Goal: Task Accomplishment & Management: Use online tool/utility

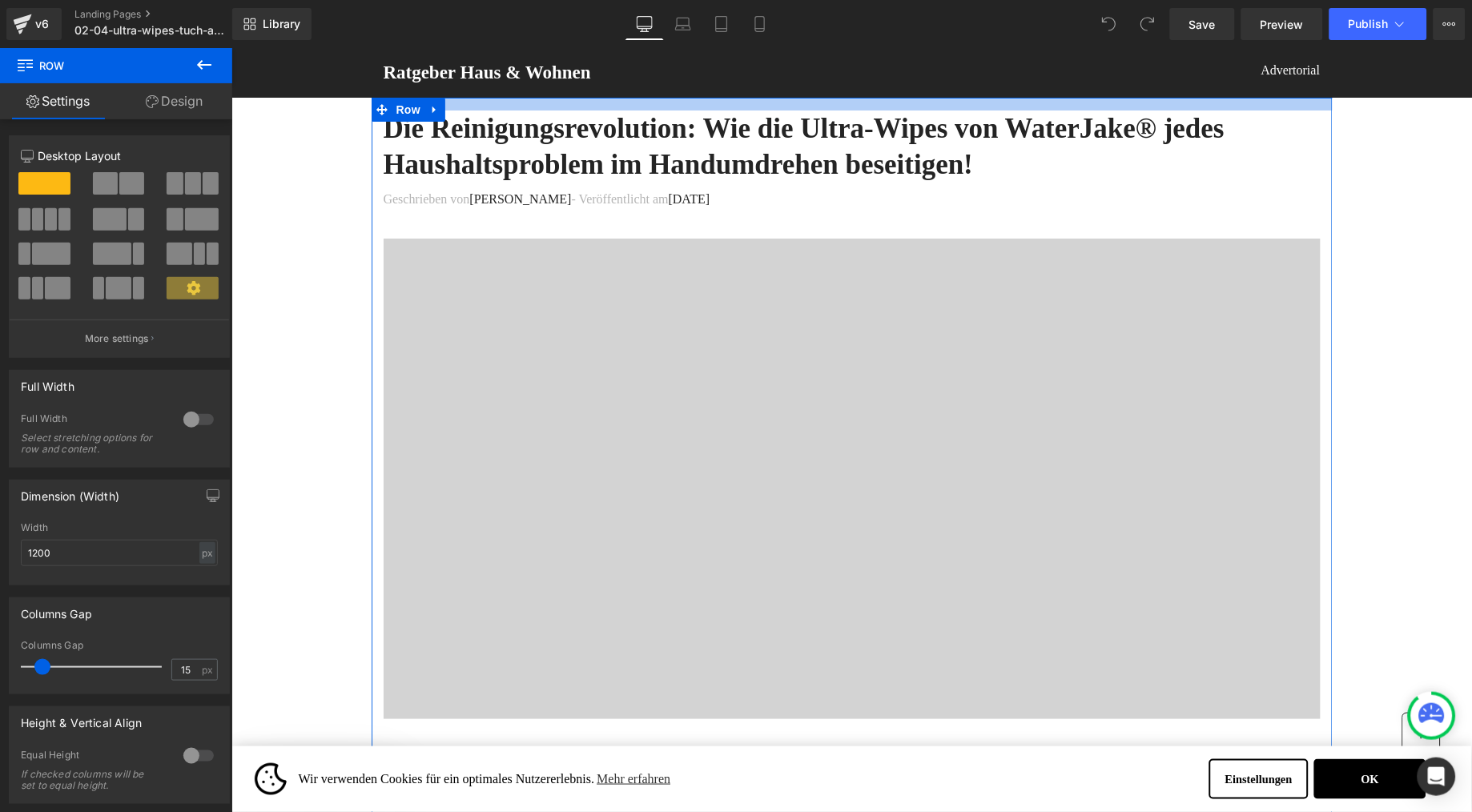
drag, startPoint x: 576, startPoint y: 97, endPoint x: 583, endPoint y: 45, distance: 52.5
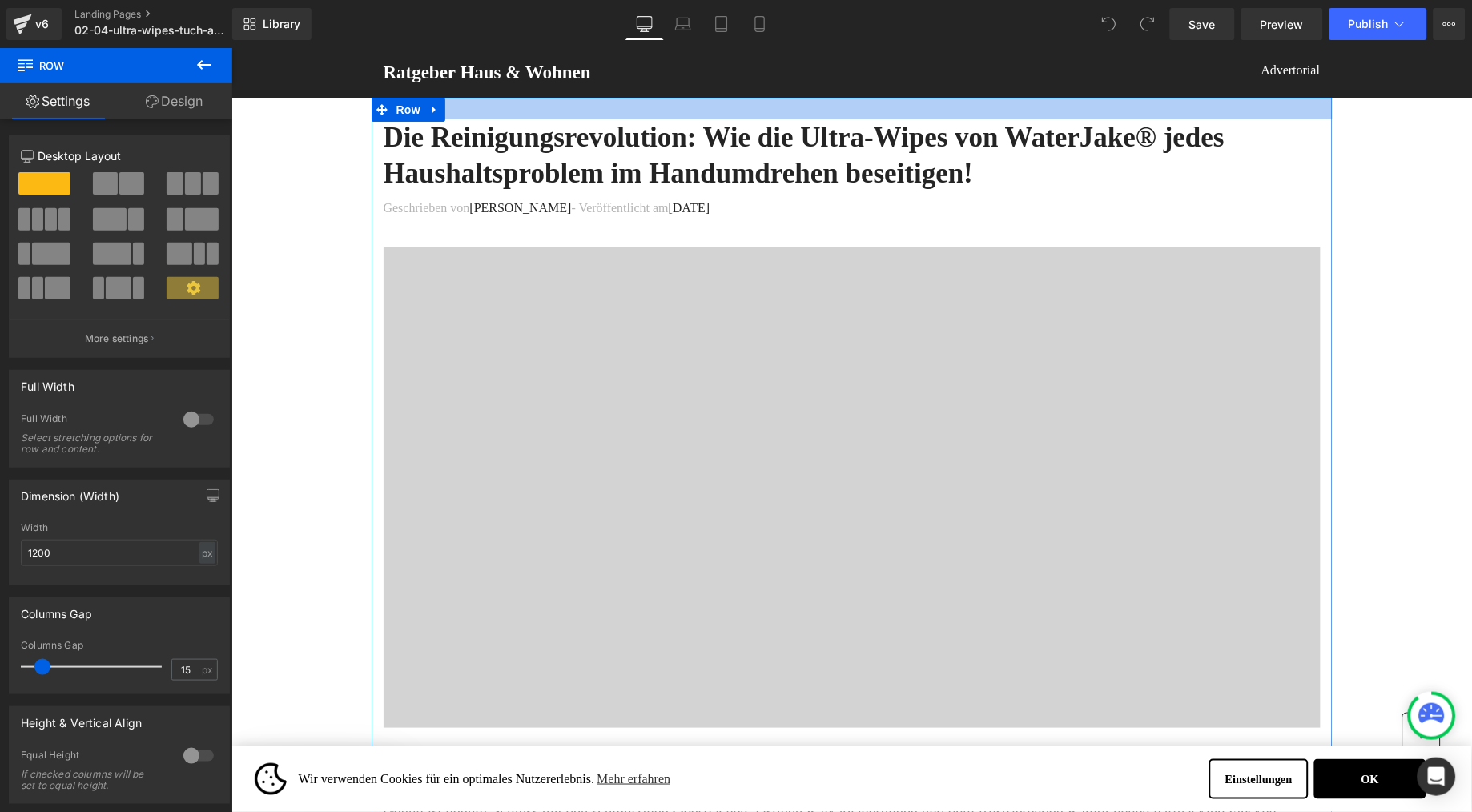
drag, startPoint x: 802, startPoint y: 122, endPoint x: 813, endPoint y: 55, distance: 67.9
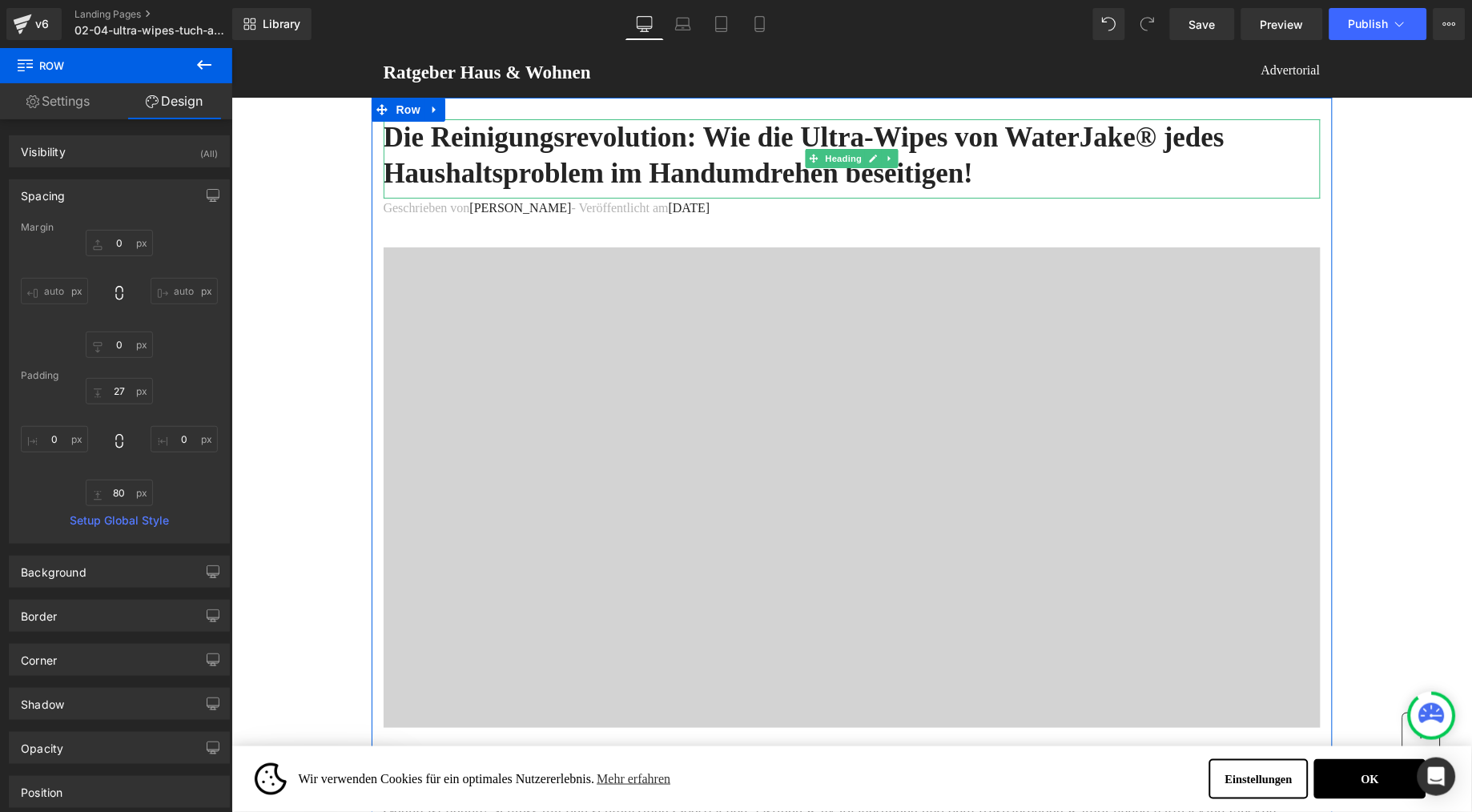
click at [1241, 150] on h1 "Die Reinigungsrevolution: Wie die Ultra-Wipes von WaterJake® jedes Haushaltspro…" at bounding box center [851, 155] width 937 height 73
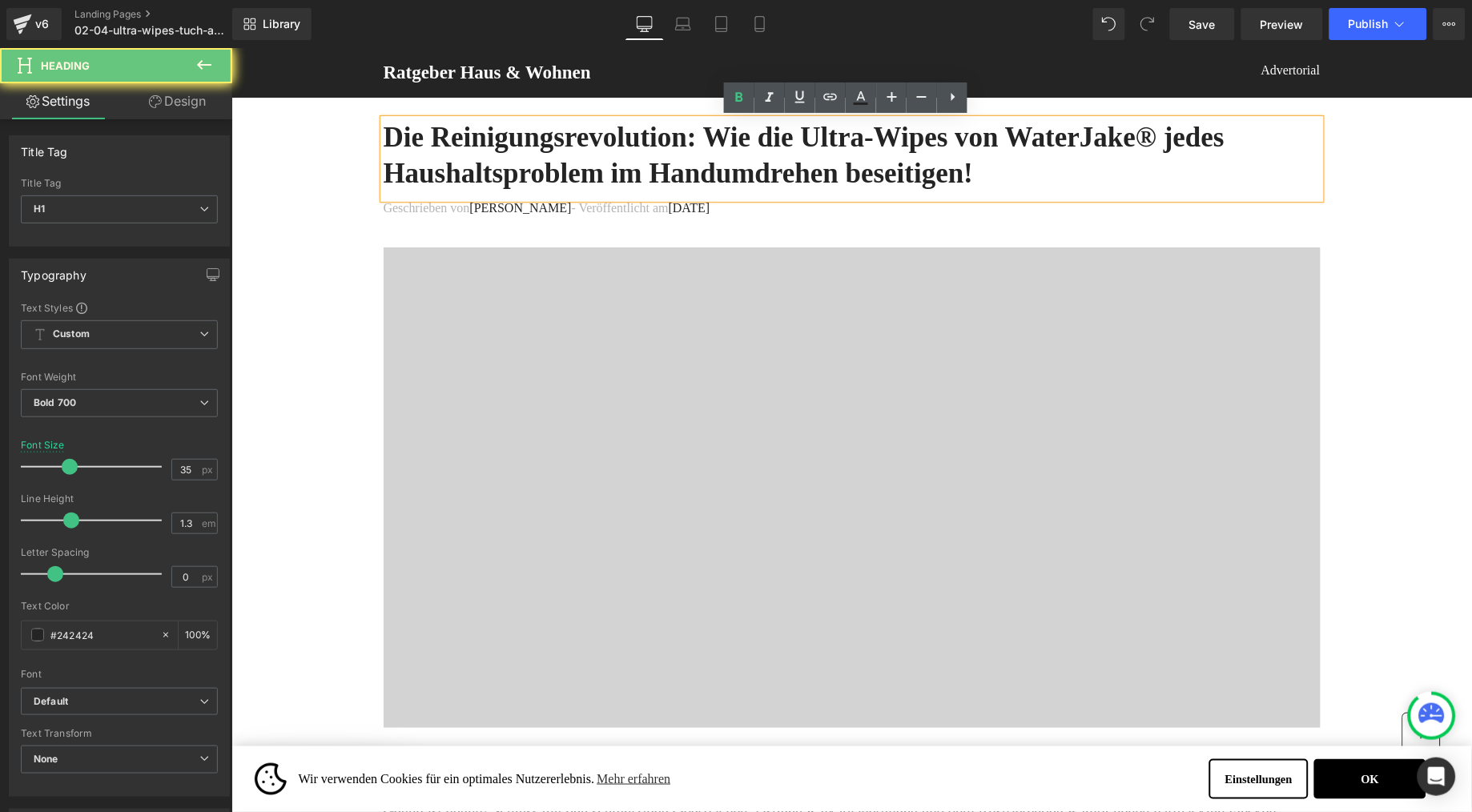
click at [1241, 142] on h1 "Die Reinigungsrevolution: Wie die Ultra-Wipes von WaterJake® jedes Haushaltspro…" at bounding box center [851, 155] width 937 height 73
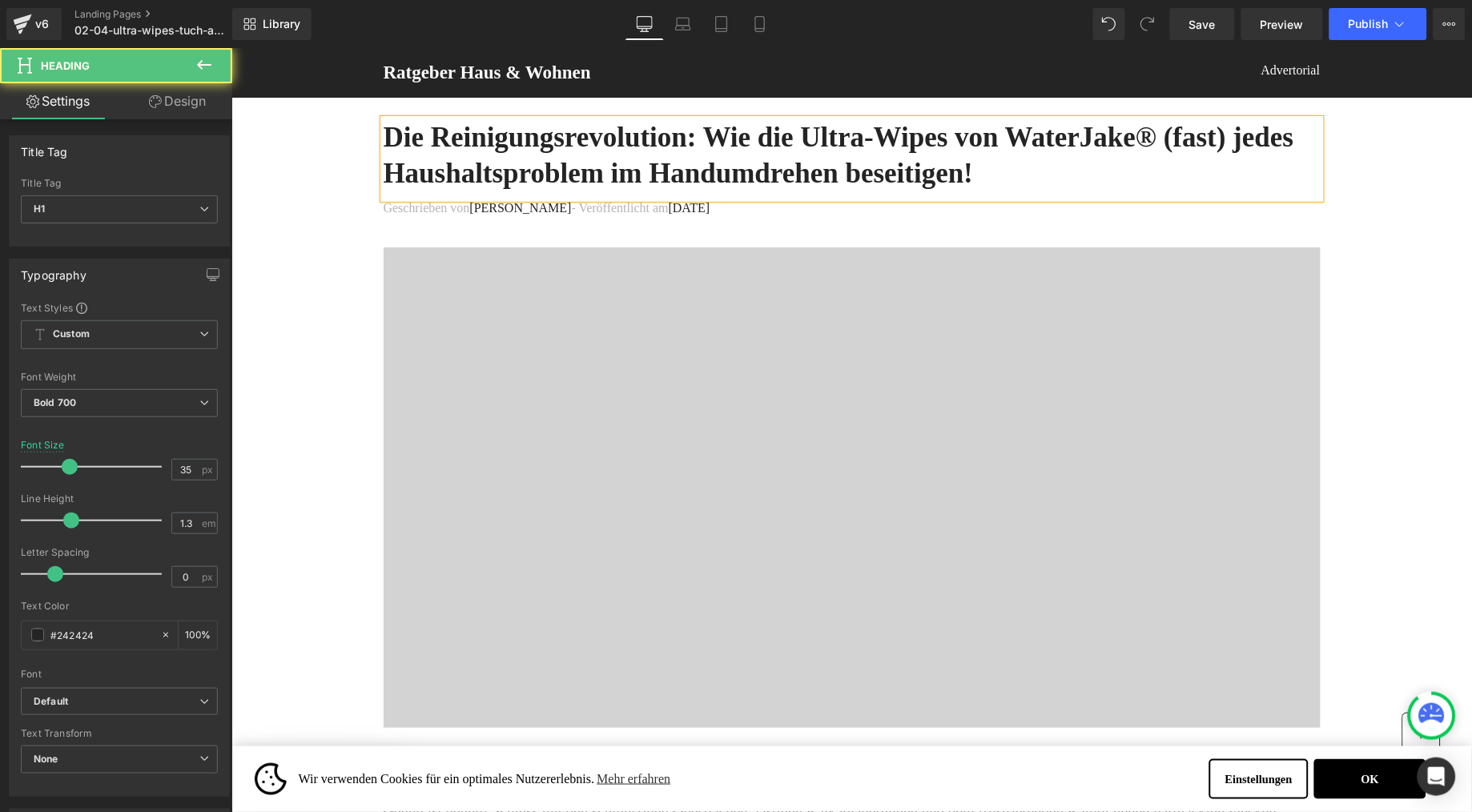
click at [1250, 177] on h1 "Die Reinigungsrevolution: Wie die Ultra-Wipes von WaterJake® (fast) jedes Haush…" at bounding box center [851, 155] width 937 height 73
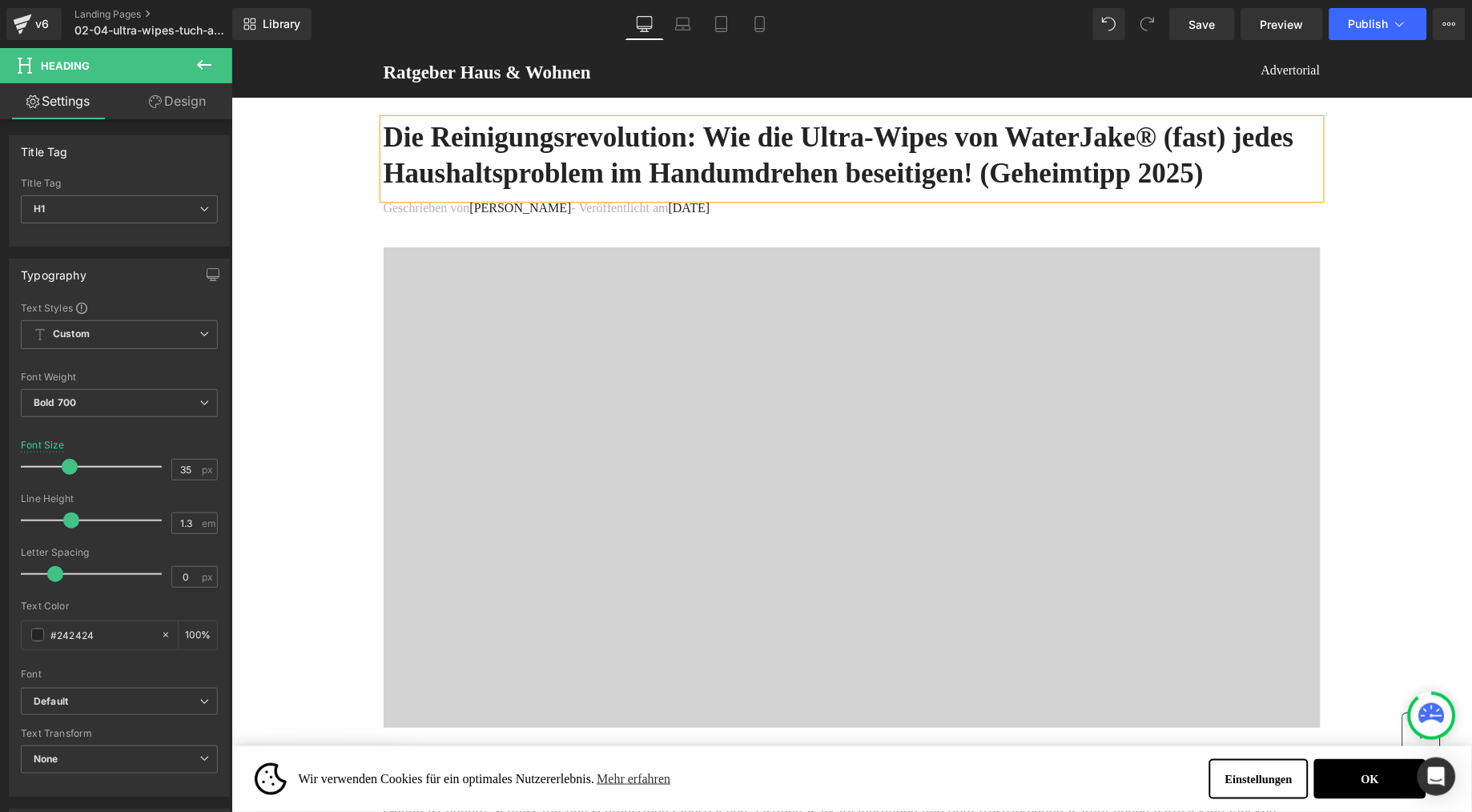
click at [508, 192] on h1 "Die Reinigungsrevolution: Wie die Ultra-Wipes von WaterJake® (fast) jedes Haush…" at bounding box center [851, 155] width 937 height 73
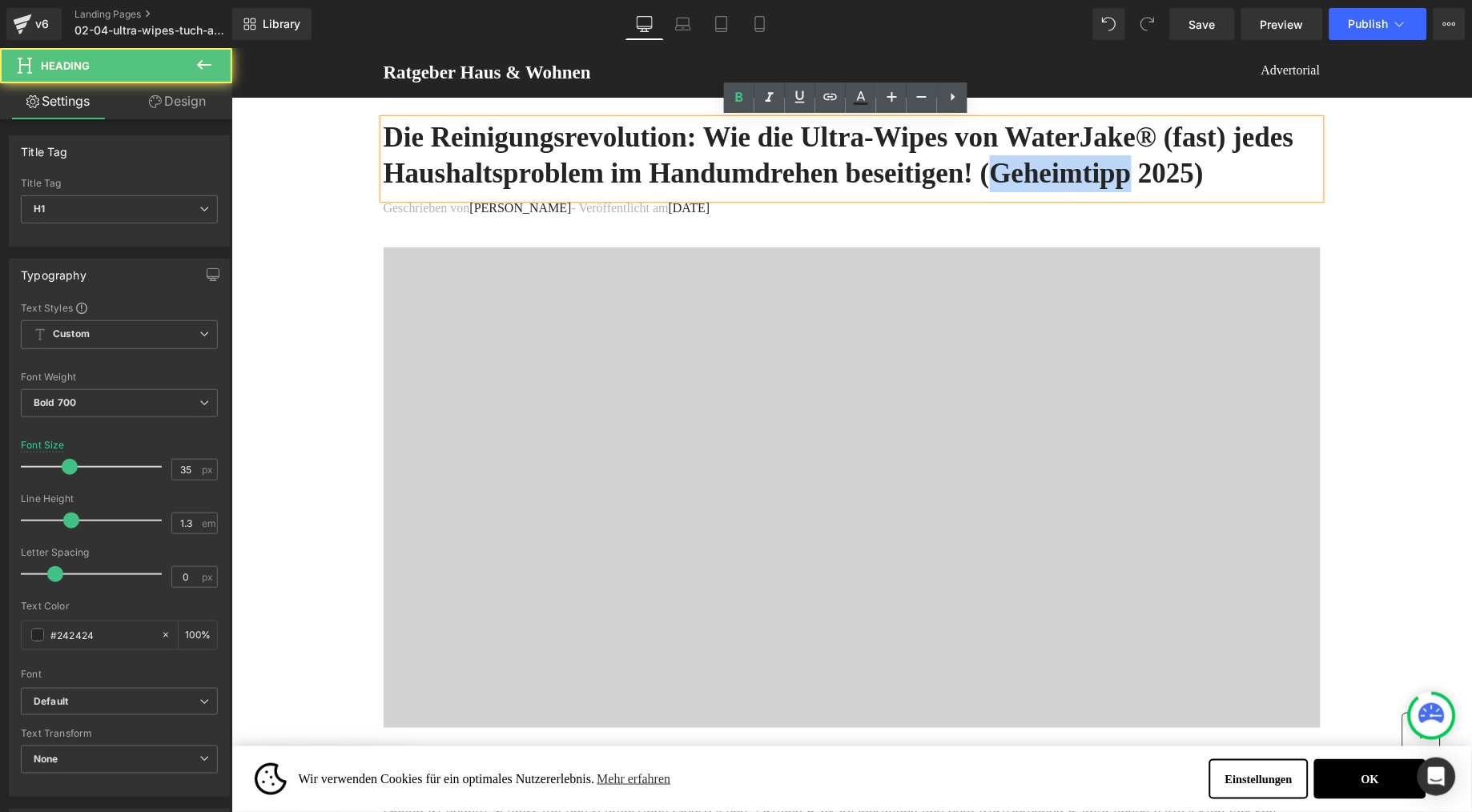
click at [508, 192] on h1 "Die Reinigungsrevolution: Wie die Ultra-Wipes von WaterJake® (fast) jedes Haush…" at bounding box center [851, 155] width 937 height 73
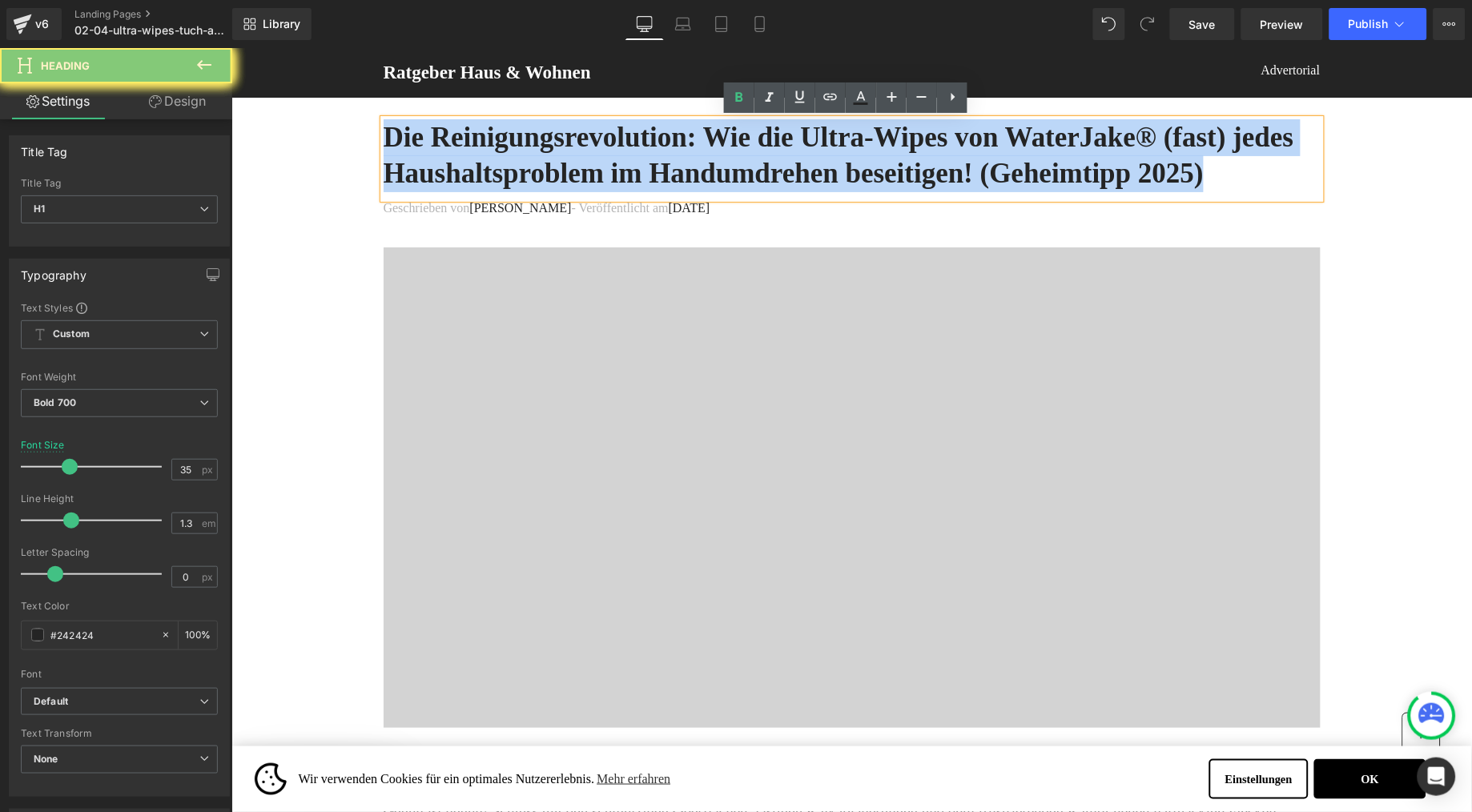
click at [526, 192] on h1 "Die Reinigungsrevolution: Wie die Ultra-Wipes von WaterJake® (fast) jedes Haush…" at bounding box center [851, 155] width 937 height 73
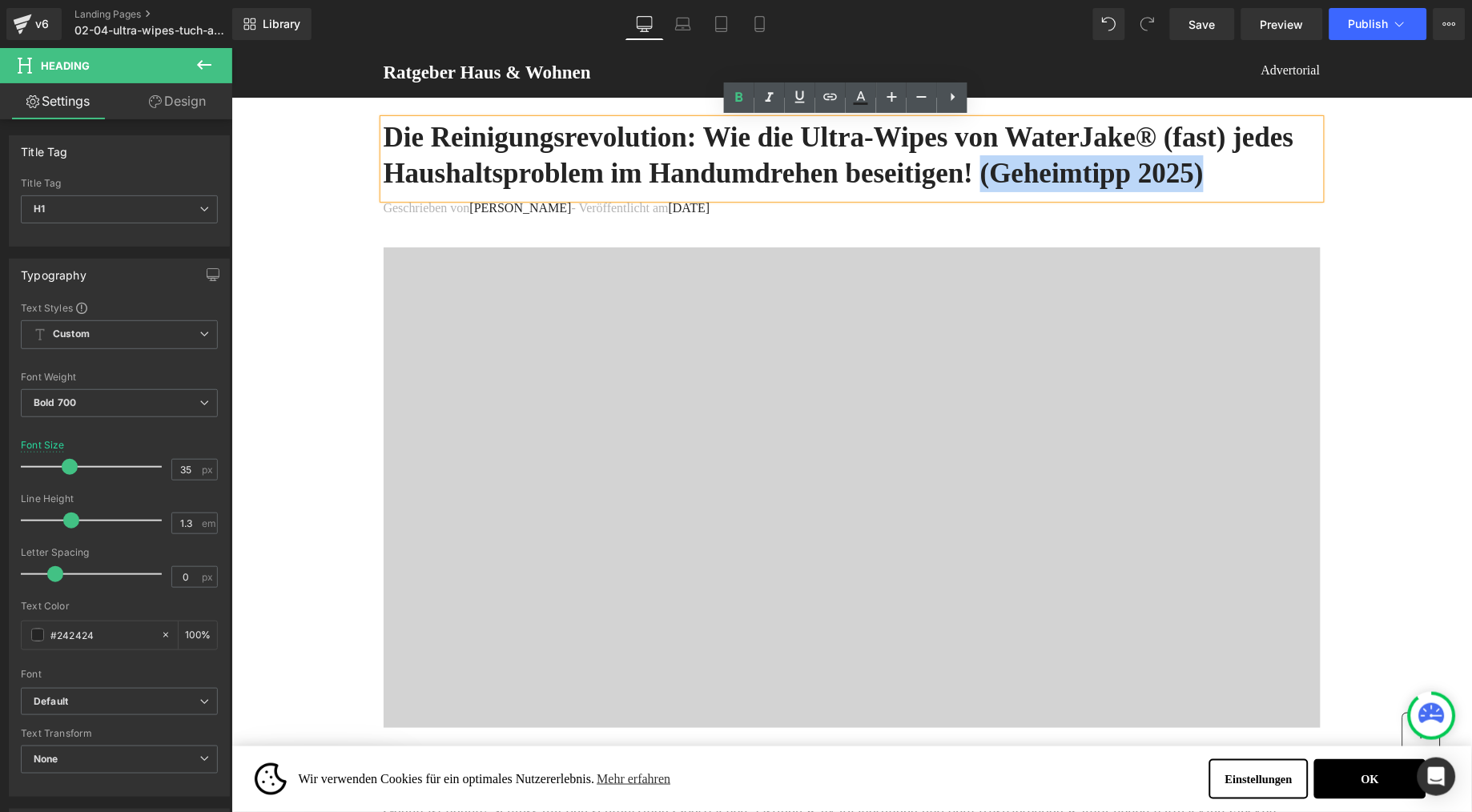
drag, startPoint x: 651, startPoint y: 207, endPoint x: 364, endPoint y: 207, distance: 287.0
click at [776, 99] on icon at bounding box center [770, 97] width 19 height 19
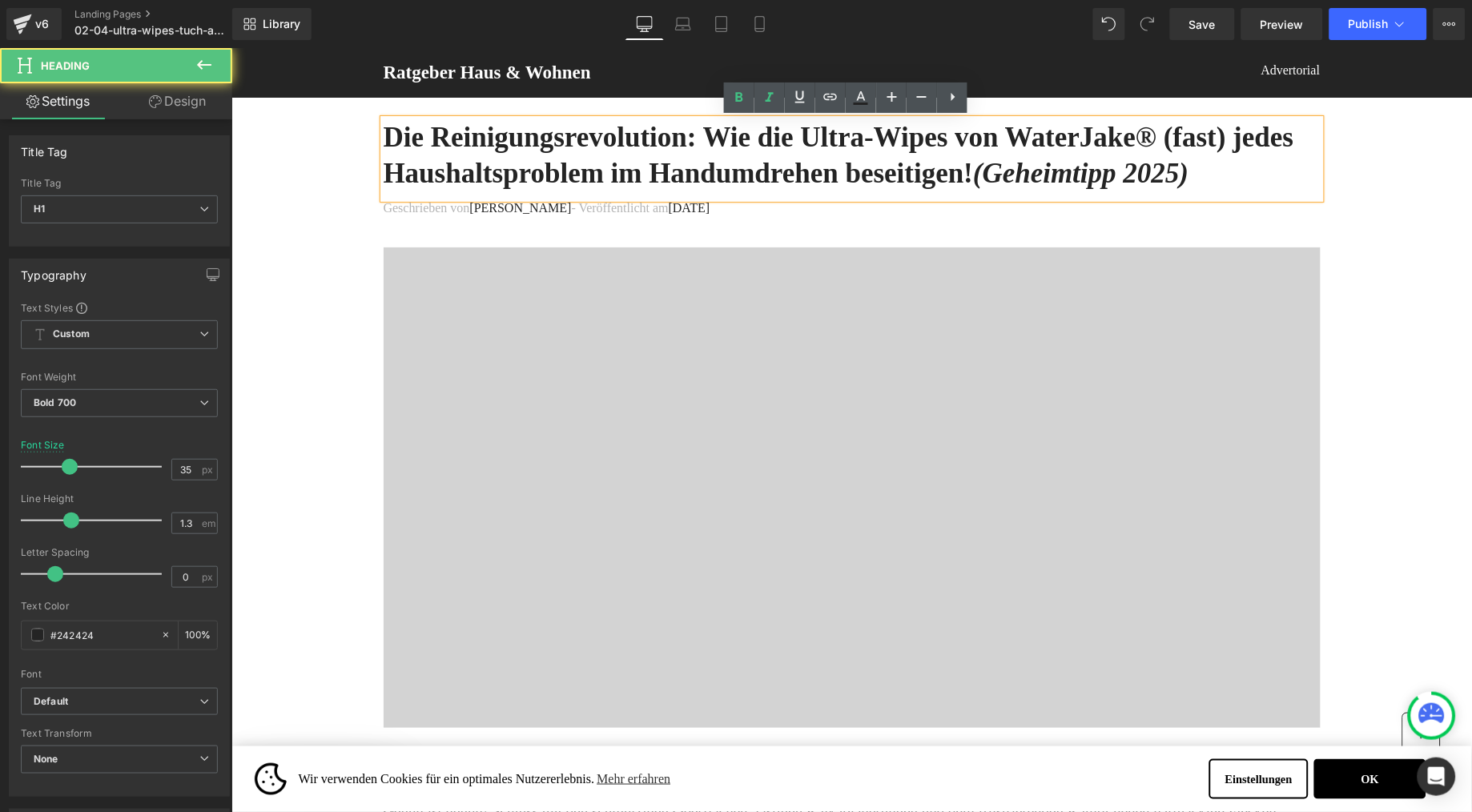
click at [693, 147] on h1 "Die Reinigungsrevolution: Wie die Ultra-Wipes von WaterJake® (fast) jedes Haush…" at bounding box center [851, 155] width 937 height 73
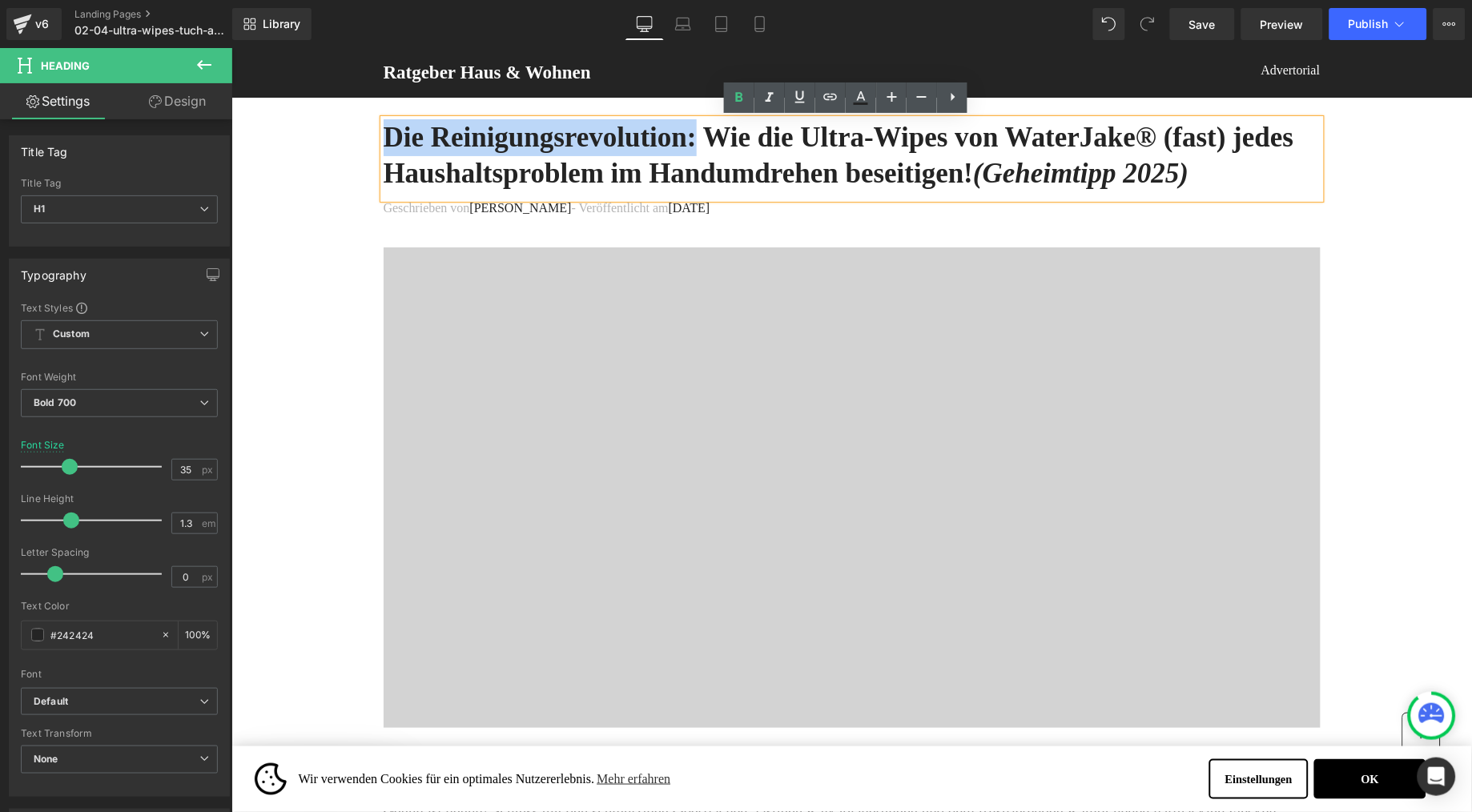
drag, startPoint x: 727, startPoint y: 136, endPoint x: 377, endPoint y: 137, distance: 350.0
click at [383, 137] on h1 "Die Reinigungsrevolution: Wie die Ultra-Wipes von WaterJake® (fast) jedes Haush…" at bounding box center [851, 155] width 937 height 73
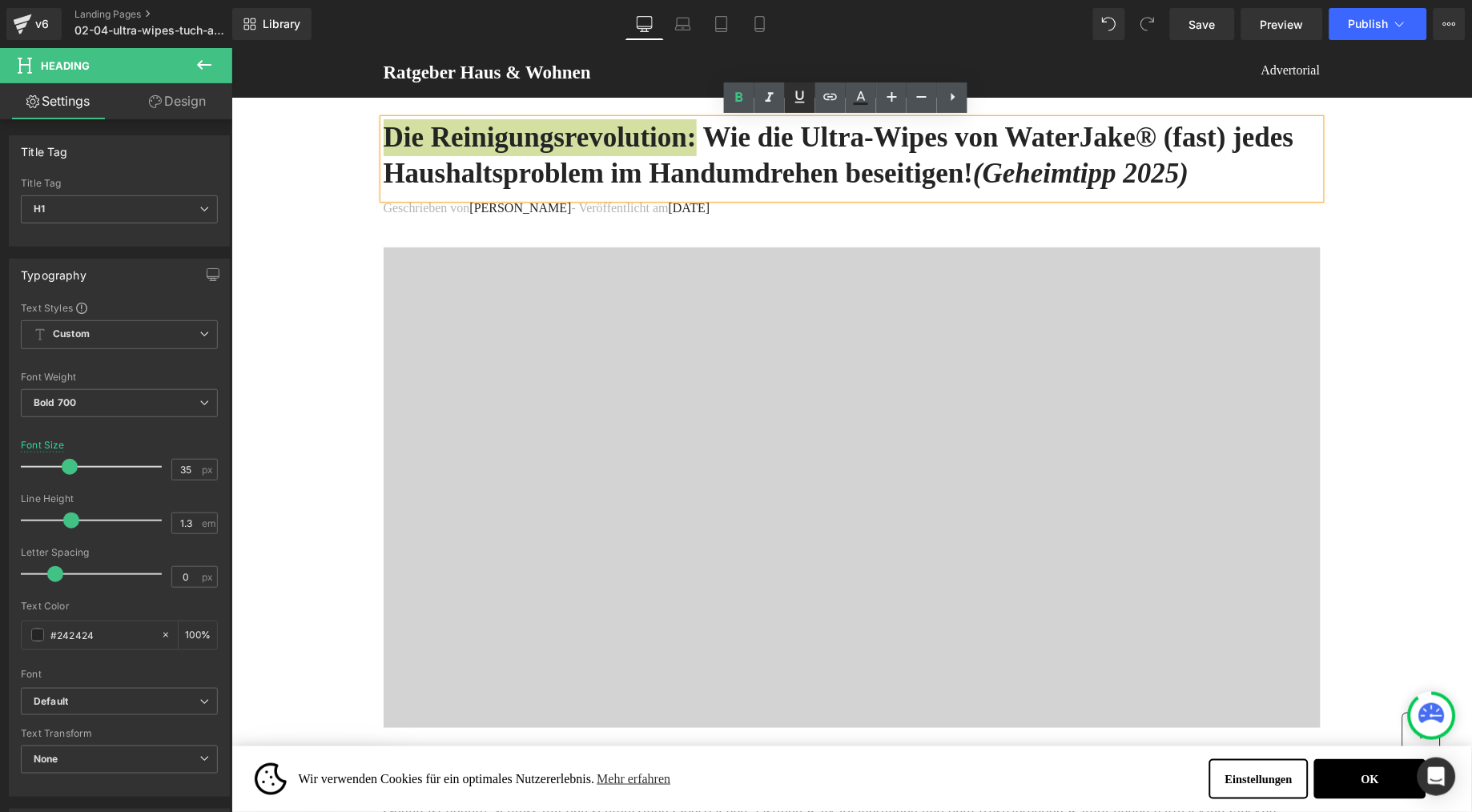
click at [799, 99] on icon at bounding box center [801, 97] width 10 height 12
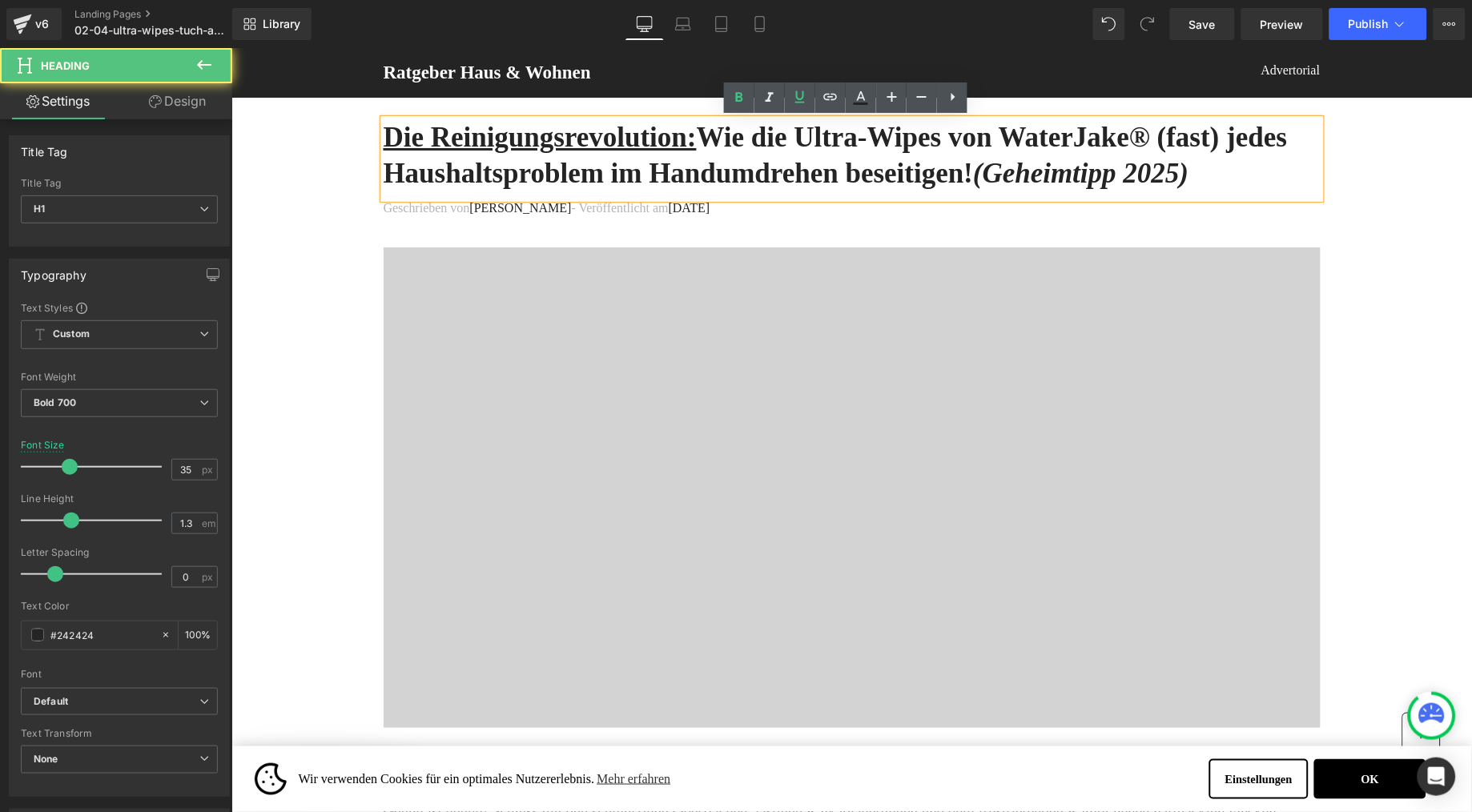
click at [749, 192] on h1 "Die Reinigungsrevolution: Wie die Ultra-Wipes von WaterJake® (fast) jedes Haush…" at bounding box center [851, 155] width 937 height 73
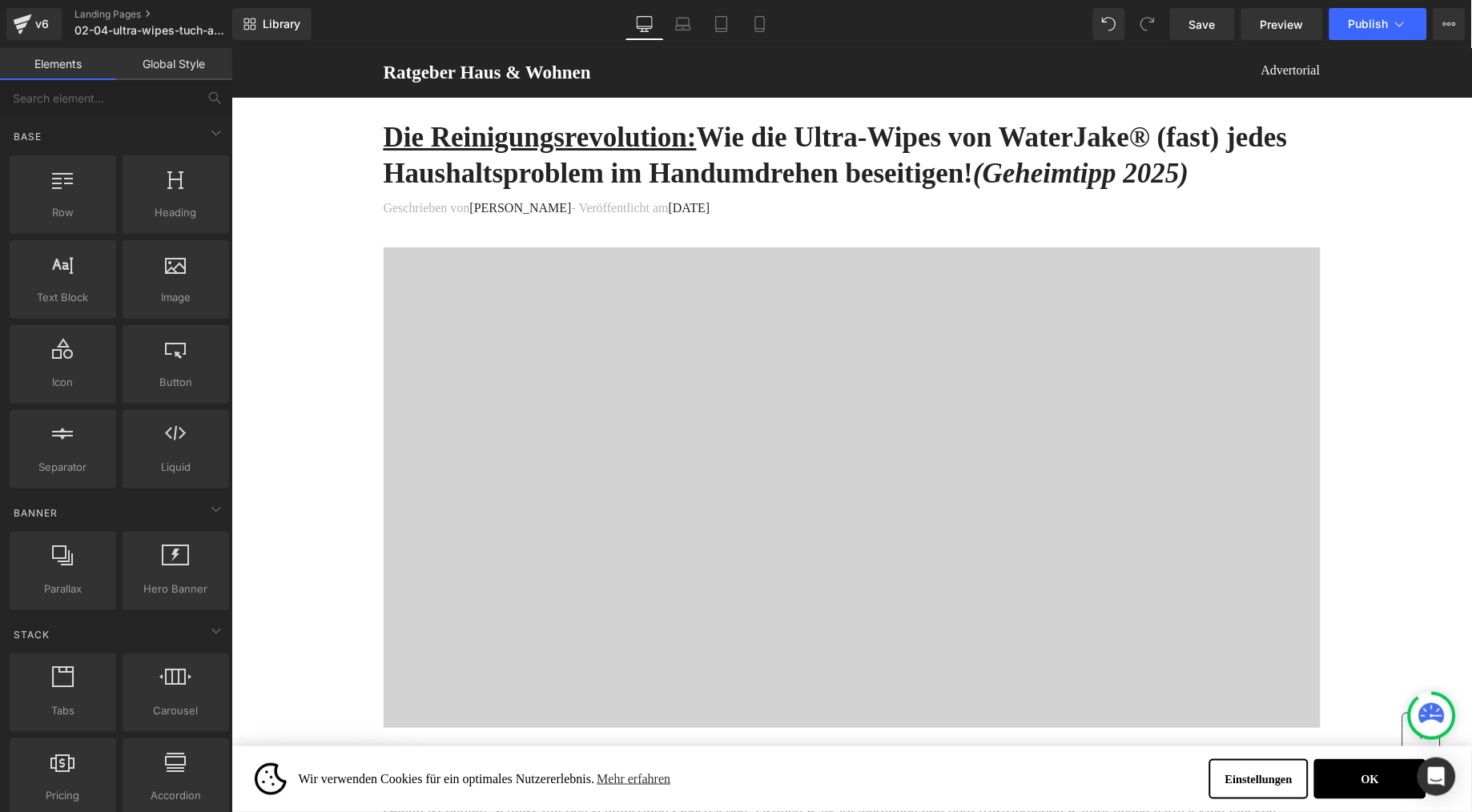
click at [557, 161] on h1 "Die Reinigungsrevolution: Wie die Ultra-Wipes von WaterJake® (fast) jedes Haush…" at bounding box center [851, 155] width 937 height 73
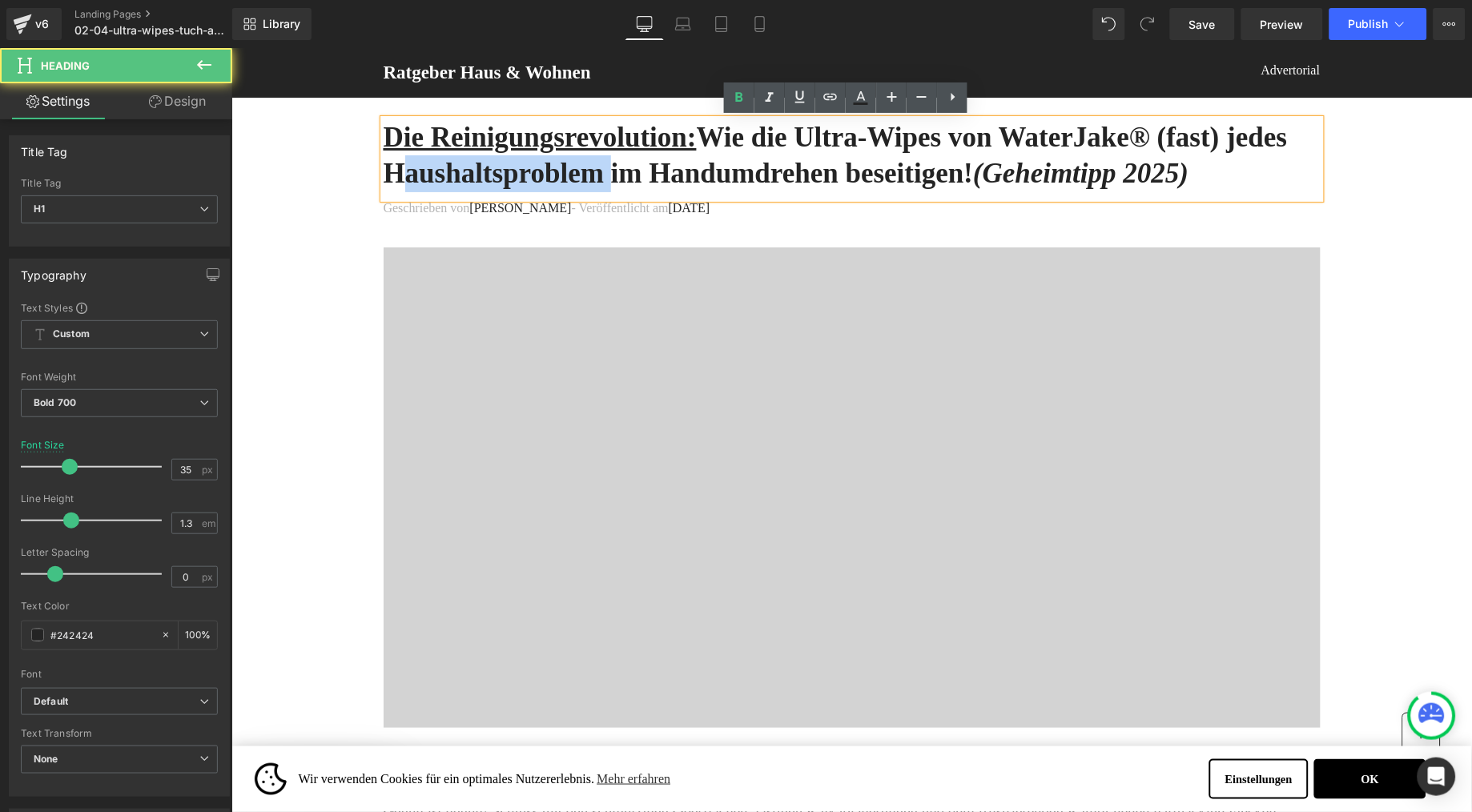
click at [557, 161] on h1 "Die Reinigungsrevolution: Wie die Ultra-Wipes von WaterJake® (fast) jedes Haush…" at bounding box center [851, 155] width 937 height 73
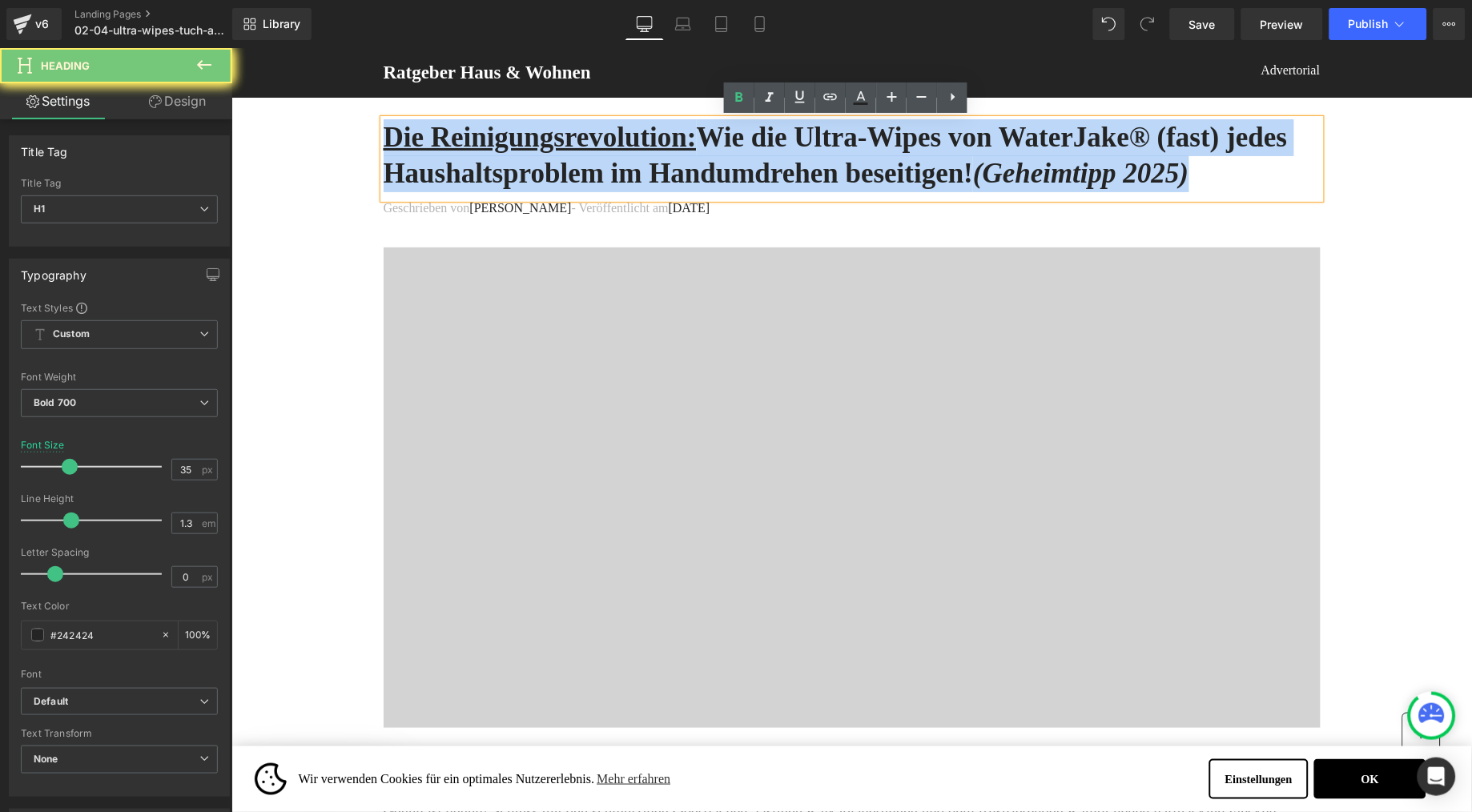
click at [557, 161] on h1 "Die Reinigungsrevolution: Wie die Ultra-Wipes von WaterJake® (fast) jedes Haush…" at bounding box center [851, 155] width 937 height 73
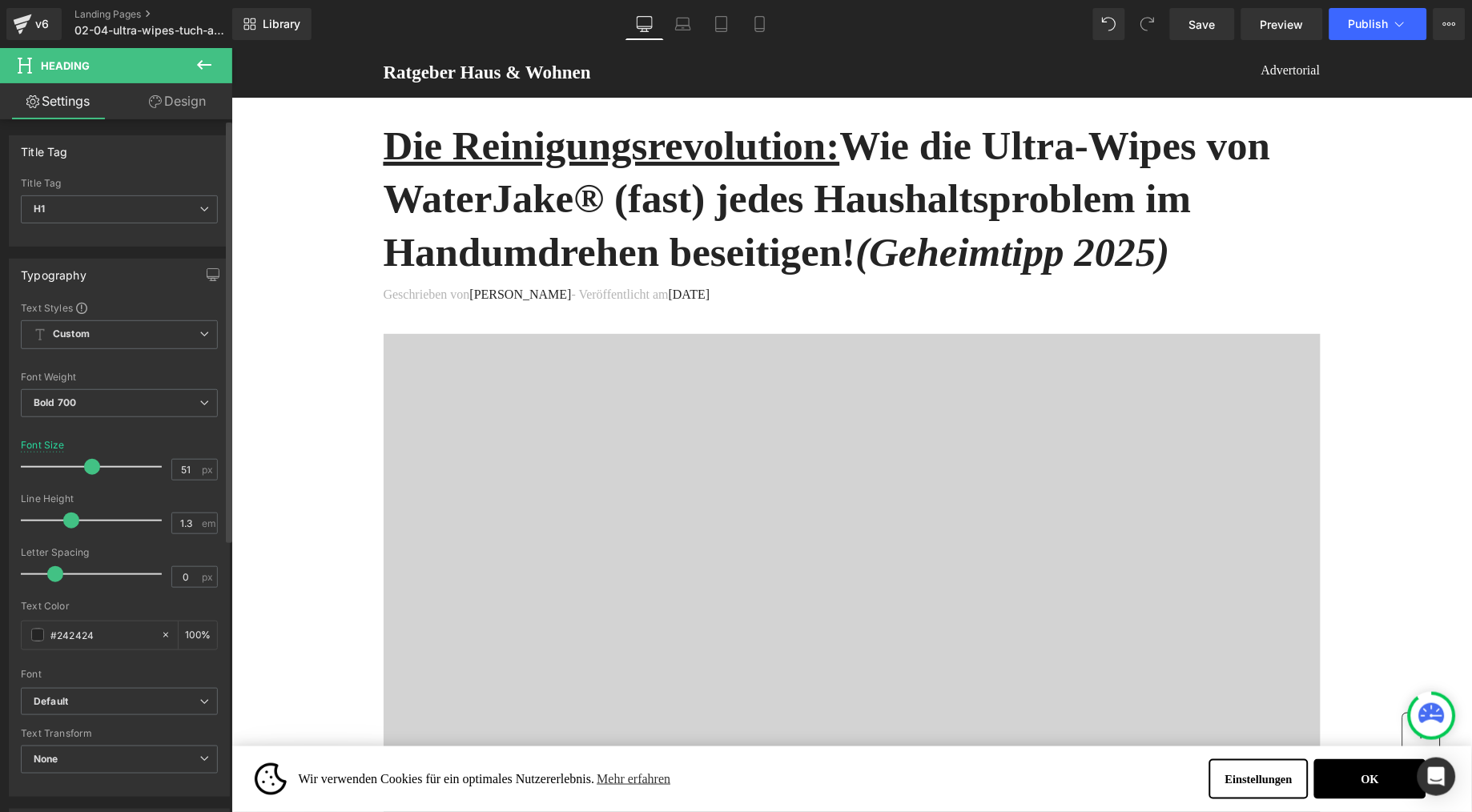
type input "50"
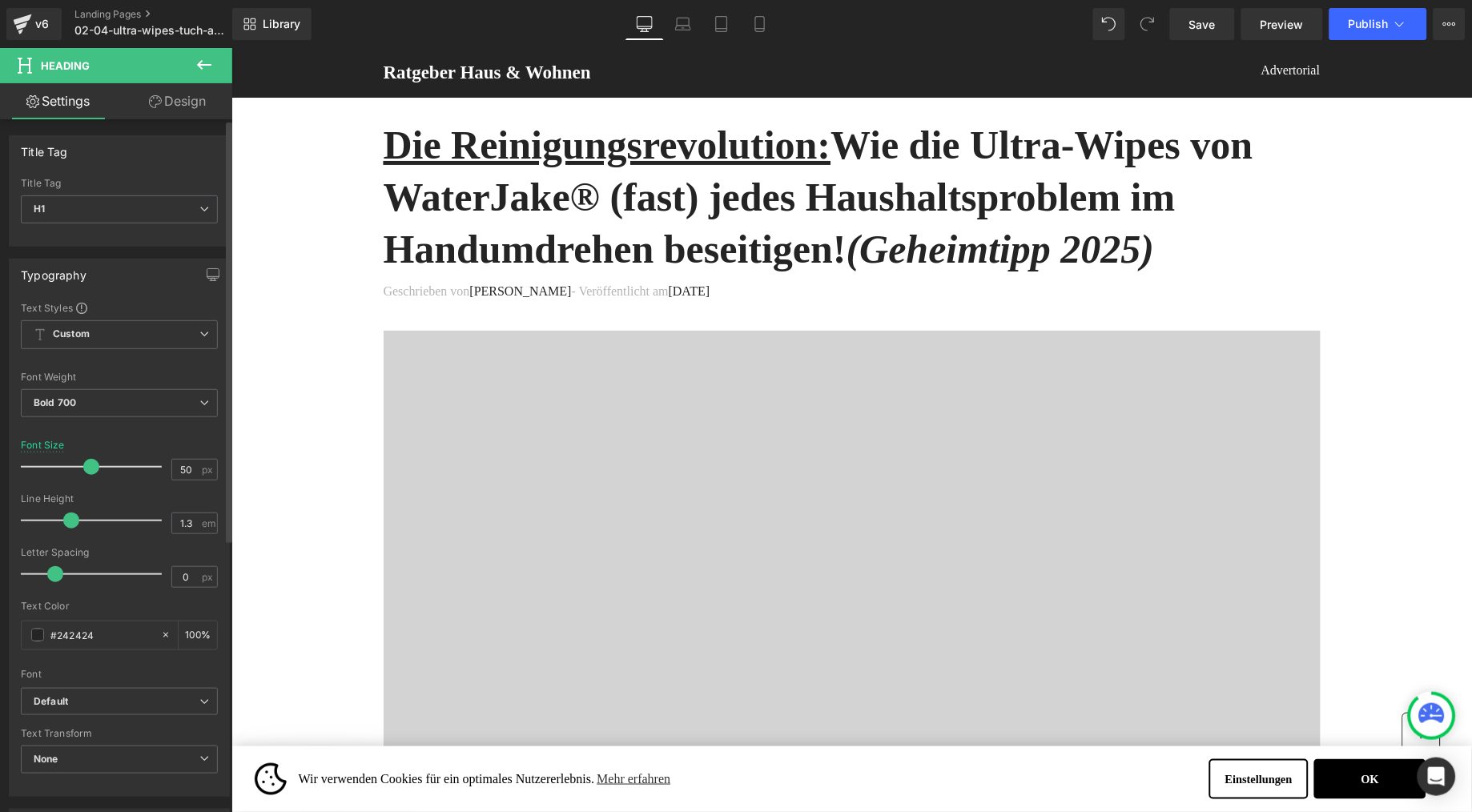
drag, startPoint x: 67, startPoint y: 468, endPoint x: 88, endPoint y: 460, distance: 22.5
click at [88, 460] on span at bounding box center [91, 466] width 16 height 16
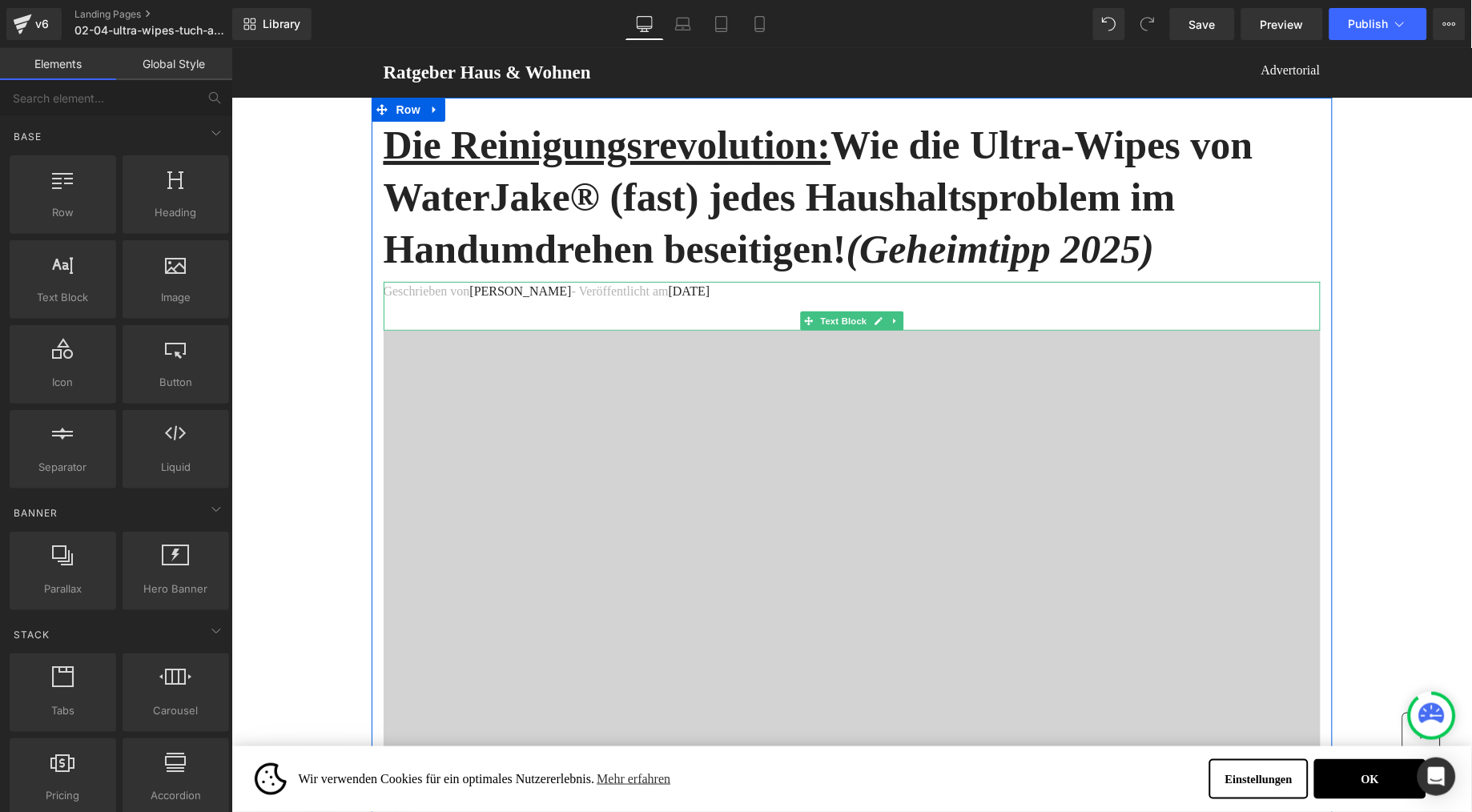
click at [710, 288] on span "[DATE]" at bounding box center [689, 290] width 42 height 13
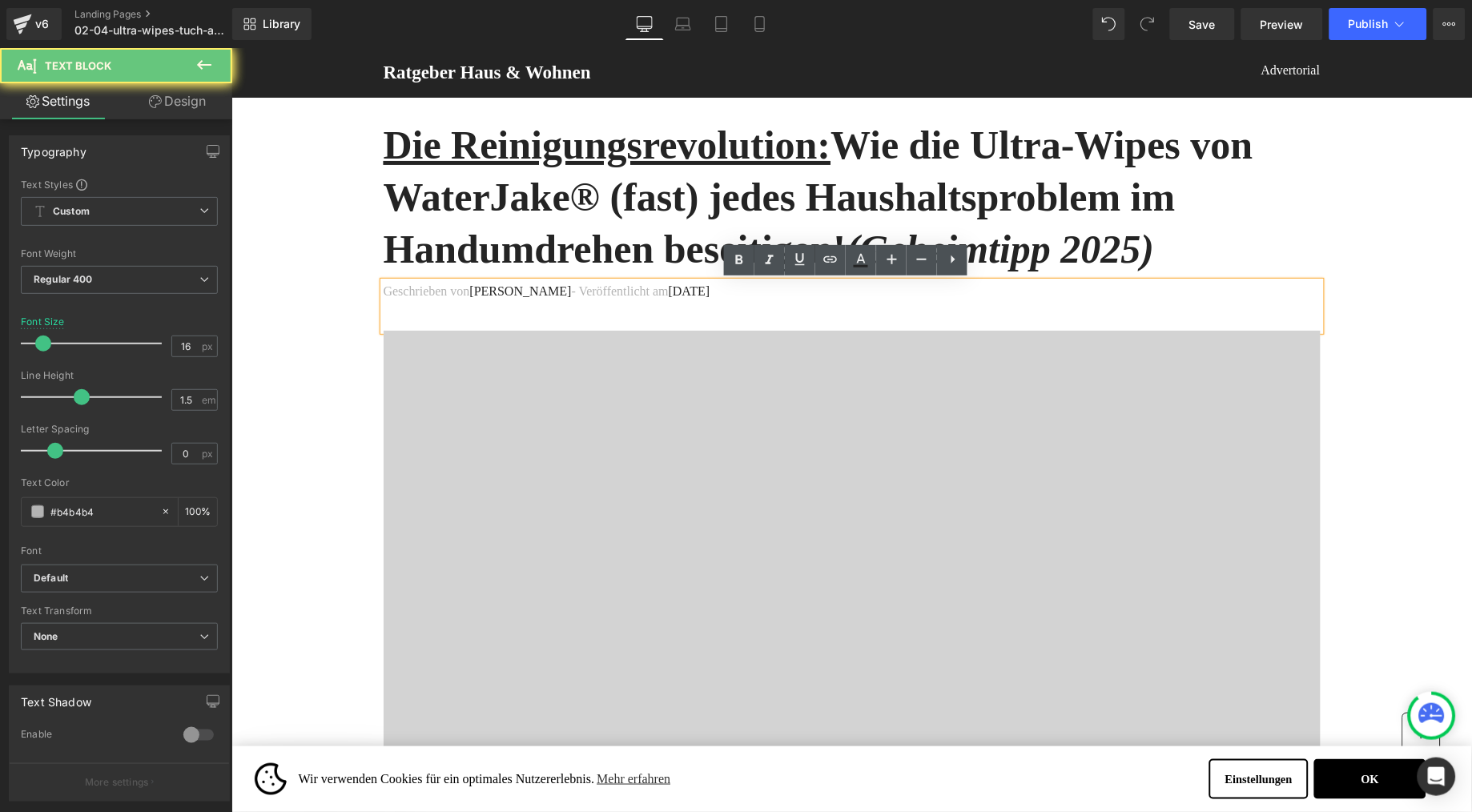
click at [710, 291] on span "[DATE]" at bounding box center [689, 290] width 42 height 13
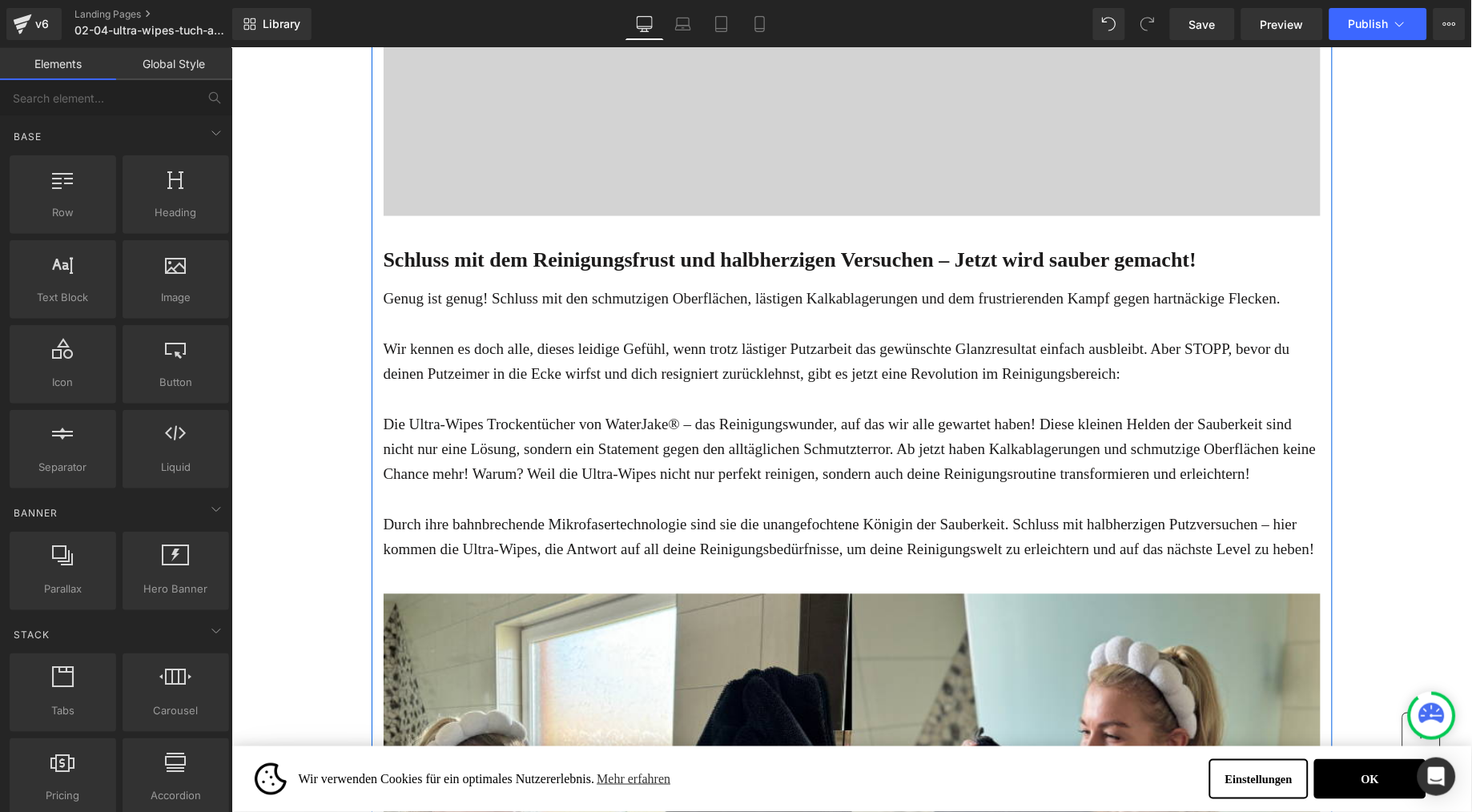
scroll to position [613, 0]
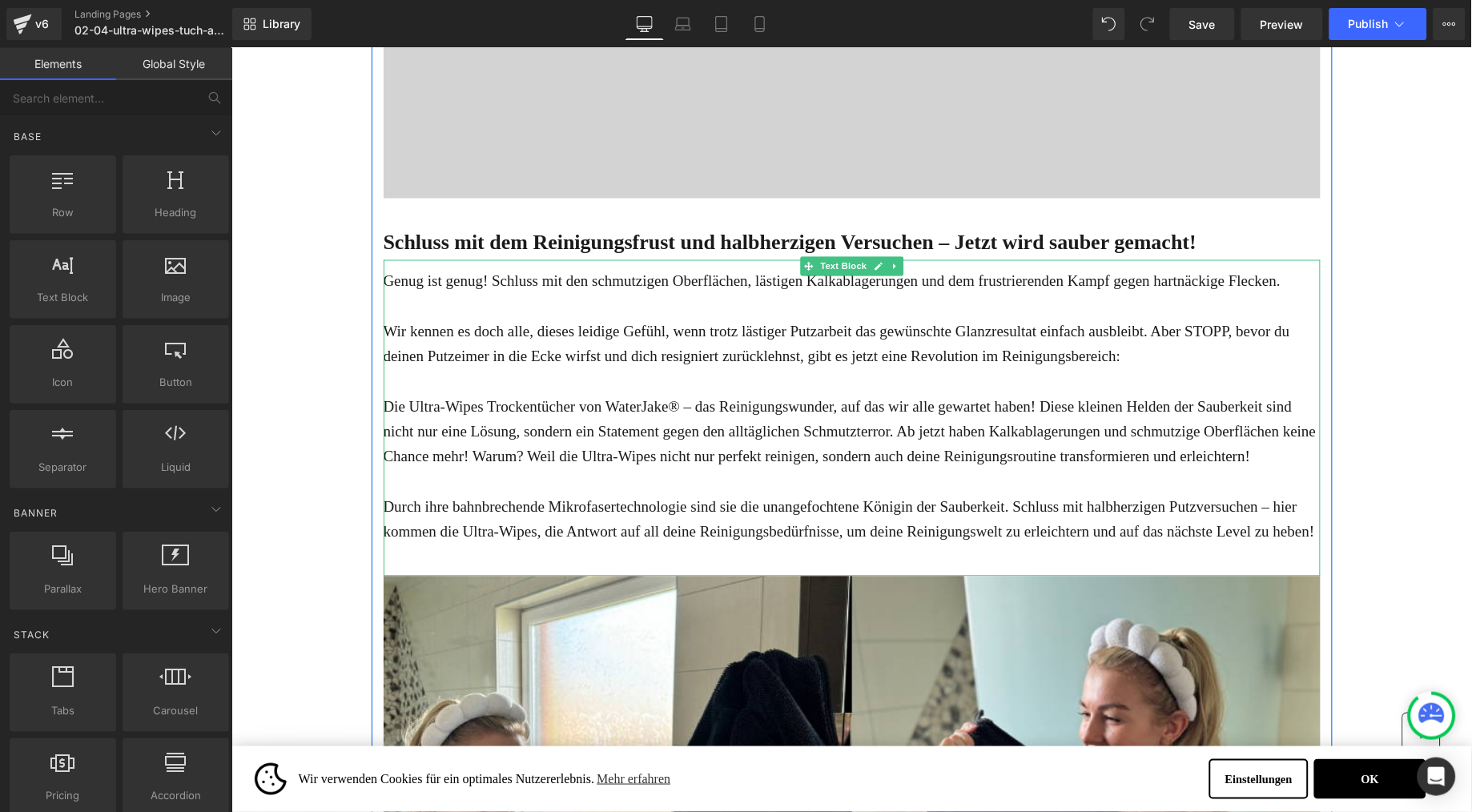
click at [571, 369] on p "Wir kennen es doch alle, dieses leidige Gefühl, wenn trotz lästiger Putzarbeit …" at bounding box center [851, 344] width 937 height 51
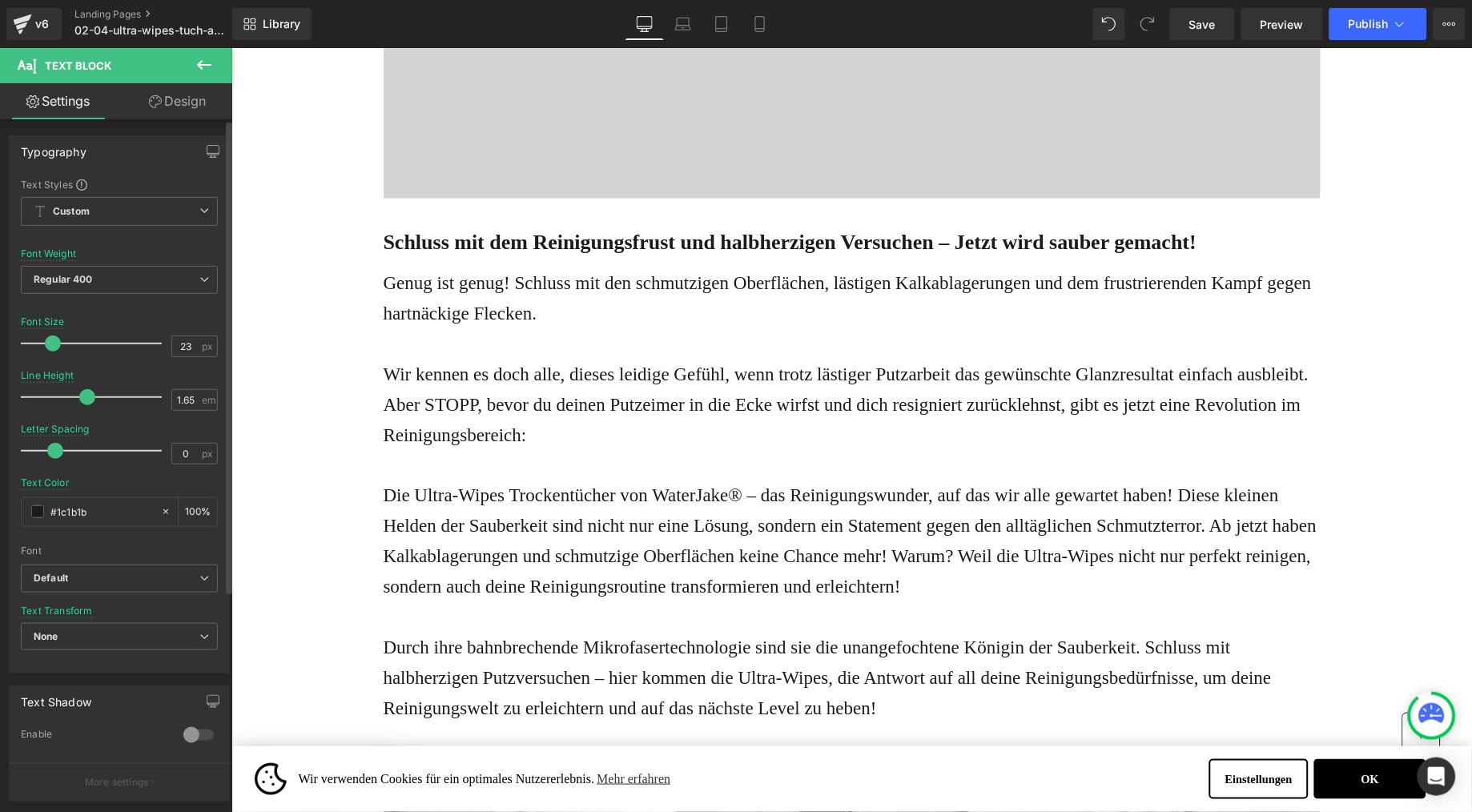
type input "24"
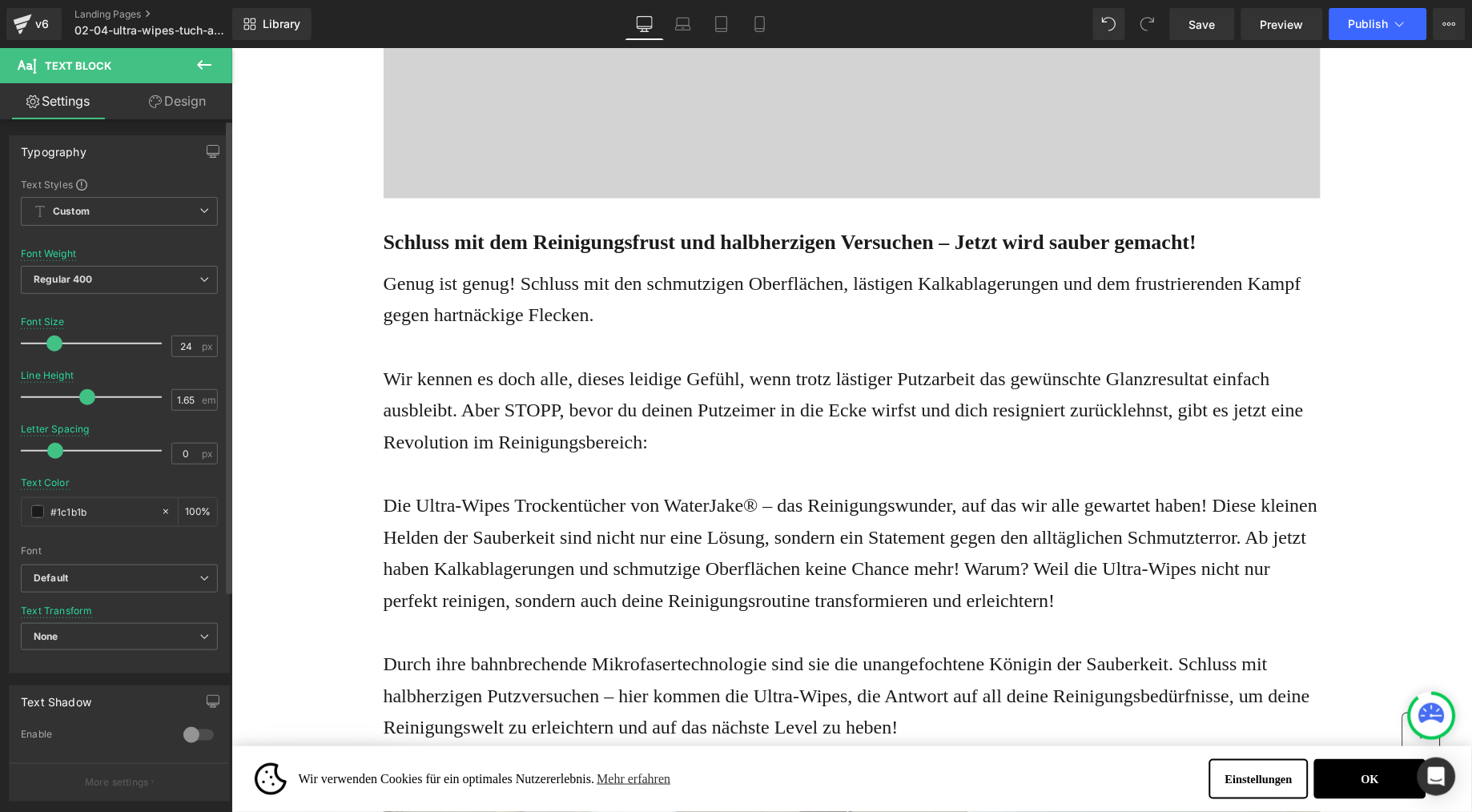
click at [52, 343] on span at bounding box center [54, 343] width 16 height 16
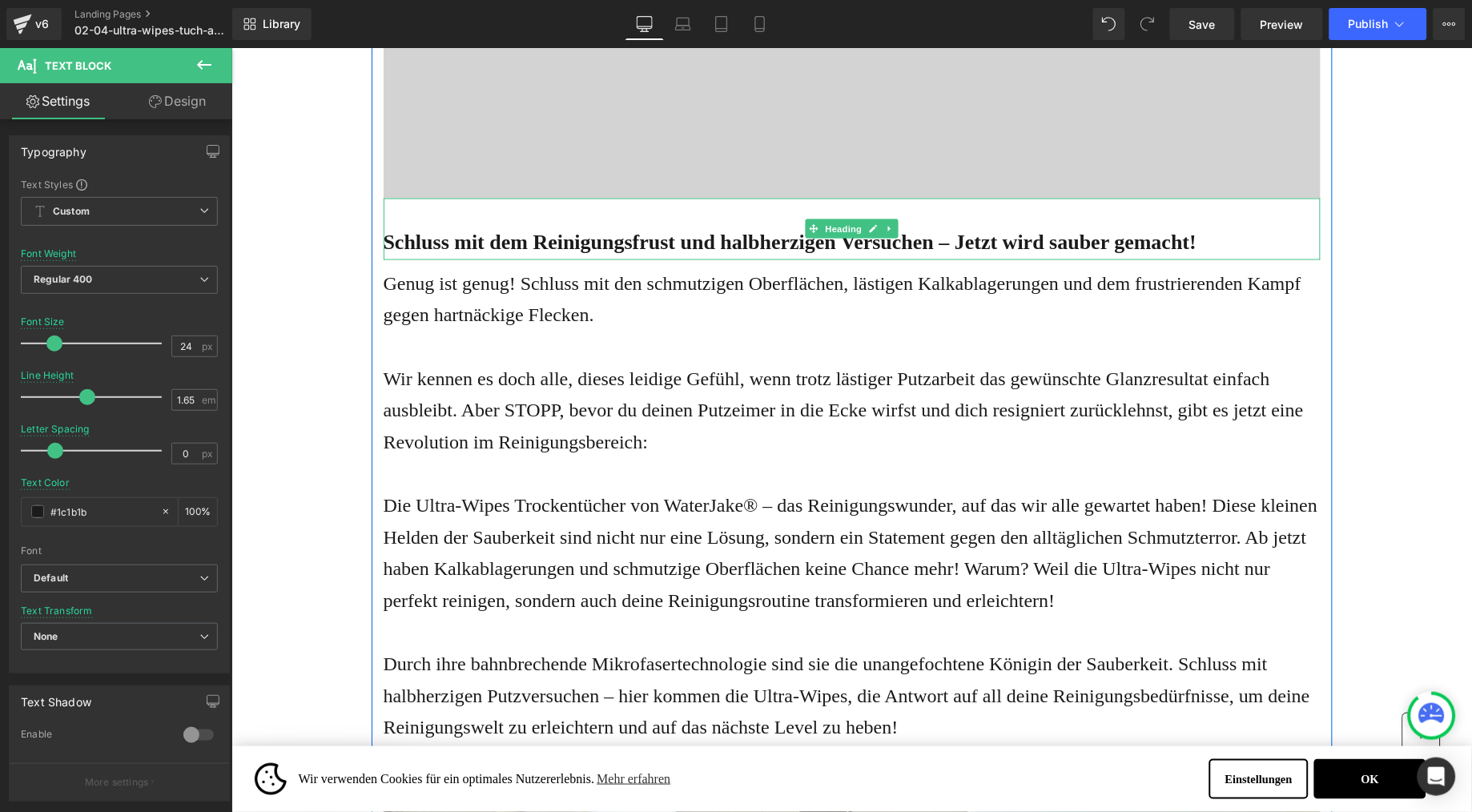
click at [472, 233] on b "Schluss mit dem Reinigungsfrust und halbherzigen Versuchen – Jetzt wird sauber …" at bounding box center [790, 242] width 814 height 23
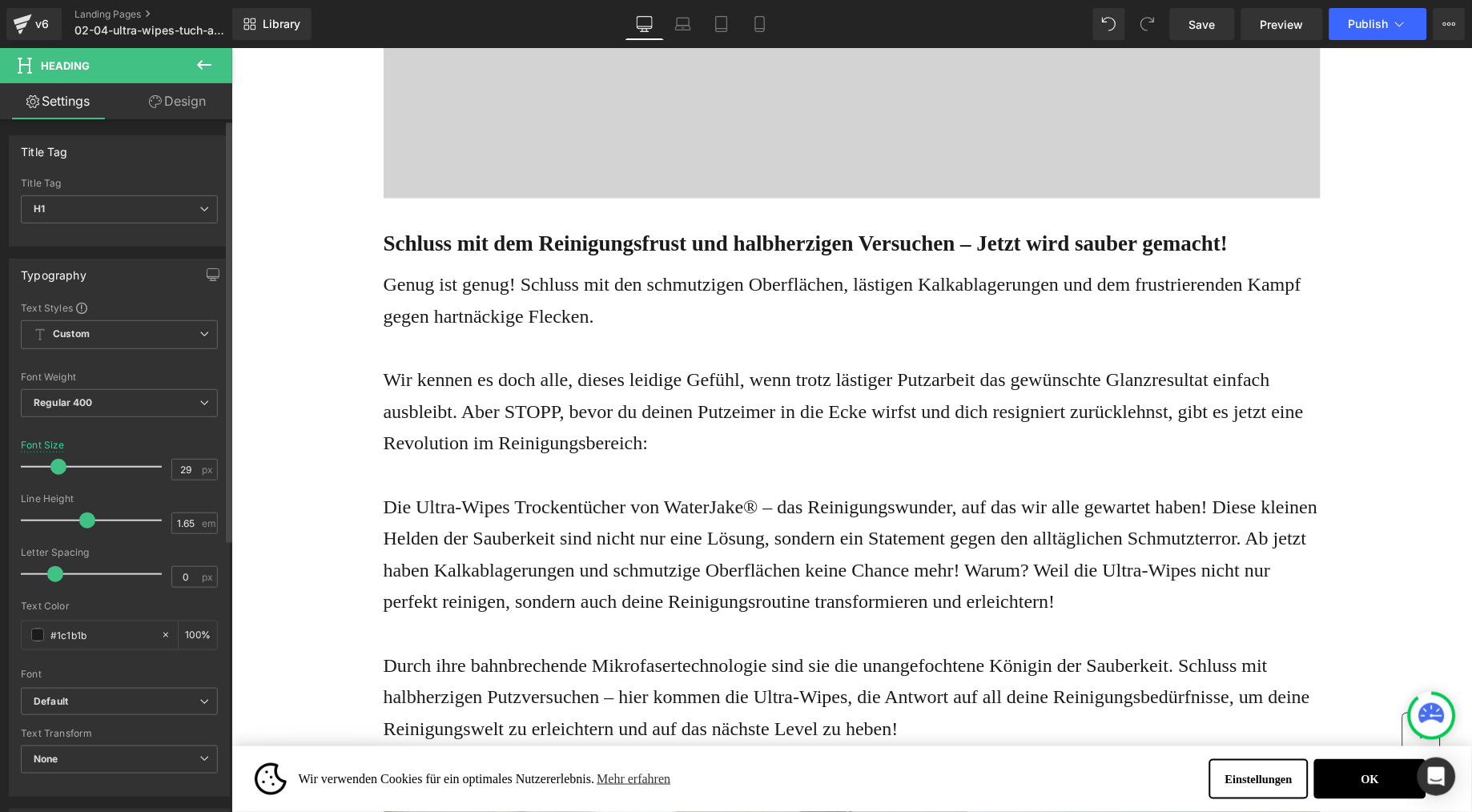
type input "30"
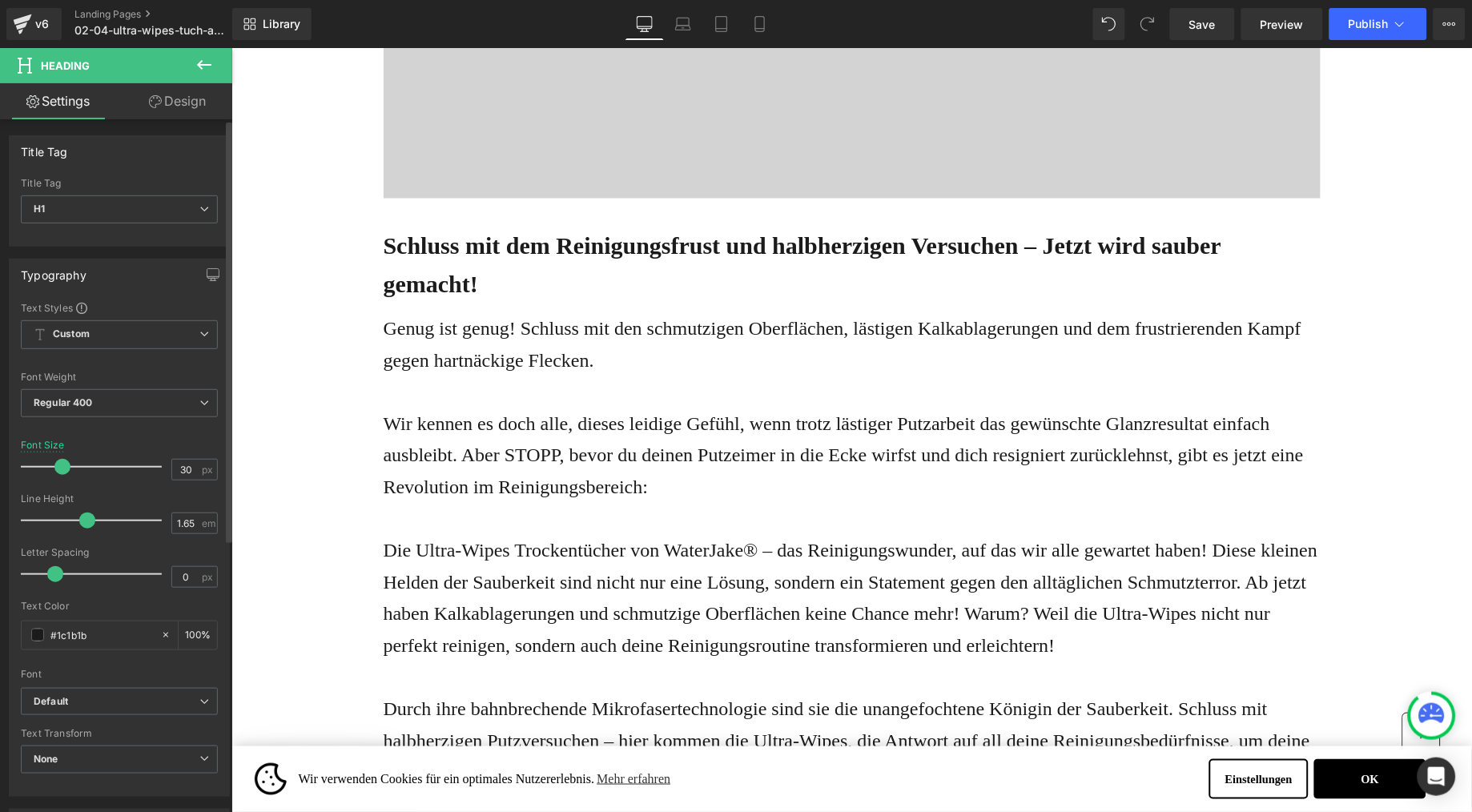
click at [60, 470] on span at bounding box center [62, 466] width 16 height 16
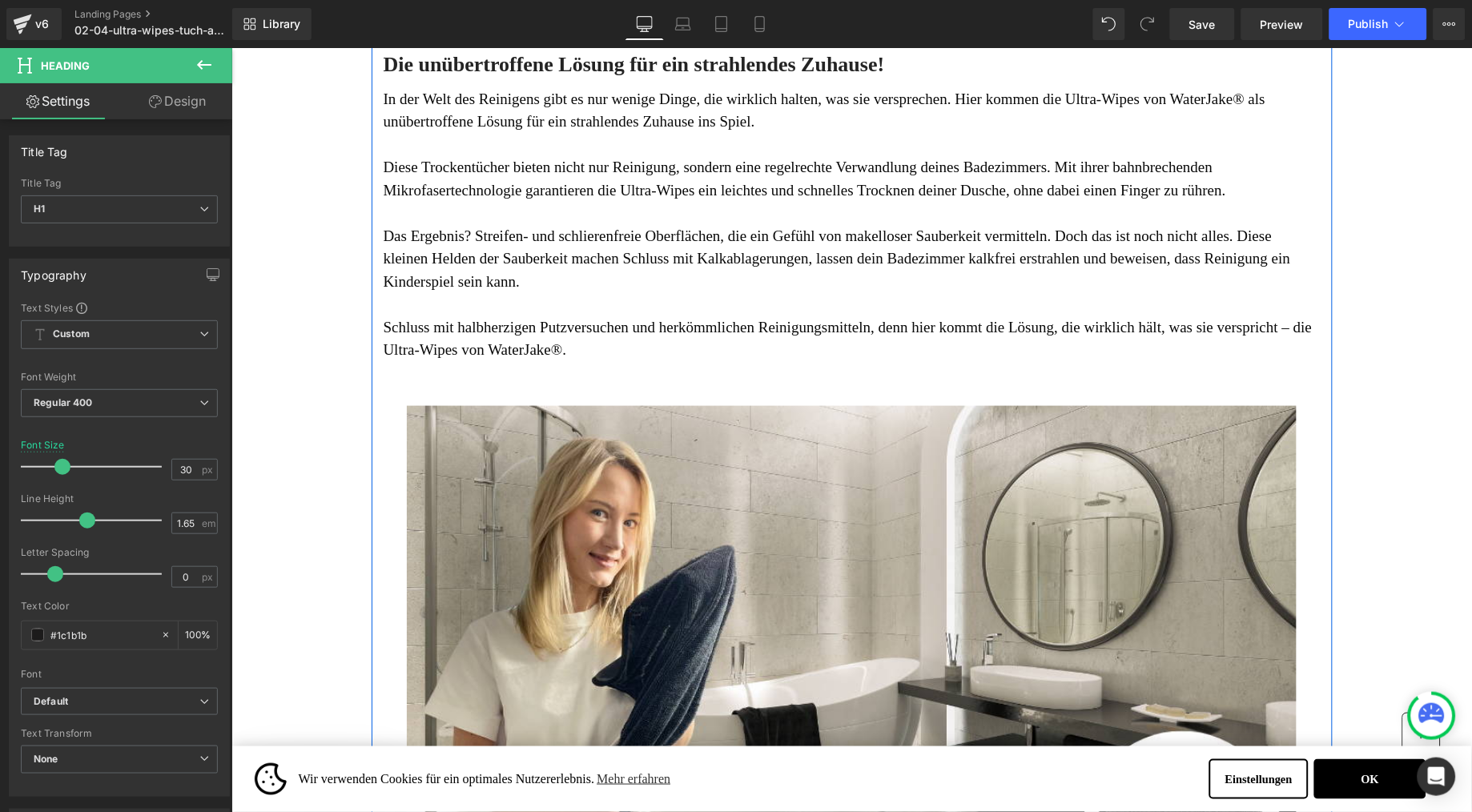
scroll to position [2015, 0]
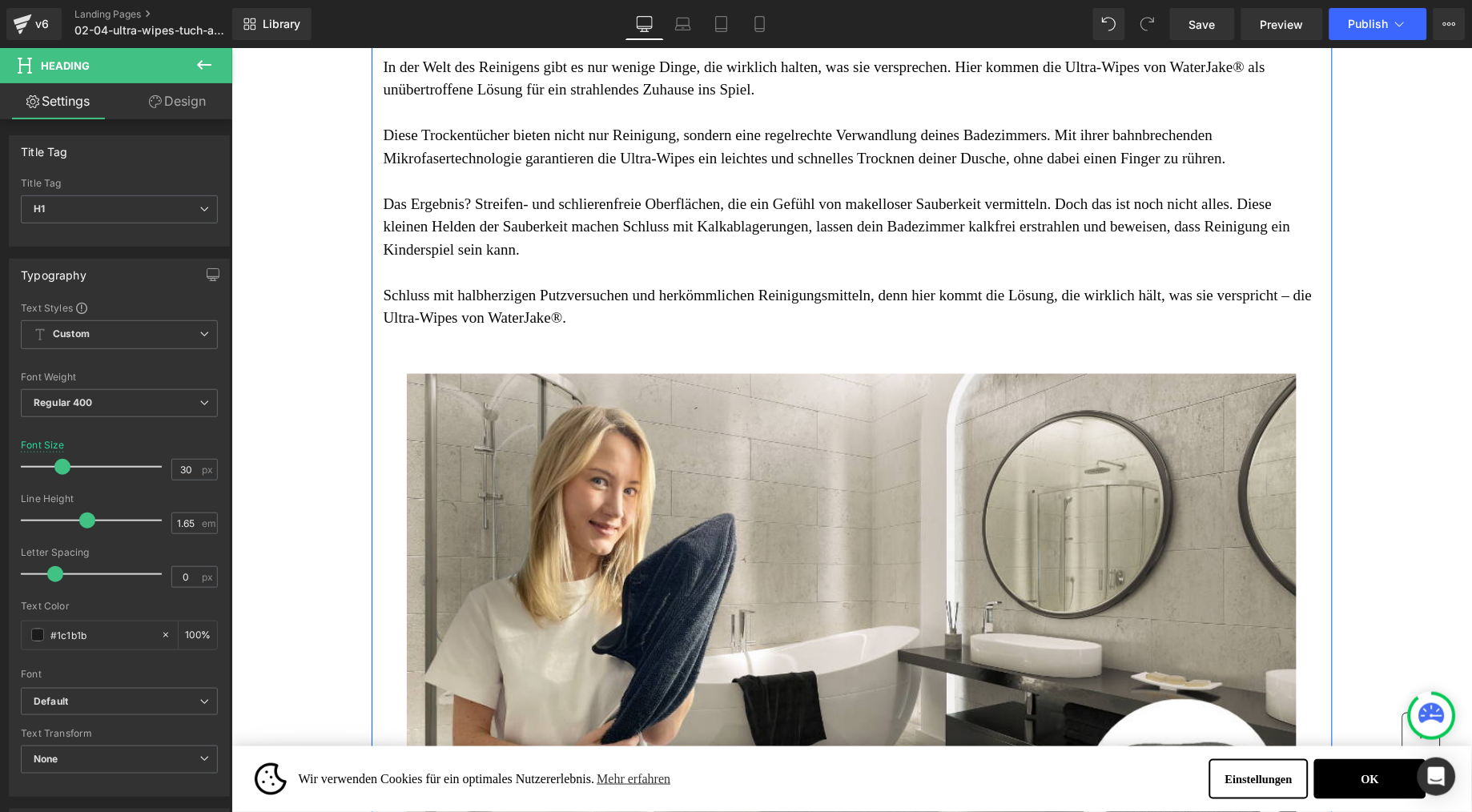
click at [649, 257] on span "Das Ergebnis? Streifen- und schlierenfreie Oberflächen, die ein Gefühl von make…" at bounding box center [836, 226] width 907 height 62
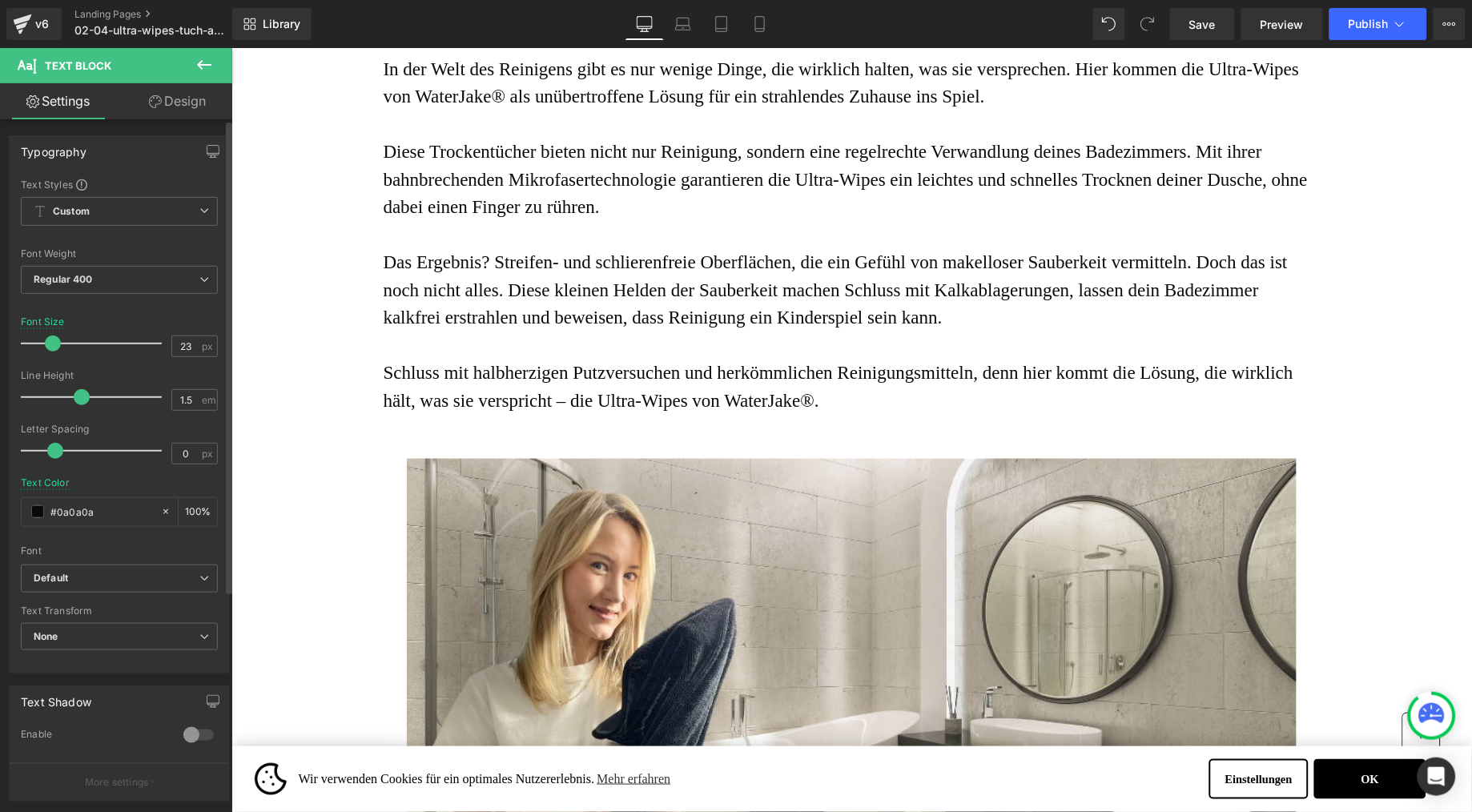
type input "24"
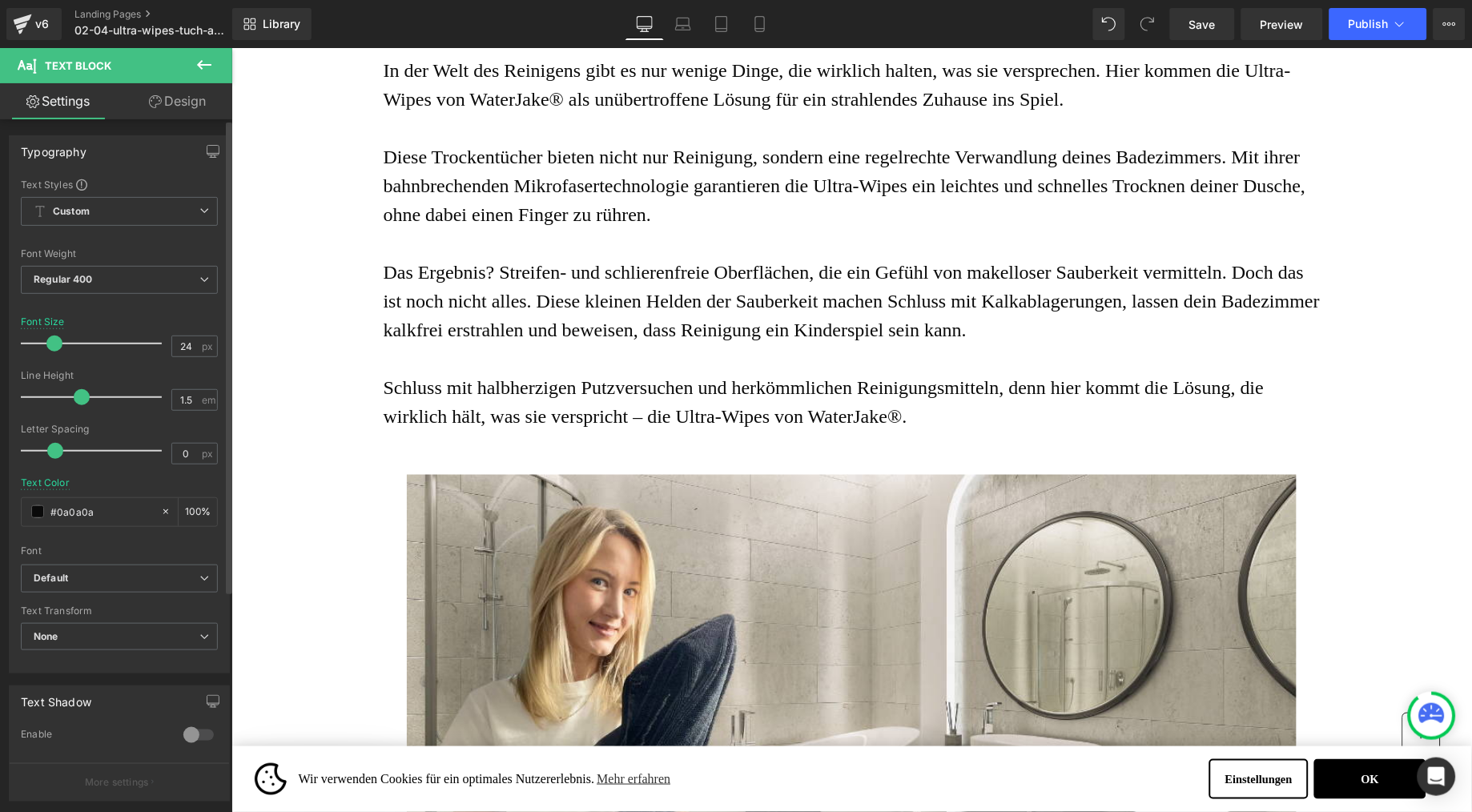
click at [52, 344] on span at bounding box center [54, 343] width 16 height 16
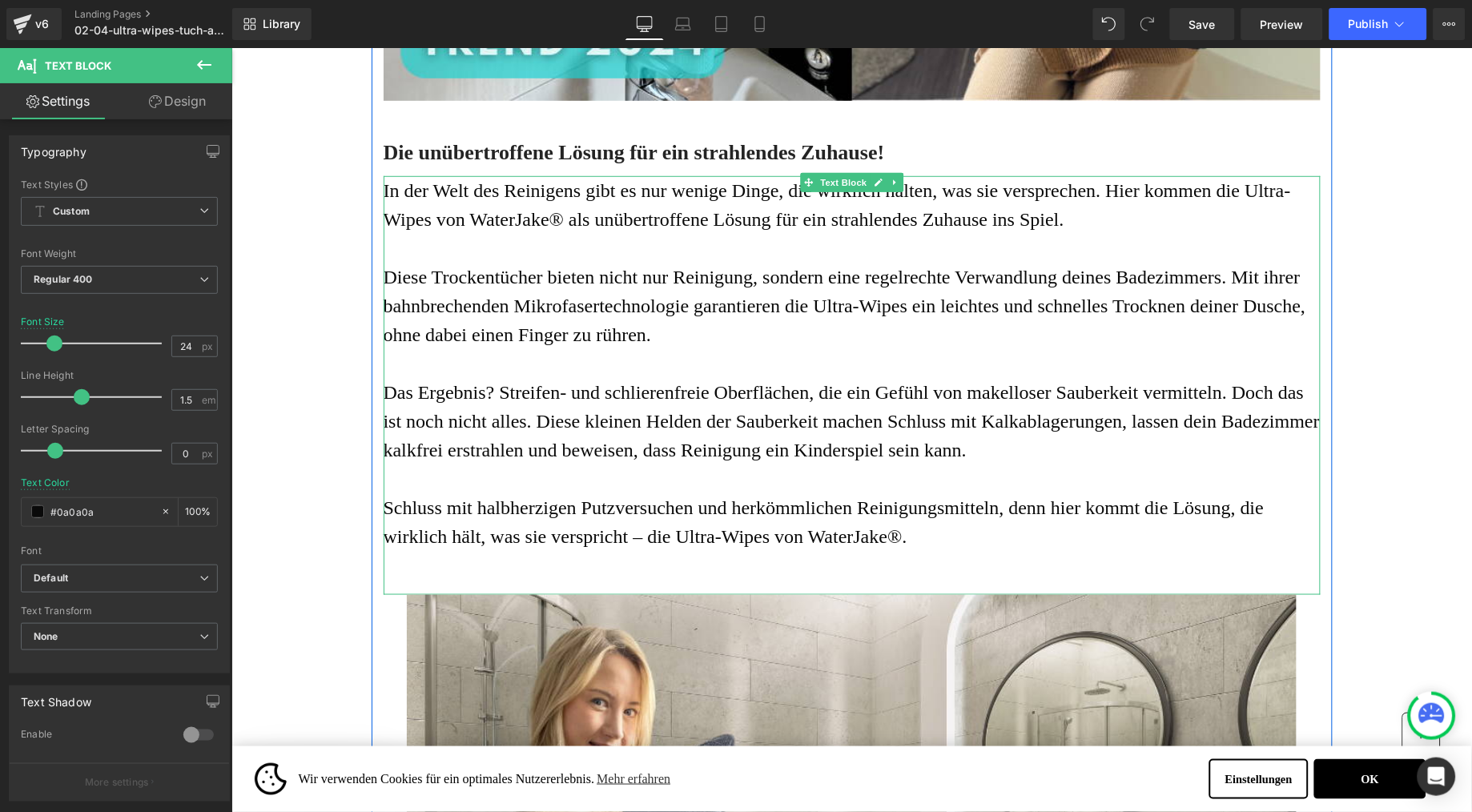
scroll to position [1827, 0]
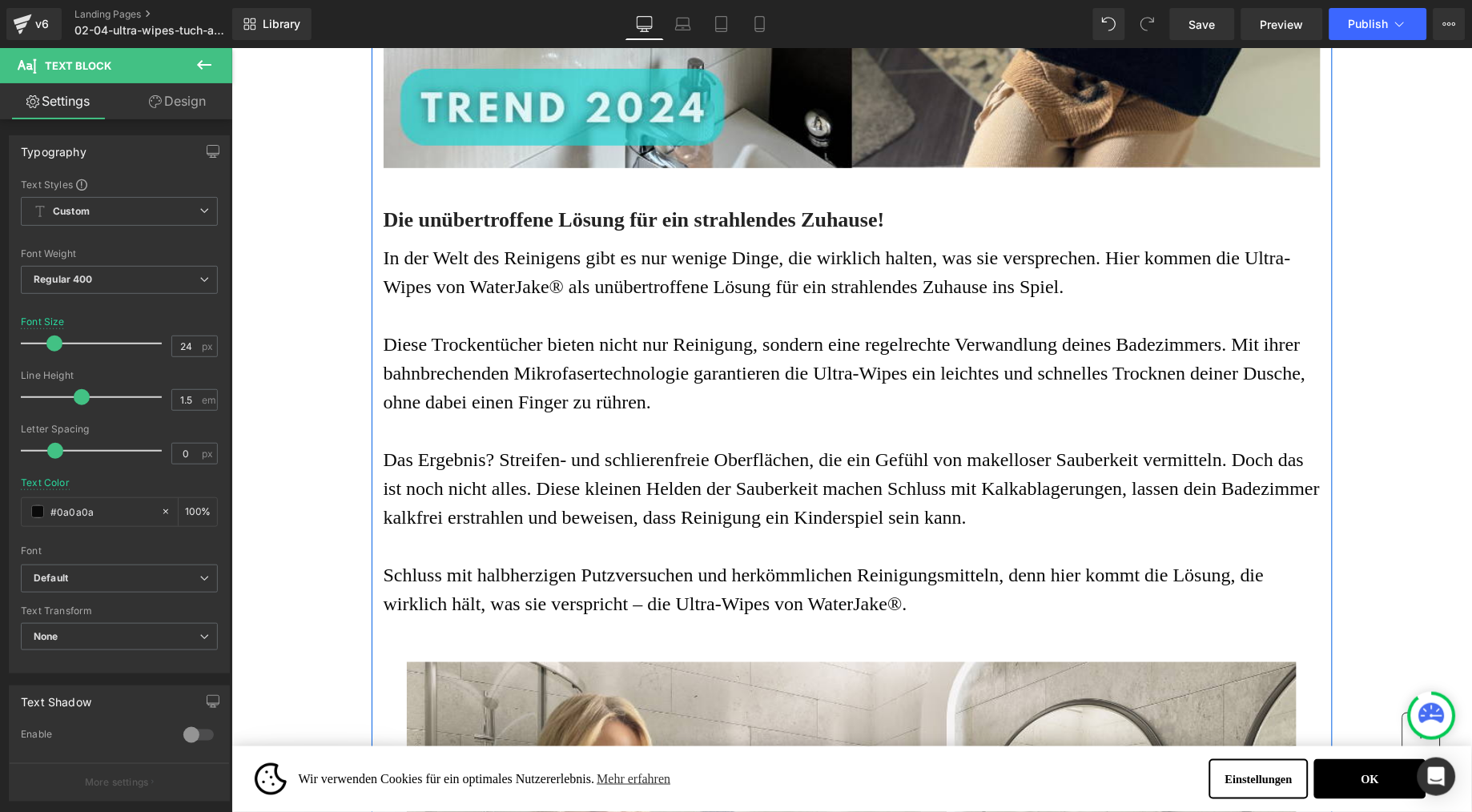
click at [532, 233] on h3 "Die unübertroffene Lösung für ein strahlendes Zuhause!" at bounding box center [851, 219] width 937 height 27
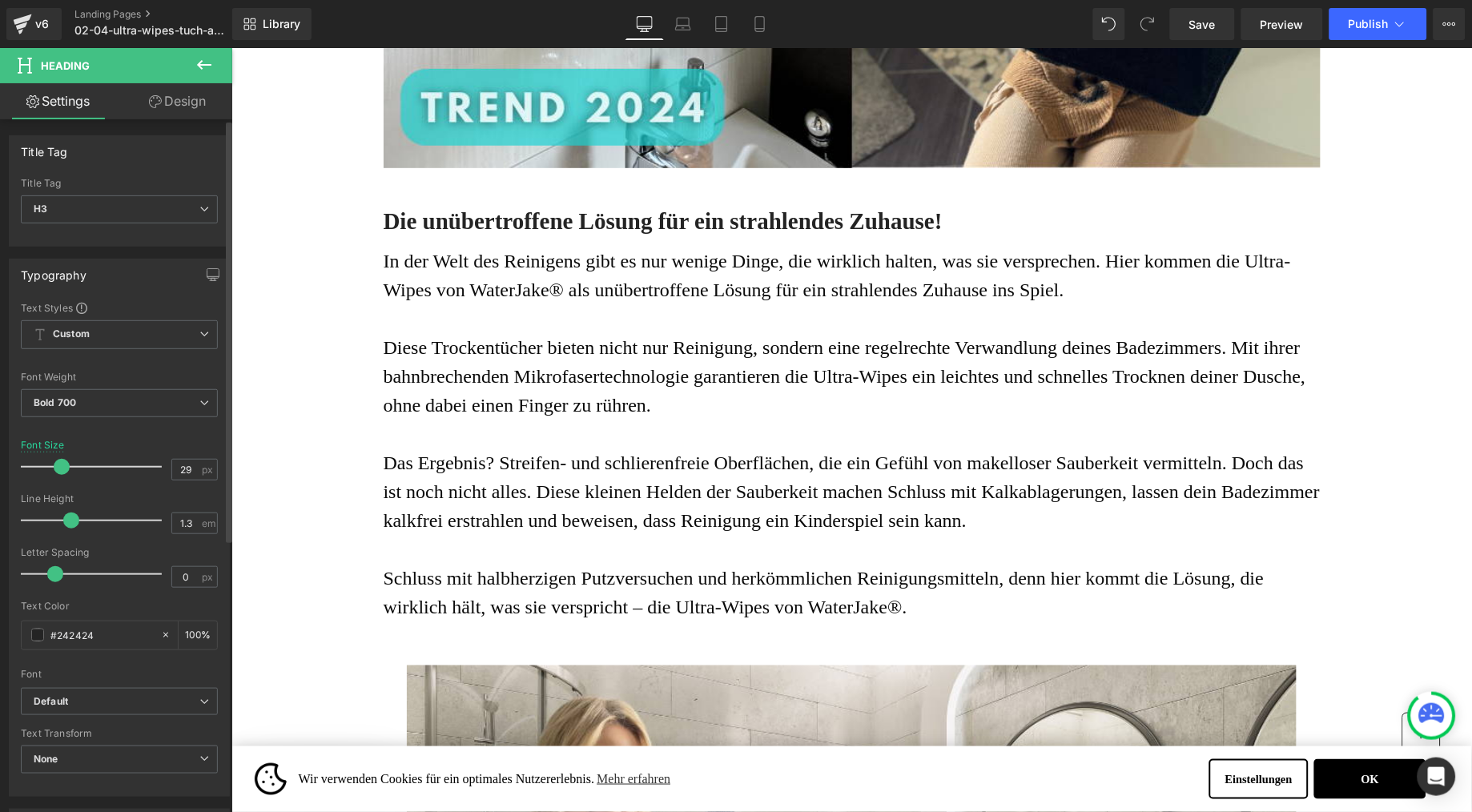
type input "30"
click at [66, 466] on span at bounding box center [62, 466] width 16 height 16
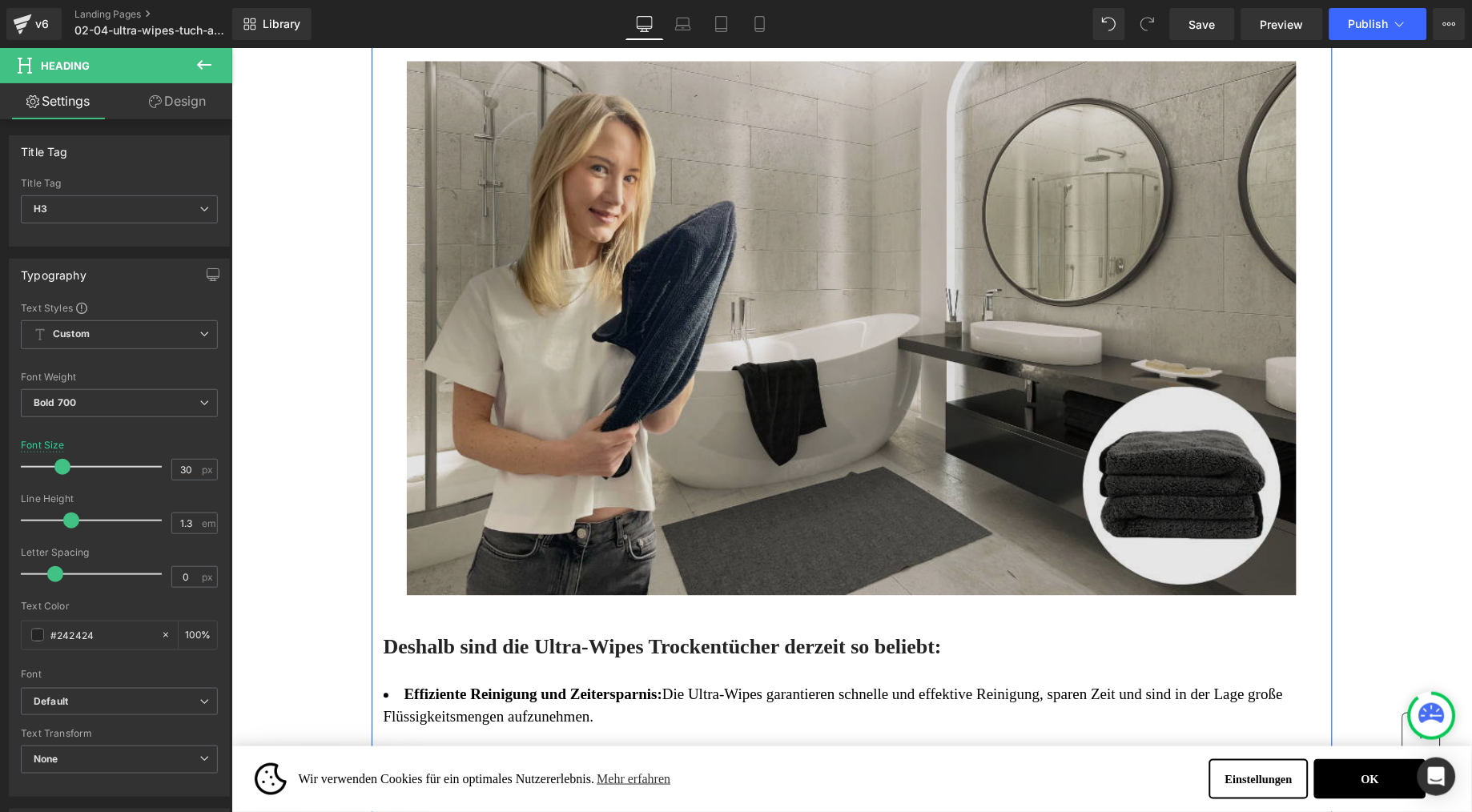
scroll to position [2663, 0]
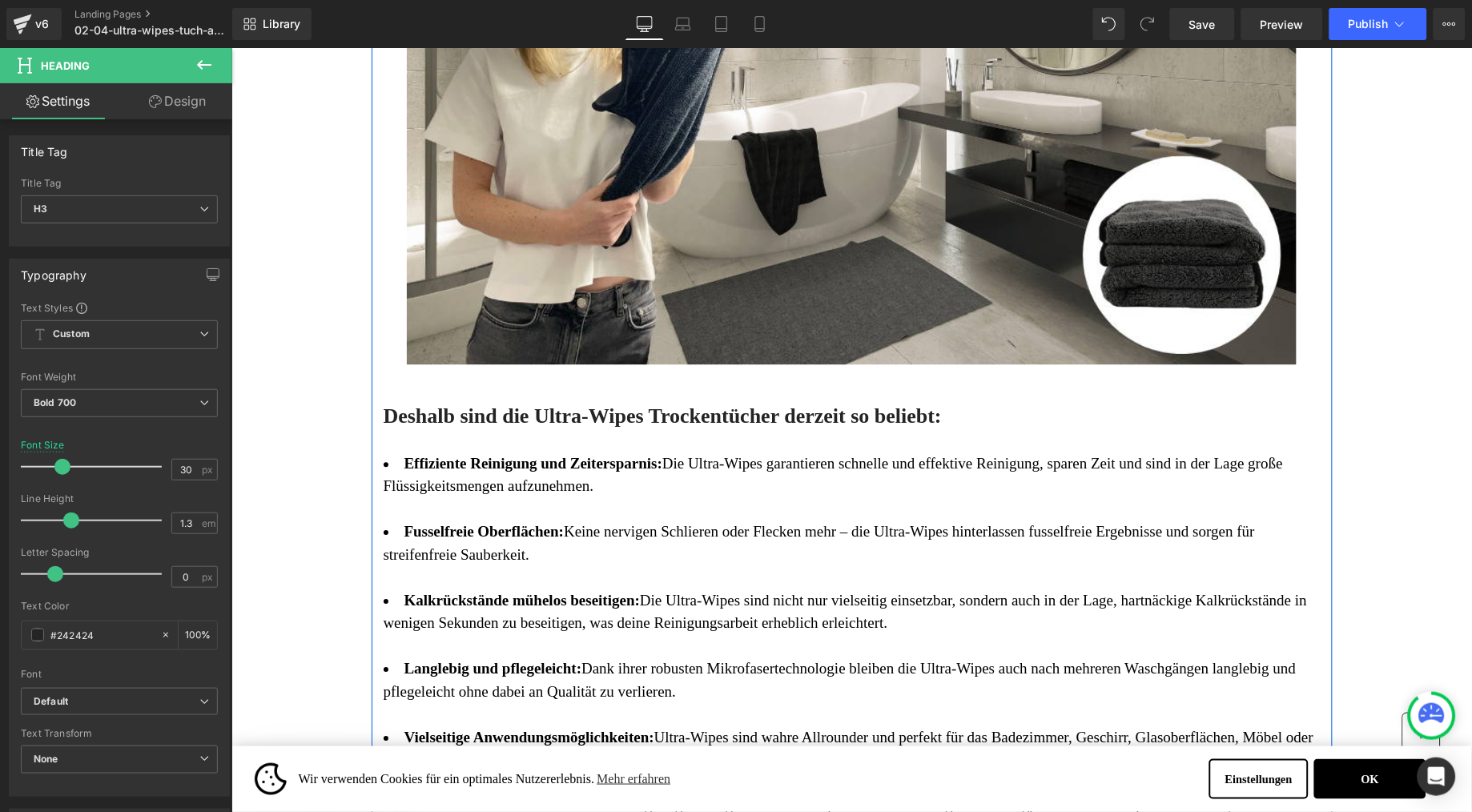
click at [536, 429] on h2 "Deshalb sind die Ultra-Wipes Trockentücher derzeit so beliebt:" at bounding box center [851, 416] width 937 height 27
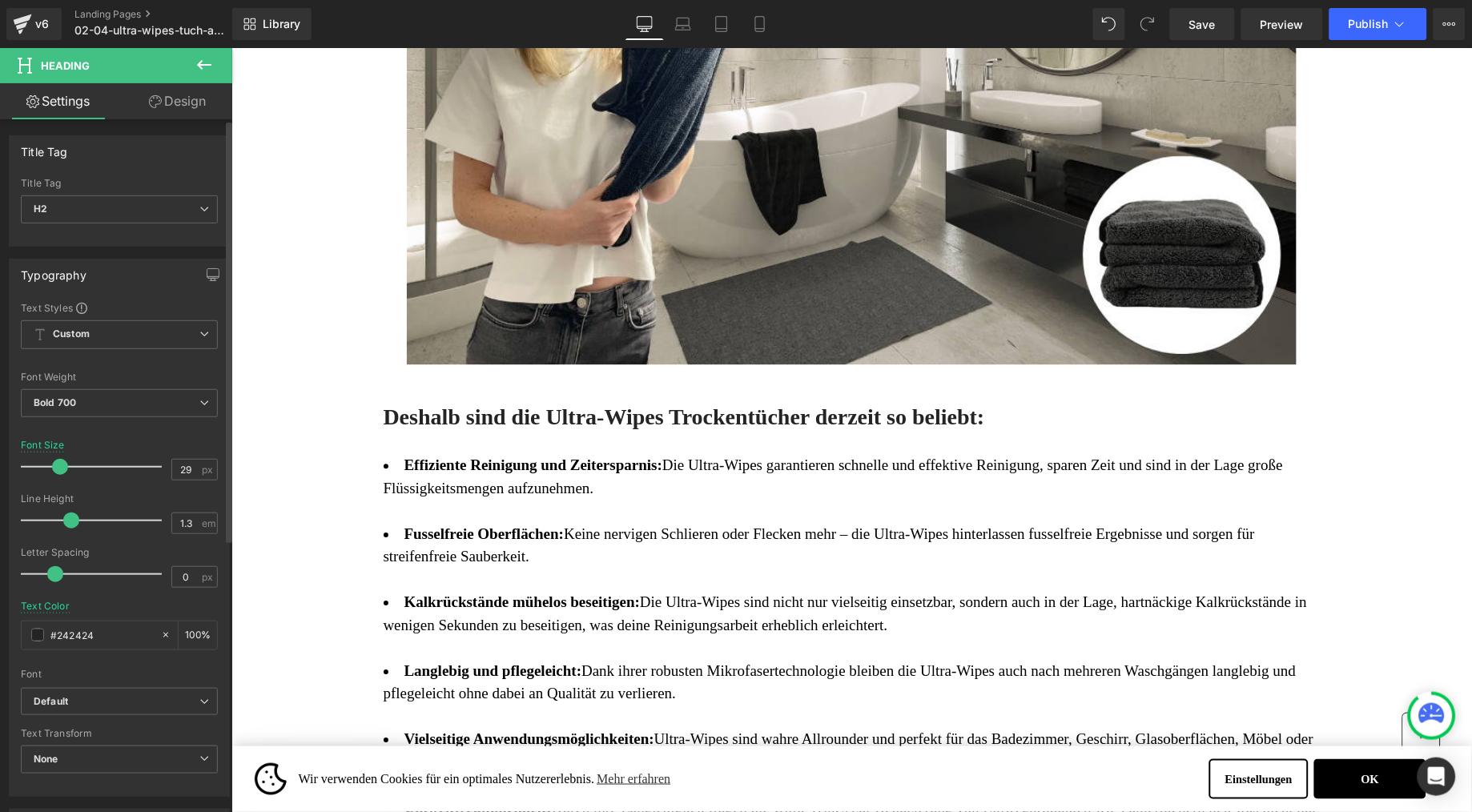
type input "30"
click at [60, 470] on span at bounding box center [62, 466] width 16 height 16
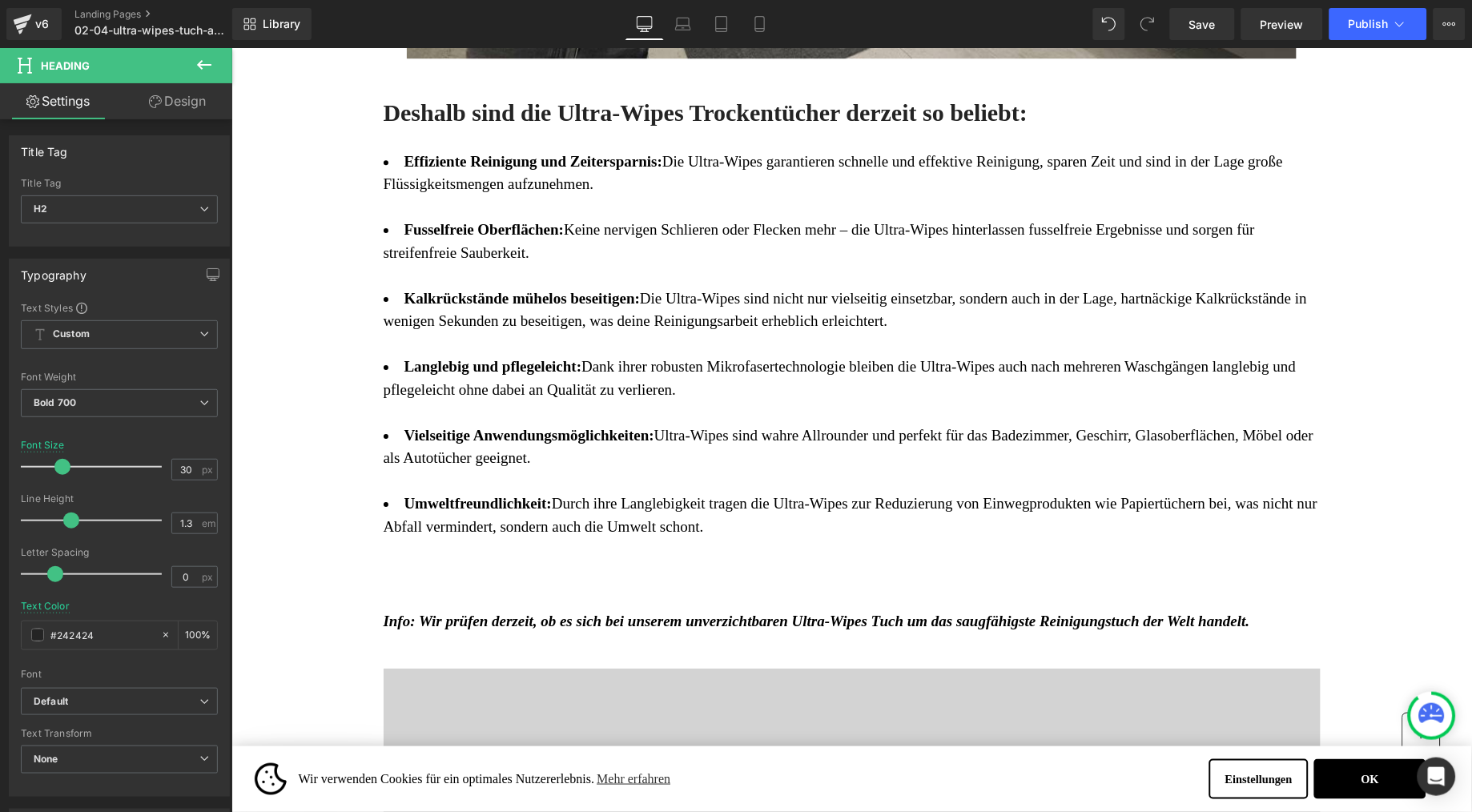
scroll to position [2966, 0]
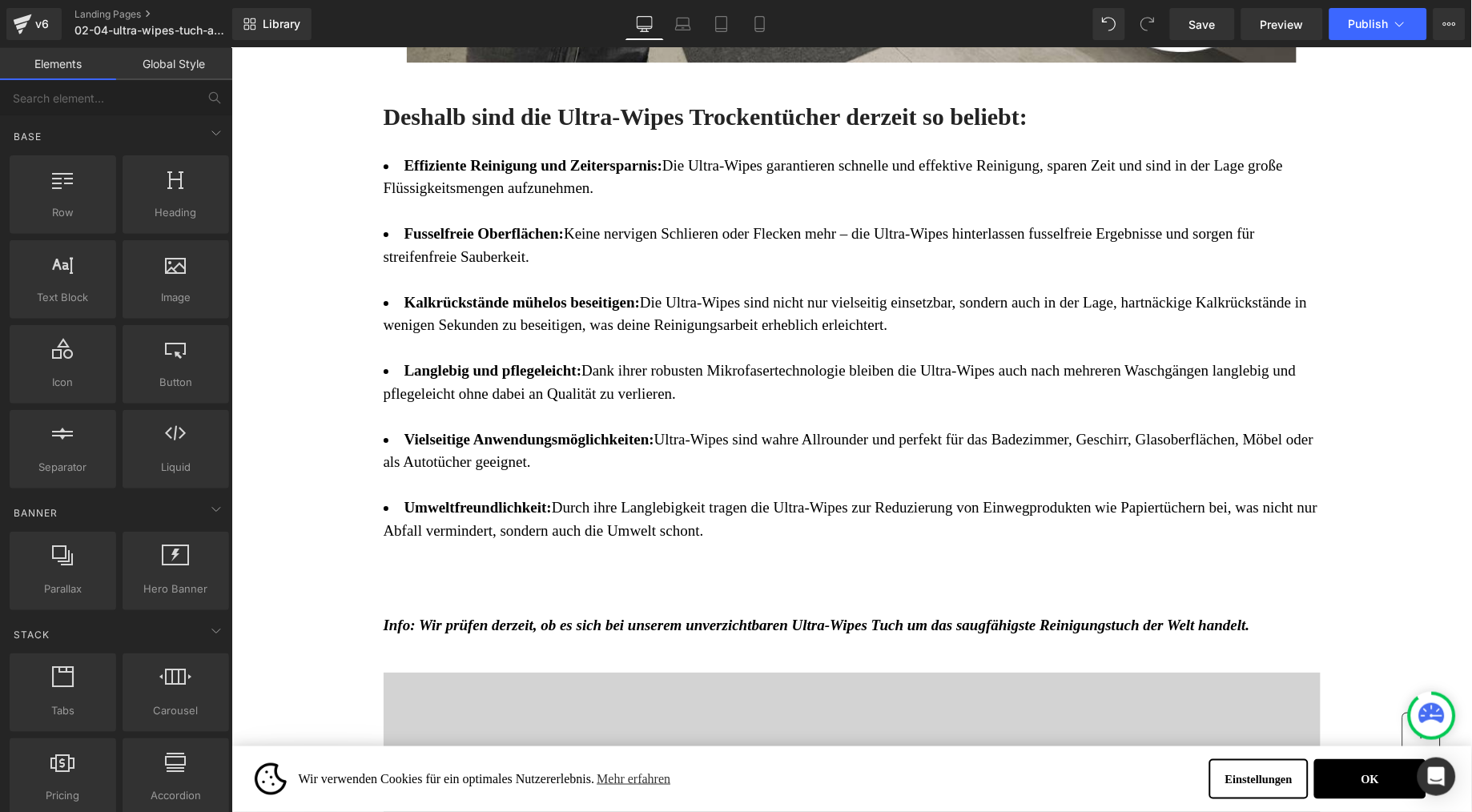
click at [549, 378] on strong "Langlebig und pflegeleicht:" at bounding box center [492, 370] width 177 height 17
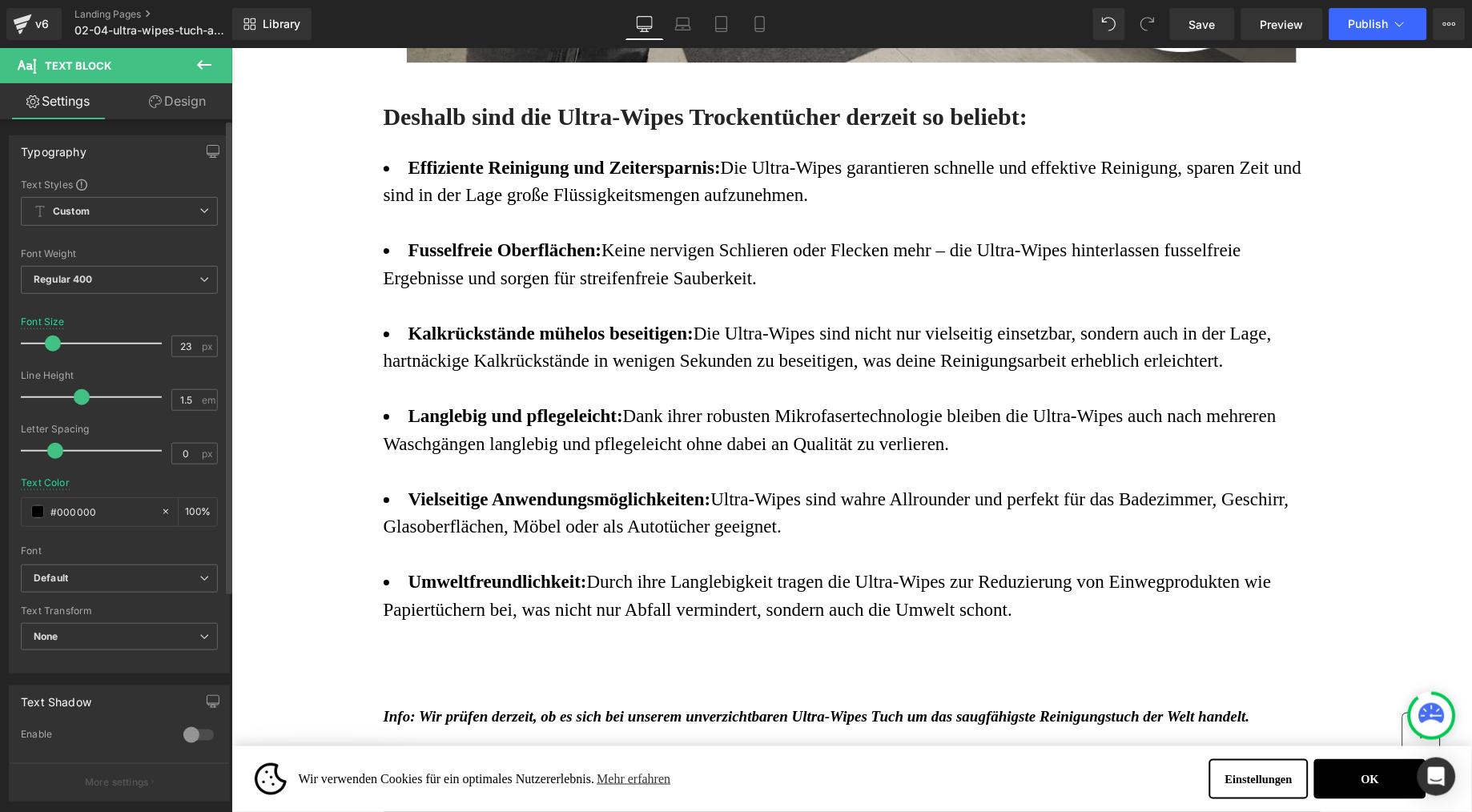
type input "24"
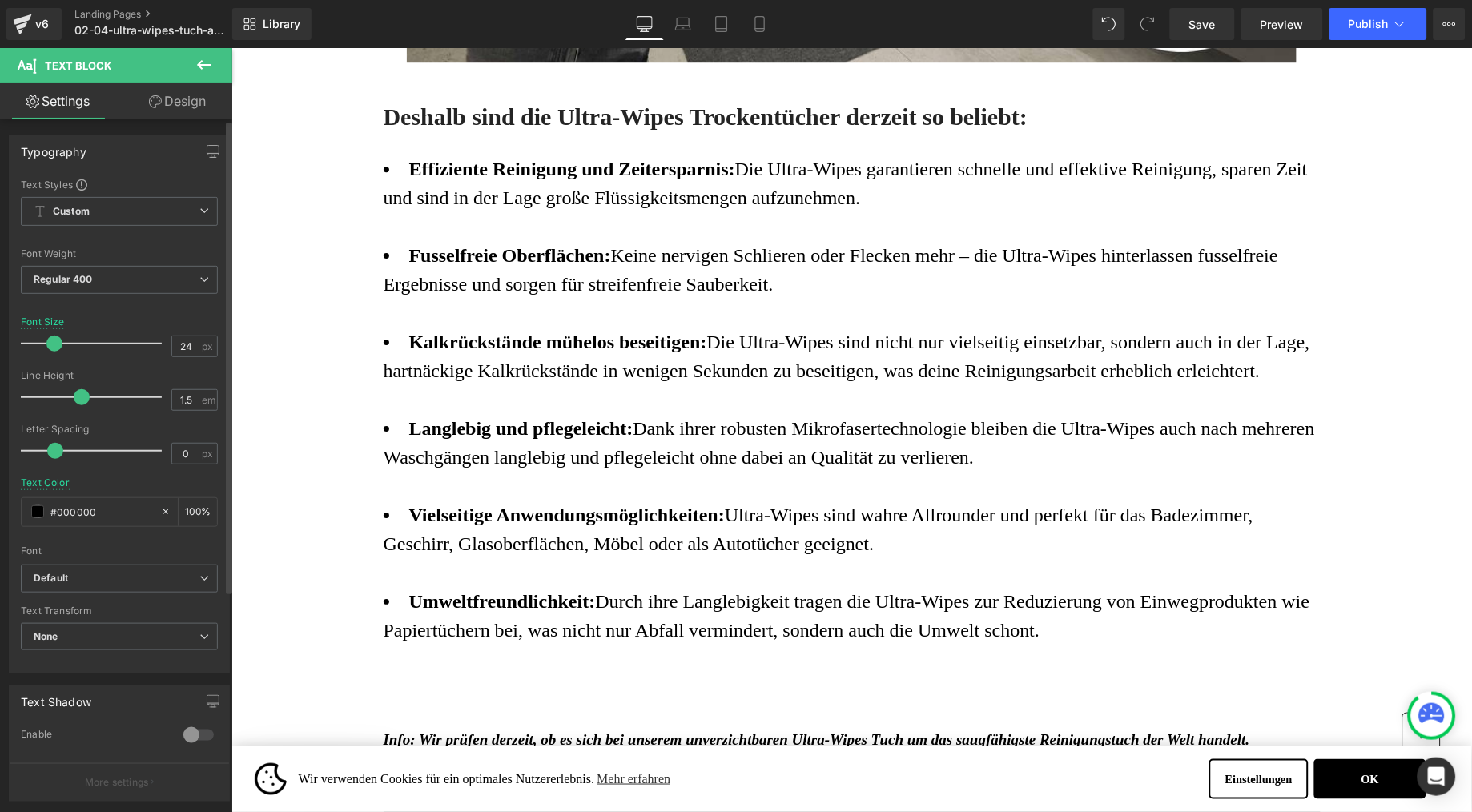
click at [52, 342] on span at bounding box center [54, 343] width 16 height 16
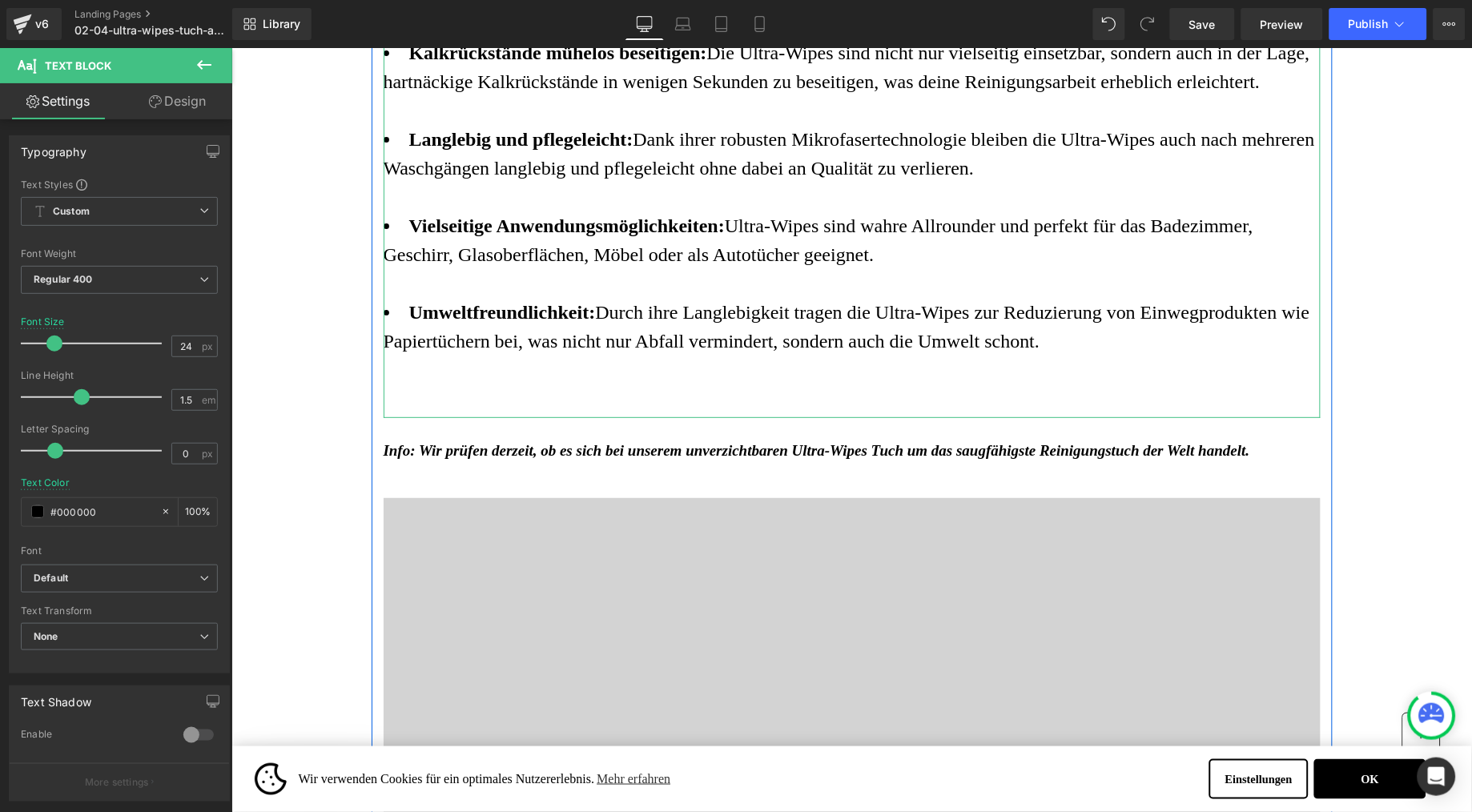
scroll to position [3294, 0]
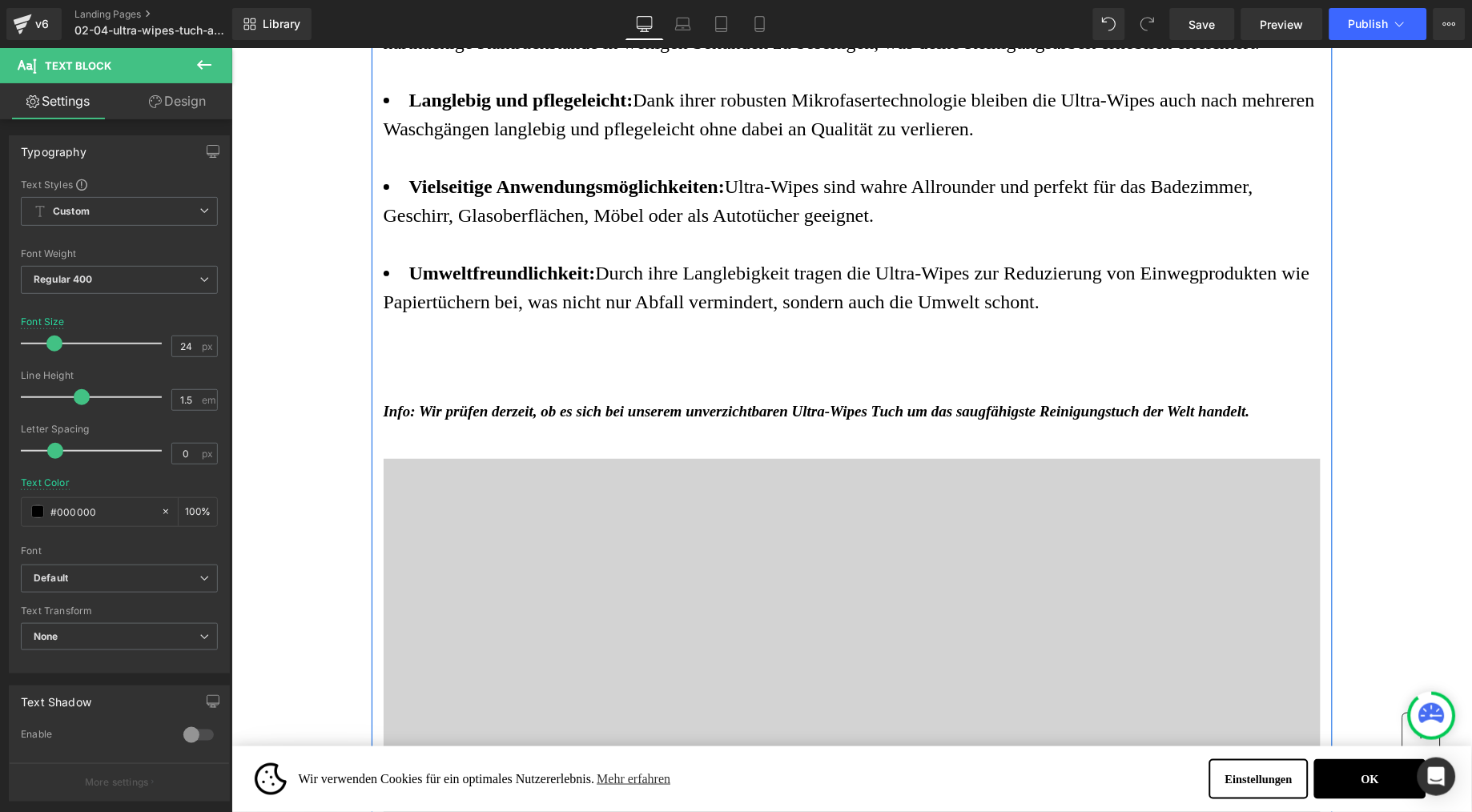
click at [570, 419] on span "Info: Wir prüfen derzeit, ob es sich bei unserem unverzichtbaren Ultra-Wipes Tu…" at bounding box center [816, 411] width 866 height 17
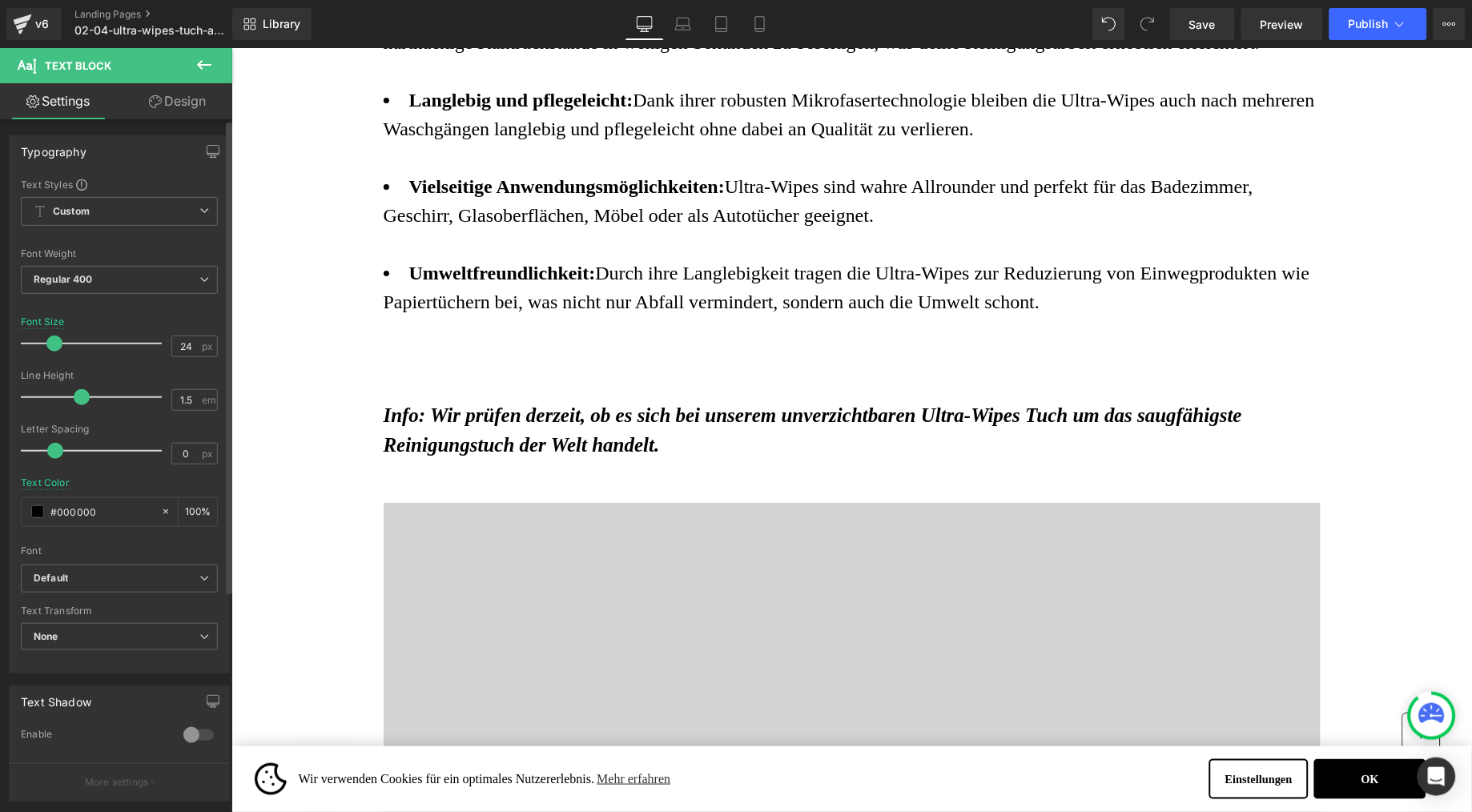
type input "23"
click at [45, 344] on span at bounding box center [52, 343] width 16 height 16
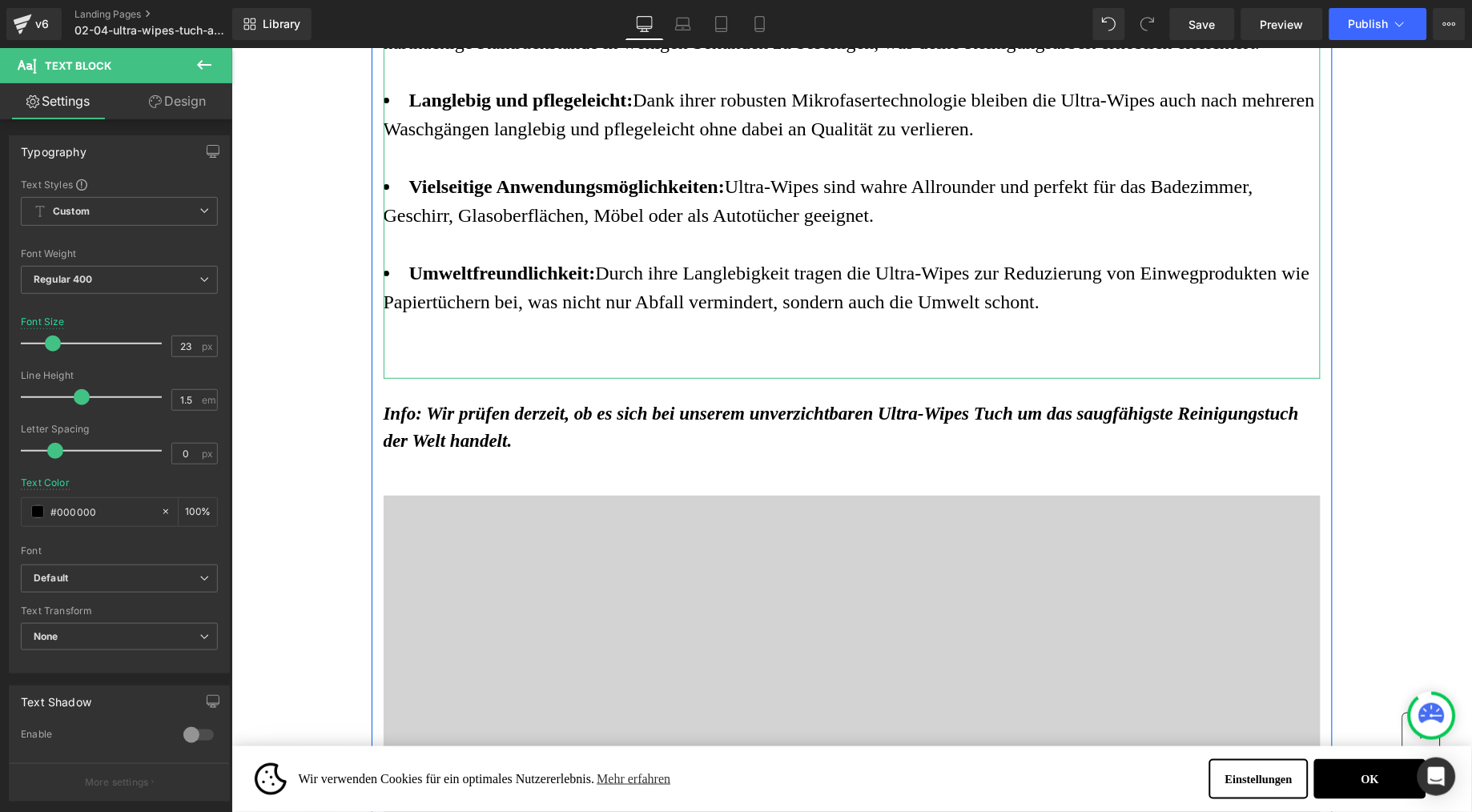
click at [552, 373] on div at bounding box center [851, 358] width 937 height 29
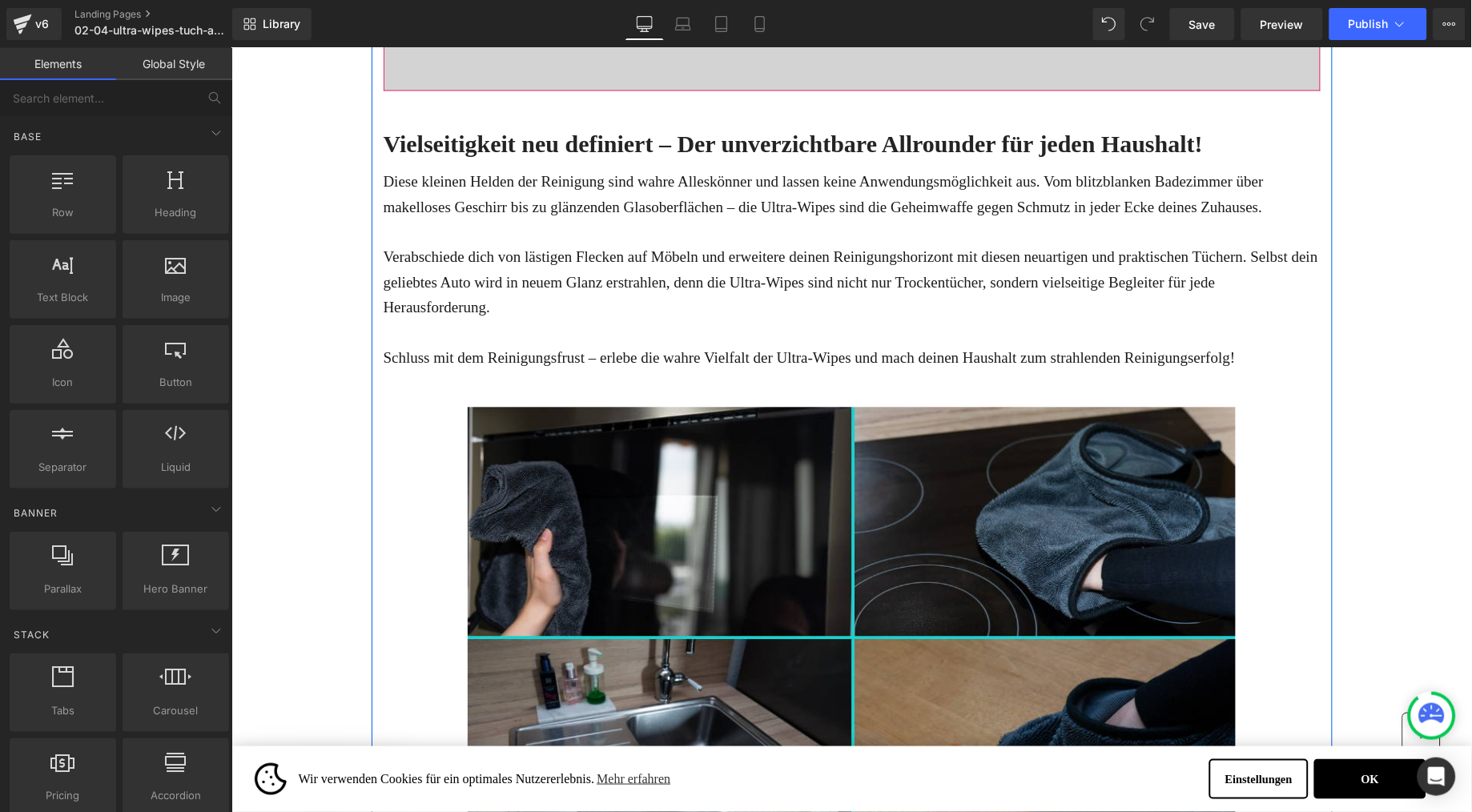
scroll to position [4122, 0]
click at [684, 319] on p "Verabschiede dich von lästigen Flecken auf Möbeln und erweitere deinen Reinigun…" at bounding box center [851, 281] width 937 height 75
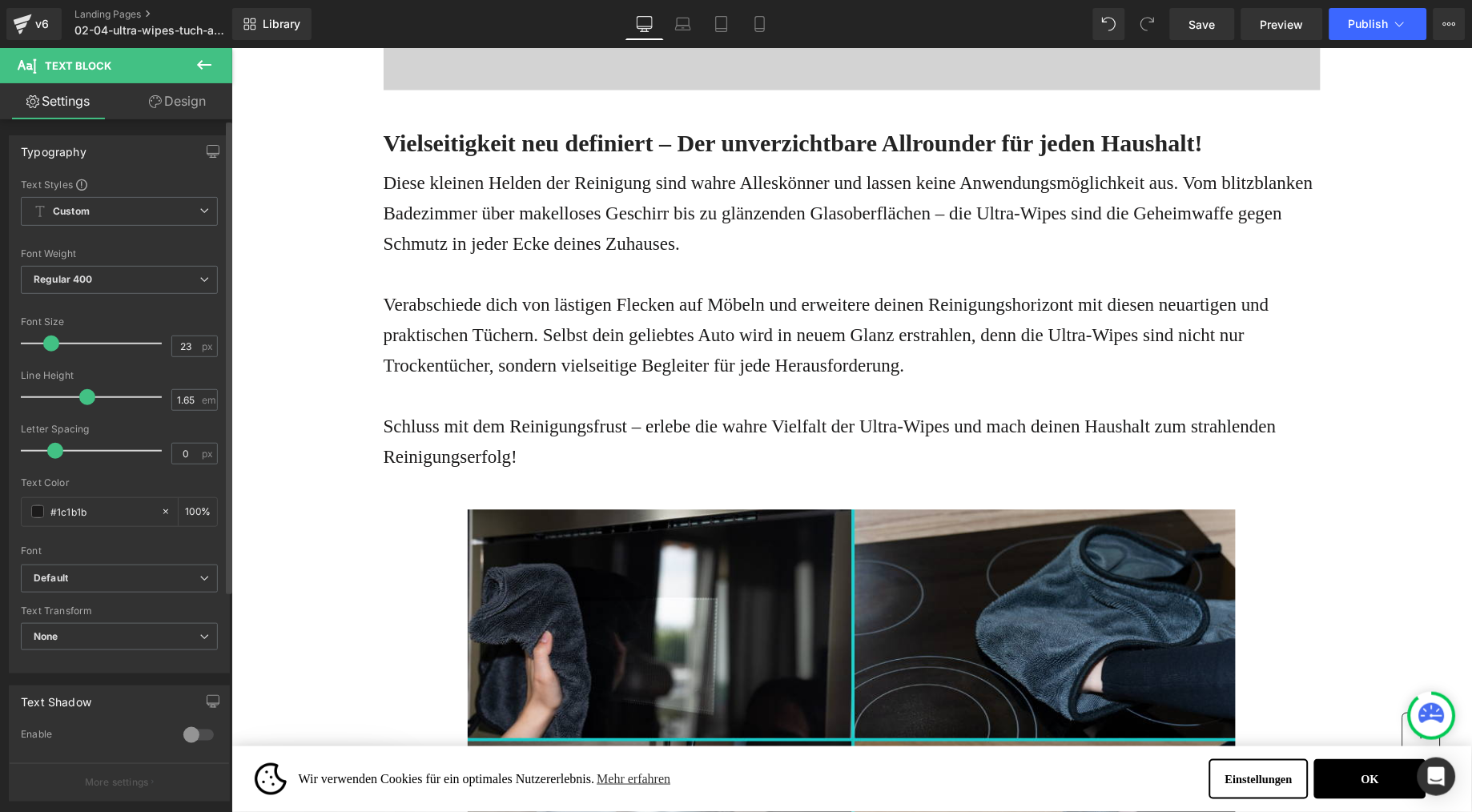
type input "24"
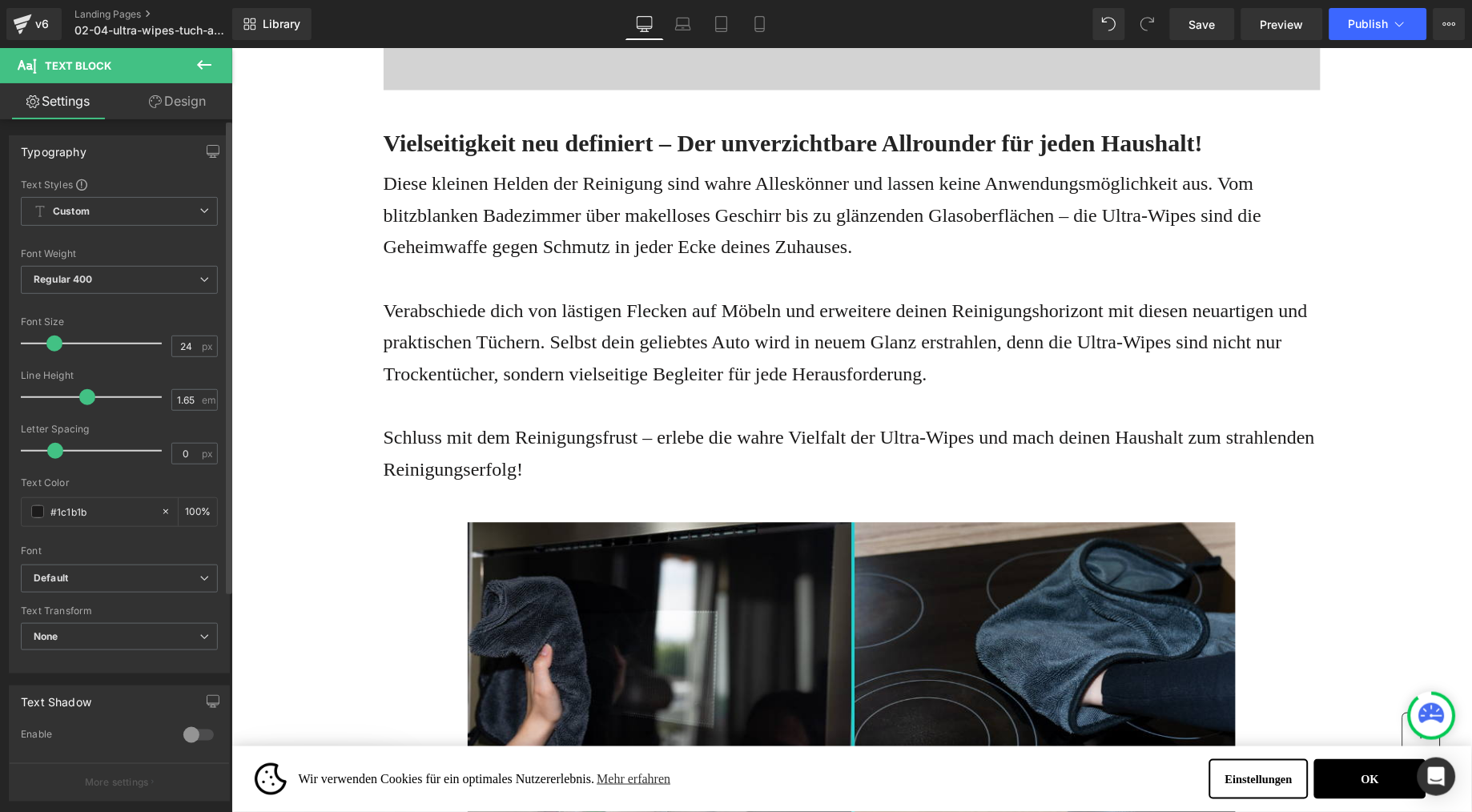
click at [52, 344] on span at bounding box center [54, 343] width 16 height 16
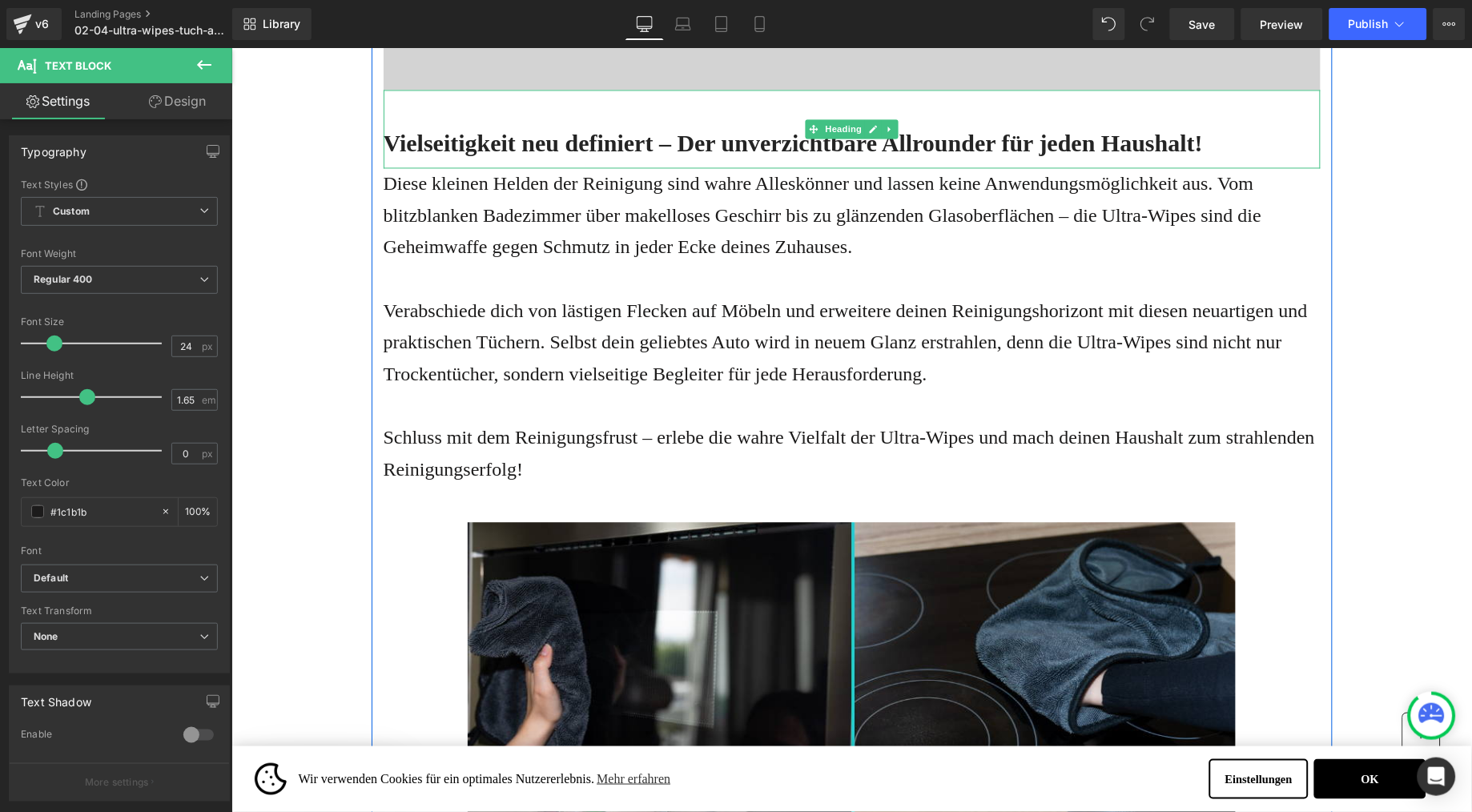
click at [544, 157] on span "Vielseitigkeit neu definiert – Der unverzichtbare Allrounder für jeden Haushalt!" at bounding box center [793, 143] width 821 height 27
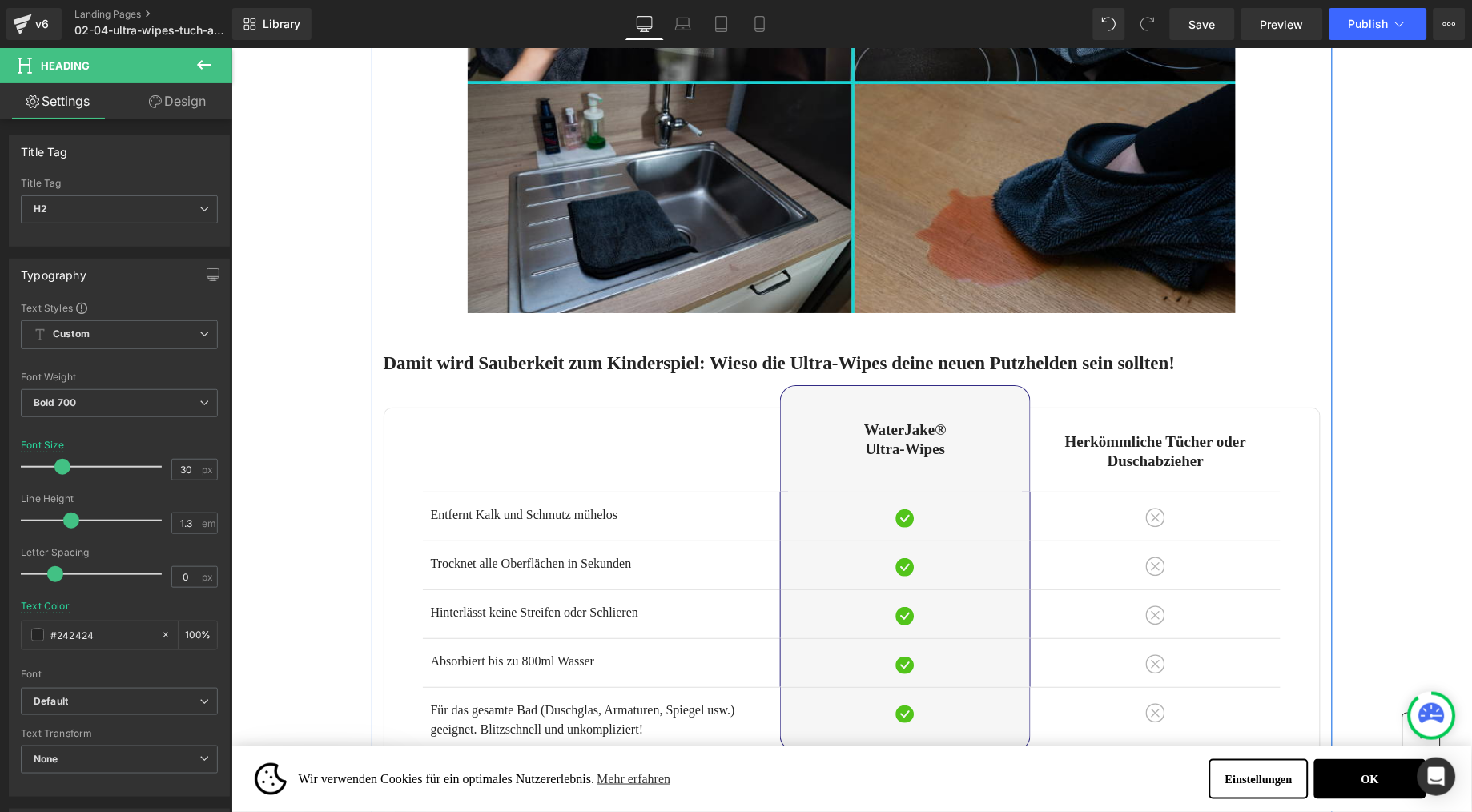
scroll to position [4805, 0]
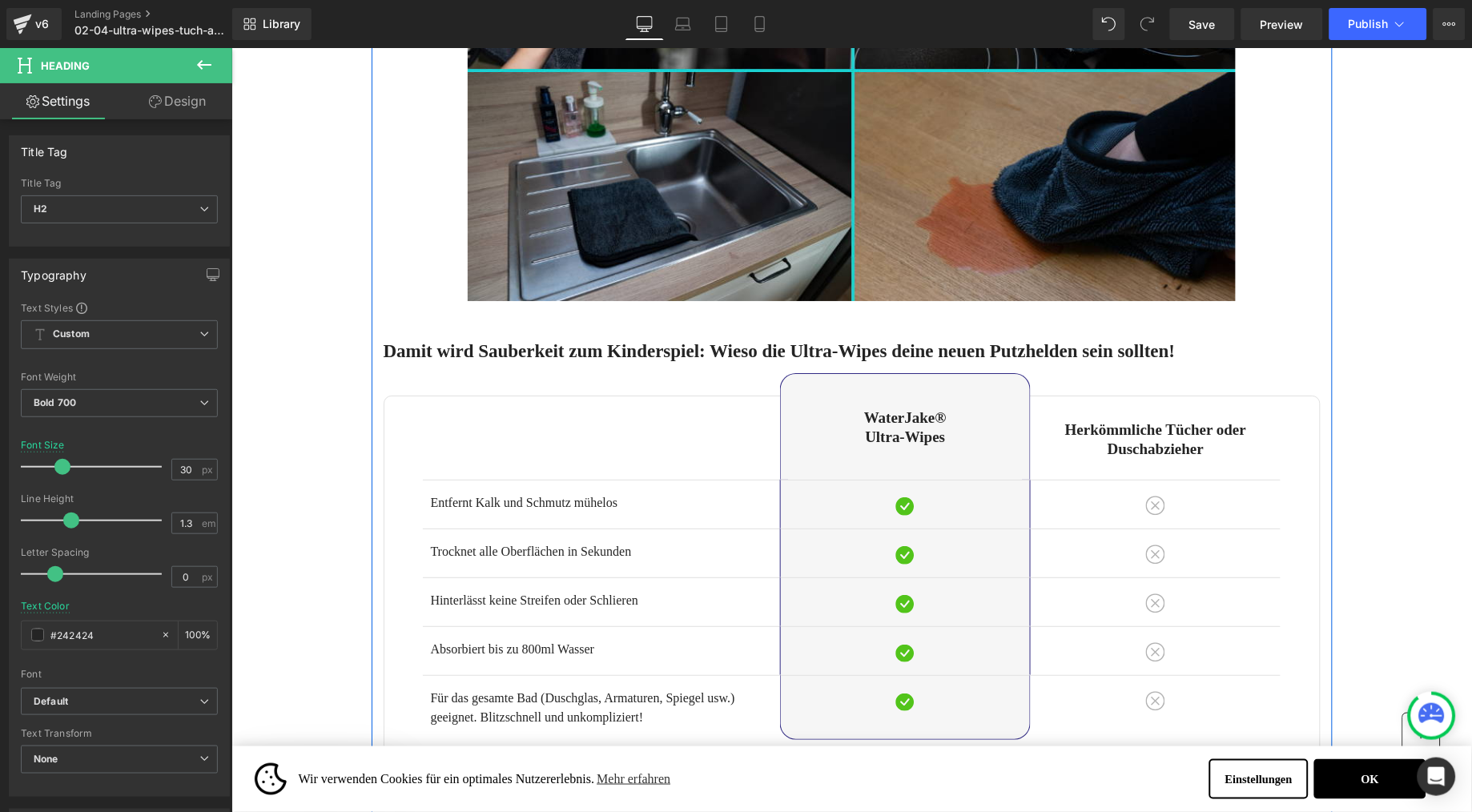
click at [717, 363] on h3 "Damit wird Sauberkeit zum Kinderspiel: Wieso die Ultra-Wipes deine neuen Putzhe…" at bounding box center [851, 351] width 937 height 24
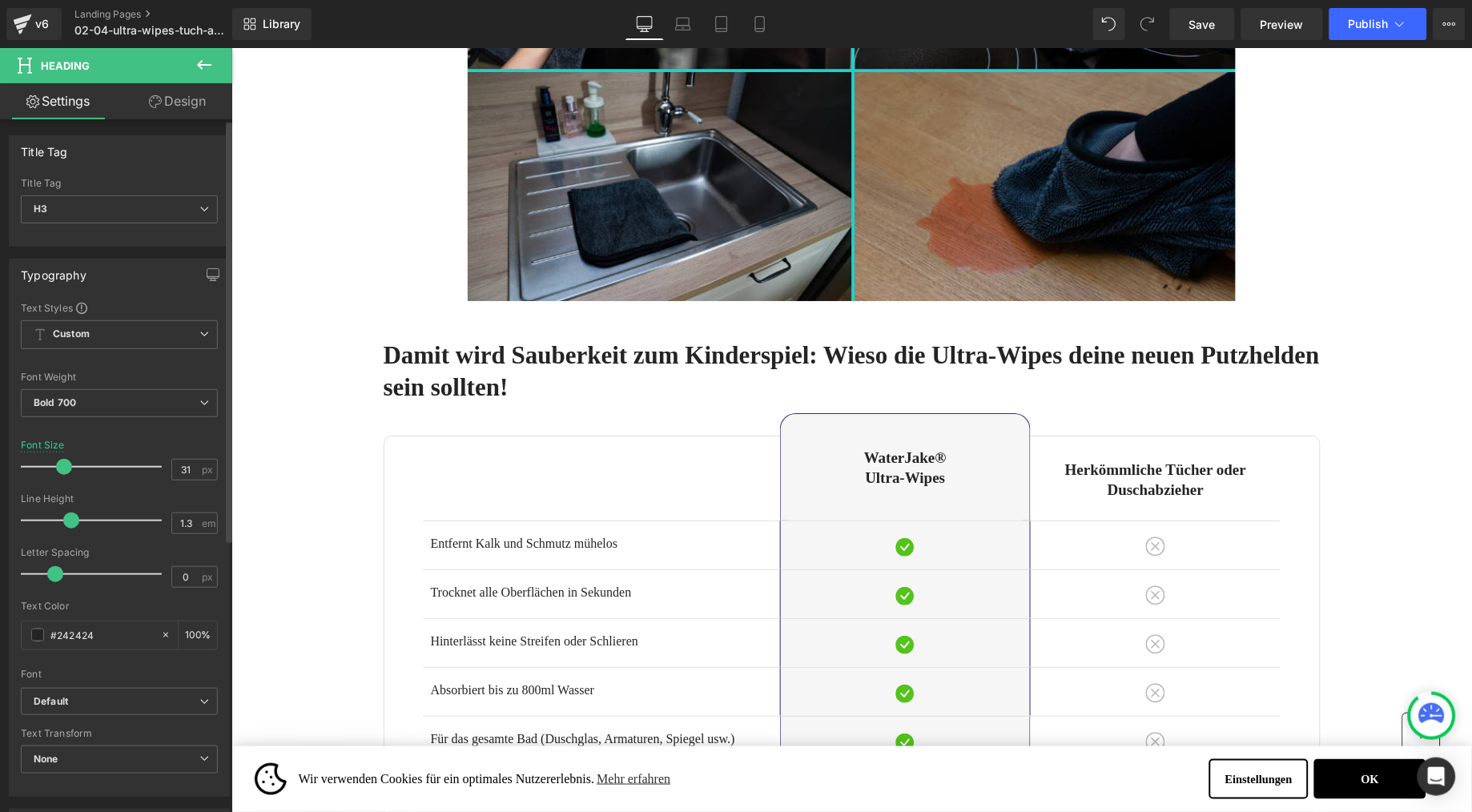
drag, startPoint x: 49, startPoint y: 467, endPoint x: 59, endPoint y: 467, distance: 10.0
click at [59, 467] on span at bounding box center [63, 466] width 16 height 16
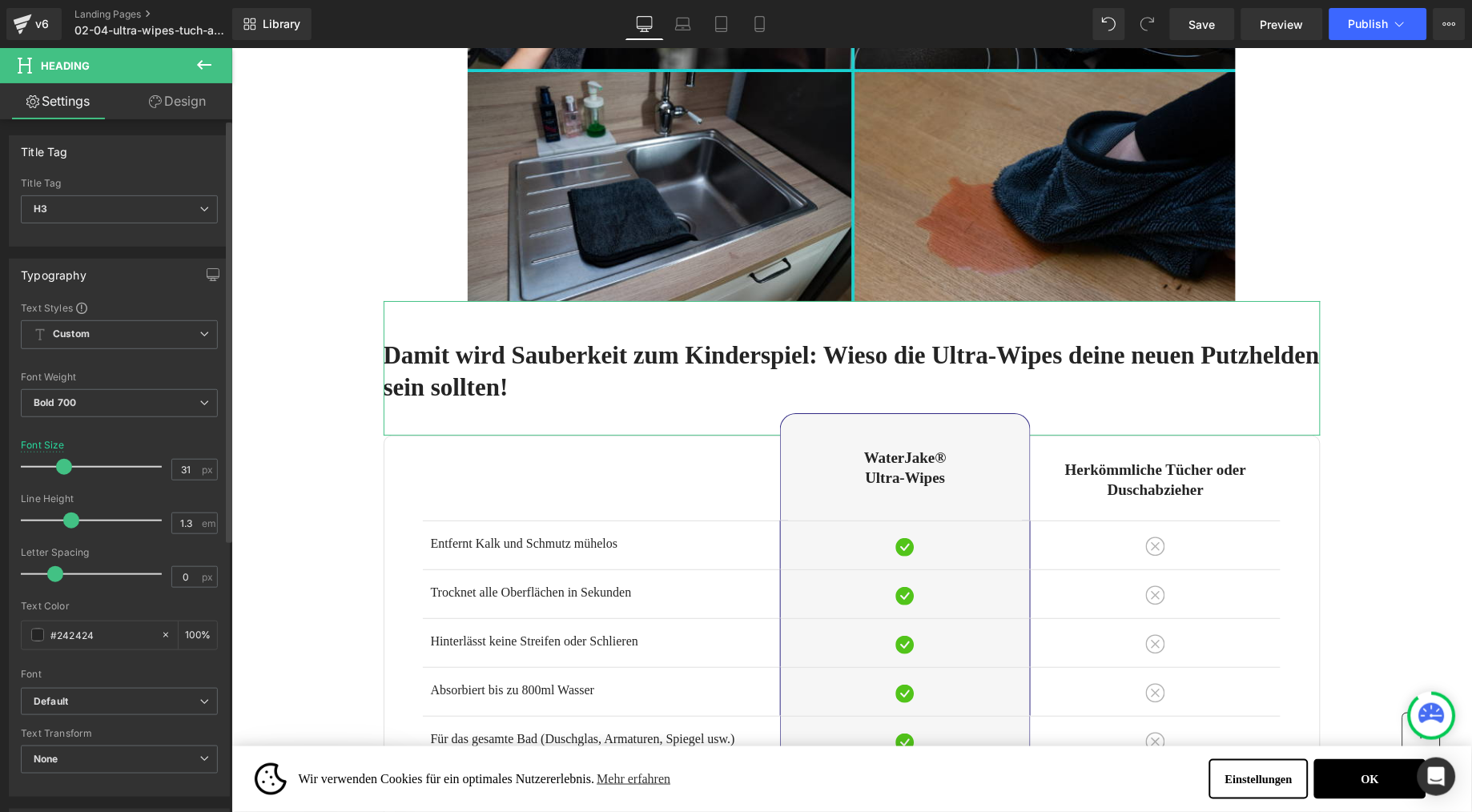
type input "30"
click at [60, 474] on span at bounding box center [62, 466] width 16 height 16
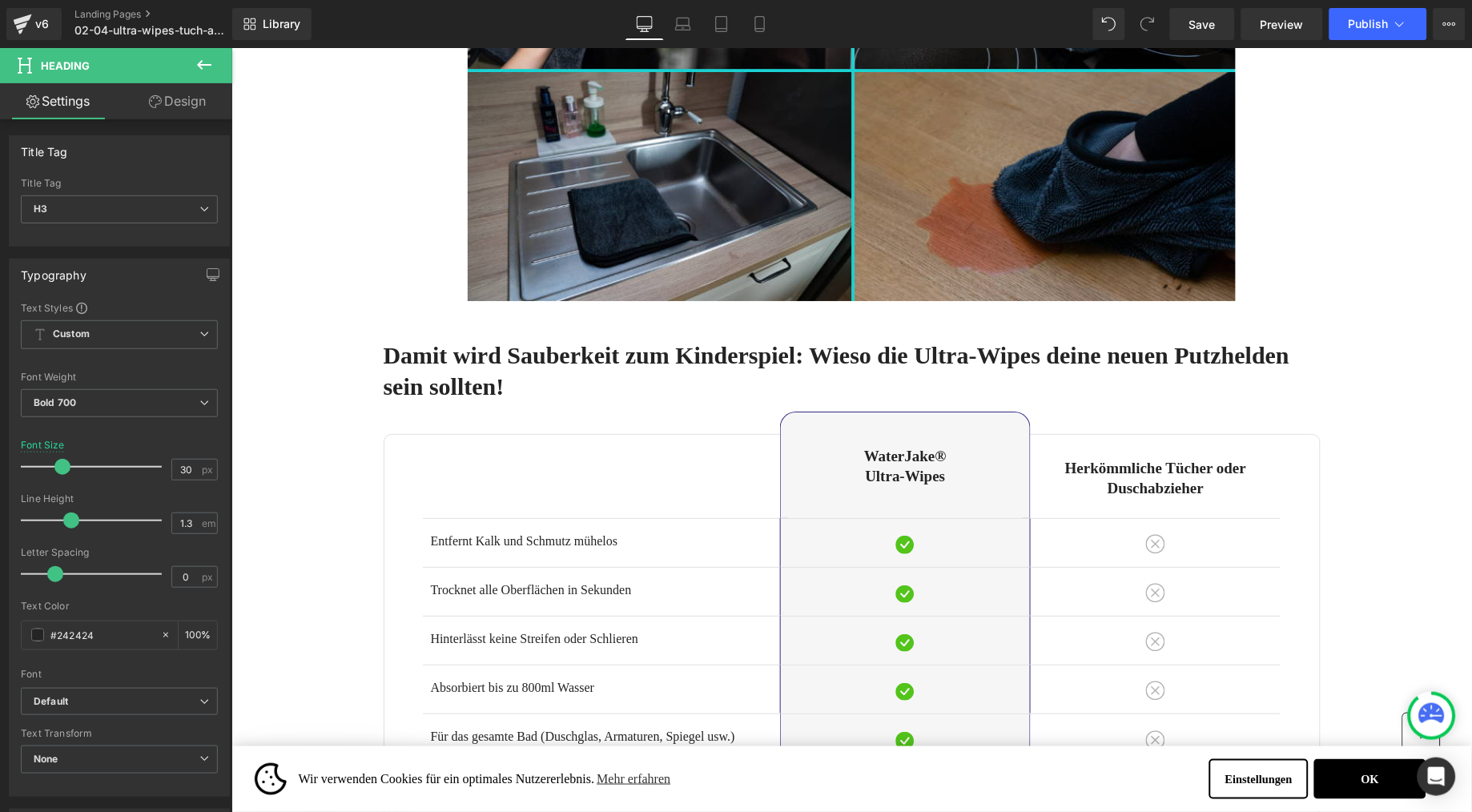
click at [347, 337] on div "Ratgeber Haus & Wohnen Heading Advertorial Text Block Row Row Die Reinigungsrev…" at bounding box center [851, 146] width 1240 height 9808
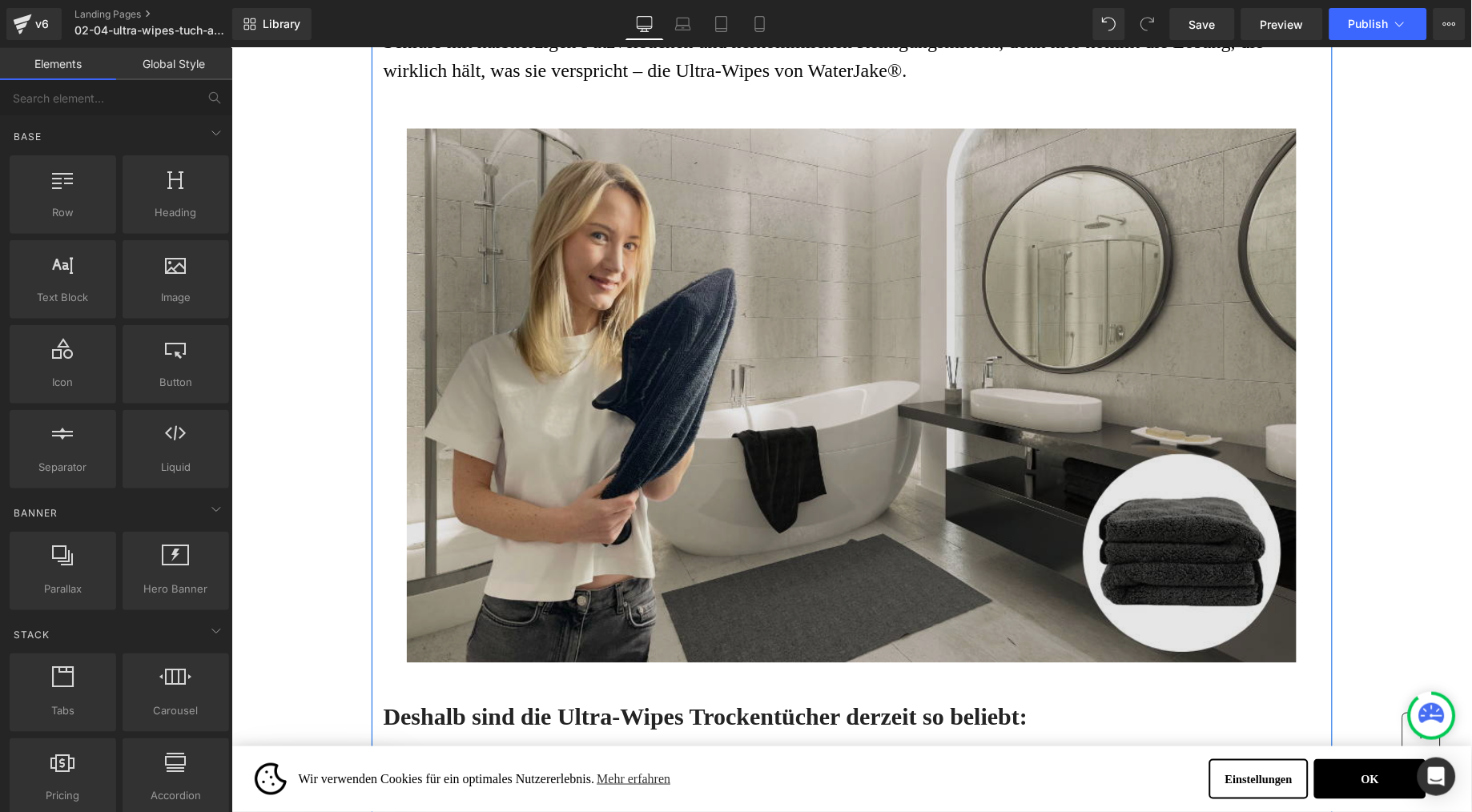
scroll to position [2399, 0]
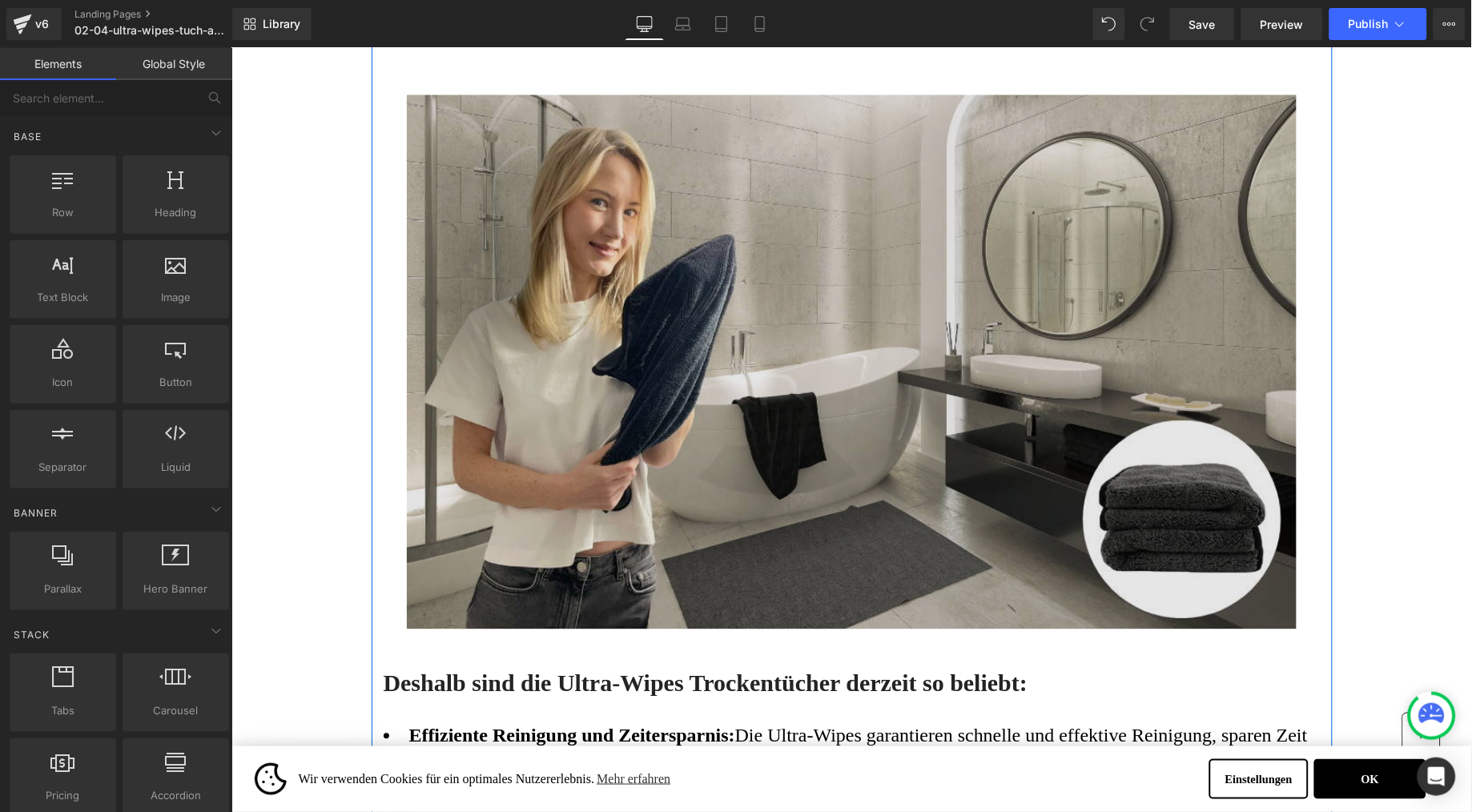
click at [677, 347] on img at bounding box center [851, 361] width 891 height 534
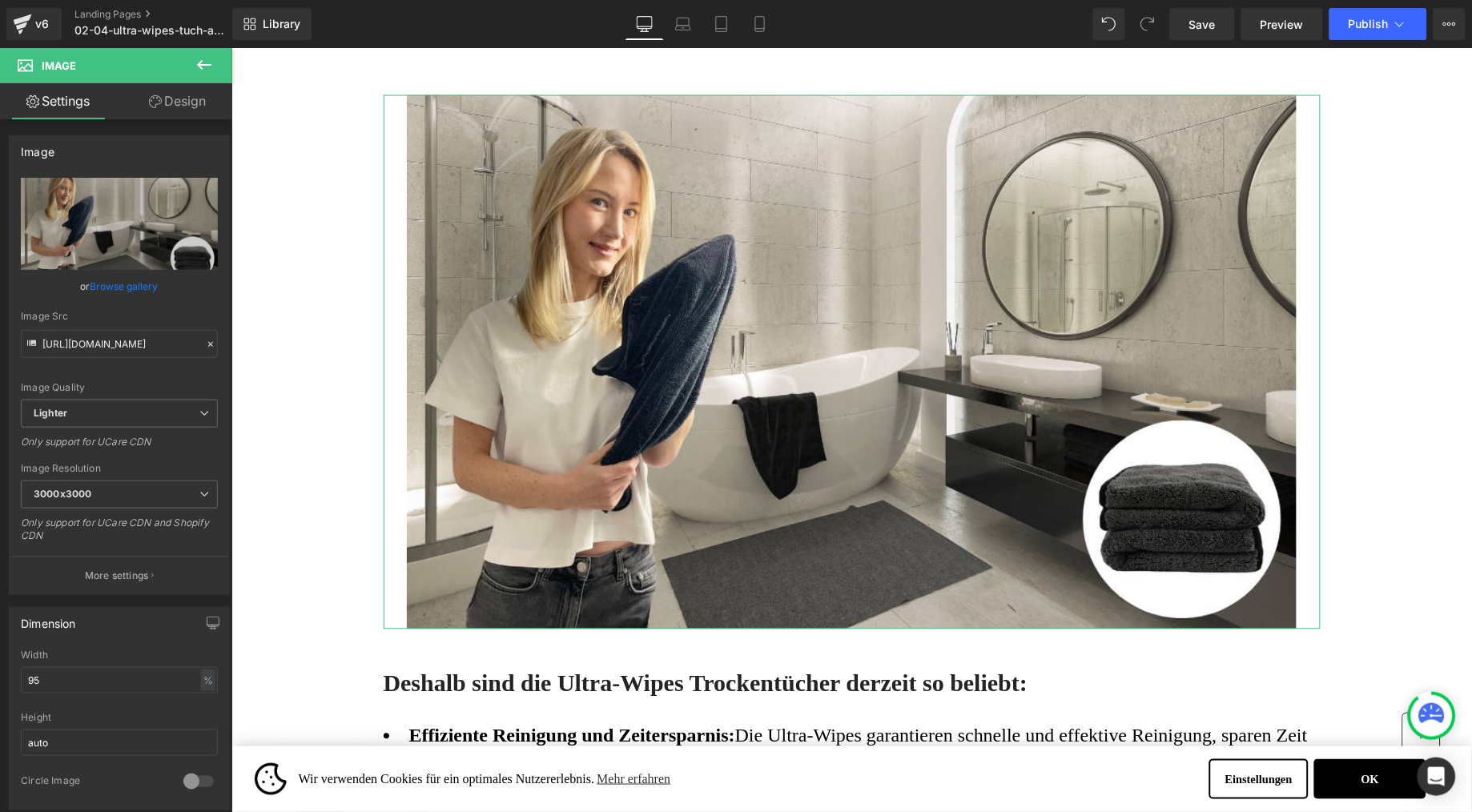
click at [193, 91] on link "Design" at bounding box center [177, 101] width 116 height 36
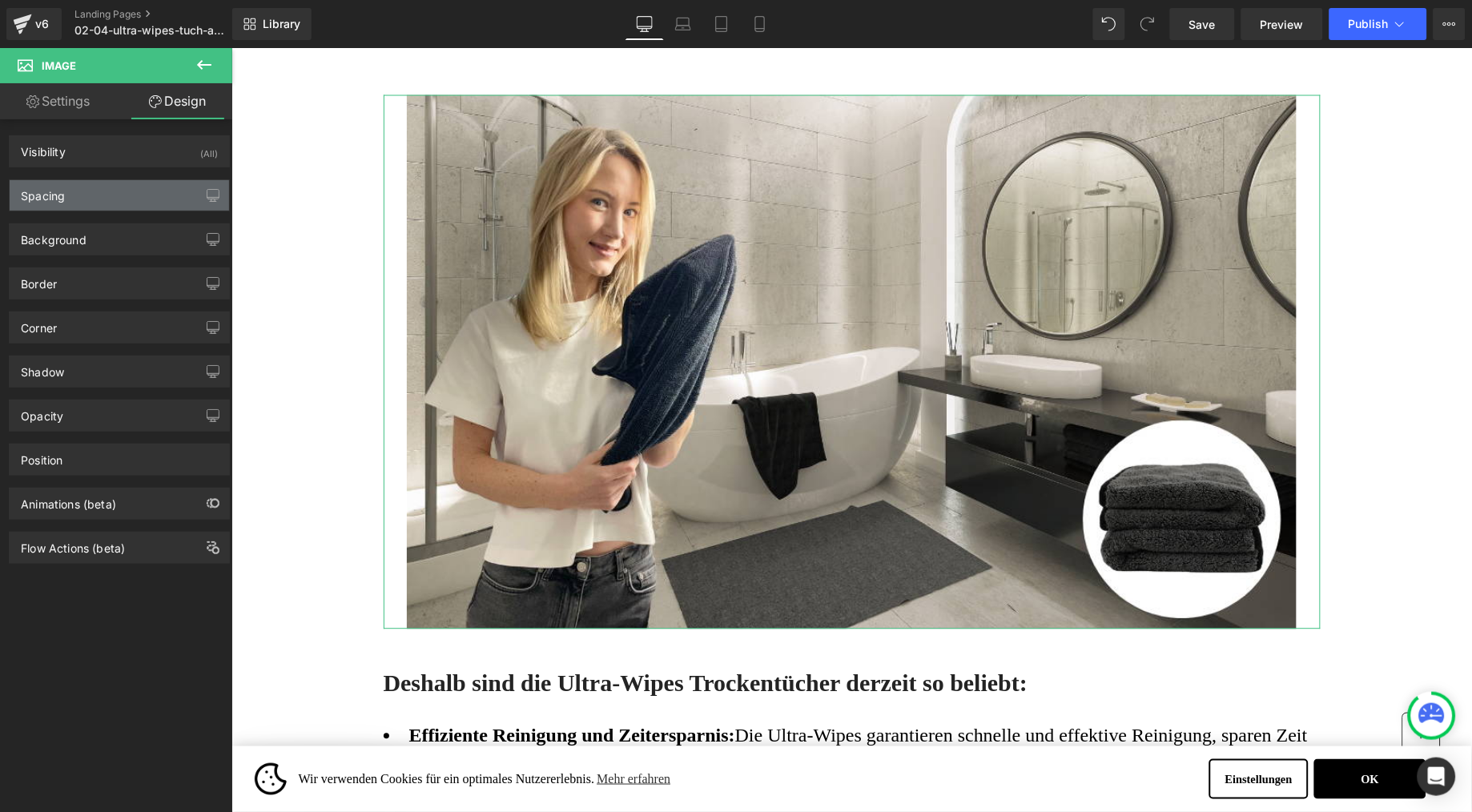
click at [72, 182] on div "Spacing" at bounding box center [119, 195] width 219 height 31
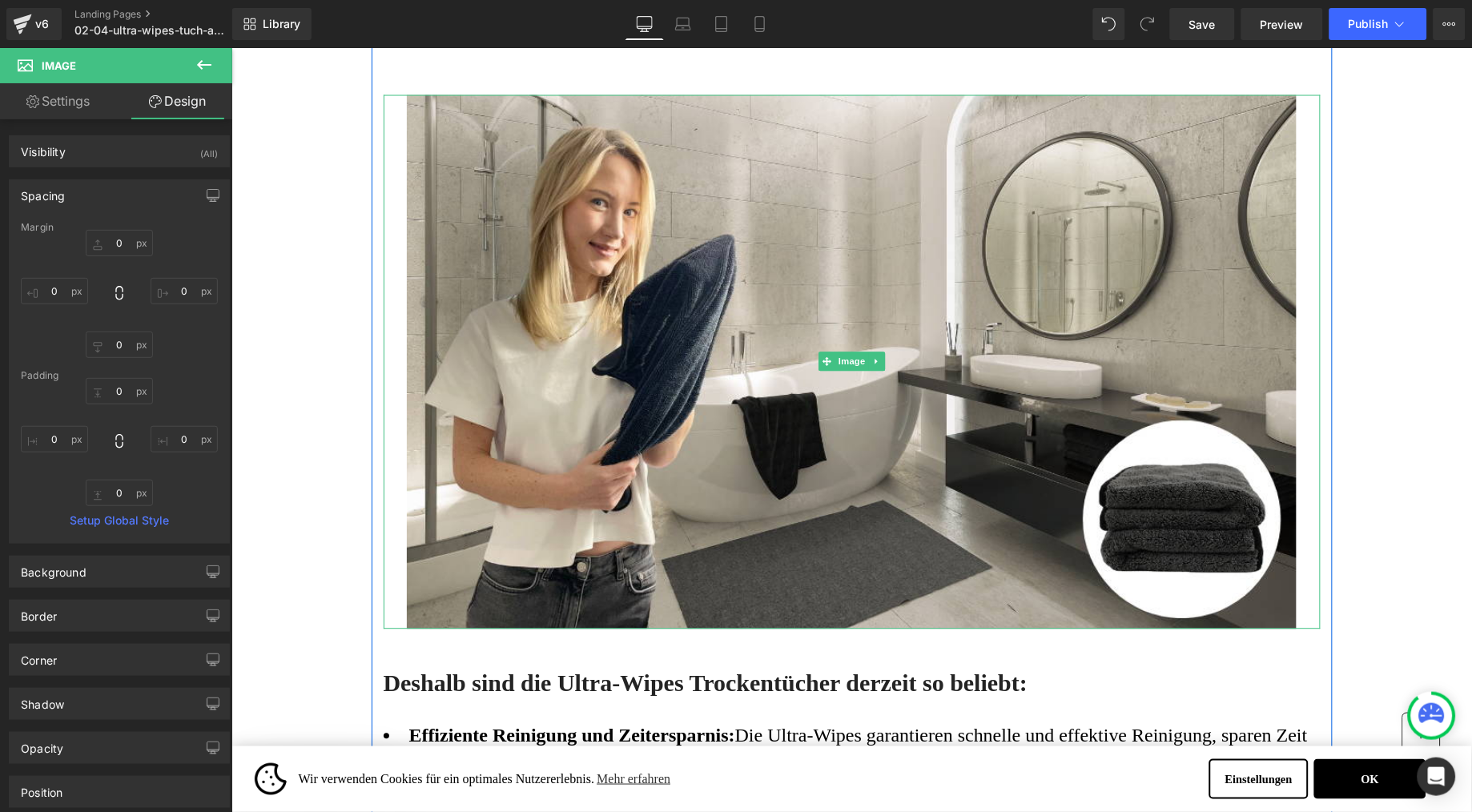
click at [391, 338] on div at bounding box center [851, 361] width 937 height 534
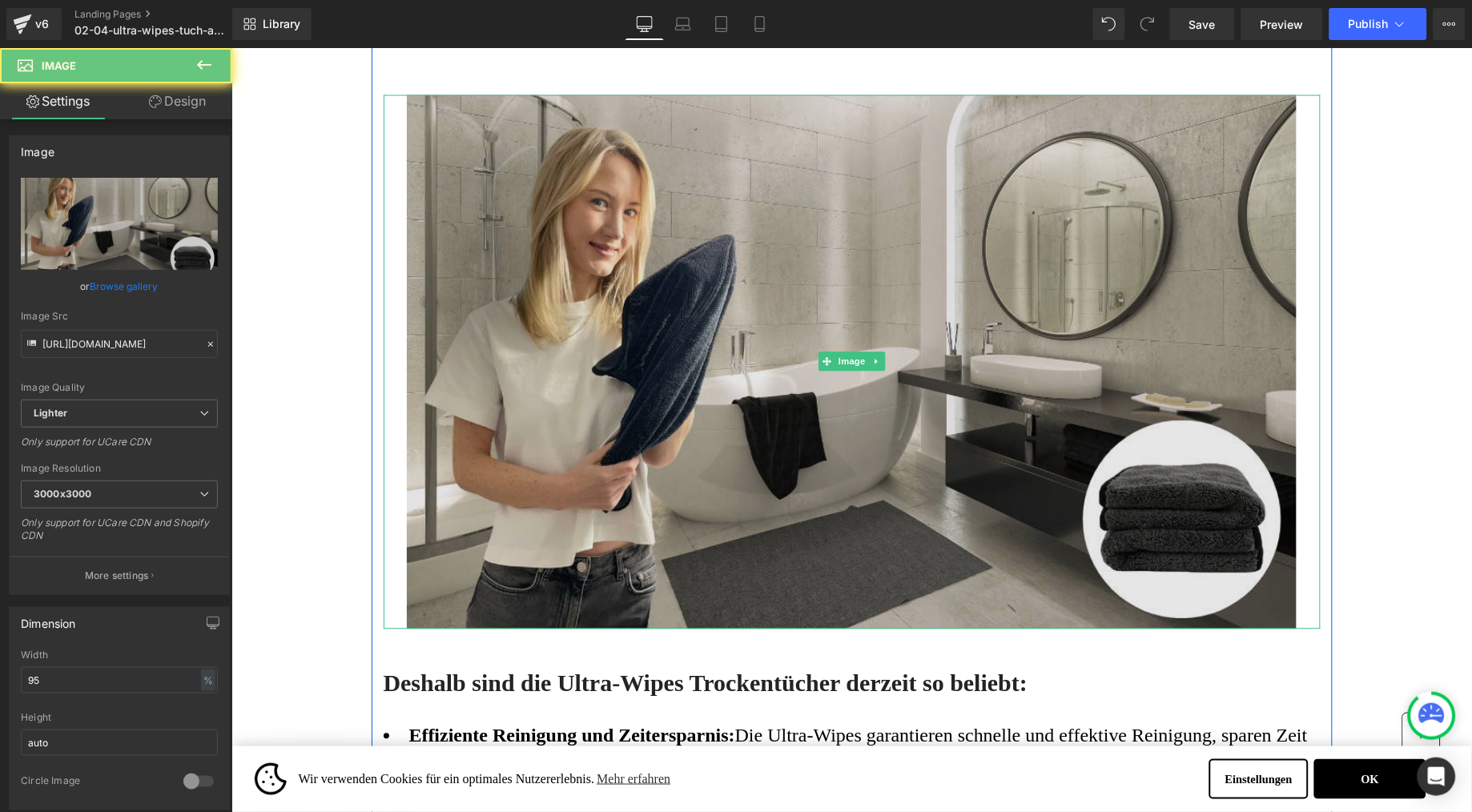
click at [442, 326] on img at bounding box center [851, 361] width 891 height 534
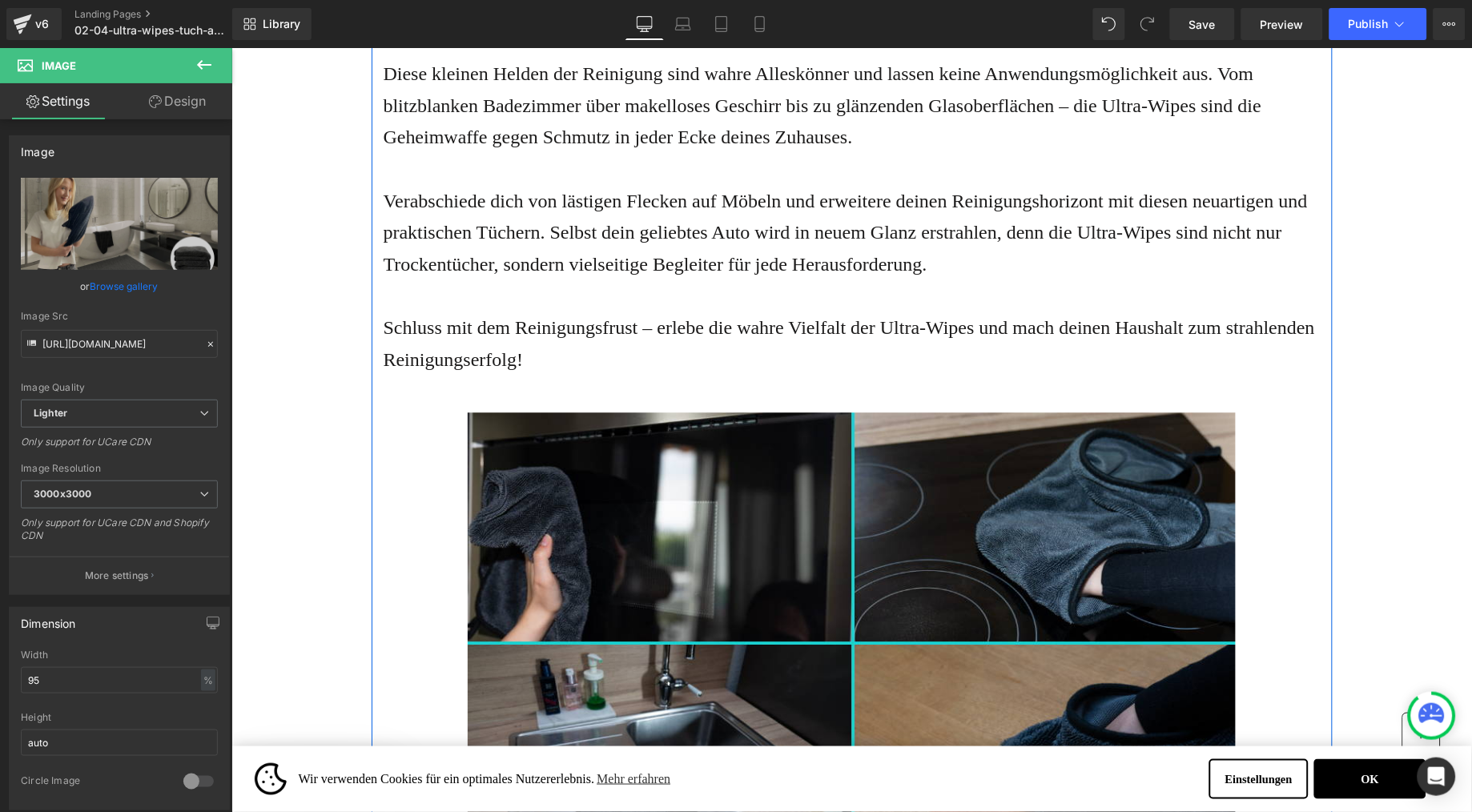
scroll to position [4647, 0]
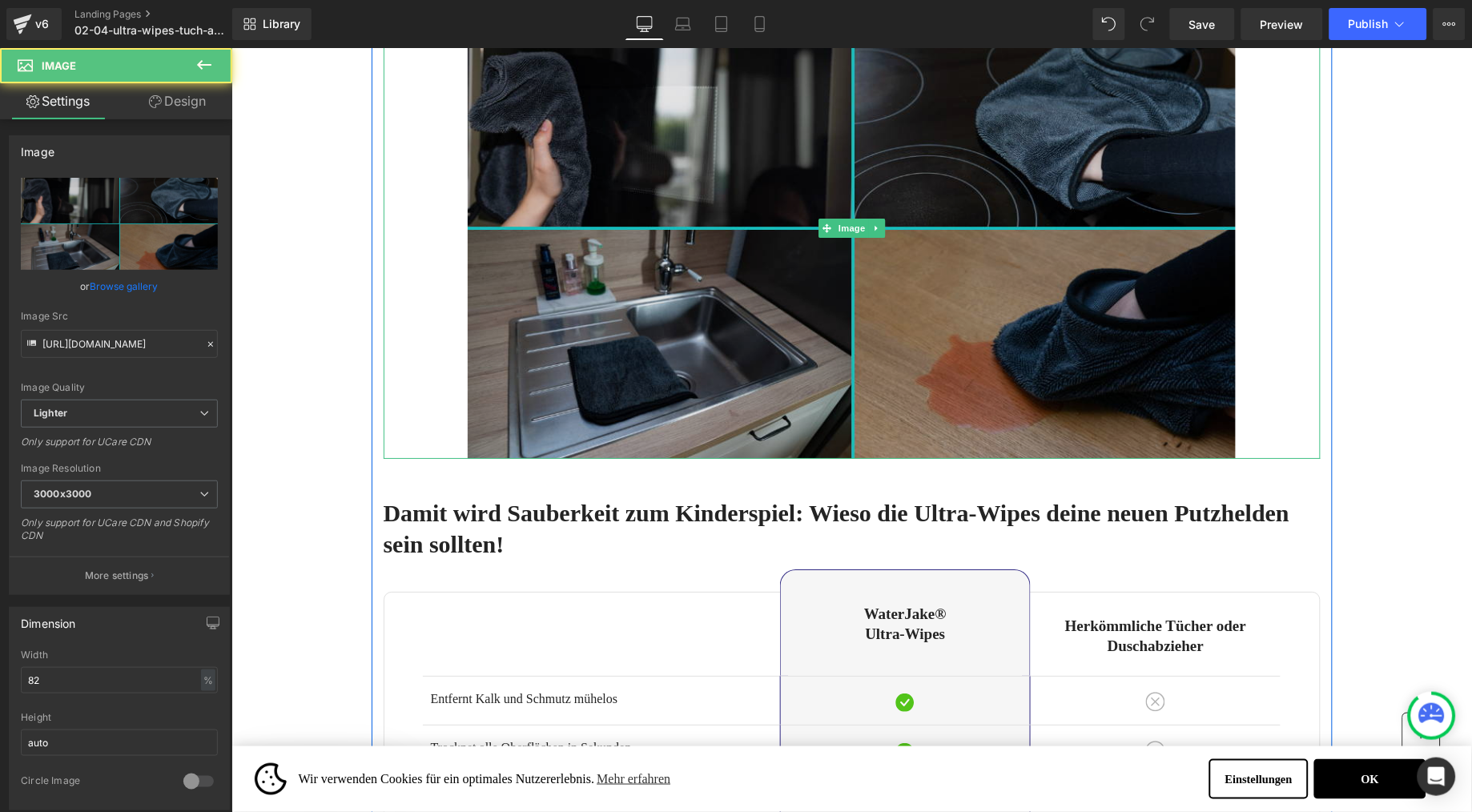
click at [614, 323] on img at bounding box center [851, 227] width 768 height 461
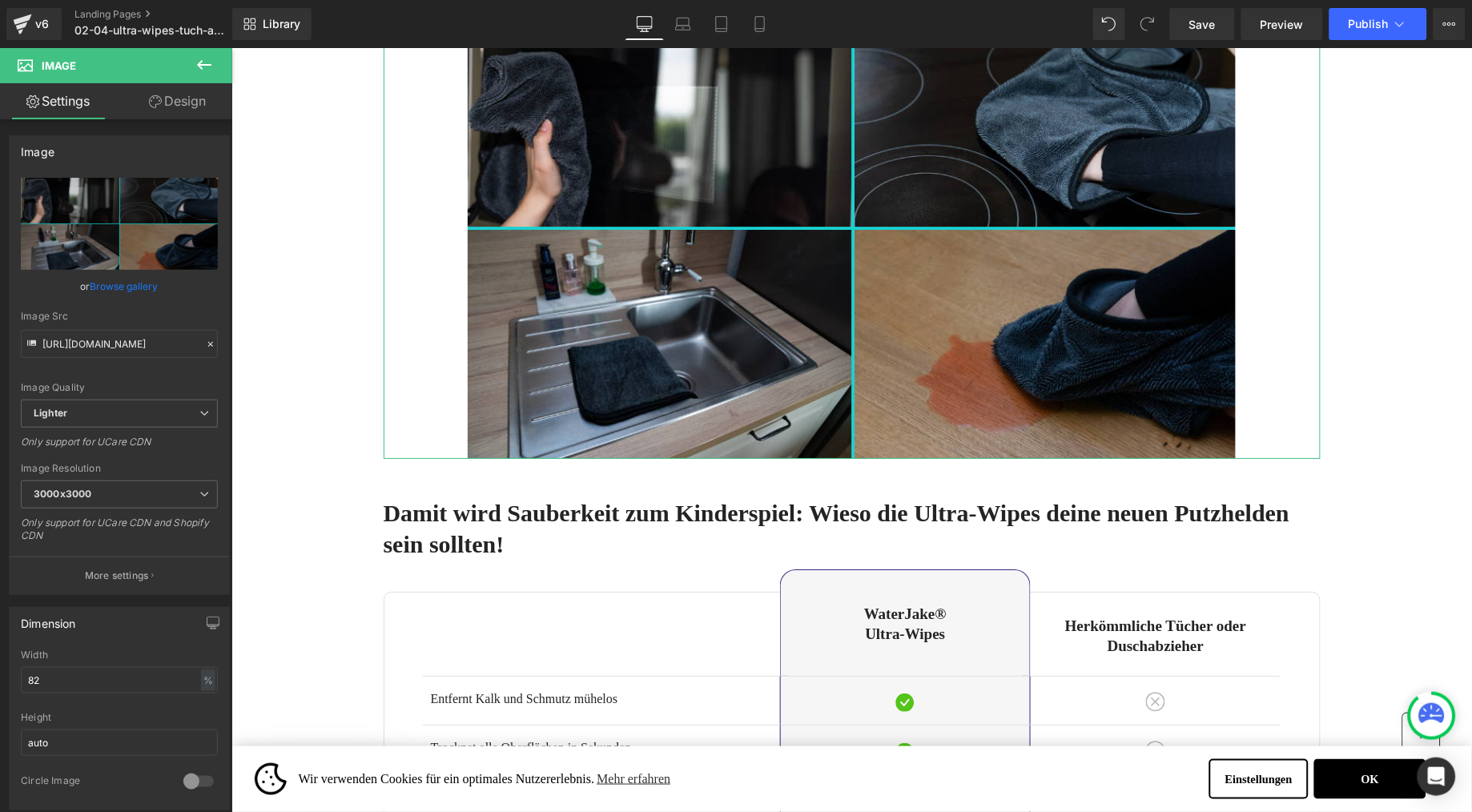
click at [187, 102] on link "Design" at bounding box center [177, 101] width 116 height 36
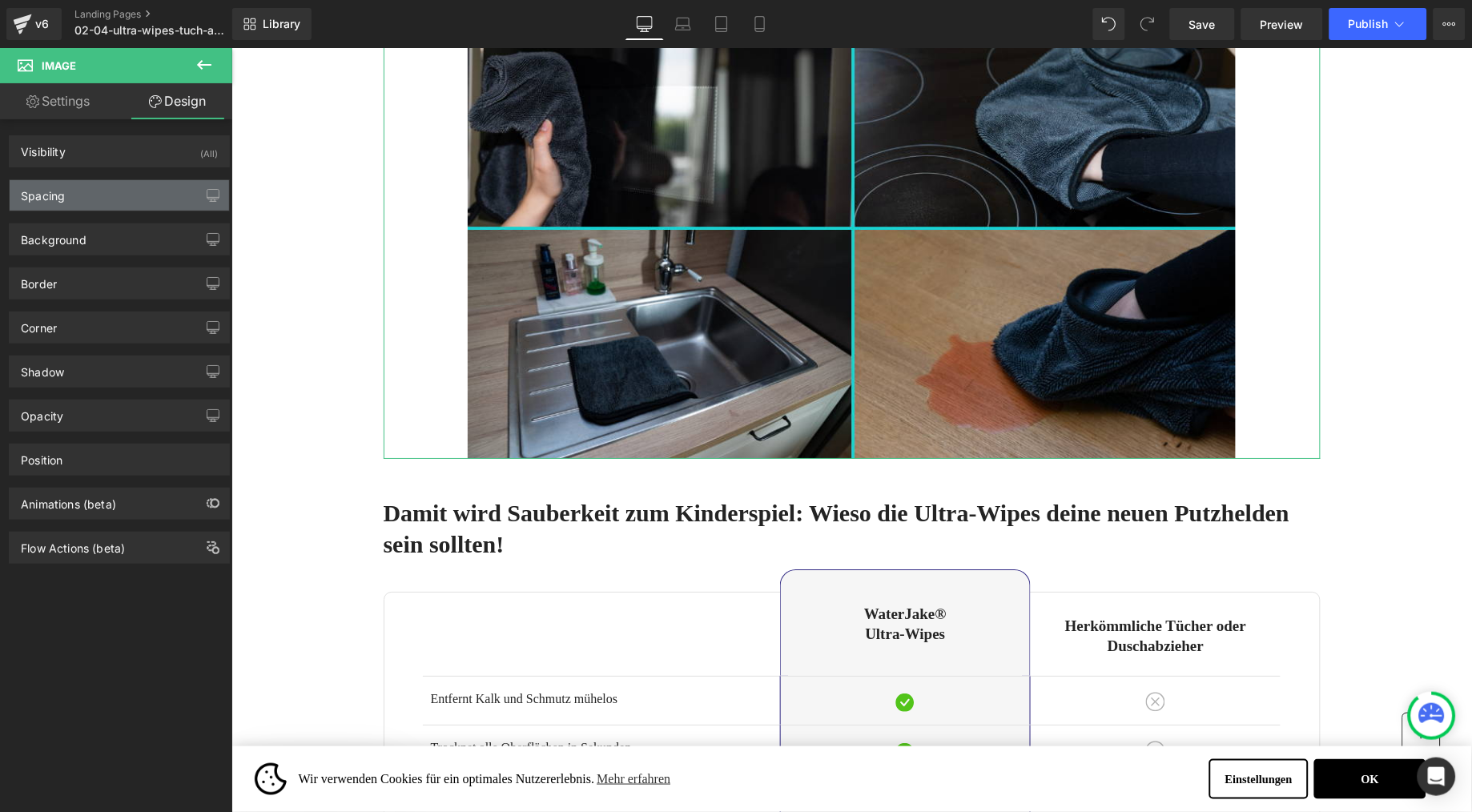
click at [76, 205] on div "Spacing" at bounding box center [119, 195] width 219 height 31
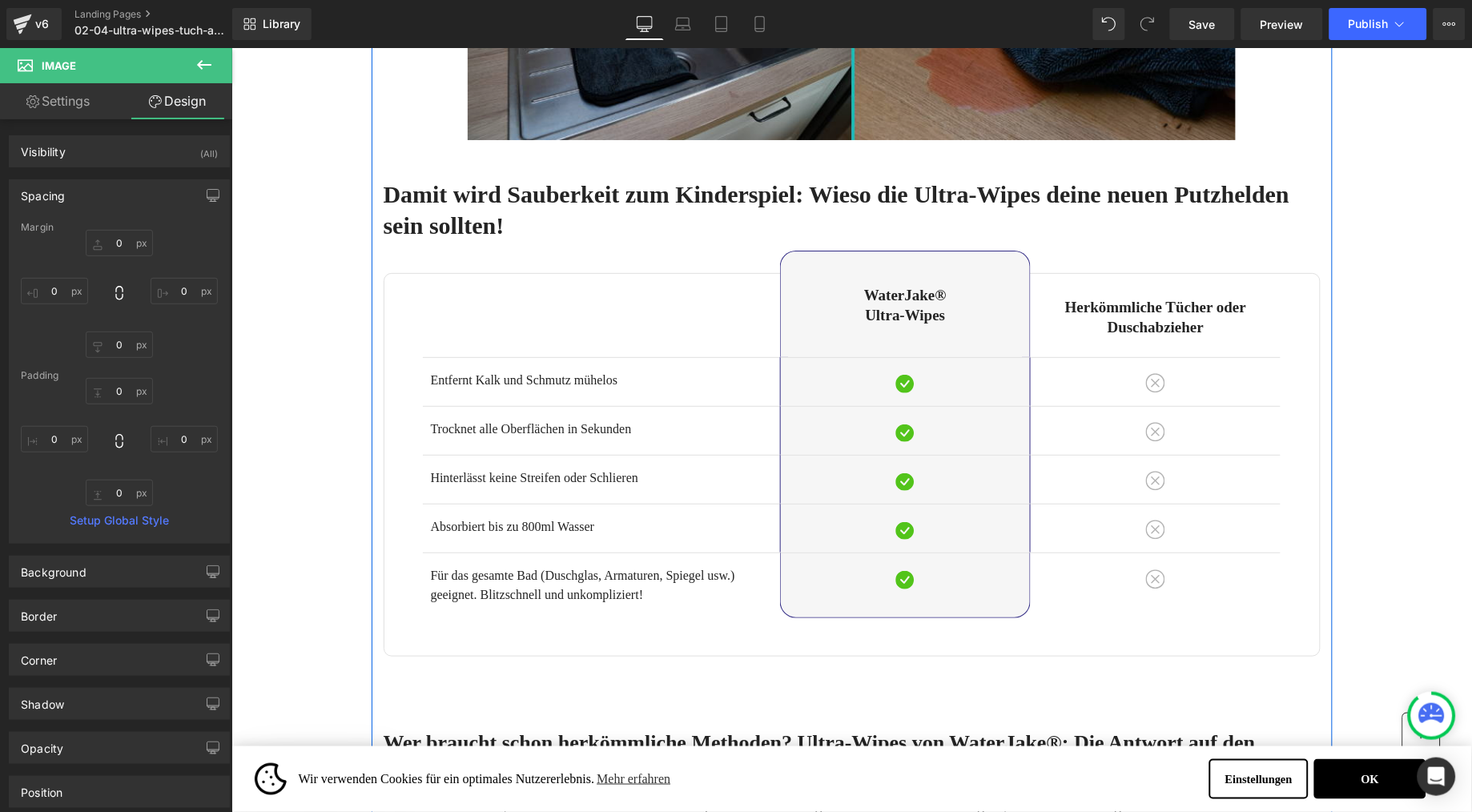
scroll to position [5328, 0]
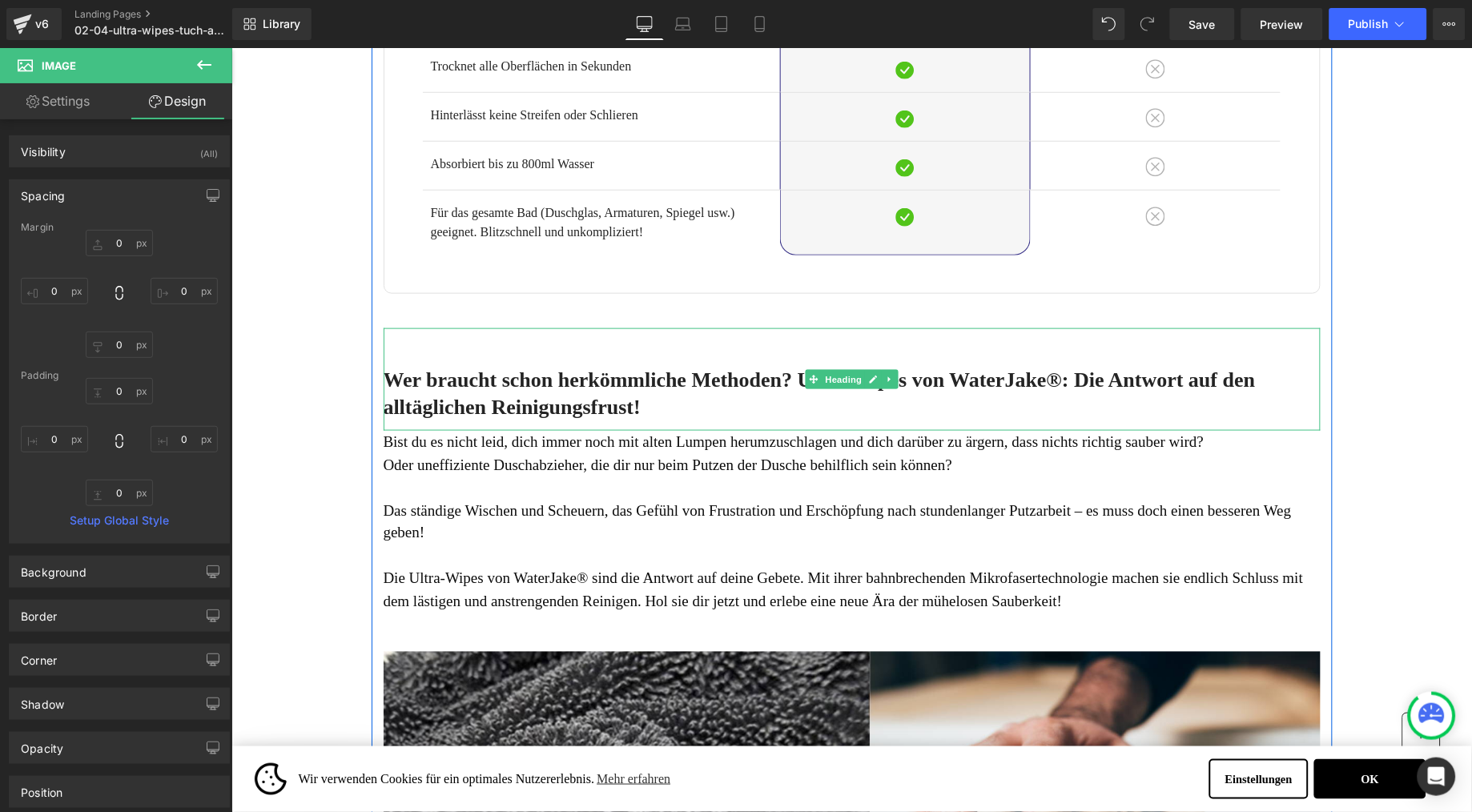
click at [610, 421] on h2 "Wer braucht schon herkömmliche Methoden? Ultra-Wipes von WaterJake®: Die Antwor…" at bounding box center [851, 392] width 937 height 54
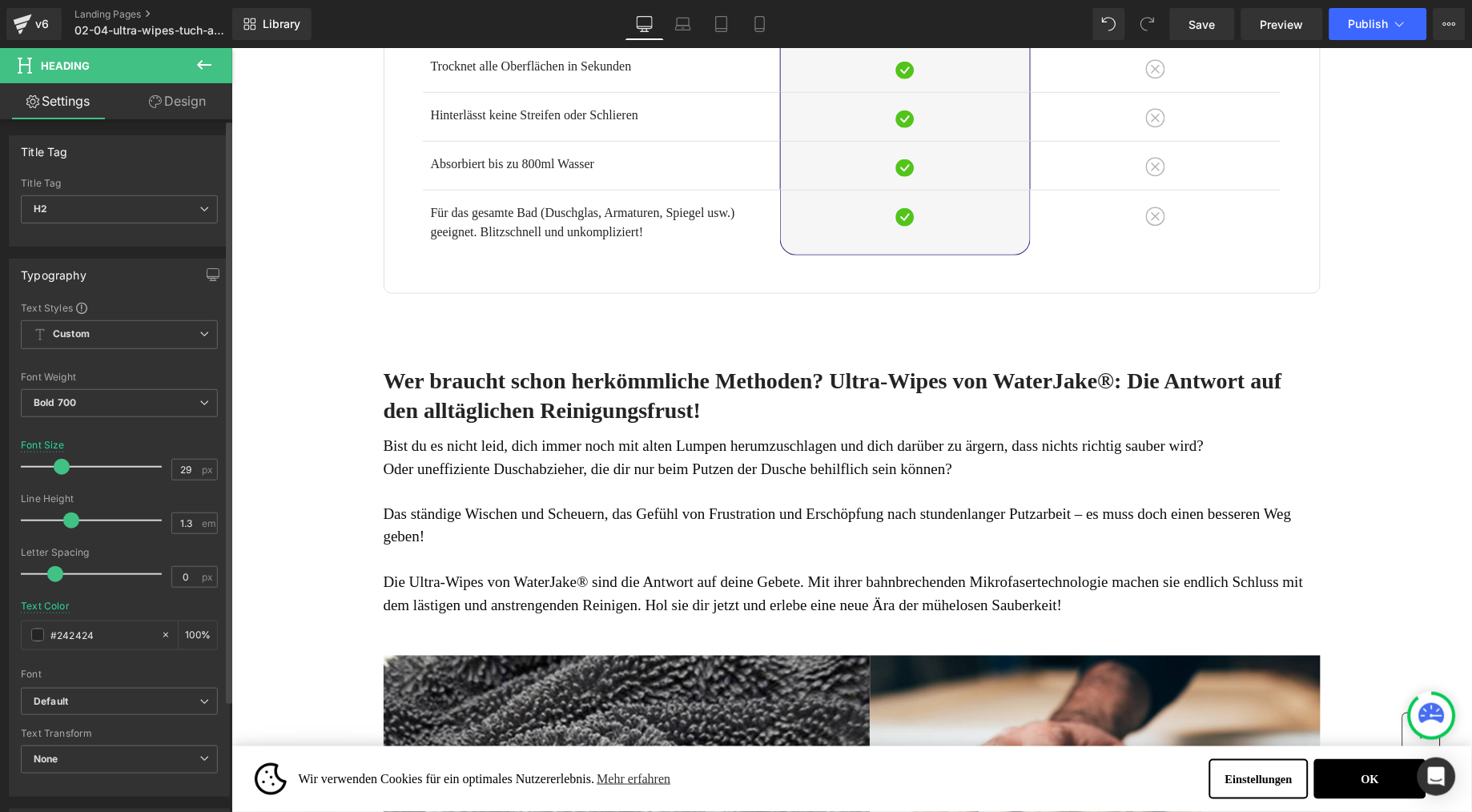
type input "30"
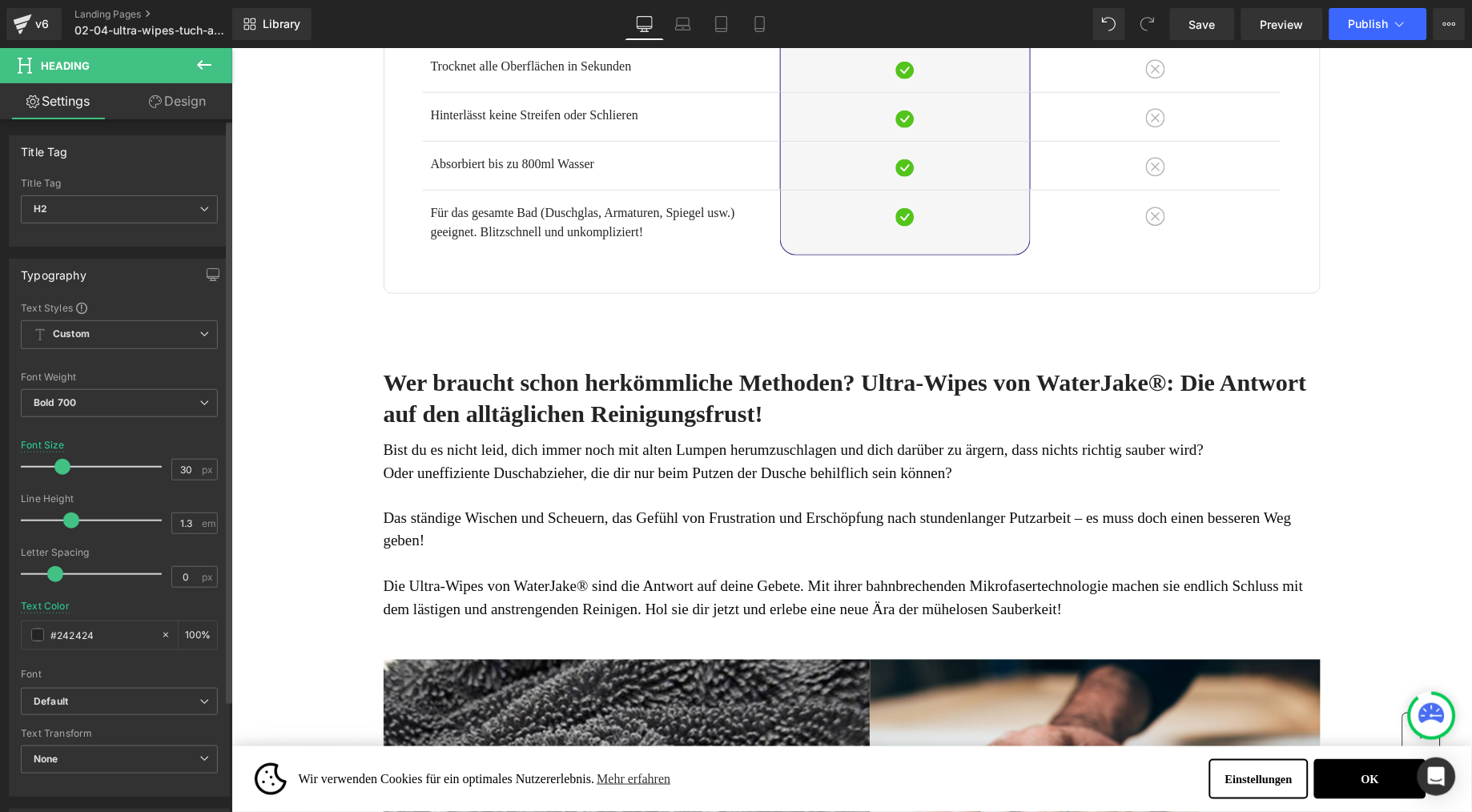
click at [62, 468] on span at bounding box center [62, 466] width 16 height 16
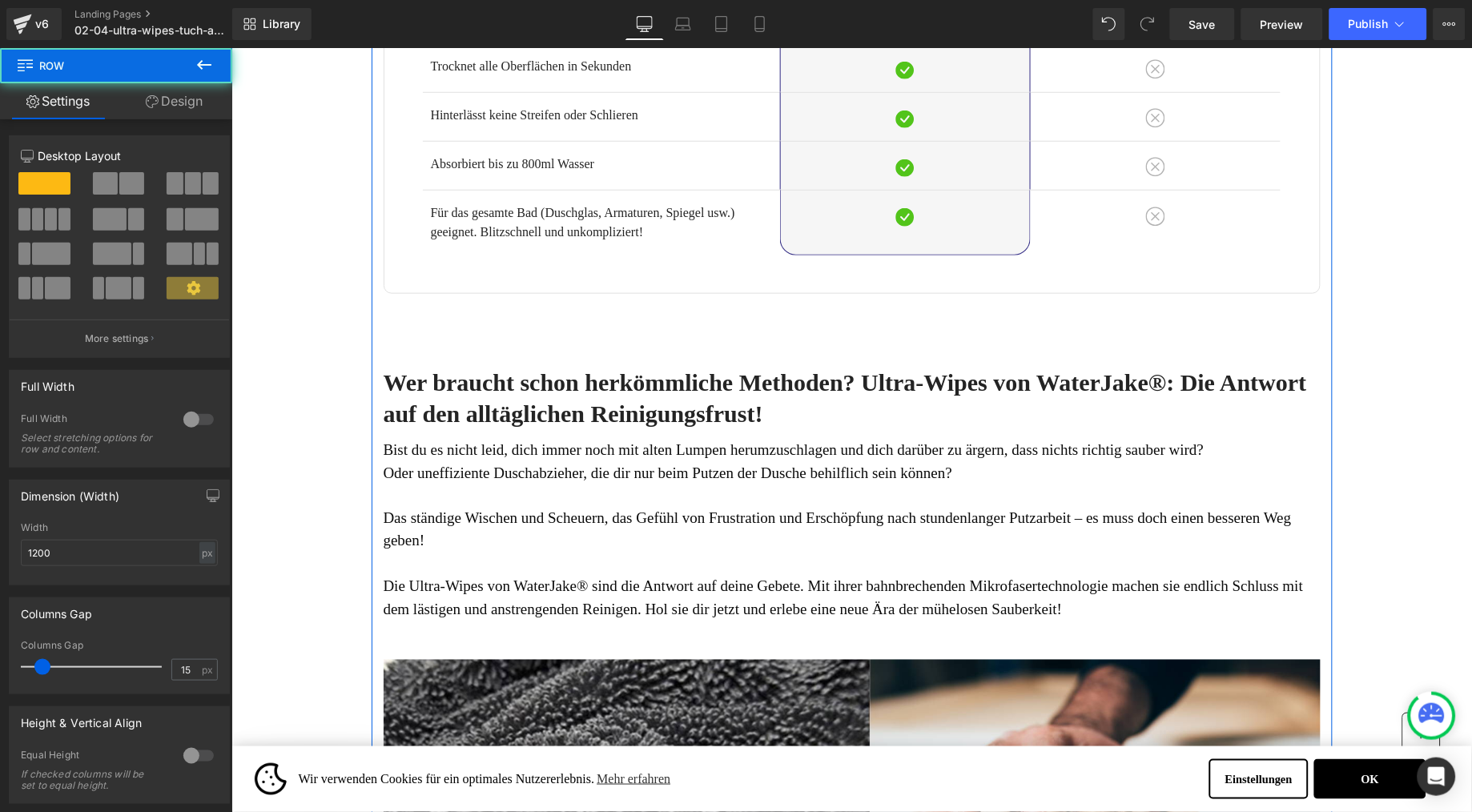
click at [180, 95] on link "Design" at bounding box center [173, 101] width 116 height 36
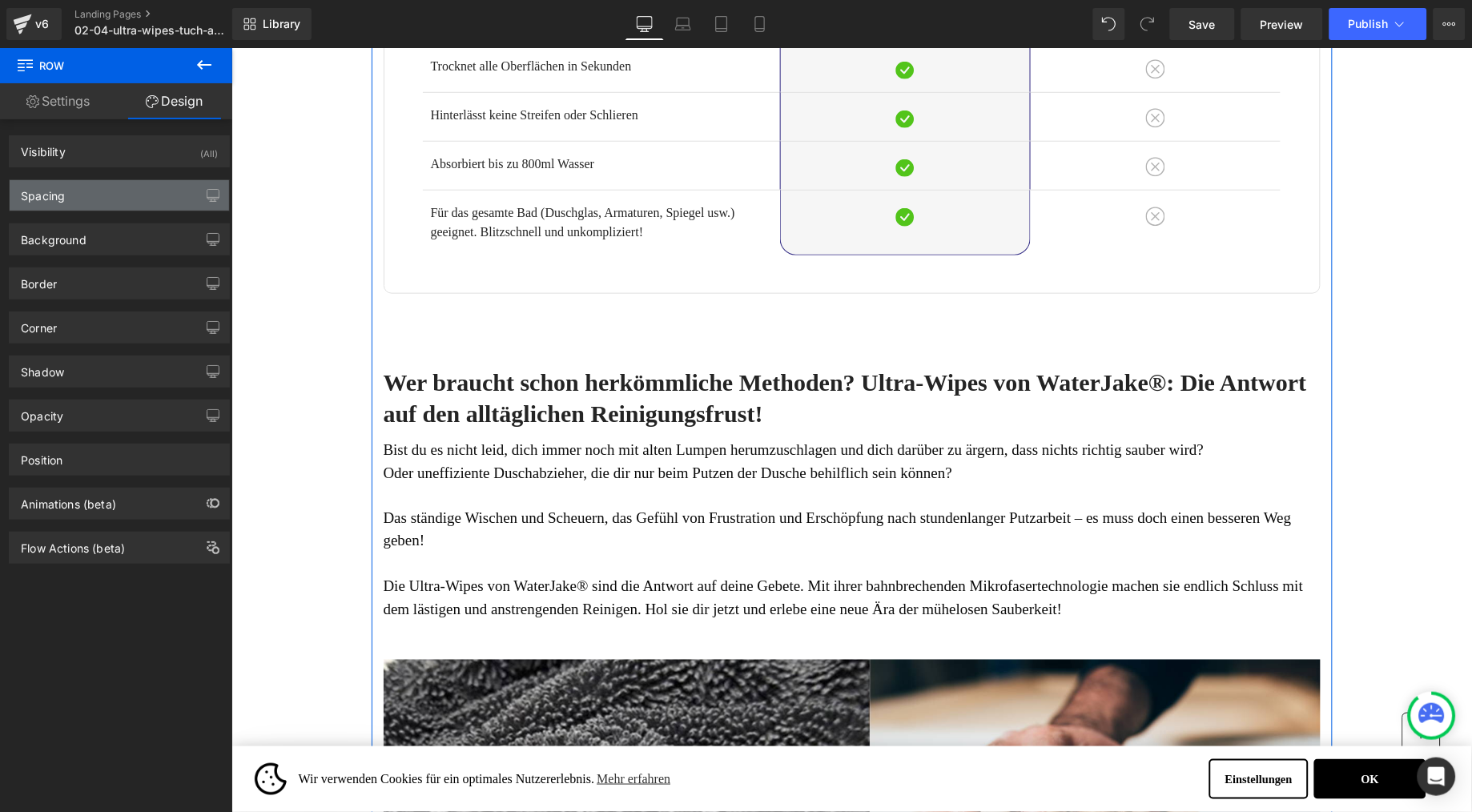
click at [87, 200] on div "Spacing" at bounding box center [119, 195] width 219 height 31
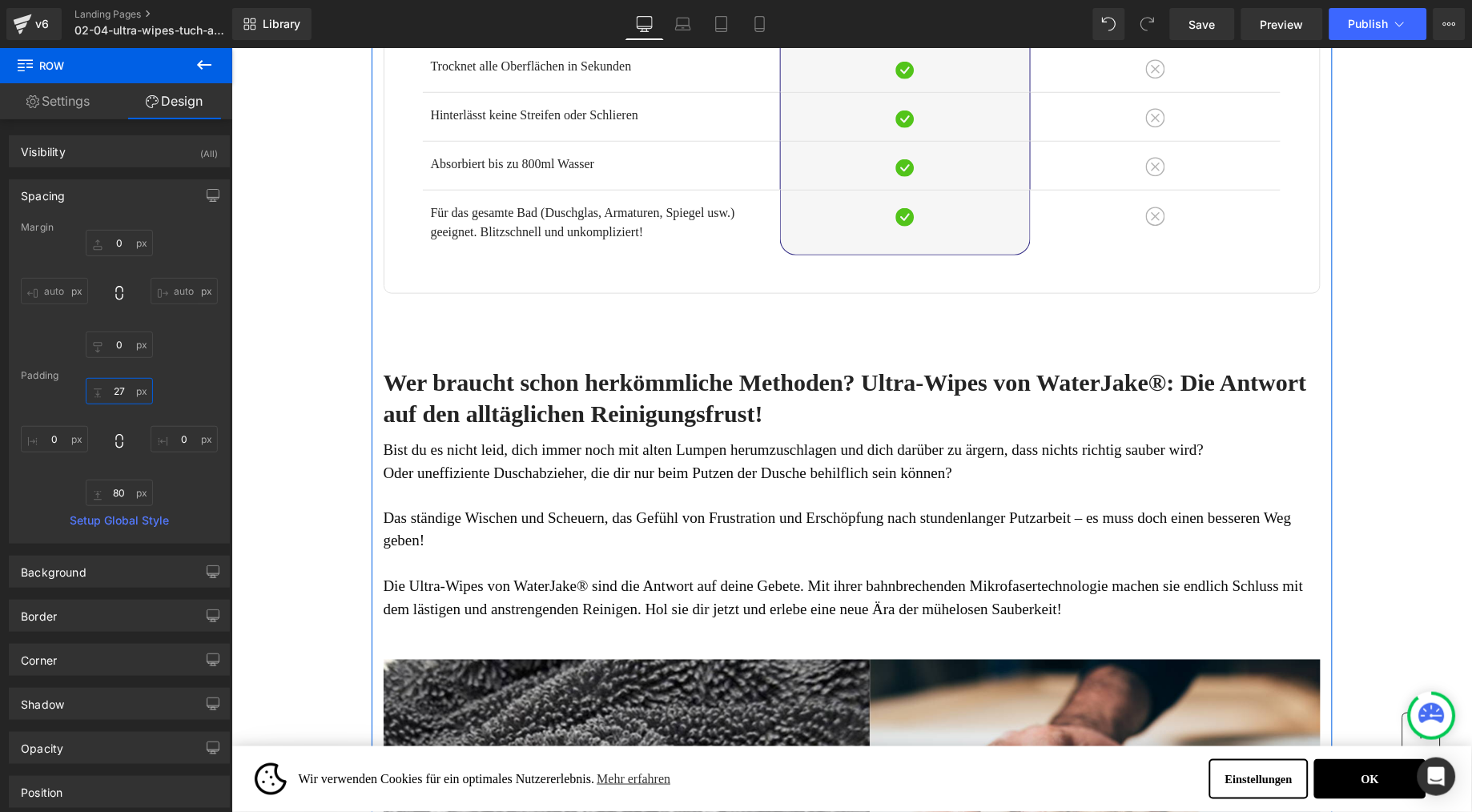
click at [115, 387] on input "27" at bounding box center [119, 391] width 67 height 27
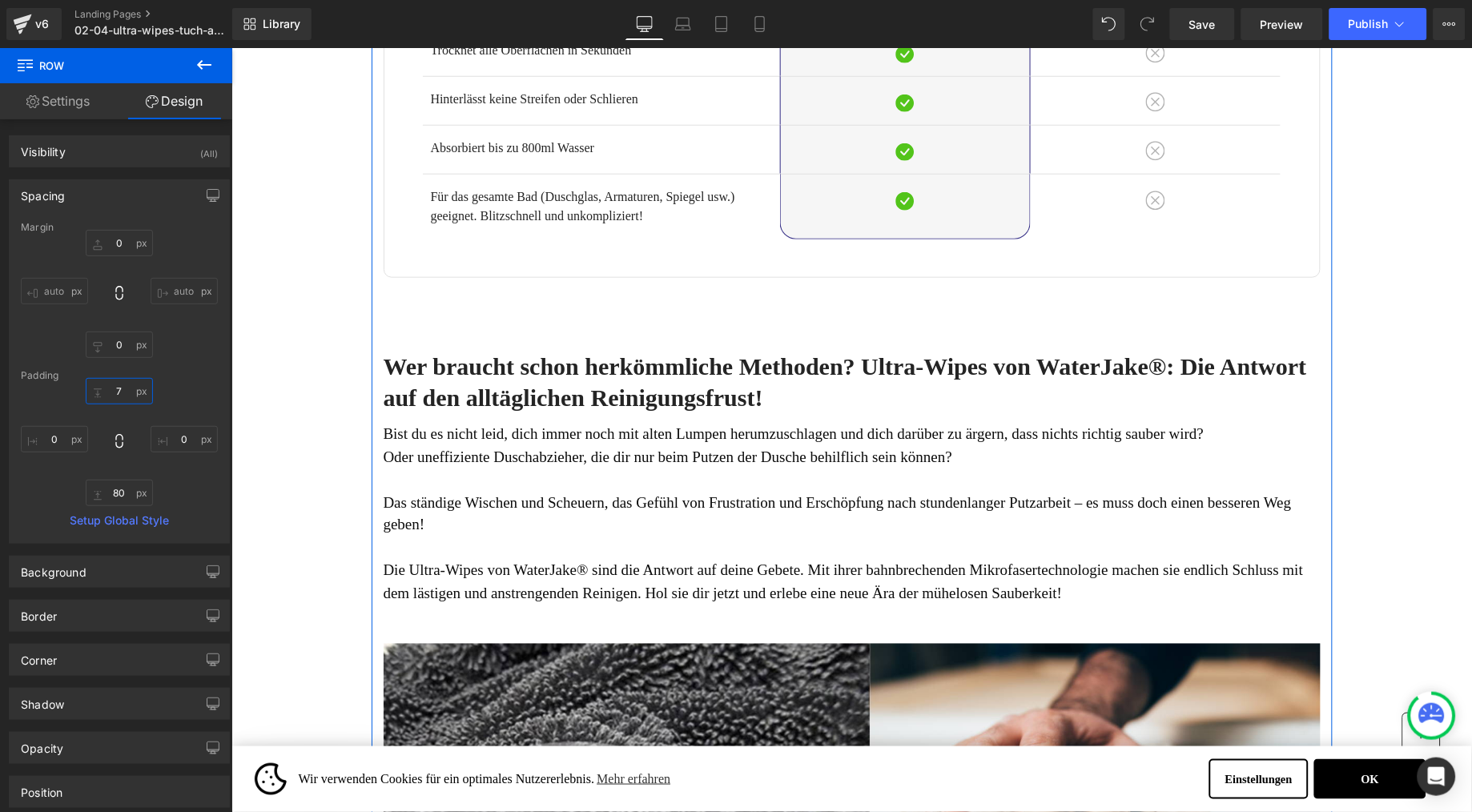
type input "7"
click at [107, 385] on input "7" at bounding box center [119, 391] width 67 height 27
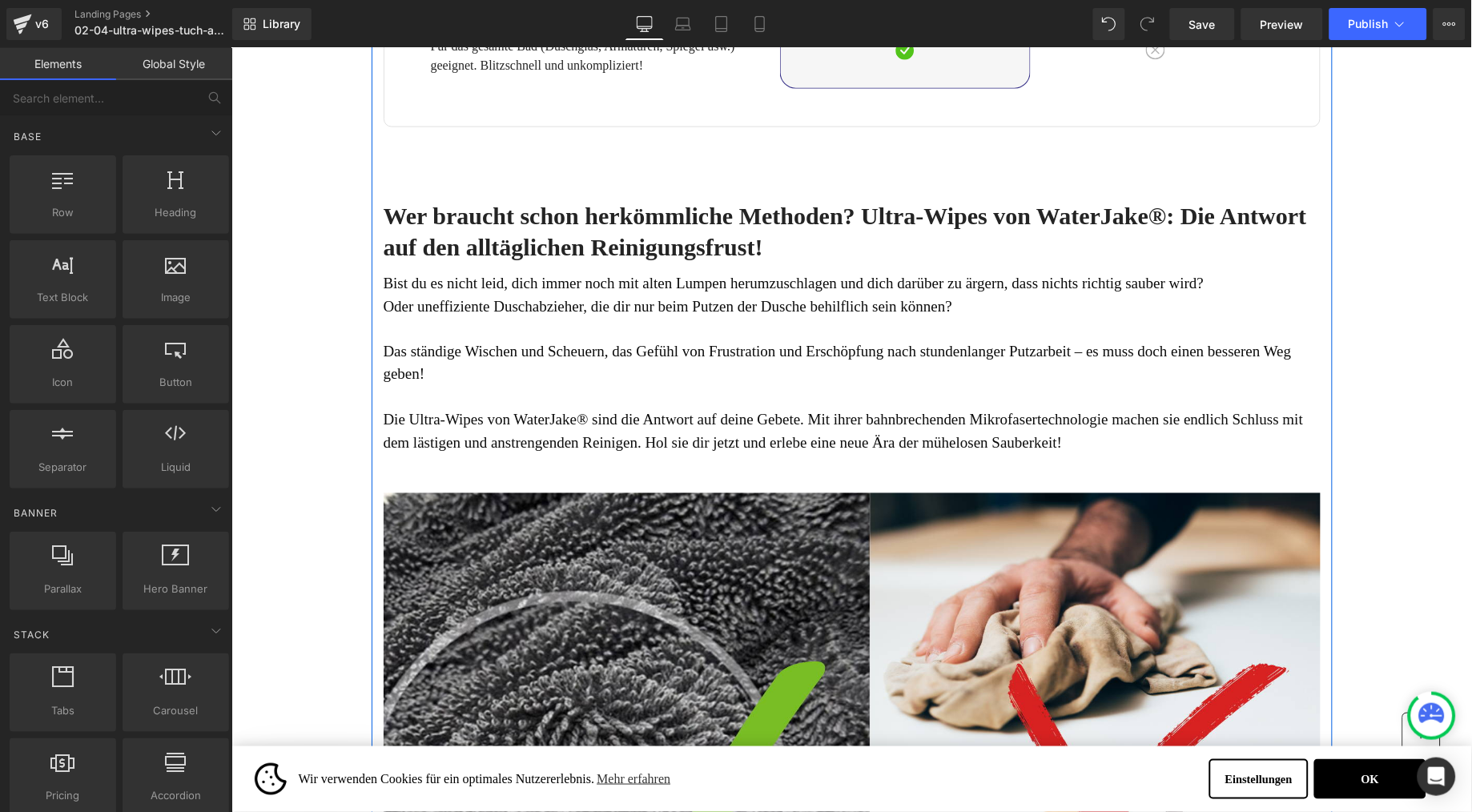
scroll to position [5499, 0]
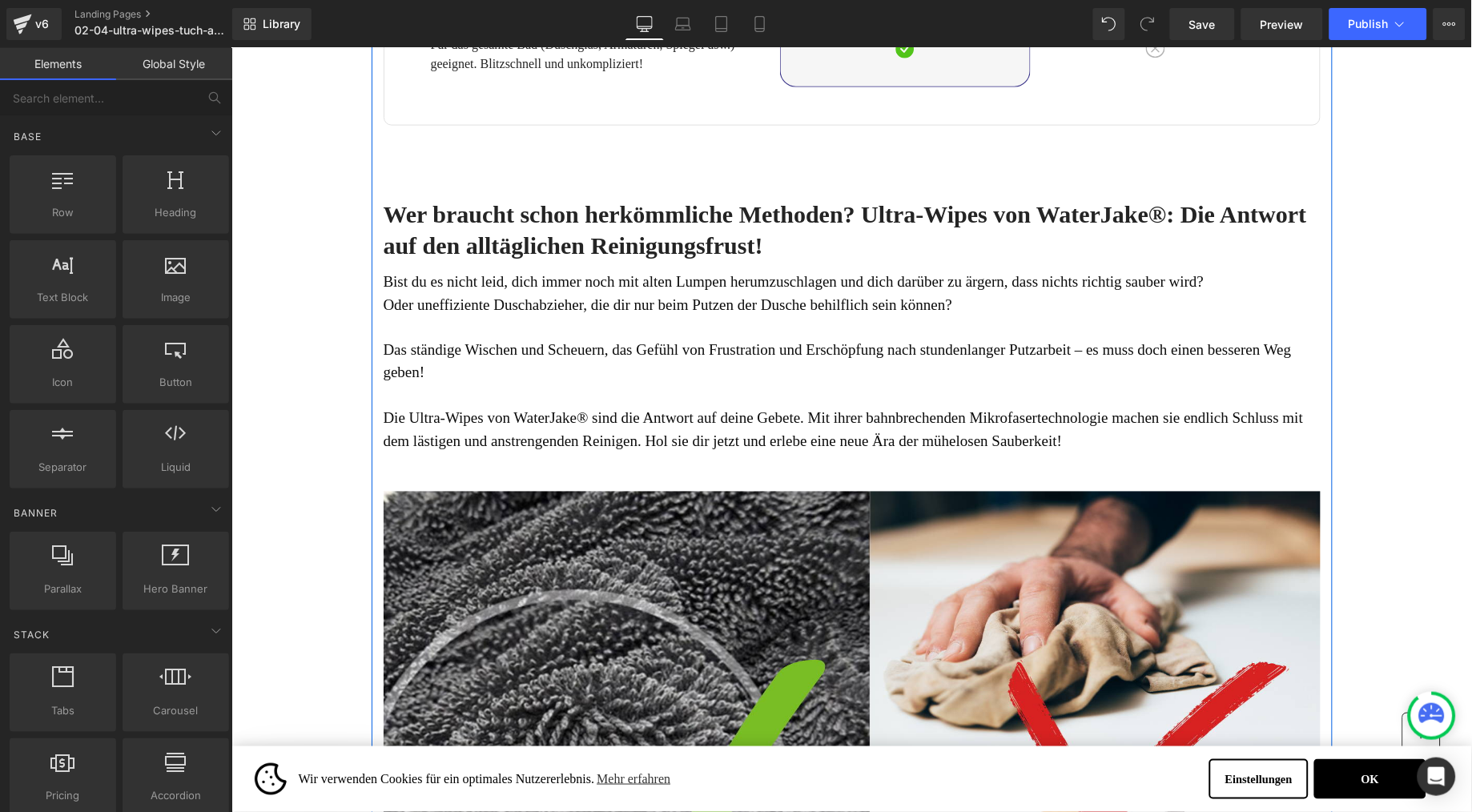
click at [604, 261] on h2 "Wer braucht schon herkömmliche Methoden? Ultra-Wipes von WaterJake®: Die Antwor…" at bounding box center [851, 229] width 937 height 62
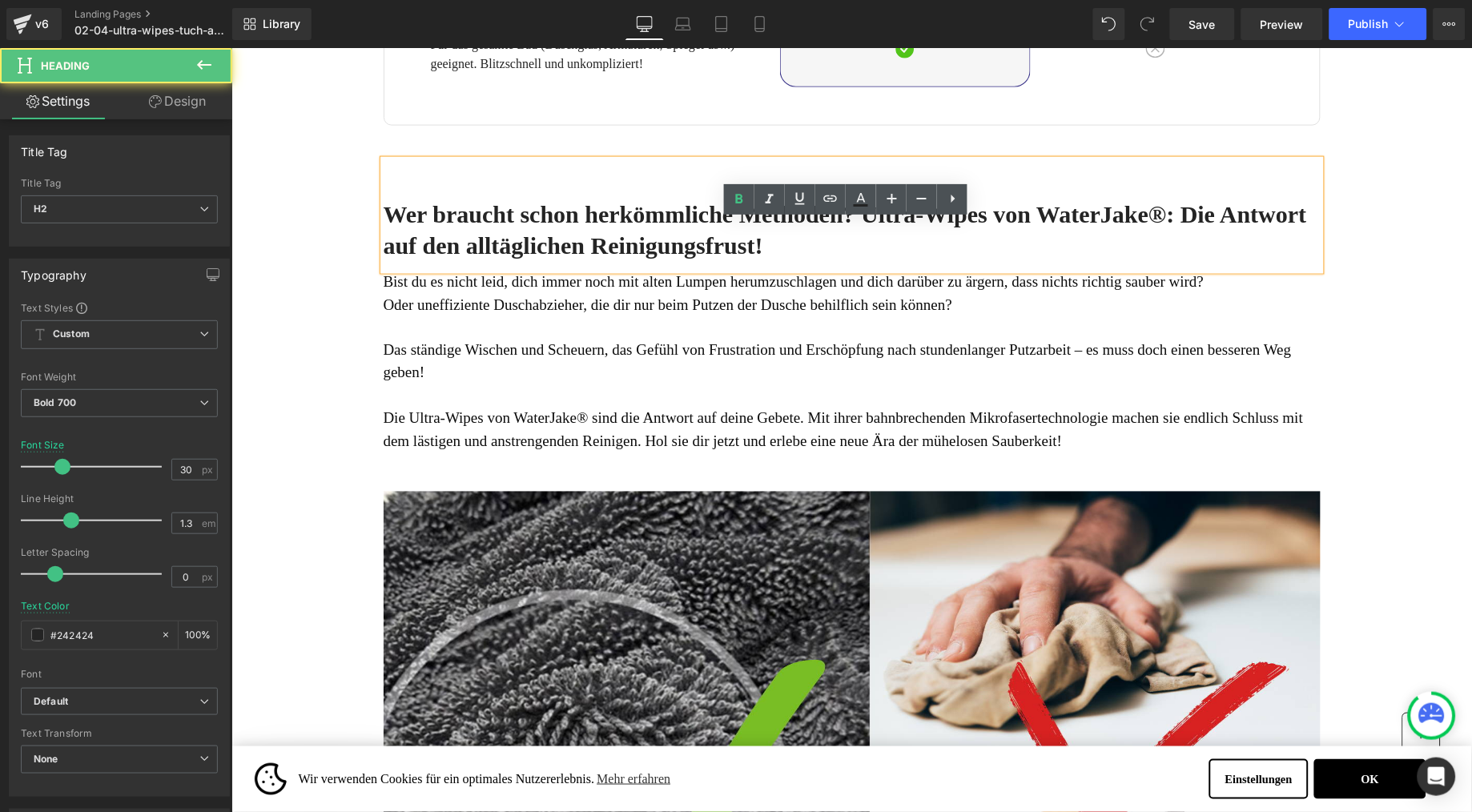
click at [604, 316] on p "Oder uneffiziente Duschabzieher, die dir nur beim Putzen der Dusche behilflich …" at bounding box center [851, 305] width 937 height 23
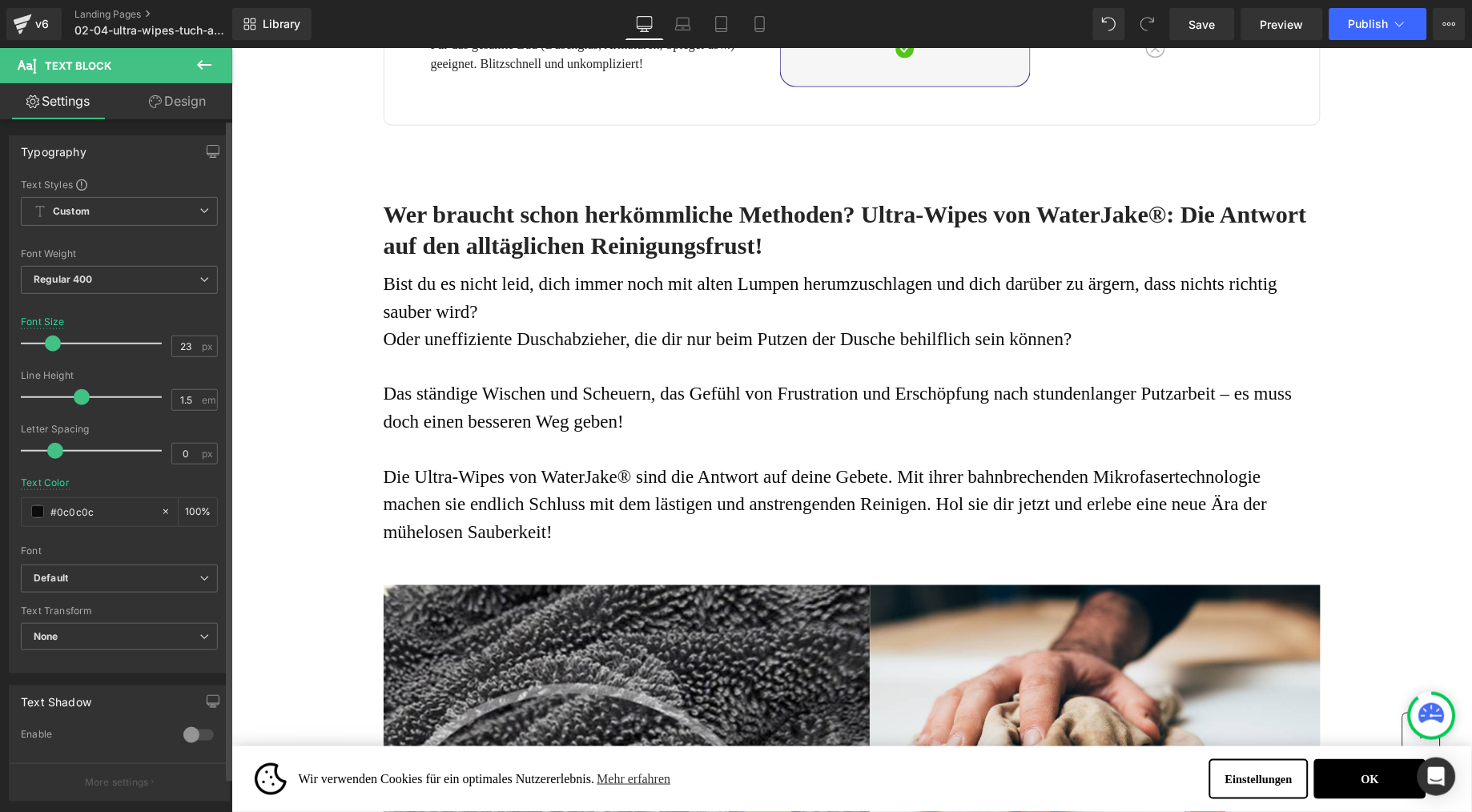
type input "24"
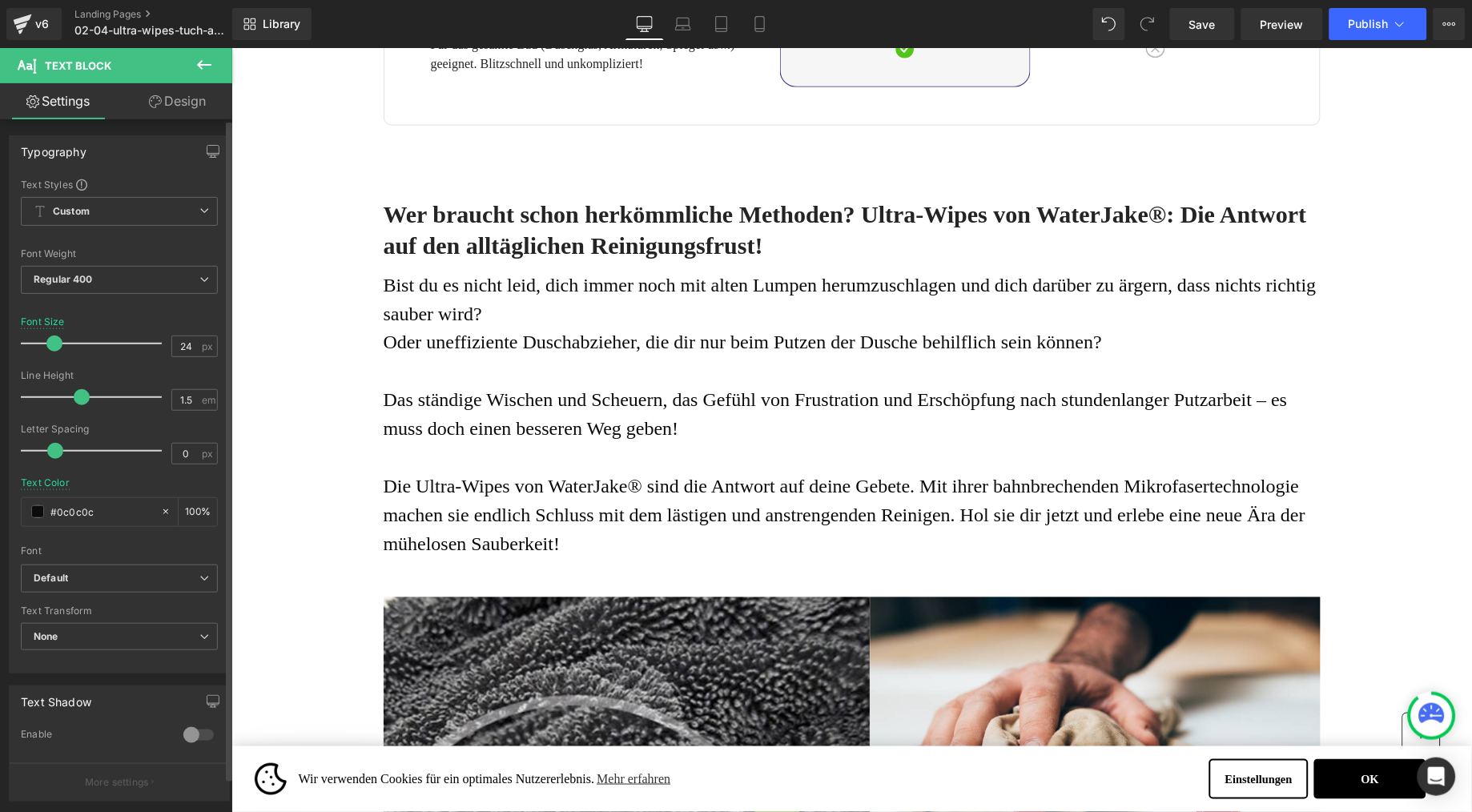
click at [56, 341] on span at bounding box center [54, 343] width 16 height 16
click at [1375, 779] on button "OK" at bounding box center [1370, 779] width 112 height 40
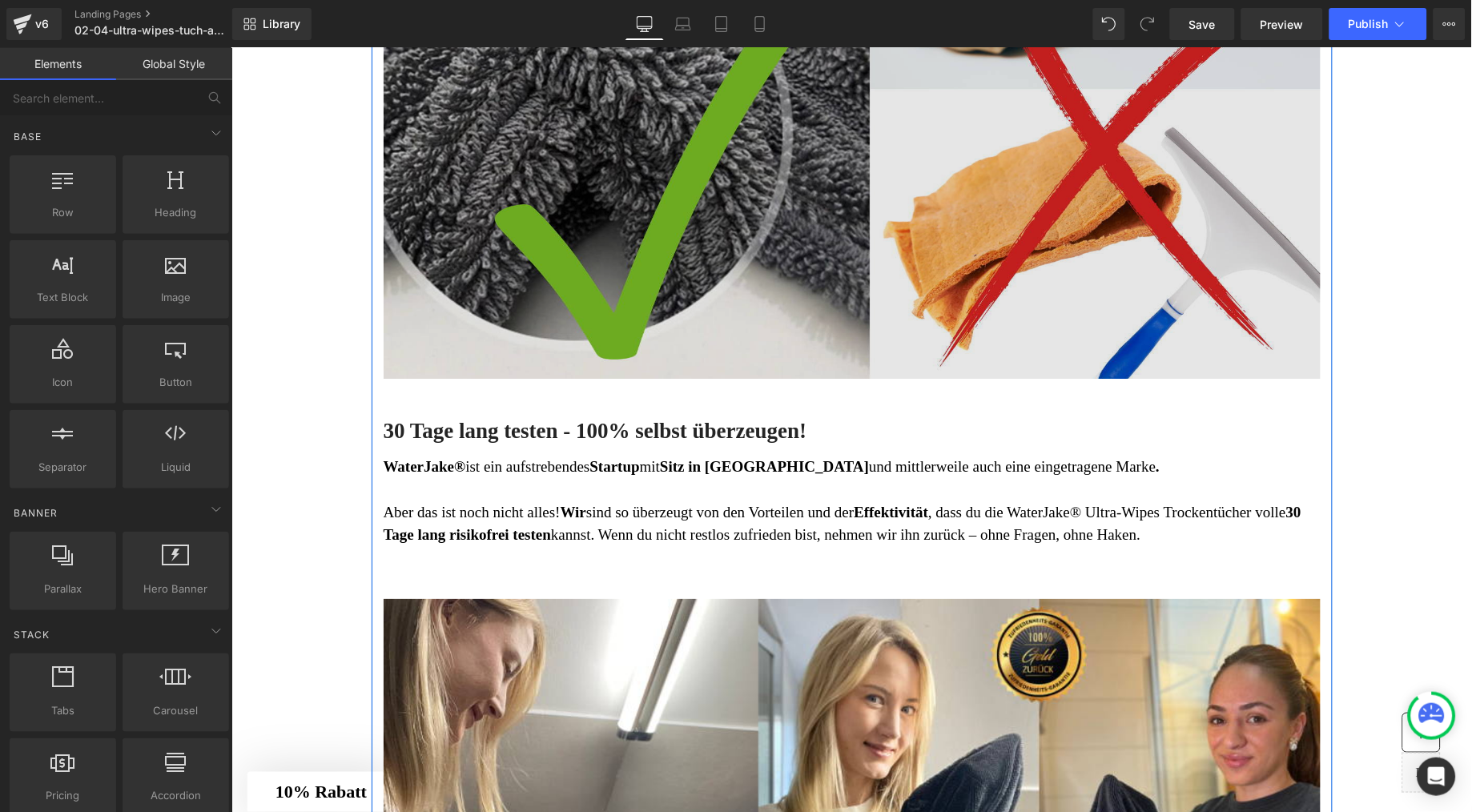
scroll to position [6452, 0]
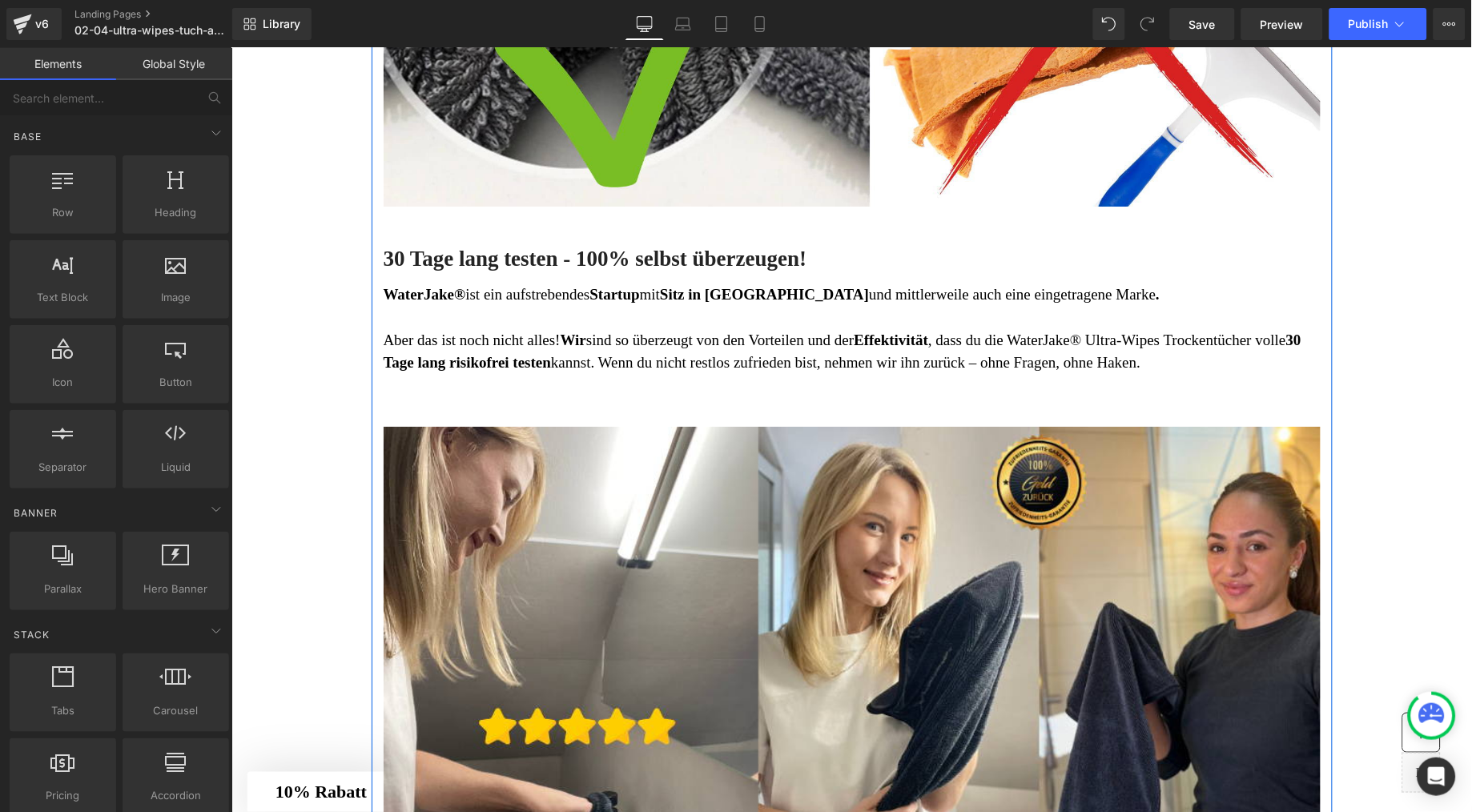
click at [586, 347] on span "Wir" at bounding box center [572, 339] width 26 height 17
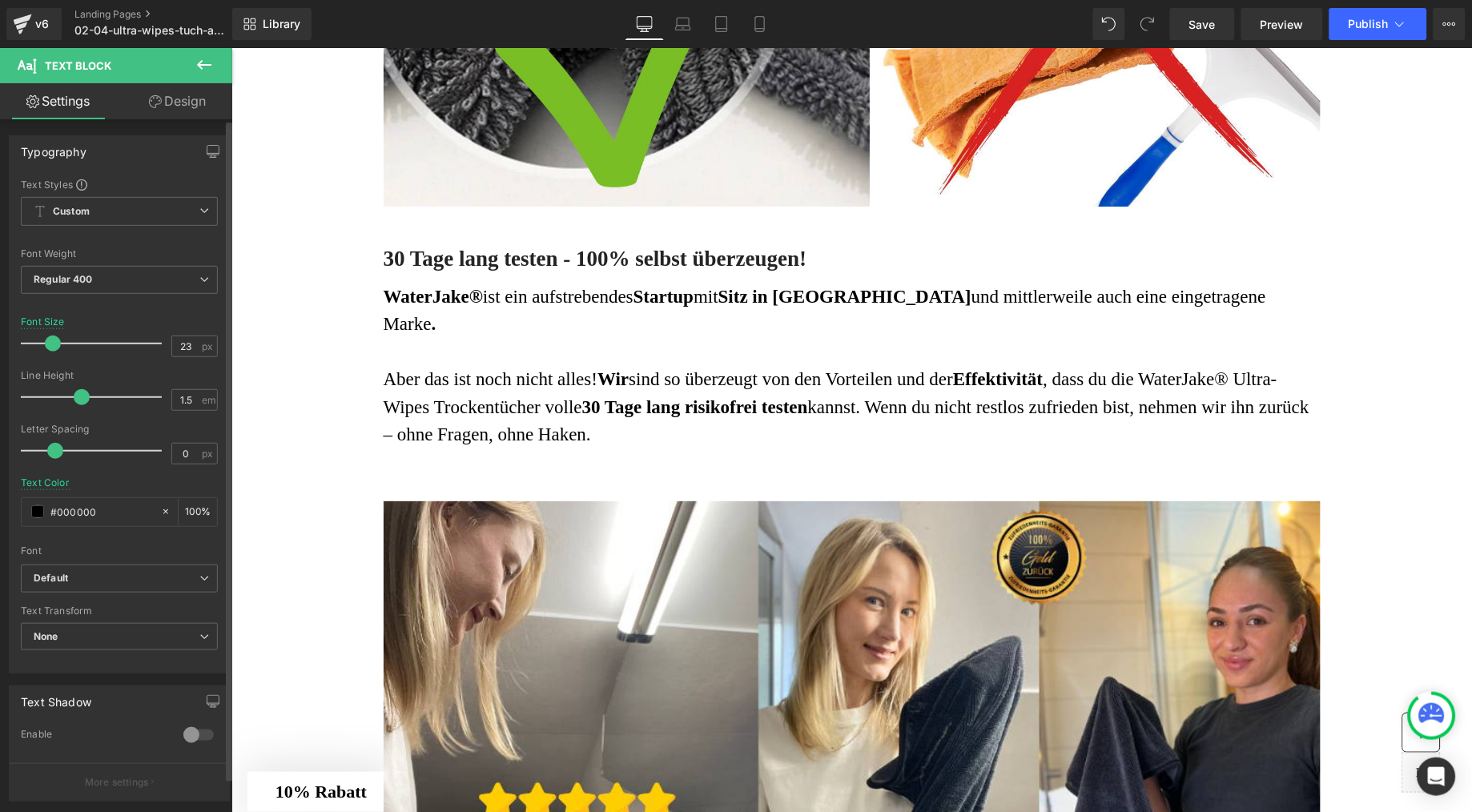
type input "24"
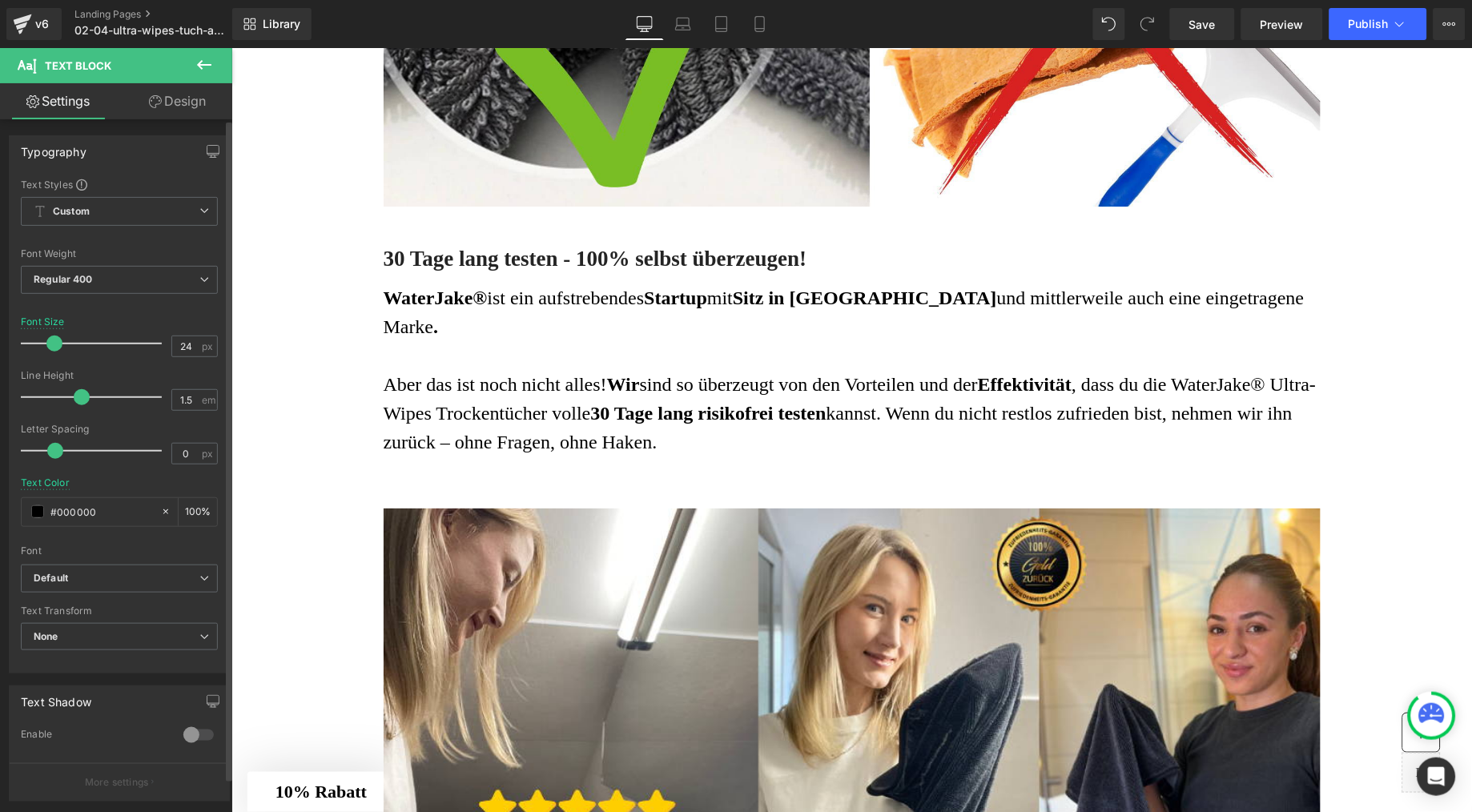
click at [52, 347] on span at bounding box center [54, 343] width 16 height 16
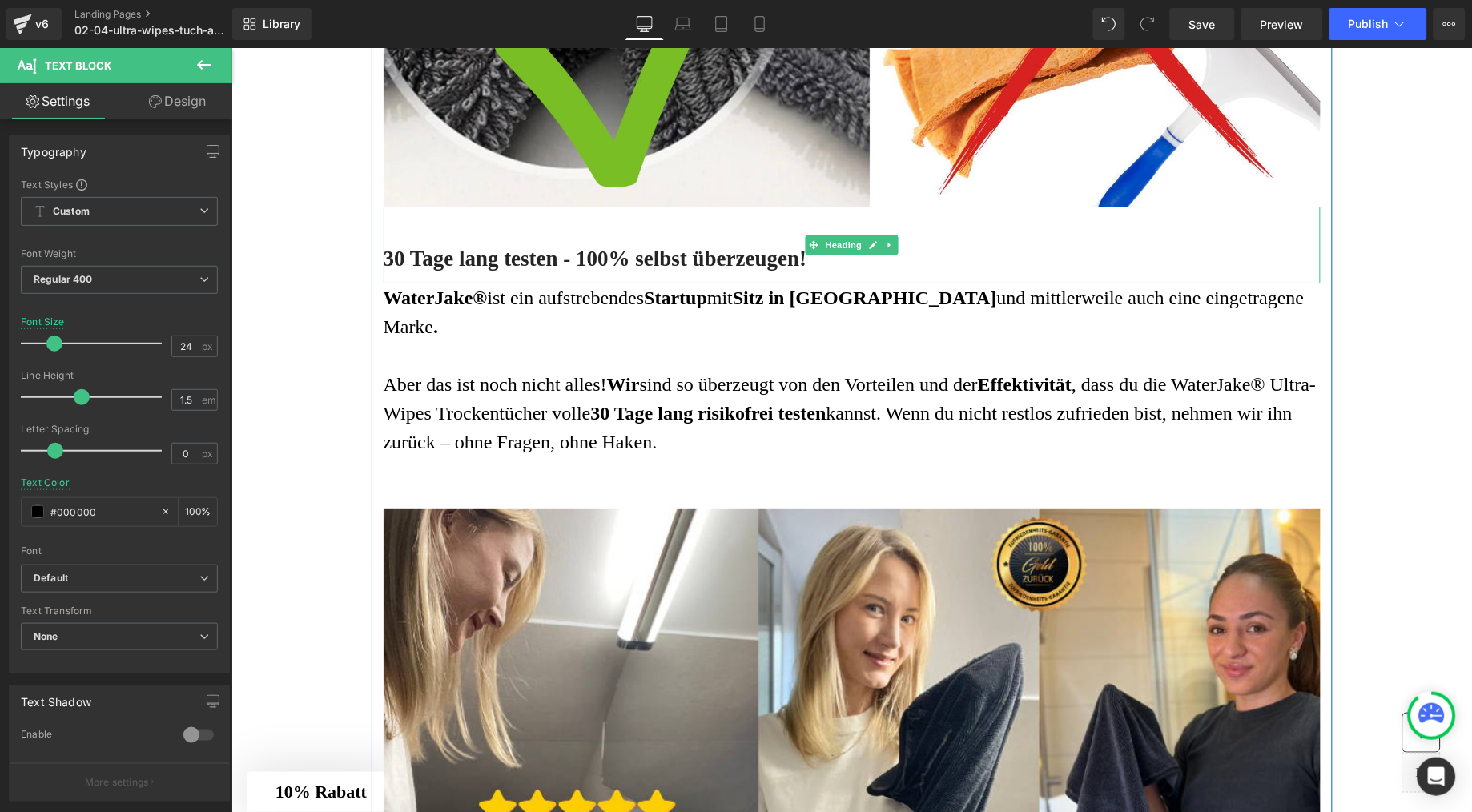
click at [486, 272] on h3 "30 Tage lang testen - 100% selbst überzeugen!" at bounding box center [851, 258] width 937 height 28
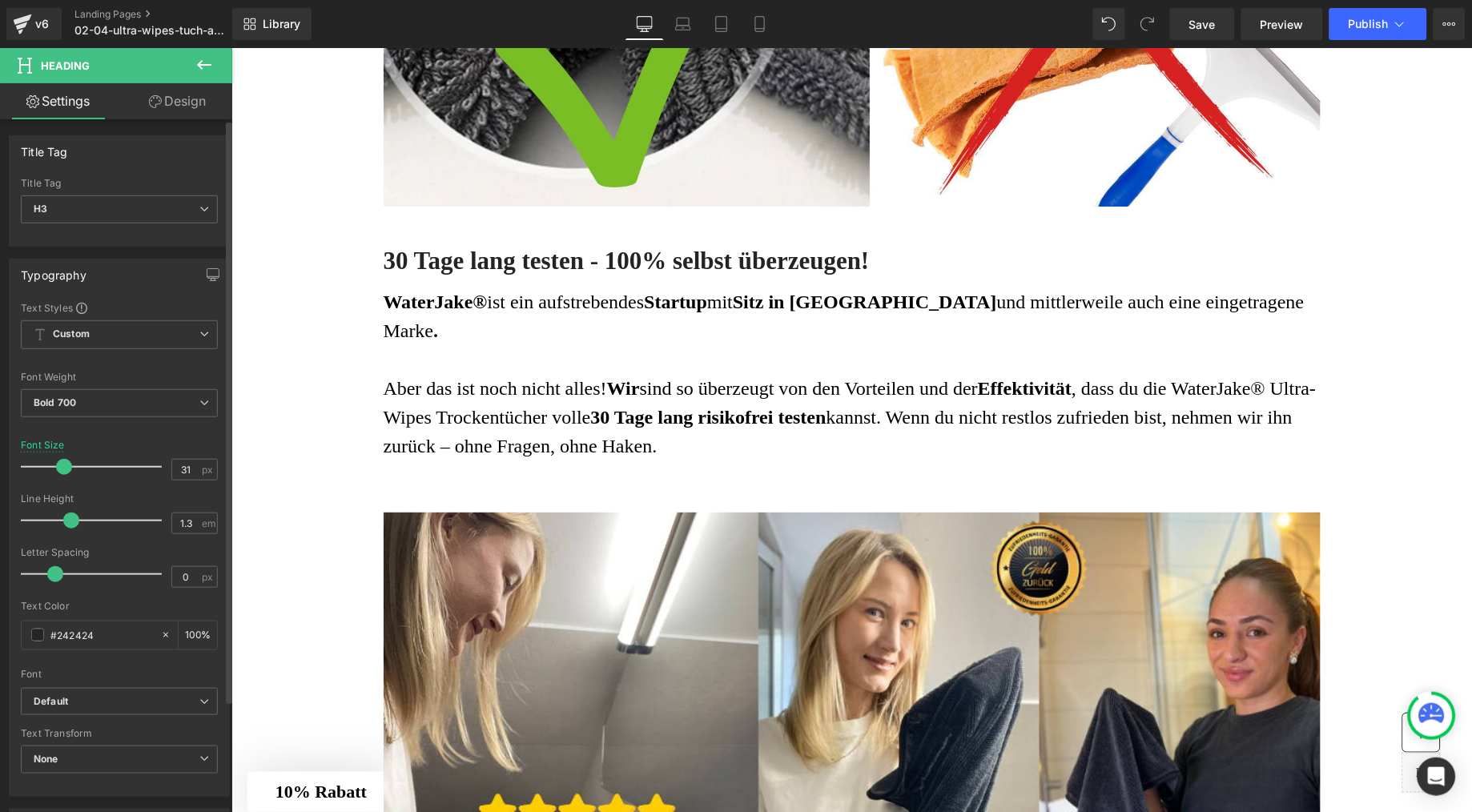
click at [67, 469] on span at bounding box center [63, 466] width 16 height 16
type input "30"
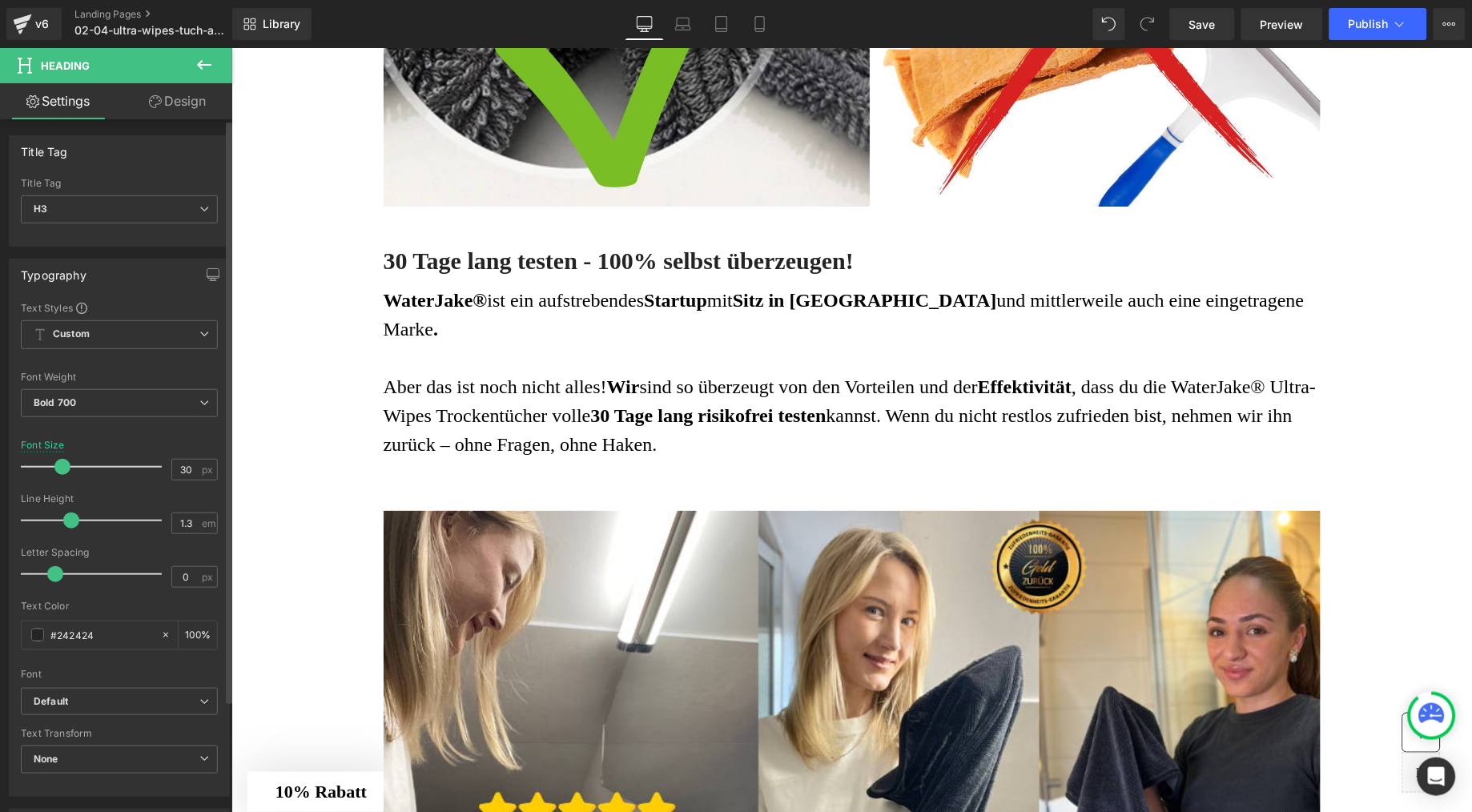
click at [66, 473] on span at bounding box center [62, 466] width 16 height 16
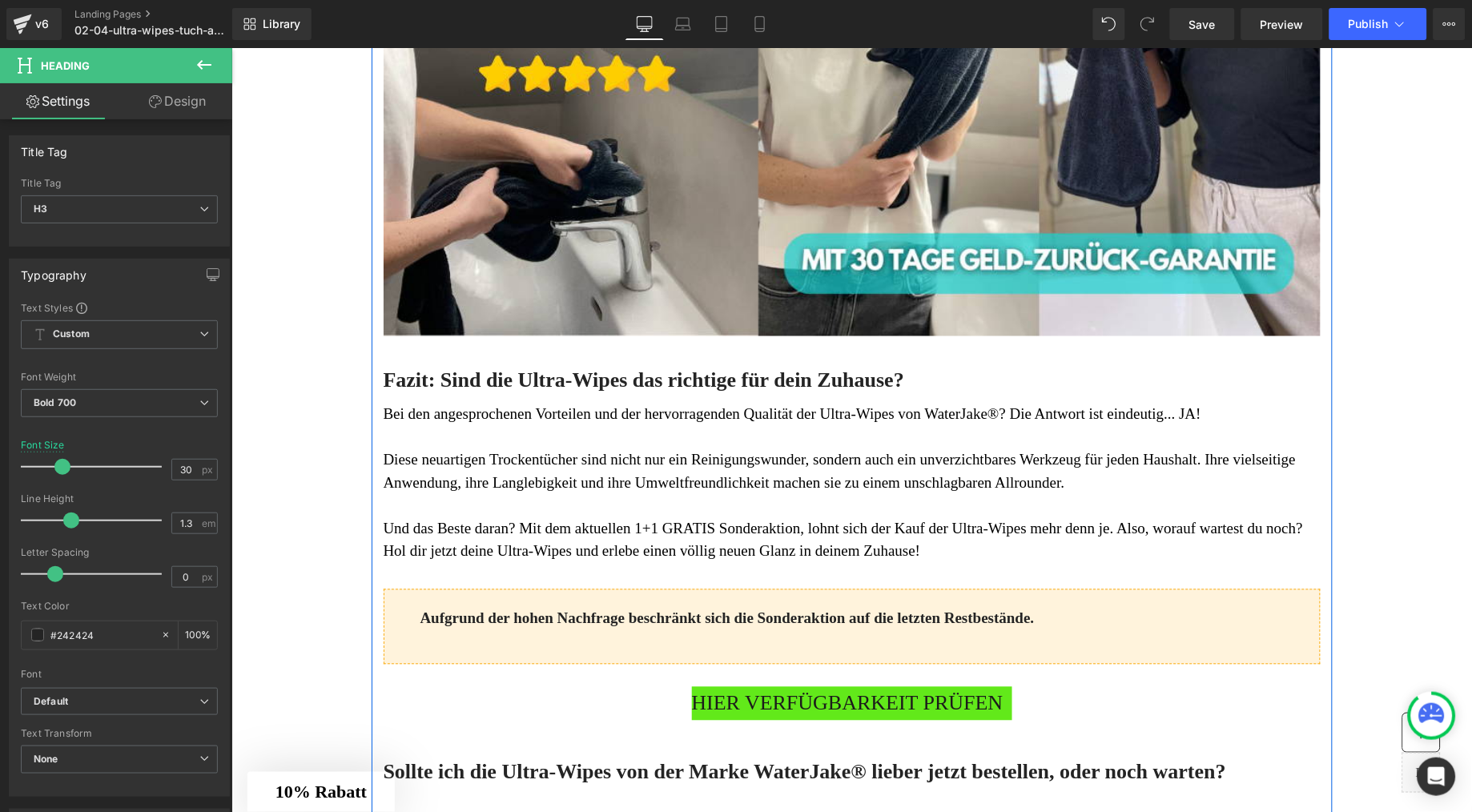
scroll to position [7203, 0]
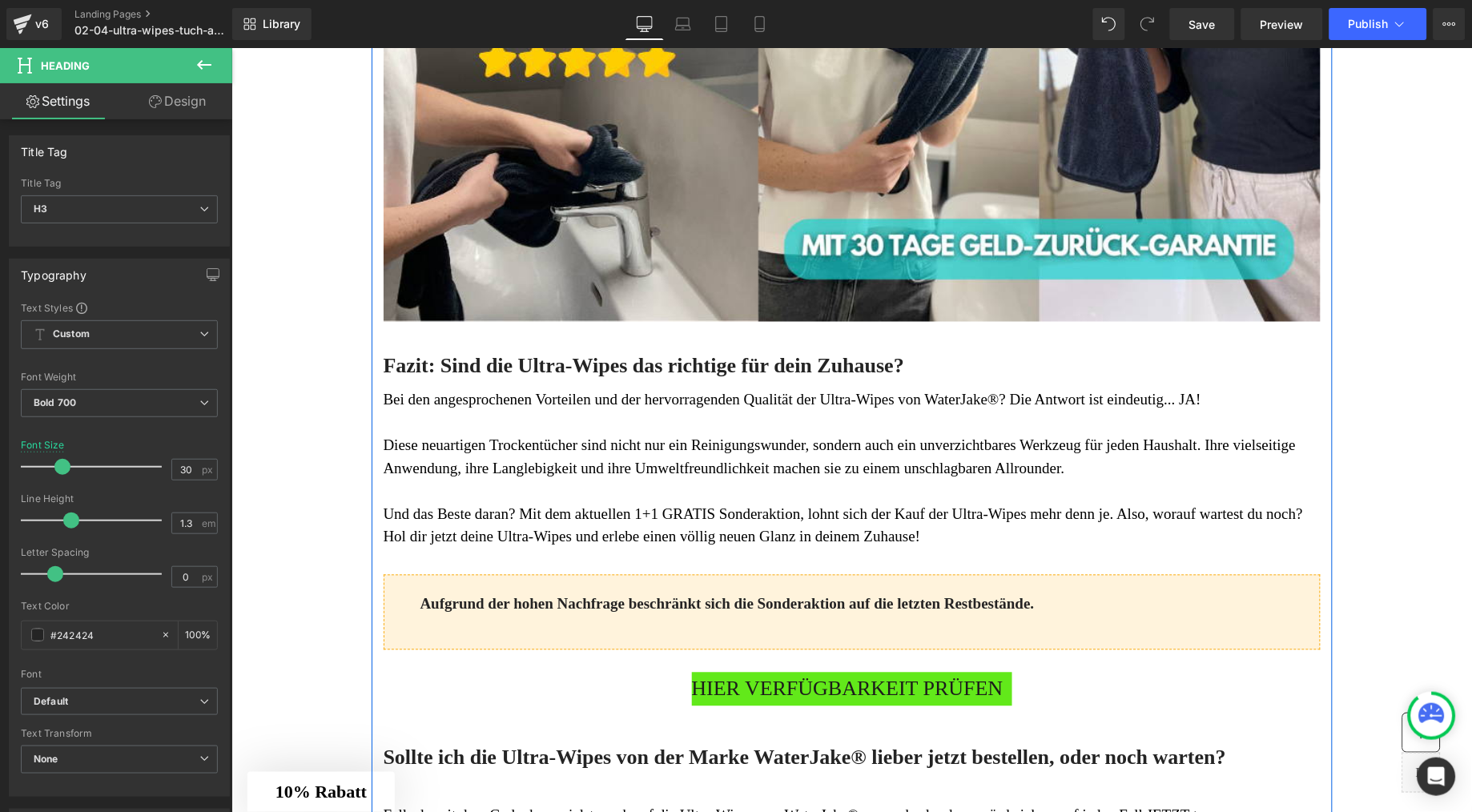
click at [595, 380] on h3 "Fazit: Sind die Ultra-Wipes das richtige für dein Zuhause?" at bounding box center [851, 366] width 937 height 27
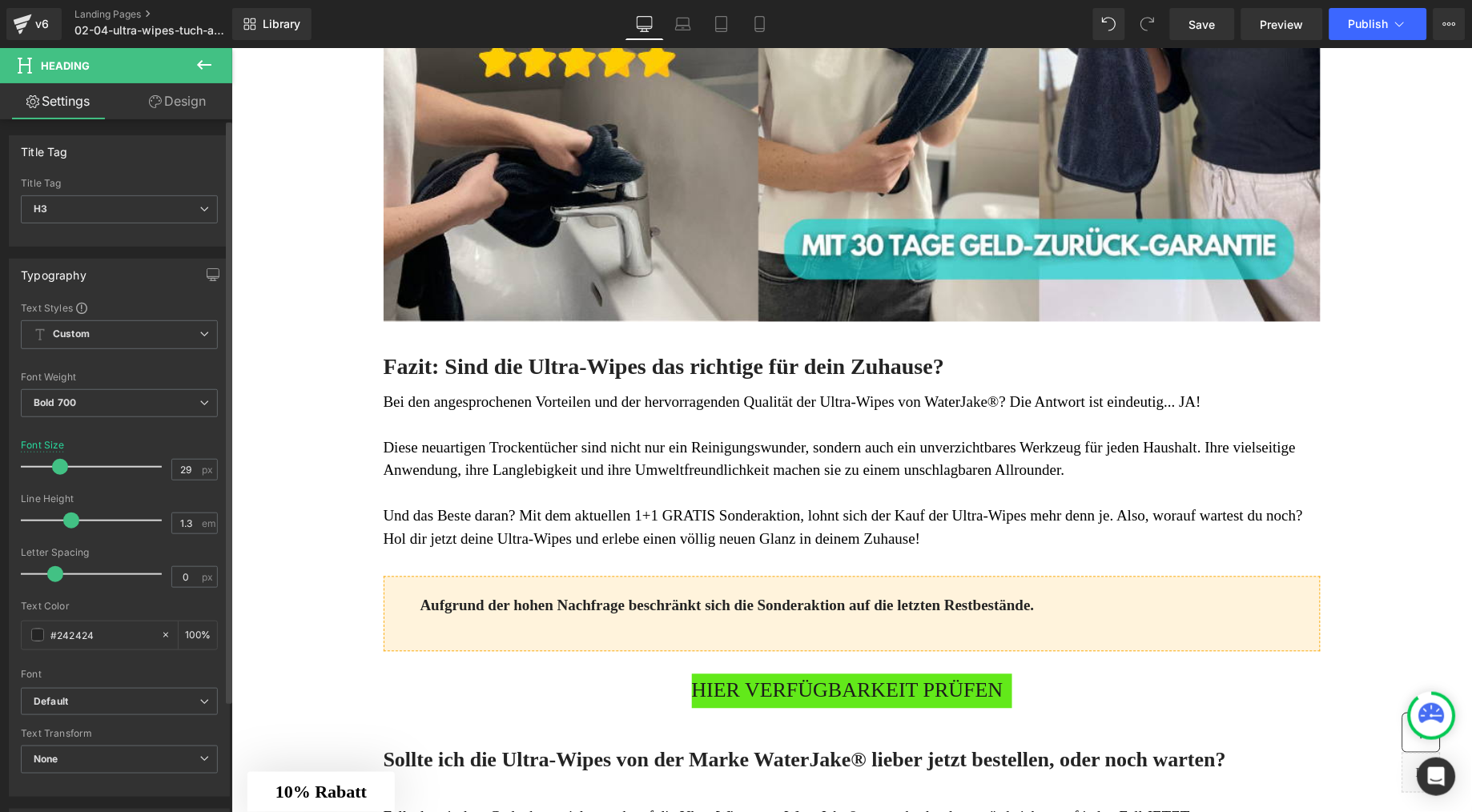
type input "30"
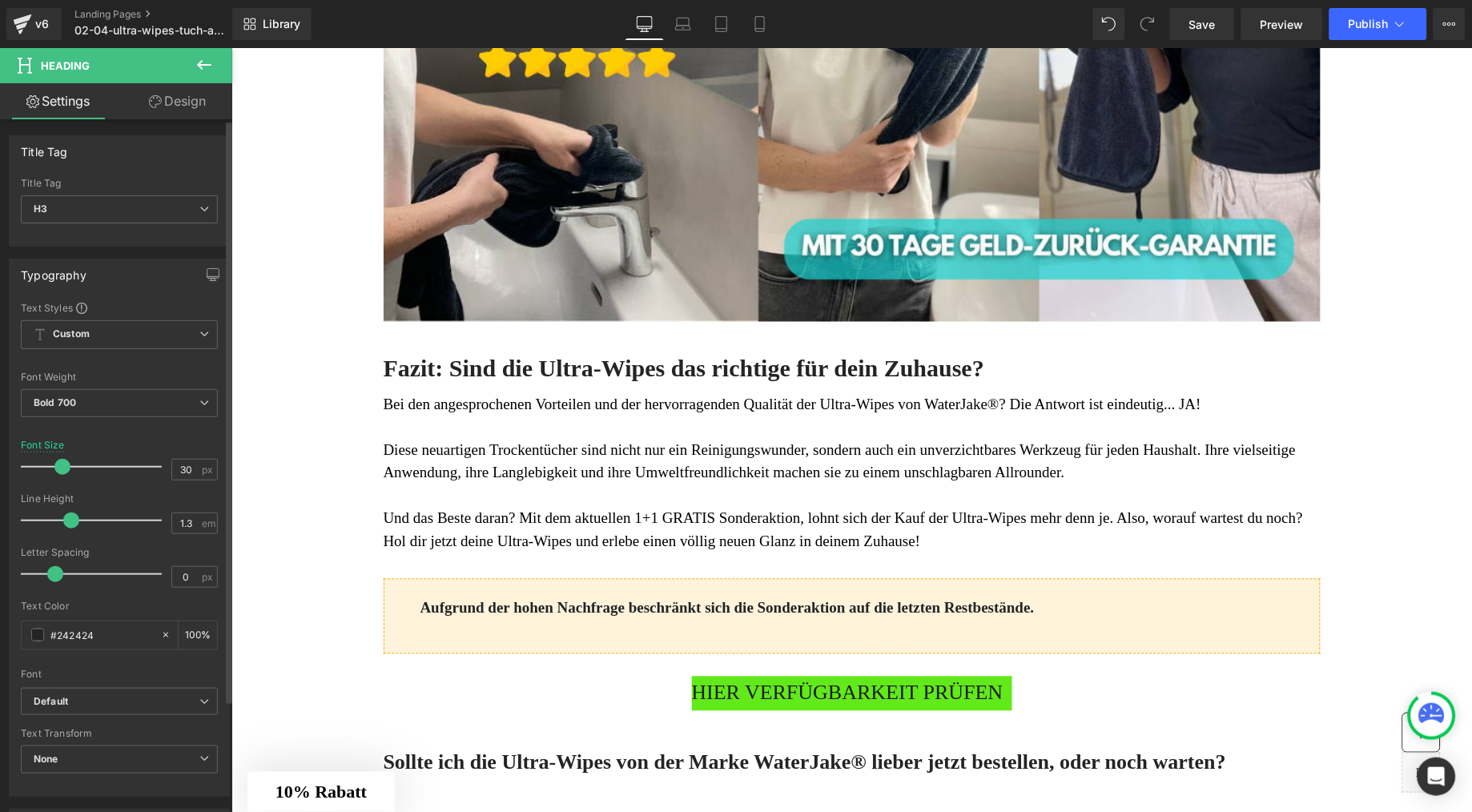
click at [63, 470] on span at bounding box center [62, 466] width 16 height 16
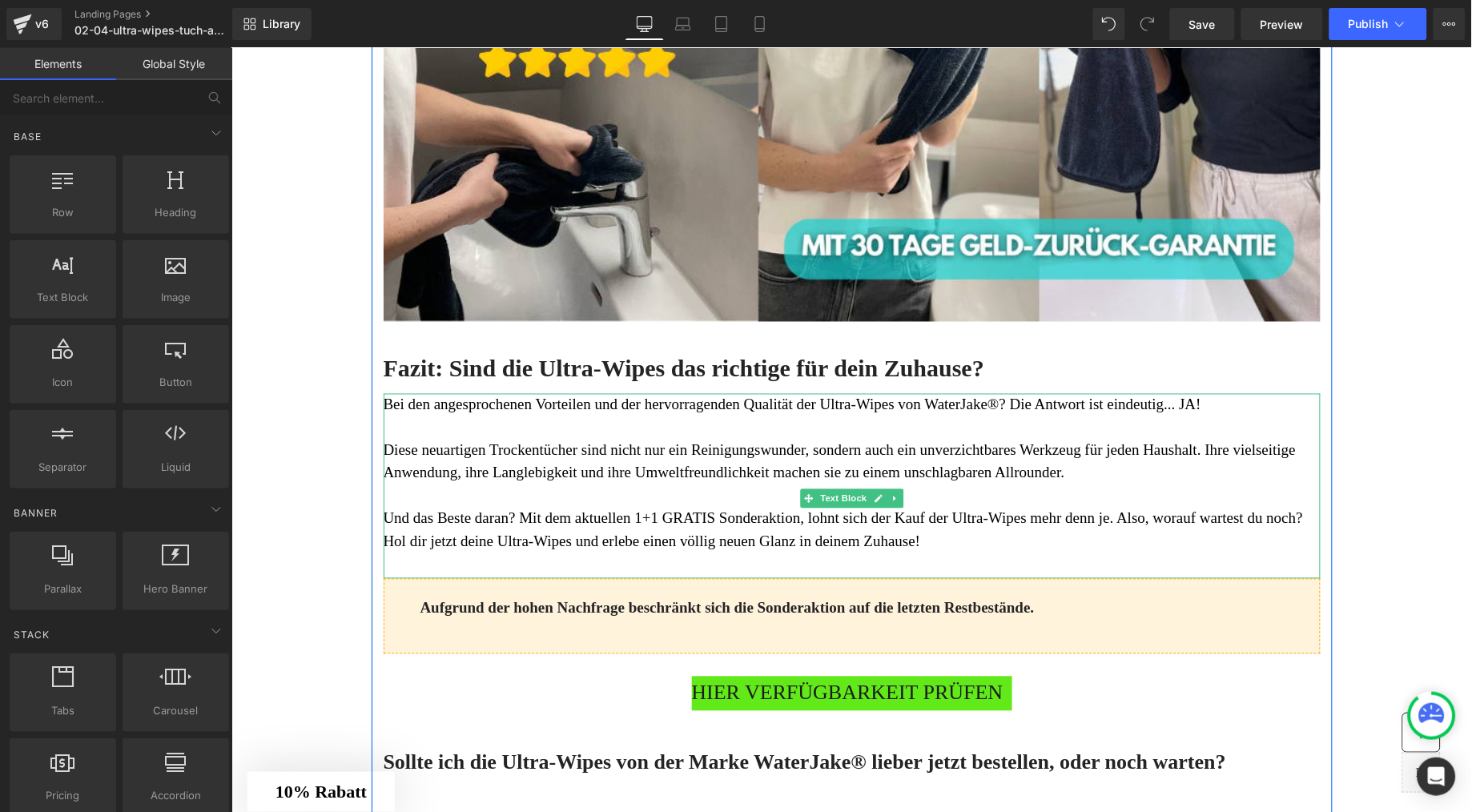
click at [538, 439] on p at bounding box center [851, 427] width 937 height 23
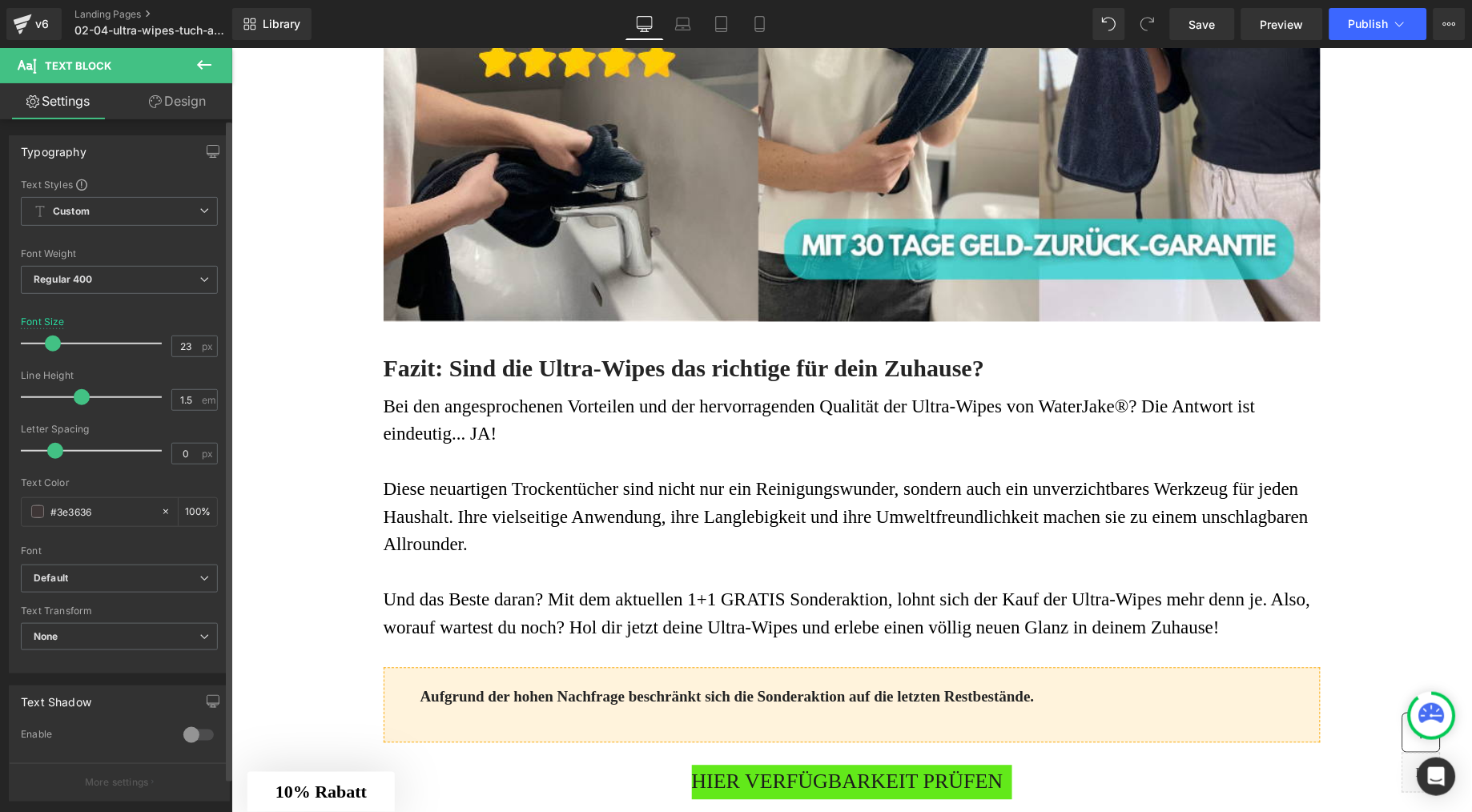
type input "24"
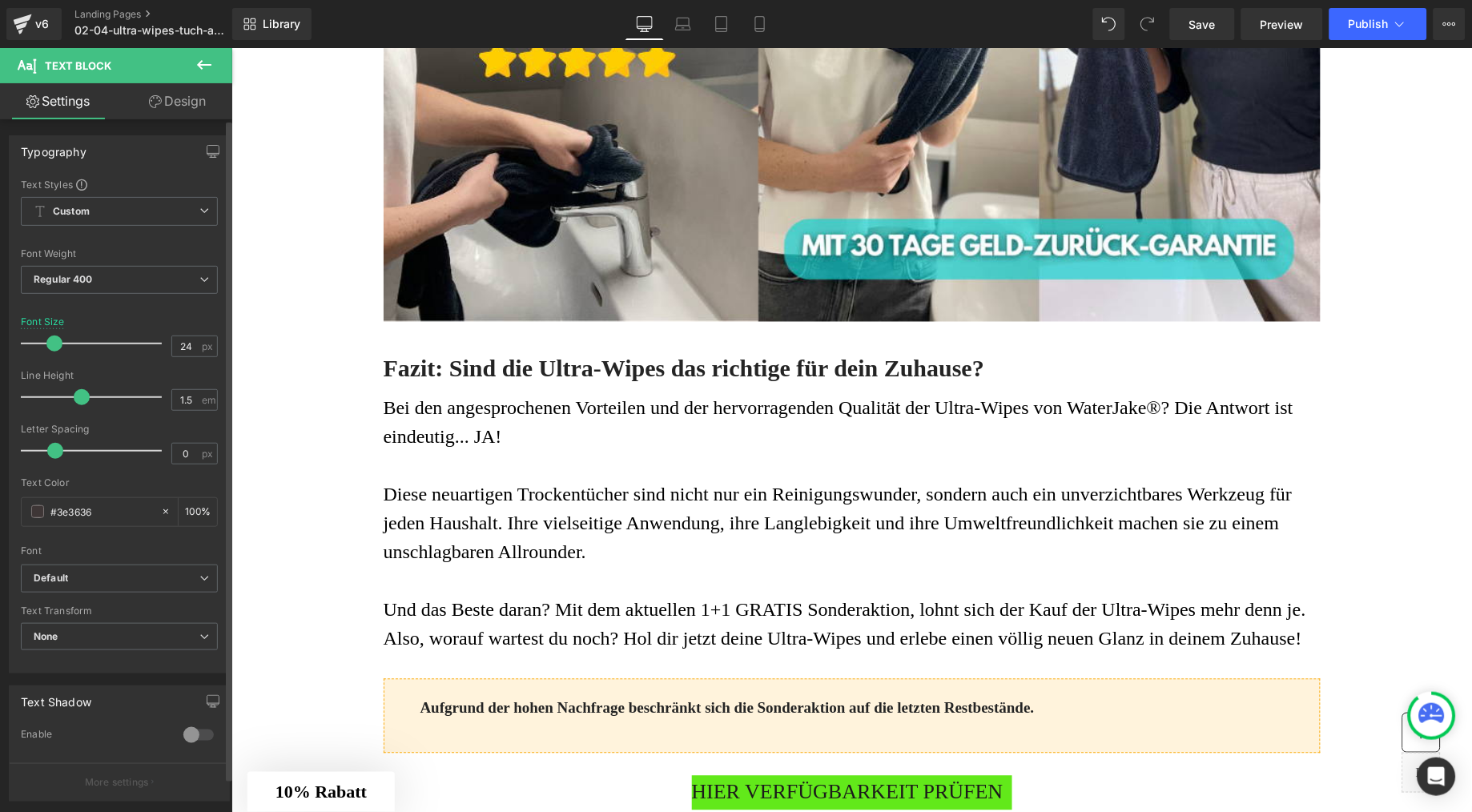
click at [53, 347] on span at bounding box center [54, 343] width 16 height 16
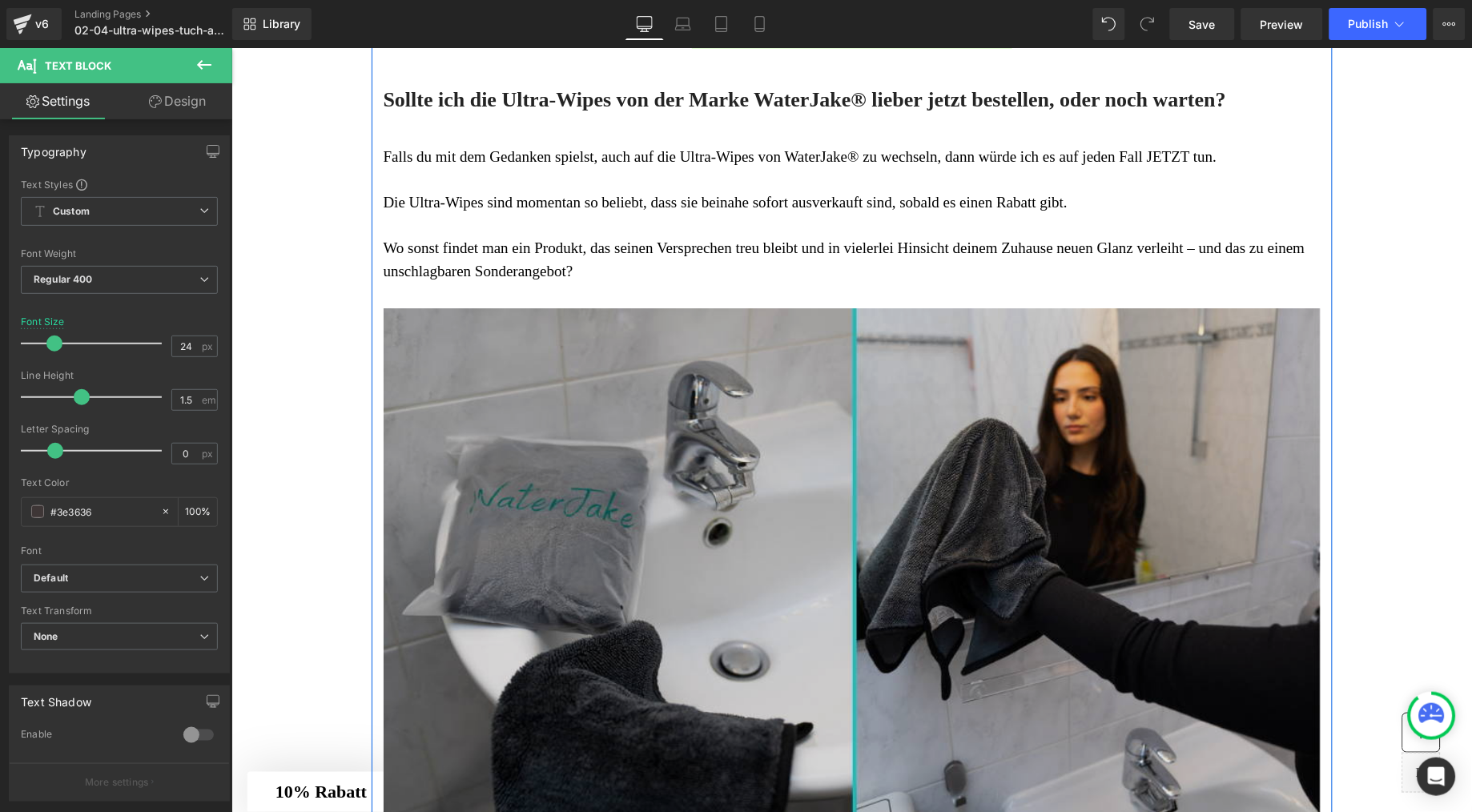
scroll to position [7967, 0]
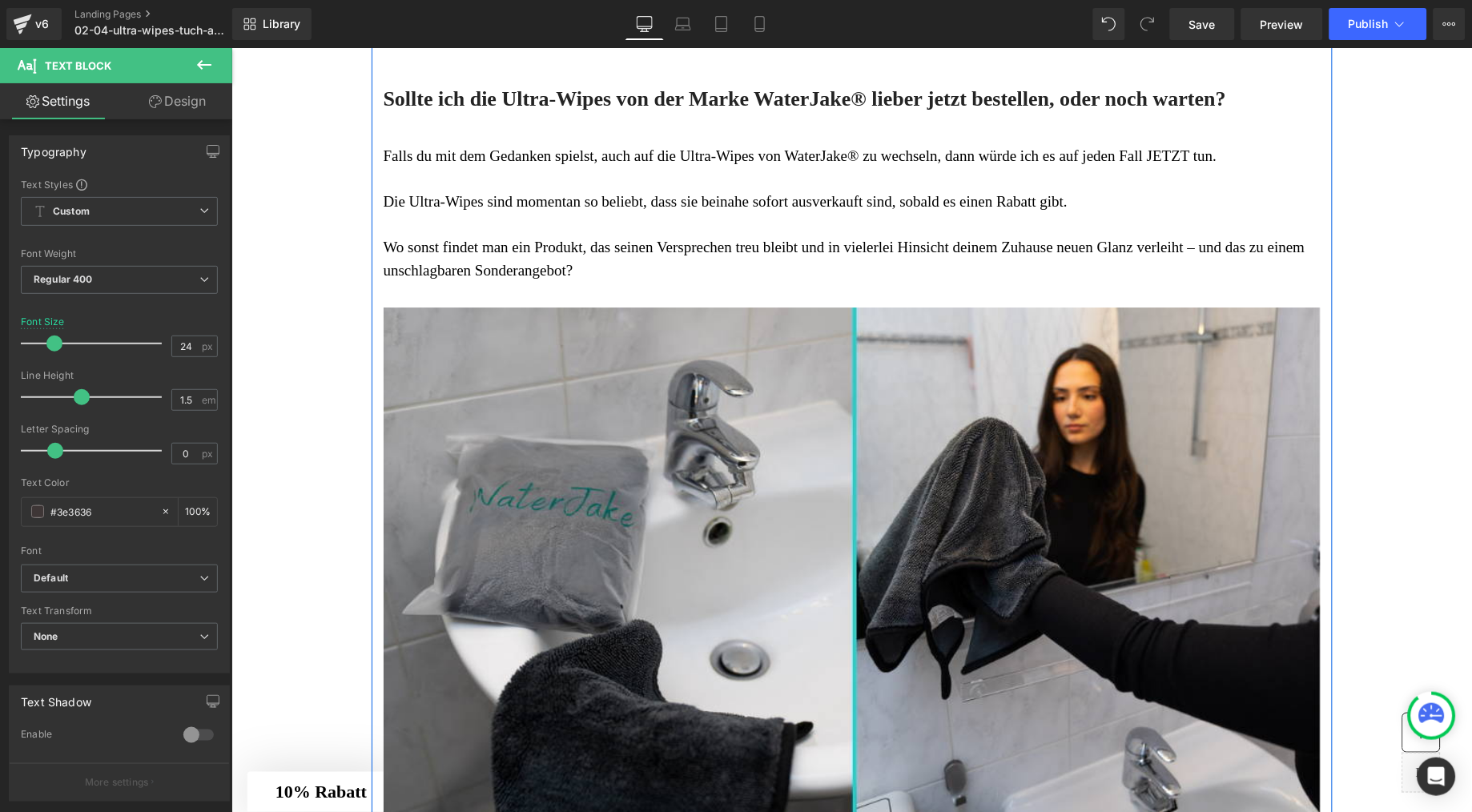
click at [611, 237] on p at bounding box center [851, 225] width 937 height 23
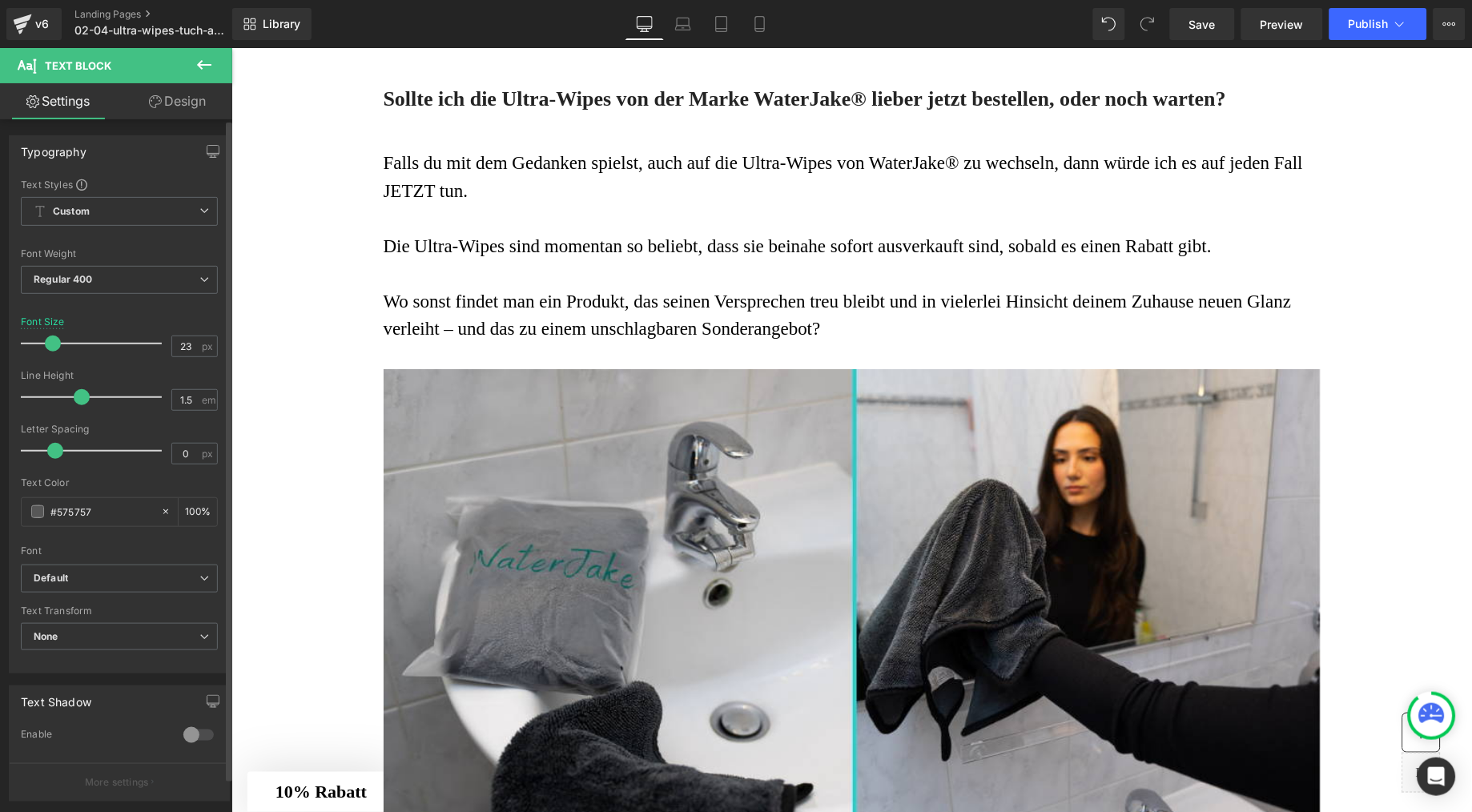
type input "24"
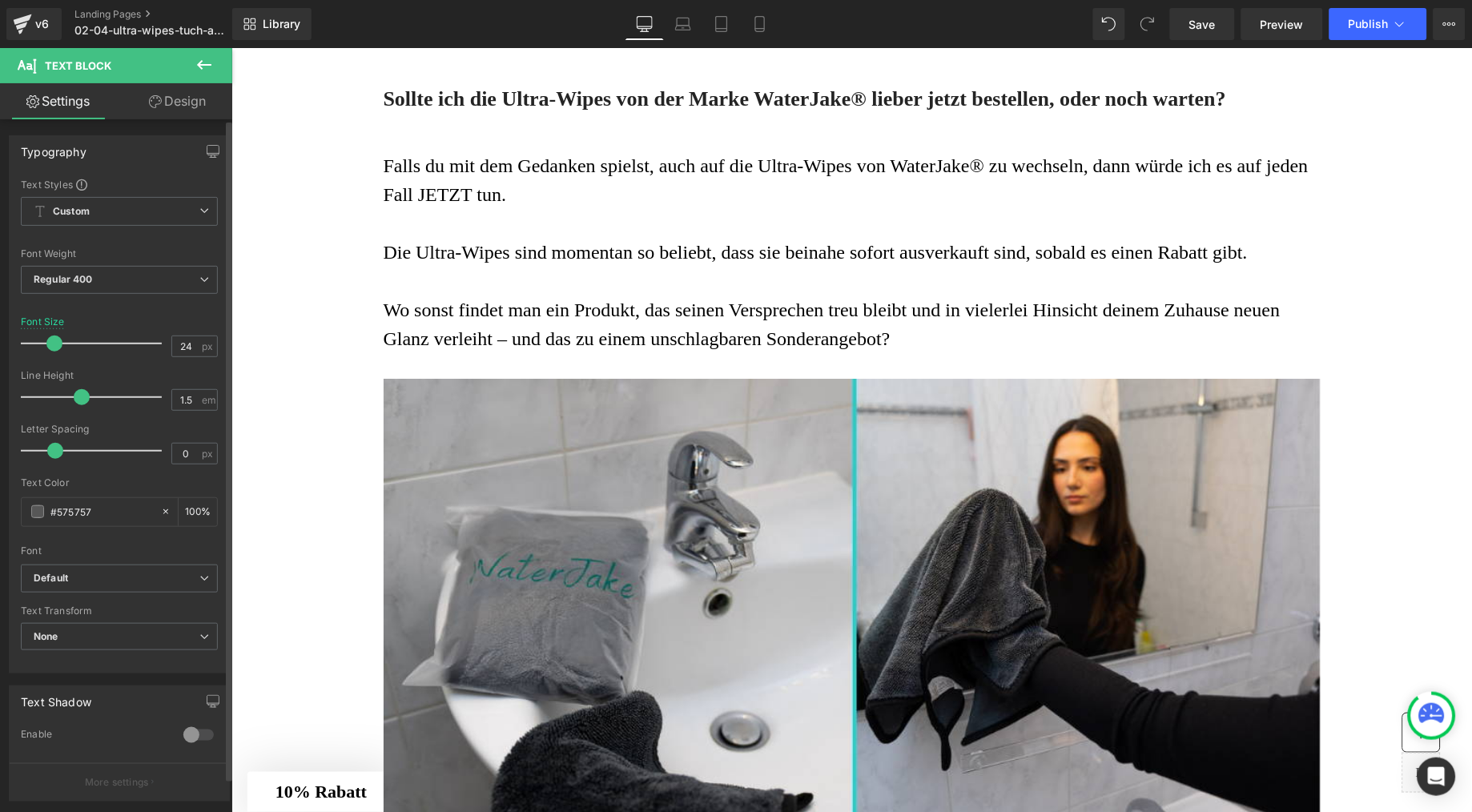
click at [54, 348] on span at bounding box center [54, 343] width 16 height 16
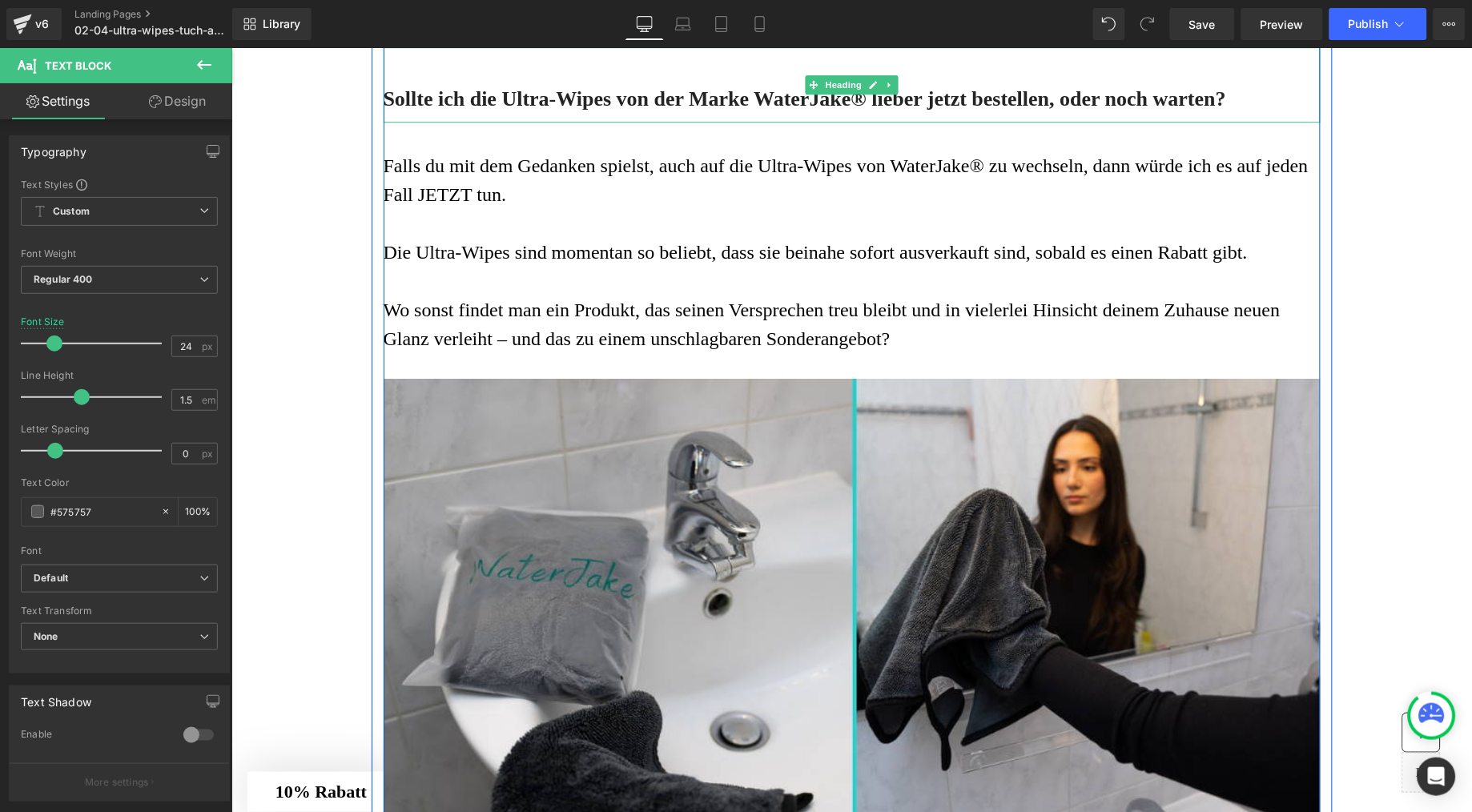
click at [488, 112] on h3 "Sollte ich die Ultra-Wipes von der Marke WaterJake® lieber jetzt bestellen, ode…" at bounding box center [851, 98] width 937 height 27
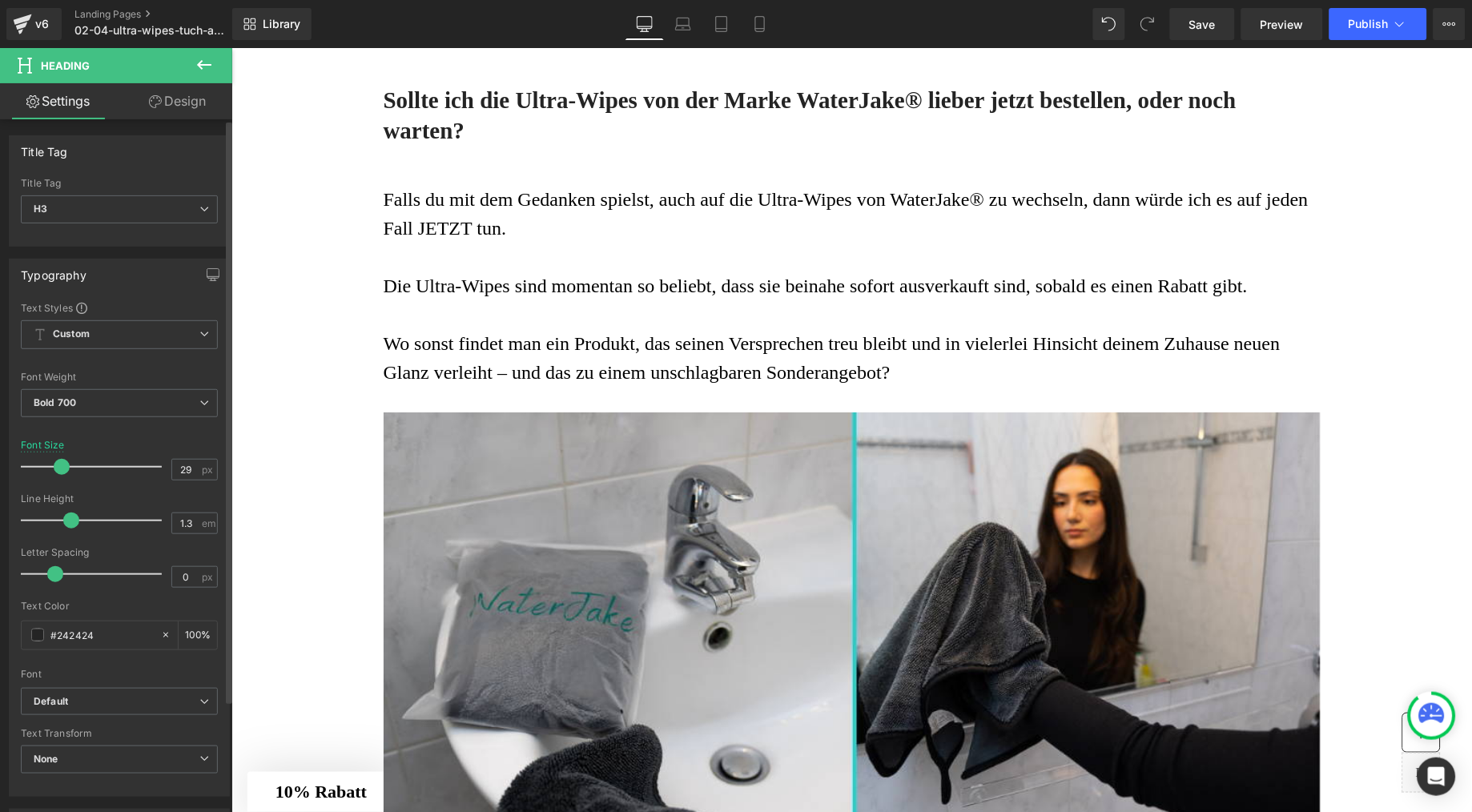
type input "30"
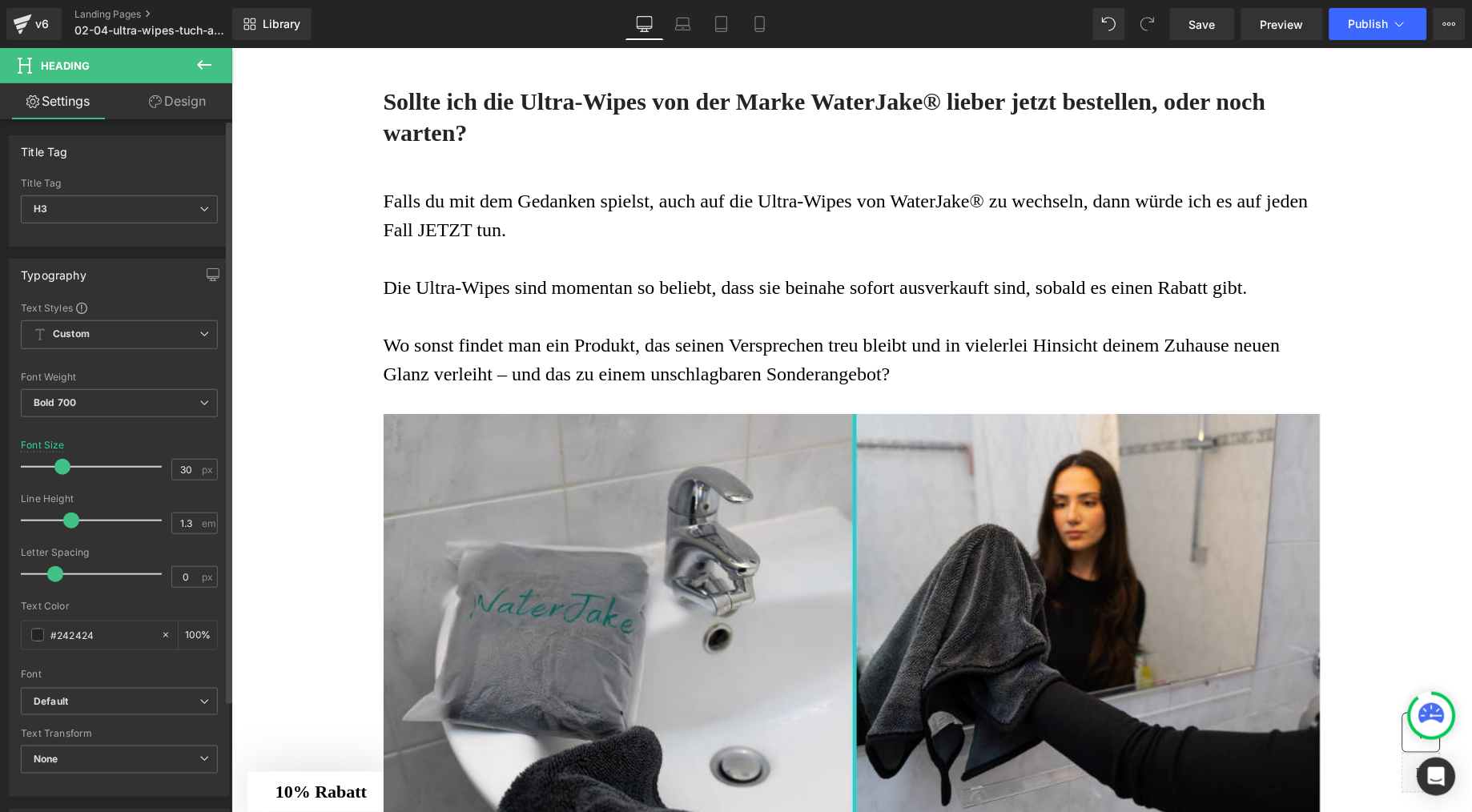
click at [58, 466] on span at bounding box center [62, 466] width 16 height 16
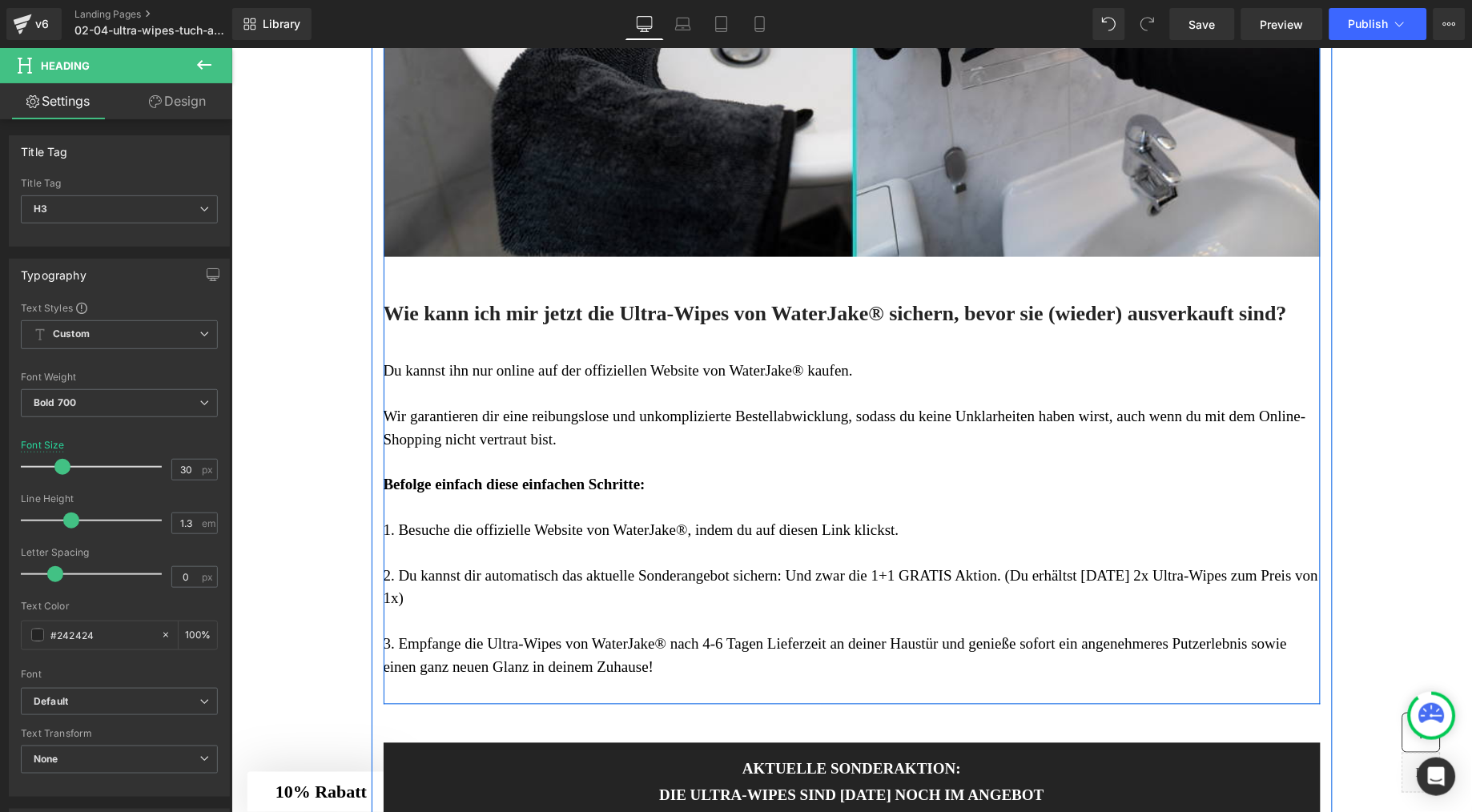
scroll to position [8710, 0]
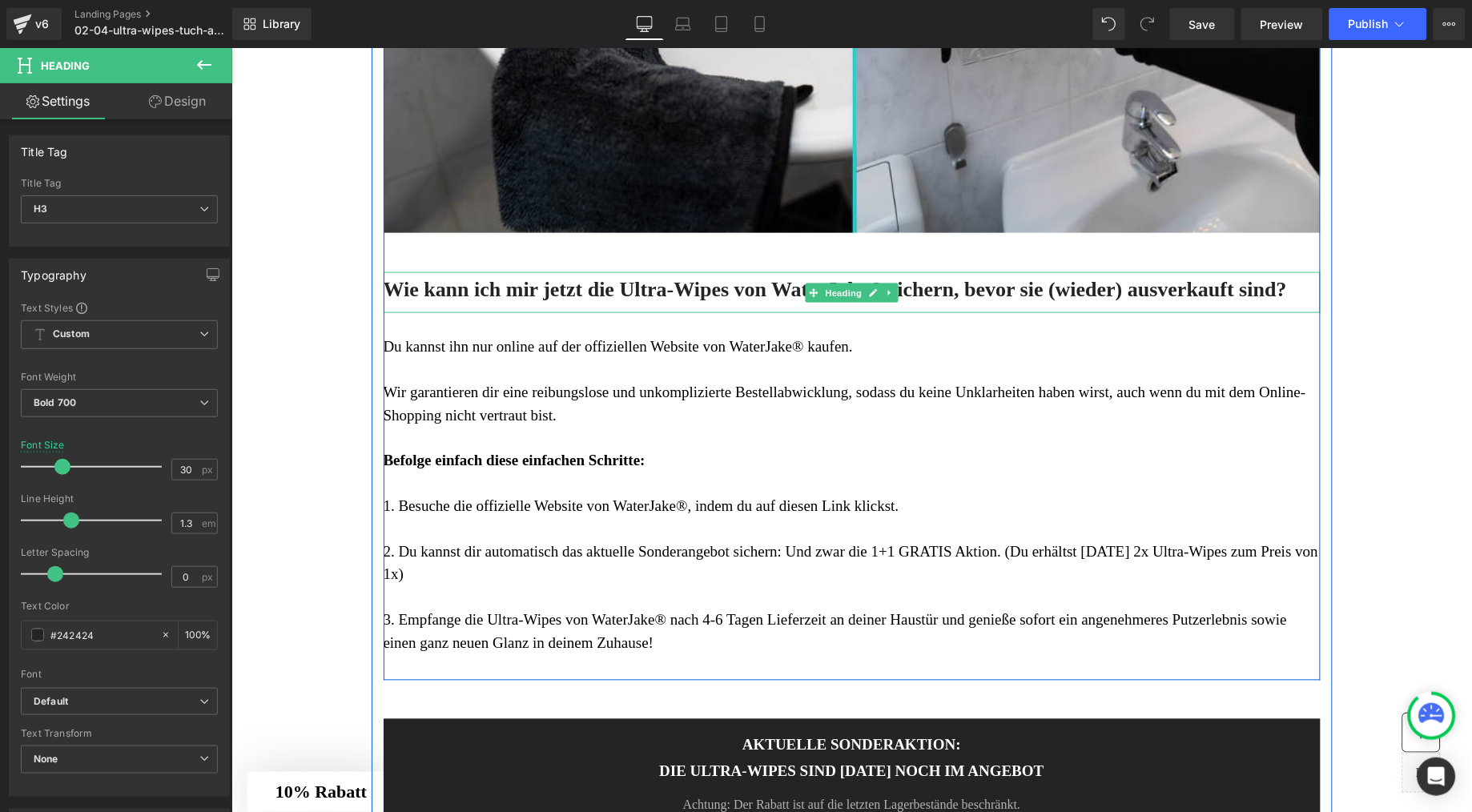
click at [451, 302] on h3 "Wie kann ich mir jetzt die Ultra-Wipes von WaterJake® sichern, bevor sie (wiede…" at bounding box center [851, 289] width 937 height 27
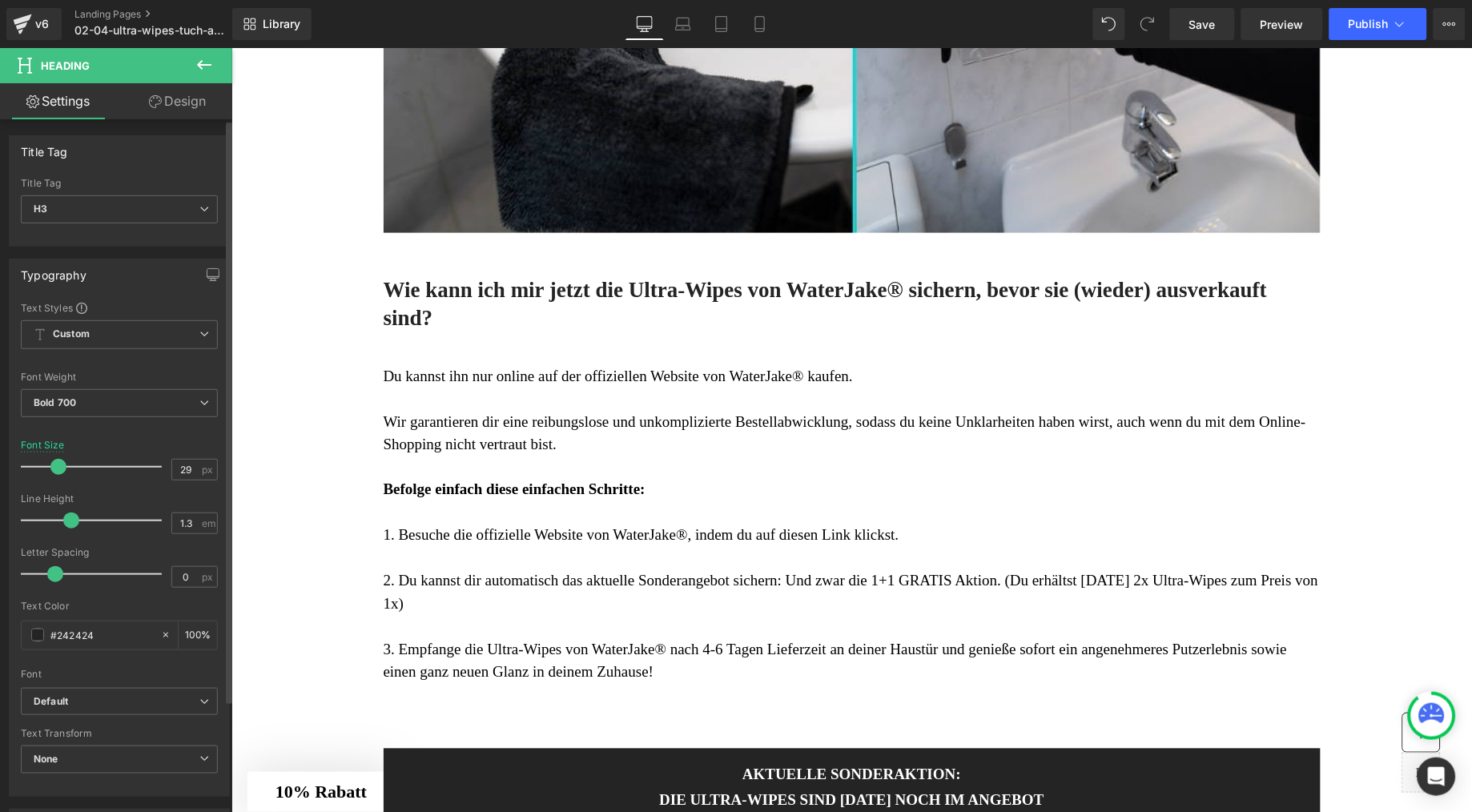
type input "30"
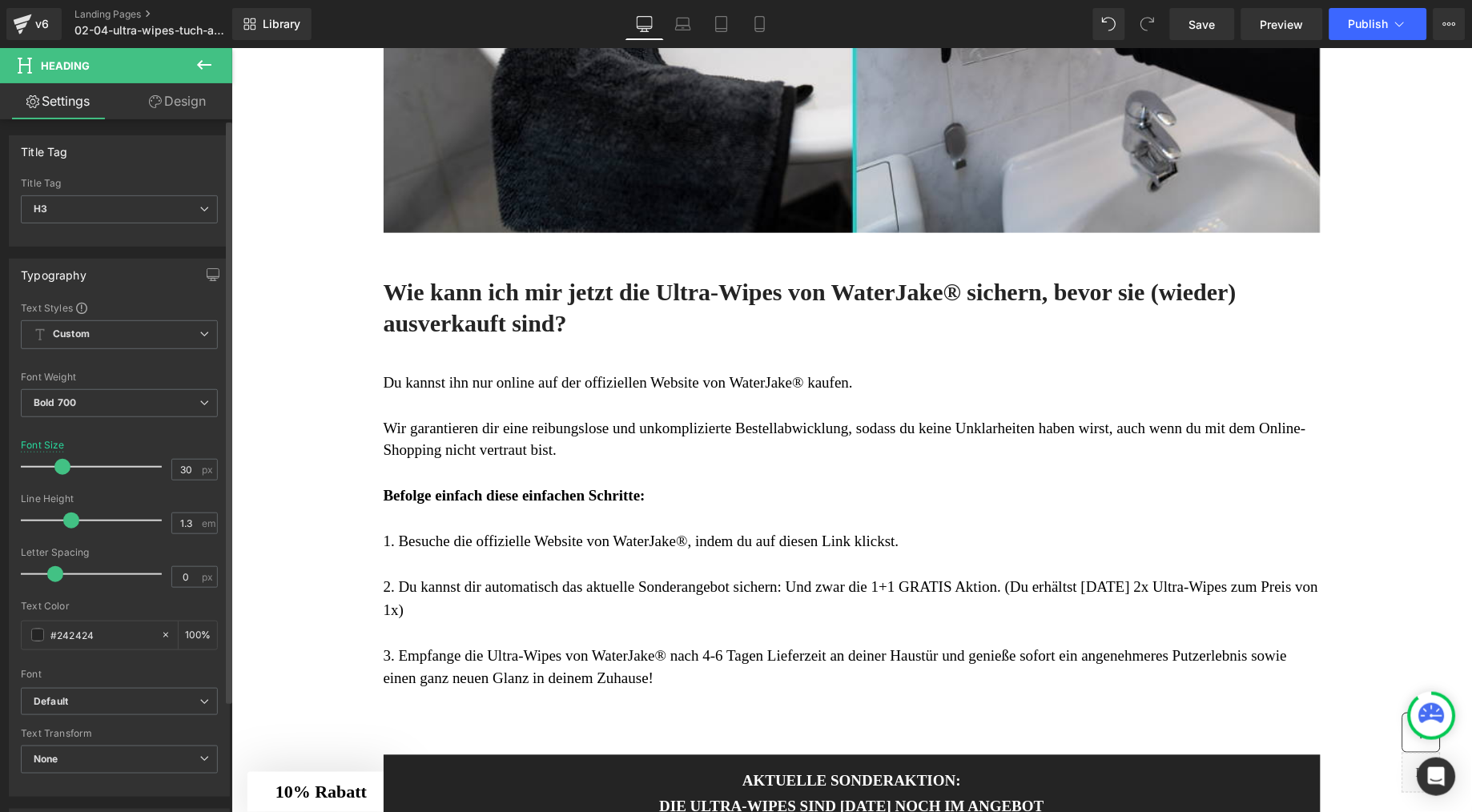
click at [60, 470] on span at bounding box center [62, 466] width 16 height 16
click at [581, 459] on span "Wir garantieren dir eine reibungslose und unkomplizierte Bestellabwicklung, sod…" at bounding box center [845, 439] width 923 height 40
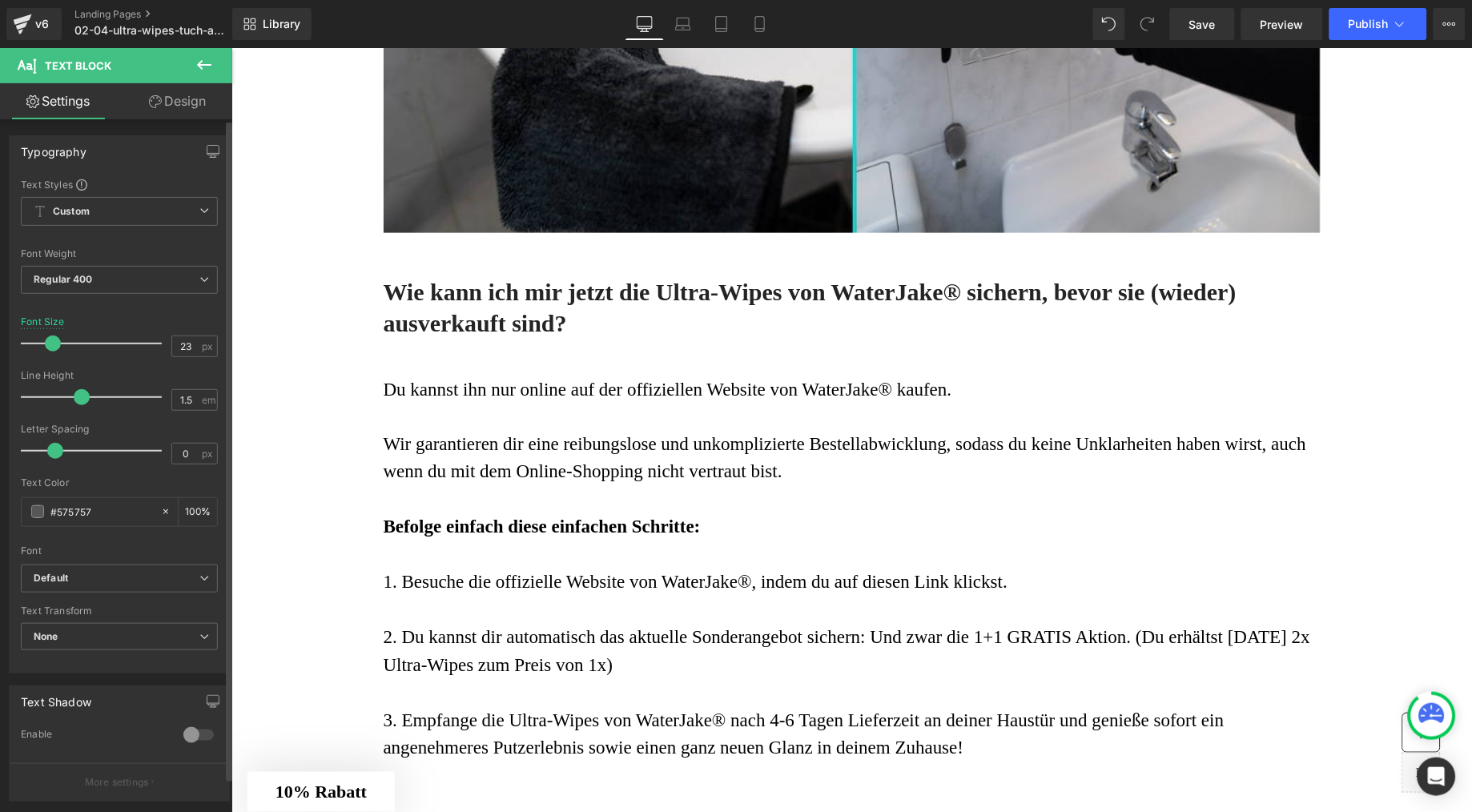
type input "24"
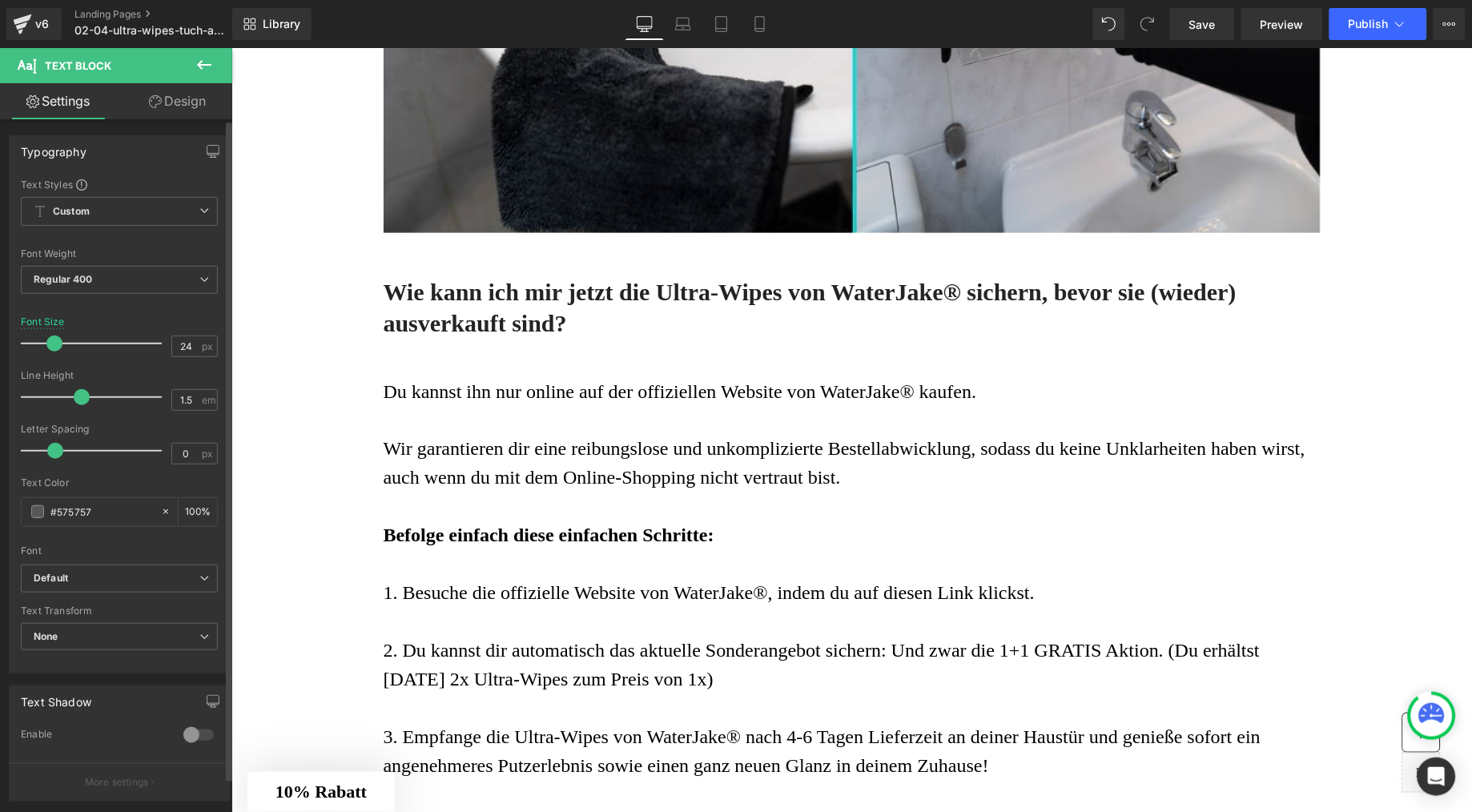
click at [51, 346] on span at bounding box center [54, 343] width 16 height 16
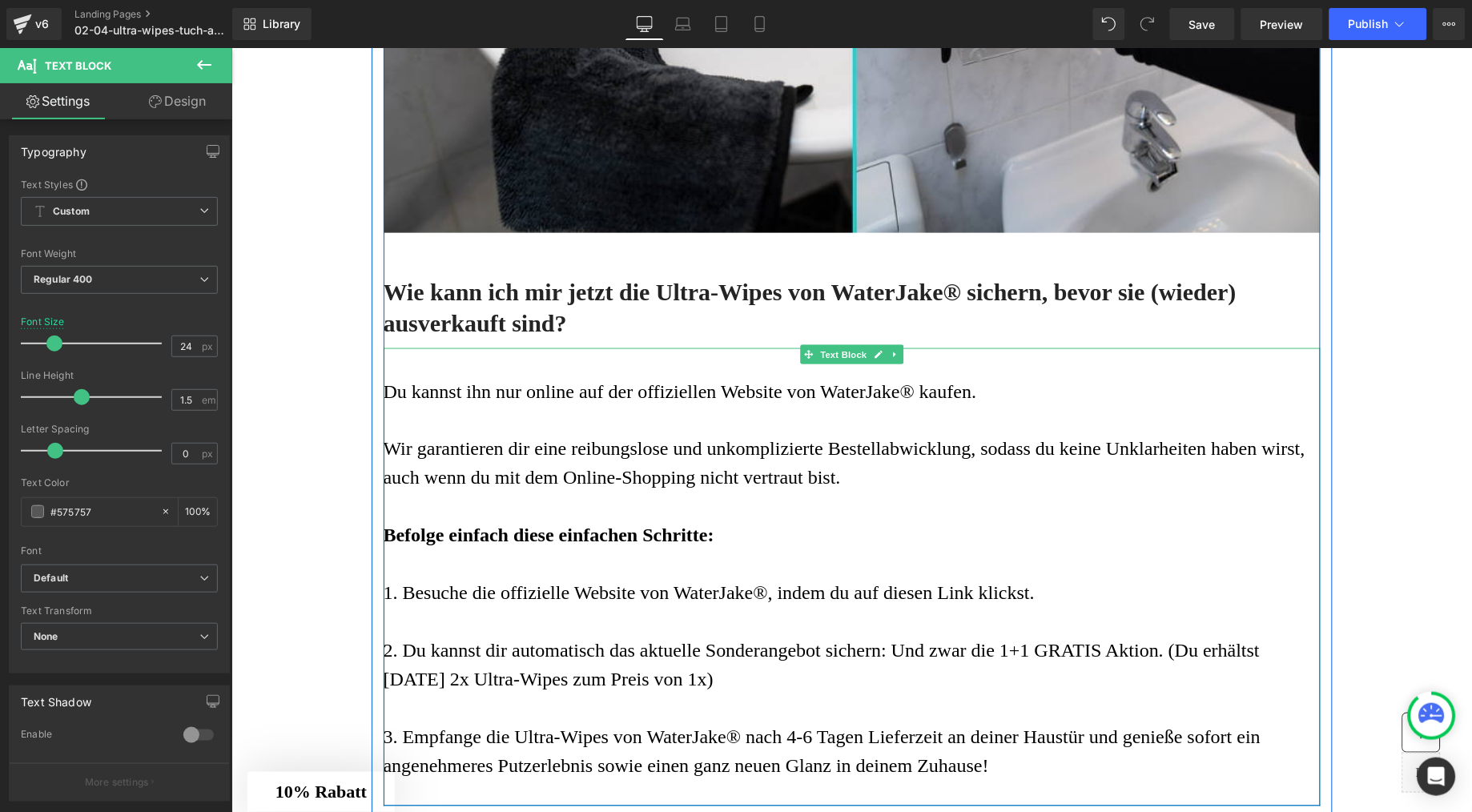
click at [481, 401] on span "Du kannst ihn nur online auf der offiziellen Website von WaterJake® kaufen." at bounding box center [680, 391] width 594 height 21
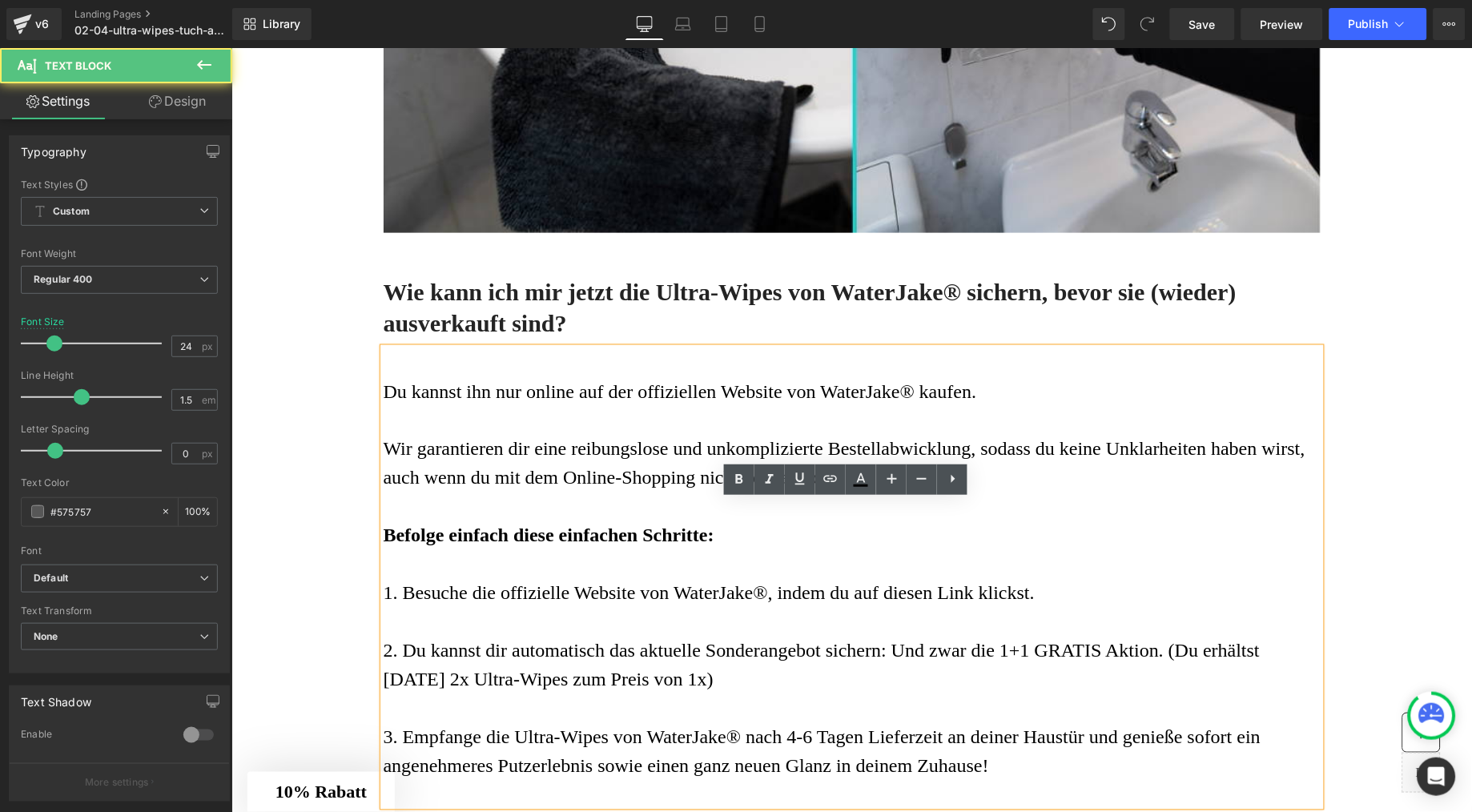
click at [481, 401] on span "Du kannst ihn nur online auf der offiziellen Website von WaterJake® kaufen." at bounding box center [680, 391] width 594 height 21
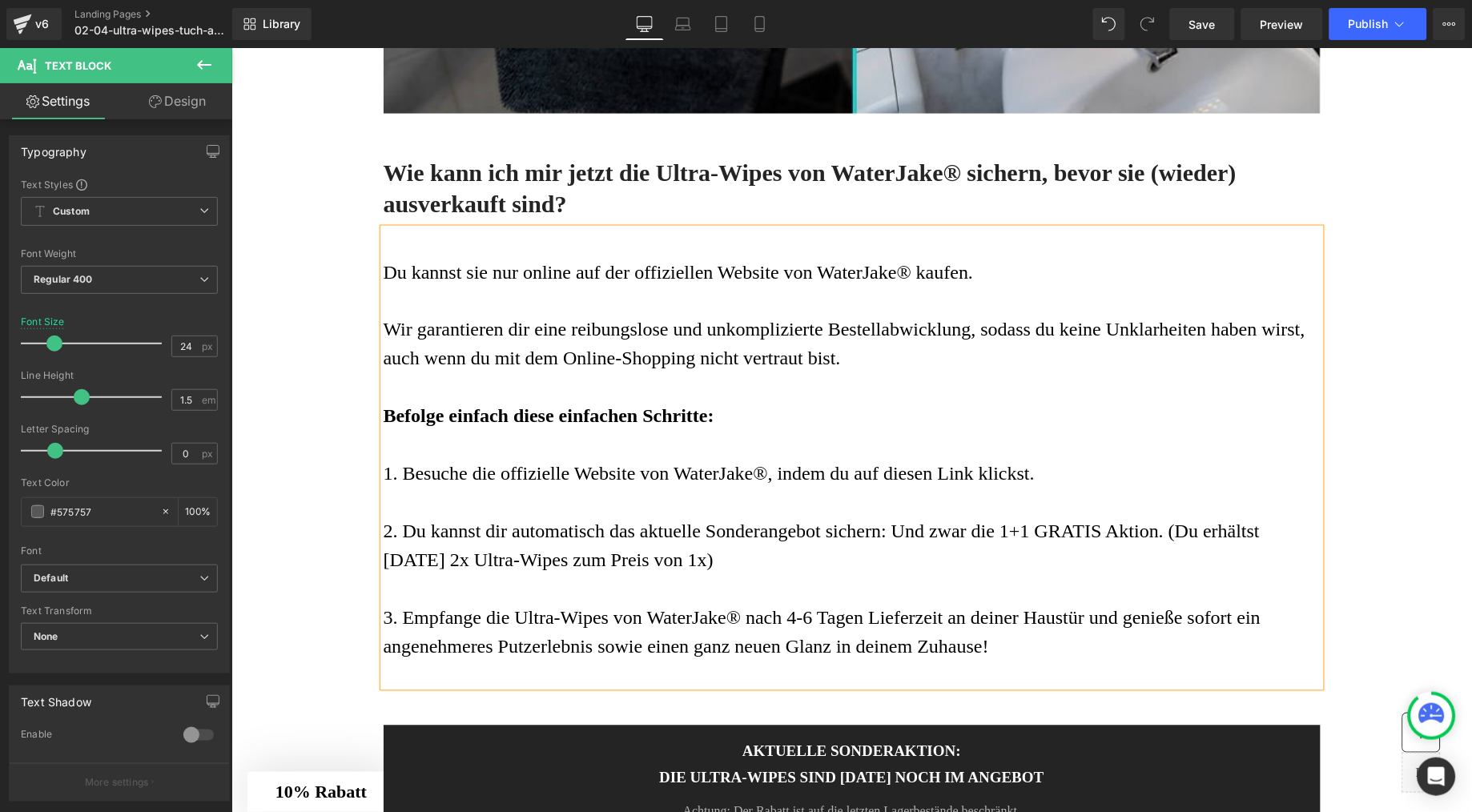
scroll to position [9041, 0]
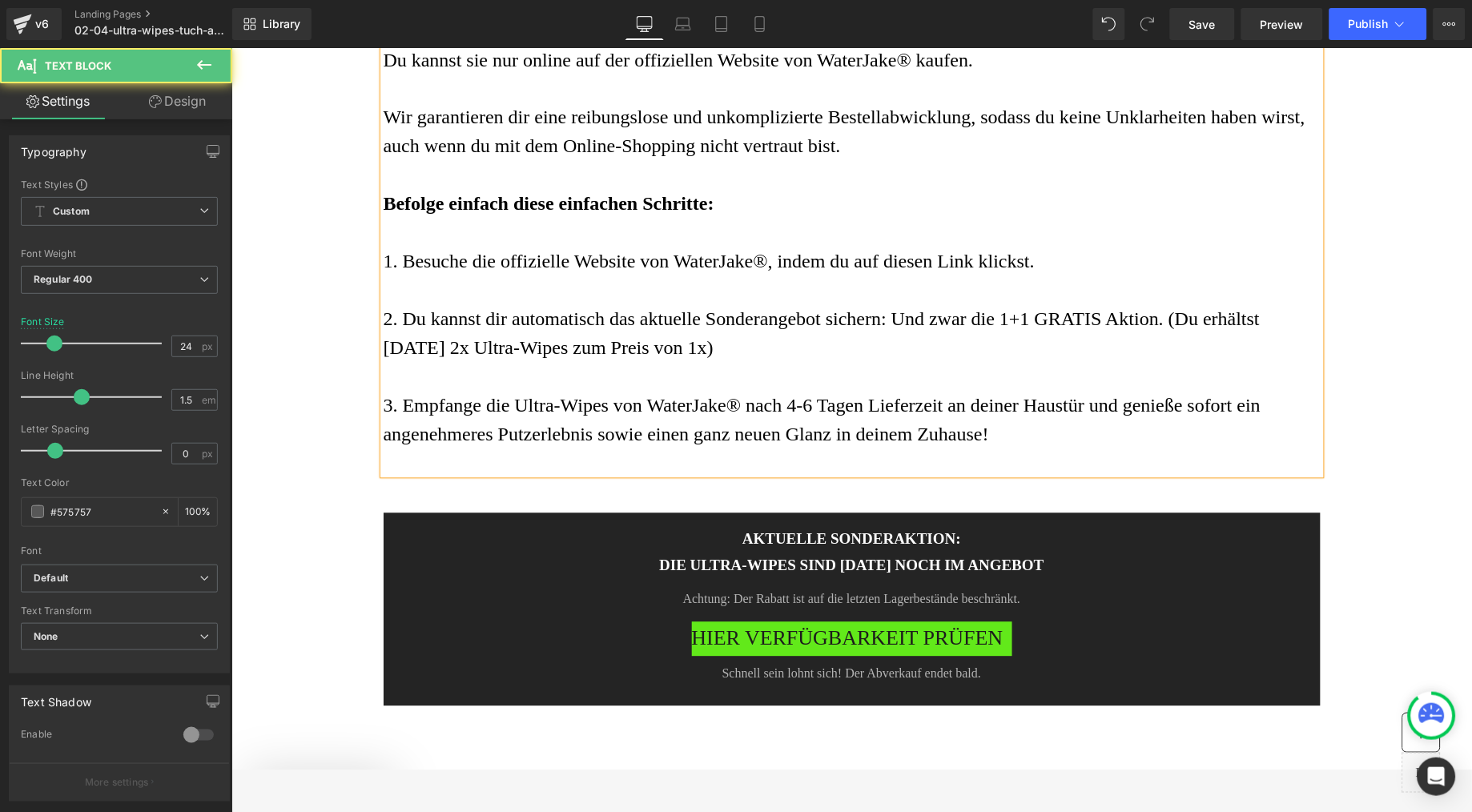
click at [1077, 391] on p at bounding box center [851, 376] width 937 height 29
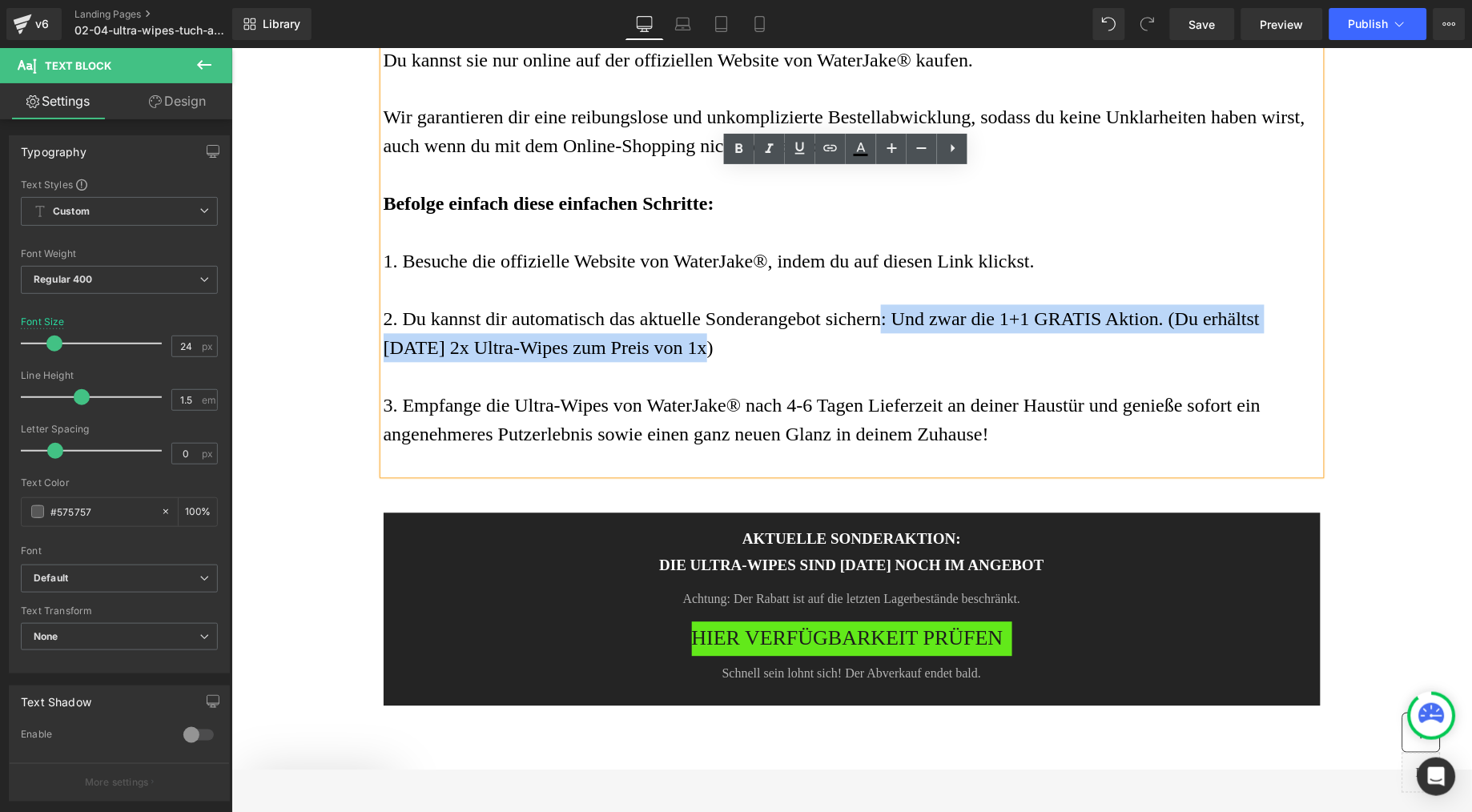
drag, startPoint x: 871, startPoint y: 495, endPoint x: 936, endPoint y: 469, distance: 70.0
click at [936, 362] on p "2. Du kannst dir automatisch das aktuelle Sonderangebot sichern: Und zwar die 1…" at bounding box center [851, 332] width 937 height 57
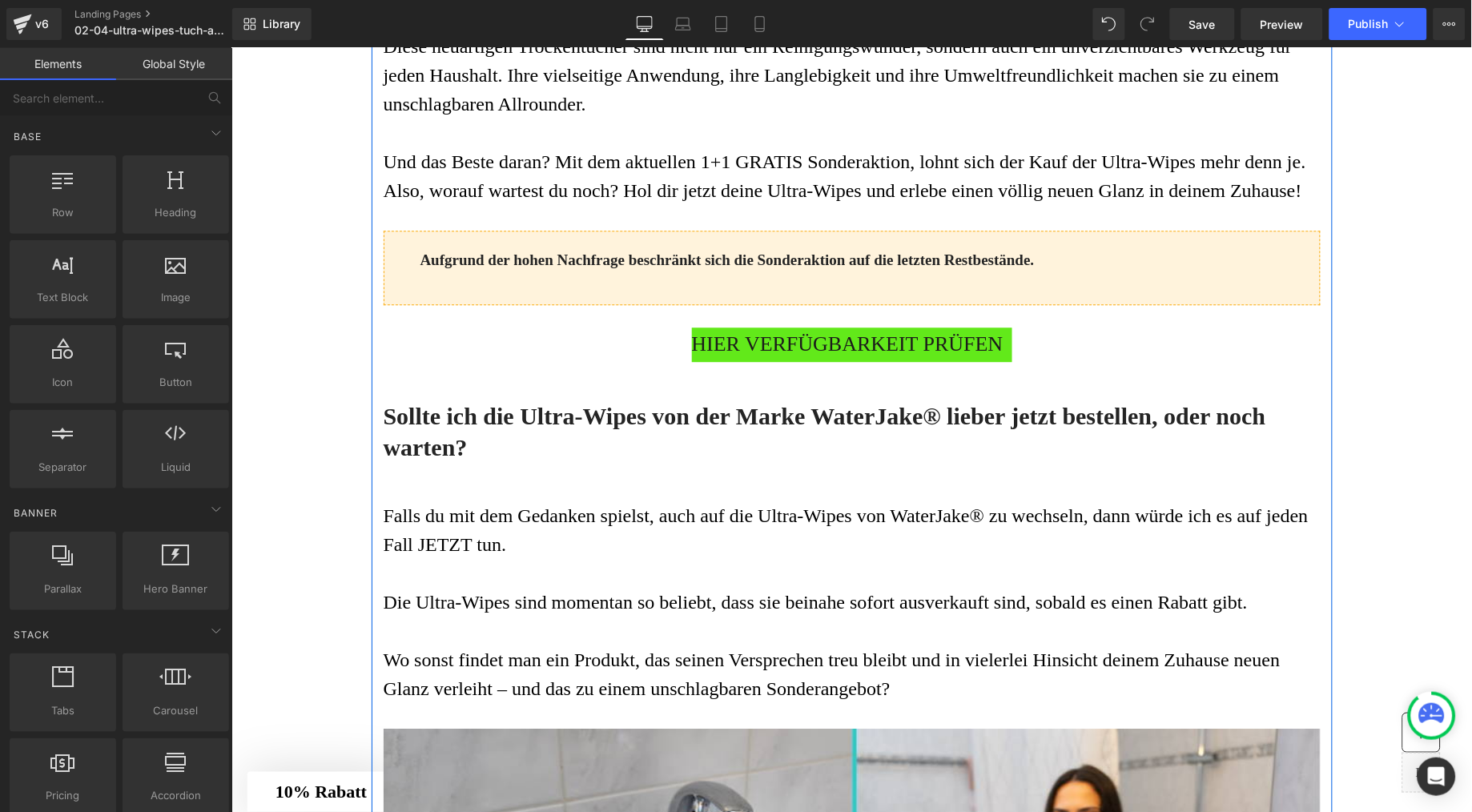
scroll to position [7660, 0]
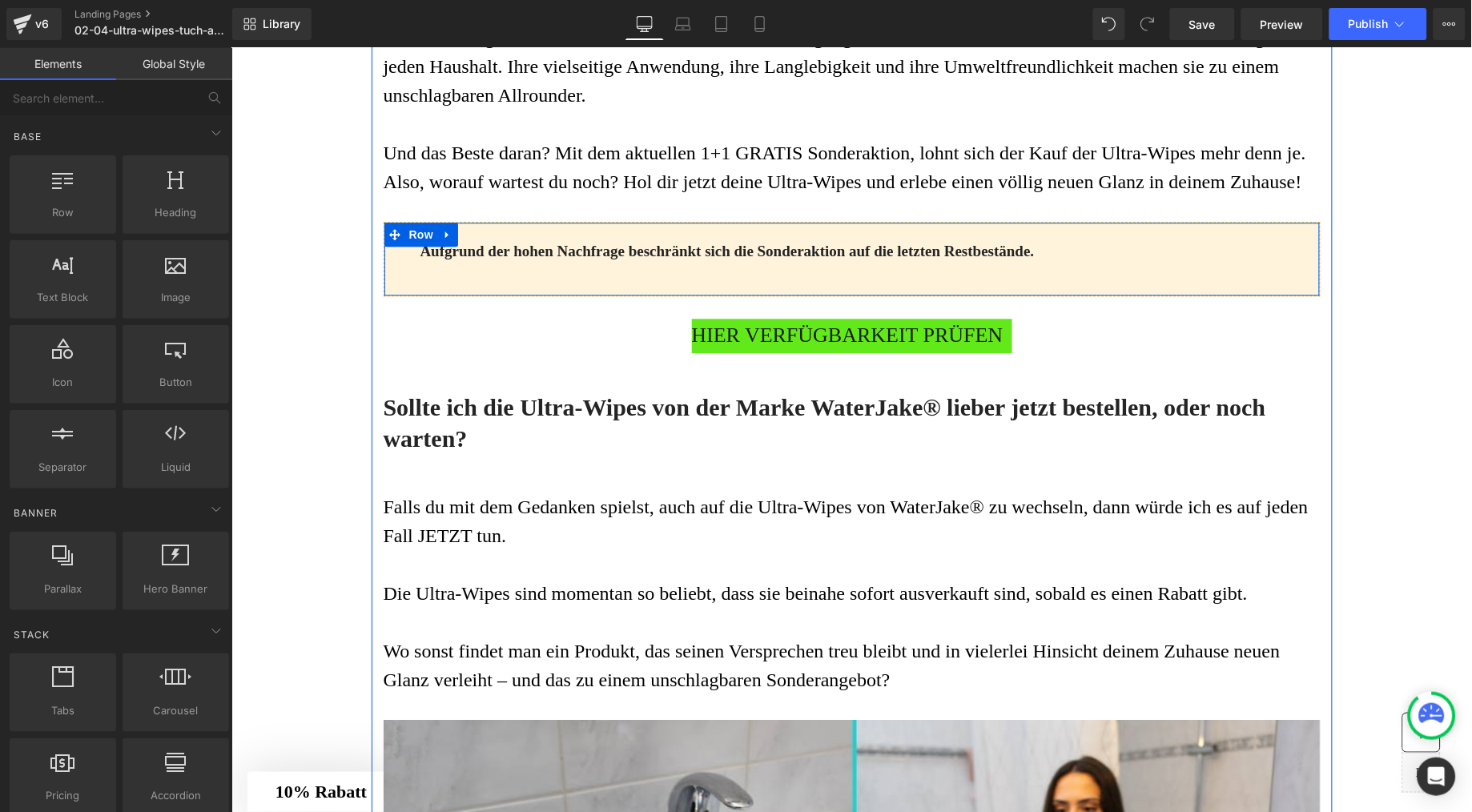
click at [582, 296] on div "Aufgrund der hohen Nachfrage beschränkt sich die Sonderaktion auf die letzten R…" at bounding box center [851, 258] width 937 height 75
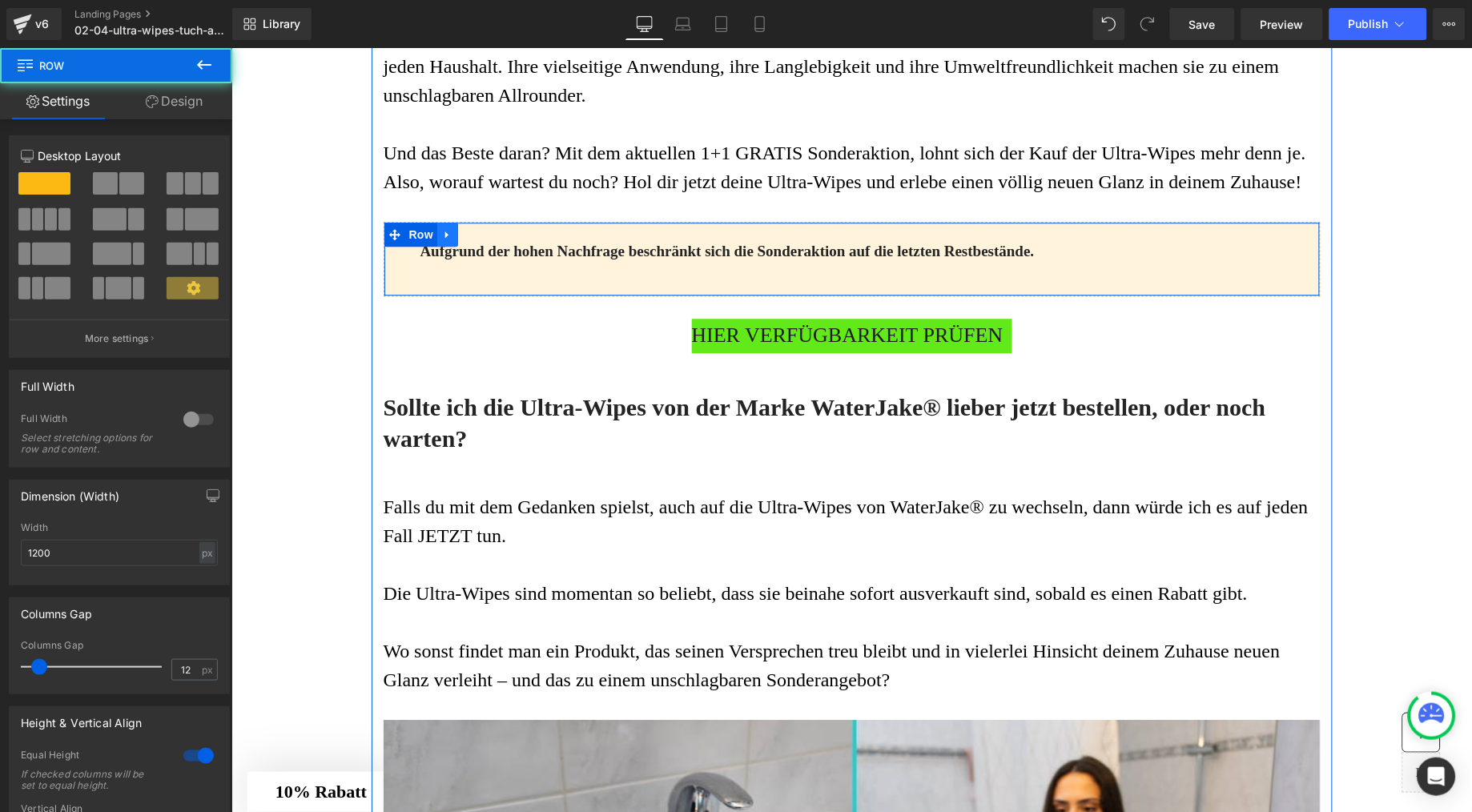
click at [444, 240] on icon at bounding box center [447, 233] width 11 height 12
click at [462, 240] on icon at bounding box center [467, 233] width 11 height 11
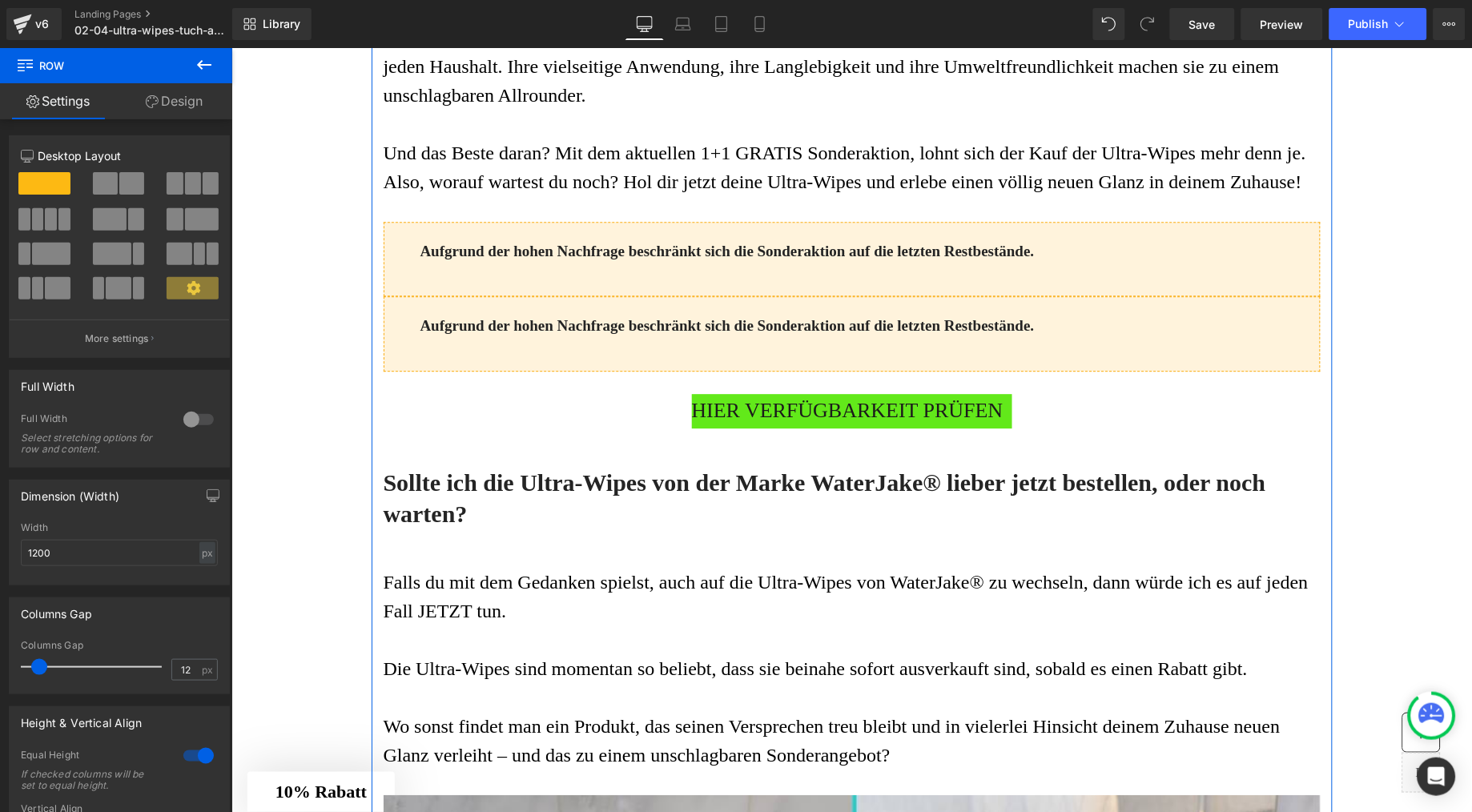
click at [692, 427] on span "HIER VERFÜGBARKEIT PRÜFEN" at bounding box center [847, 410] width 312 height 34
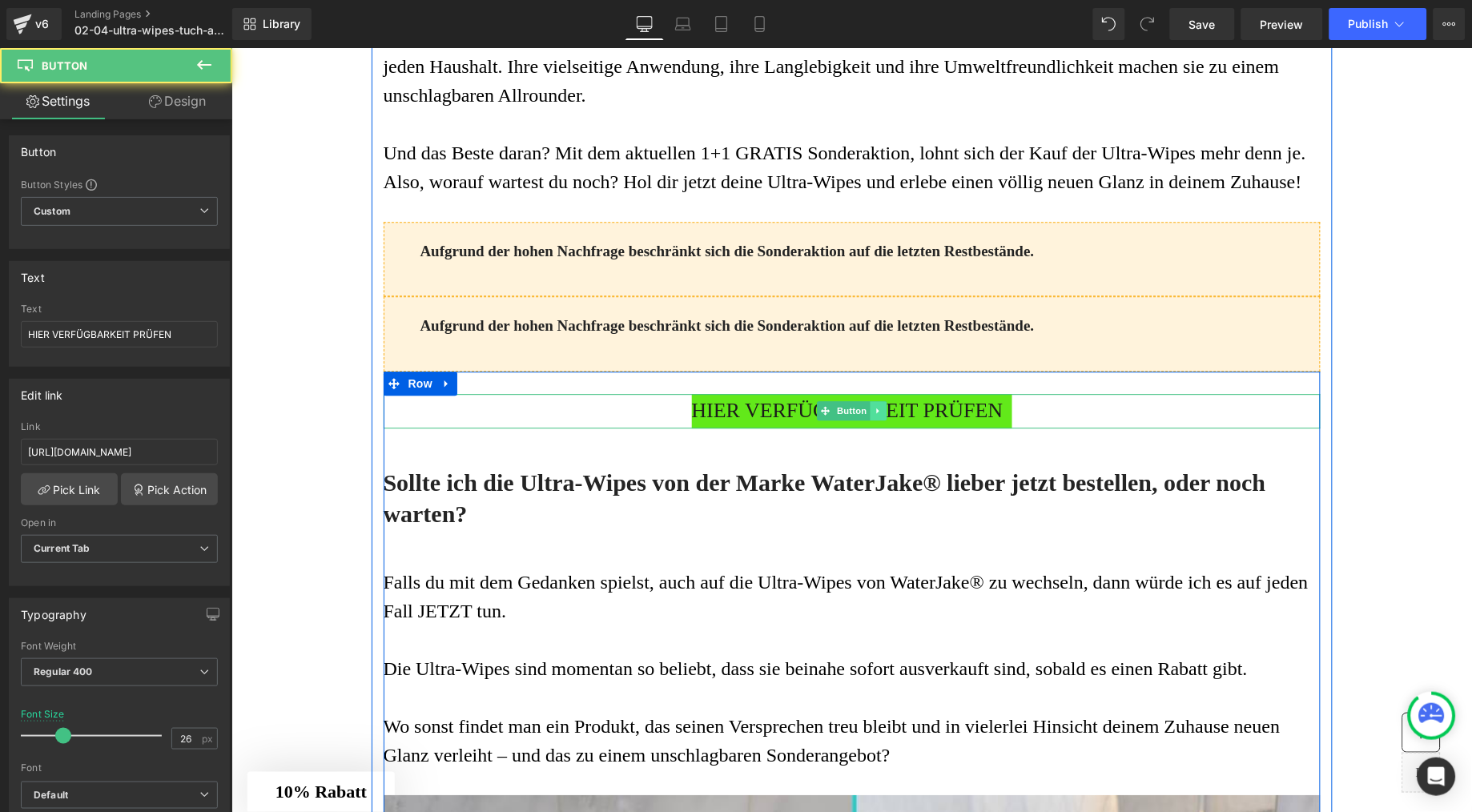
click at [873, 415] on icon at bounding box center [877, 411] width 9 height 10
click at [866, 415] on icon at bounding box center [870, 411] width 9 height 10
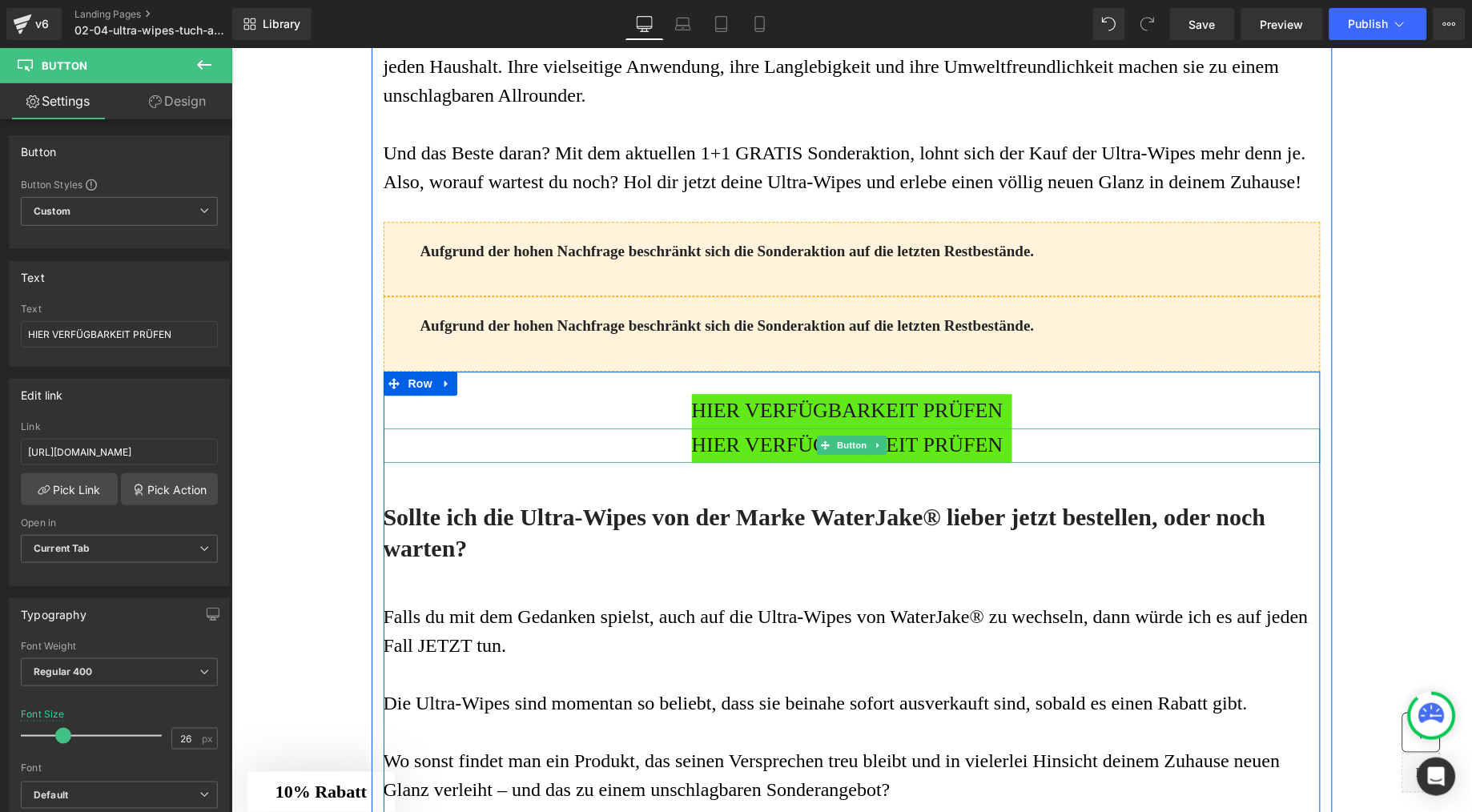
click at [680, 462] on div "HIER VERFÜGBARKEIT PRÜFEN" at bounding box center [851, 444] width 937 height 34
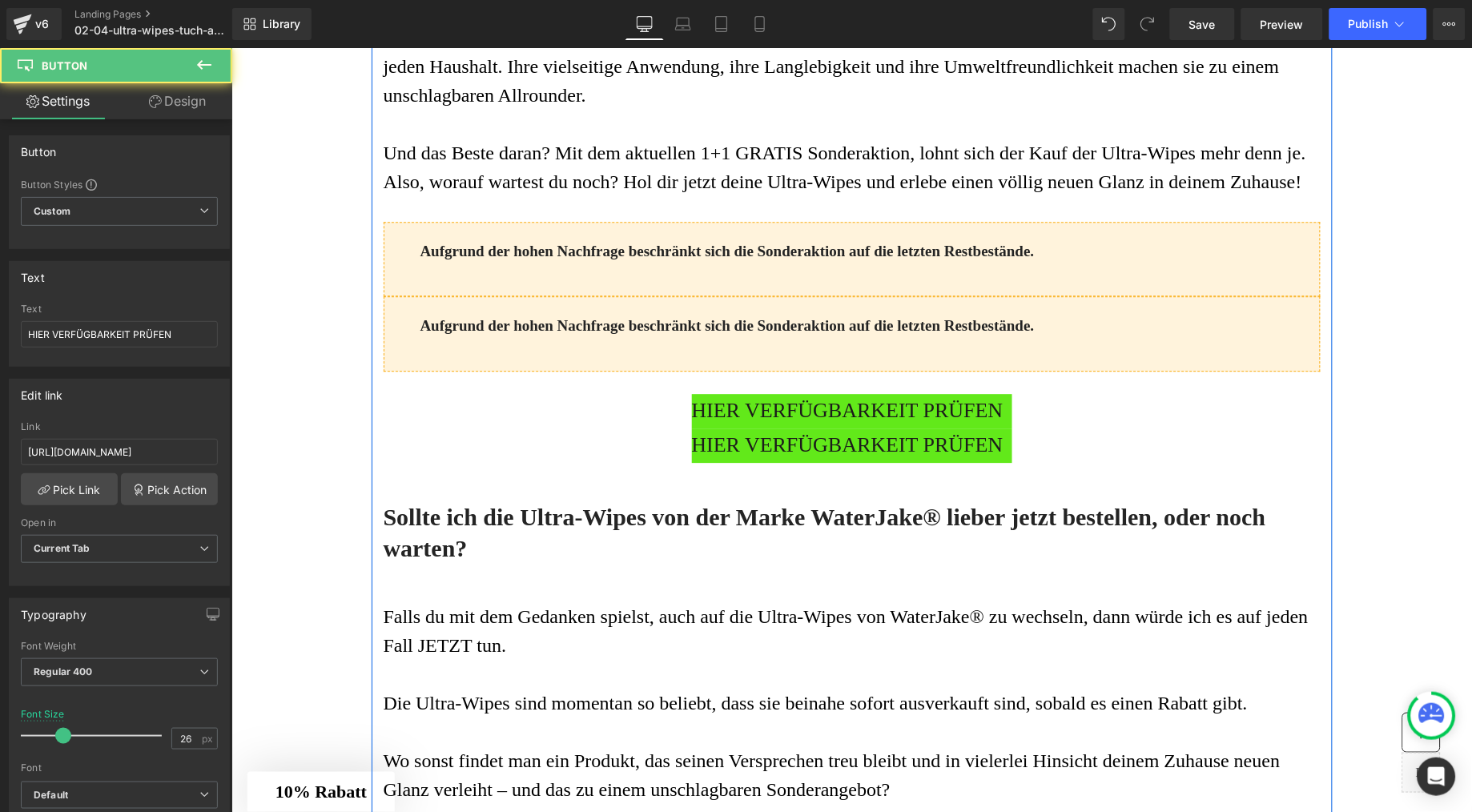
click at [589, 357] on div "Aufgrund der hohen Nachfrage beschränkt sich die Sonderaktion auf die letzten R…" at bounding box center [851, 336] width 864 height 42
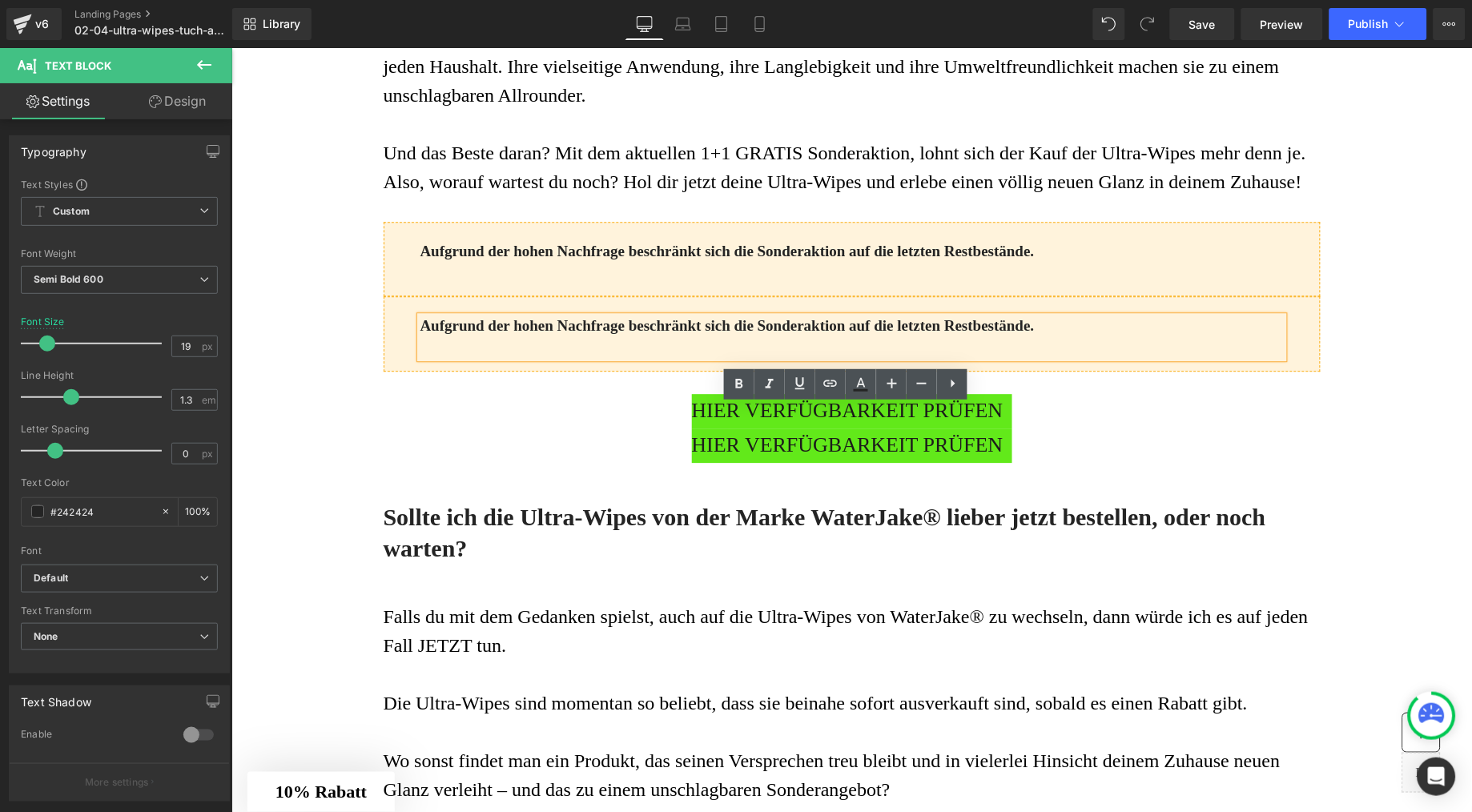
click at [410, 357] on div "Aufgrund der hohen Nachfrage beschränkt sich die Sonderaktion auf die letzten R…" at bounding box center [851, 336] width 883 height 42
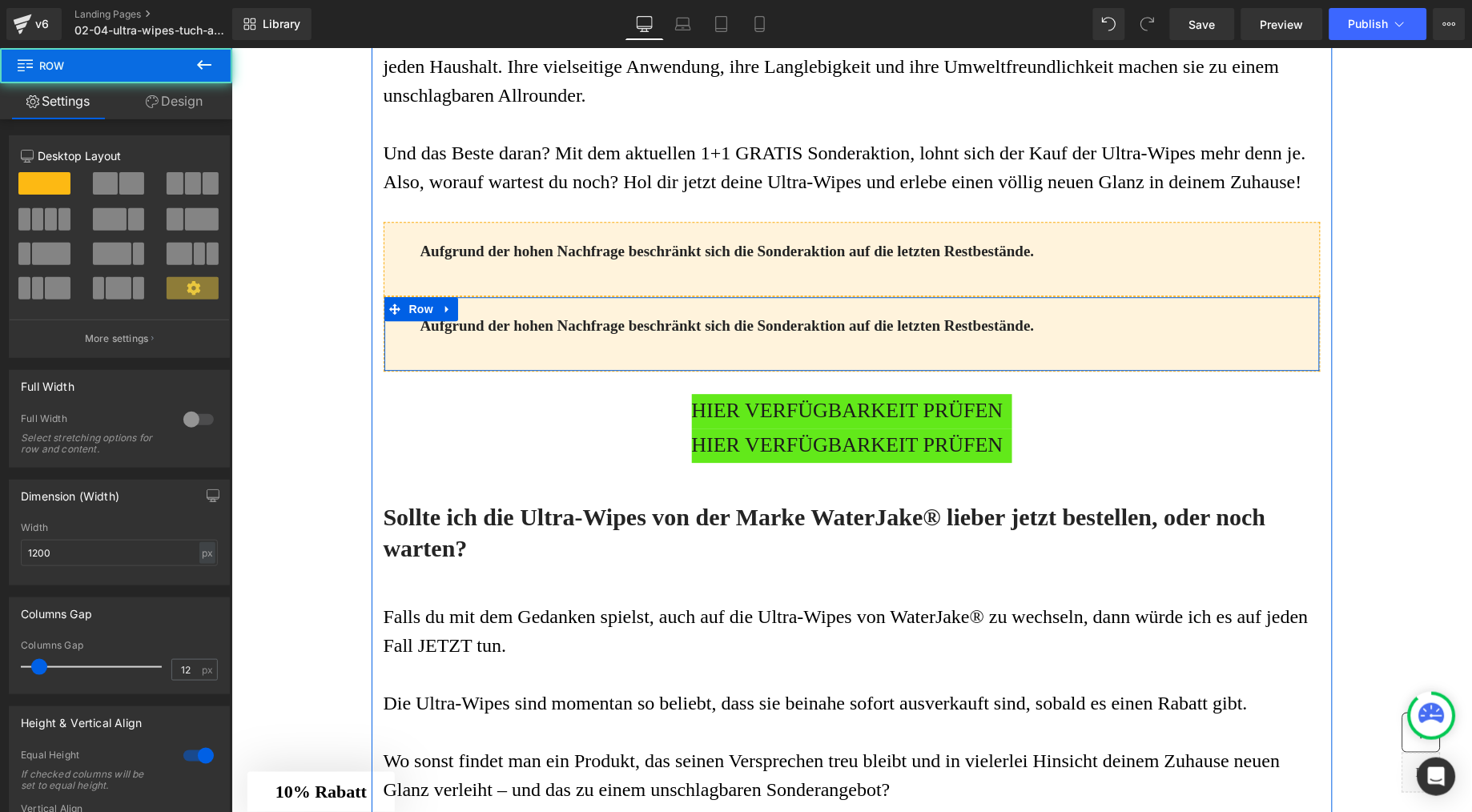
click at [397, 371] on div "Aufgrund der hohen Nachfrage beschränkt sich die Sonderaktion auf die letzten R…" at bounding box center [851, 333] width 937 height 75
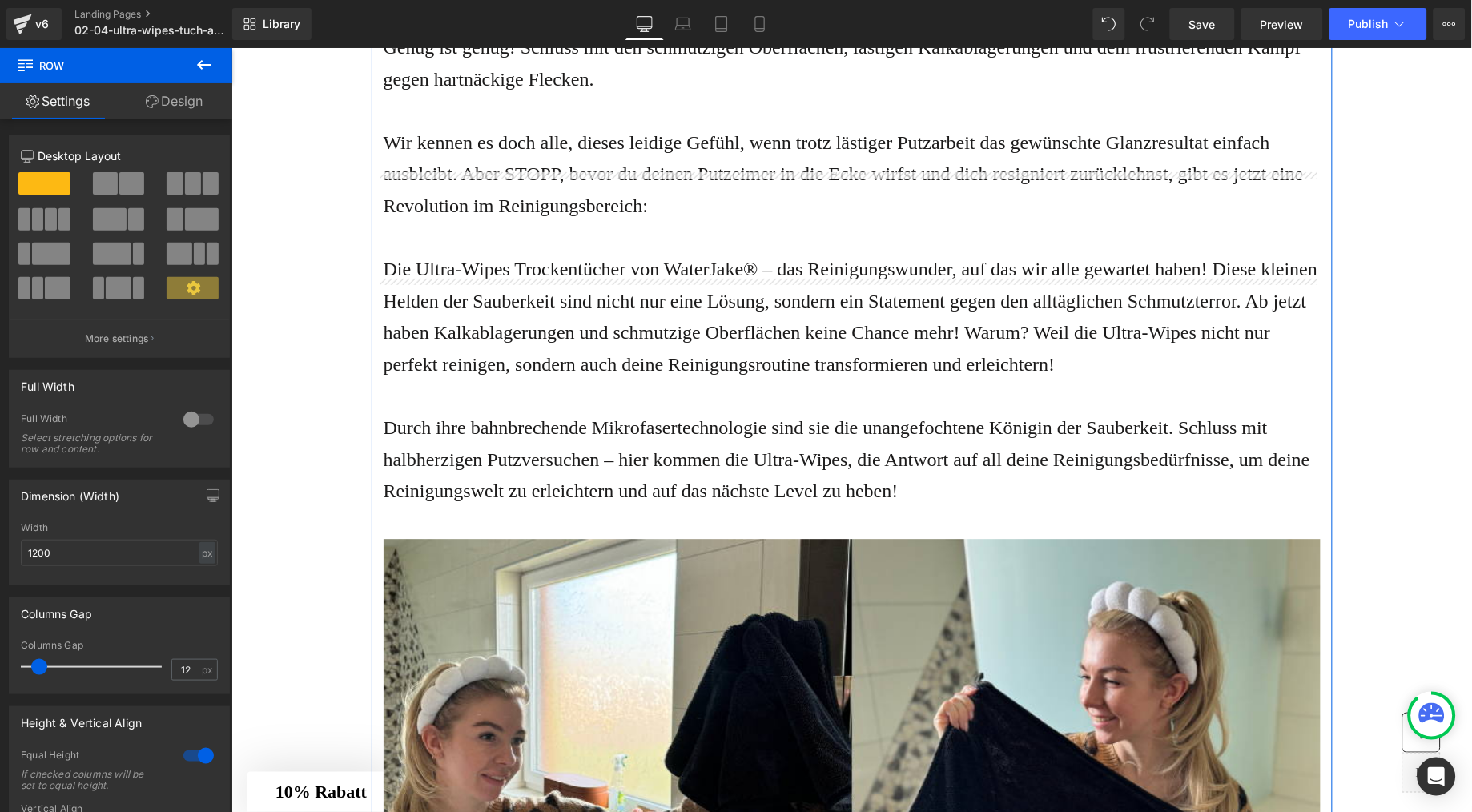
scroll to position [965, 0]
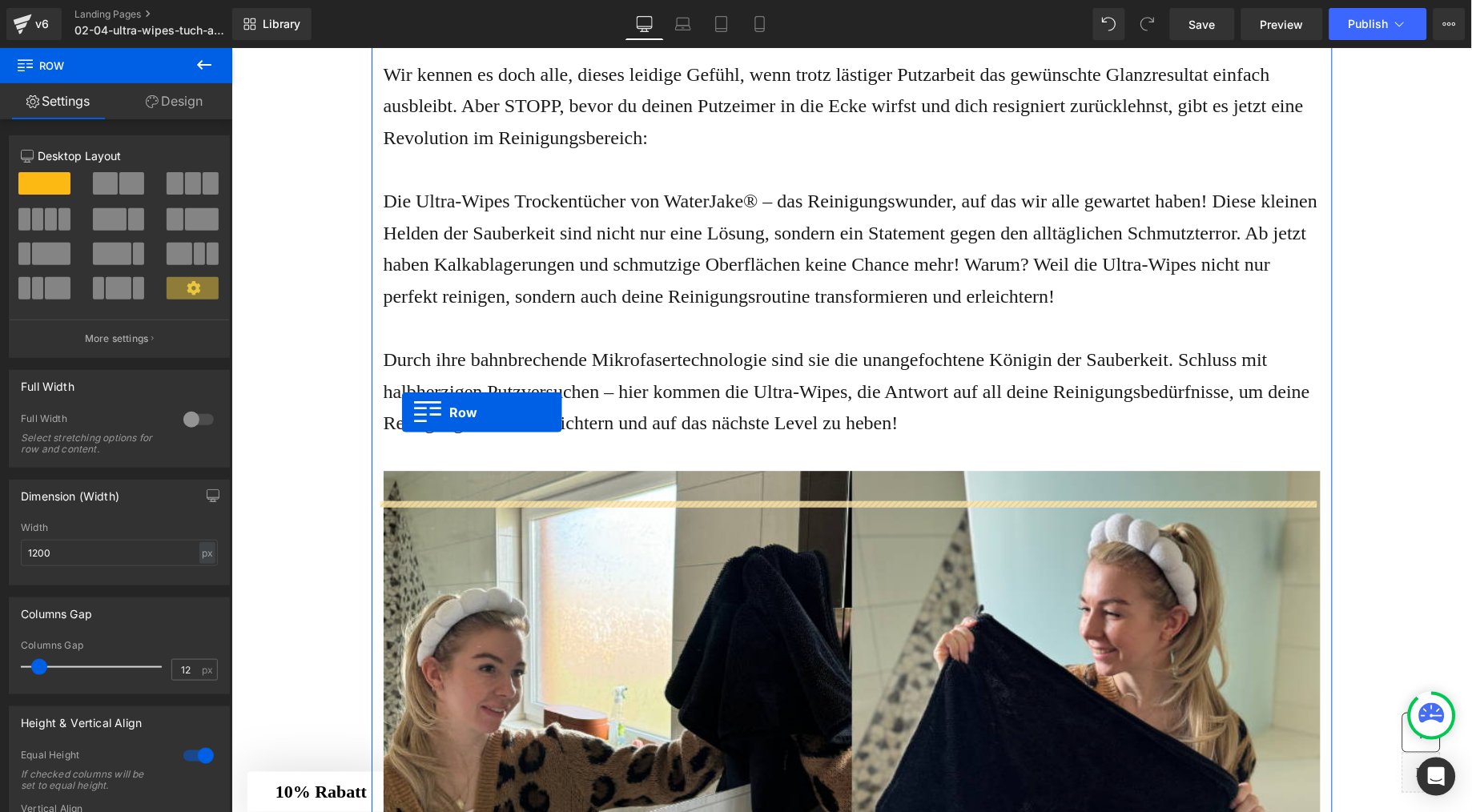
drag, startPoint x: 382, startPoint y: 396, endPoint x: 401, endPoint y: 412, distance: 24.8
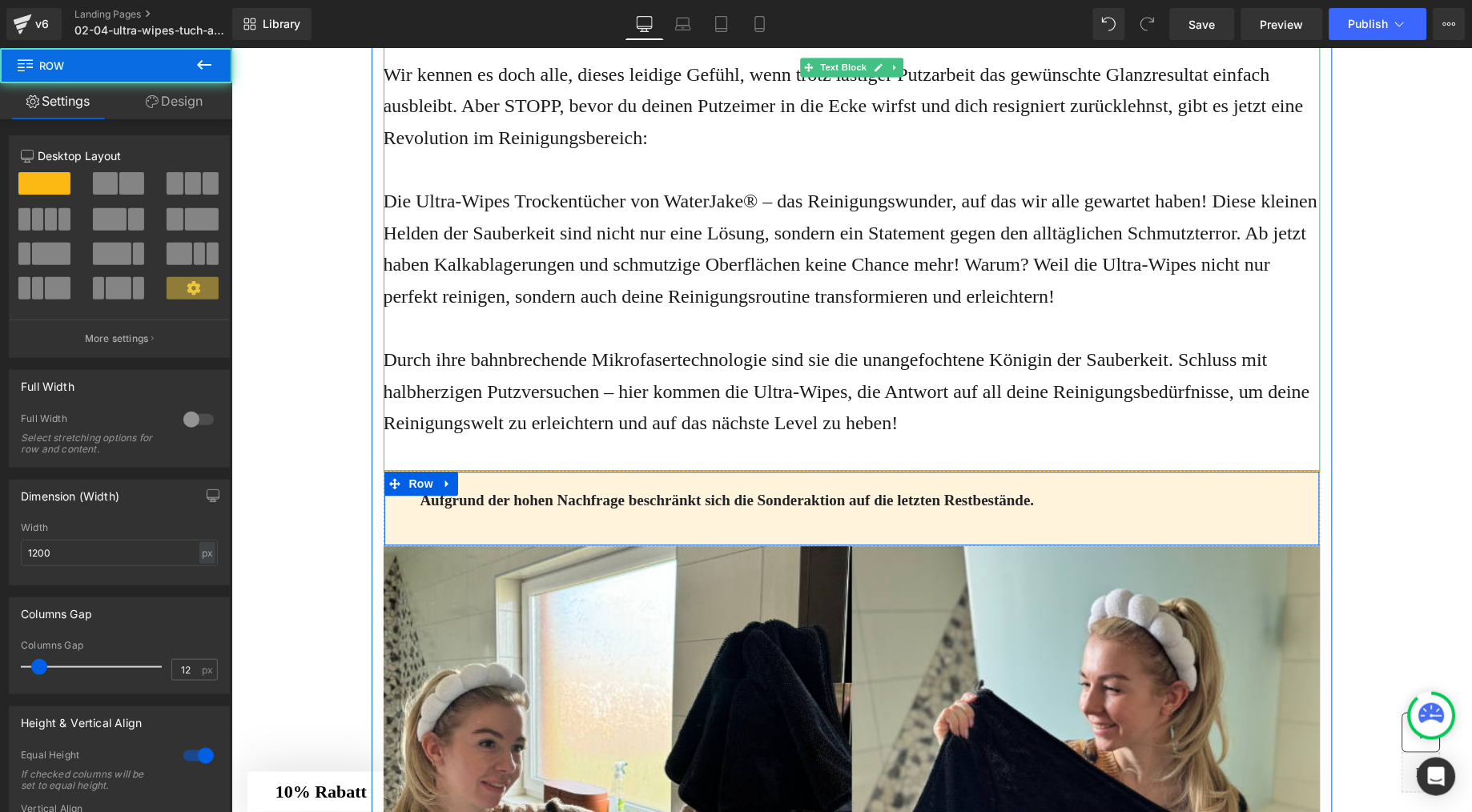
scroll to position [969, 0]
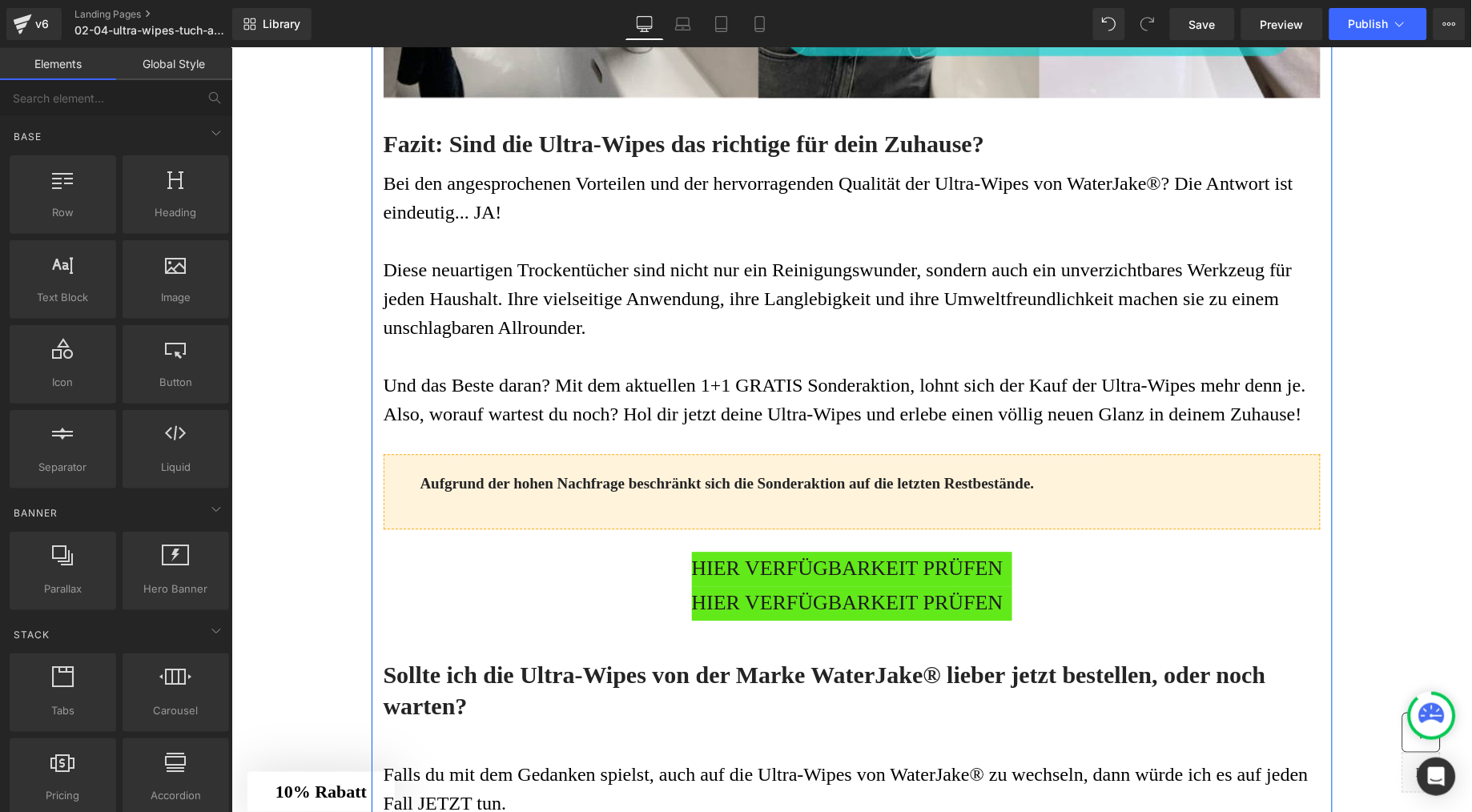
scroll to position [7872, 0]
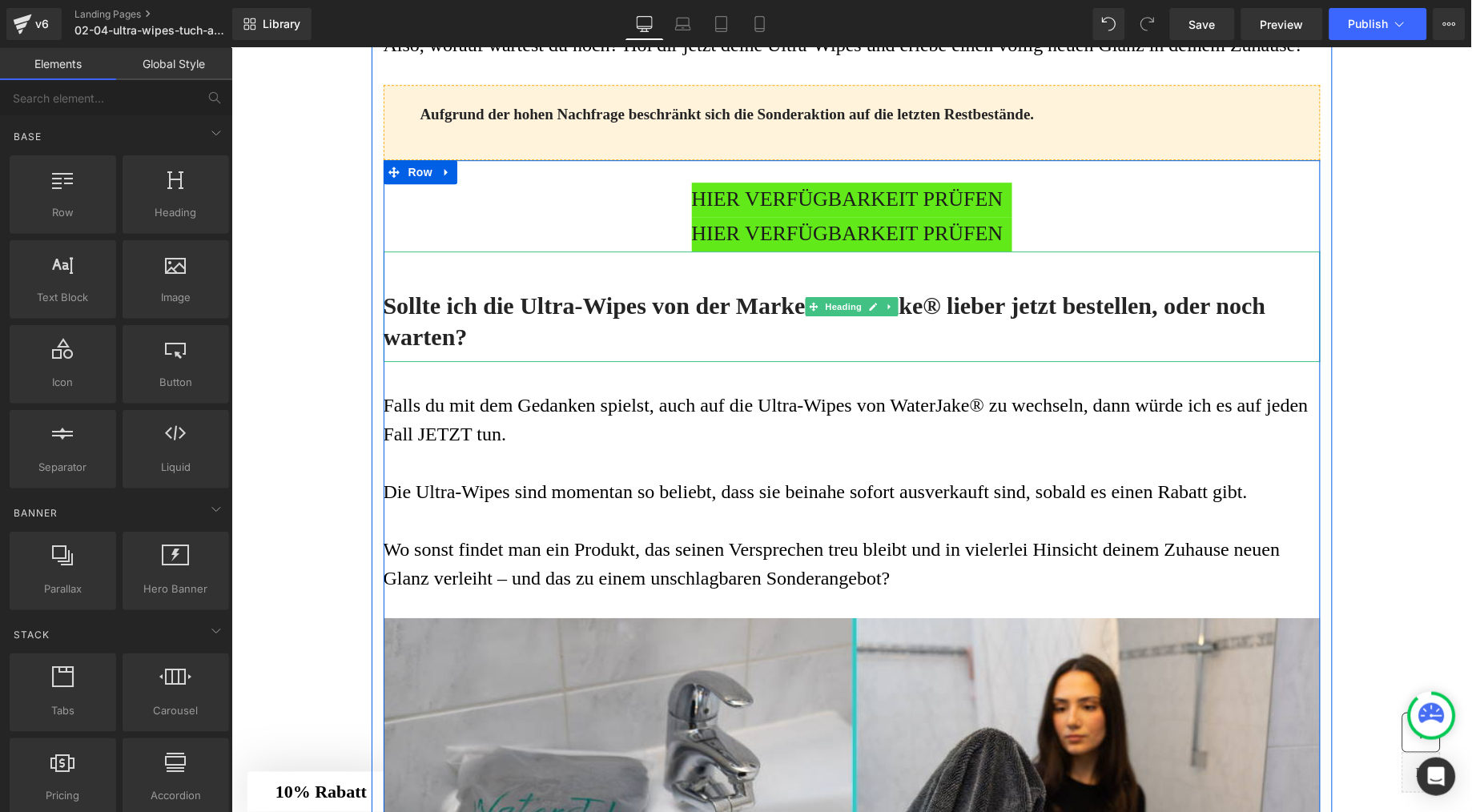
click at [782, 251] on div "HIER VERFÜGBARKEIT PRÜFEN Button" at bounding box center [851, 233] width 937 height 34
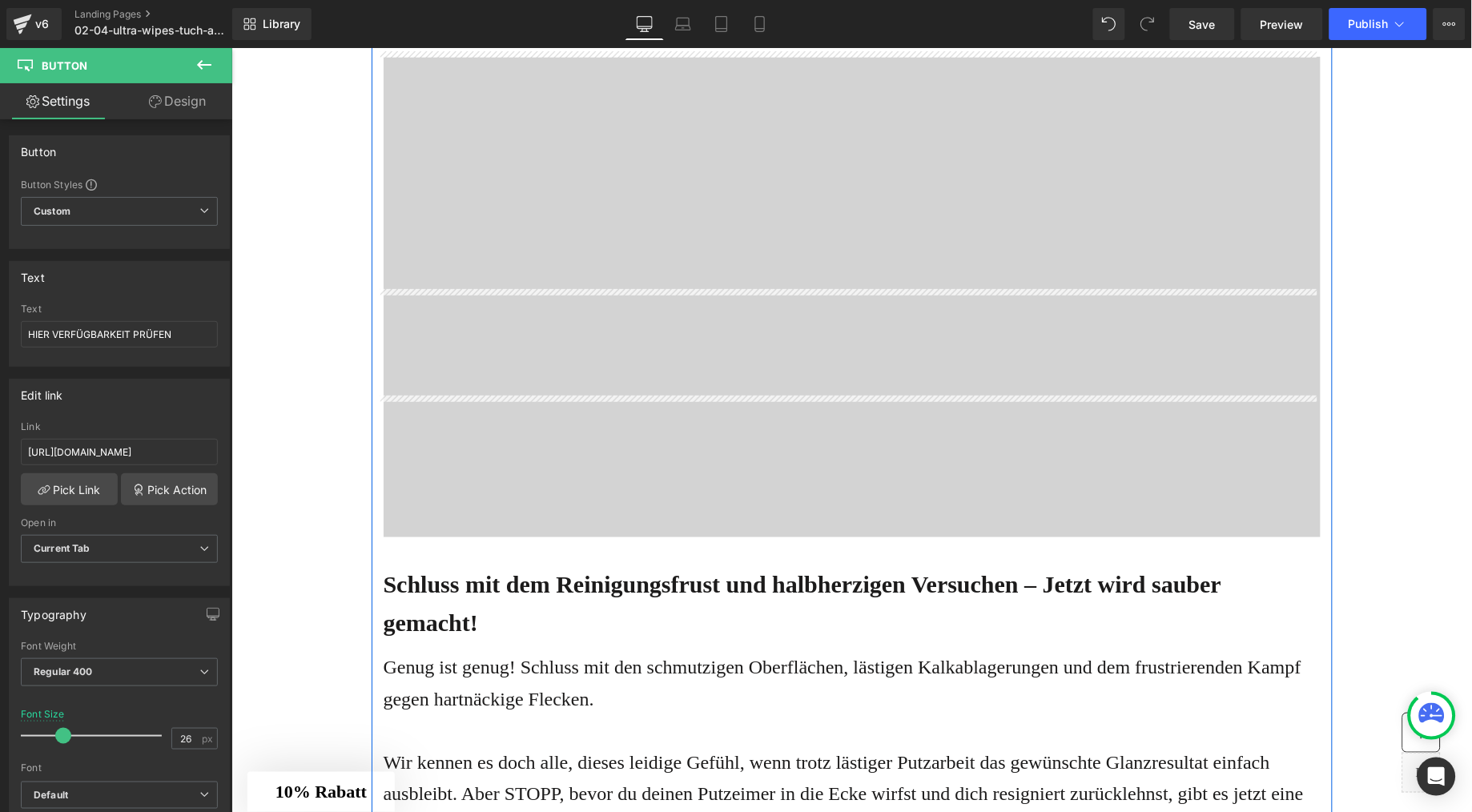
scroll to position [1061, 0]
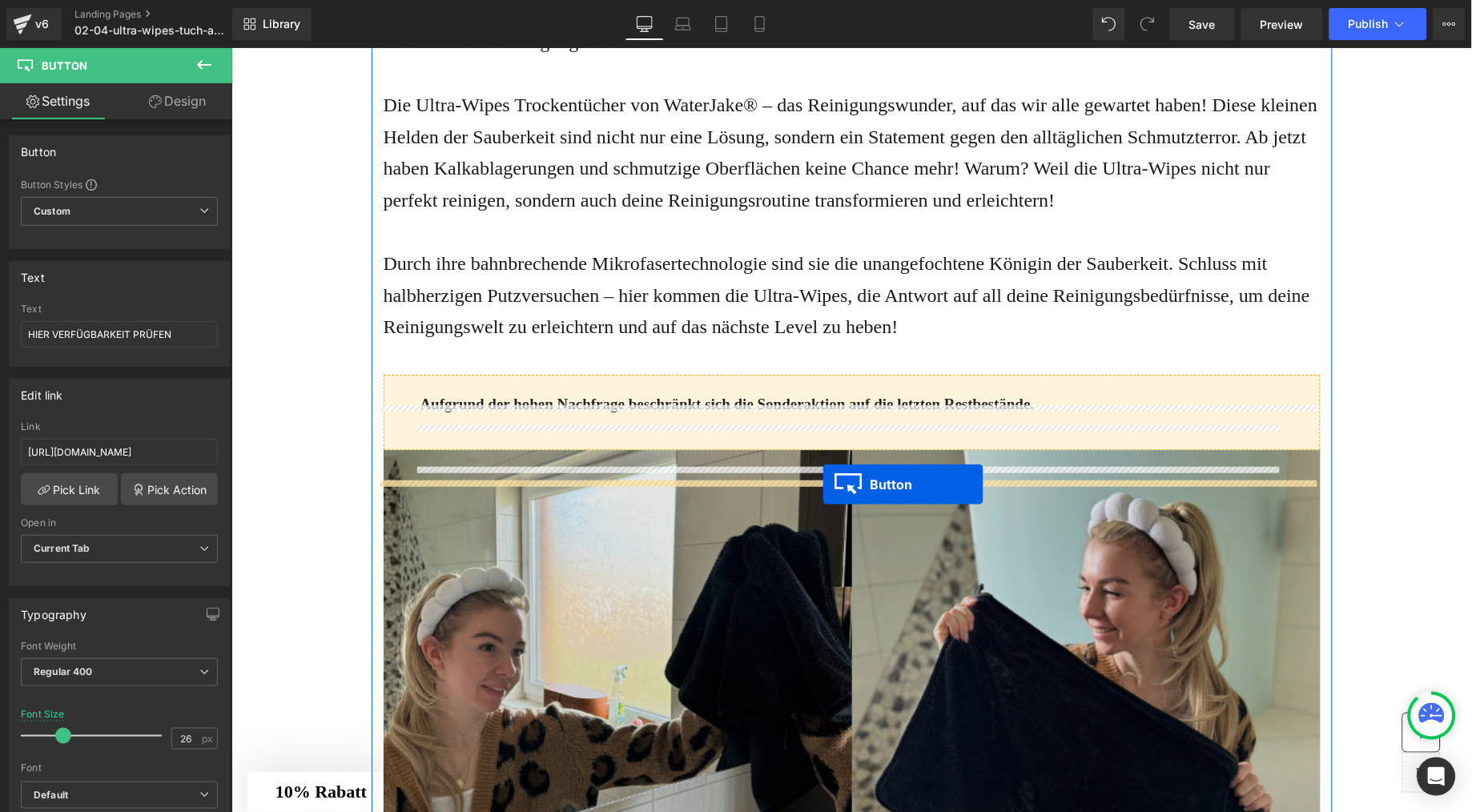
drag, startPoint x: 821, startPoint y: 377, endPoint x: 822, endPoint y: 484, distance: 107.0
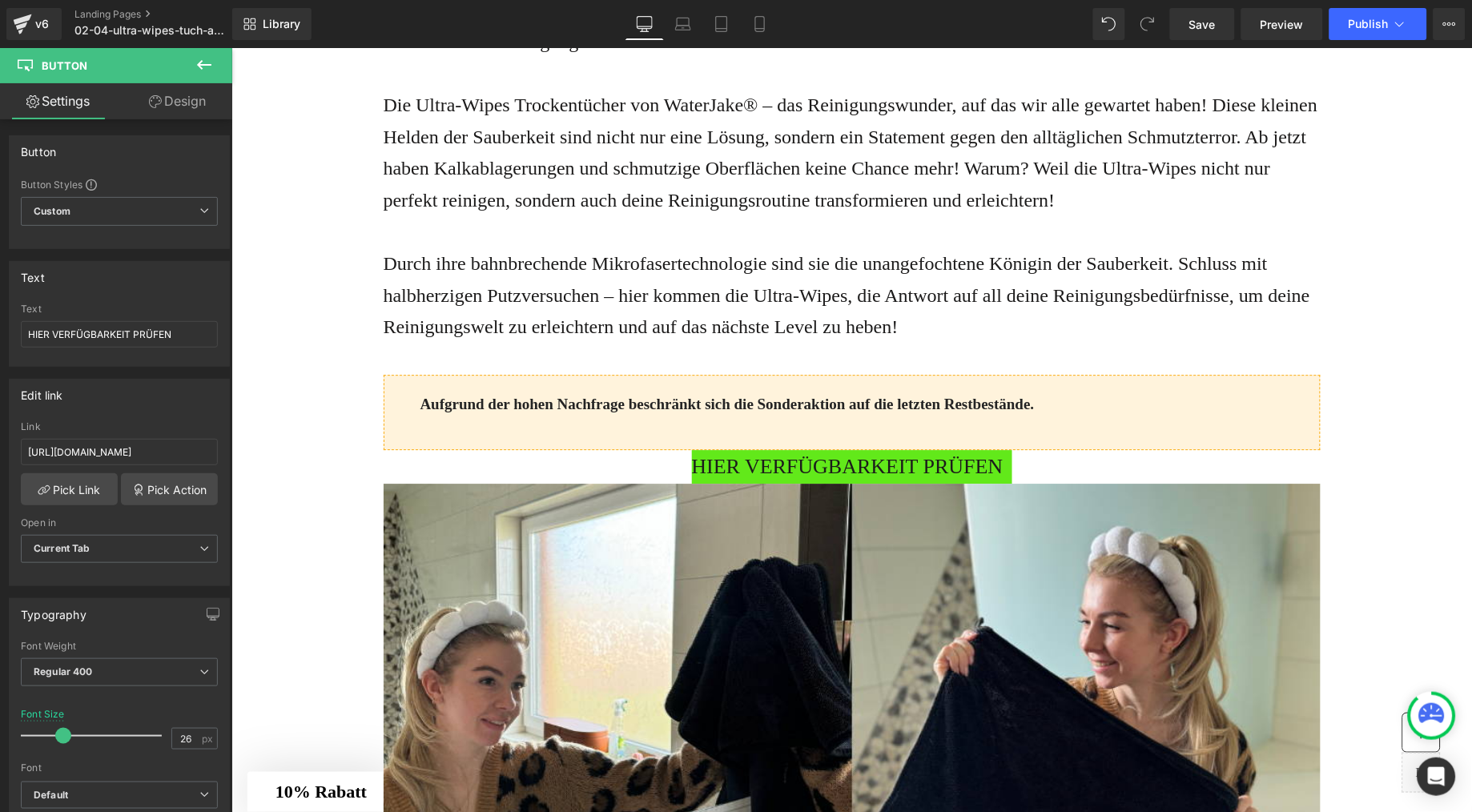
click at [209, 72] on icon at bounding box center [204, 64] width 19 height 19
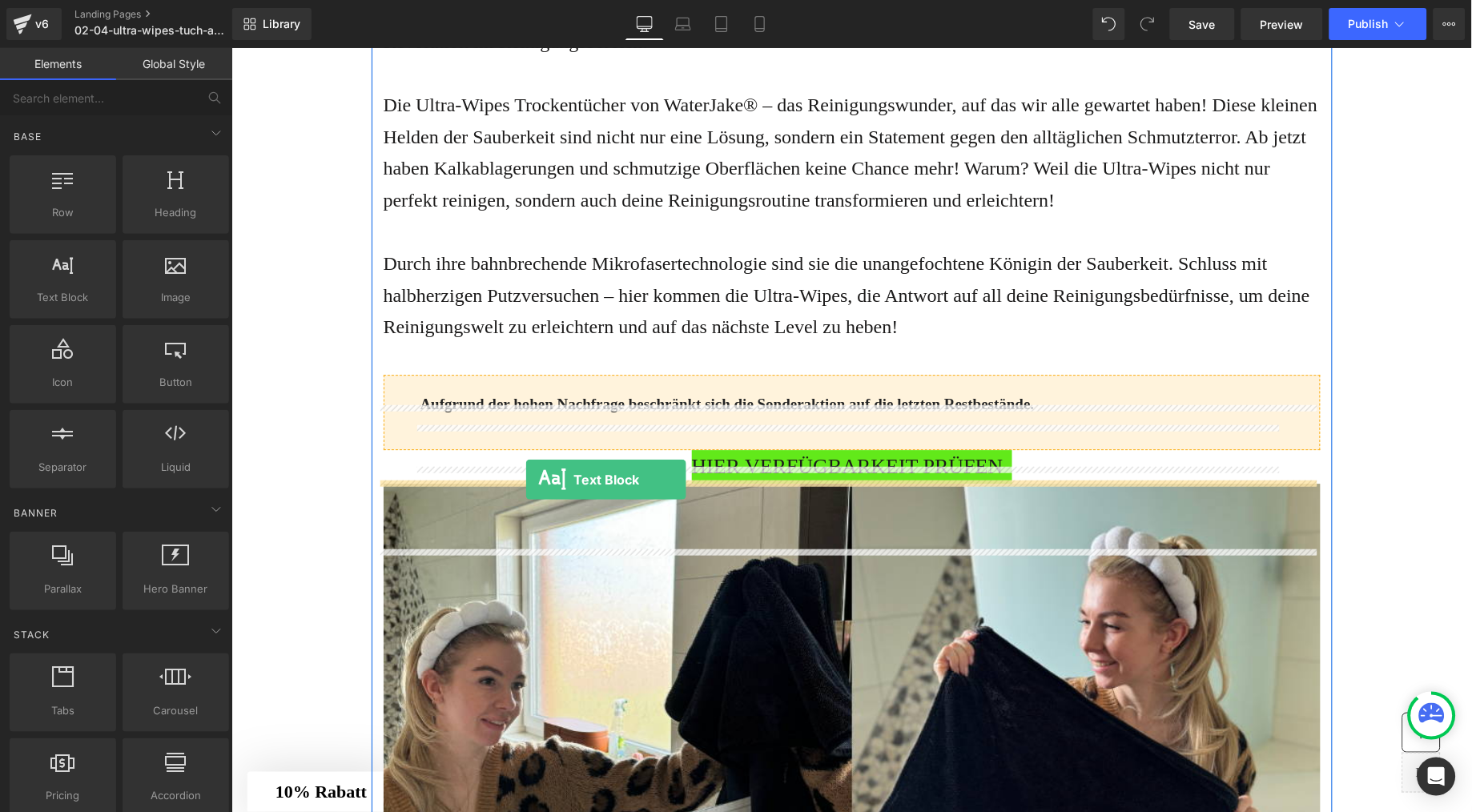
drag, startPoint x: 290, startPoint y: 334, endPoint x: 525, endPoint y: 479, distance: 276.1
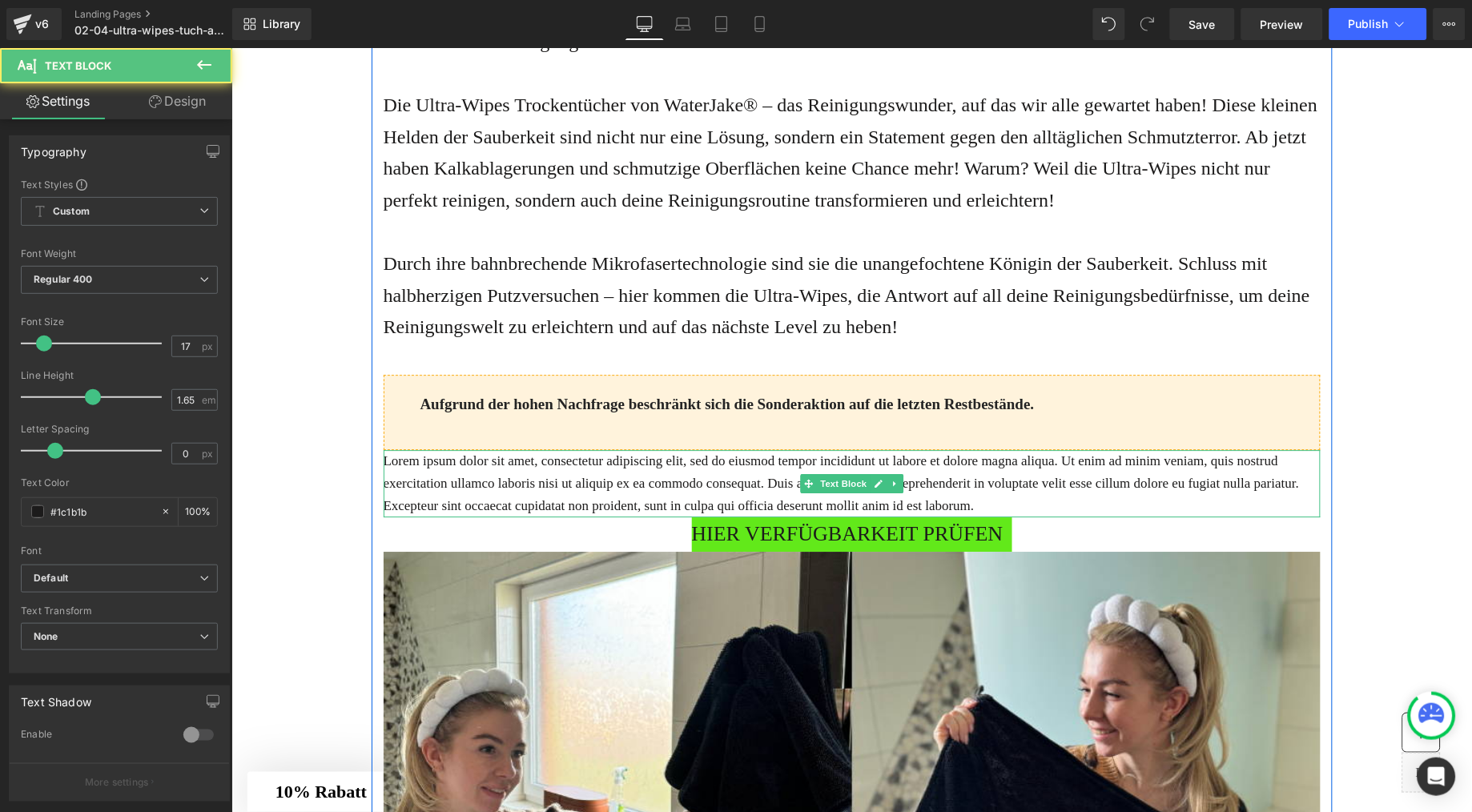
click at [605, 516] on p "Lorem ipsum dolor sit amet, consectetur adipiscing elit, sed do eiusmod tempor …" at bounding box center [851, 482] width 937 height 67
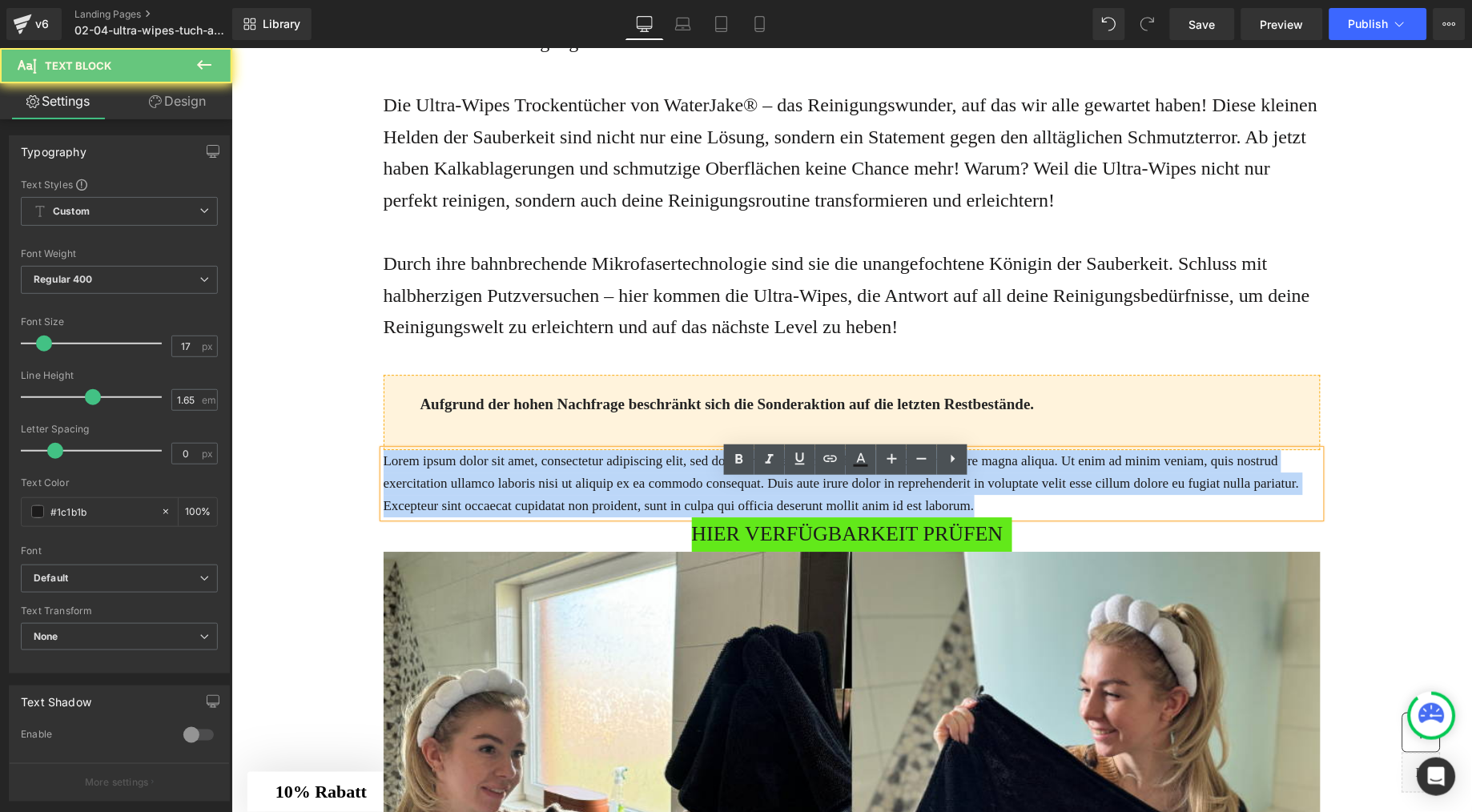
click at [605, 516] on p "Lorem ipsum dolor sit amet, consectetur adipiscing elit, sed do eiusmod tempor …" at bounding box center [851, 482] width 937 height 67
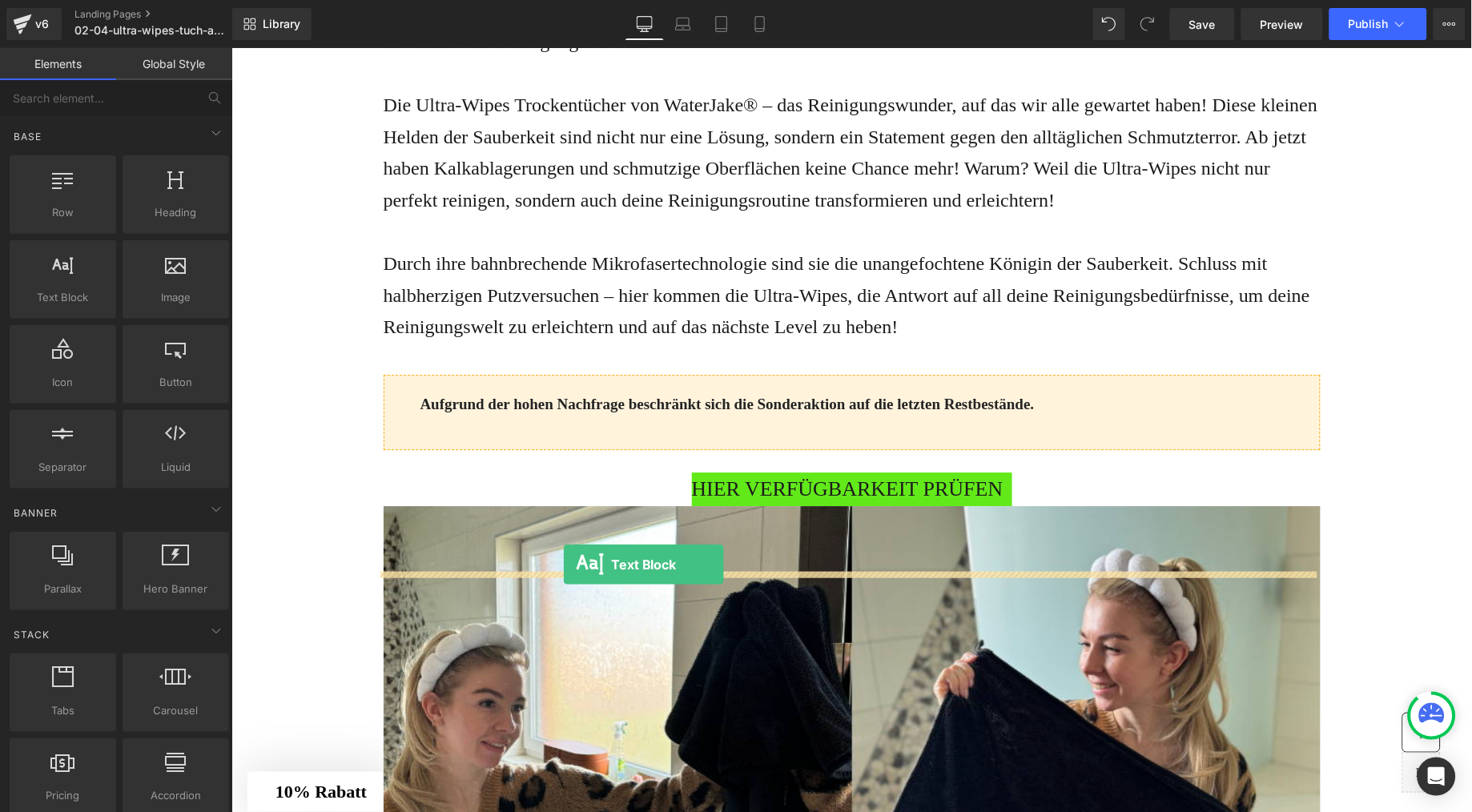
drag, startPoint x: 292, startPoint y: 351, endPoint x: 562, endPoint y: 565, distance: 344.5
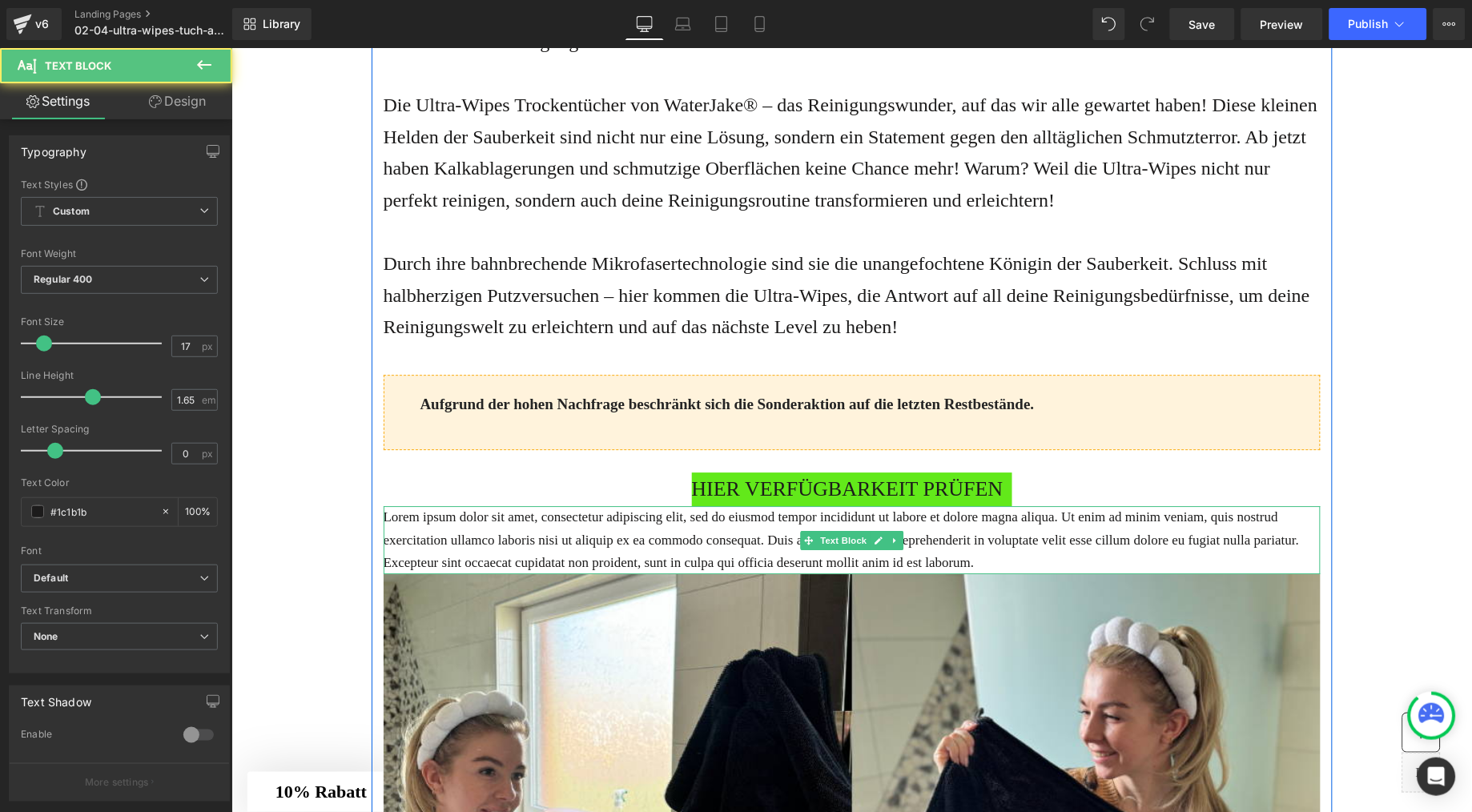
click at [706, 573] on p "Lorem ipsum dolor sit amet, consectetur adipiscing elit, sed do eiusmod tempor …" at bounding box center [851, 539] width 937 height 67
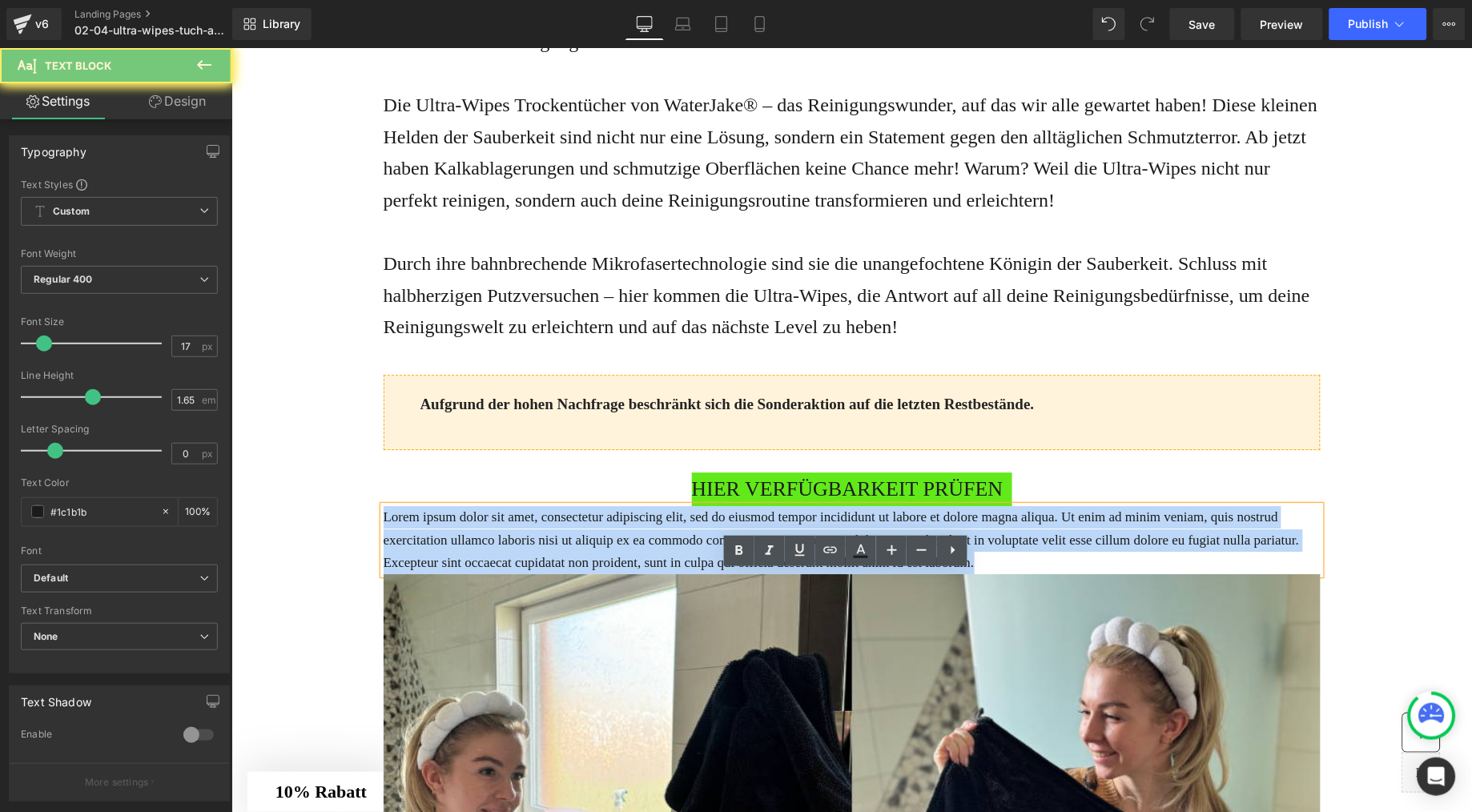
click at [706, 573] on p "Lorem ipsum dolor sit amet, consectetur adipiscing elit, sed do eiusmod tempor …" at bounding box center [851, 539] width 937 height 67
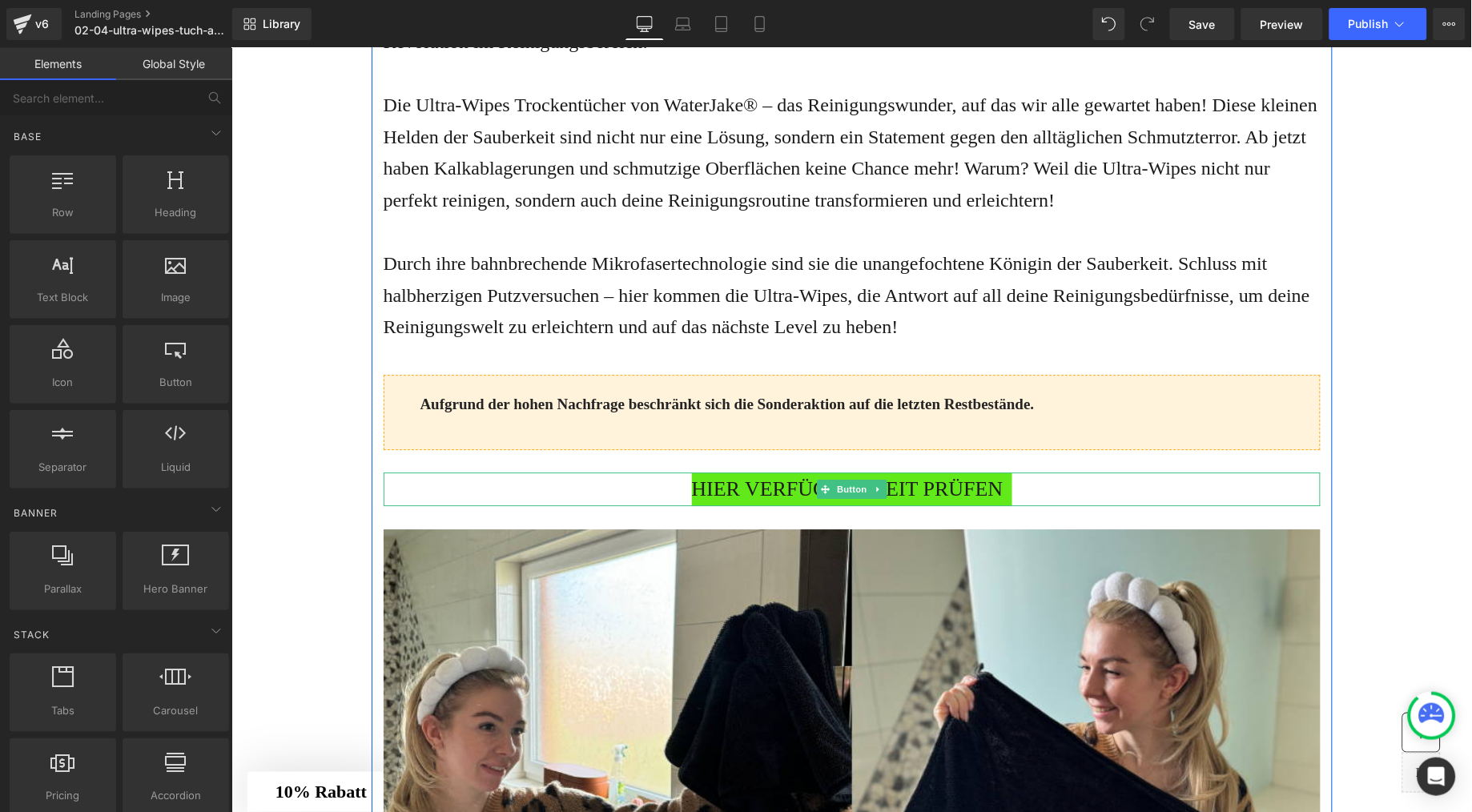
click at [903, 506] on span "HIER VERFÜGBARKEIT PRÜFEN" at bounding box center [847, 488] width 312 height 34
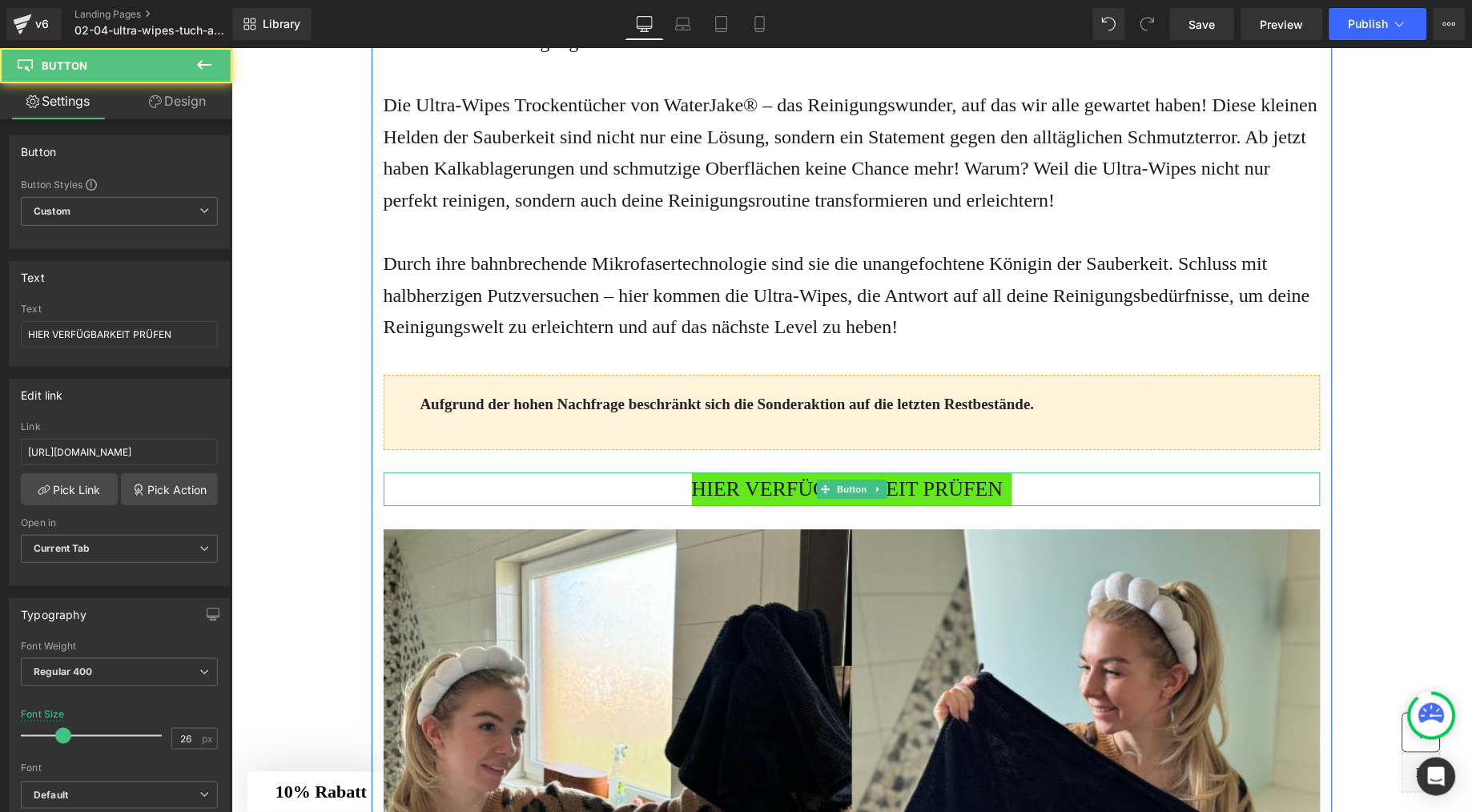
click at [749, 506] on span "HIER VERFÜGBARKEIT PRÜFEN" at bounding box center [847, 488] width 312 height 34
click at [757, 506] on span "HIER VERFÜGBARKEIT PRÜFEN" at bounding box center [847, 488] width 312 height 34
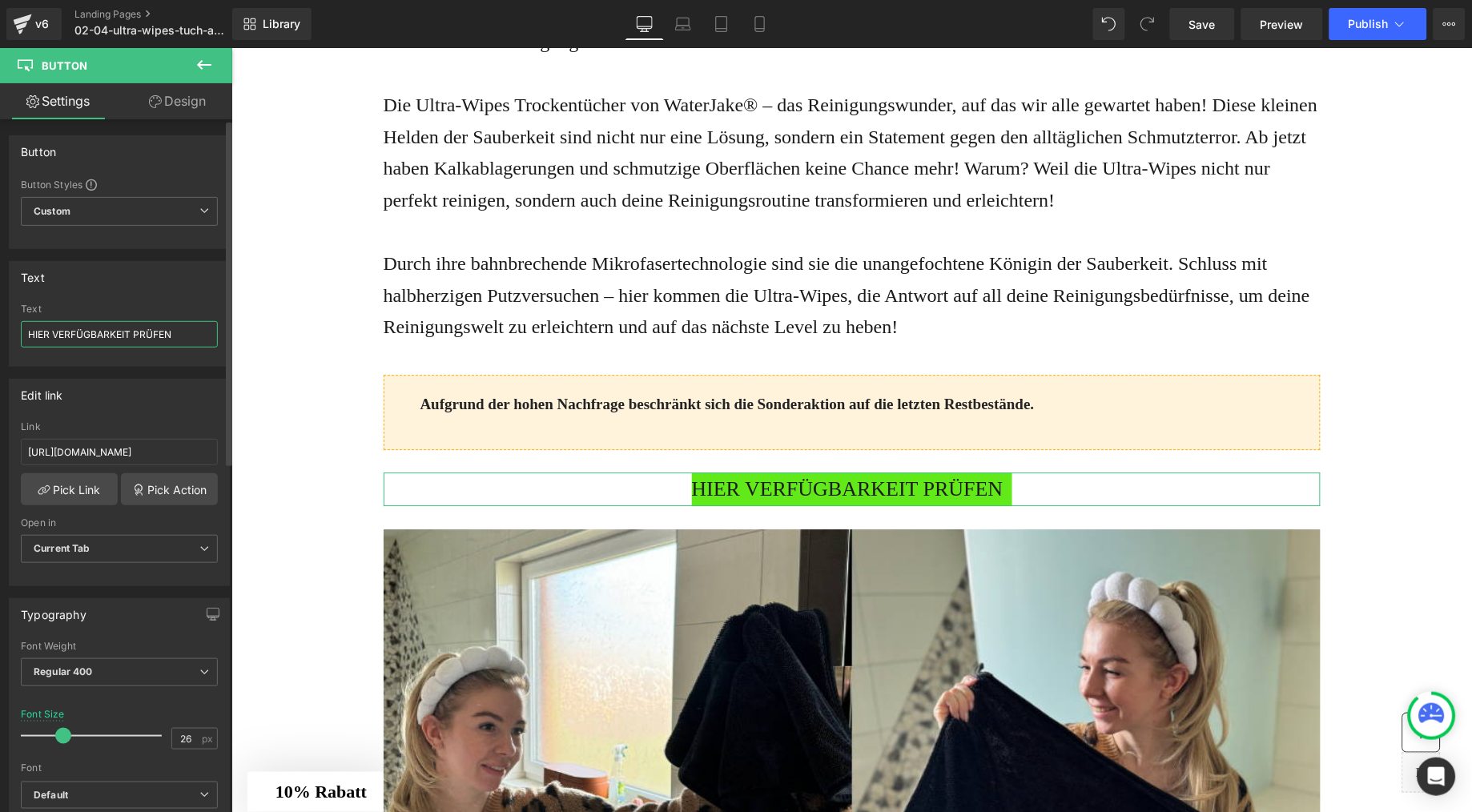
click at [183, 339] on input "HIER VERFÜGBARKEIT PRÜFEN" at bounding box center [119, 335] width 197 height 27
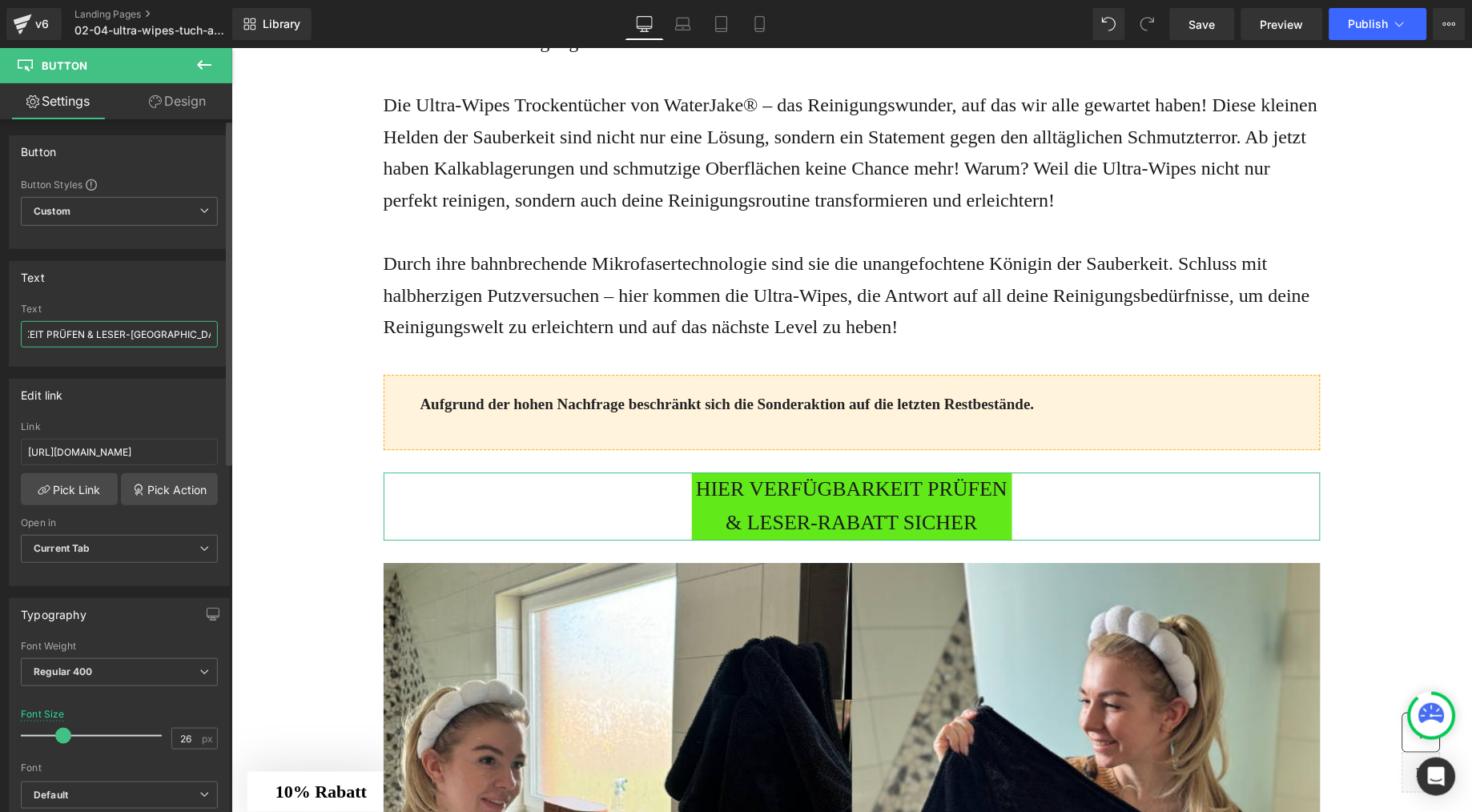
scroll to position [0, 94]
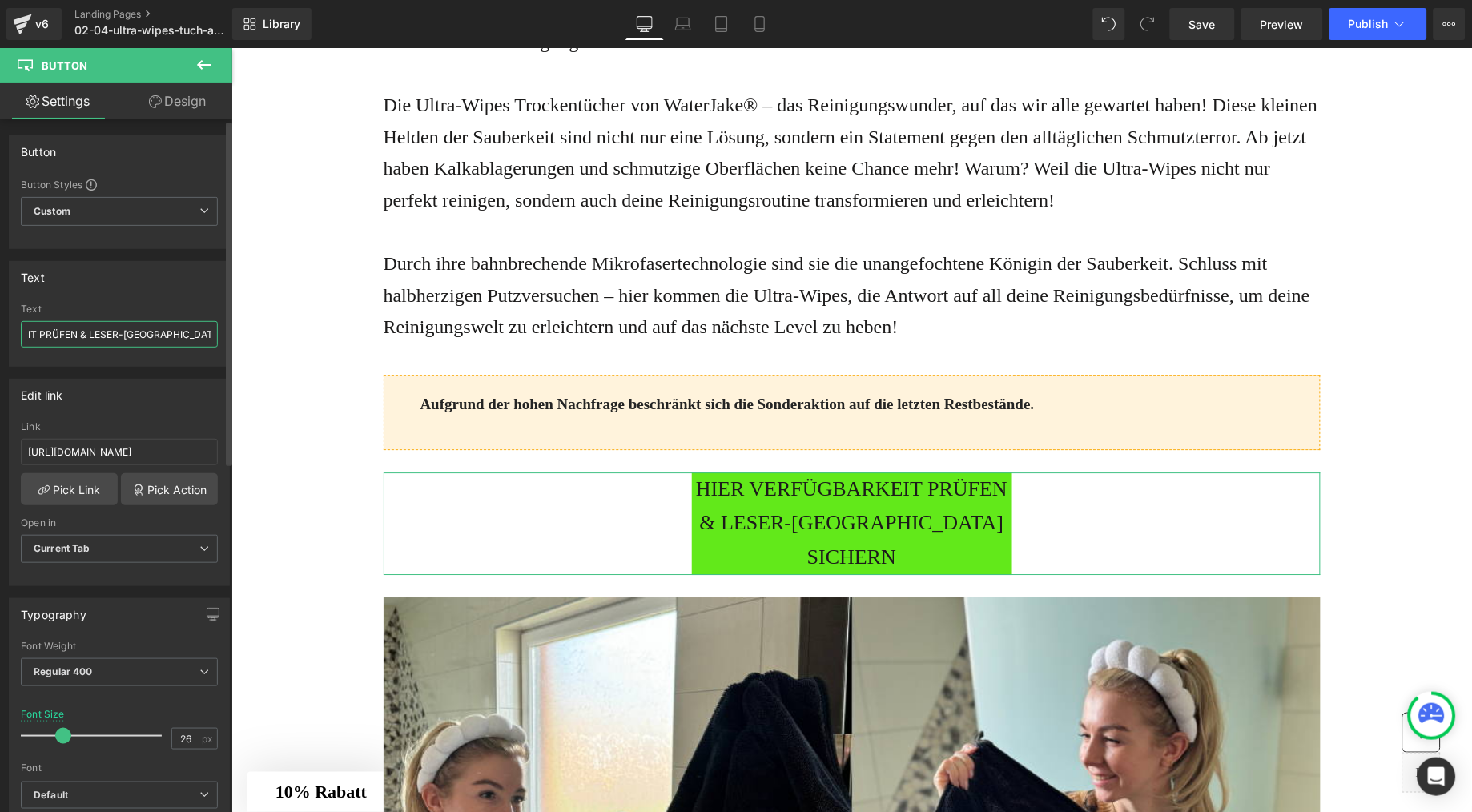
type input "HIER VERFÜGBARKEIT PRÜFEN & LESER-[GEOGRAPHIC_DATA] SICHERN"
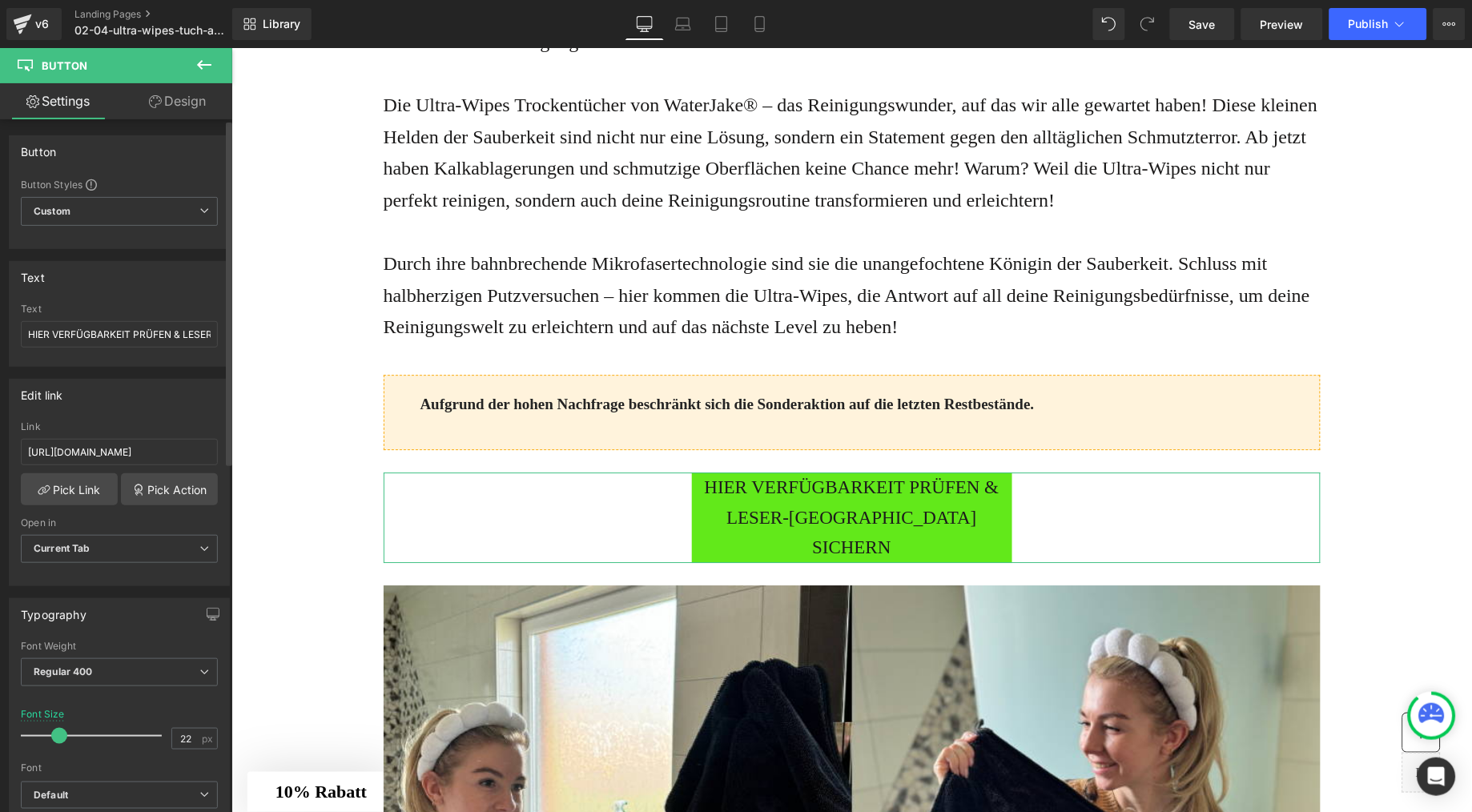
type input "21"
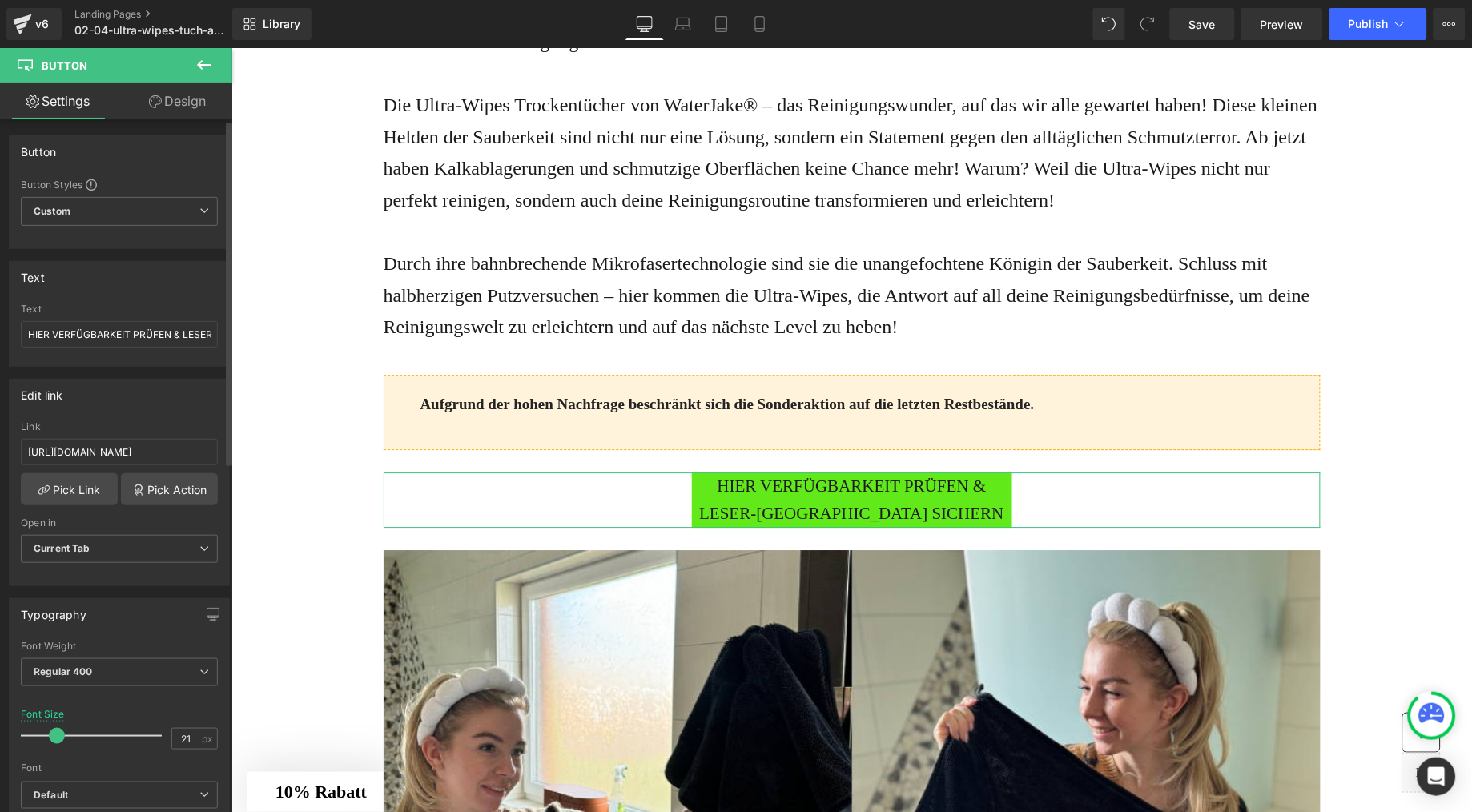
click at [52, 740] on span at bounding box center [57, 735] width 16 height 16
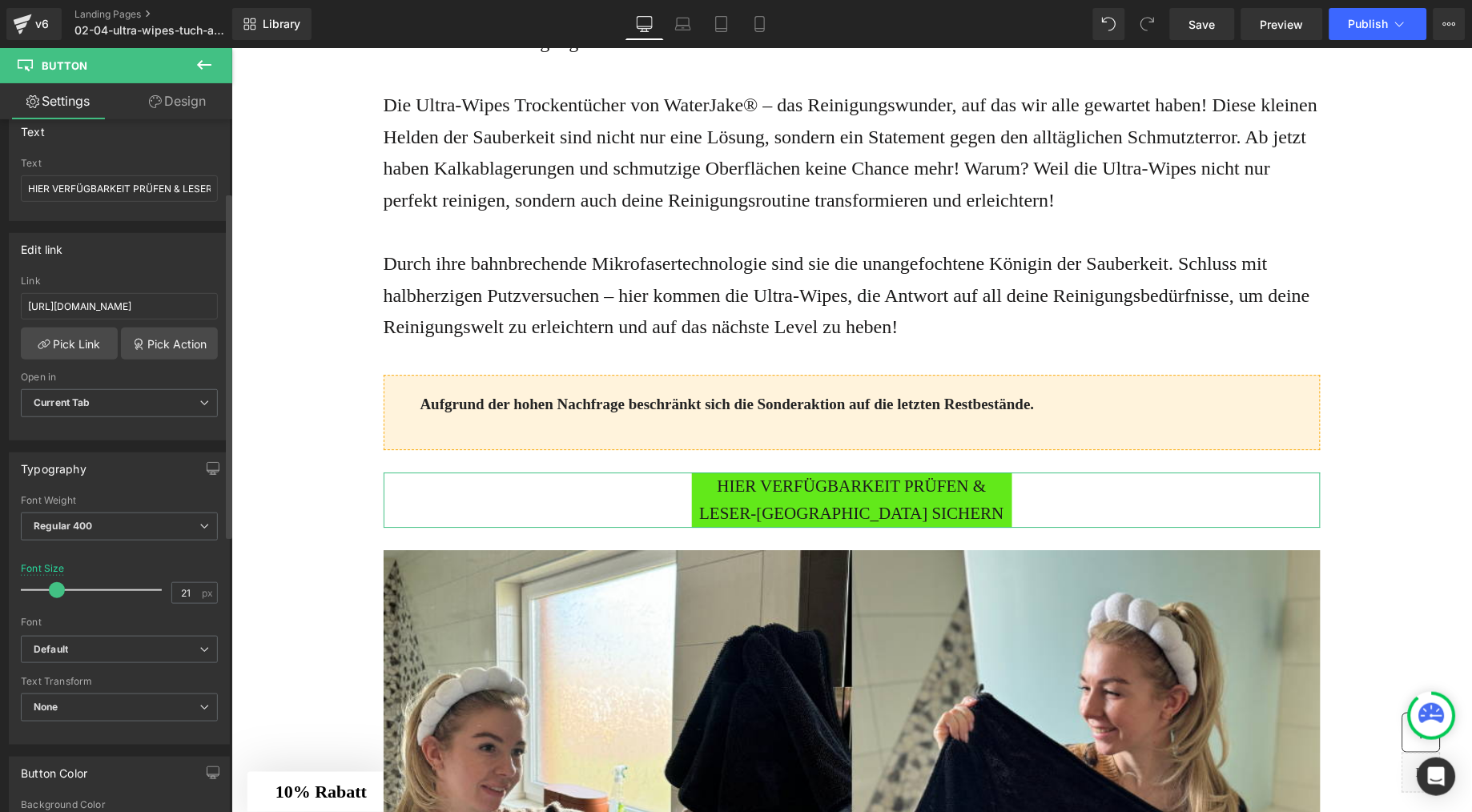
scroll to position [206, 0]
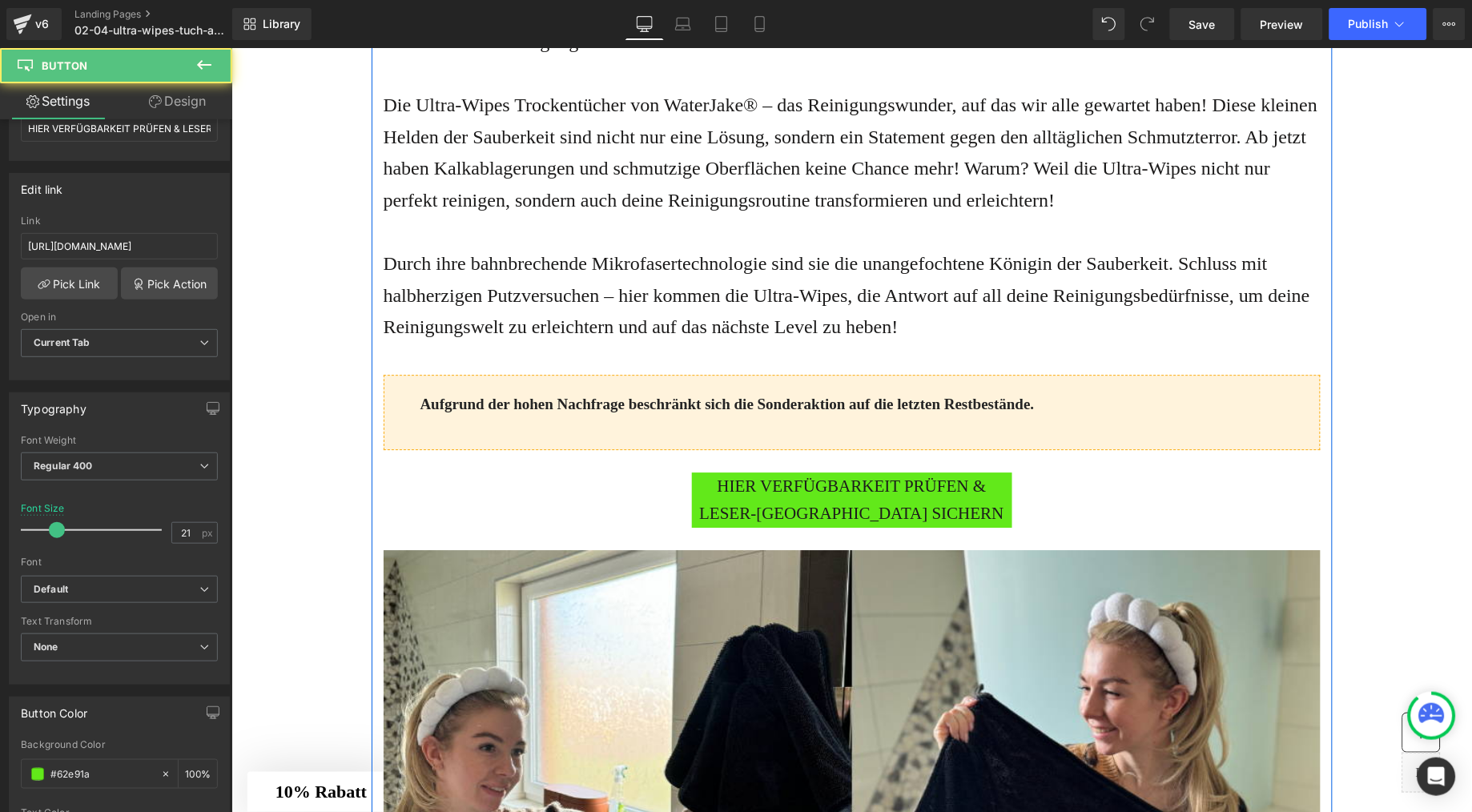
click at [708, 515] on span "HIER VERFÜGBARKEIT PRÜFEN & LESER-[GEOGRAPHIC_DATA] SICHERN" at bounding box center [851, 499] width 321 height 55
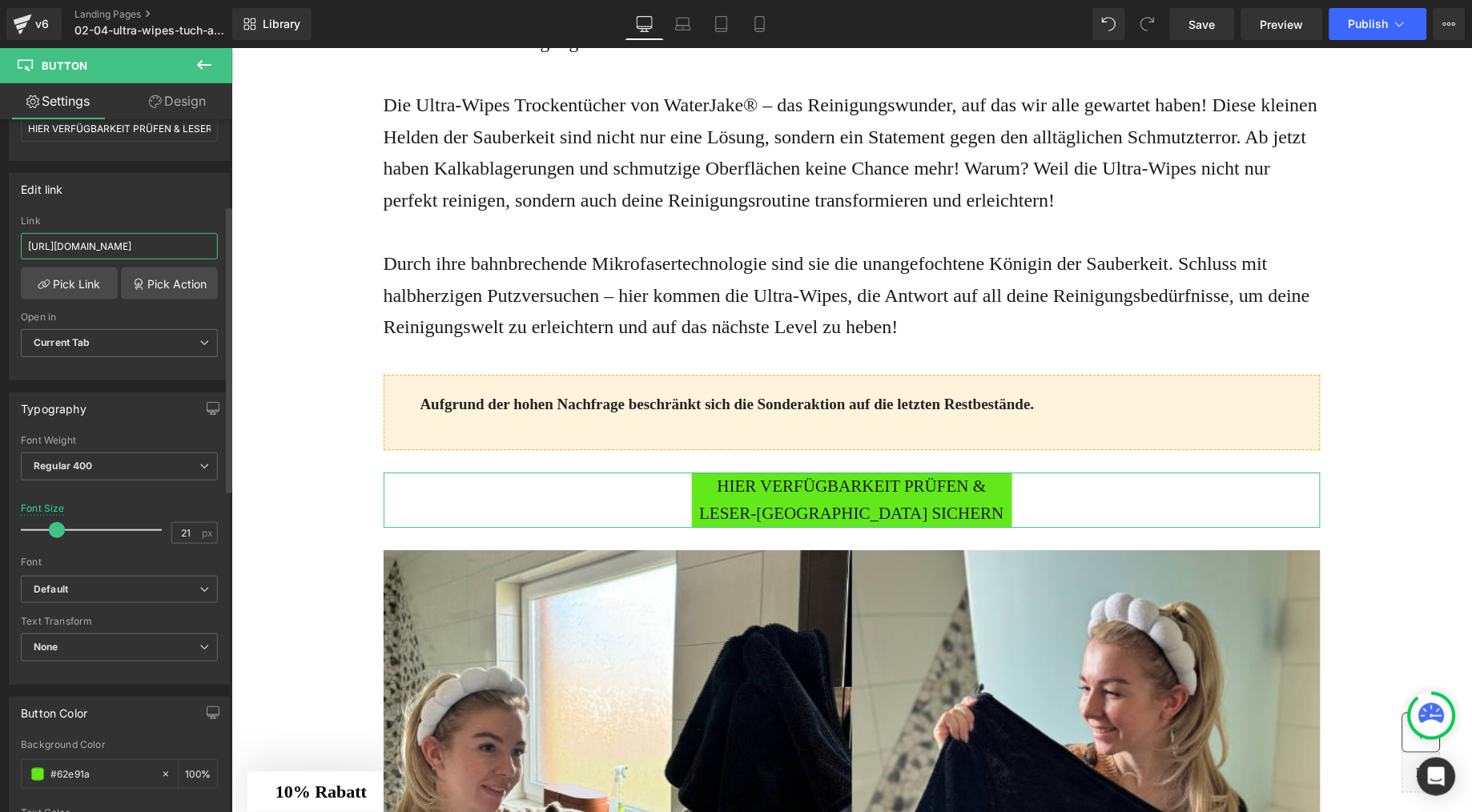
click at [116, 252] on input "[URL][DOMAIN_NAME]" at bounding box center [119, 247] width 197 height 27
type input "[URL][DOMAIN_NAME]"
click at [73, 281] on link "Pick Link" at bounding box center [69, 283] width 97 height 32
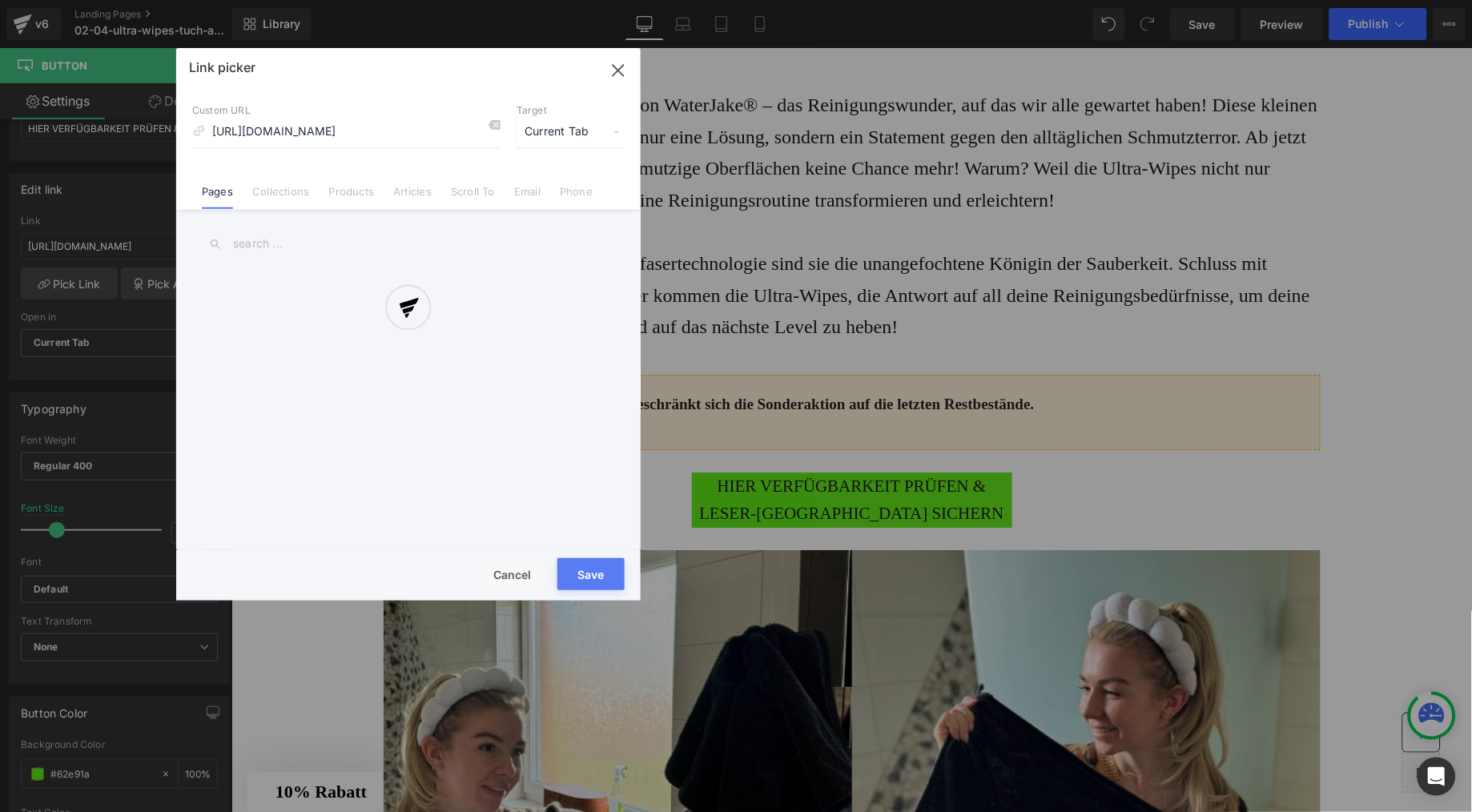
click at [585, 580] on div at bounding box center [409, 324] width 465 height 552
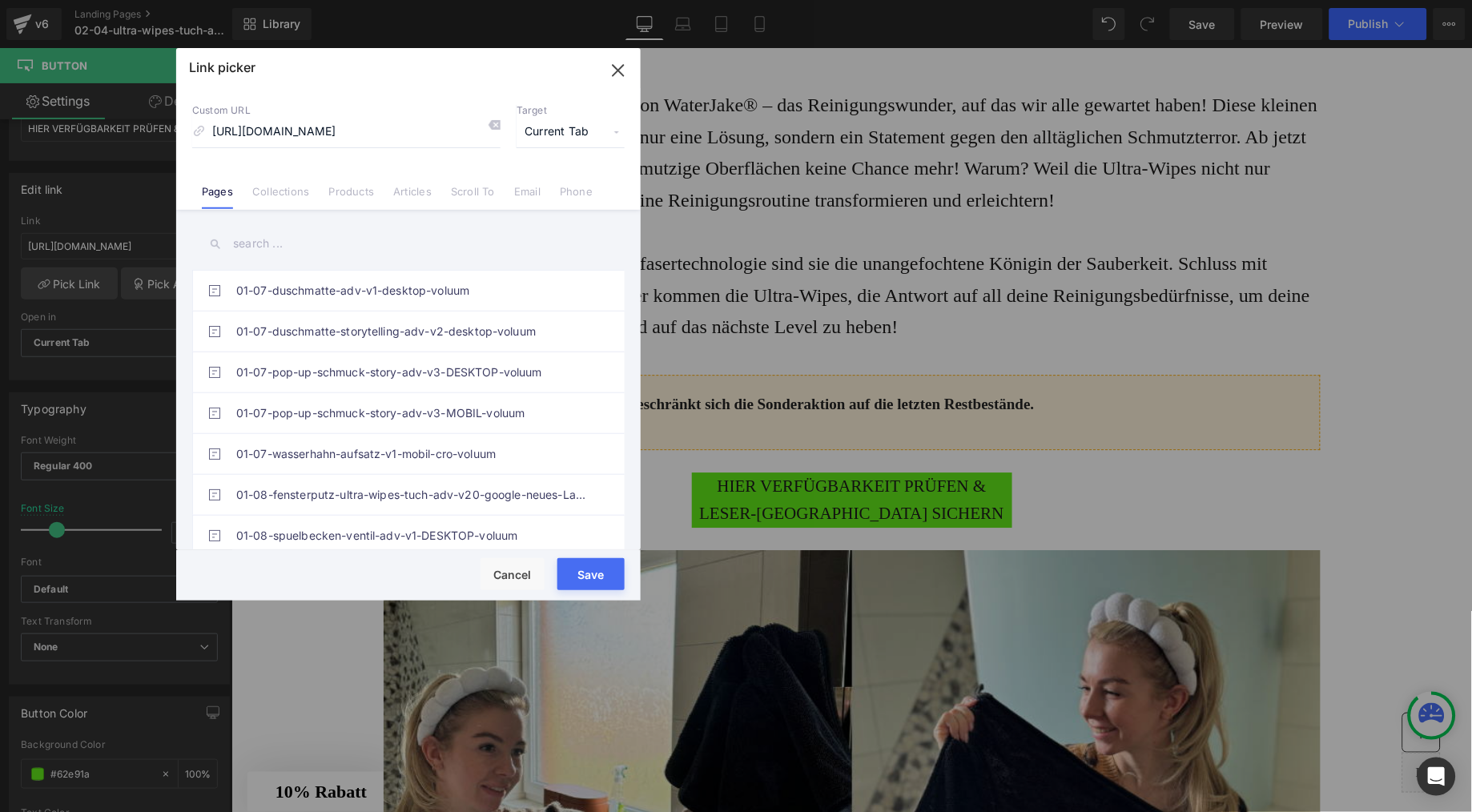
click at [587, 575] on button "Save" at bounding box center [591, 574] width 67 height 32
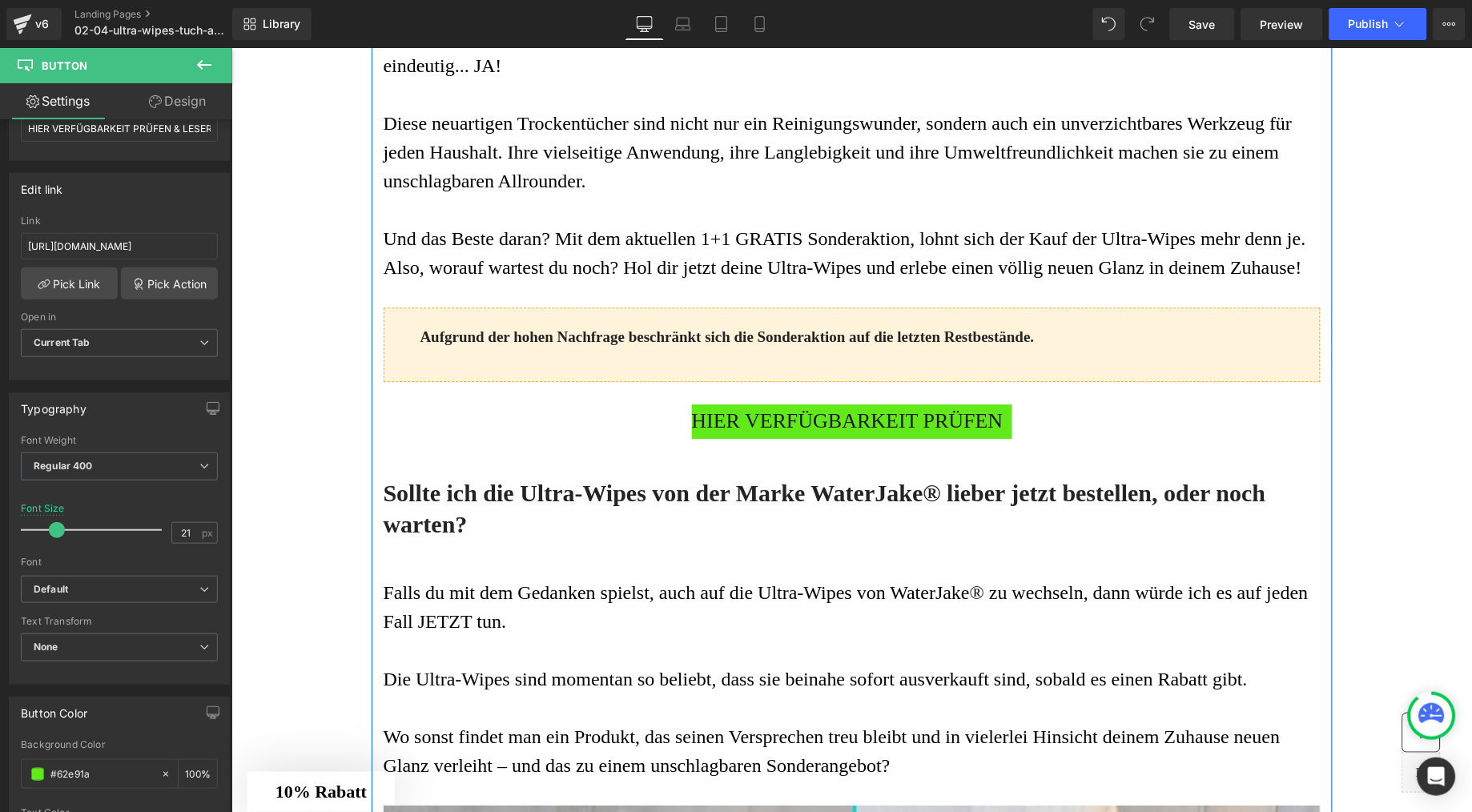
scroll to position [7754, 0]
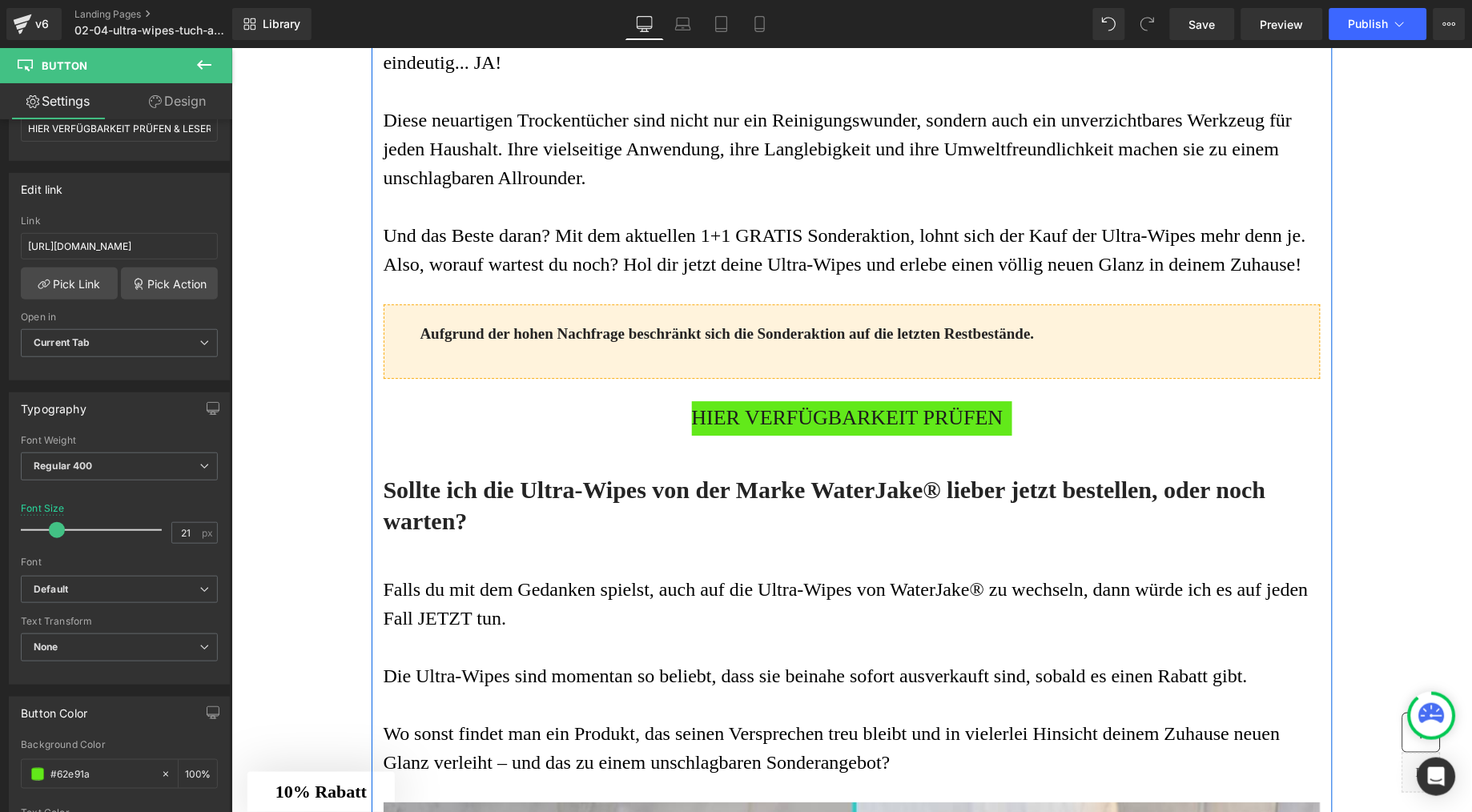
click at [722, 435] on span "HIER VERFÜGBARKEIT PRÜFEN" at bounding box center [847, 417] width 312 height 34
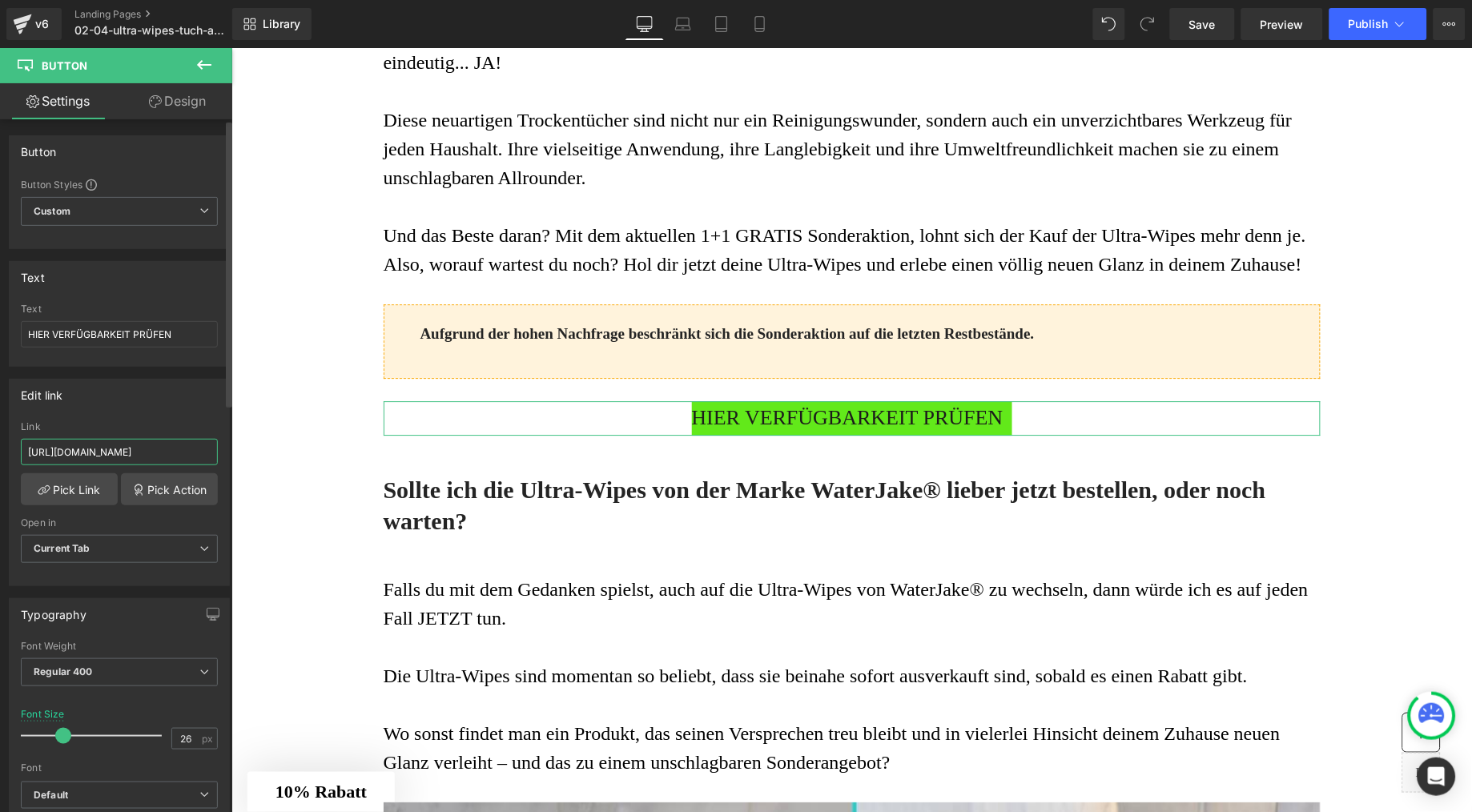
click at [50, 456] on input "[URL][DOMAIN_NAME]" at bounding box center [119, 452] width 197 height 27
type input "[URL][DOMAIN_NAME]"
click at [57, 484] on link "Pick Link" at bounding box center [69, 489] width 97 height 32
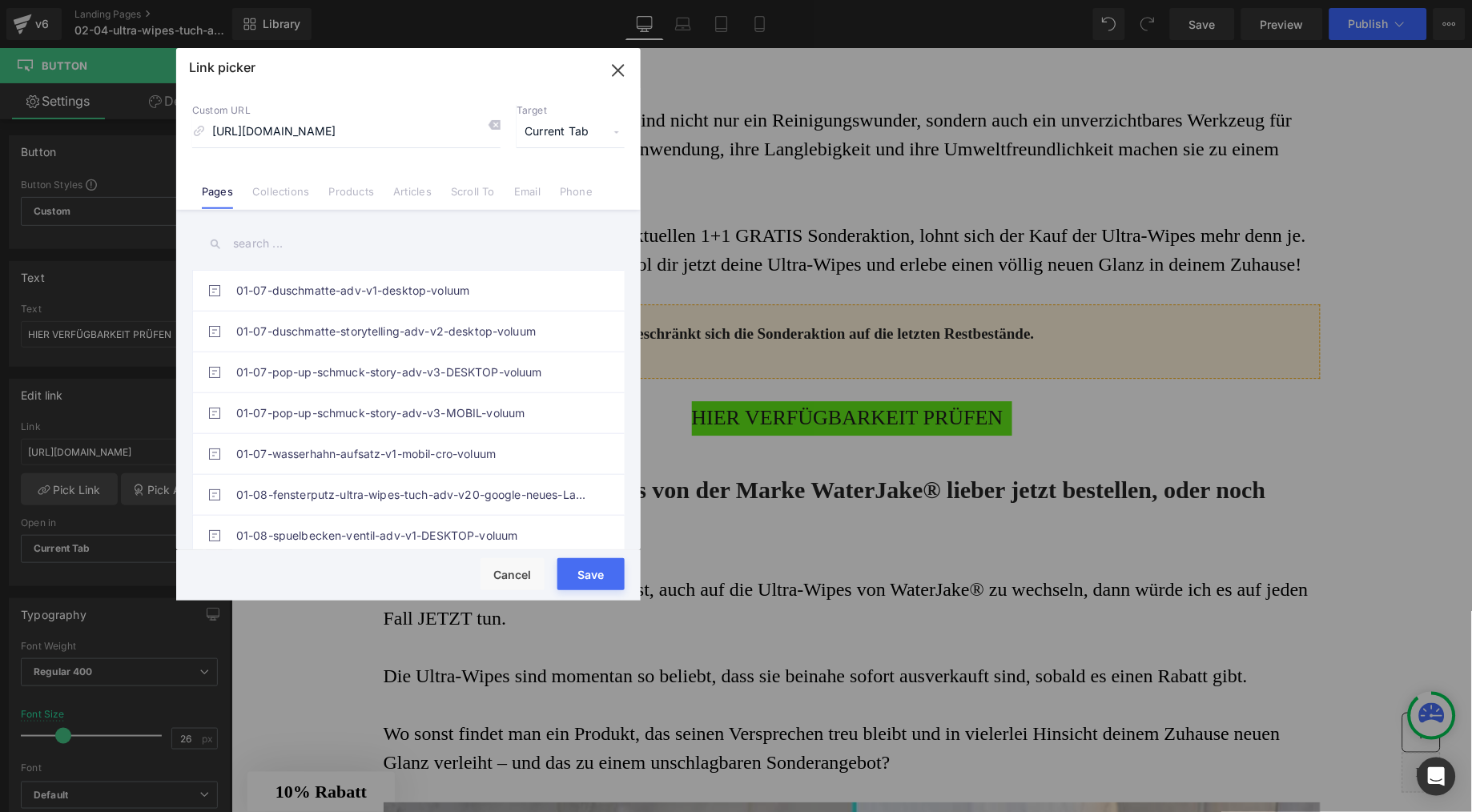
click at [594, 580] on button "Save" at bounding box center [591, 574] width 67 height 32
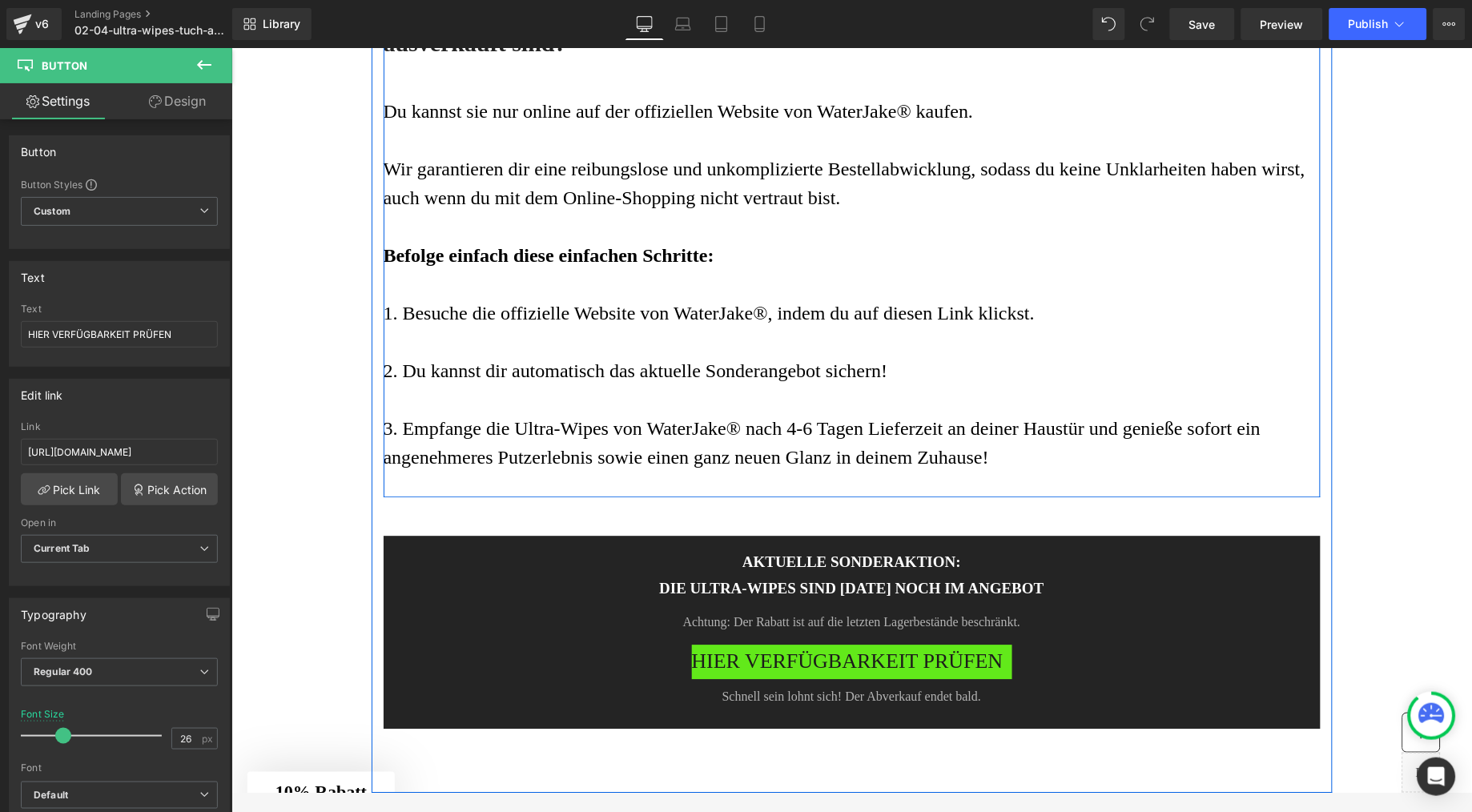
scroll to position [9766, 0]
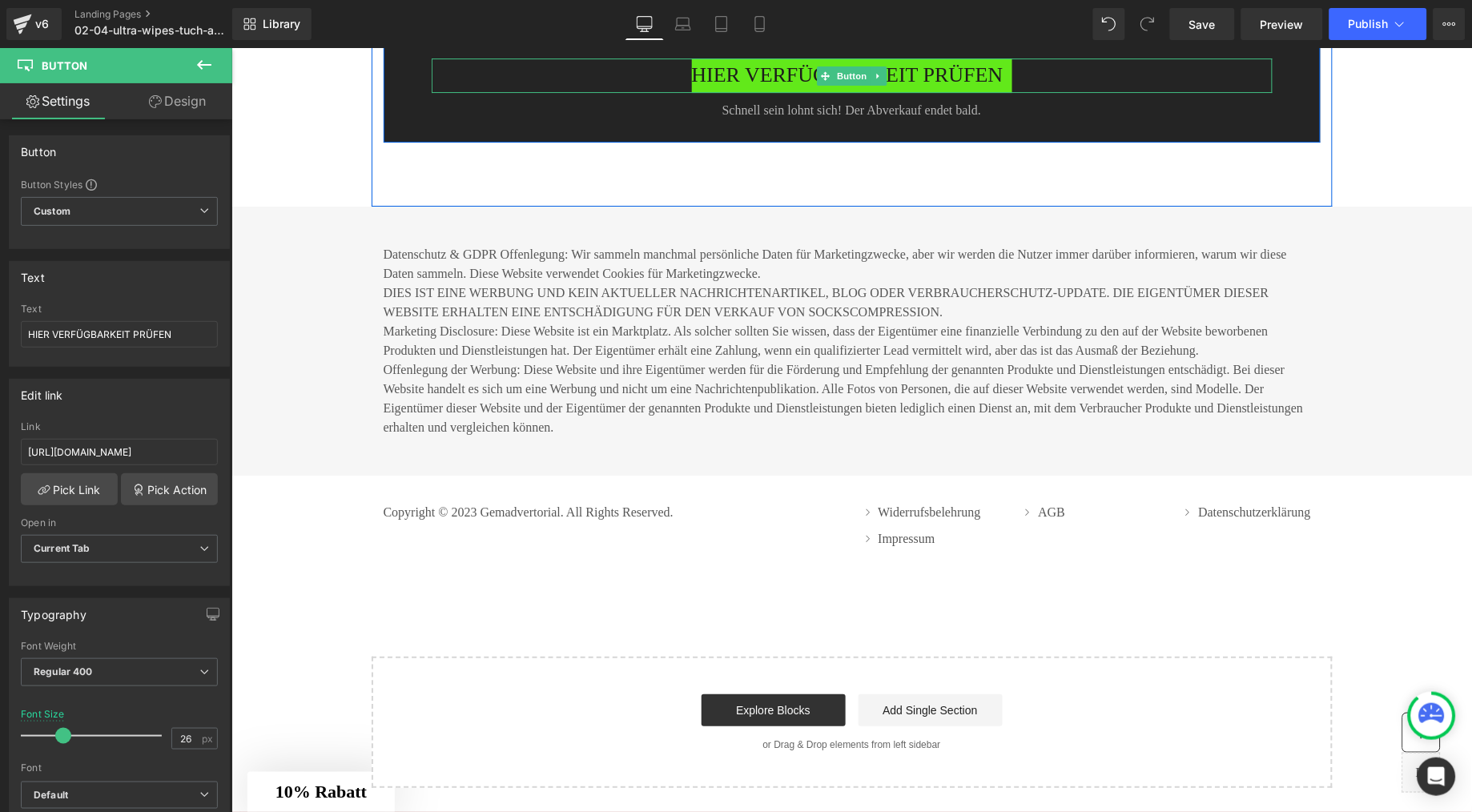
click at [788, 92] on span "HIER VERFÜGBARKEIT PRÜFEN" at bounding box center [847, 74] width 312 height 34
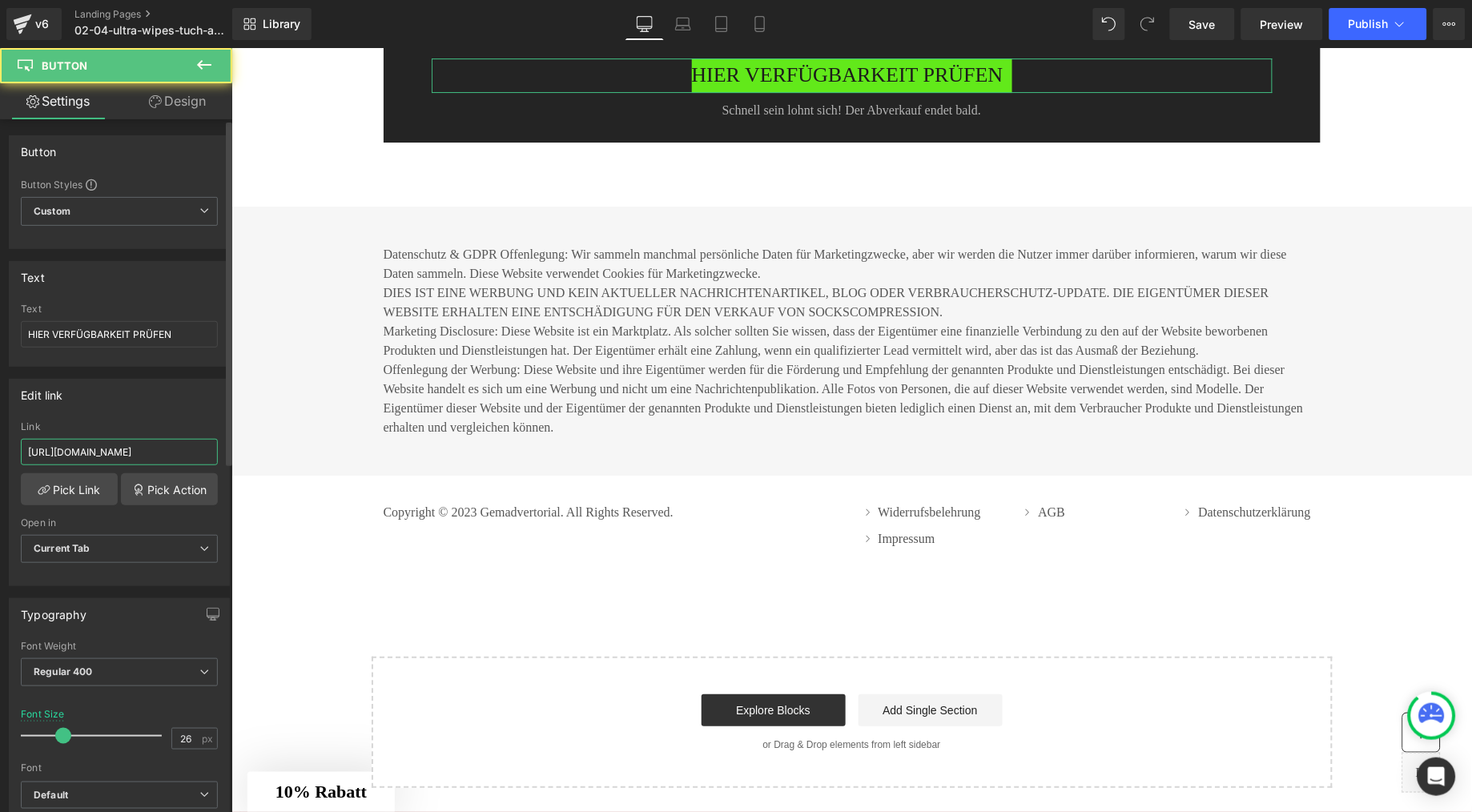
click at [122, 452] on input "[URL][DOMAIN_NAME]" at bounding box center [119, 452] width 197 height 27
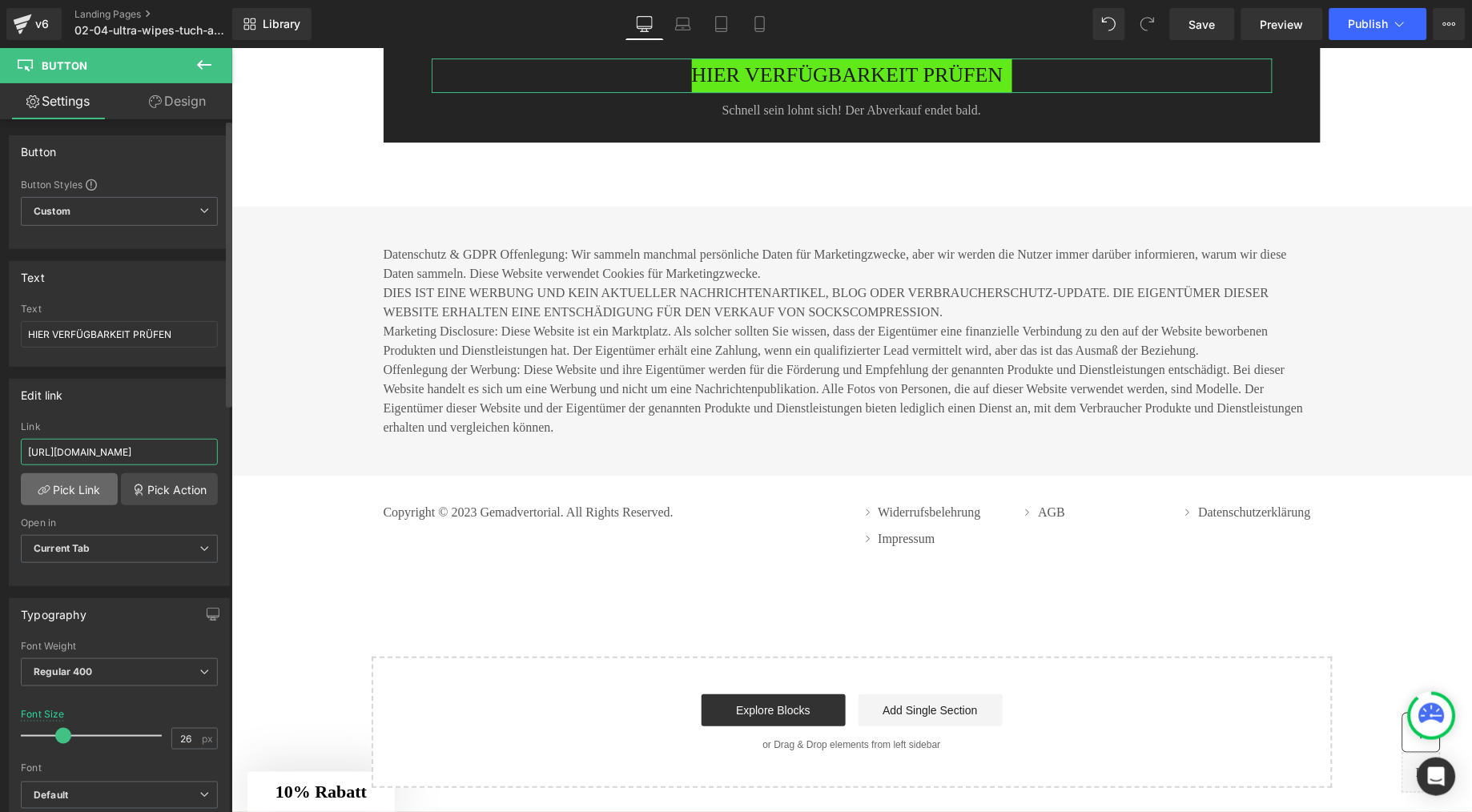
type input "[URL][DOMAIN_NAME]"
click at [73, 495] on link "Pick Link" at bounding box center [69, 489] width 97 height 32
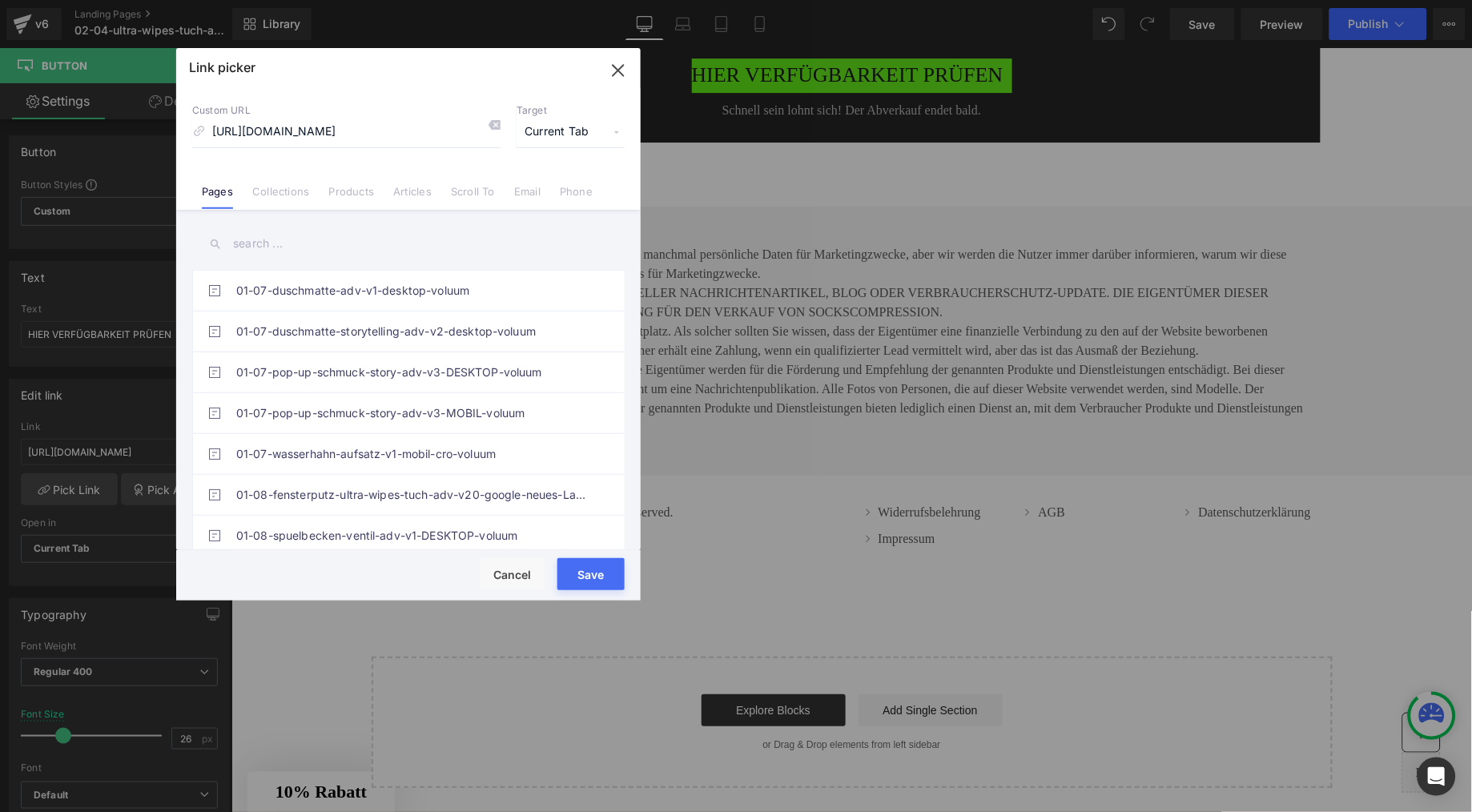
click at [593, 578] on button "Save" at bounding box center [591, 574] width 67 height 32
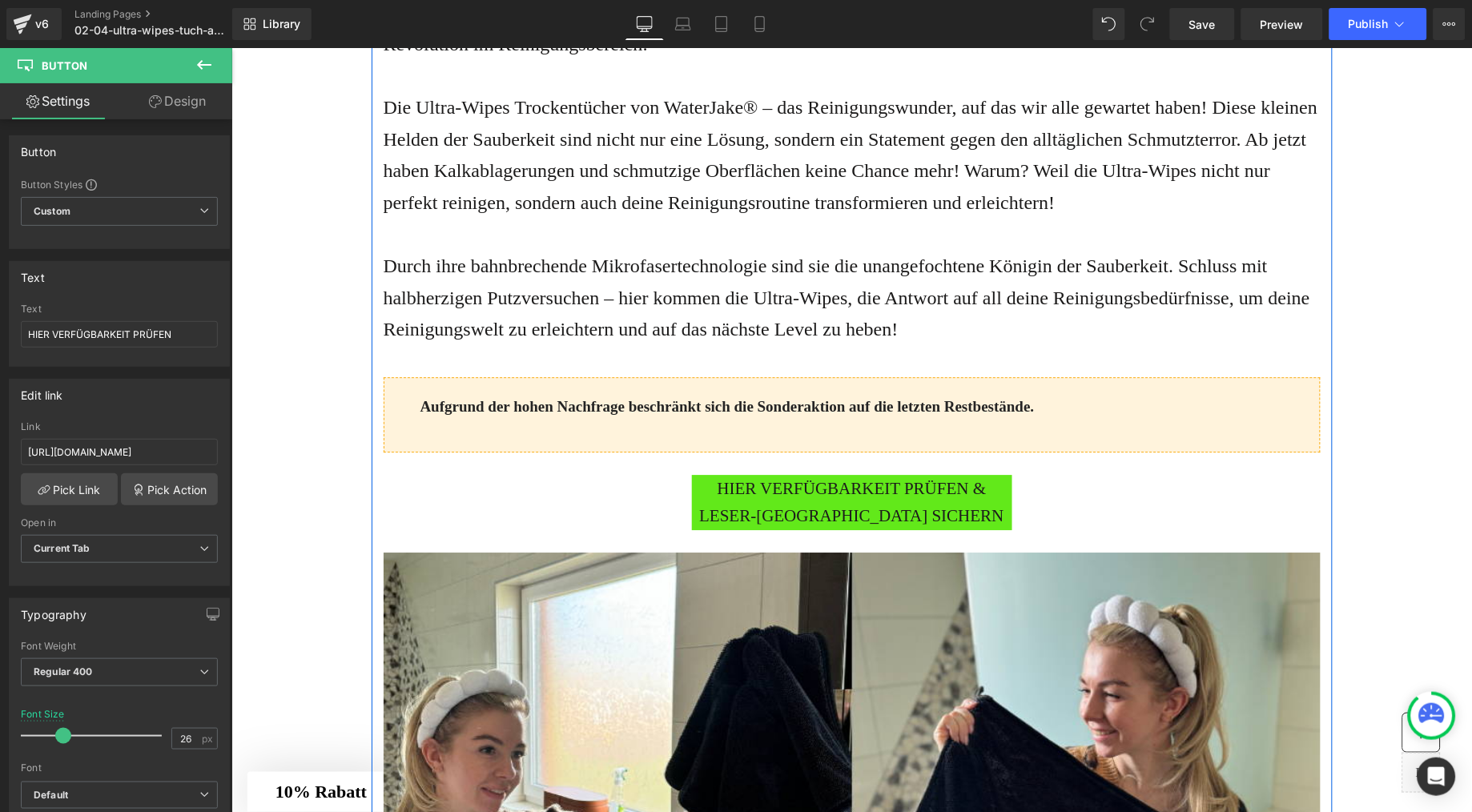
scroll to position [1064, 0]
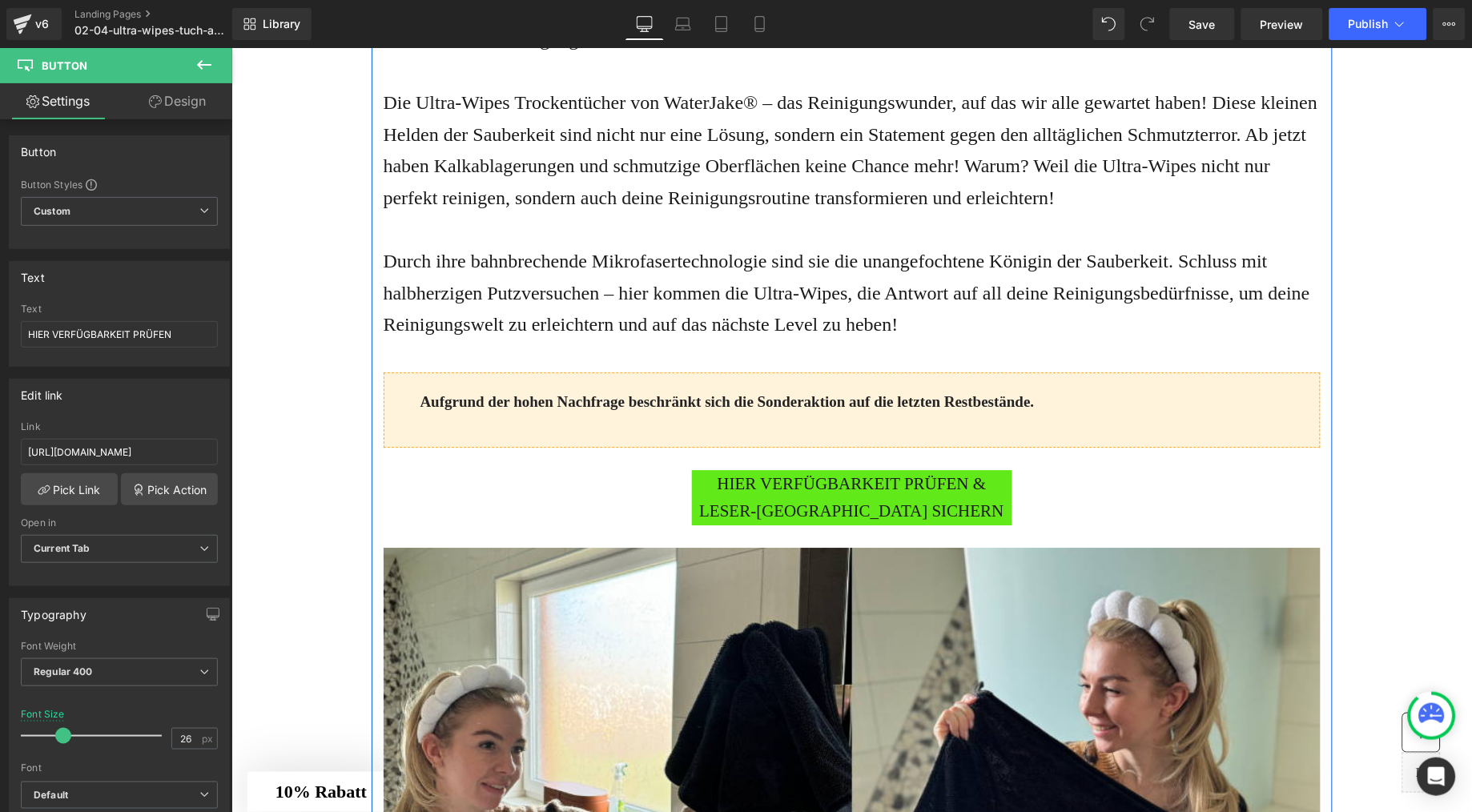
click at [904, 514] on span "HIER VERFÜGBARKEIT PRÜFEN & LESER-[GEOGRAPHIC_DATA] SICHERN" at bounding box center [851, 496] width 321 height 55
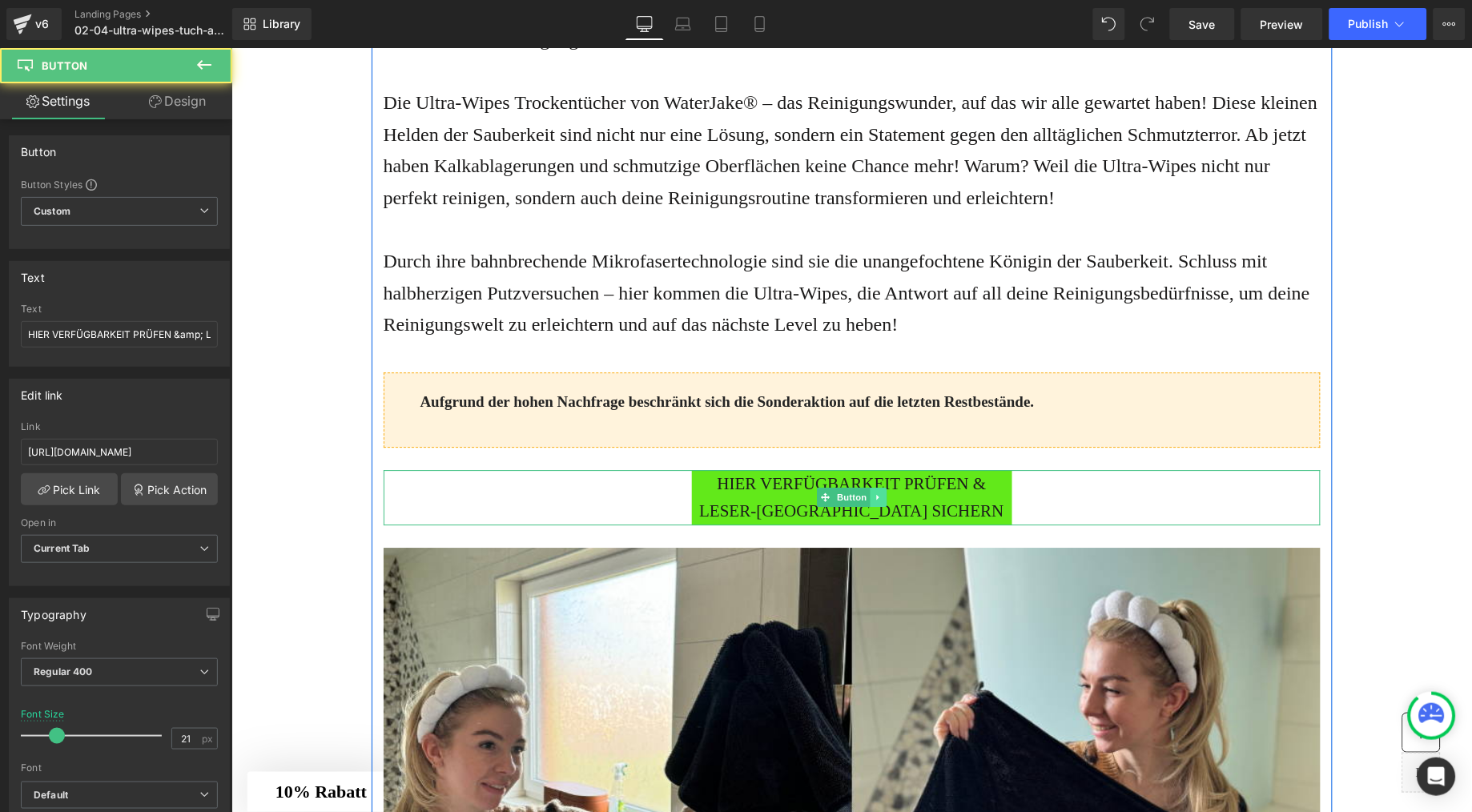
click at [873, 501] on icon at bounding box center [877, 496] width 9 height 10
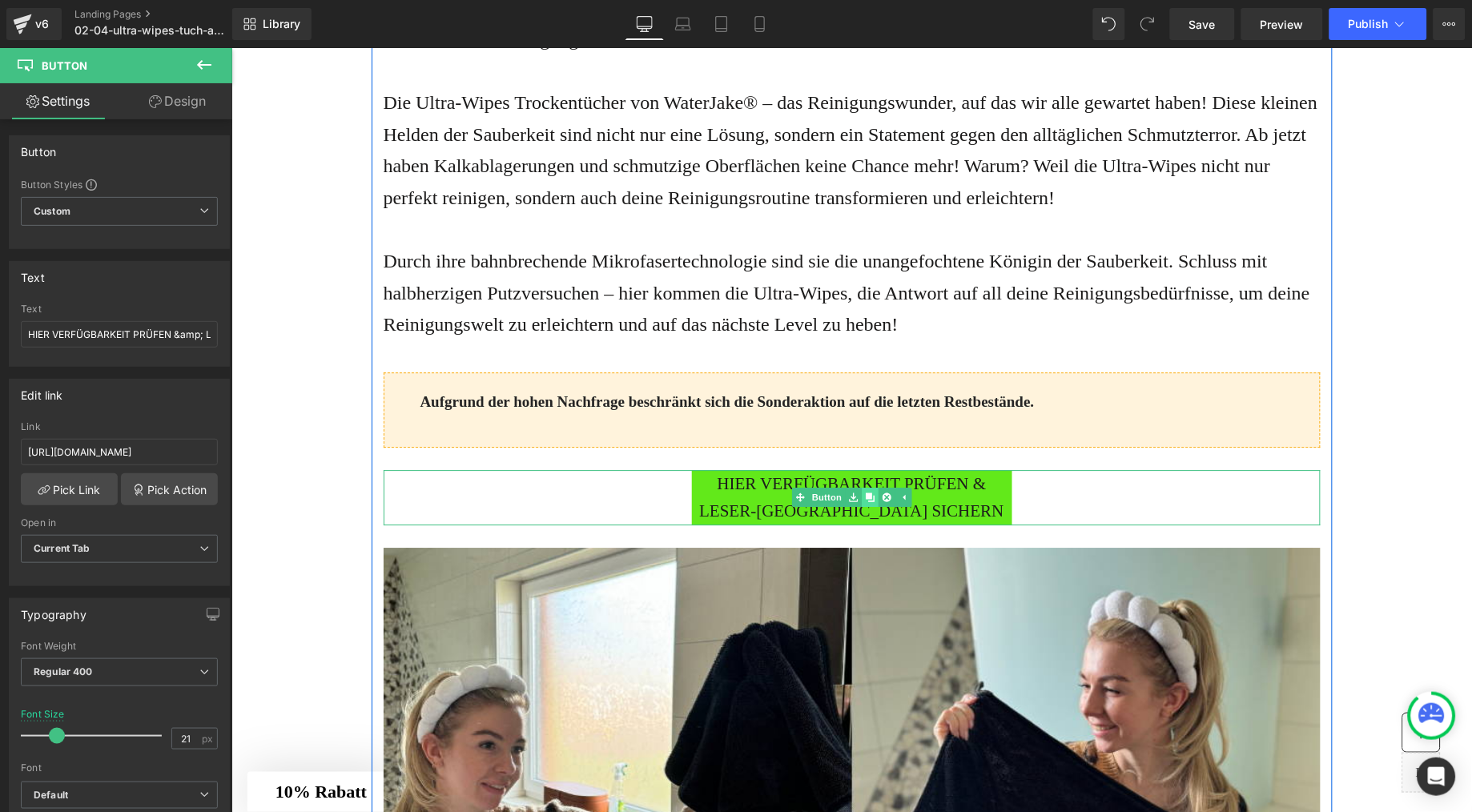
click at [866, 501] on icon at bounding box center [870, 496] width 9 height 9
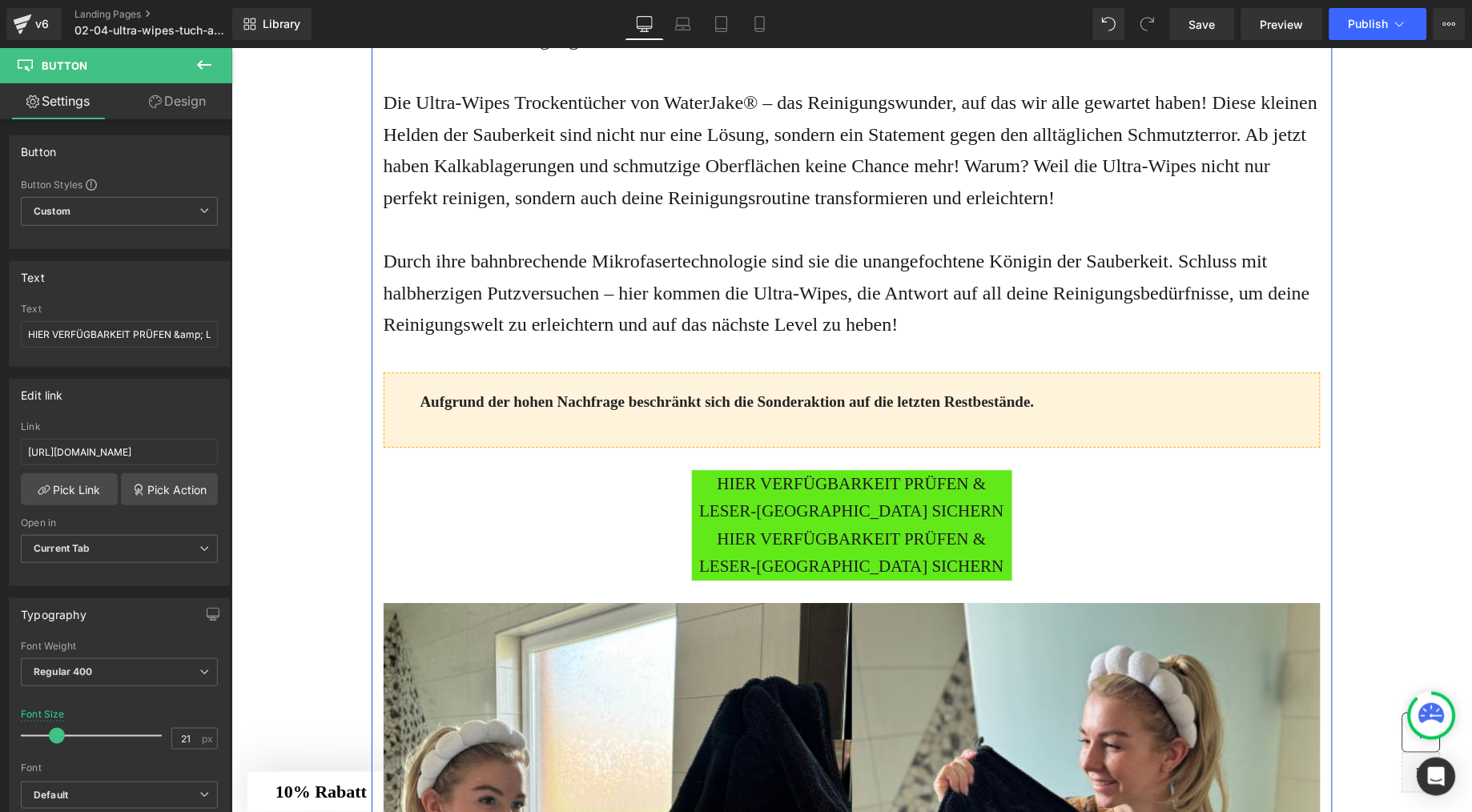
click at [817, 567] on span "HIER VERFÜGBARKEIT PRÜFEN & LESER-[GEOGRAPHIC_DATA] SICHERN" at bounding box center [851, 552] width 321 height 55
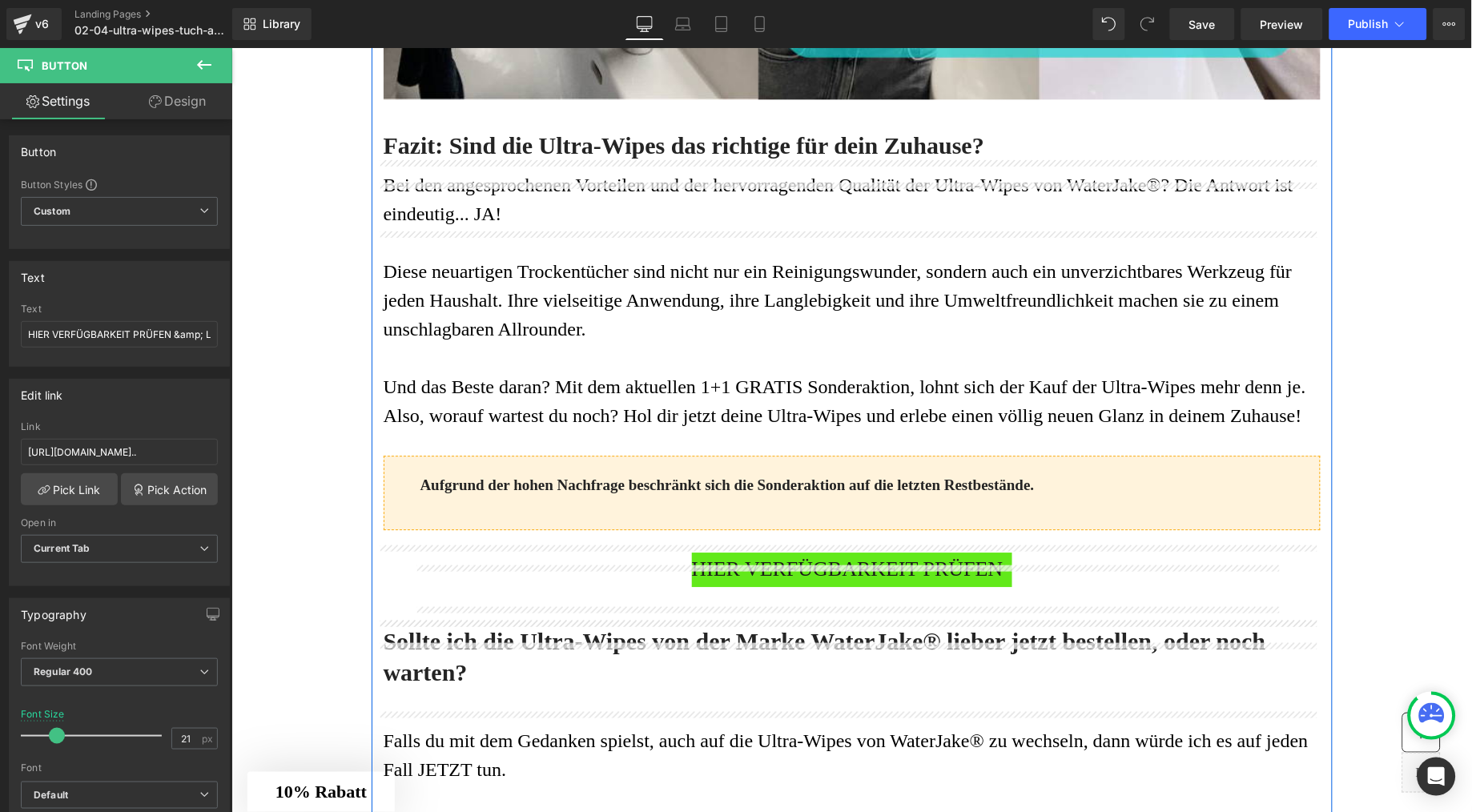
scroll to position [7805, 0]
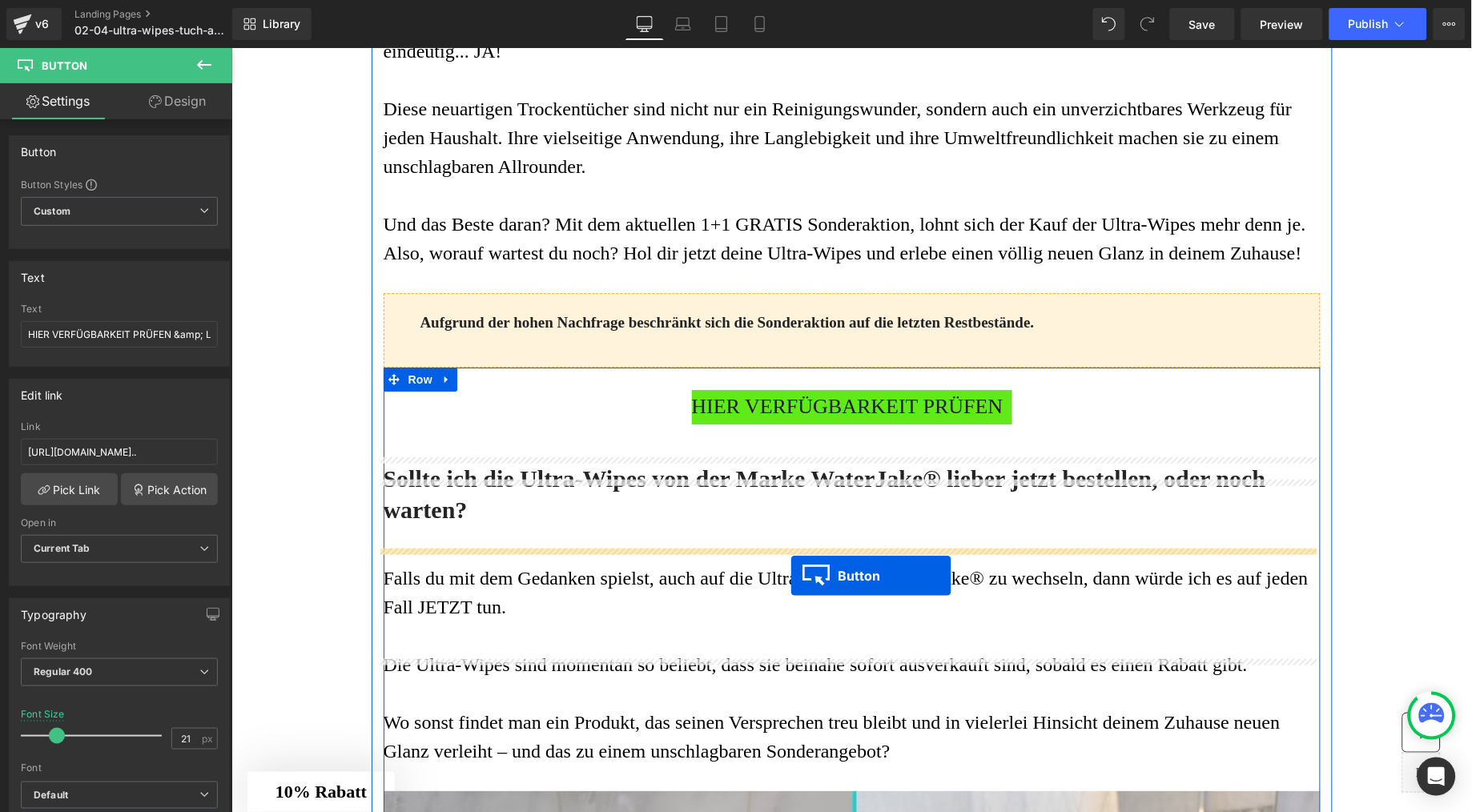
drag, startPoint x: 816, startPoint y: 583, endPoint x: 790, endPoint y: 575, distance: 27.2
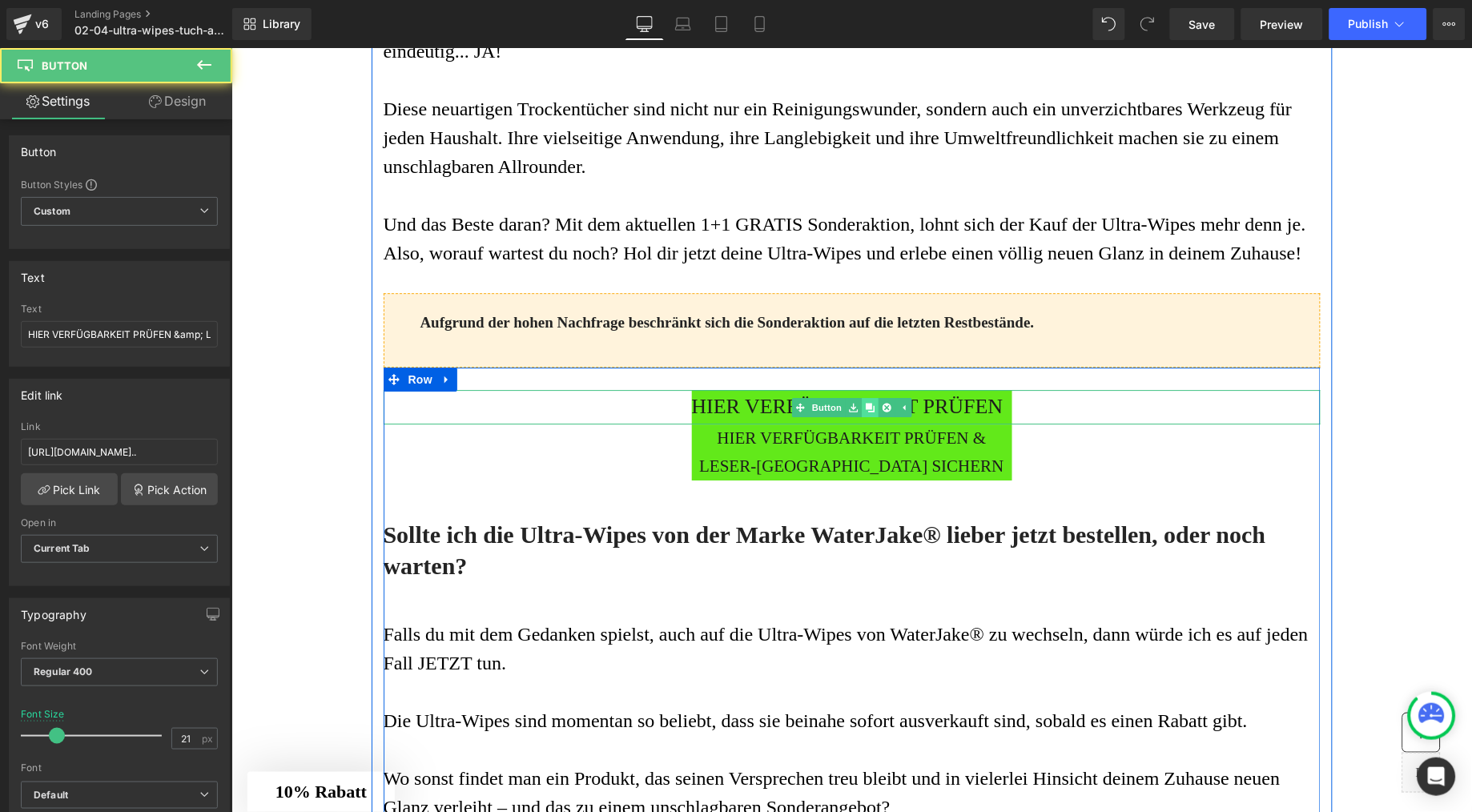
click at [864, 416] on link at bounding box center [870, 406] width 17 height 19
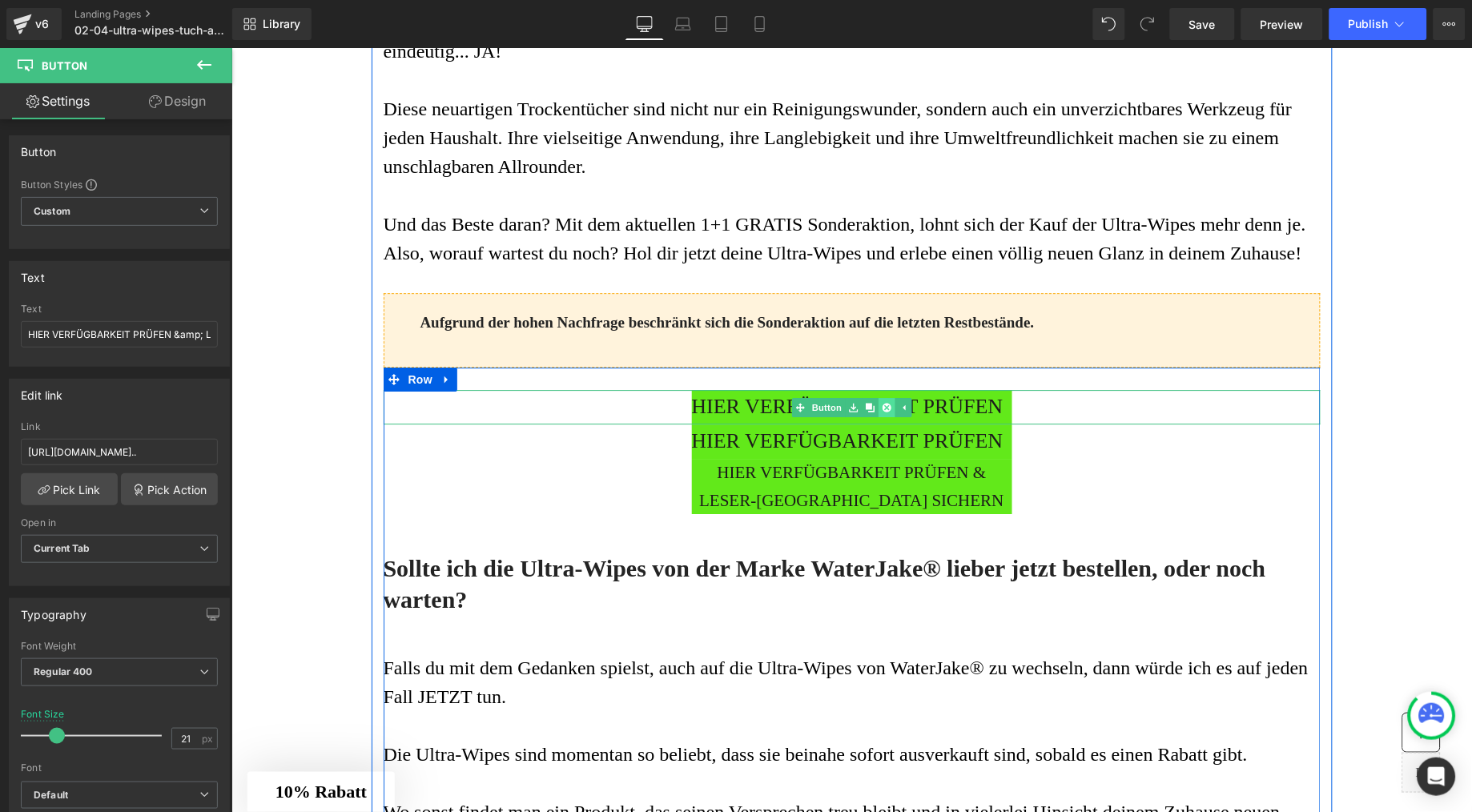
click at [881, 411] on icon at bounding box center [886, 407] width 9 height 10
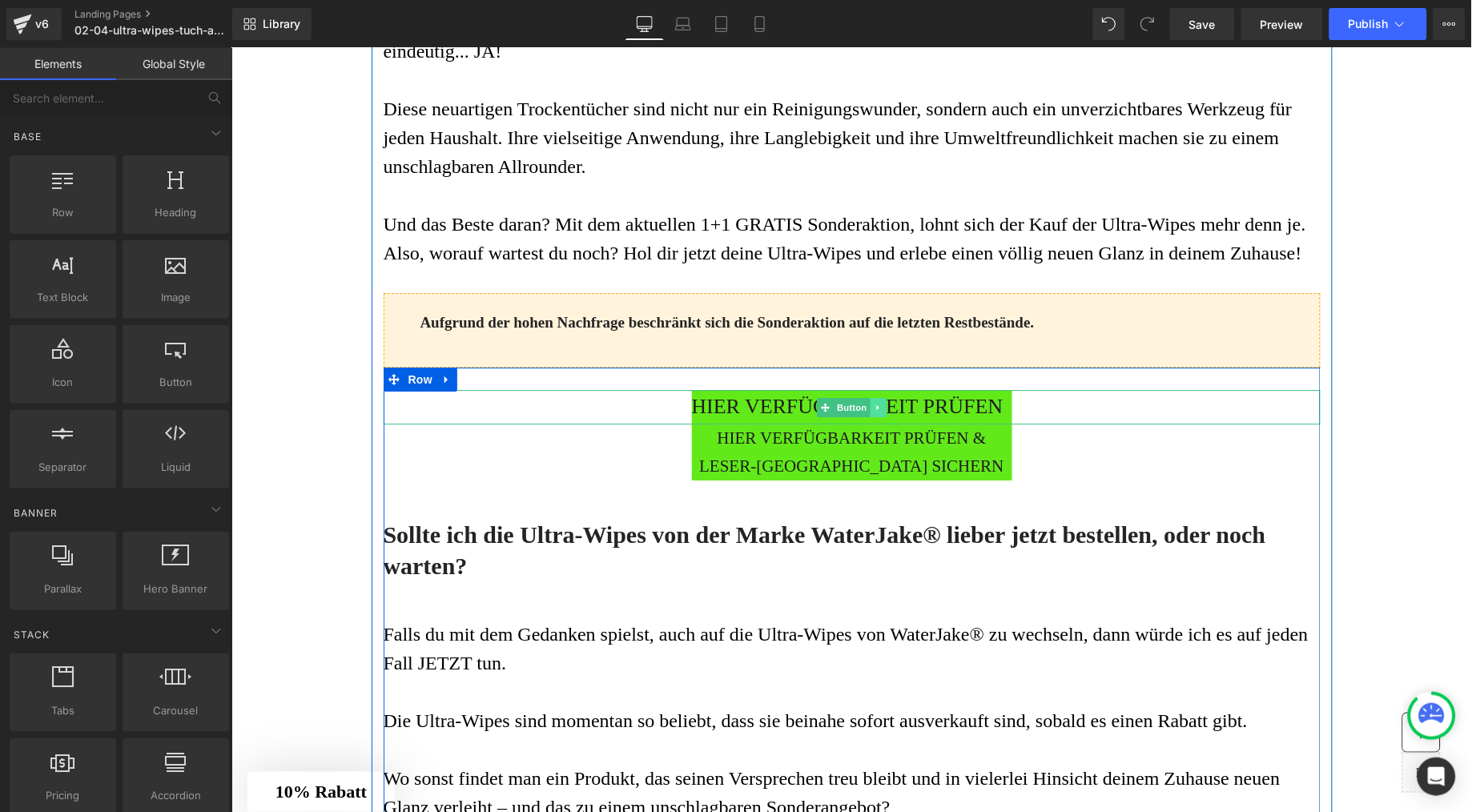
click at [873, 411] on icon at bounding box center [877, 407] width 9 height 10
click at [881, 411] on icon at bounding box center [886, 406] width 9 height 9
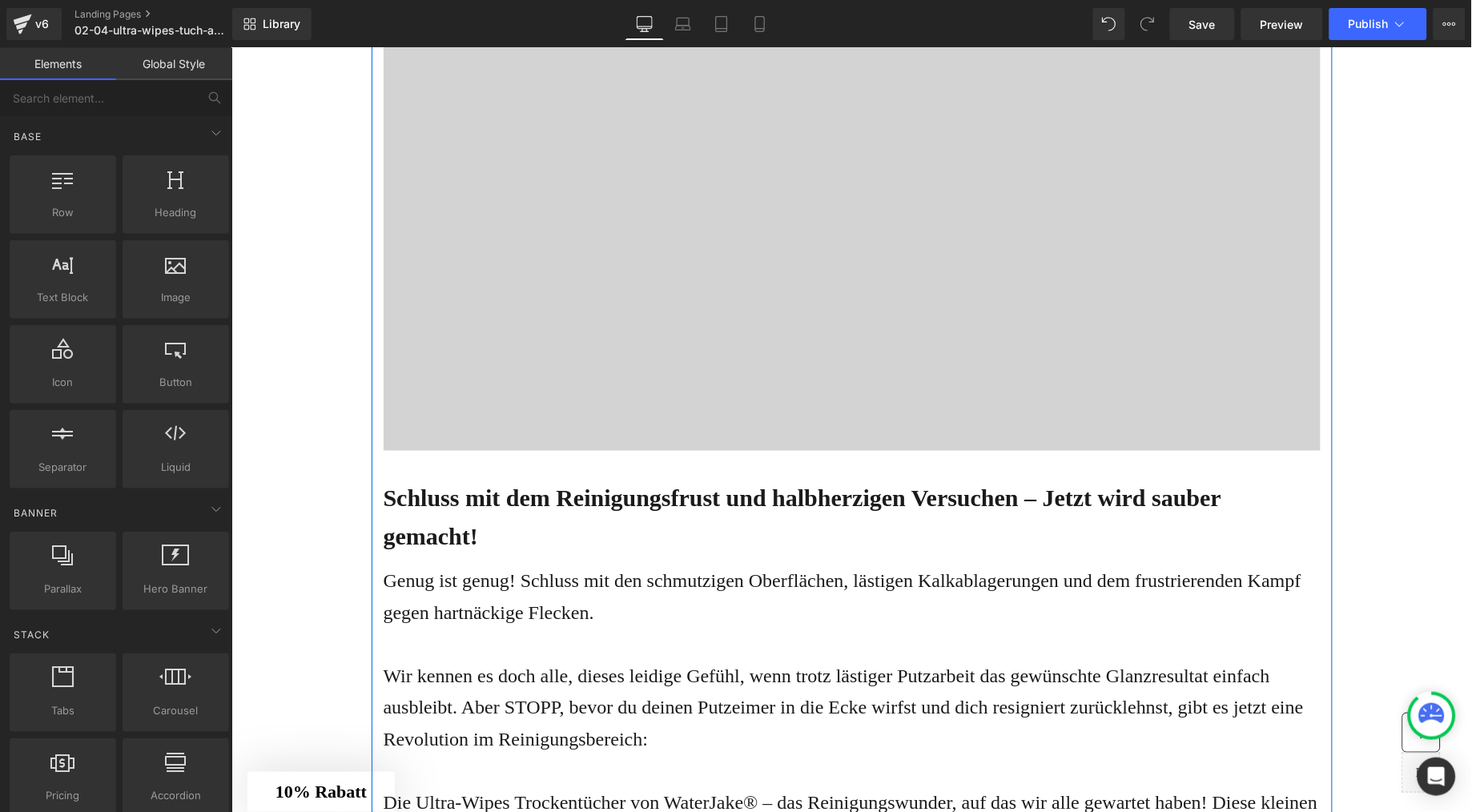
scroll to position [0, 0]
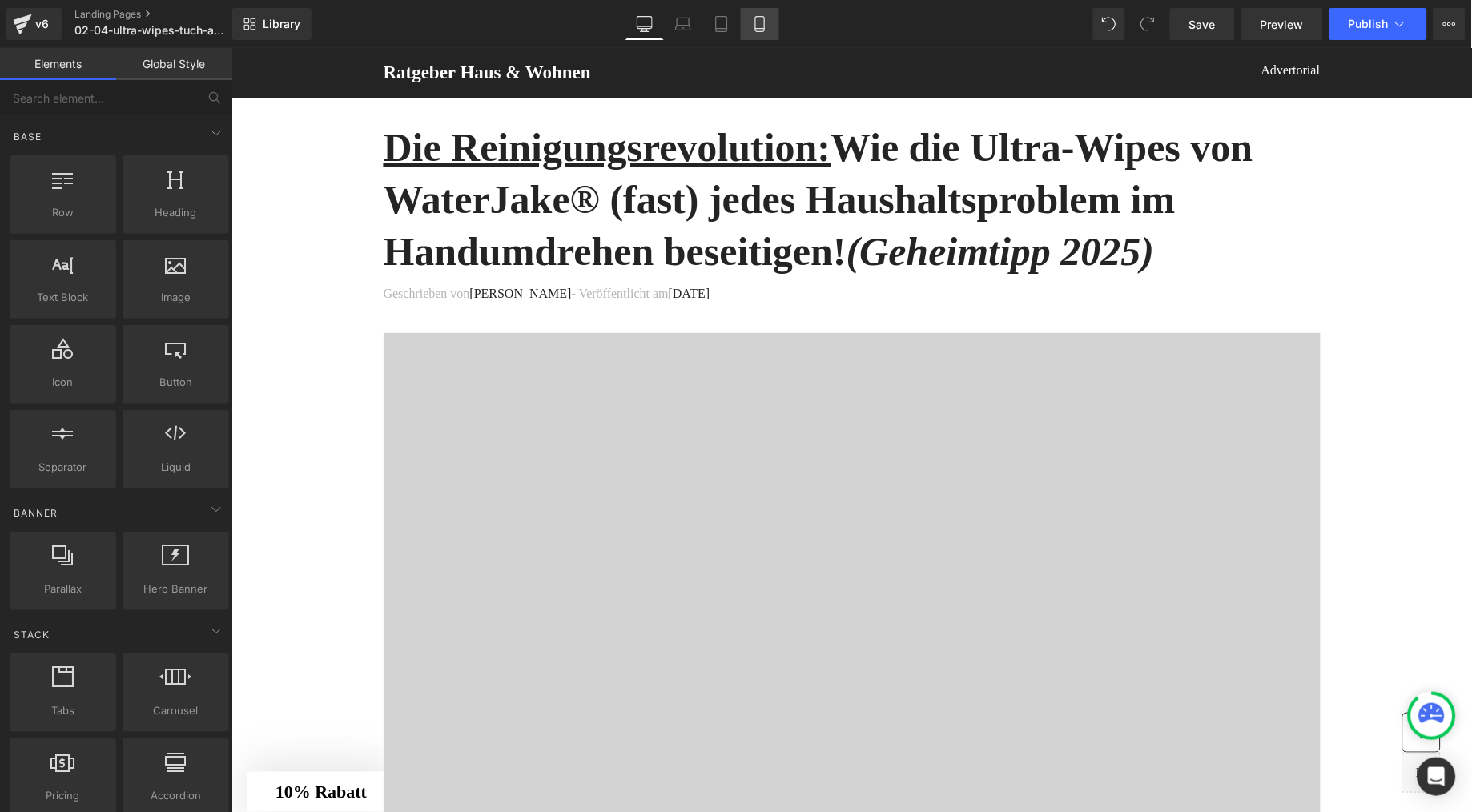
click at [756, 20] on icon at bounding box center [760, 23] width 16 height 16
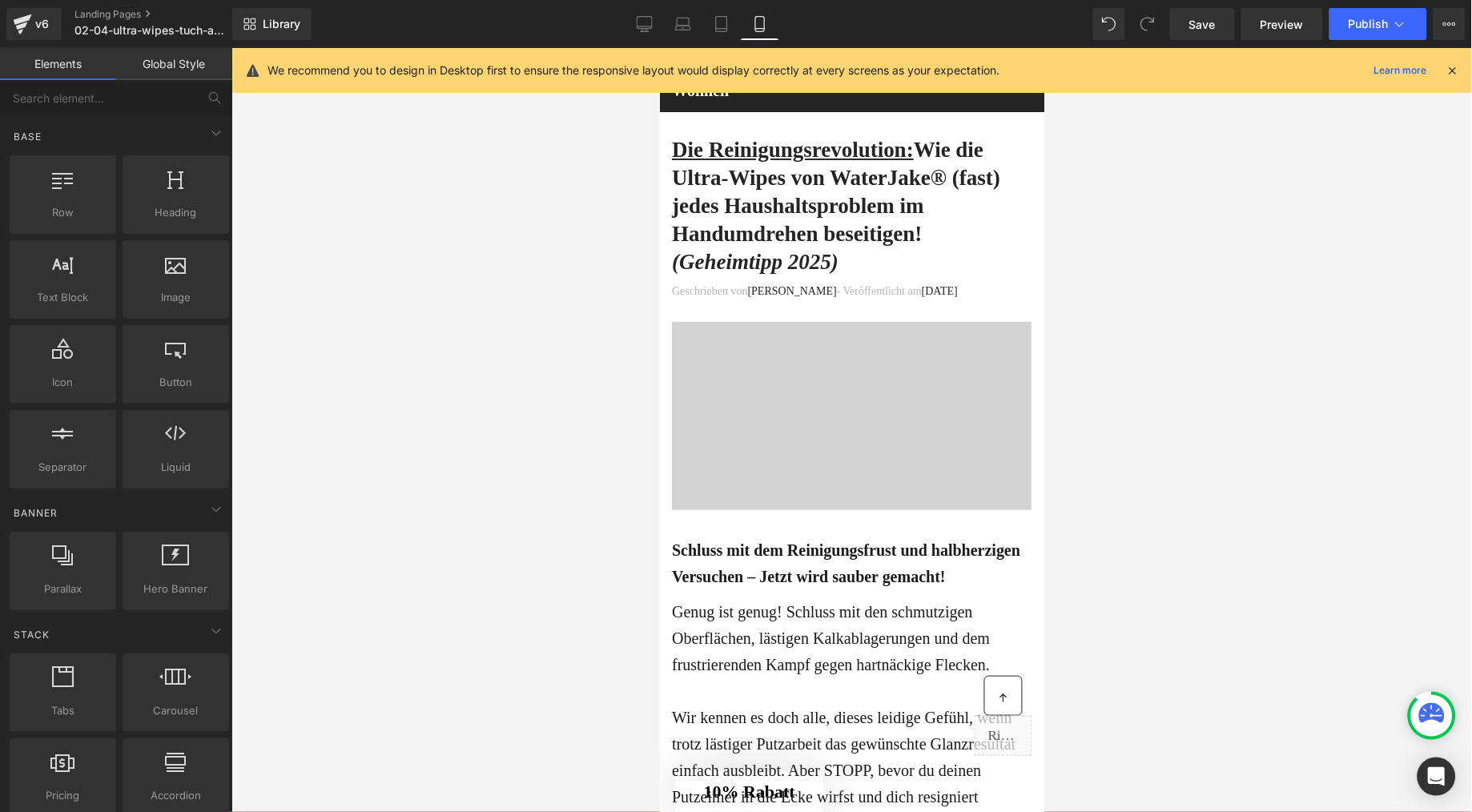
click at [796, 411] on div "Text Block" at bounding box center [851, 406] width 360 height 22
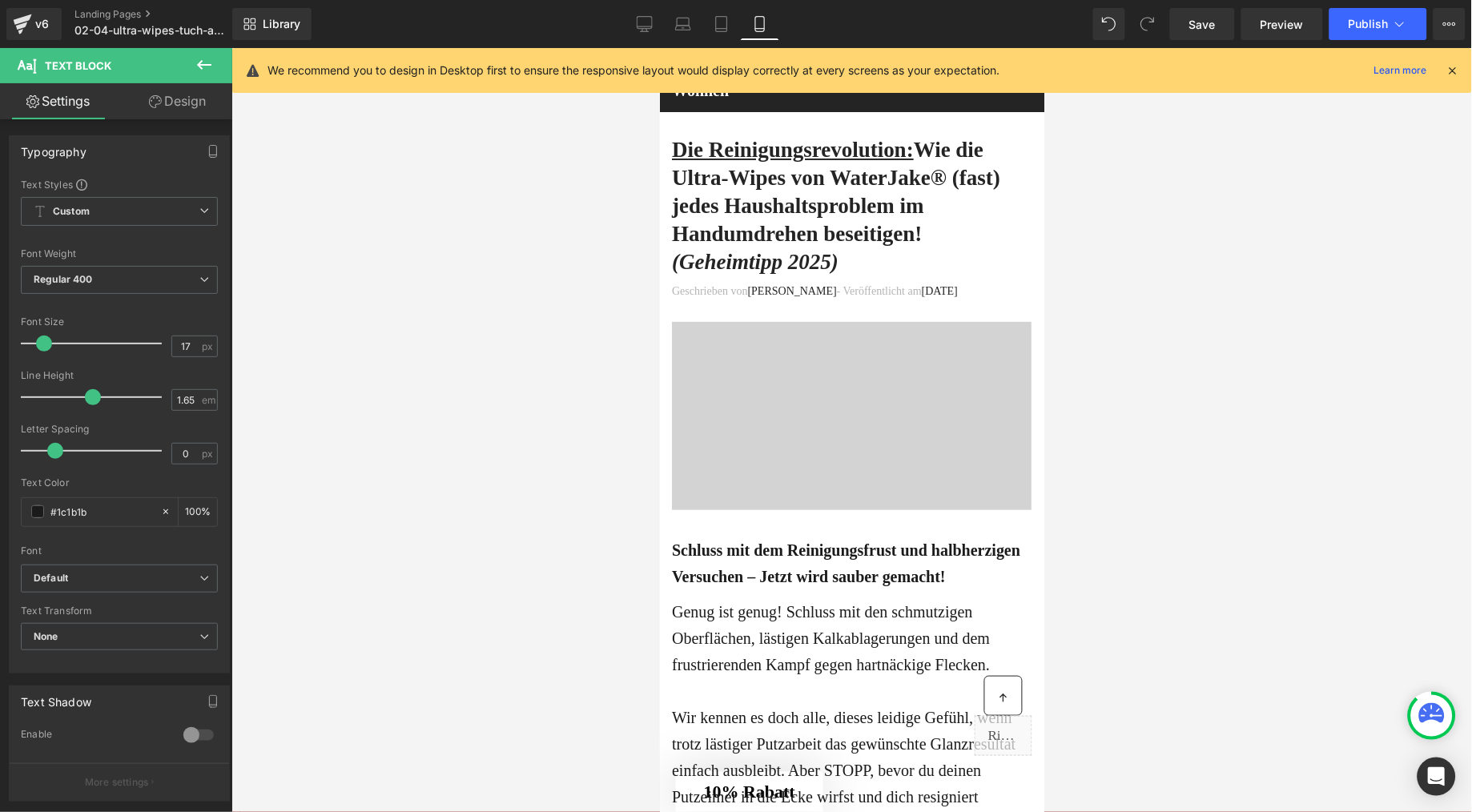
click at [842, 399] on div "Text Block" at bounding box center [851, 406] width 360 height 22
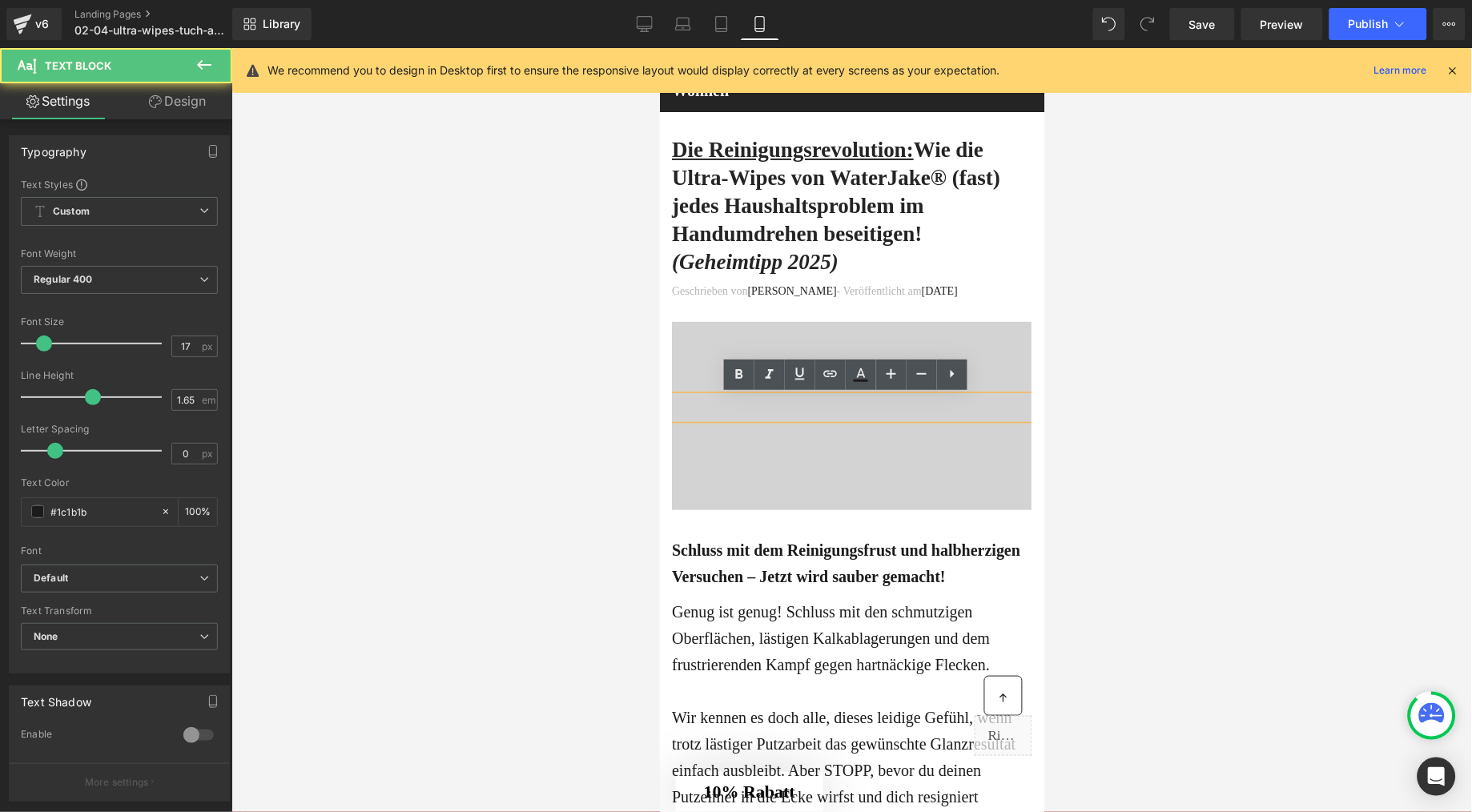
click at [791, 346] on div at bounding box center [851, 416] width 360 height 188
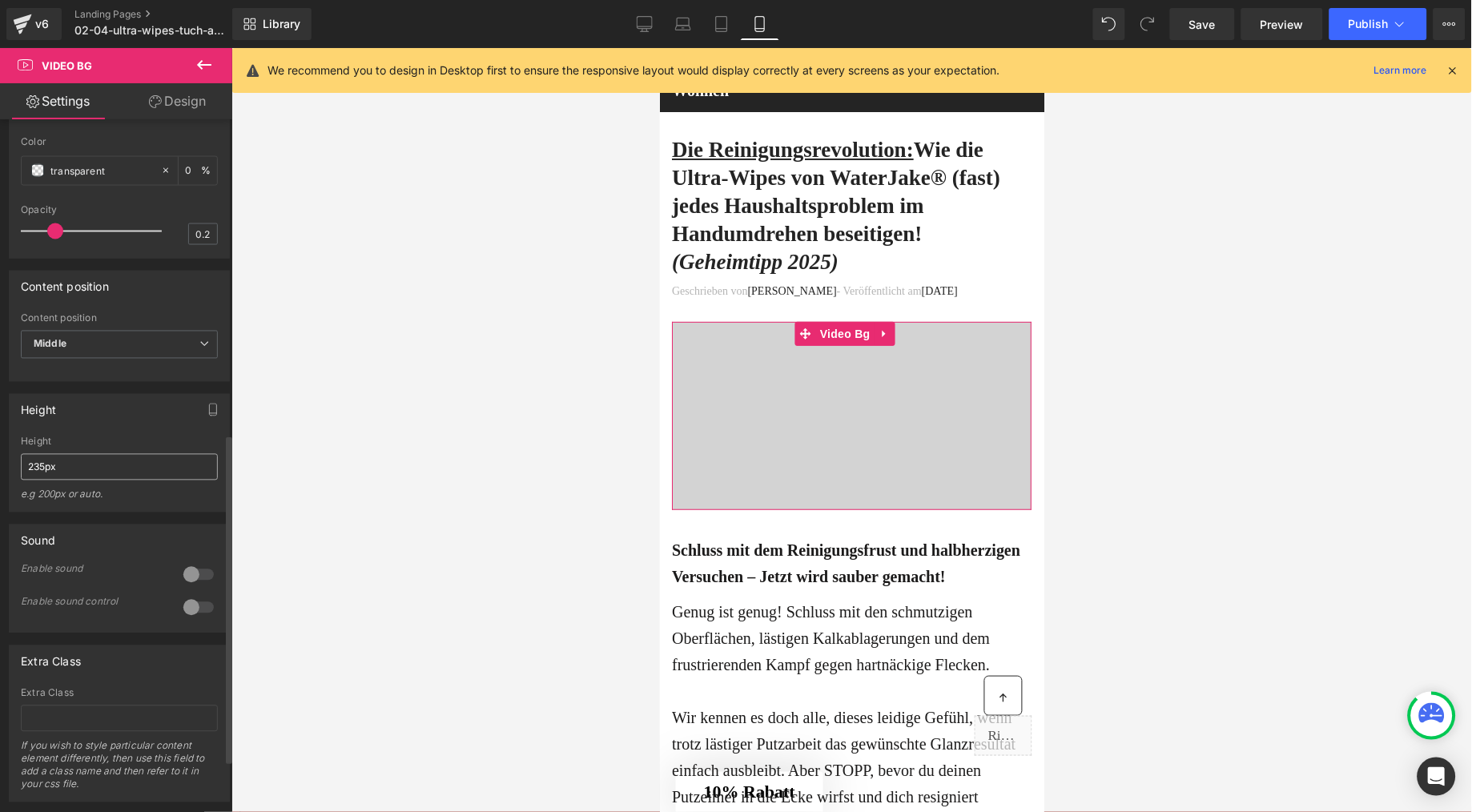
scroll to position [705, 0]
click at [31, 472] on input "235px" at bounding box center [119, 460] width 197 height 27
click at [32, 472] on input "235px" at bounding box center [119, 460] width 197 height 27
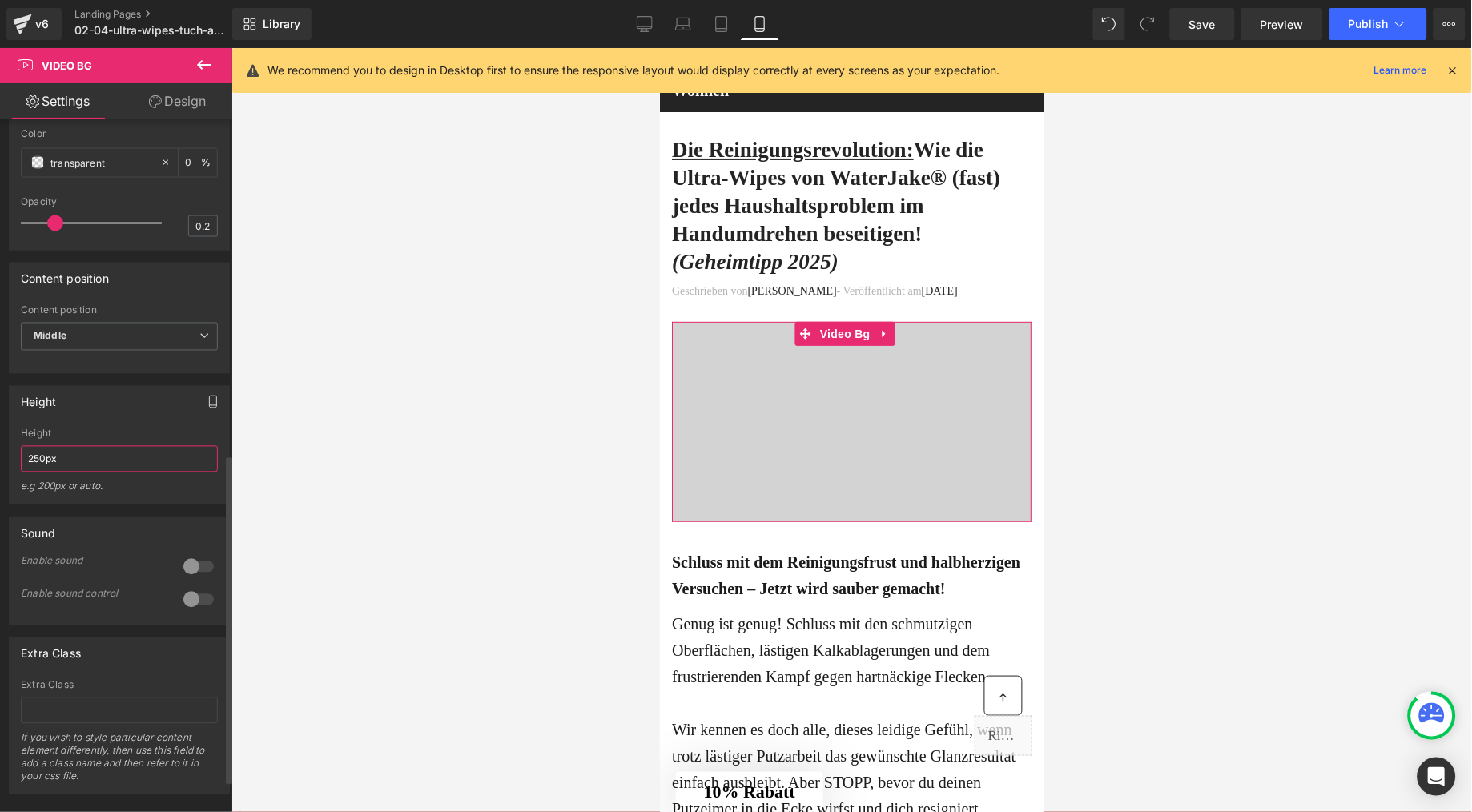
type input "250px"
click at [207, 408] on icon "button" at bounding box center [212, 401] width 12 height 12
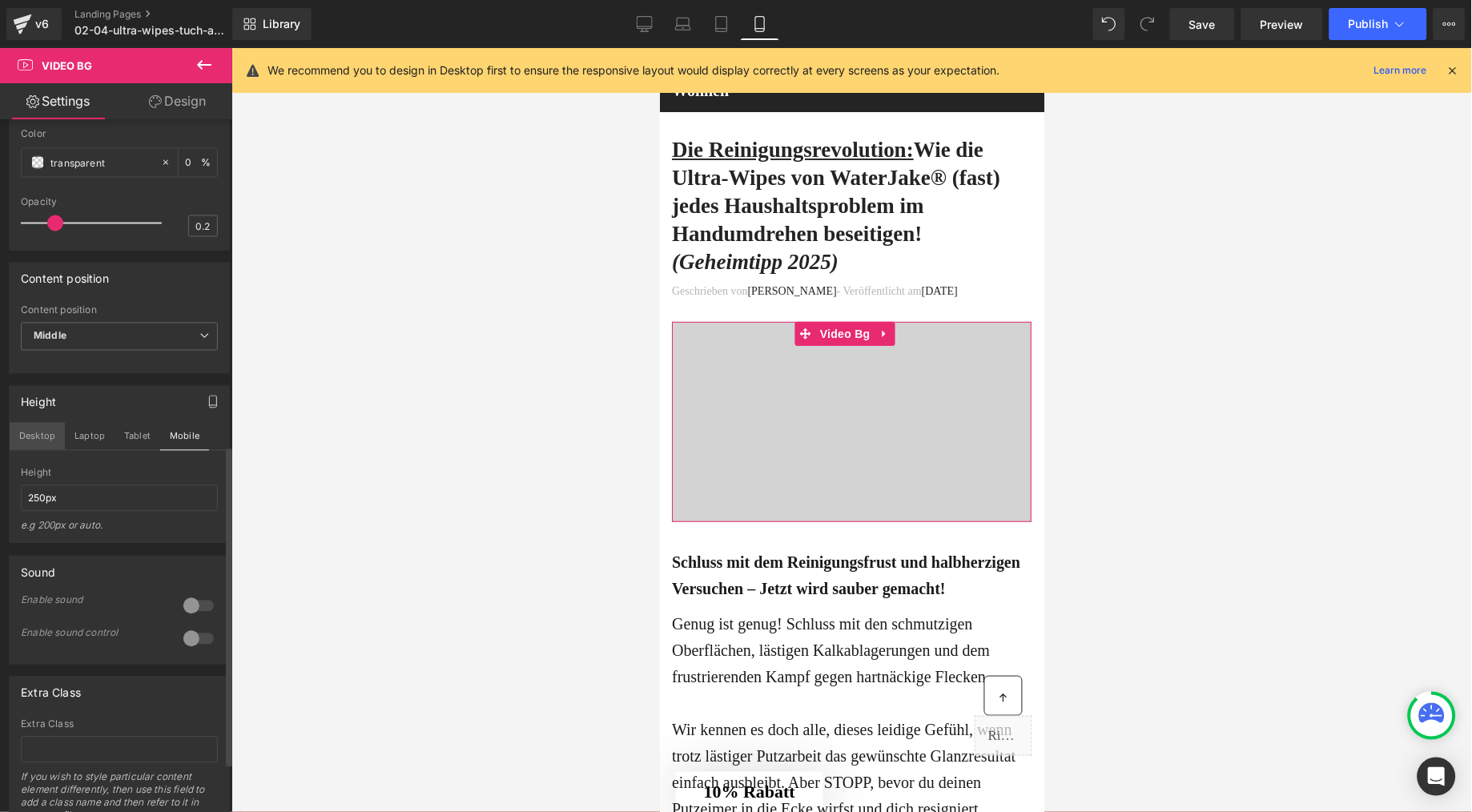
click at [26, 450] on button "Desktop" at bounding box center [37, 436] width 55 height 27
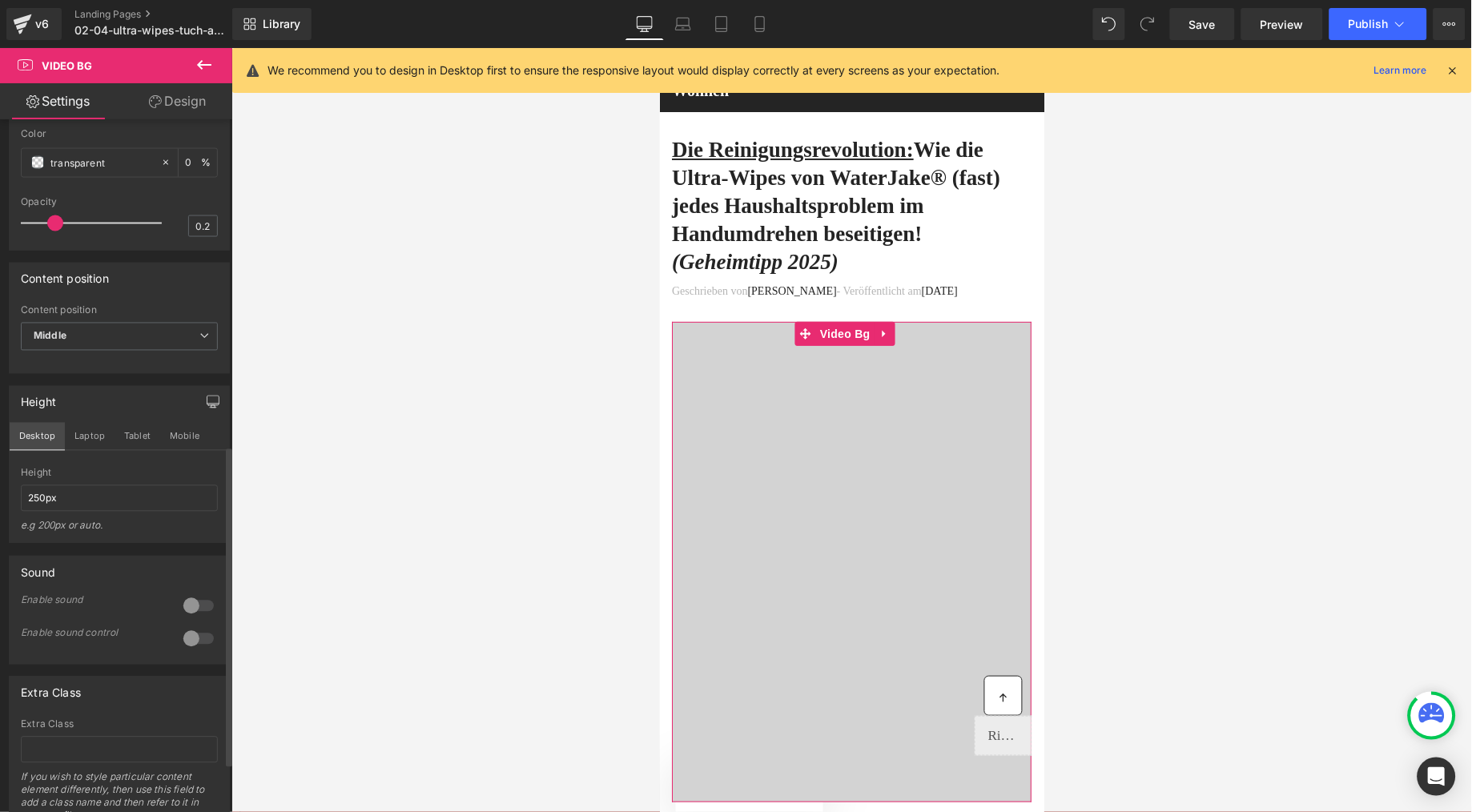
scroll to position [11, 0]
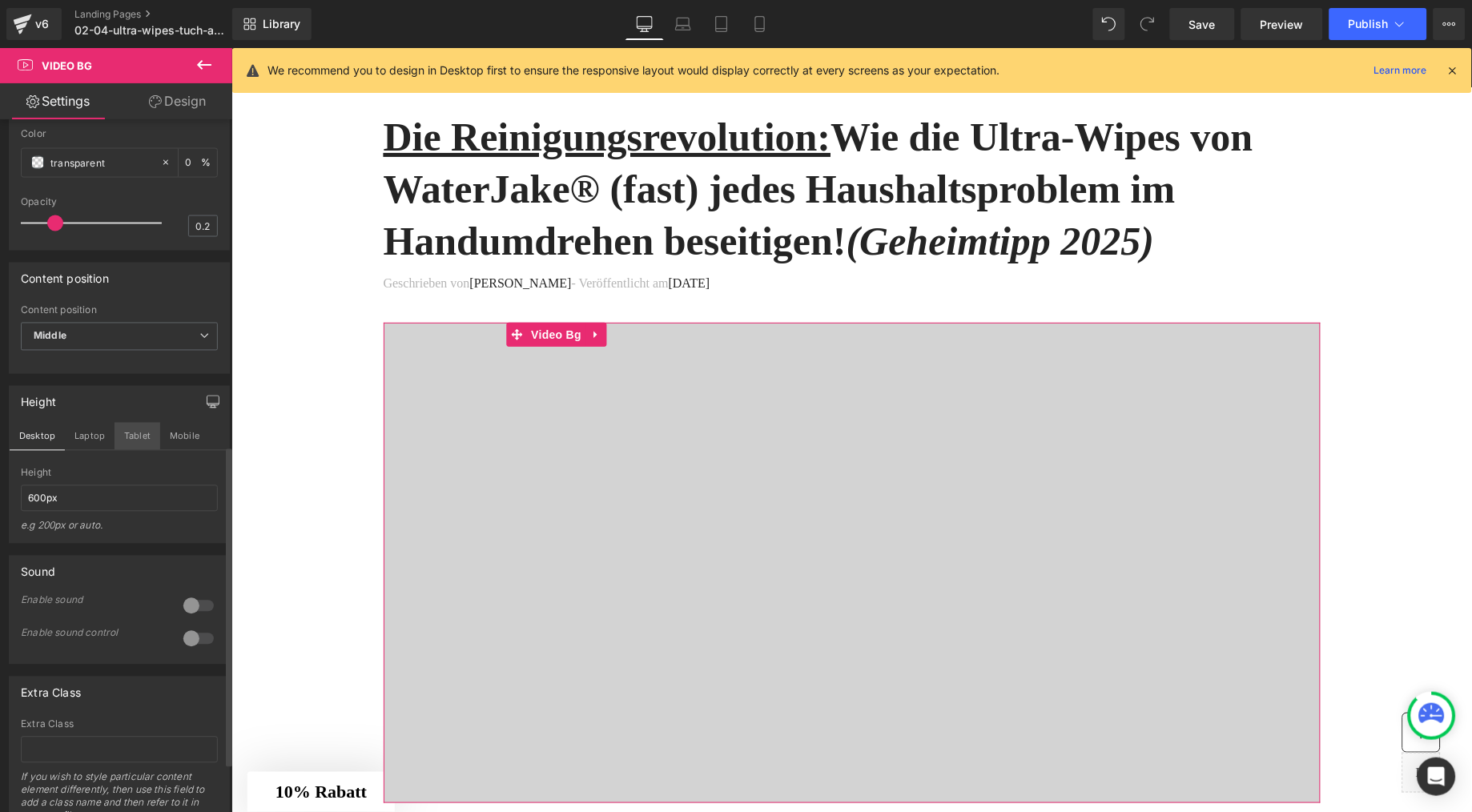
click at [132, 450] on button "Tablet" at bounding box center [137, 436] width 46 height 27
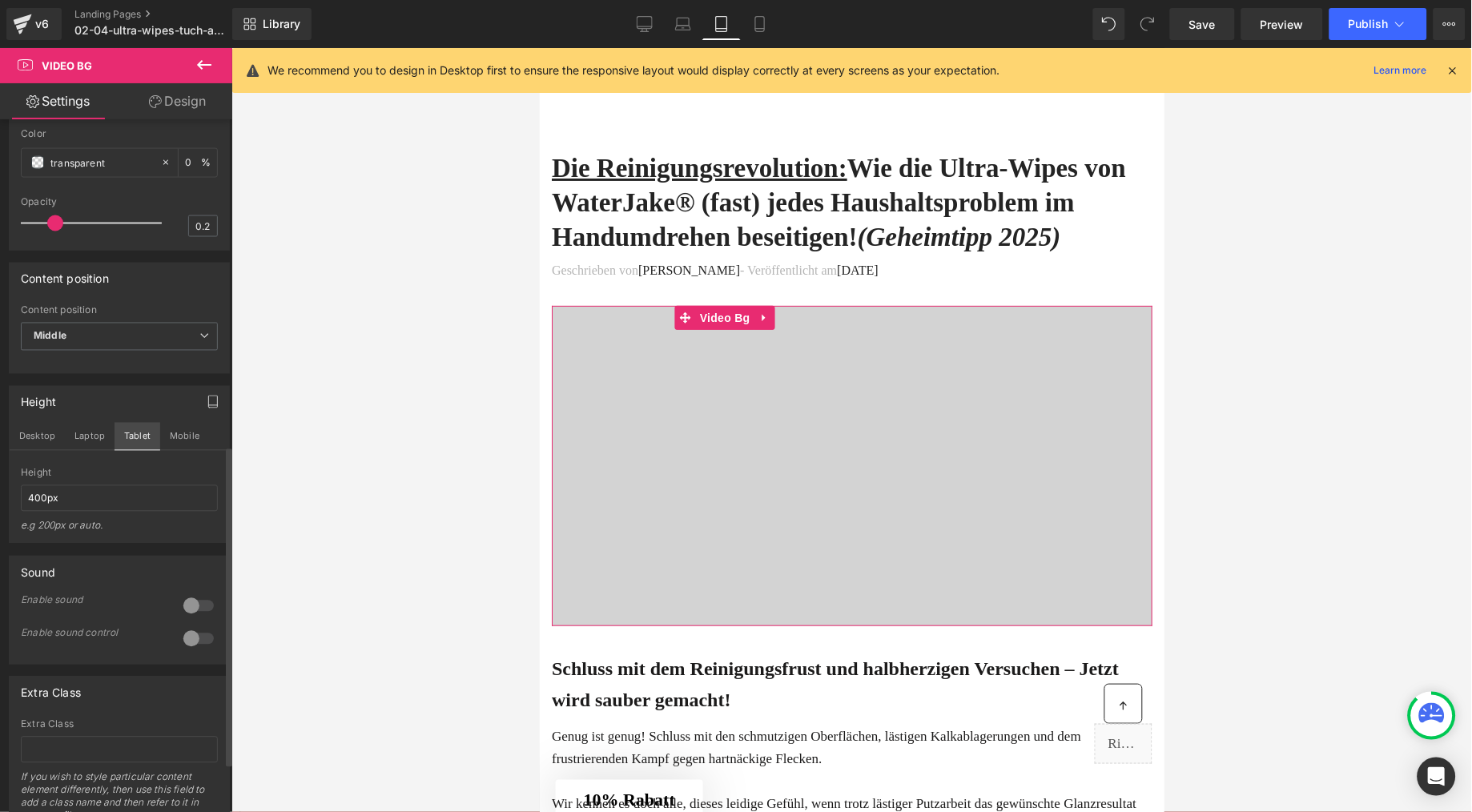
scroll to position [27, 0]
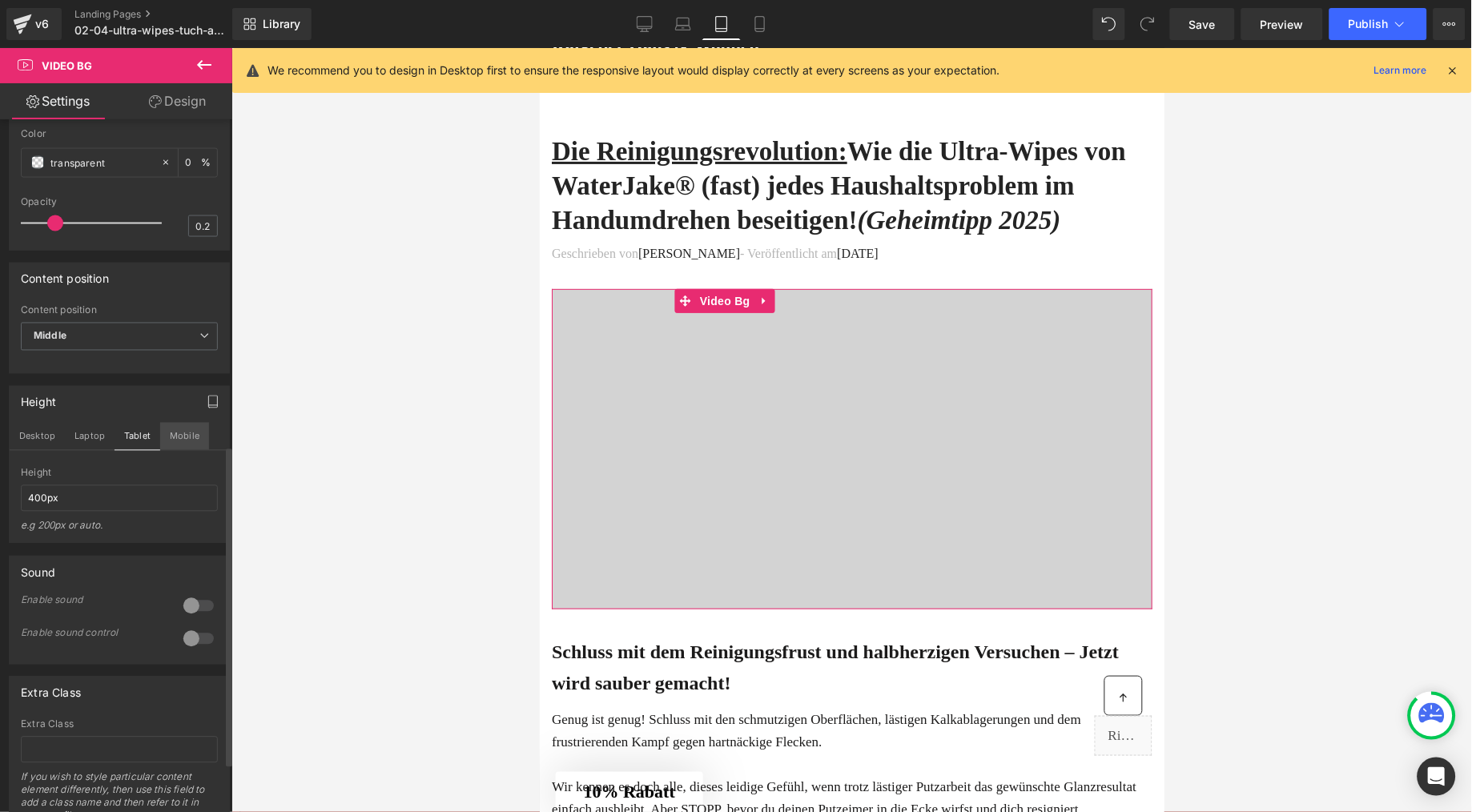
click at [167, 450] on button "Mobile" at bounding box center [184, 436] width 49 height 27
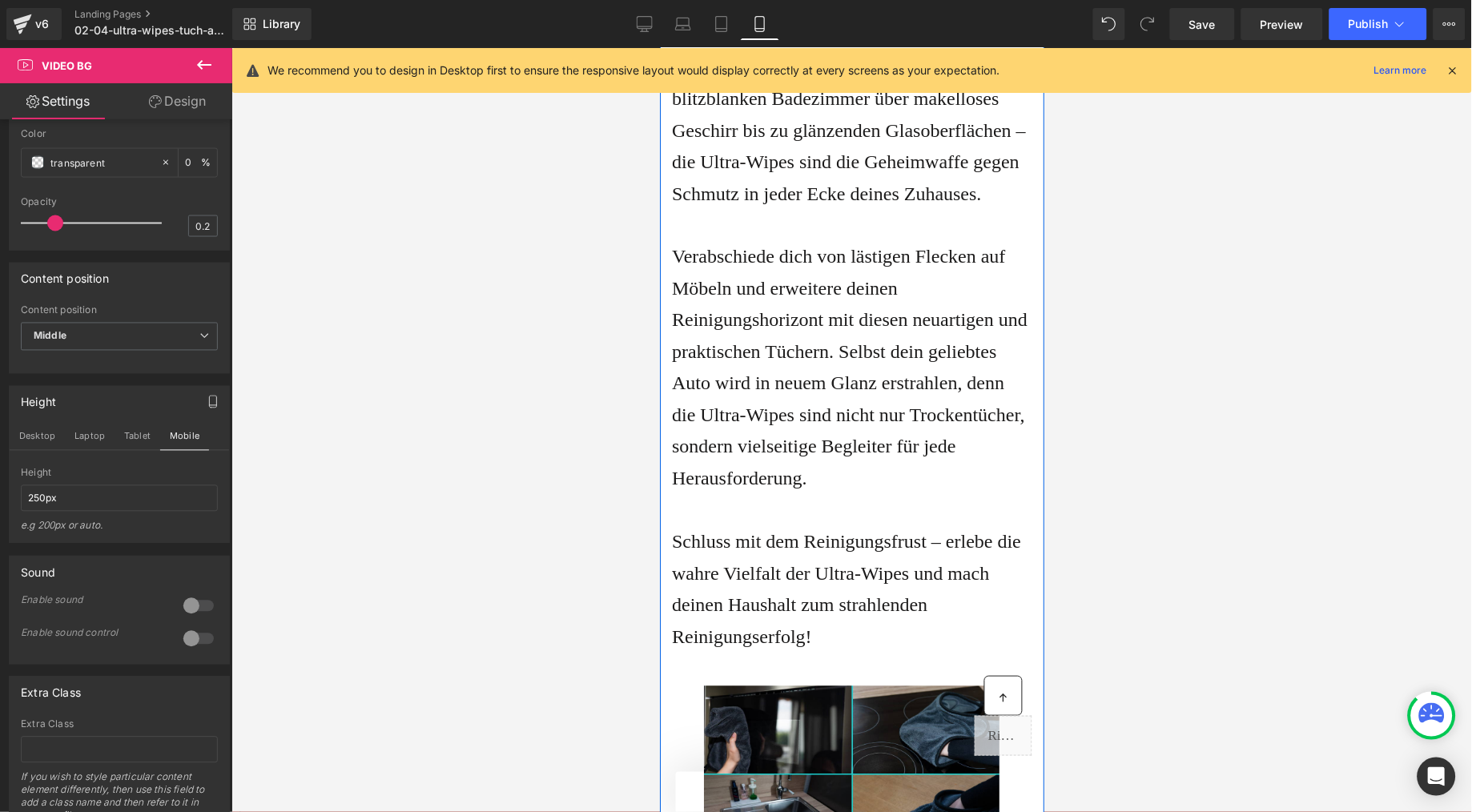
scroll to position [4305, 0]
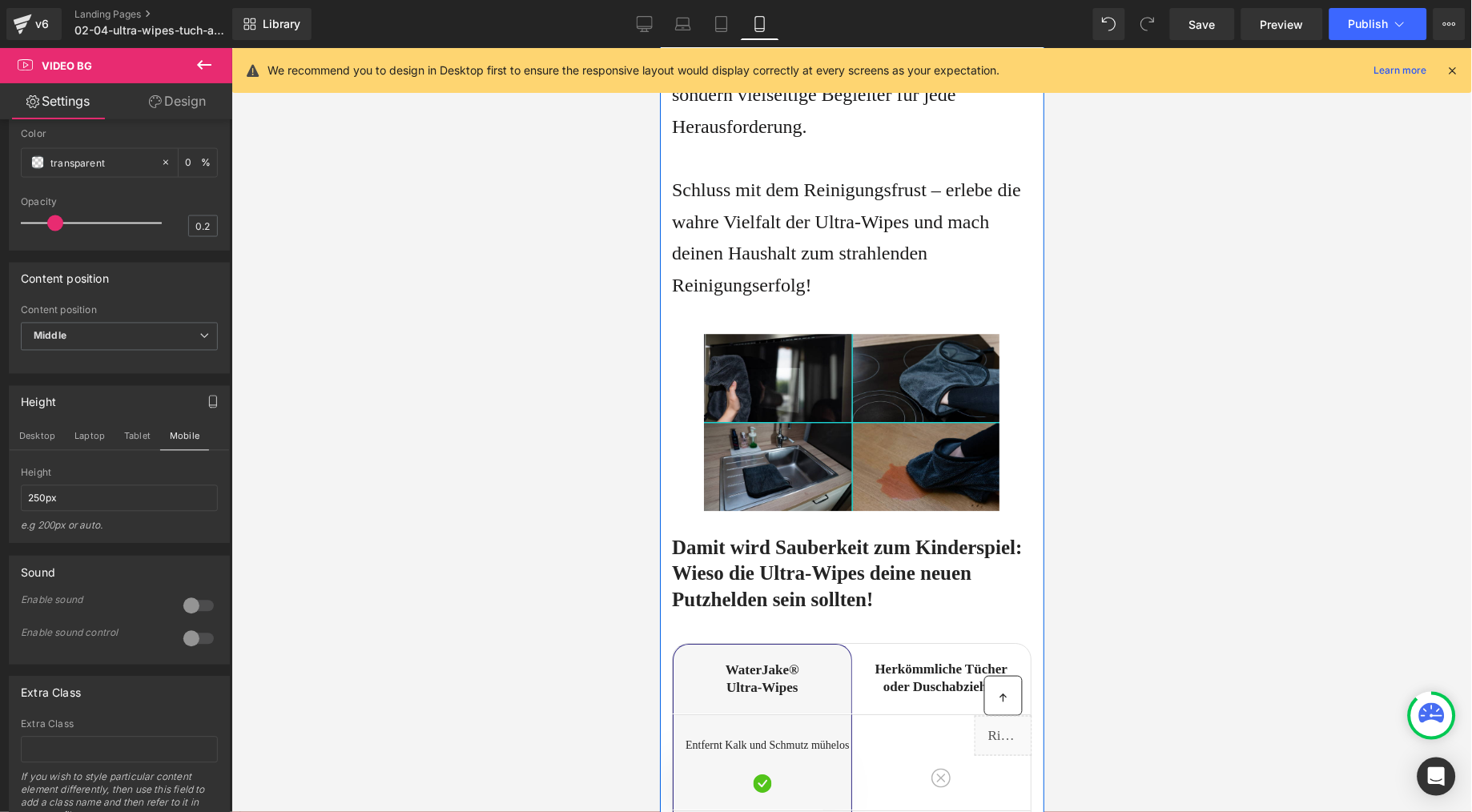
click at [825, 136] on span "Verabschiede dich von lästigen Flecken auf Möbeln und erweitere deinen Reinigun…" at bounding box center [849, 14] width 356 height 242
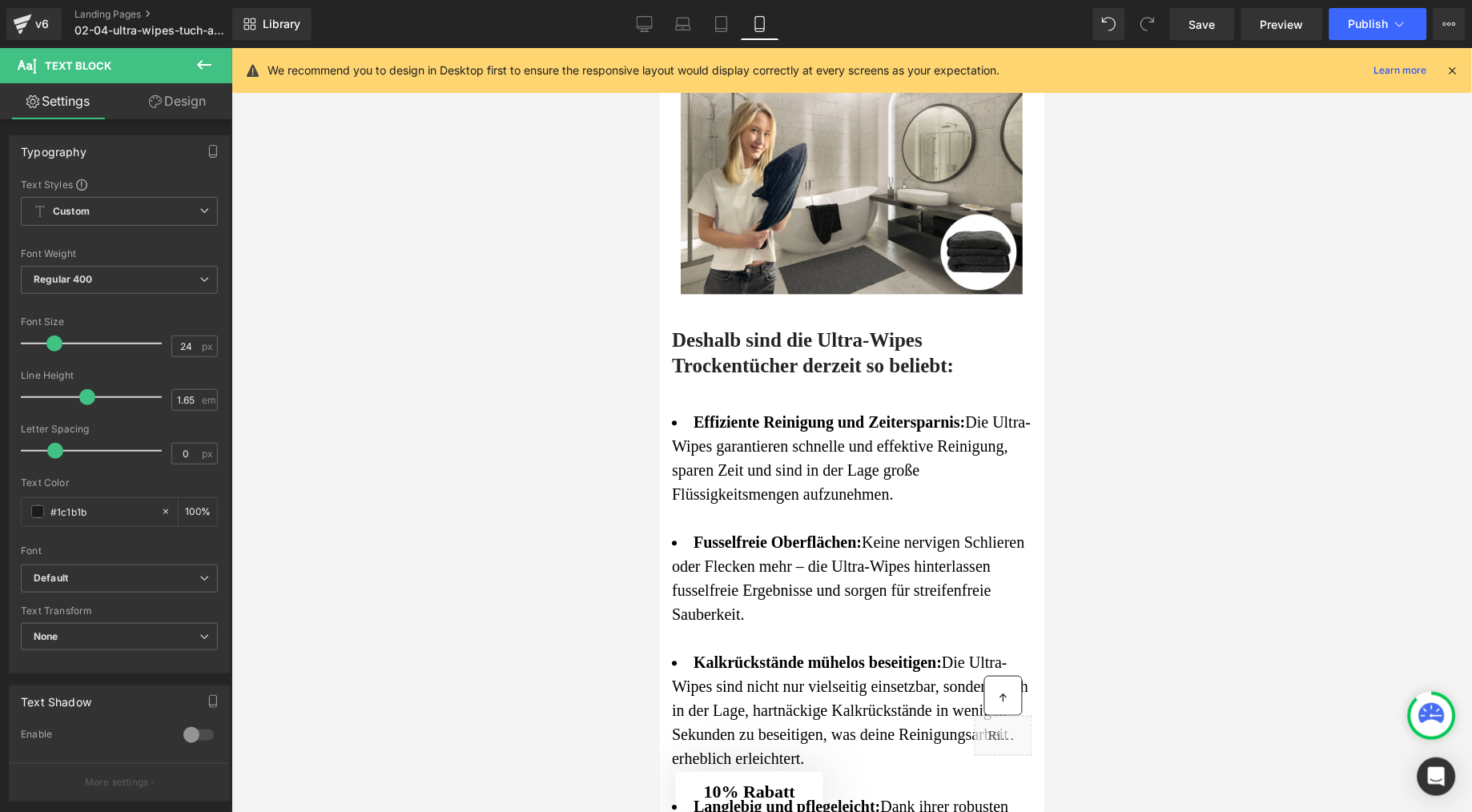
scroll to position [2091, 0]
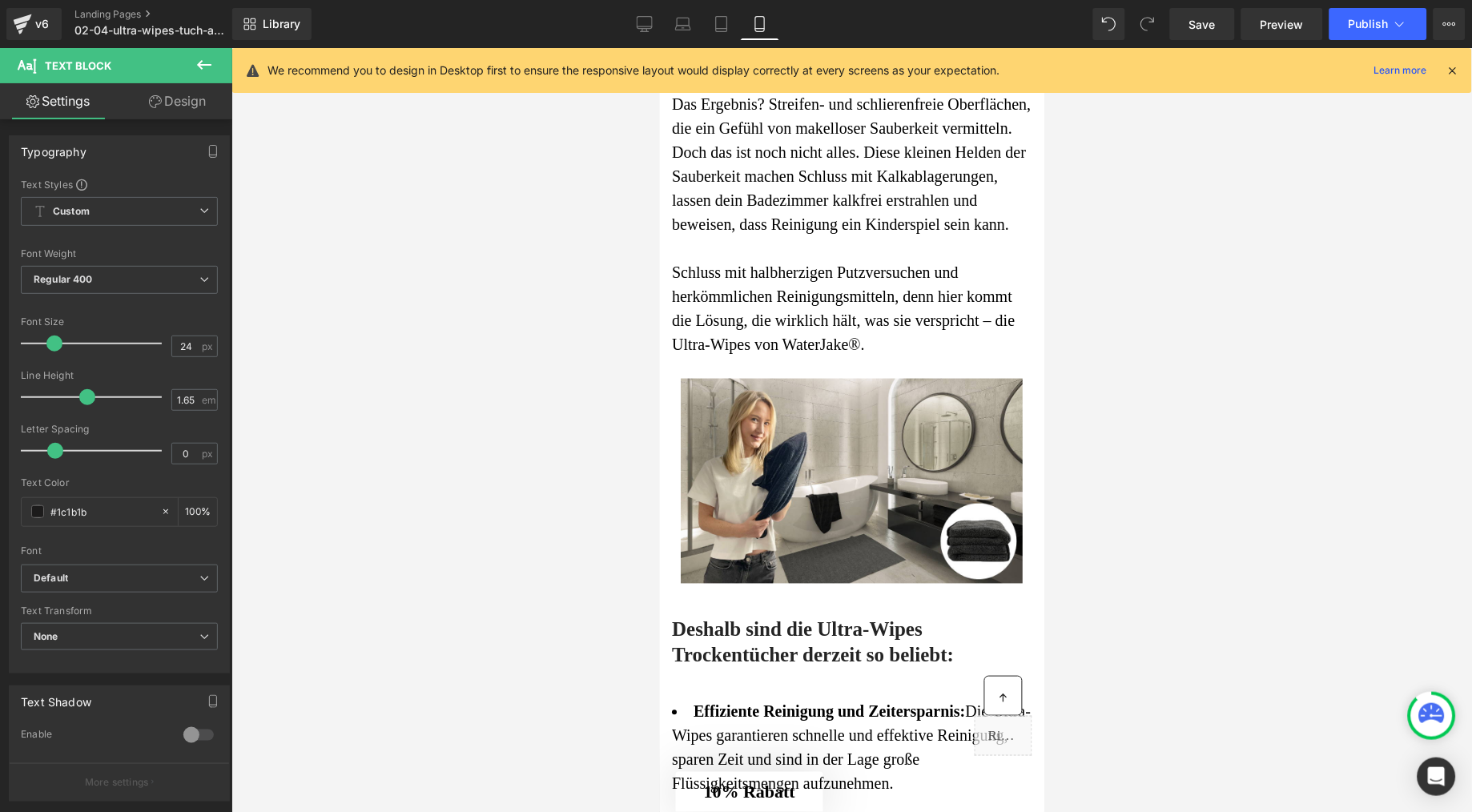
click at [804, 232] on span "Das Ergebnis? Streifen- und schlierenfreie Oberflächen, die ein Gefühl von make…" at bounding box center [851, 162] width 359 height 137
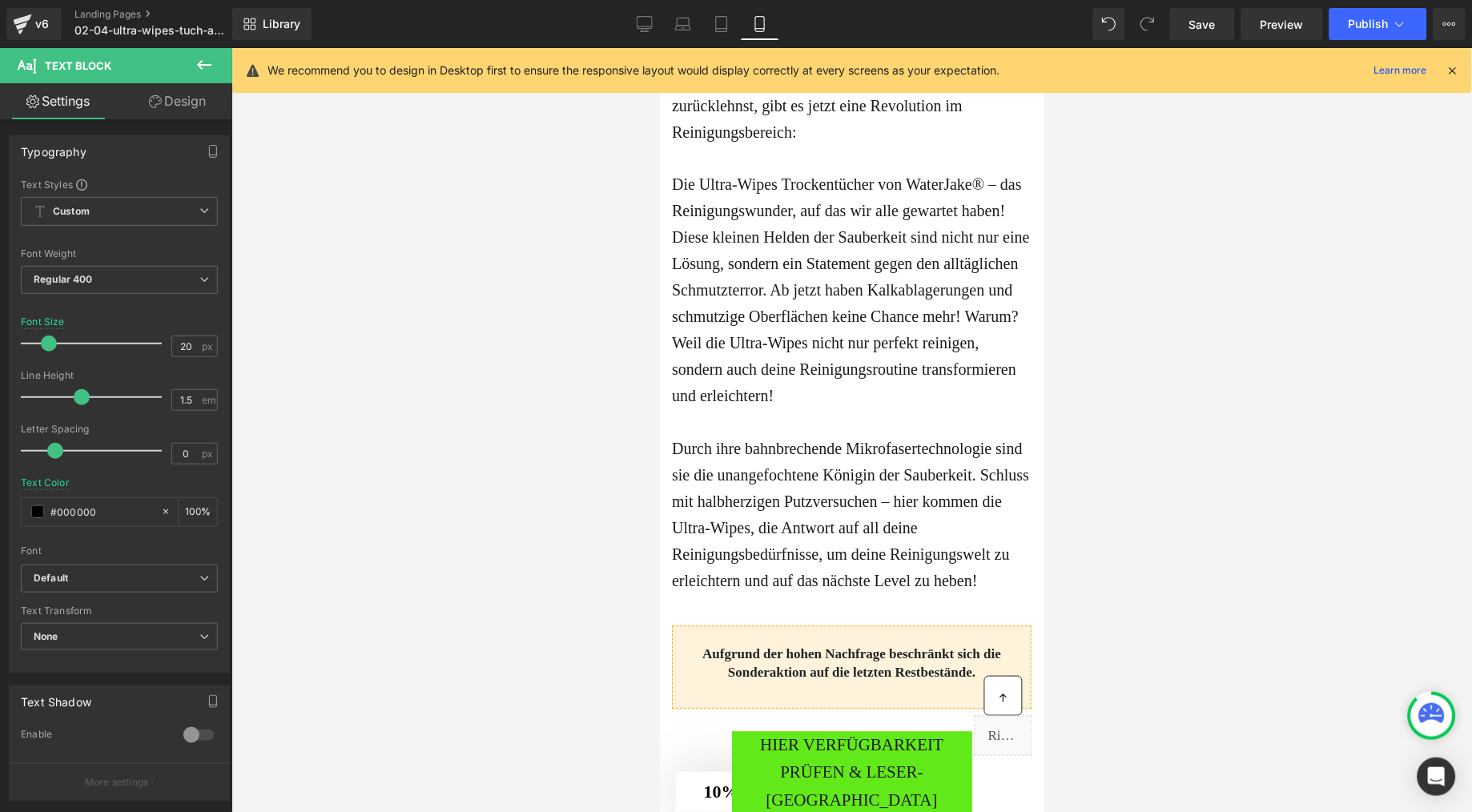
scroll to position [718, 0]
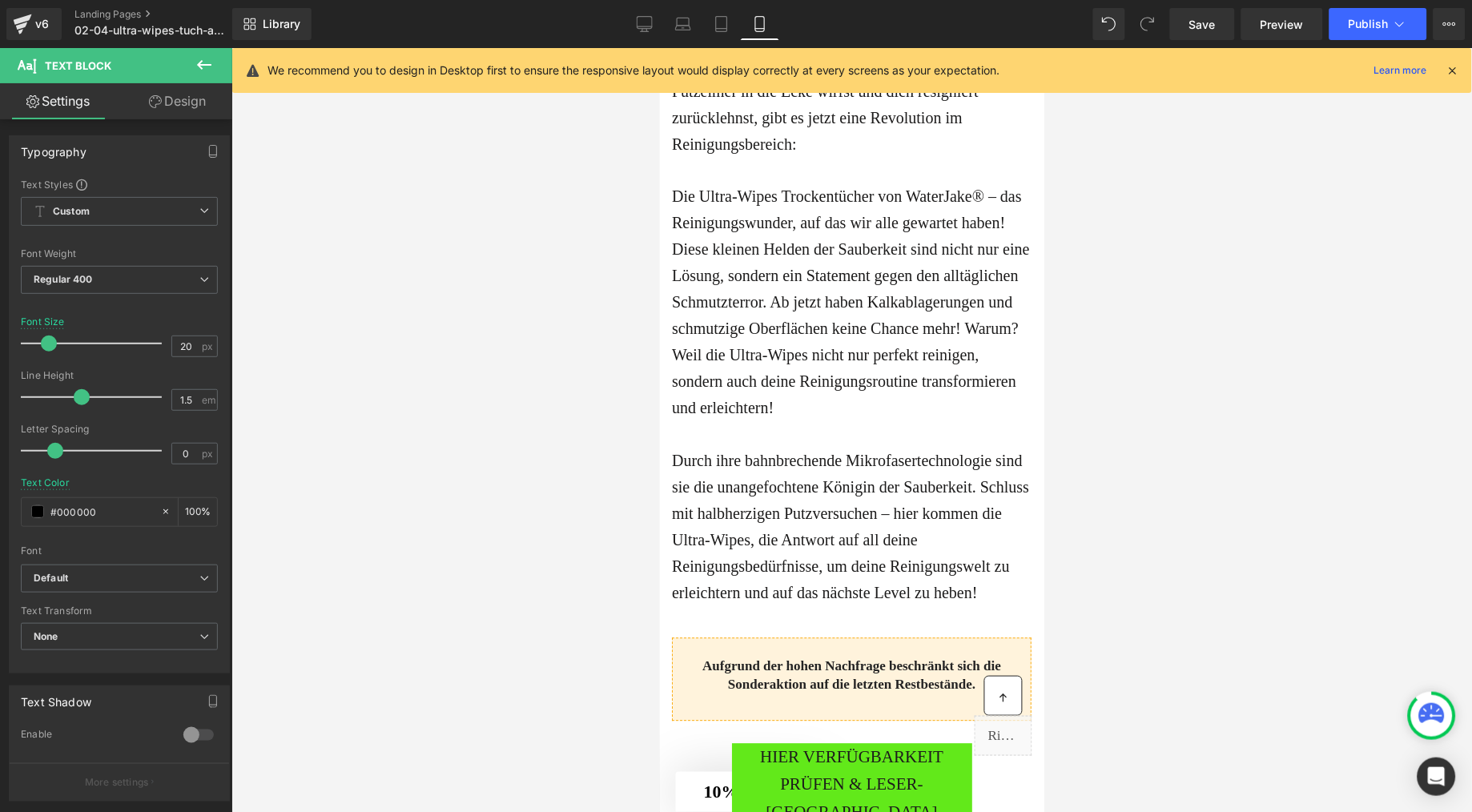
click at [782, 396] on span "Die Ultra-Wipes Trockentücher von WaterJake® – das Reinigungswunder, auf das wi…" at bounding box center [851, 301] width 358 height 229
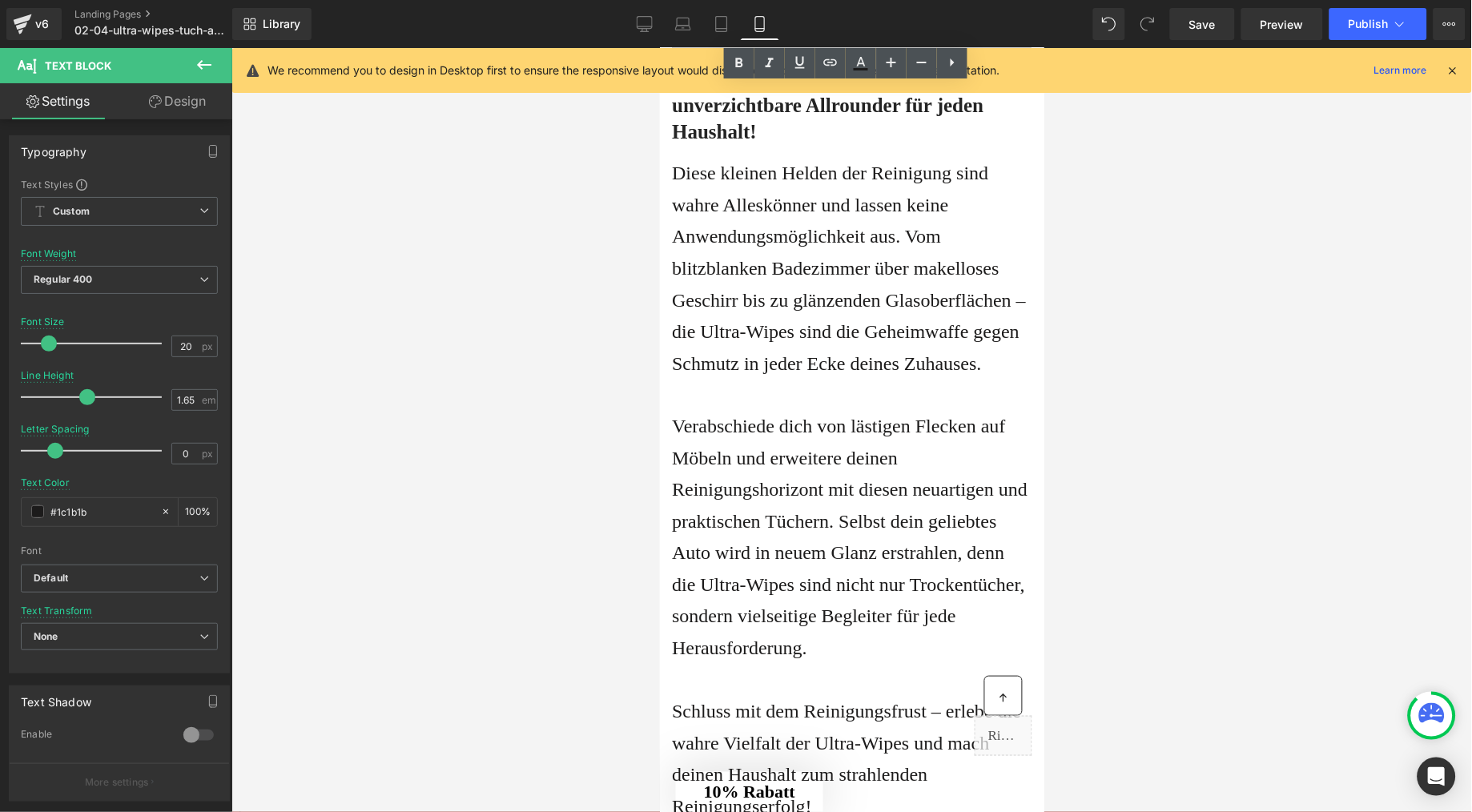
scroll to position [4095, 0]
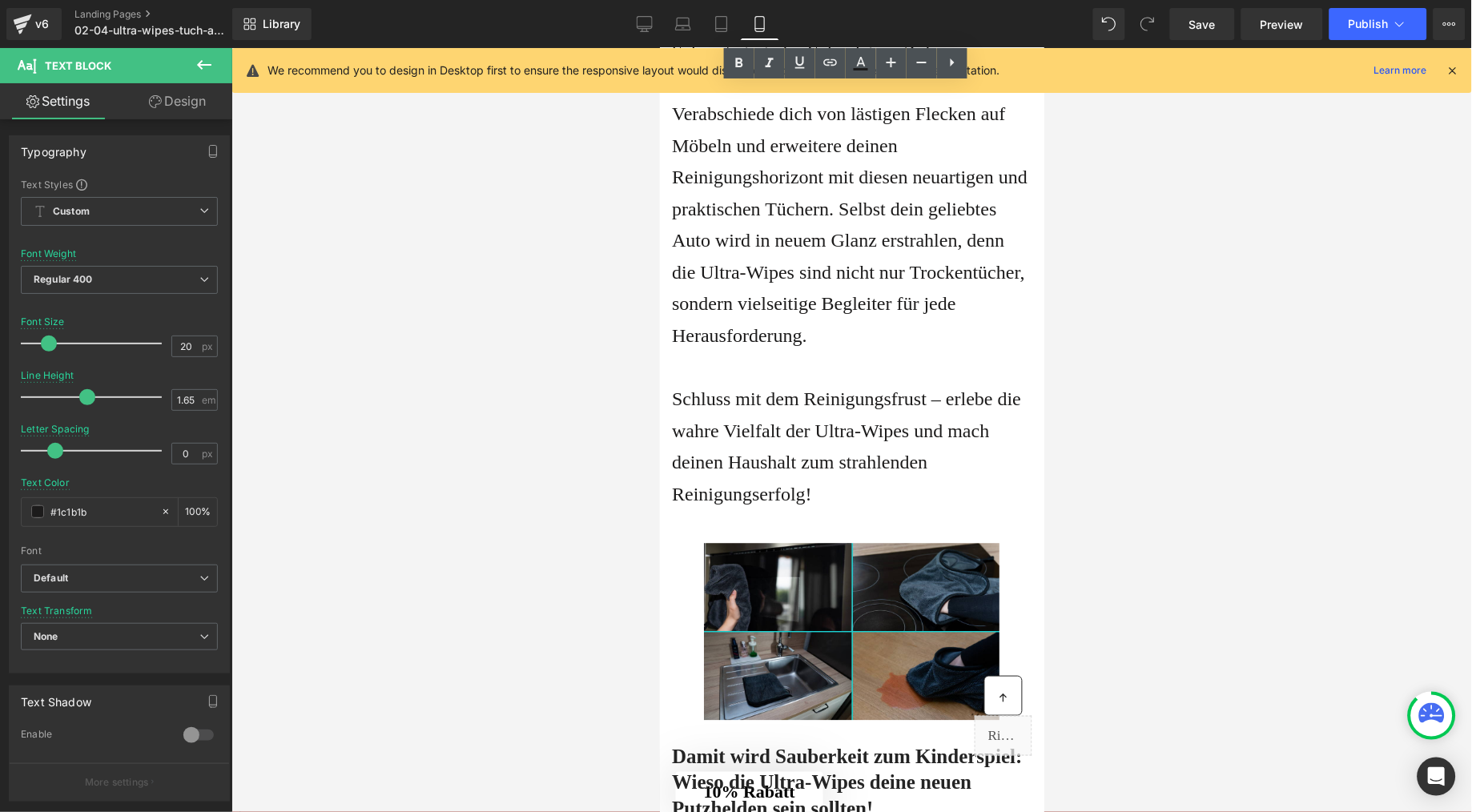
click at [781, 98] on p at bounding box center [851, 82] width 360 height 32
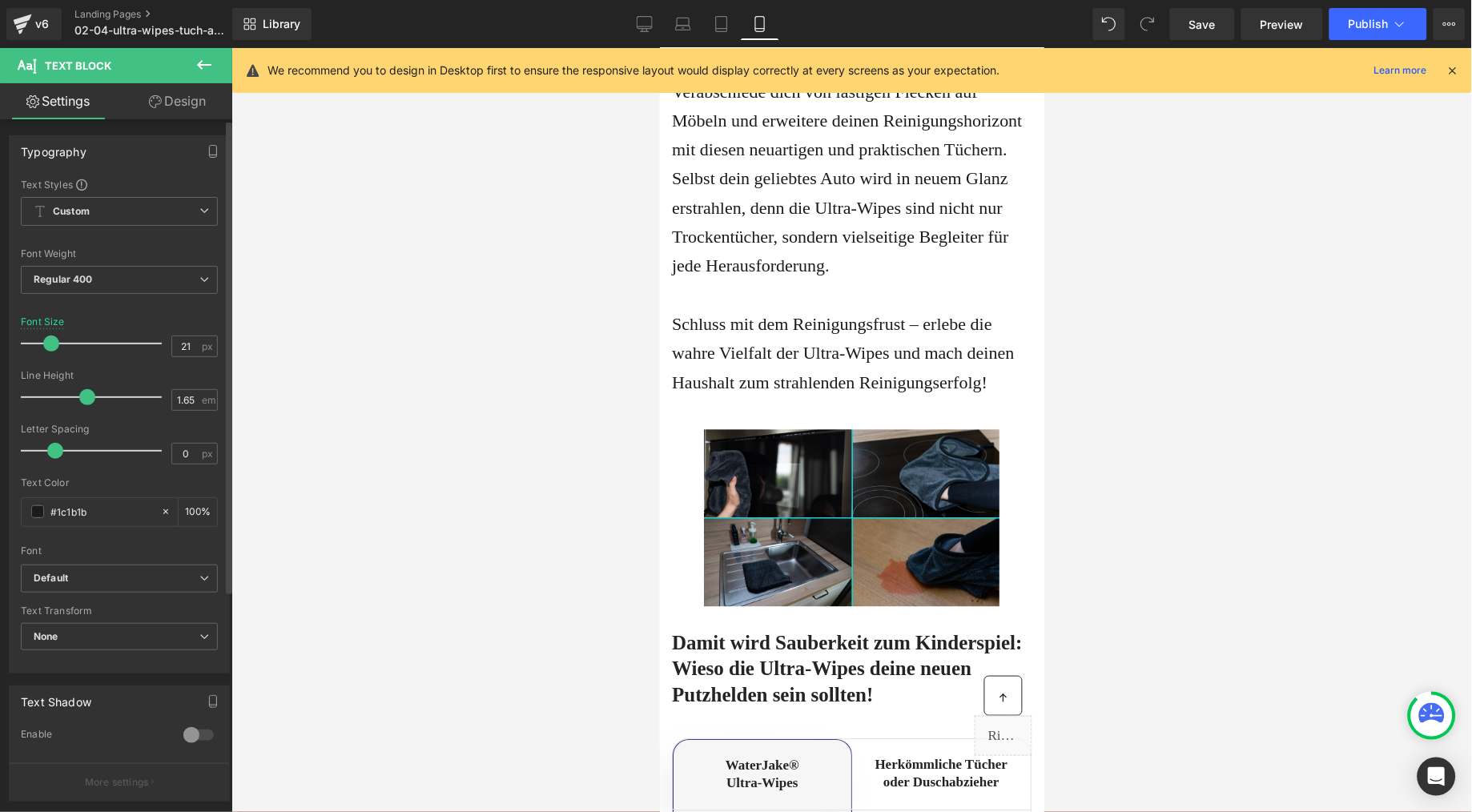
type input "20"
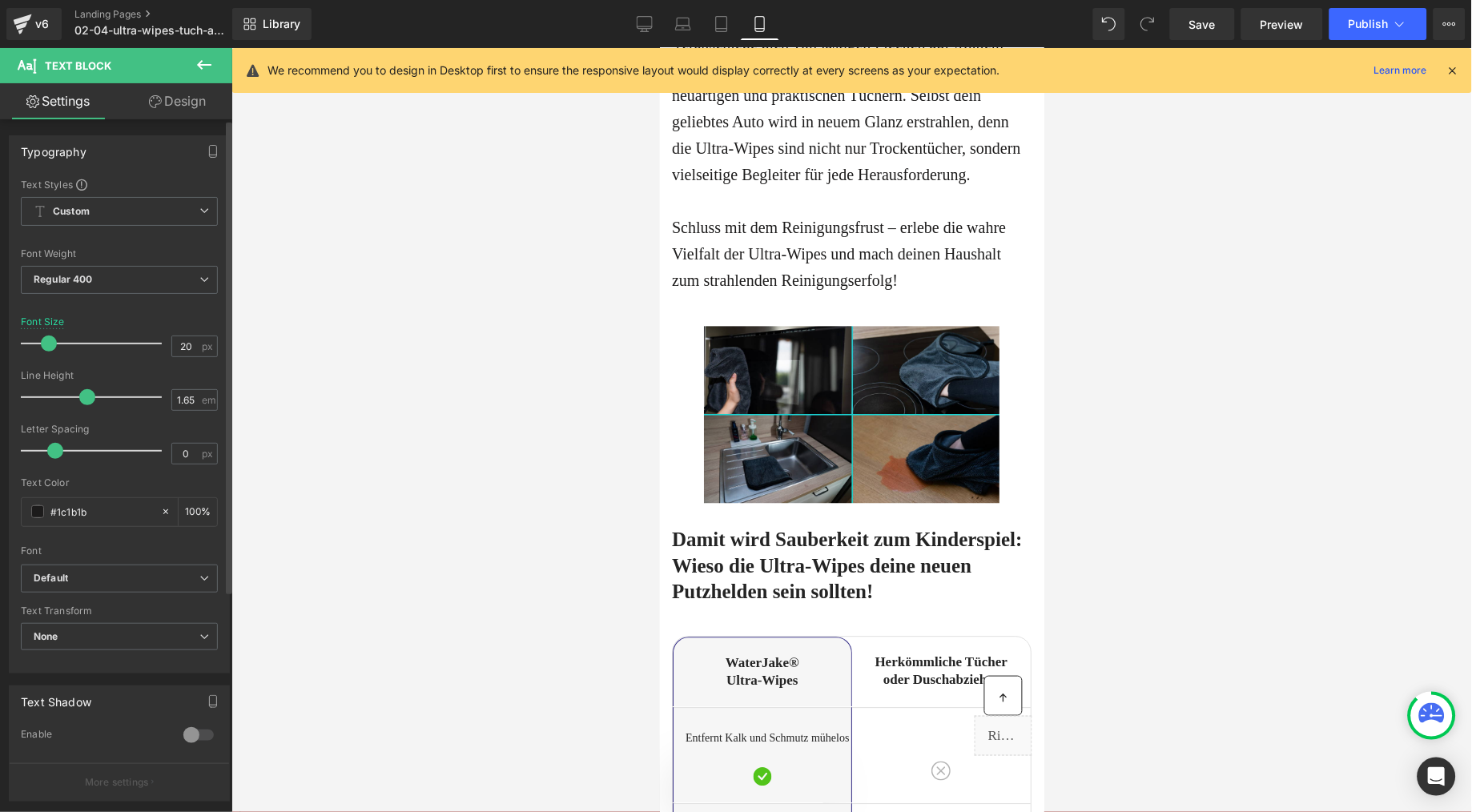
click at [52, 350] on div at bounding box center [96, 343] width 133 height 32
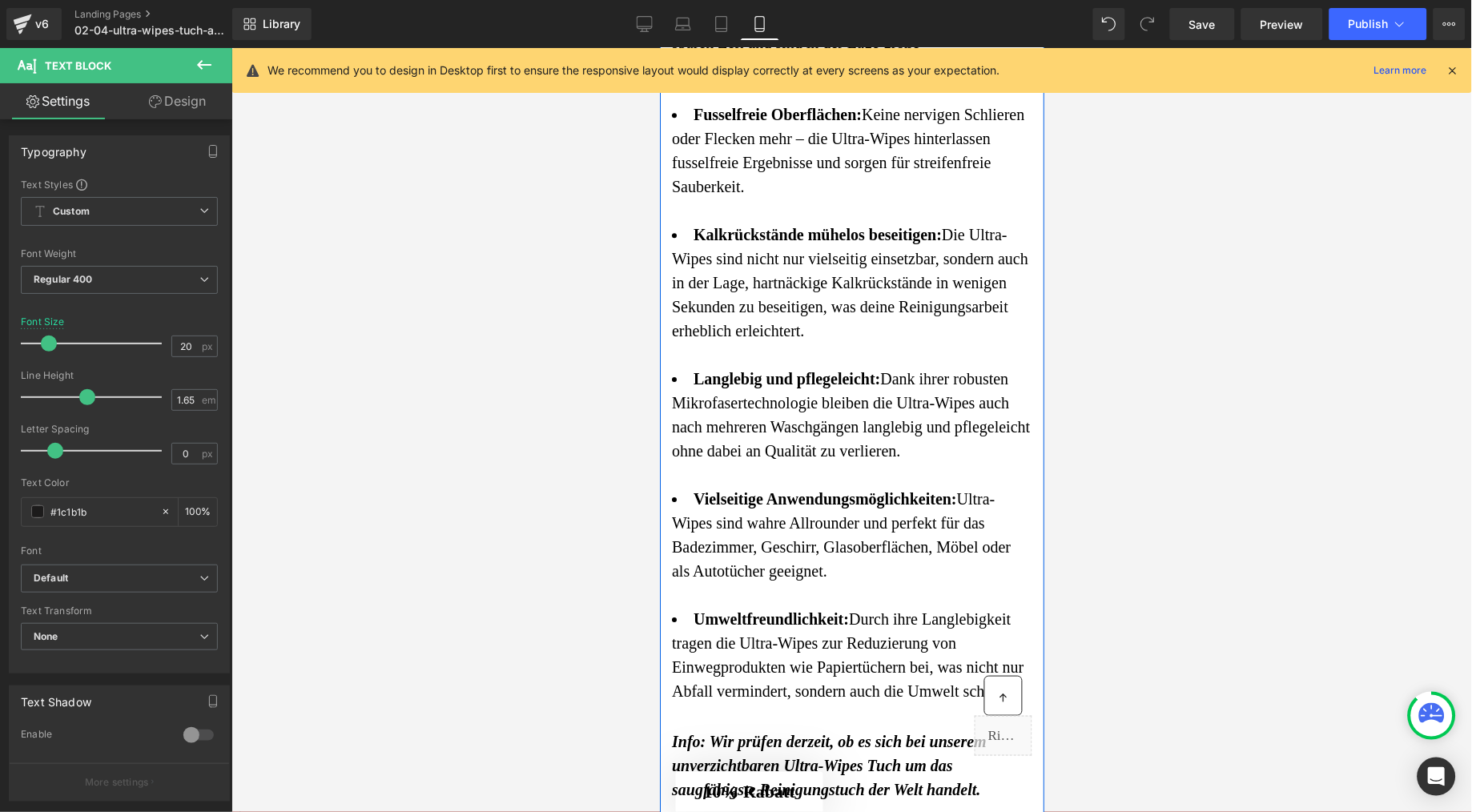
scroll to position [2741, 0]
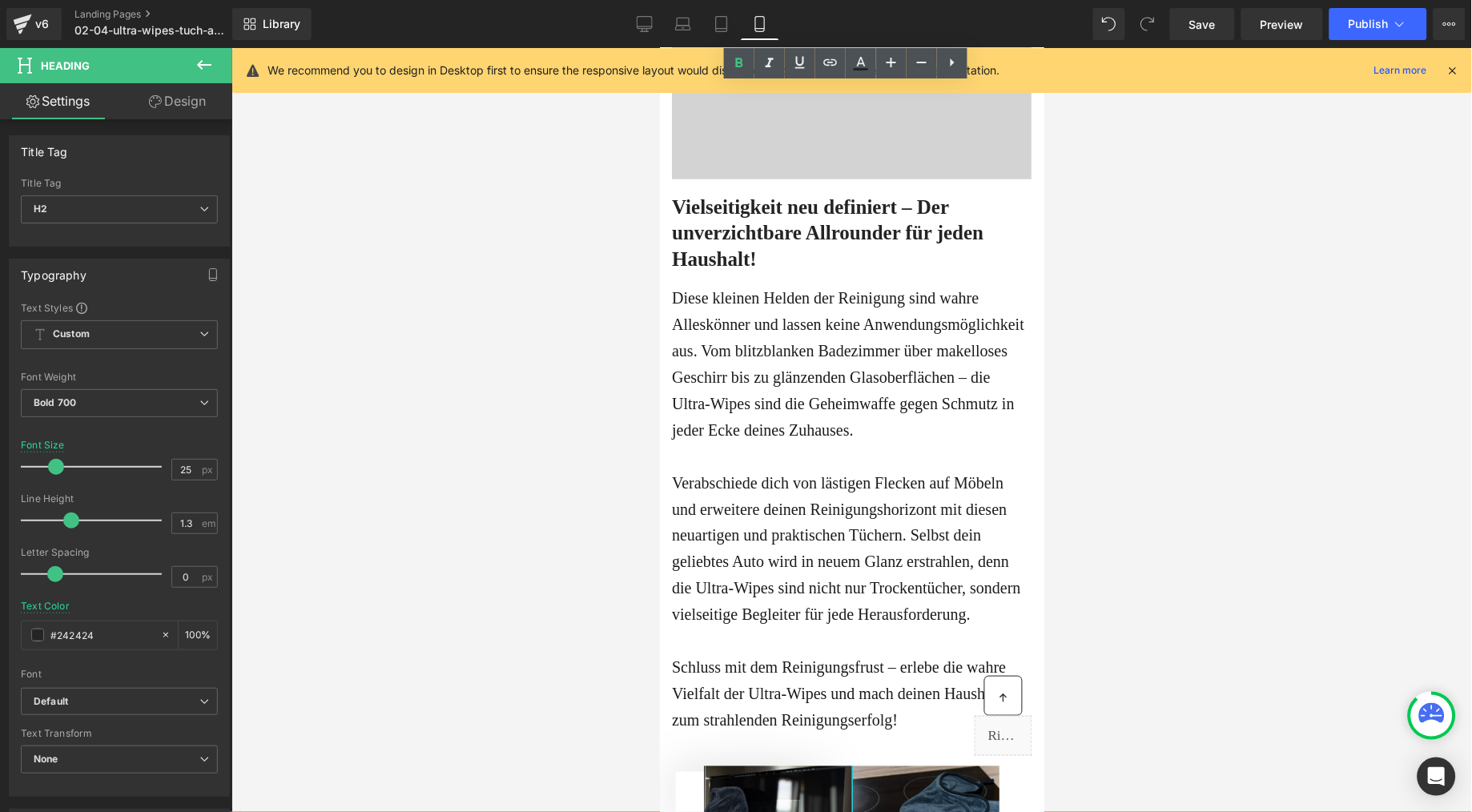
scroll to position [3943, 0]
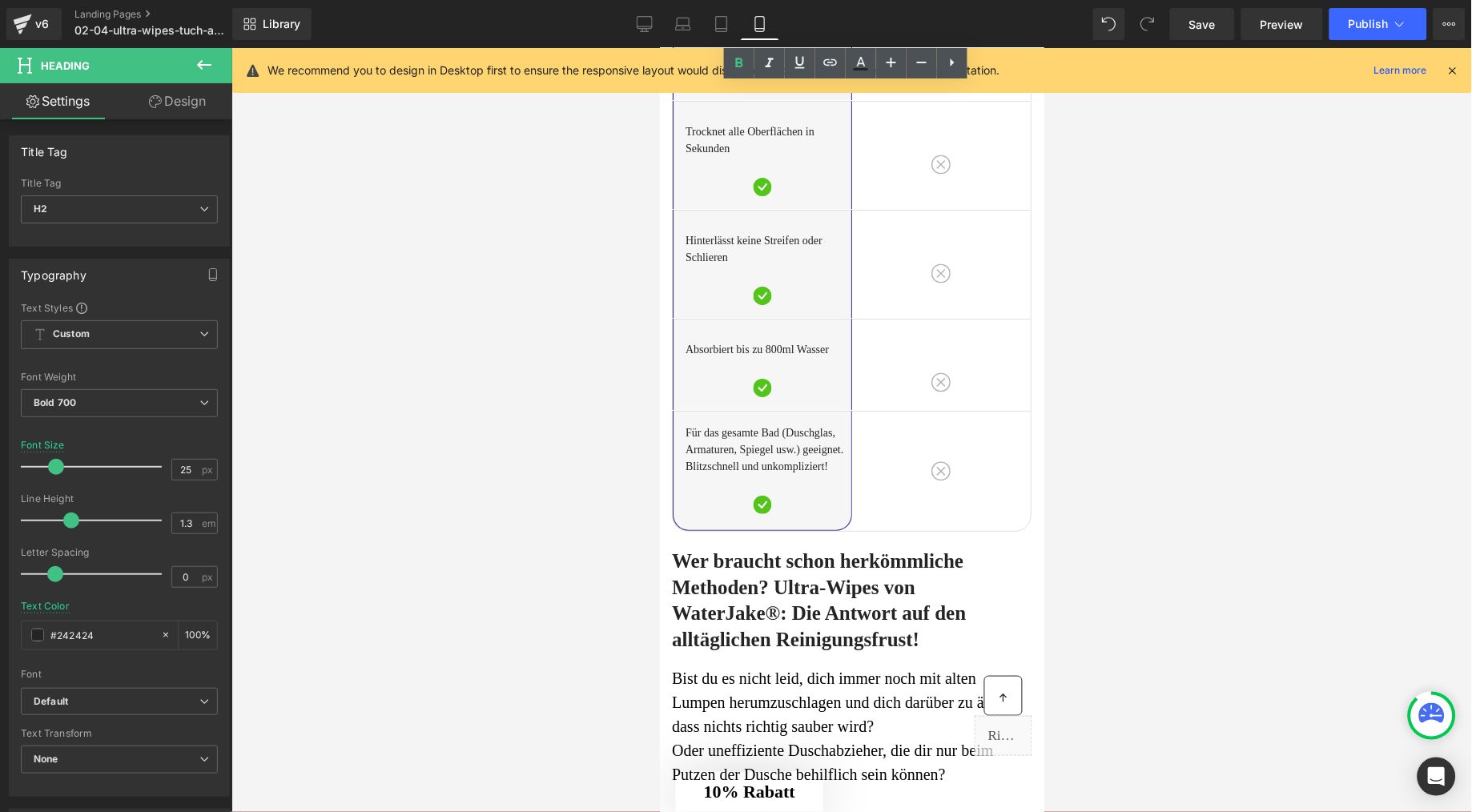
scroll to position [4726, 0]
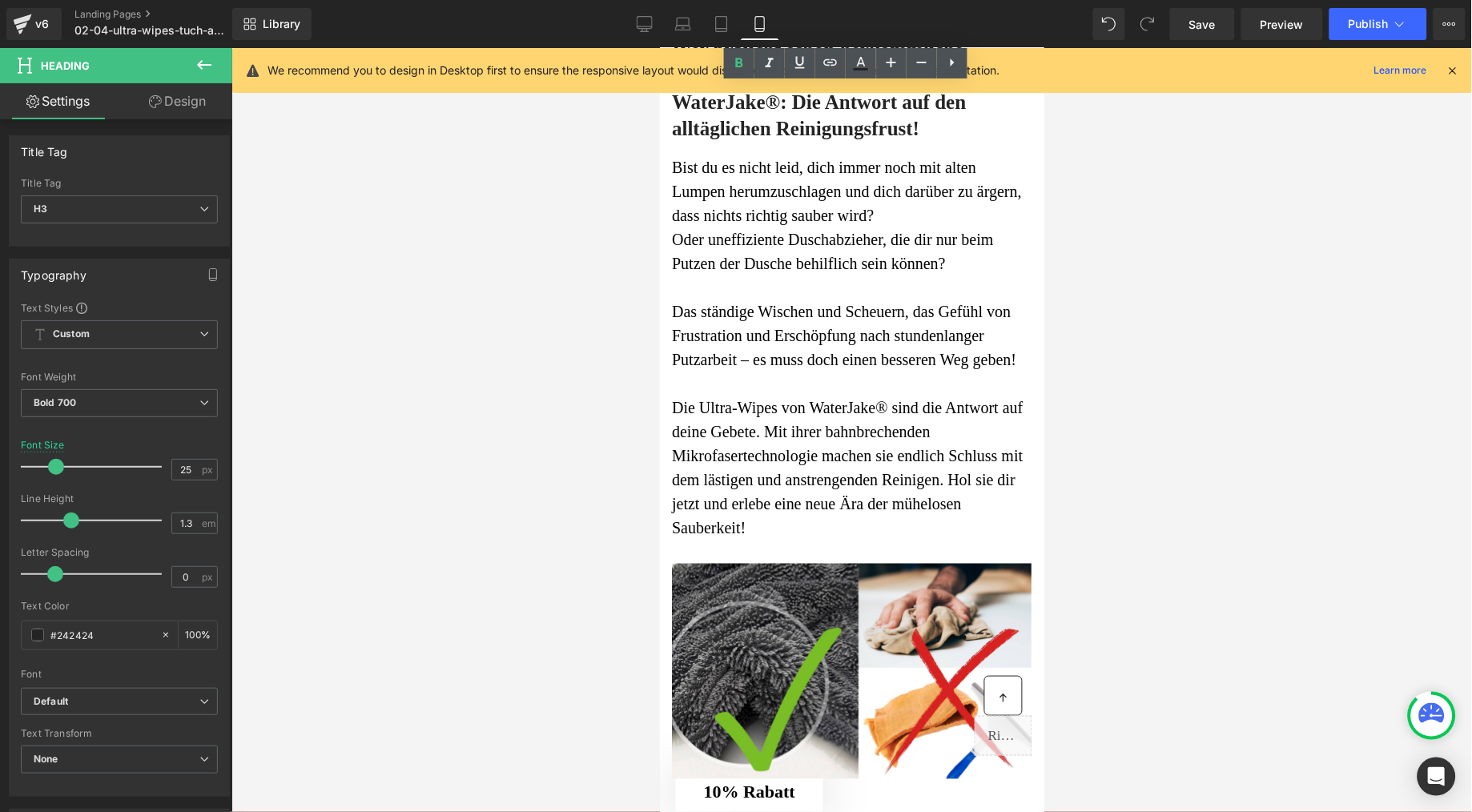
scroll to position [5491, 0]
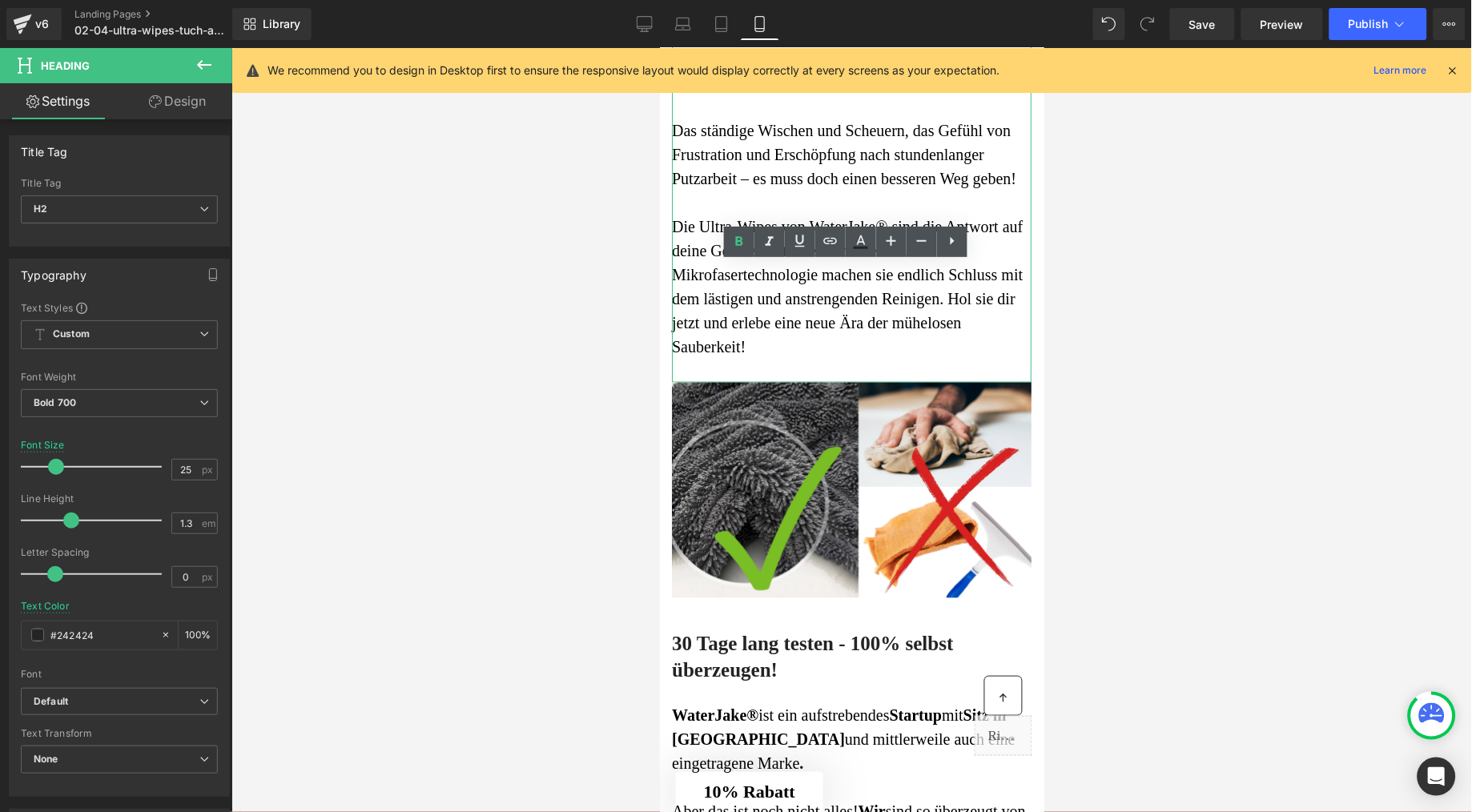
click at [796, 46] on p "Bist du es nicht leid, dich immer noch mit alten Lumpen herumzuschlagen und dic…" at bounding box center [851, 9] width 360 height 72
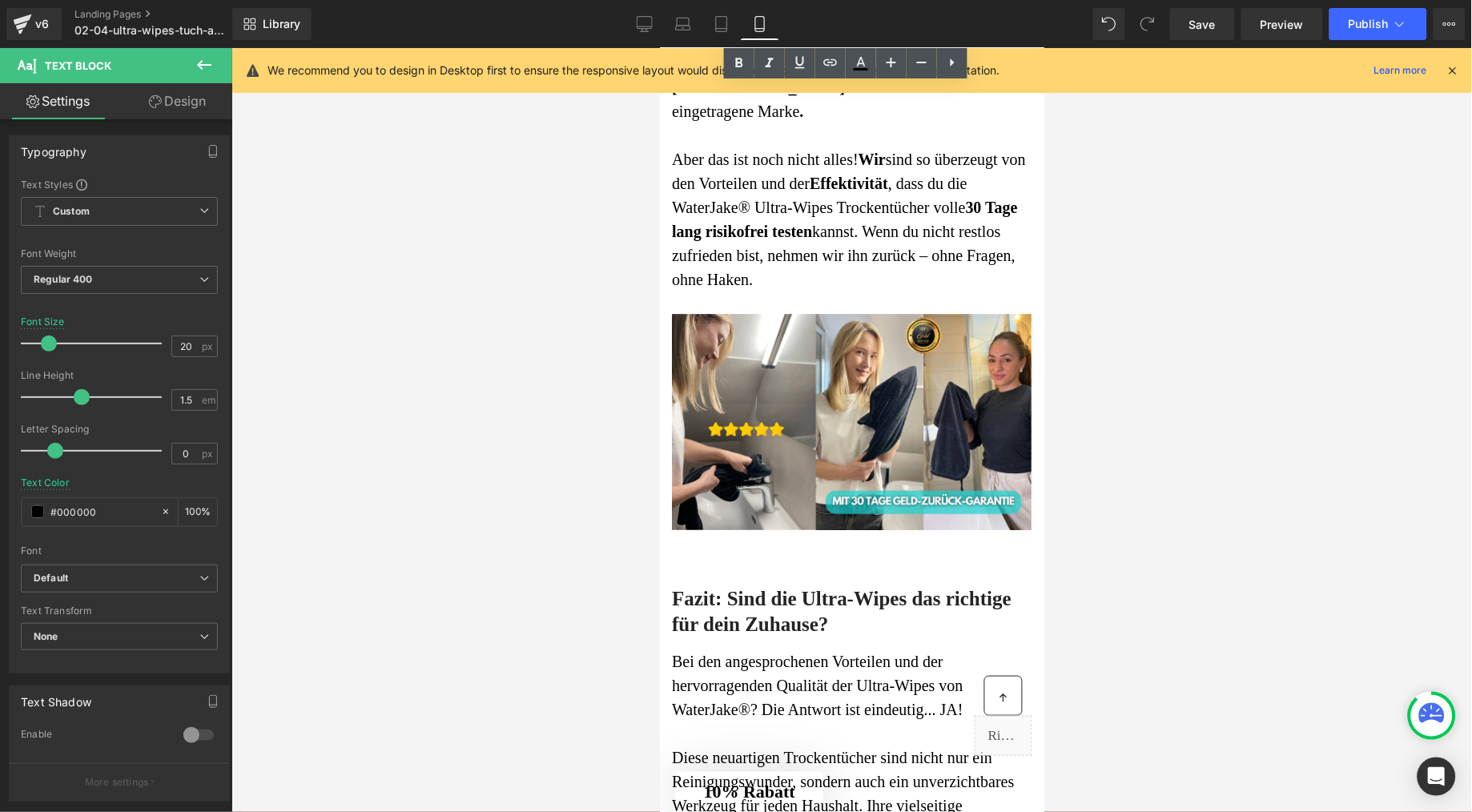
scroll to position [6153, 0]
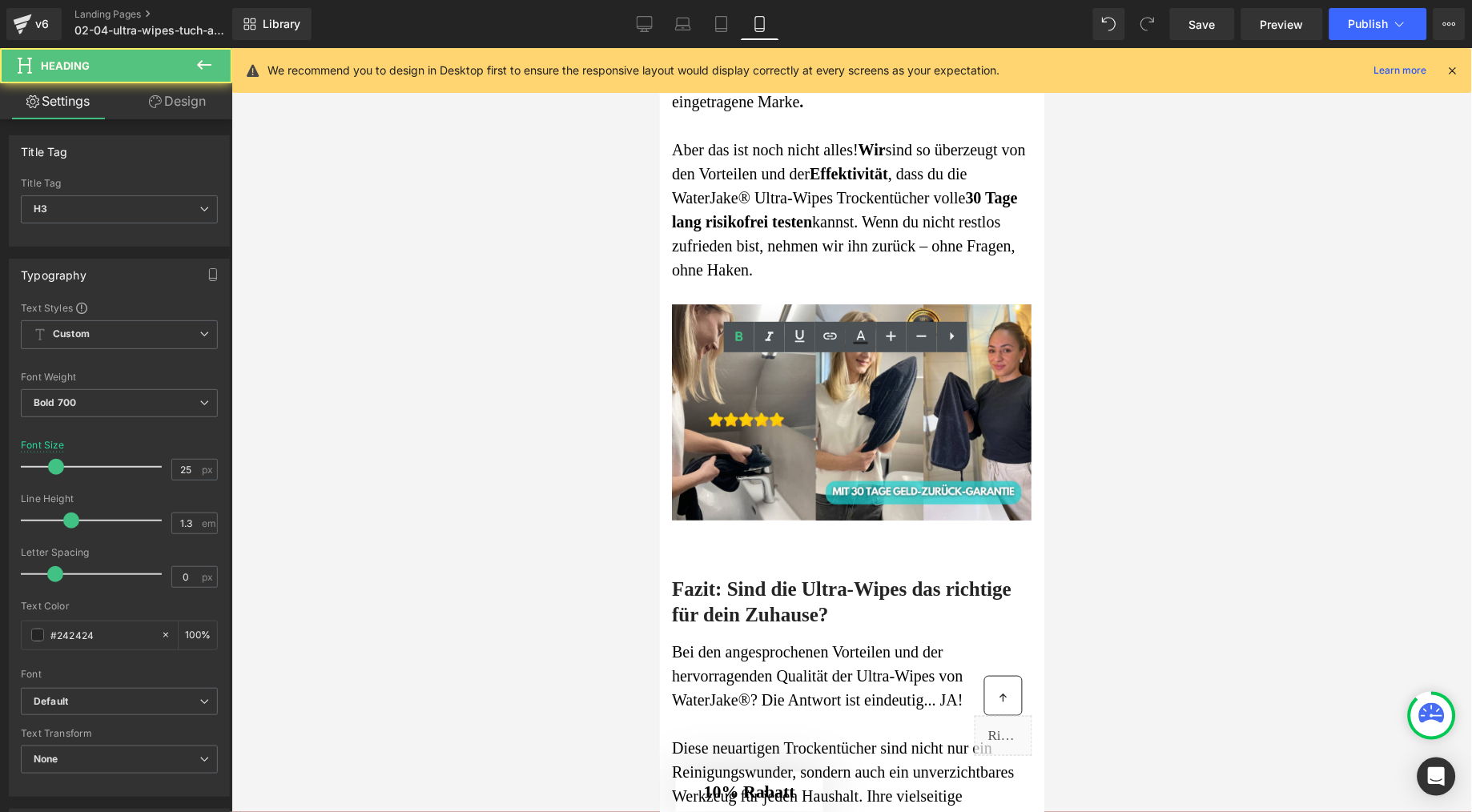
click at [831, 281] on p "Aber das ist noch nicht alles! Wir sind so überzeugt von den Vorteilen und der …" at bounding box center [851, 208] width 360 height 144
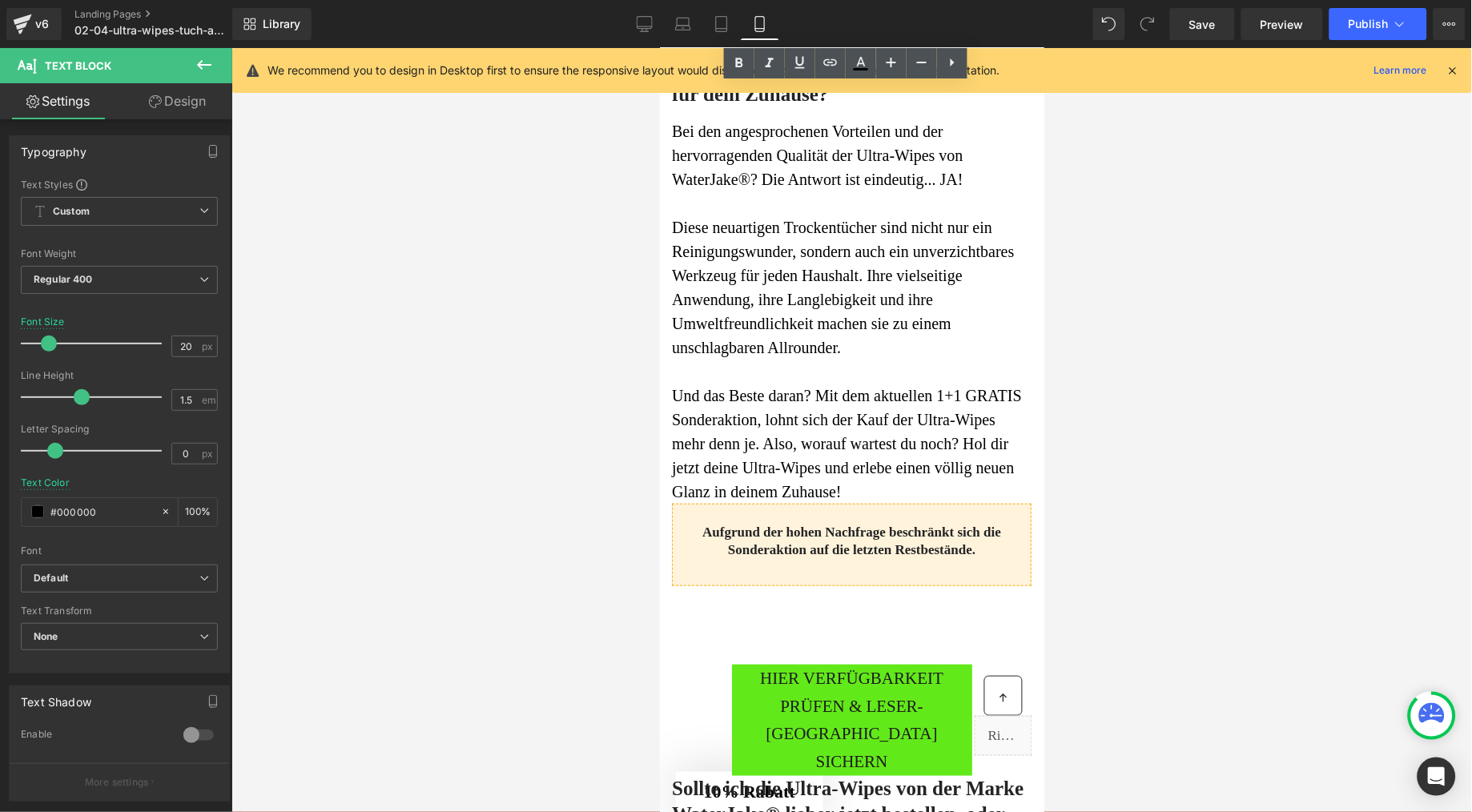
scroll to position [6852, 0]
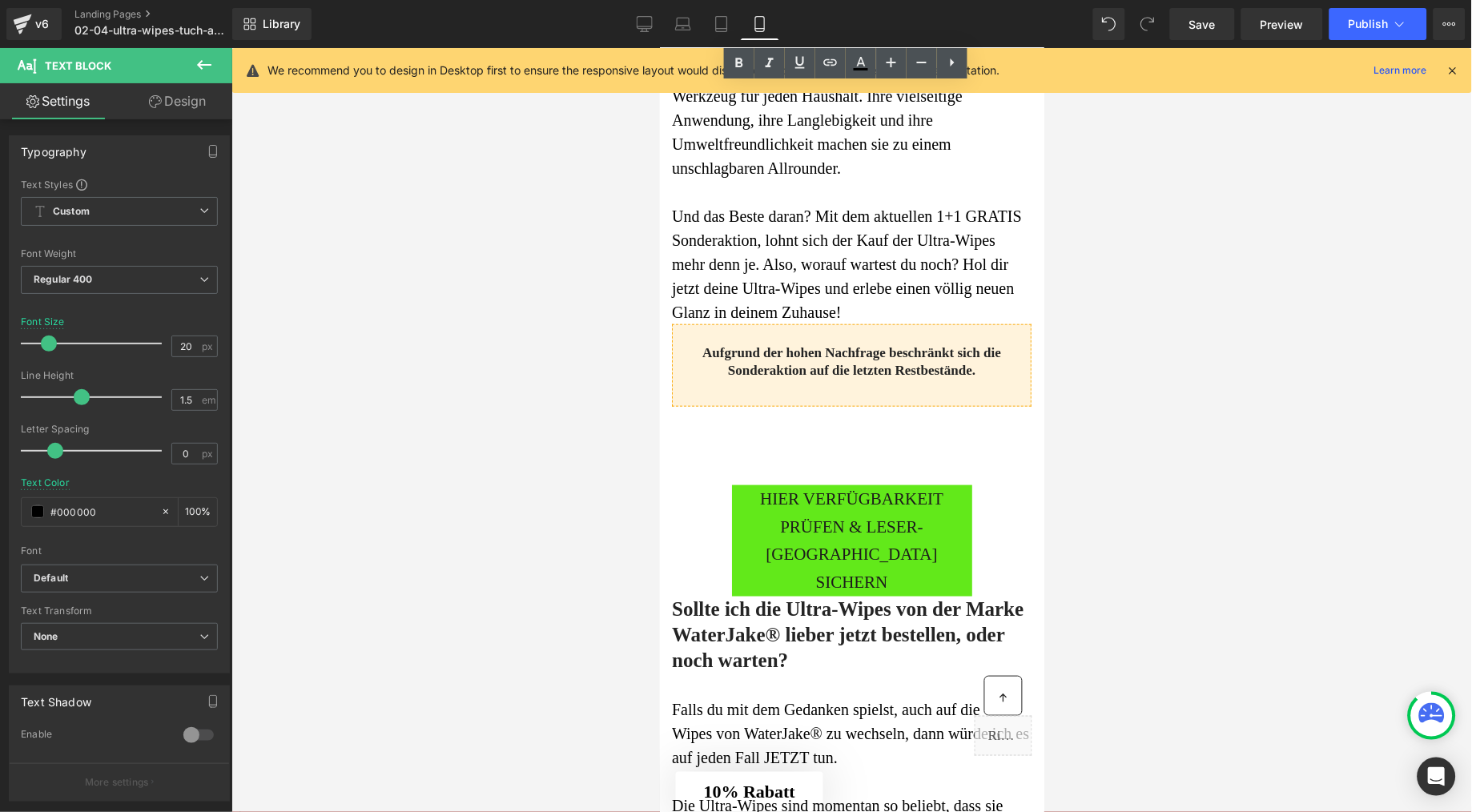
click at [804, 177] on span "Diese neuartigen Trockentücher sind nicht nur ein Reinigungswunder, sondern auc…" at bounding box center [842, 107] width 342 height 137
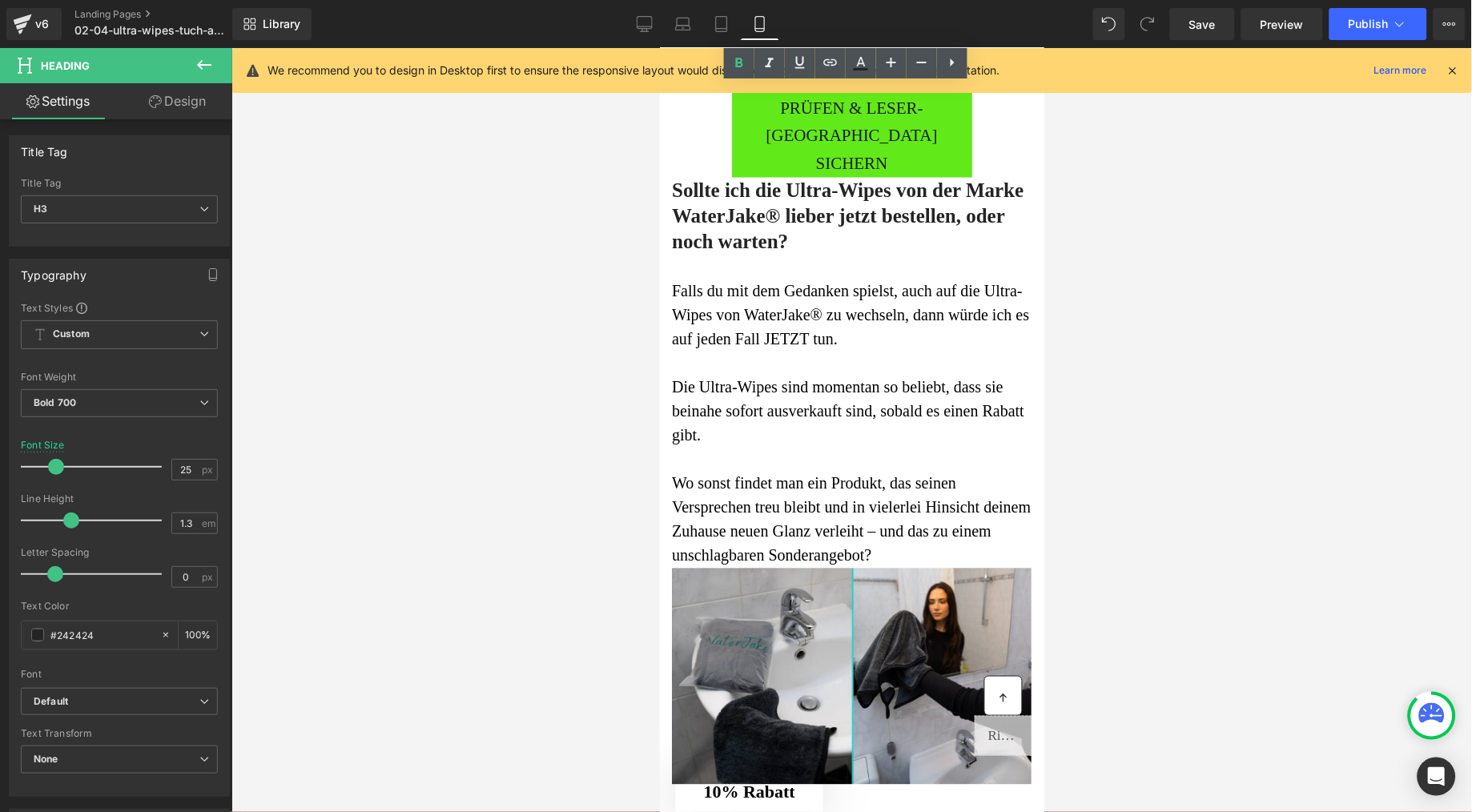
scroll to position [7440, 0]
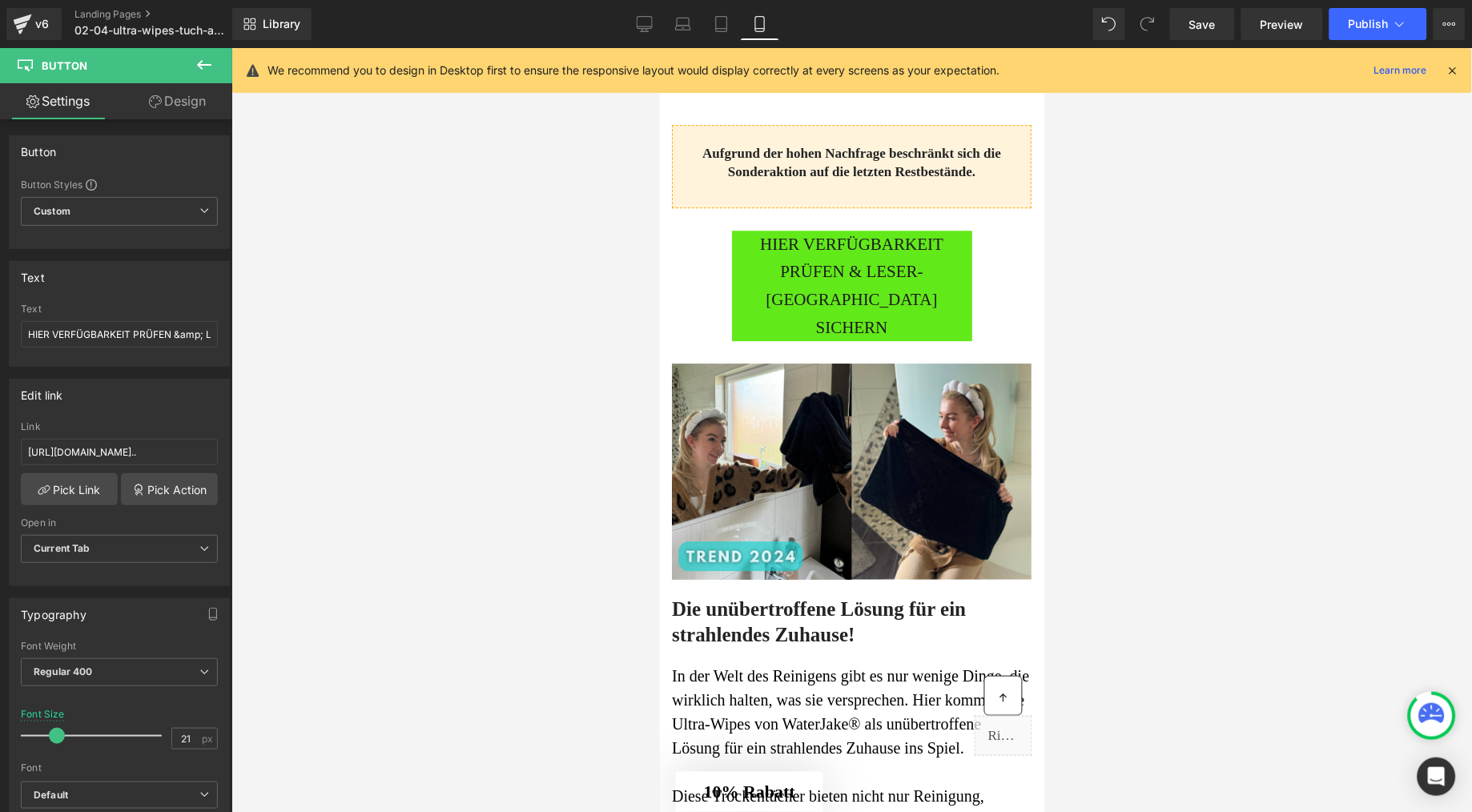
scroll to position [1206, 0]
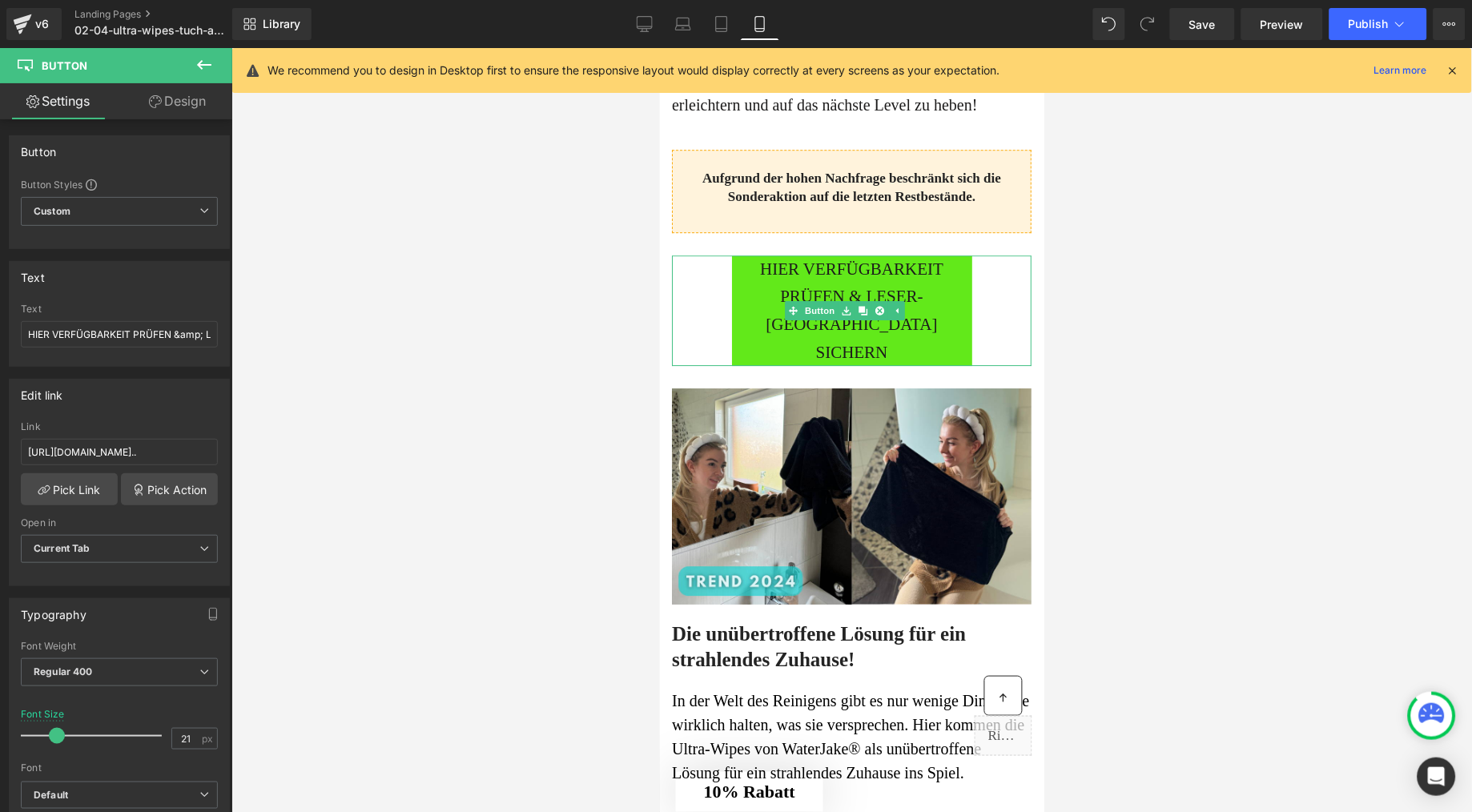
click at [770, 366] on span "HIER VERFÜGBARKEIT PRÜFEN & LESER-[GEOGRAPHIC_DATA] SICHERN" at bounding box center [851, 311] width 240 height 112
click at [885, 366] on span "HIER VERFÜGBARKEIT PRÜFEN & LESER-[GEOGRAPHIC_DATA] SICHERN" at bounding box center [851, 311] width 240 height 112
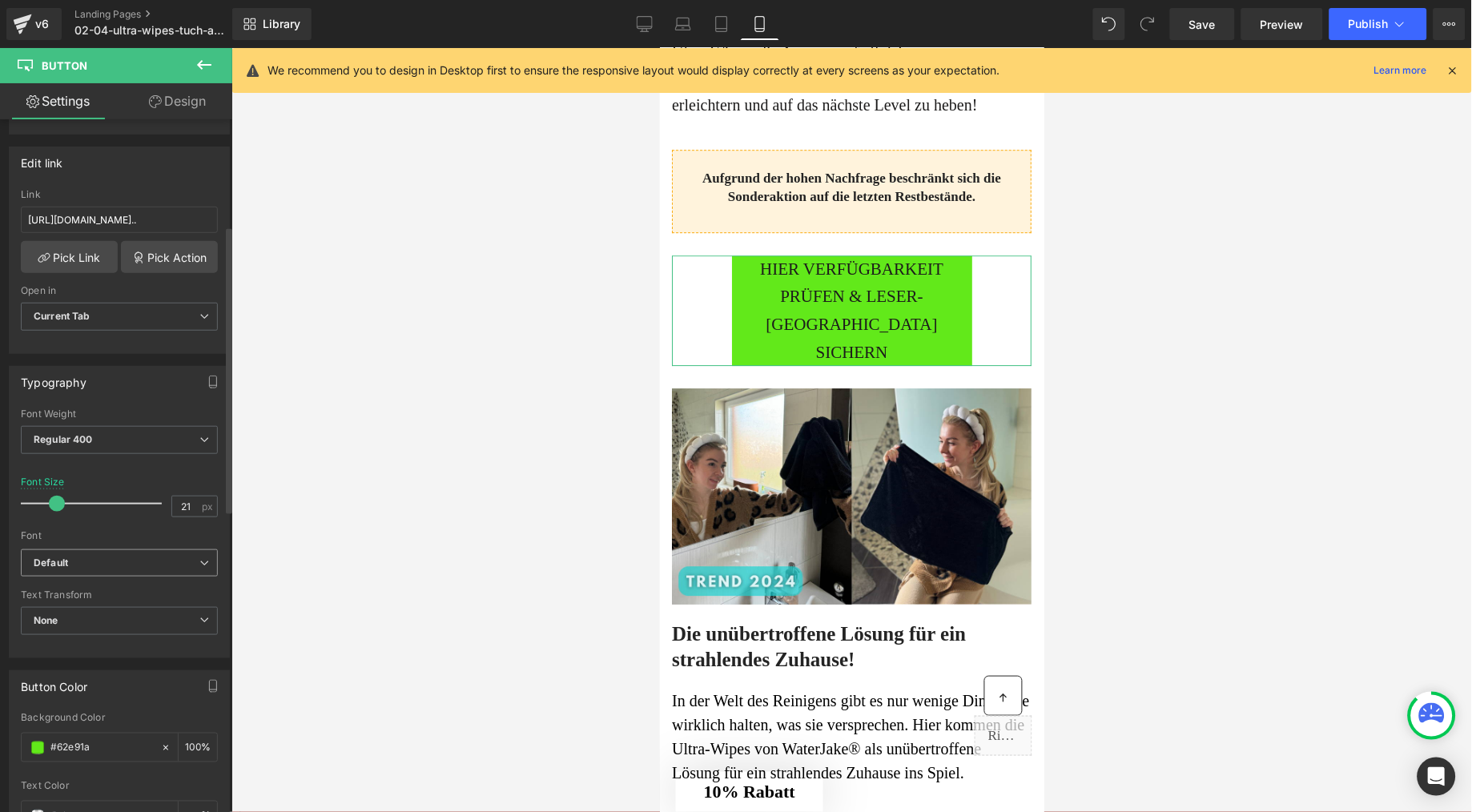
scroll to position [257, 0]
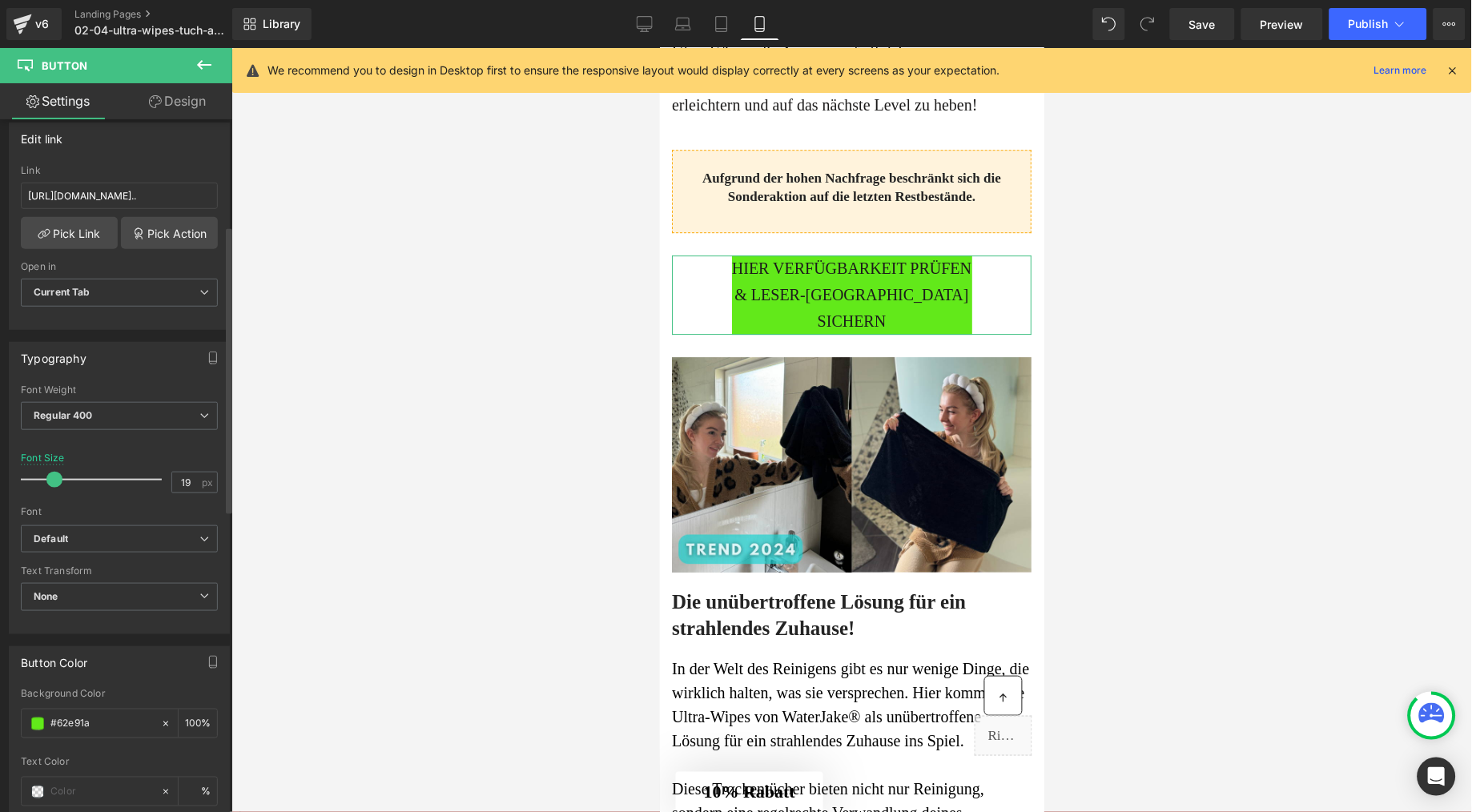
type input "18"
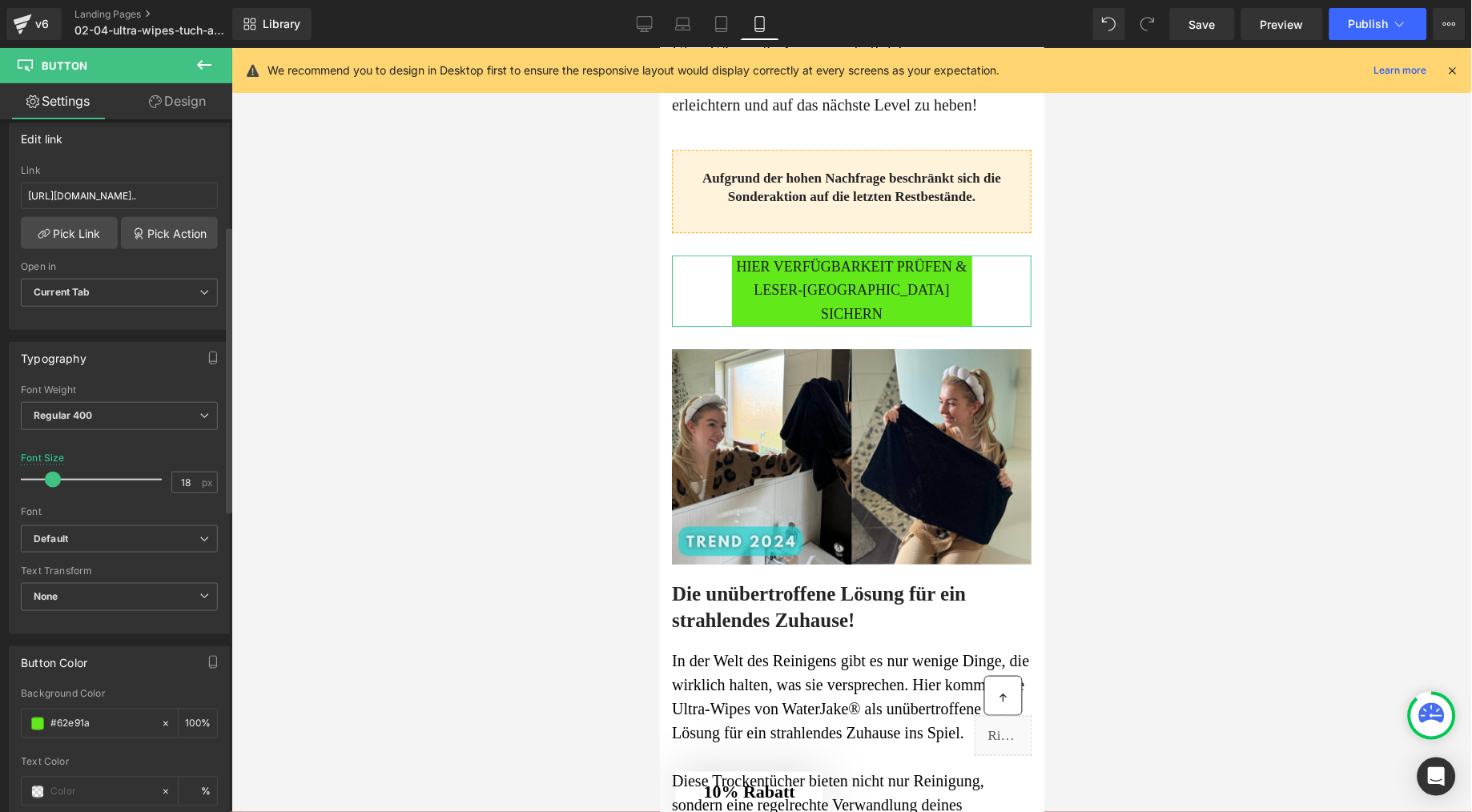
click at [52, 485] on span at bounding box center [52, 479] width 16 height 16
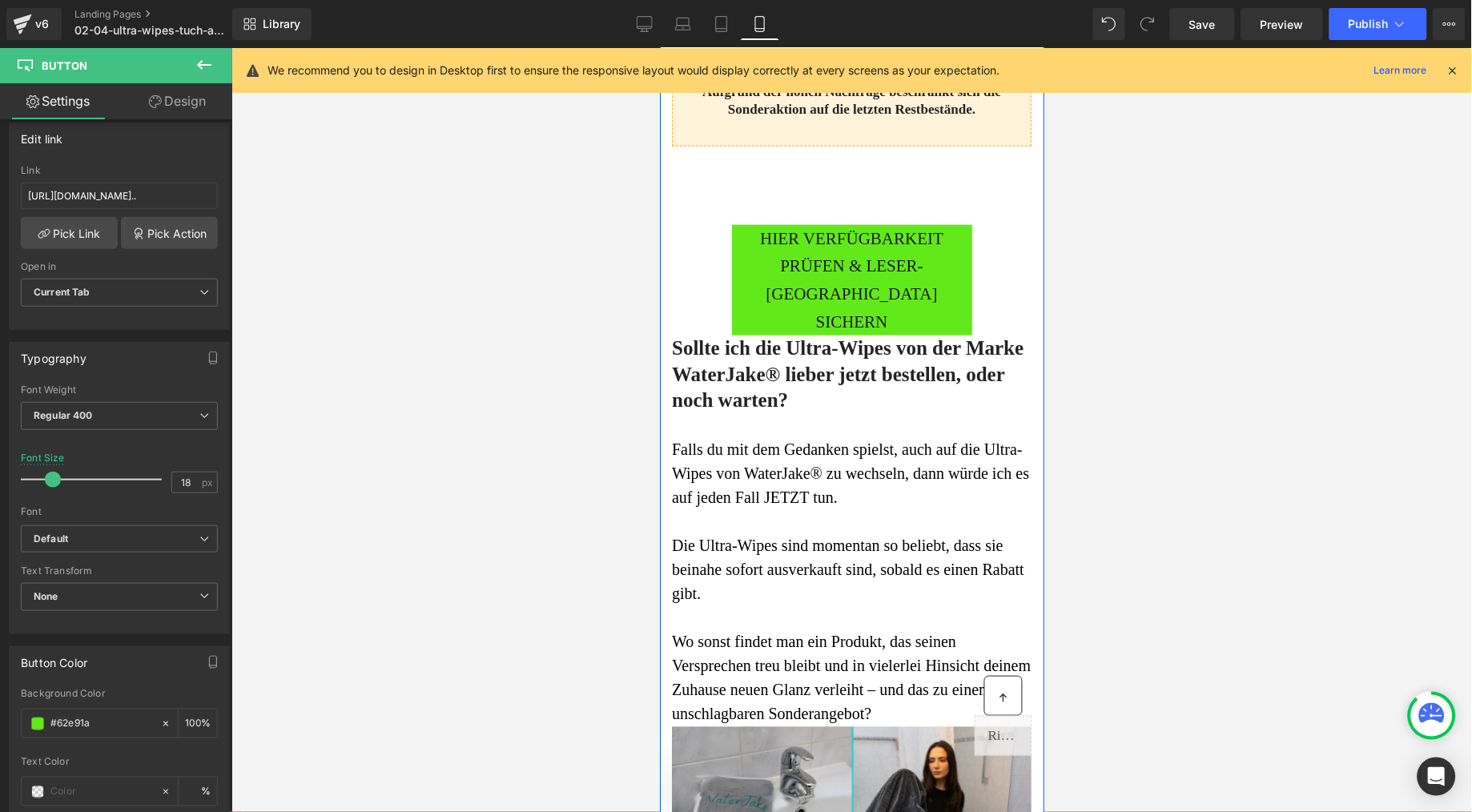
scroll to position [7232, 0]
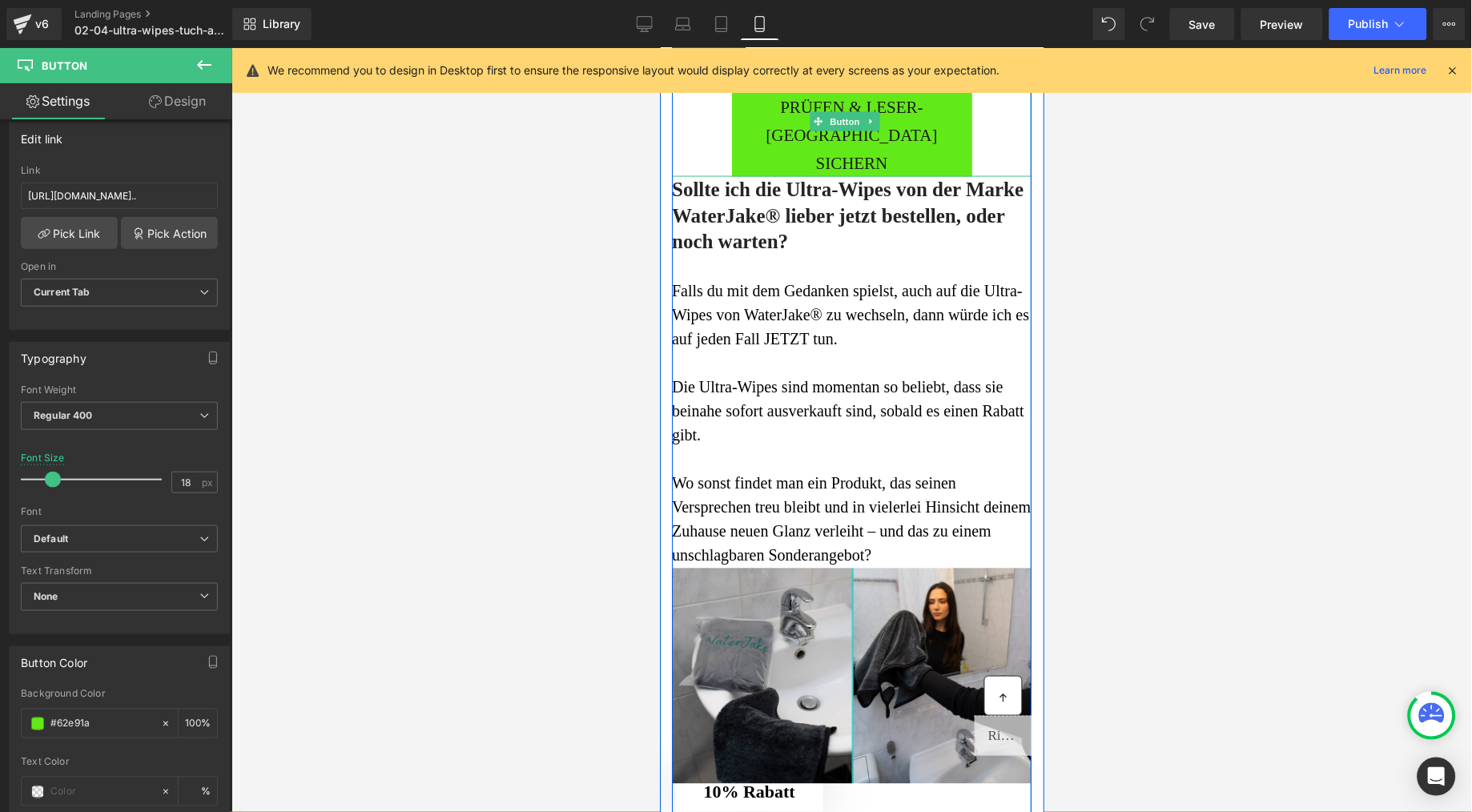
click at [796, 177] on span "HIER VERFÜGBARKEIT PRÜFEN & LESER-[GEOGRAPHIC_DATA] SICHERN" at bounding box center [851, 122] width 240 height 112
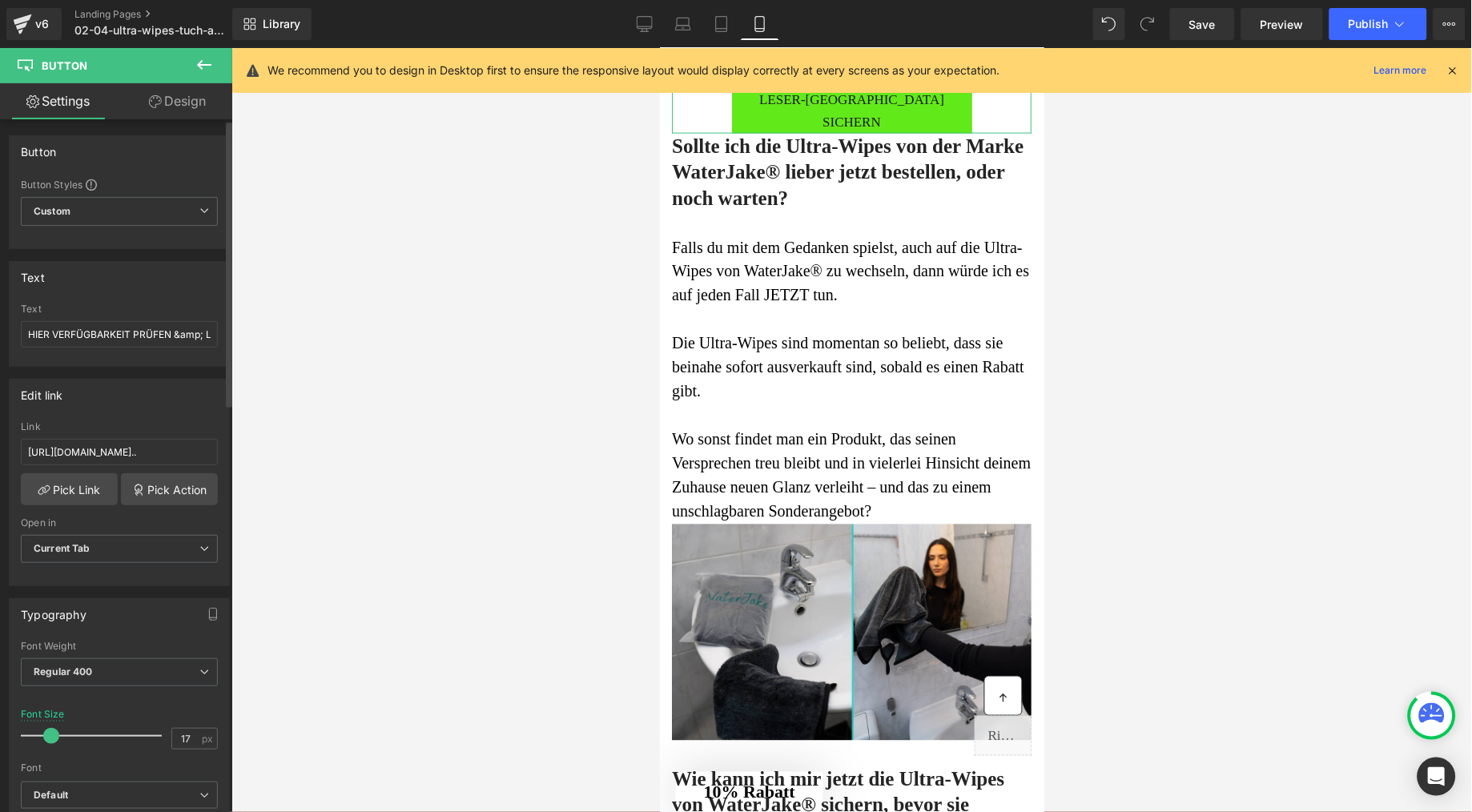
type input "18"
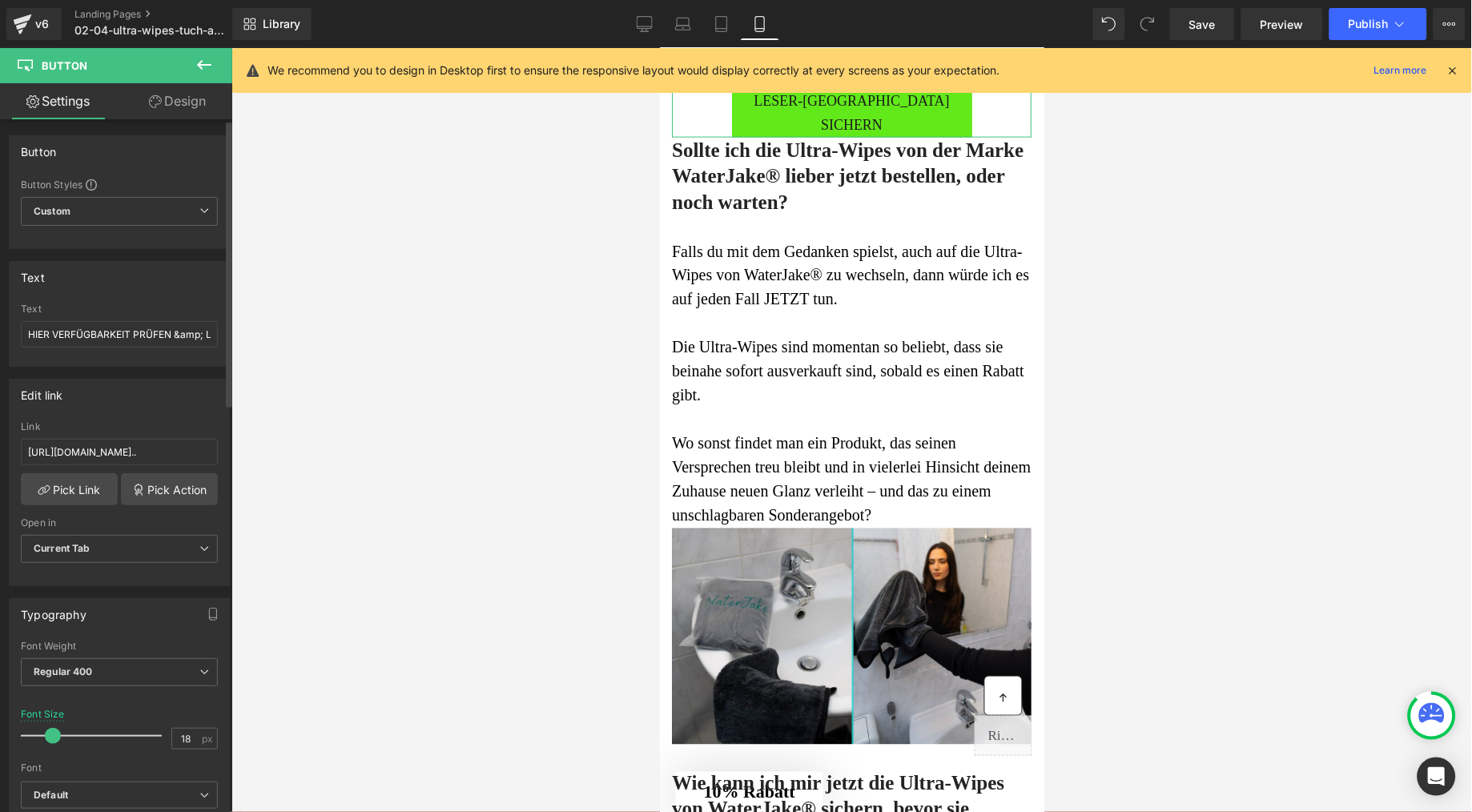
click at [52, 740] on span at bounding box center [52, 735] width 16 height 16
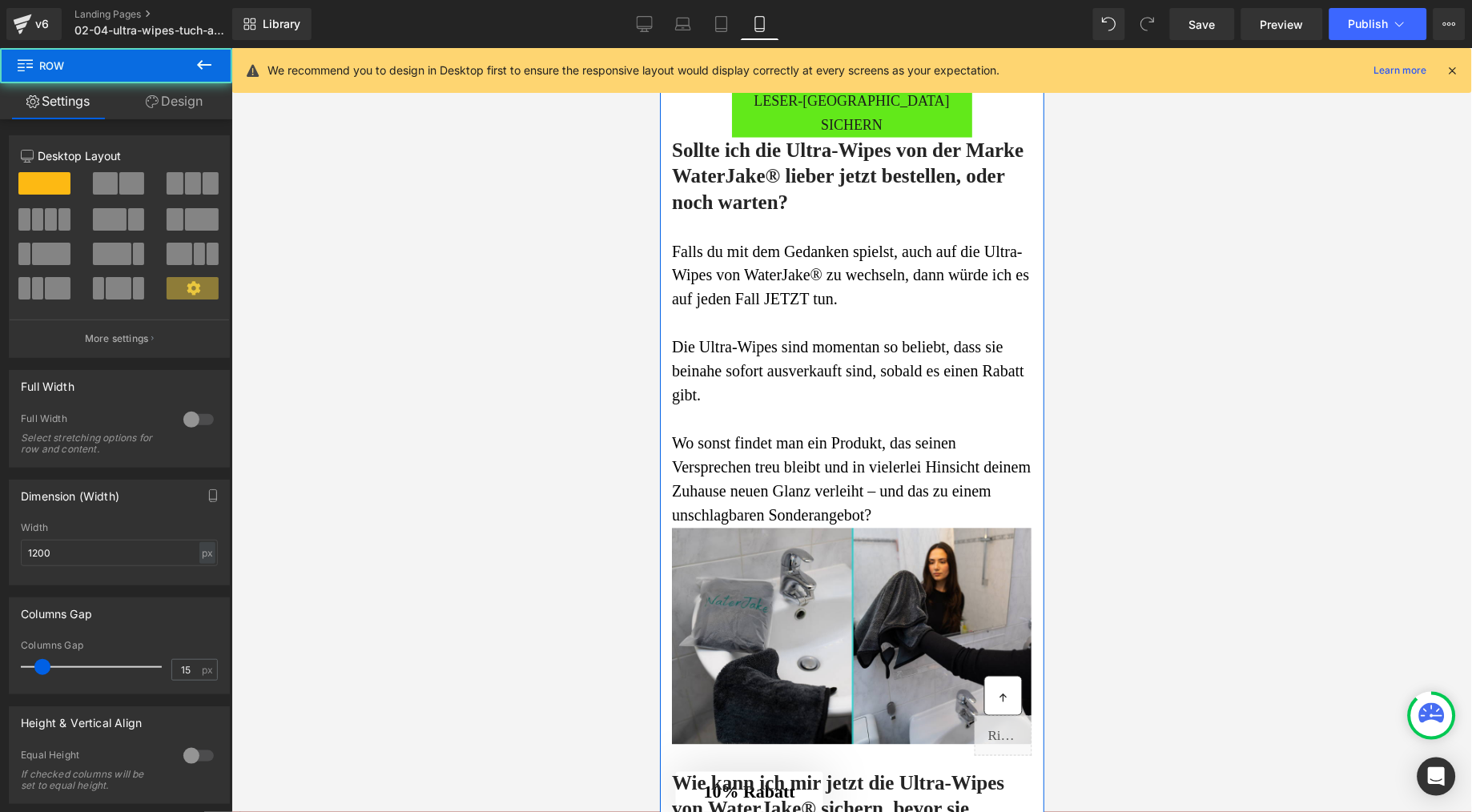
click at [162, 94] on link "Design" at bounding box center [173, 101] width 116 height 36
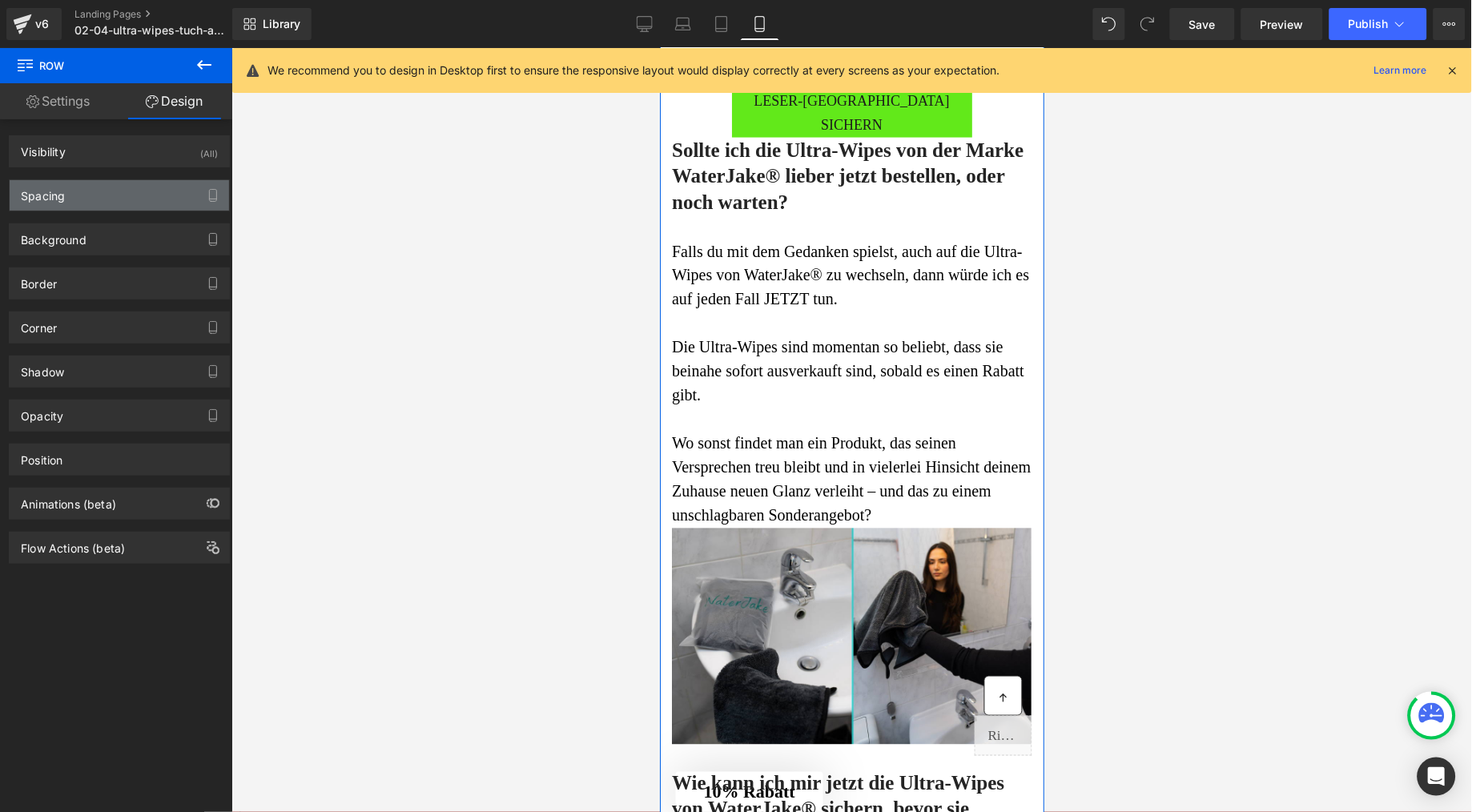
click at [61, 203] on div "Spacing" at bounding box center [119, 195] width 219 height 31
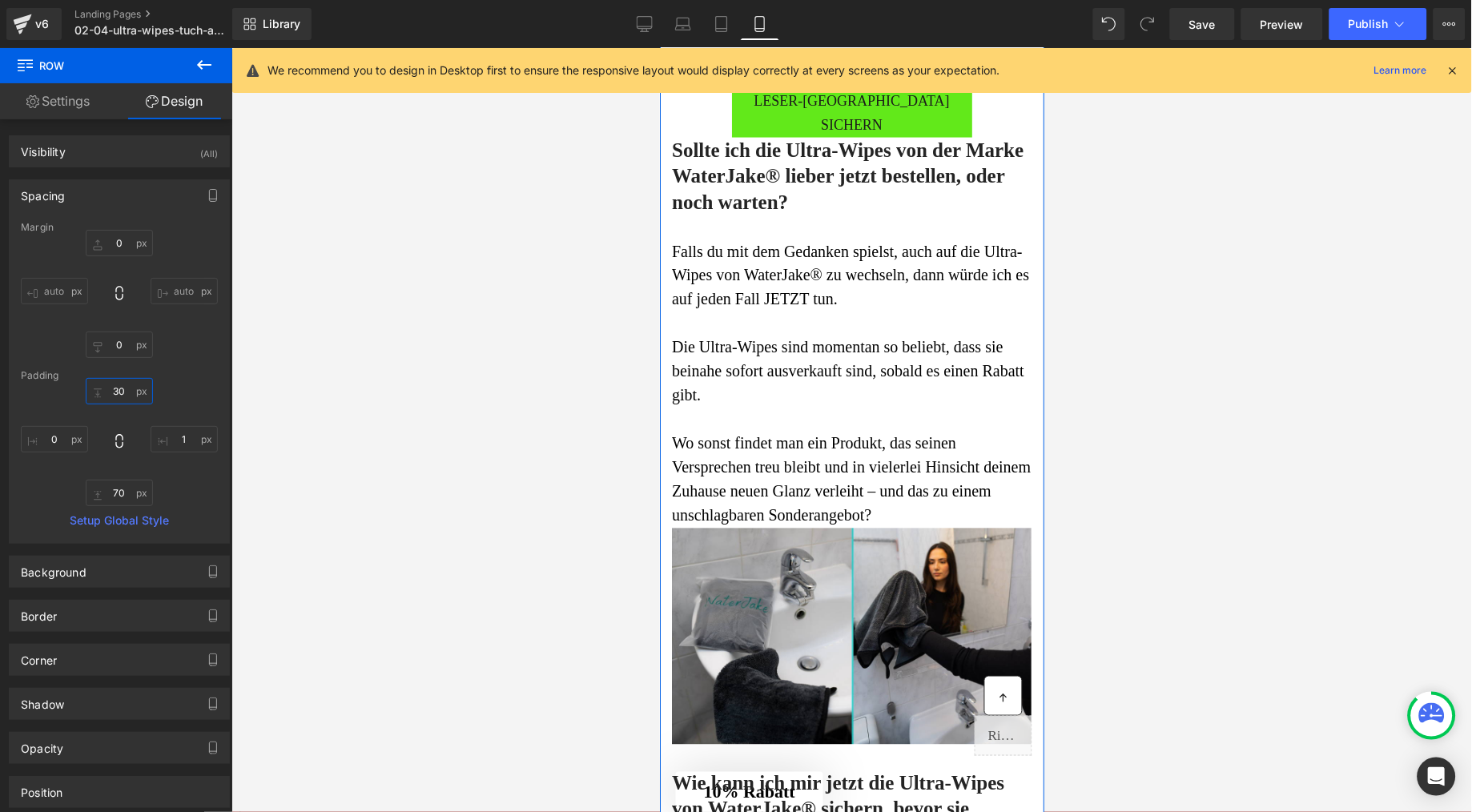
click at [113, 388] on input "30" at bounding box center [119, 391] width 67 height 27
click at [115, 388] on input "30" at bounding box center [119, 391] width 67 height 27
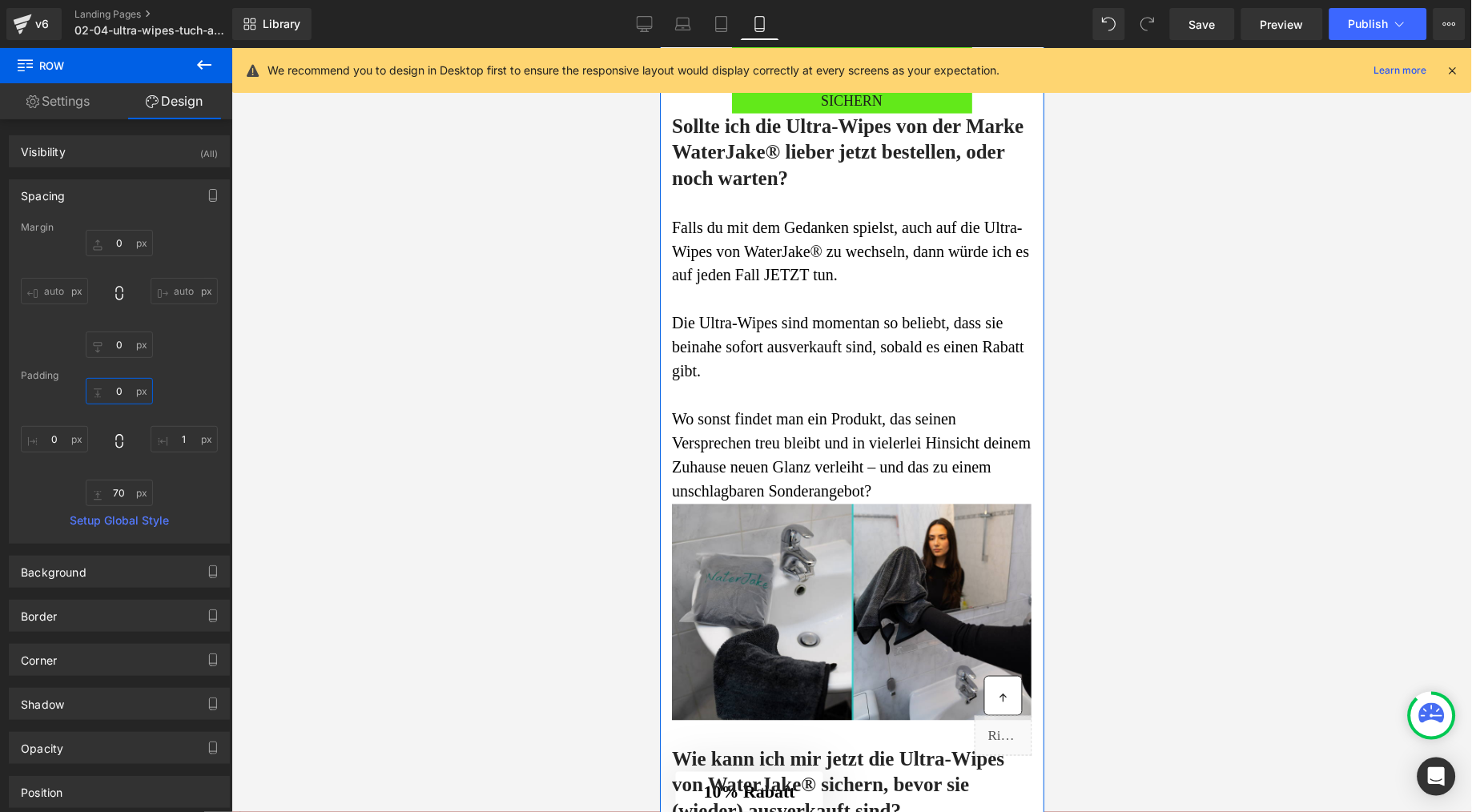
click at [115, 388] on input "0" at bounding box center [119, 391] width 67 height 27
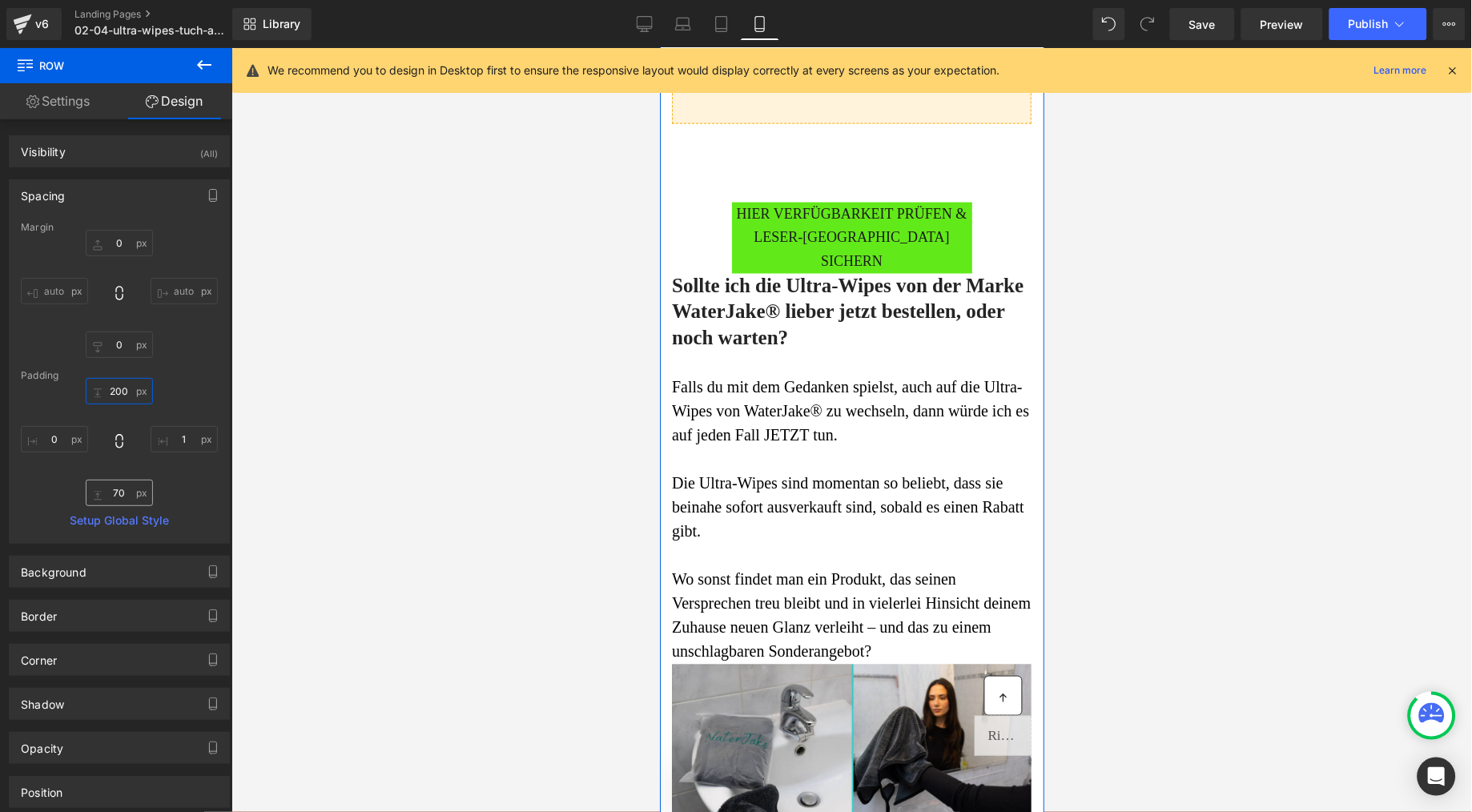
type input "200"
click at [120, 489] on input "70" at bounding box center [119, 493] width 67 height 27
type input "0"
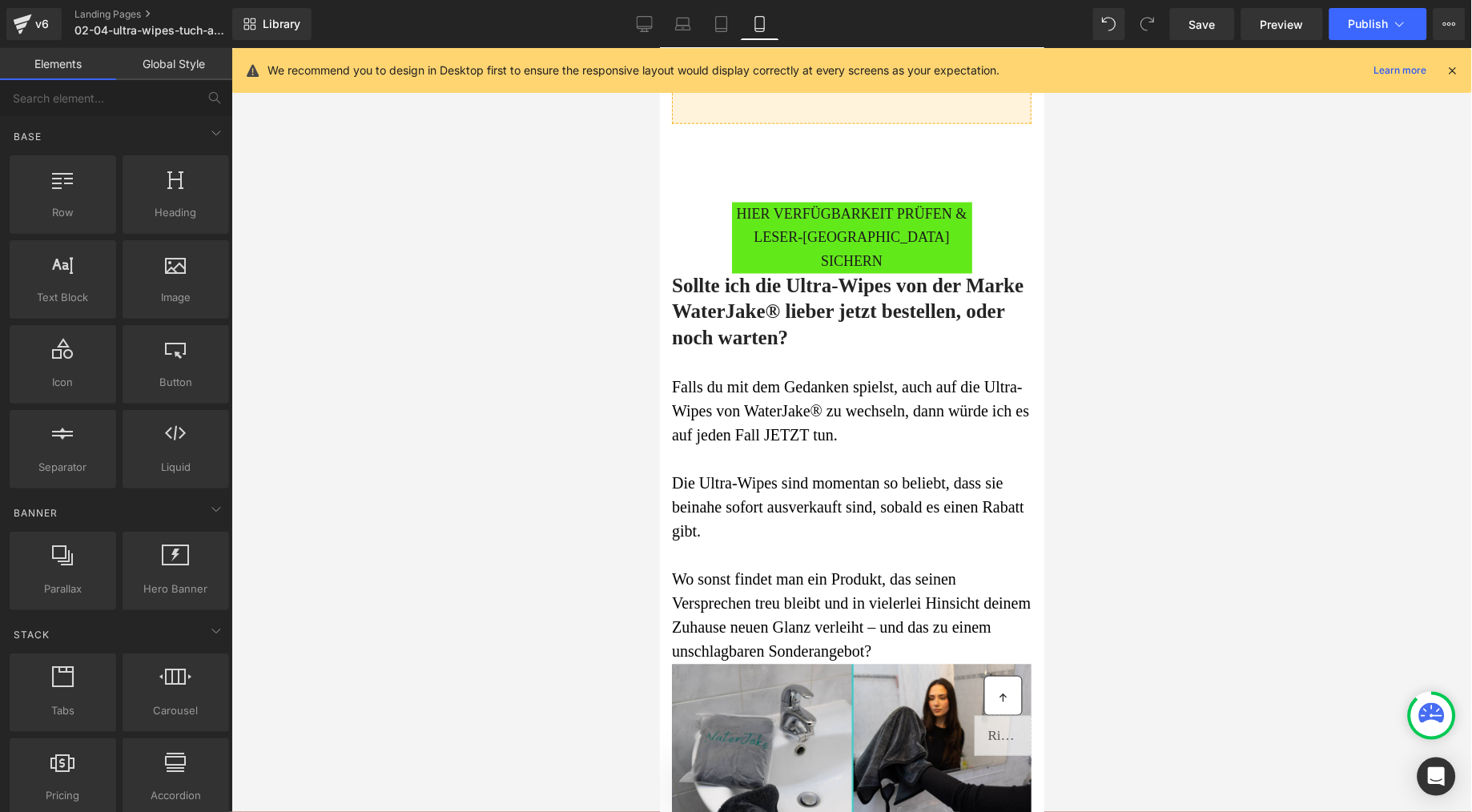
click at [341, 396] on div at bounding box center [851, 430] width 1240 height 764
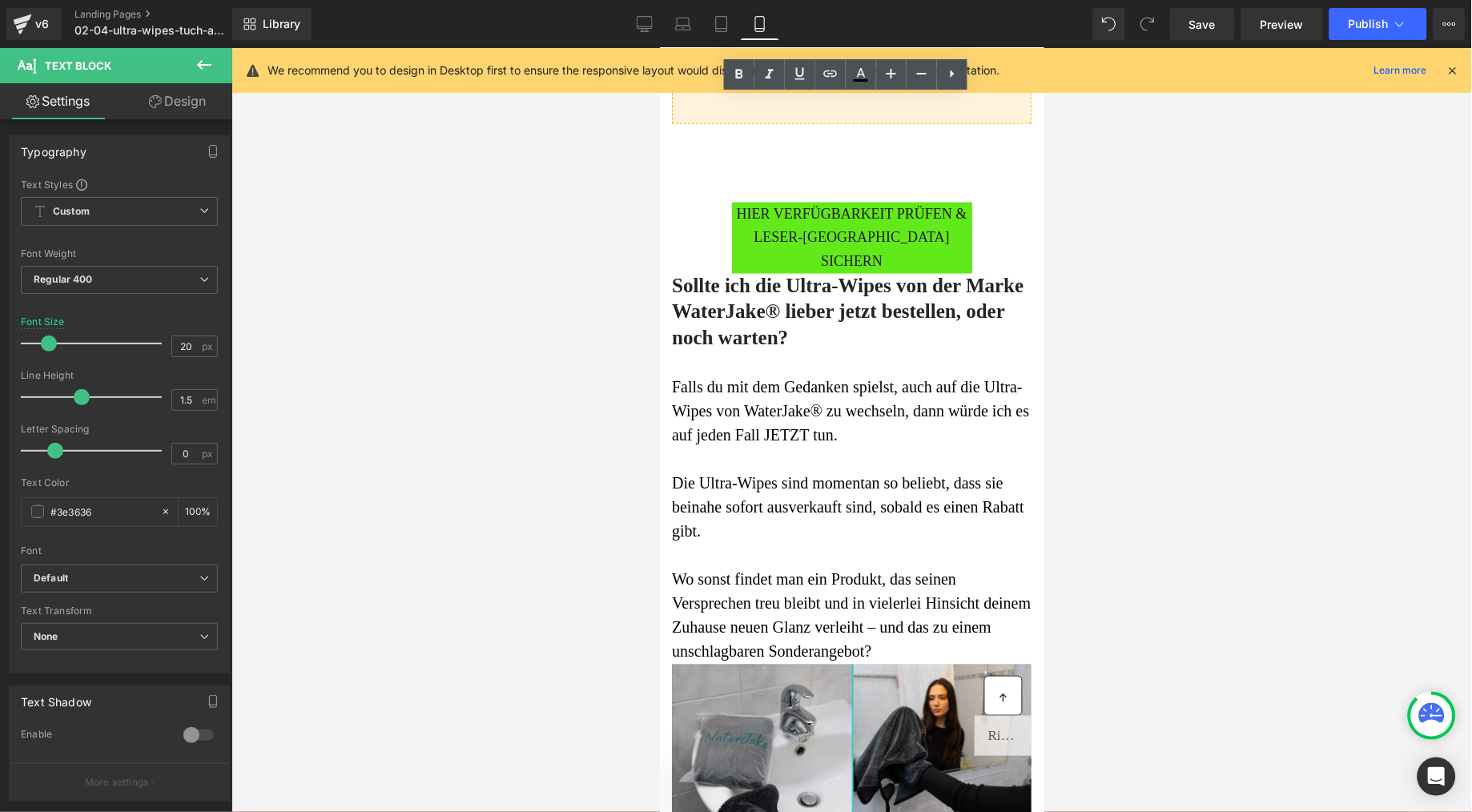
click at [617, 594] on div at bounding box center [851, 430] width 1240 height 764
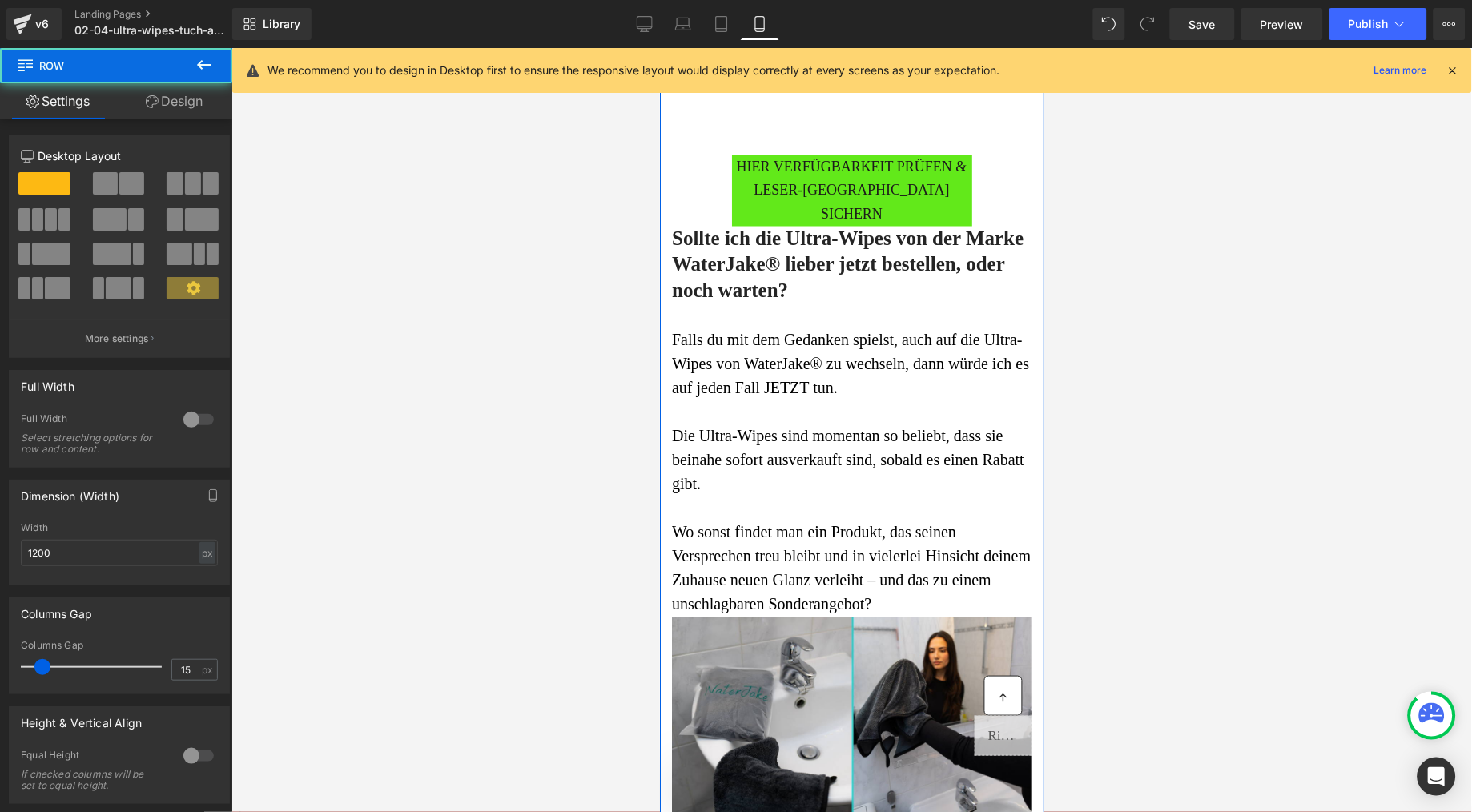
scroll to position [7338, 0]
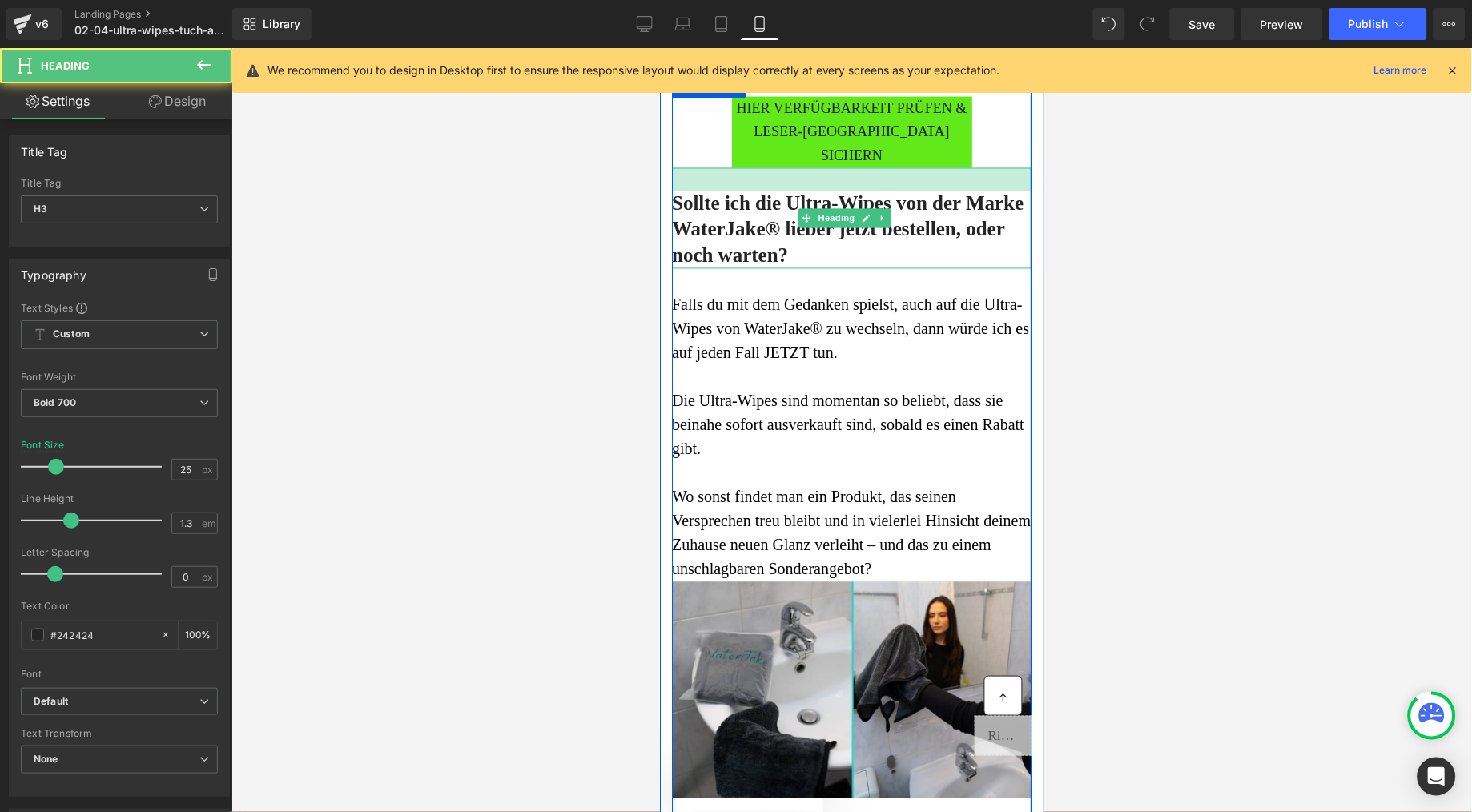
drag, startPoint x: 835, startPoint y: 610, endPoint x: 836, endPoint y: 633, distance: 23.0
click at [836, 191] on div at bounding box center [851, 179] width 360 height 23
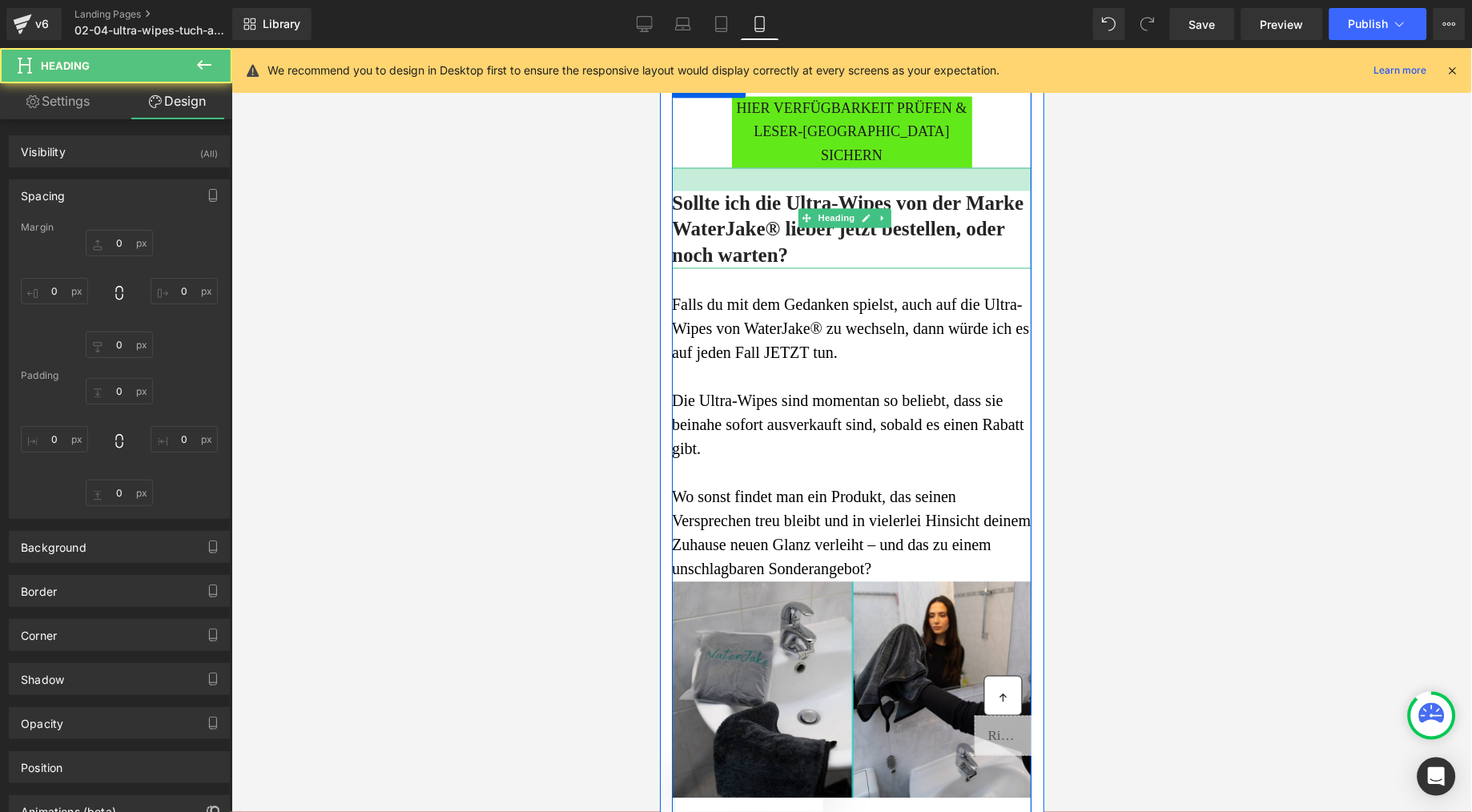
click at [499, 650] on div at bounding box center [851, 430] width 1240 height 764
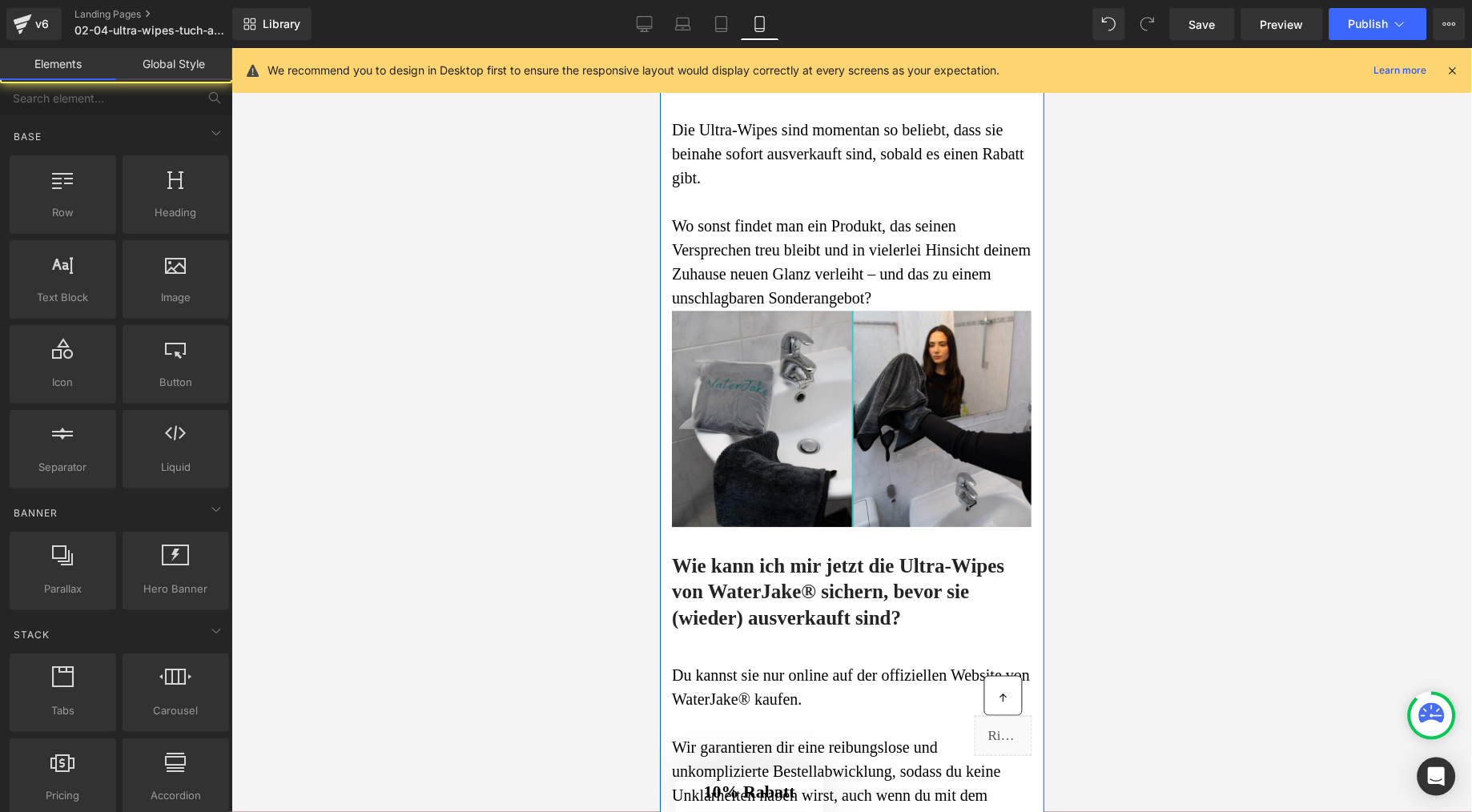
scroll to position [7782, 0]
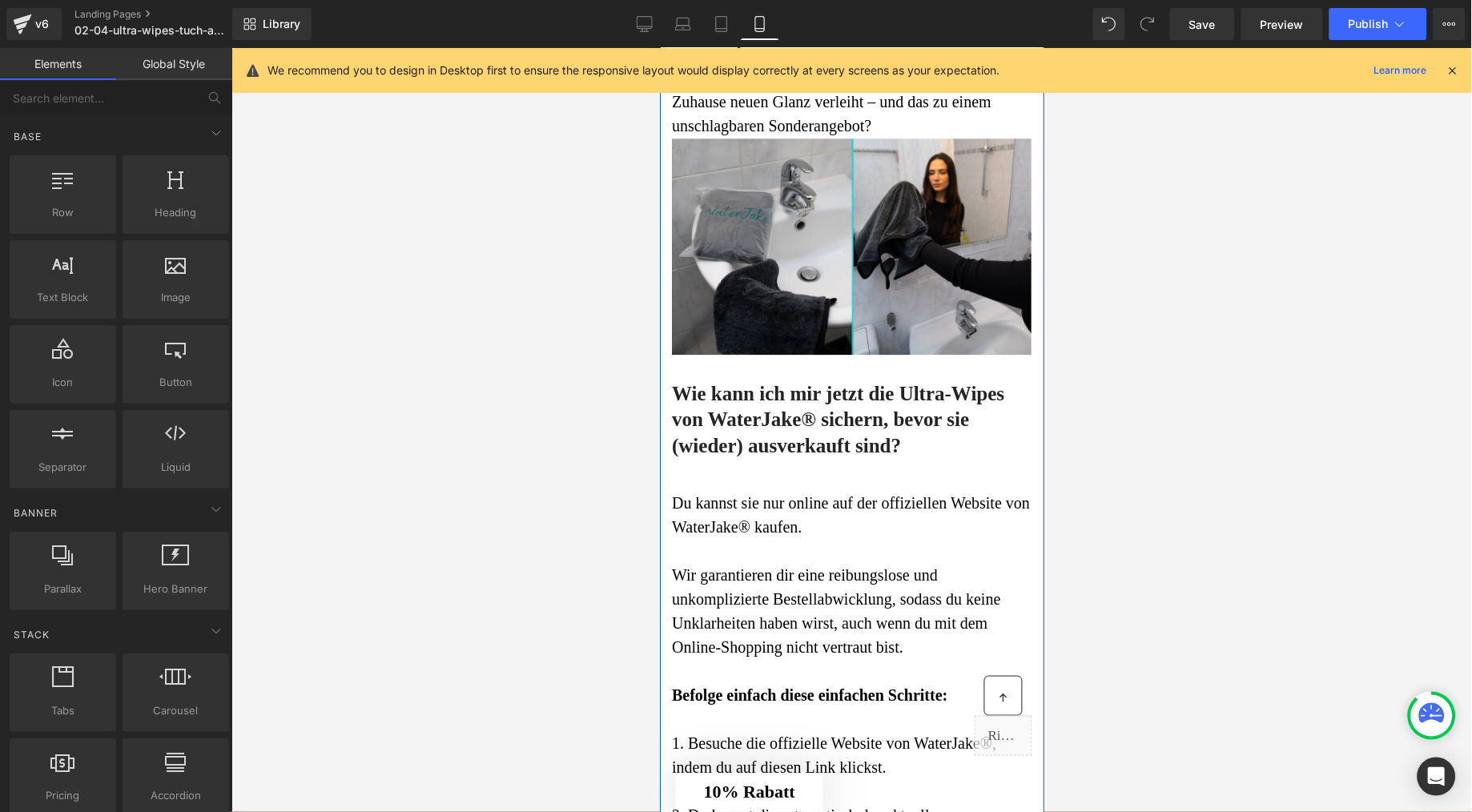
click at [573, 559] on div at bounding box center [851, 430] width 1240 height 764
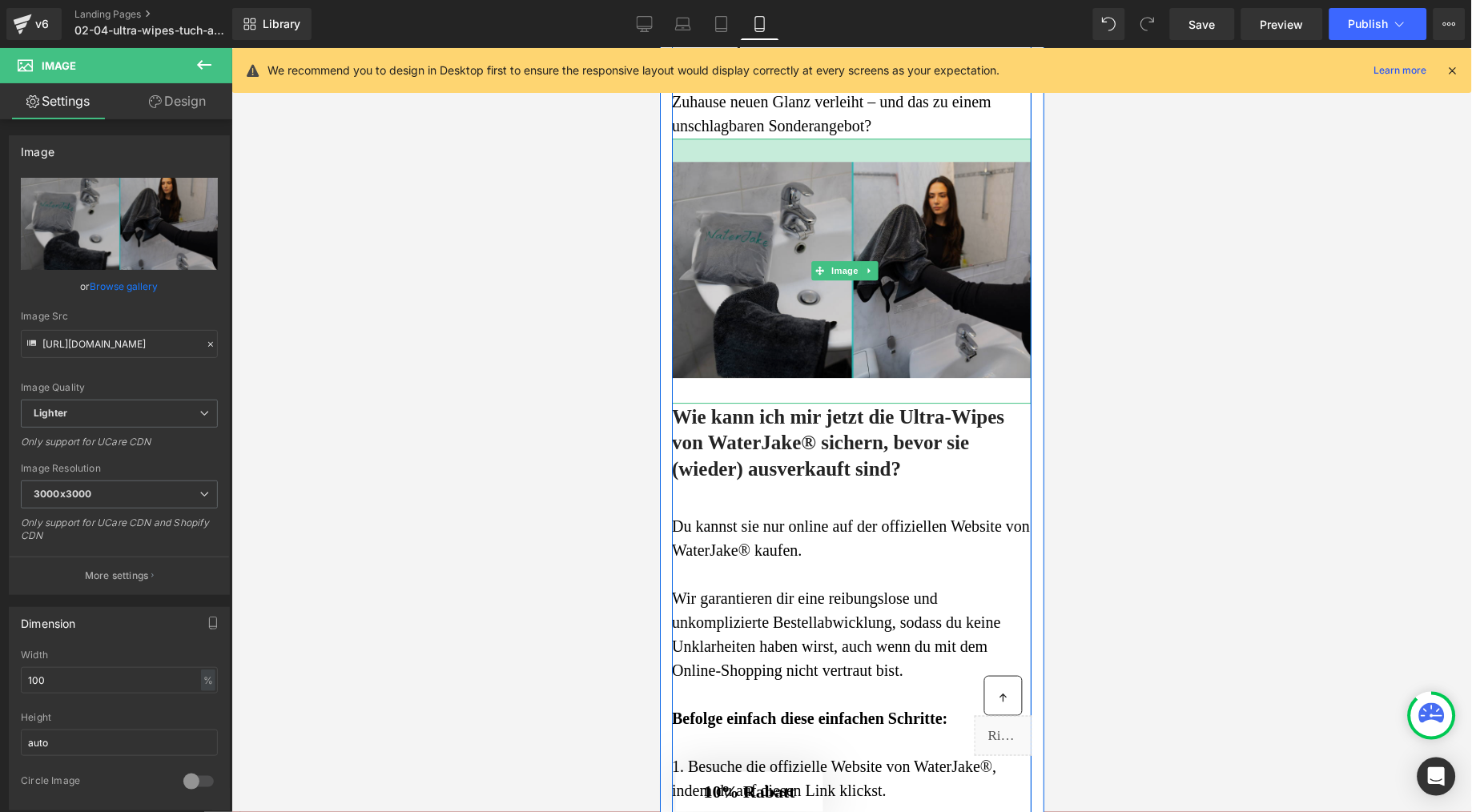
drag, startPoint x: 844, startPoint y: 580, endPoint x: 1306, endPoint y: 619, distance: 463.6
click at [845, 402] on div "Image" at bounding box center [851, 269] width 360 height 264
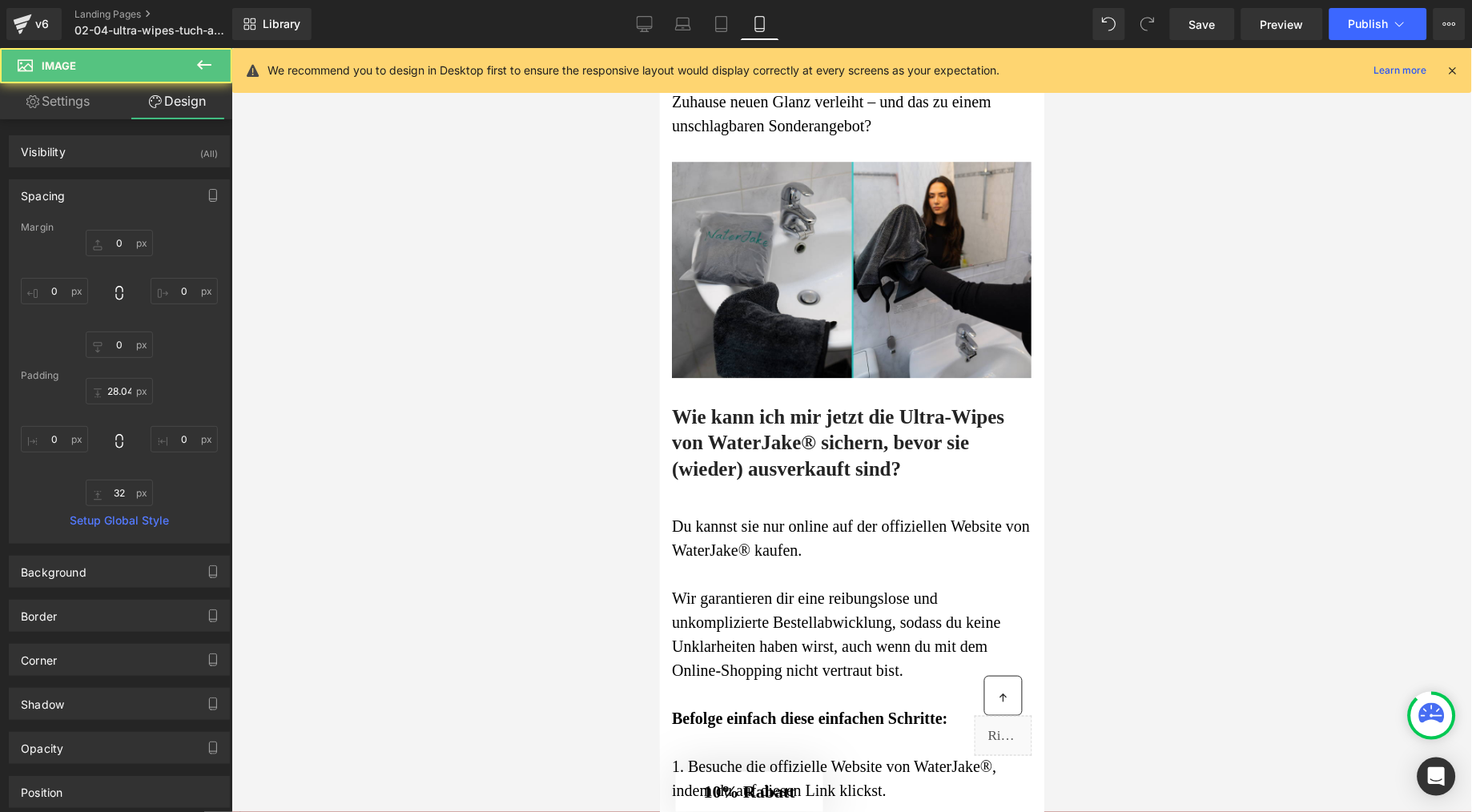
click at [636, 570] on div at bounding box center [851, 430] width 1240 height 764
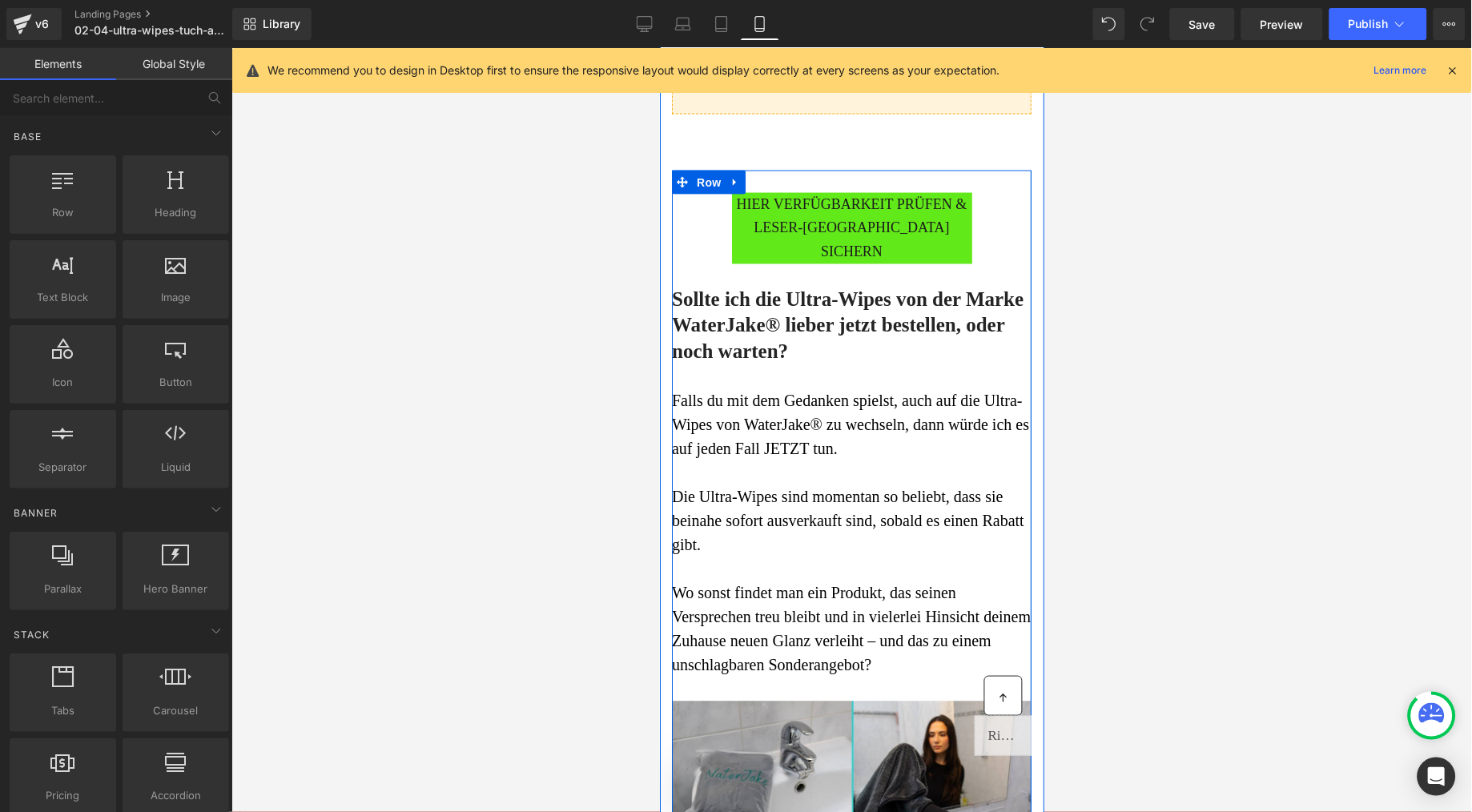
scroll to position [7238, 0]
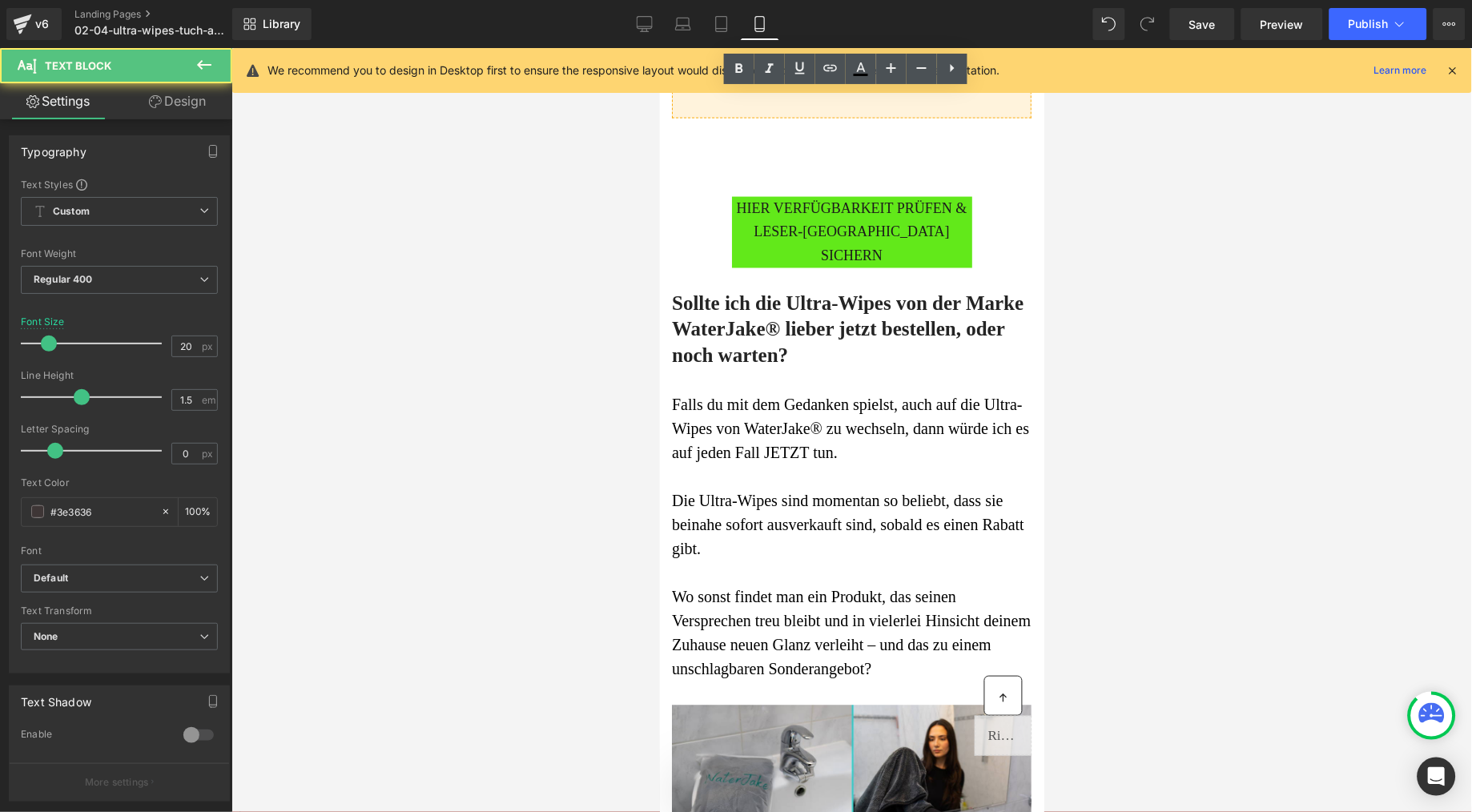
drag, startPoint x: 1000, startPoint y: 371, endPoint x: 968, endPoint y: 372, distance: 32.0
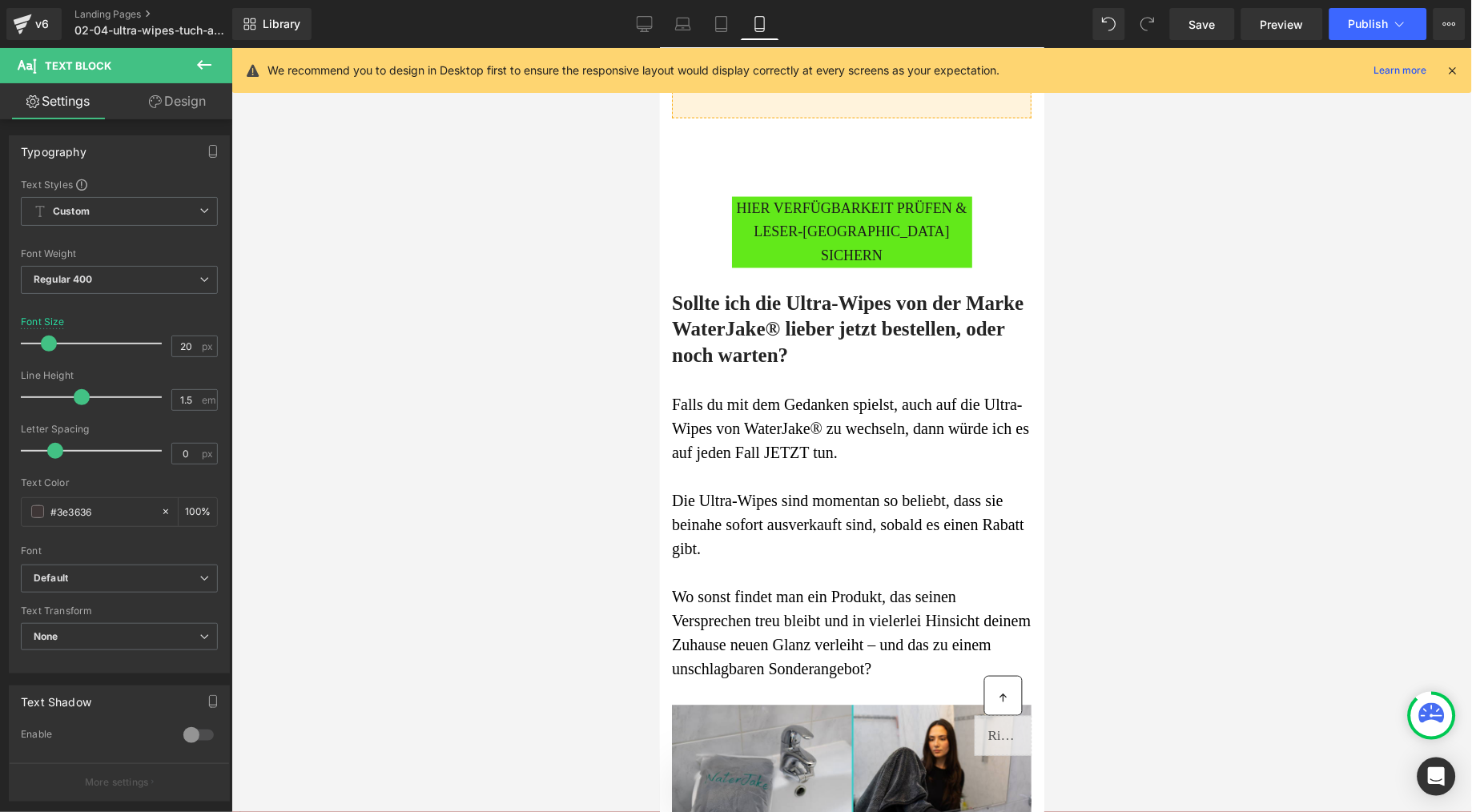
click at [1110, 391] on div at bounding box center [851, 430] width 1240 height 764
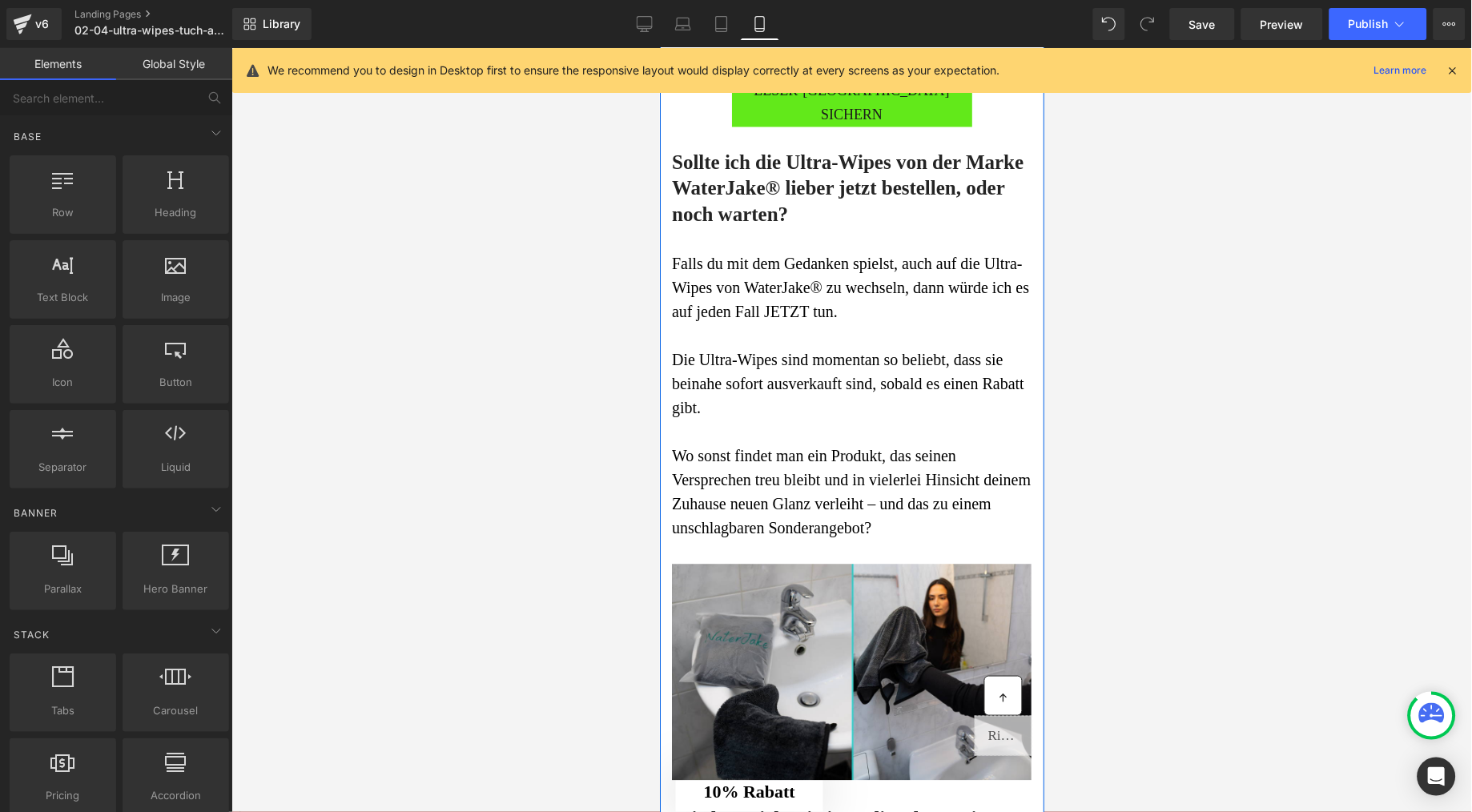
scroll to position [7472, 0]
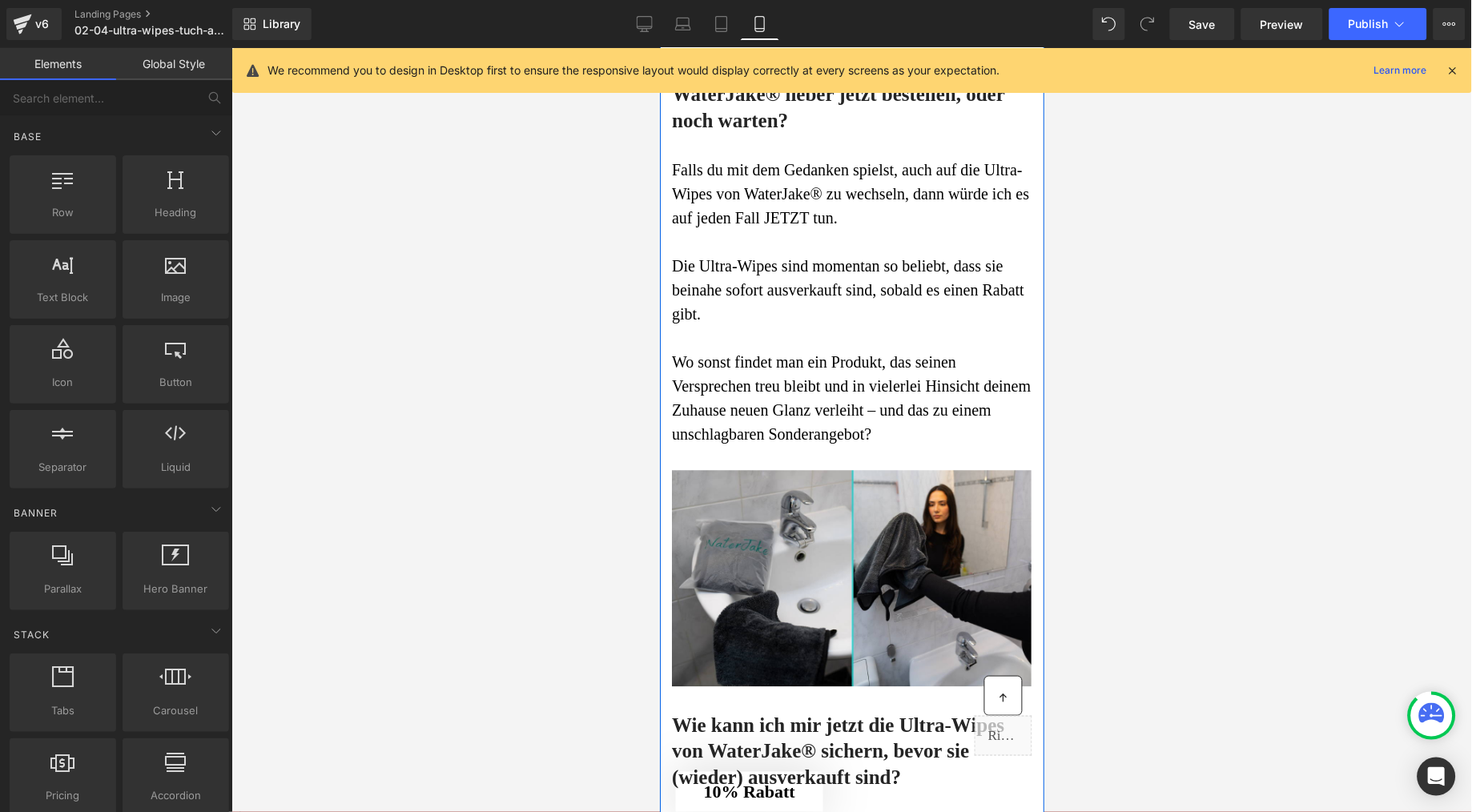
click at [593, 276] on div at bounding box center [851, 430] width 1240 height 764
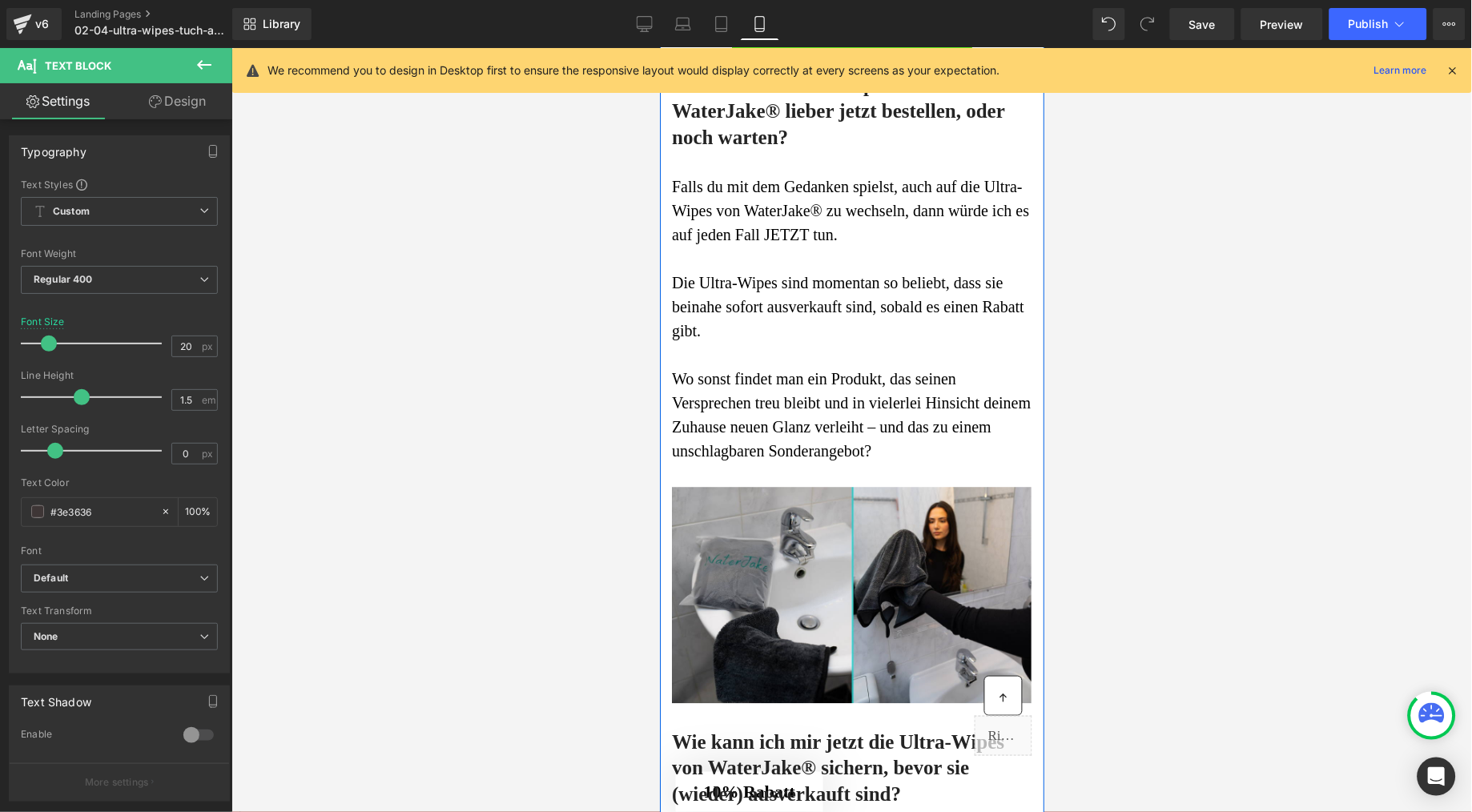
drag, startPoint x: 764, startPoint y: 262, endPoint x: 768, endPoint y: 281, distance: 19.4
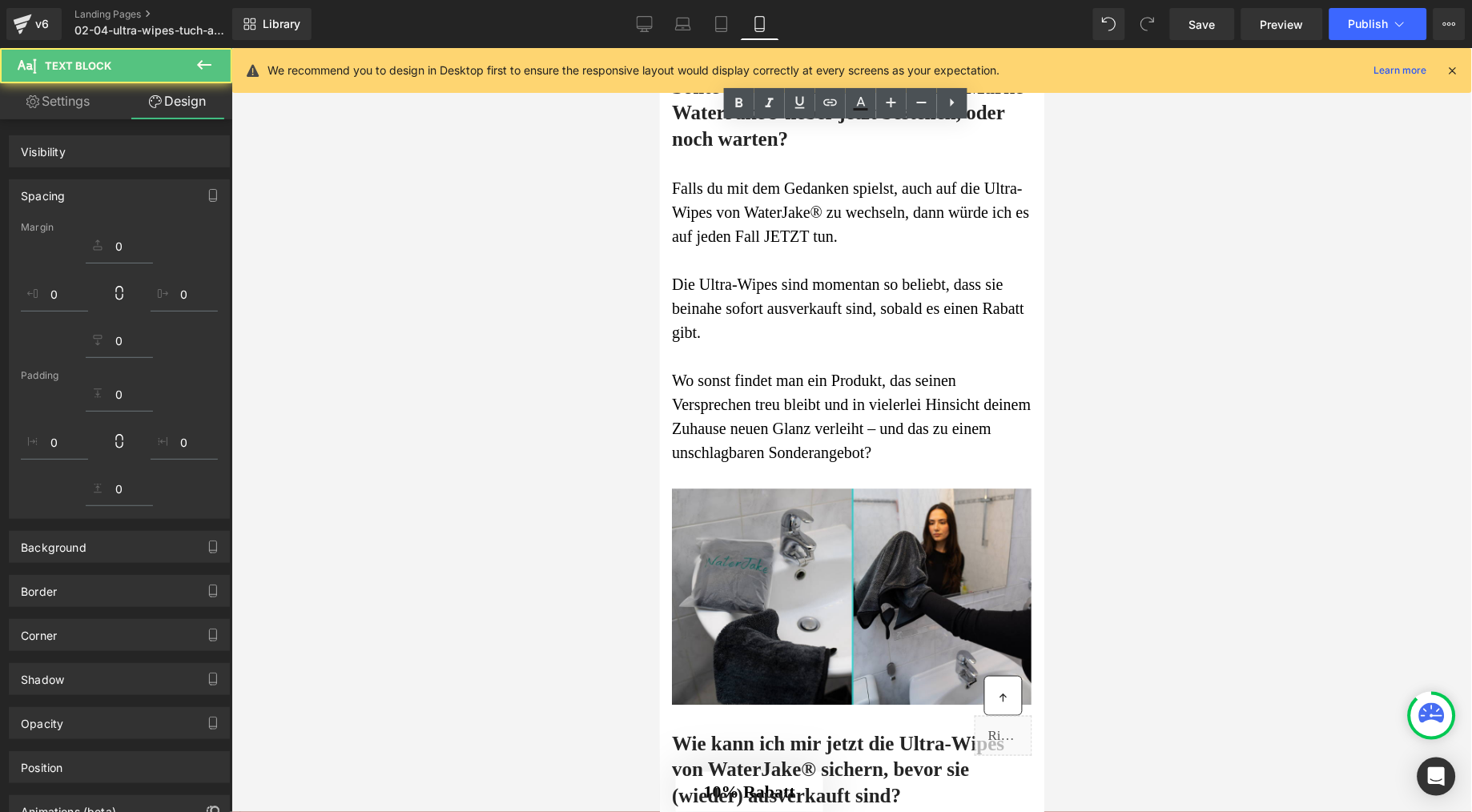
click at [495, 326] on div at bounding box center [851, 430] width 1240 height 764
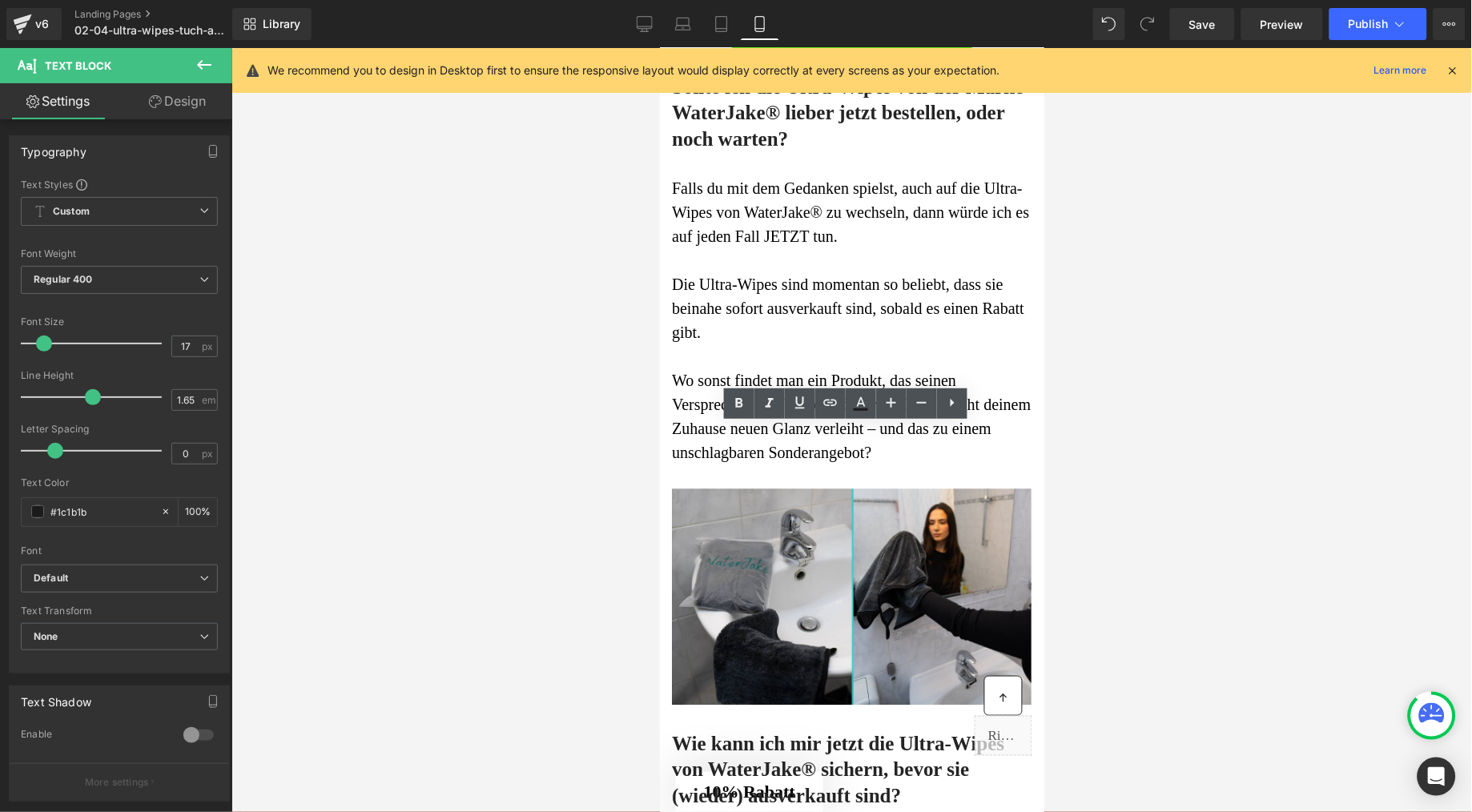
click at [631, 428] on div at bounding box center [851, 430] width 1240 height 764
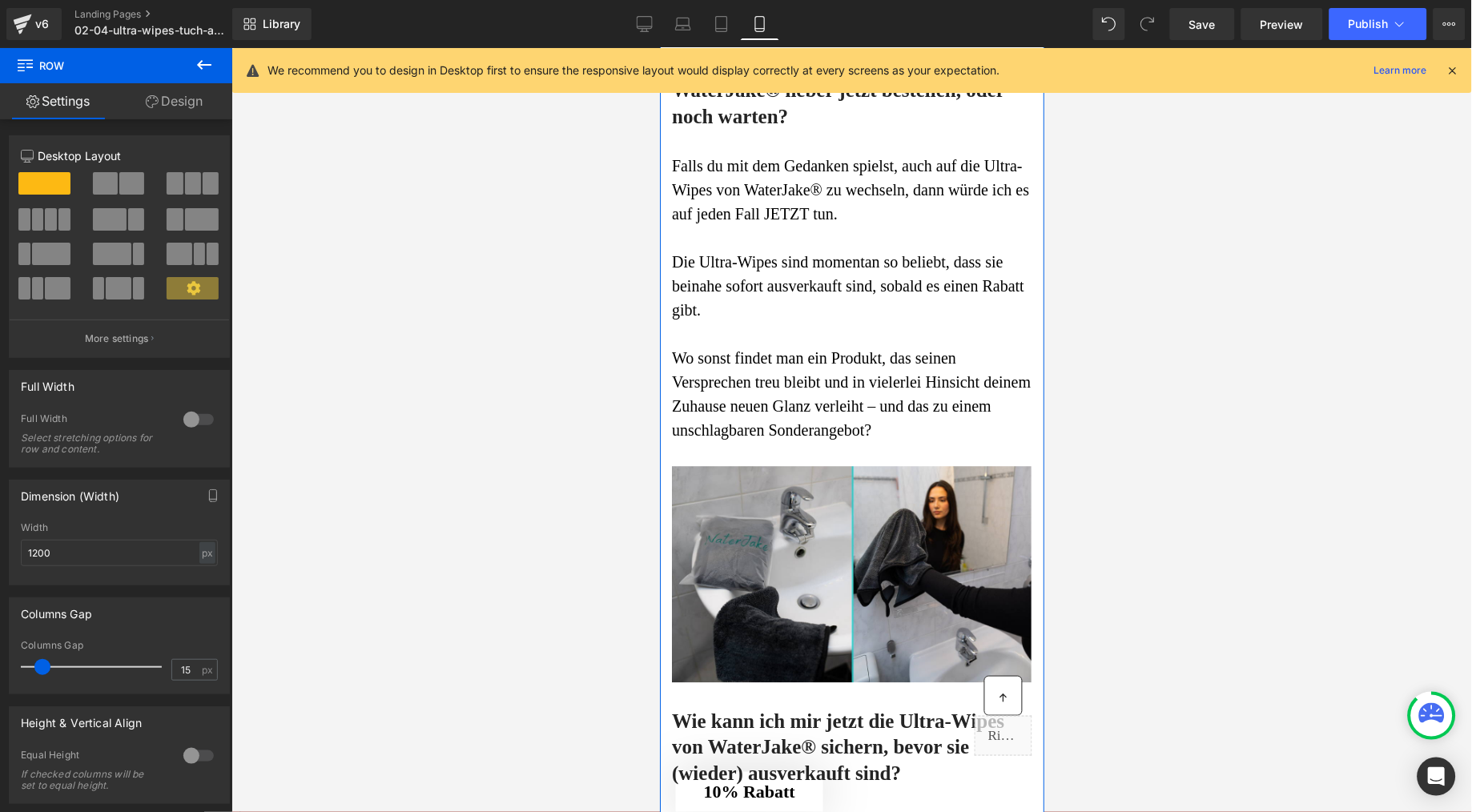
click at [165, 106] on link "Design" at bounding box center [173, 101] width 116 height 36
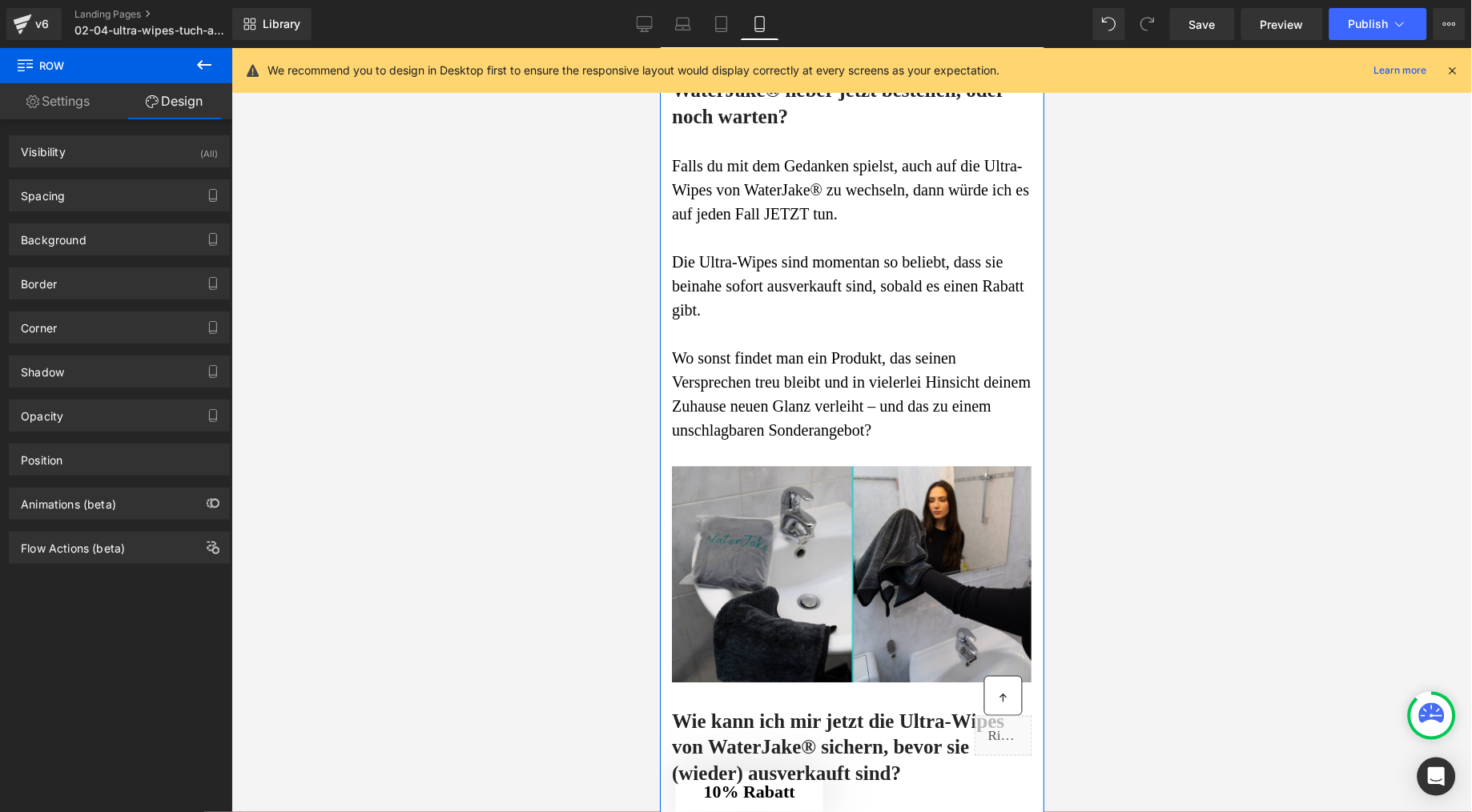
click at [45, 303] on div "Corner Corner Style Custom Custom Setup Global Style Custom Setup Global Style …" at bounding box center [120, 321] width 240 height 44
click at [27, 182] on div "Spacing" at bounding box center [42, 191] width 44 height 22
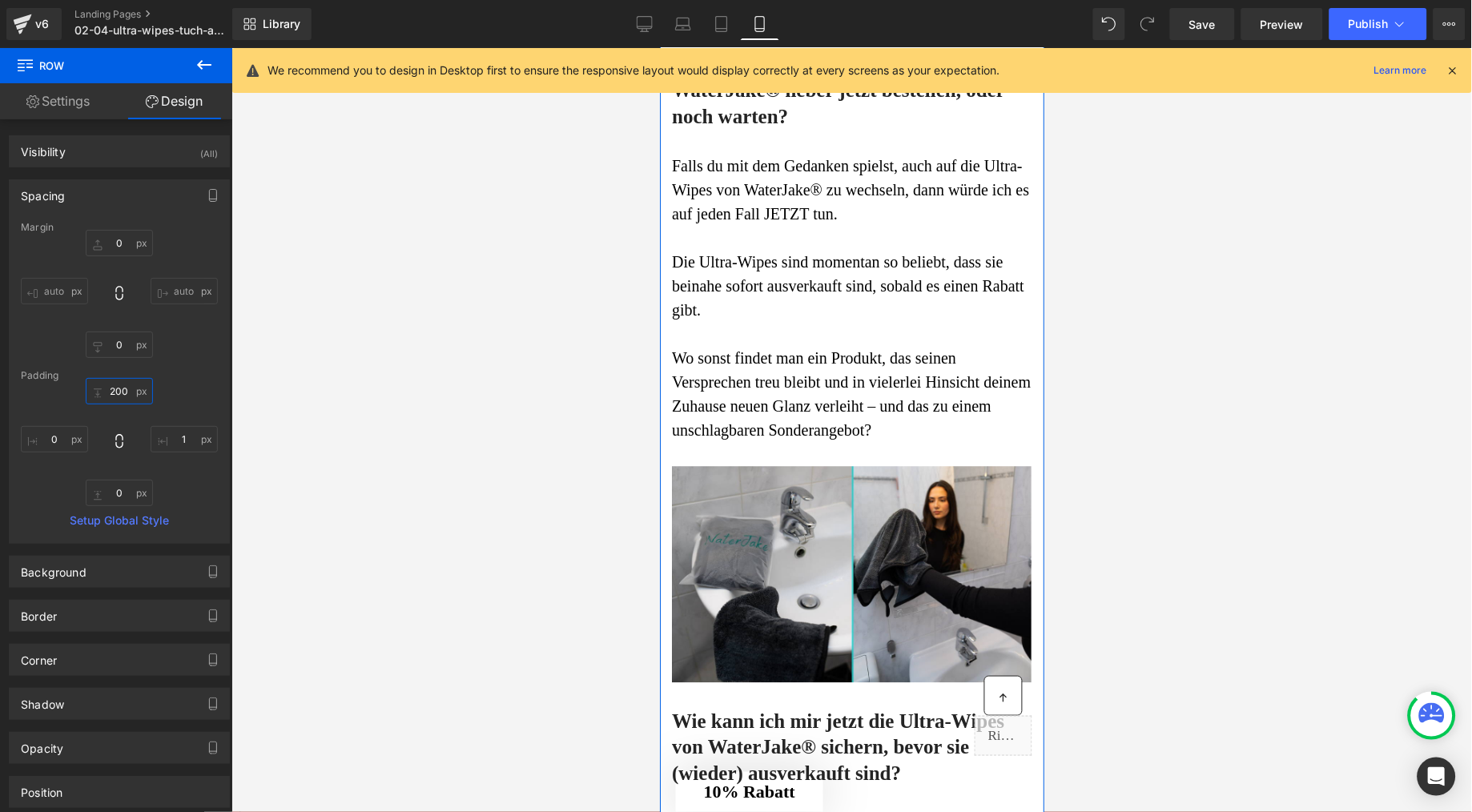
click at [115, 395] on input "200" at bounding box center [119, 391] width 67 height 27
type input "0"
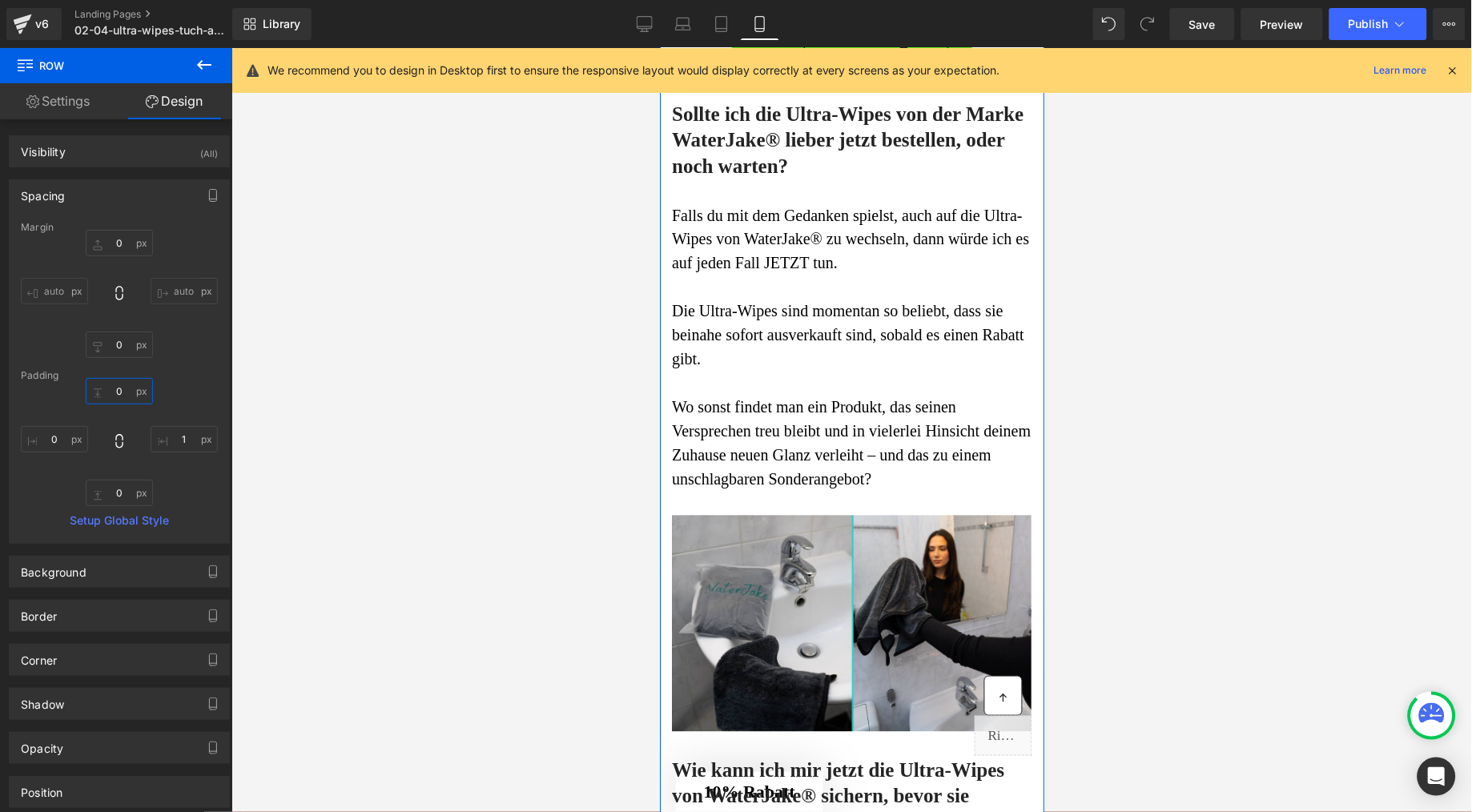
scroll to position [7185, 0]
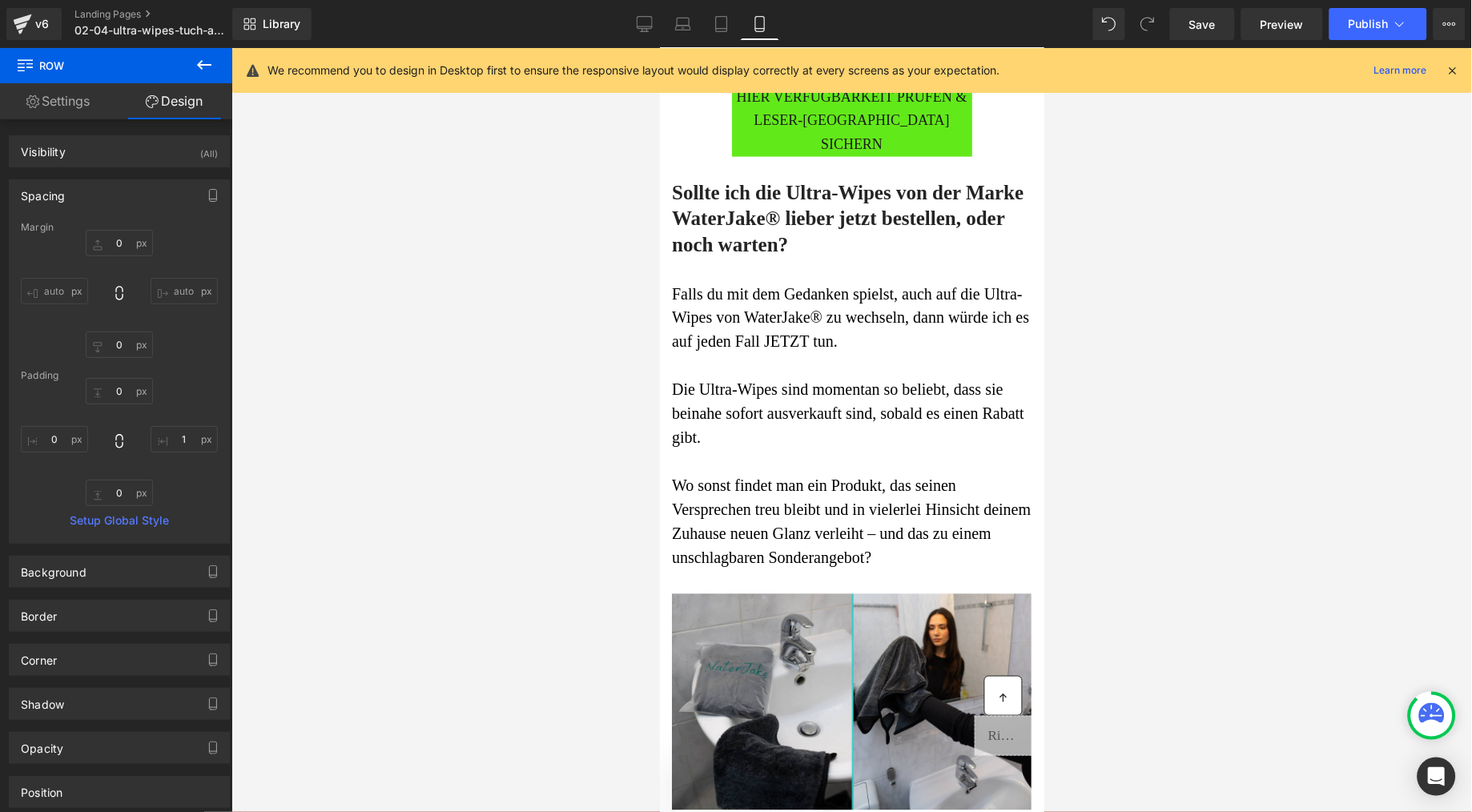
click at [1191, 444] on div at bounding box center [851, 430] width 1240 height 764
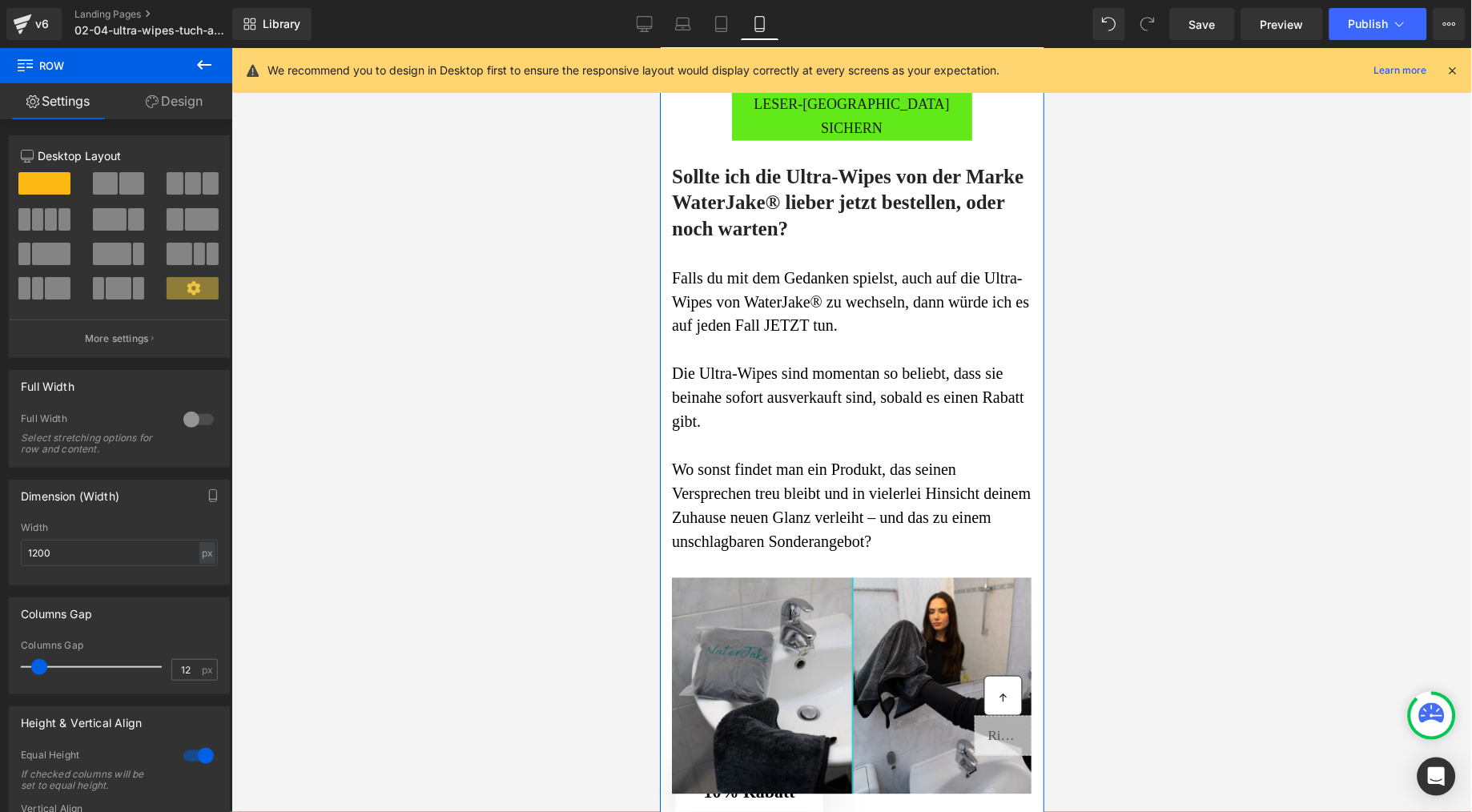
drag, startPoint x: 814, startPoint y: 491, endPoint x: 819, endPoint y: 473, distance: 18.7
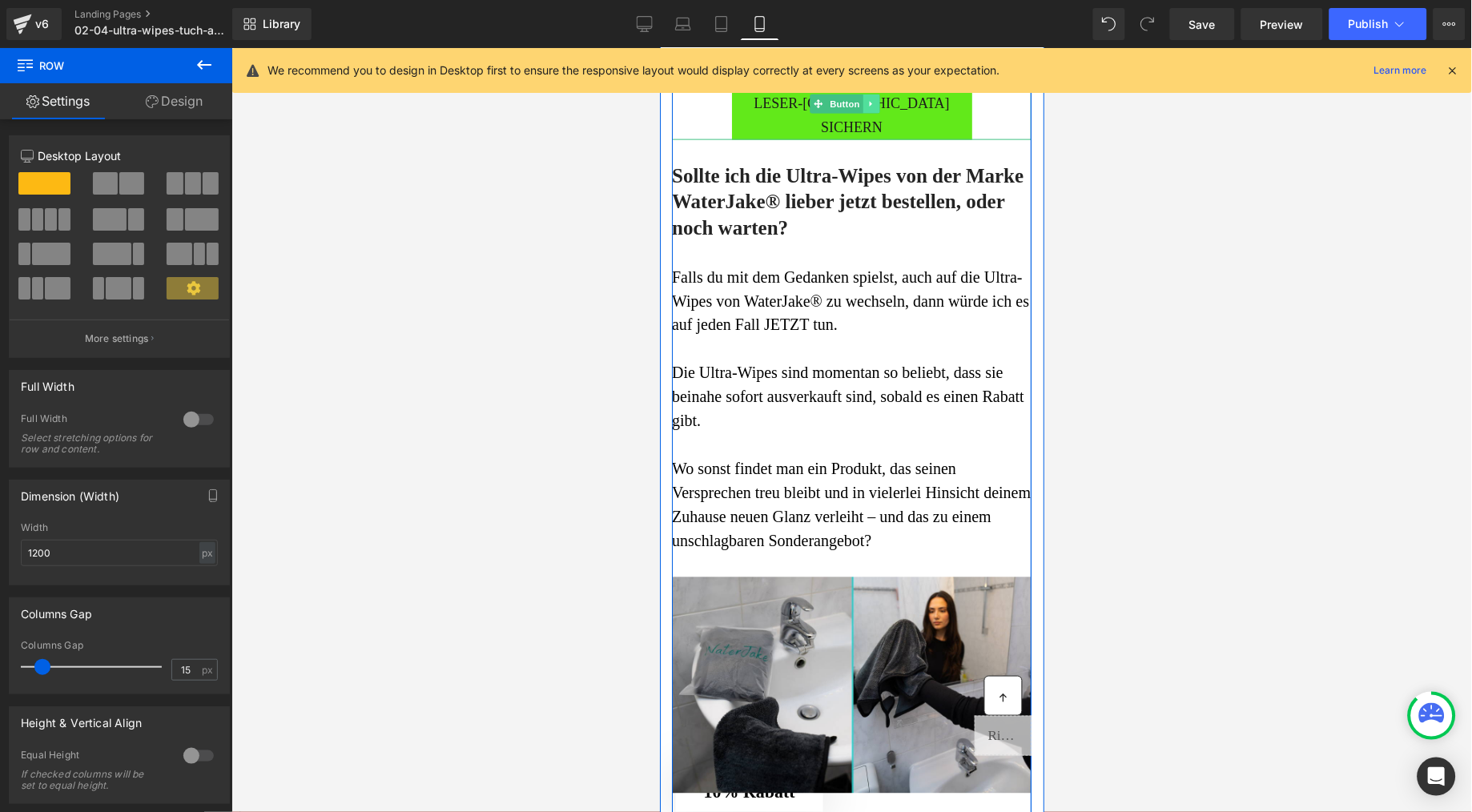
click at [869, 107] on icon at bounding box center [870, 103] width 2 height 6
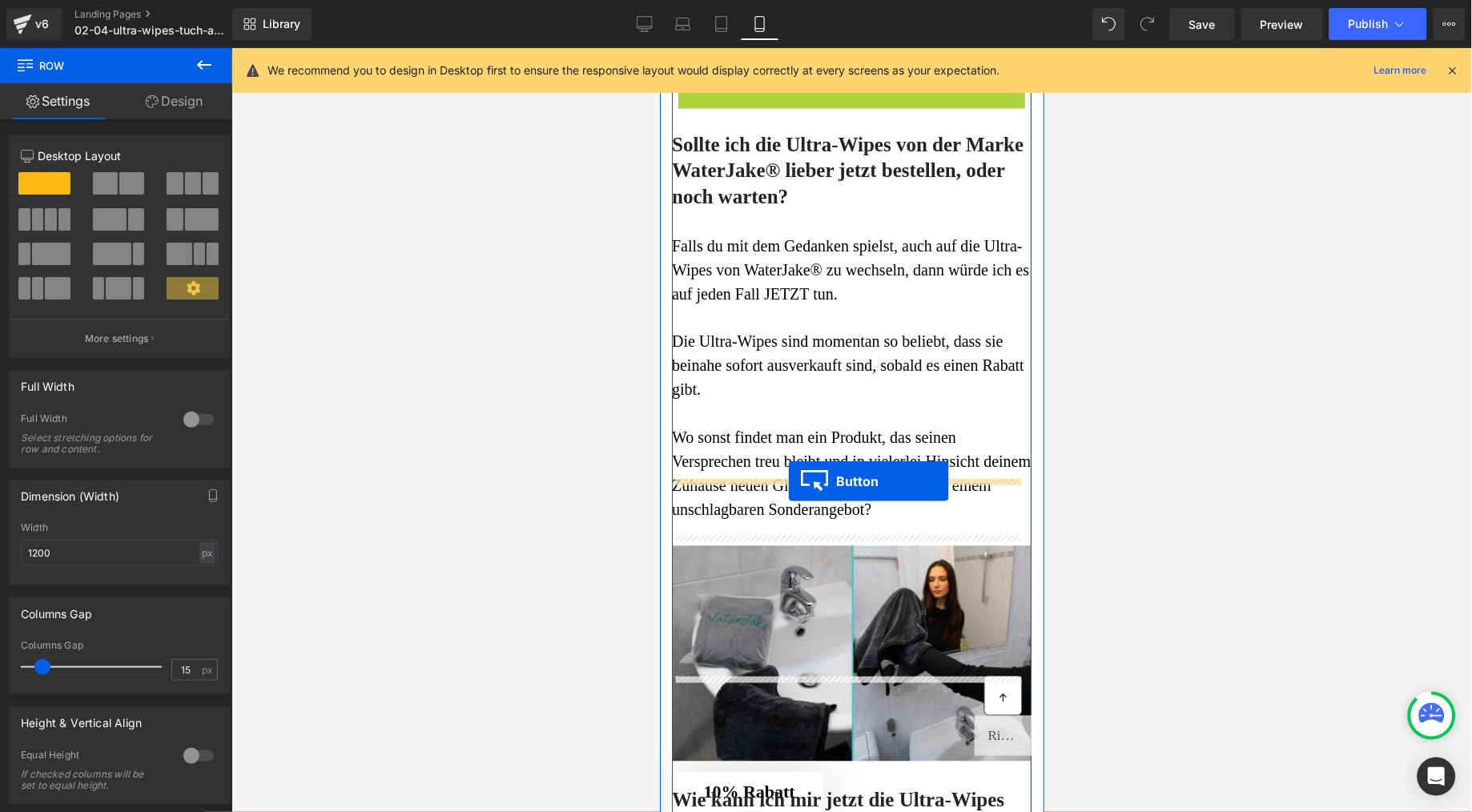
drag, startPoint x: 792, startPoint y: 560, endPoint x: 788, endPoint y: 480, distance: 80.1
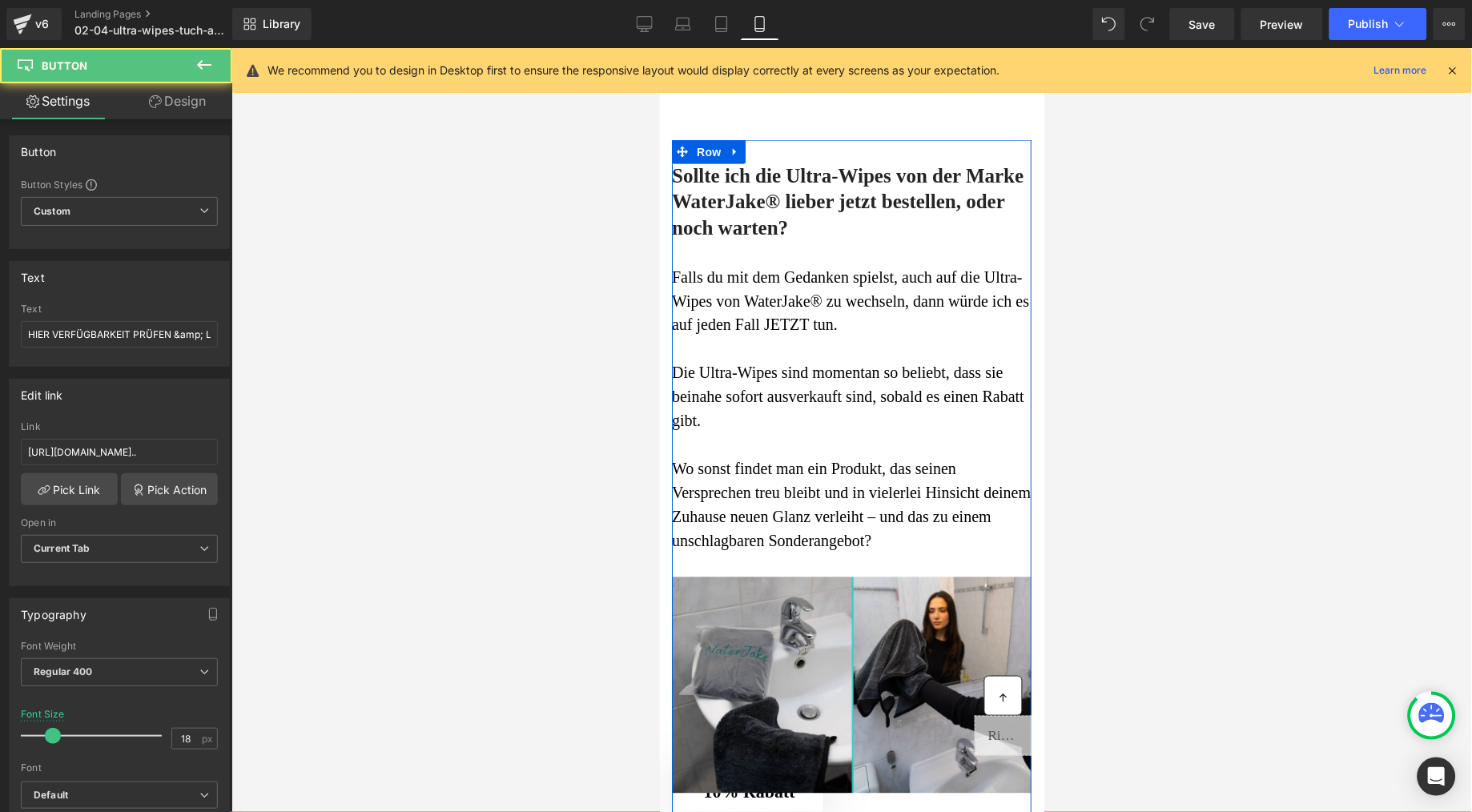
click at [581, 500] on div at bounding box center [851, 430] width 1240 height 764
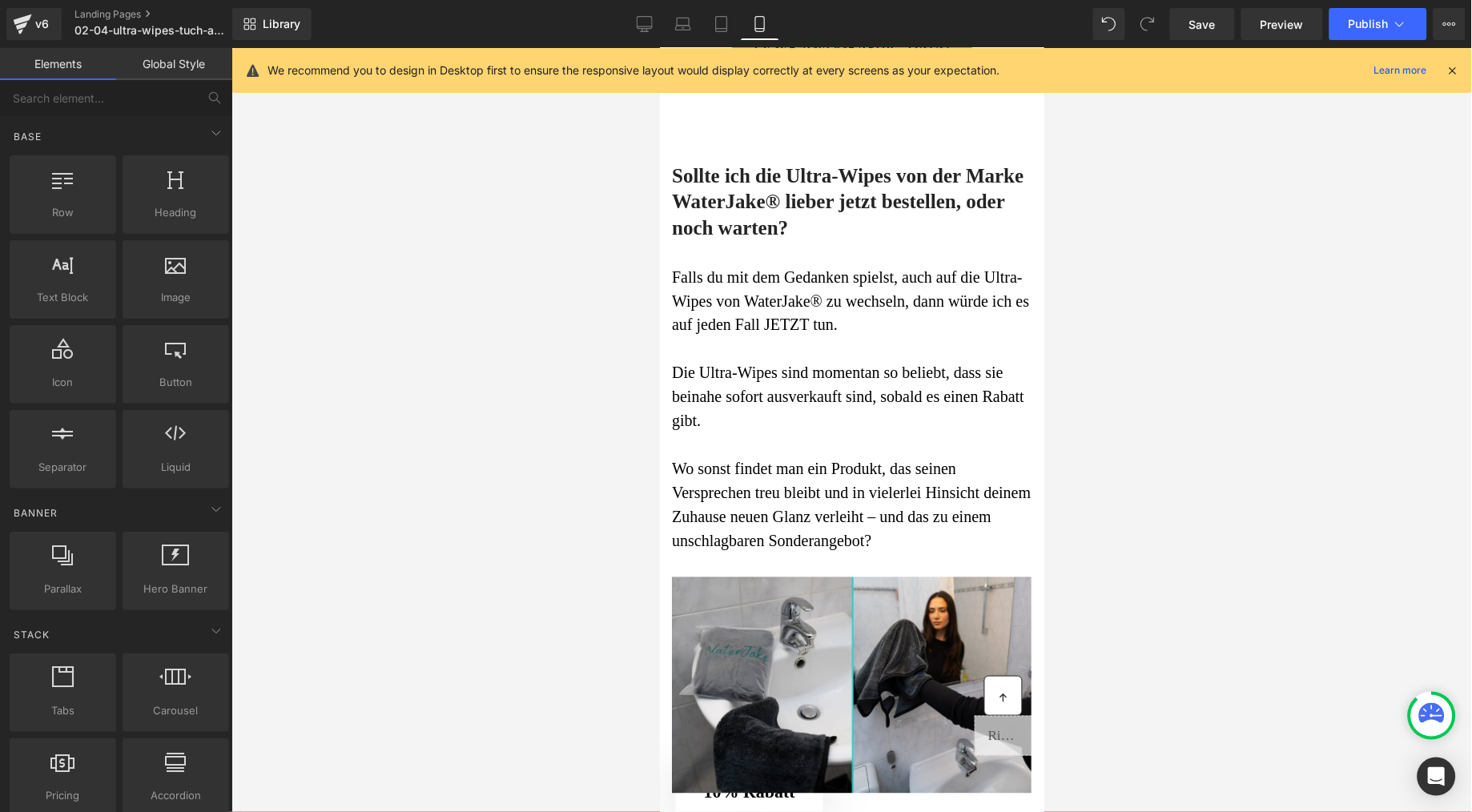
click at [1215, 600] on div at bounding box center [851, 430] width 1240 height 764
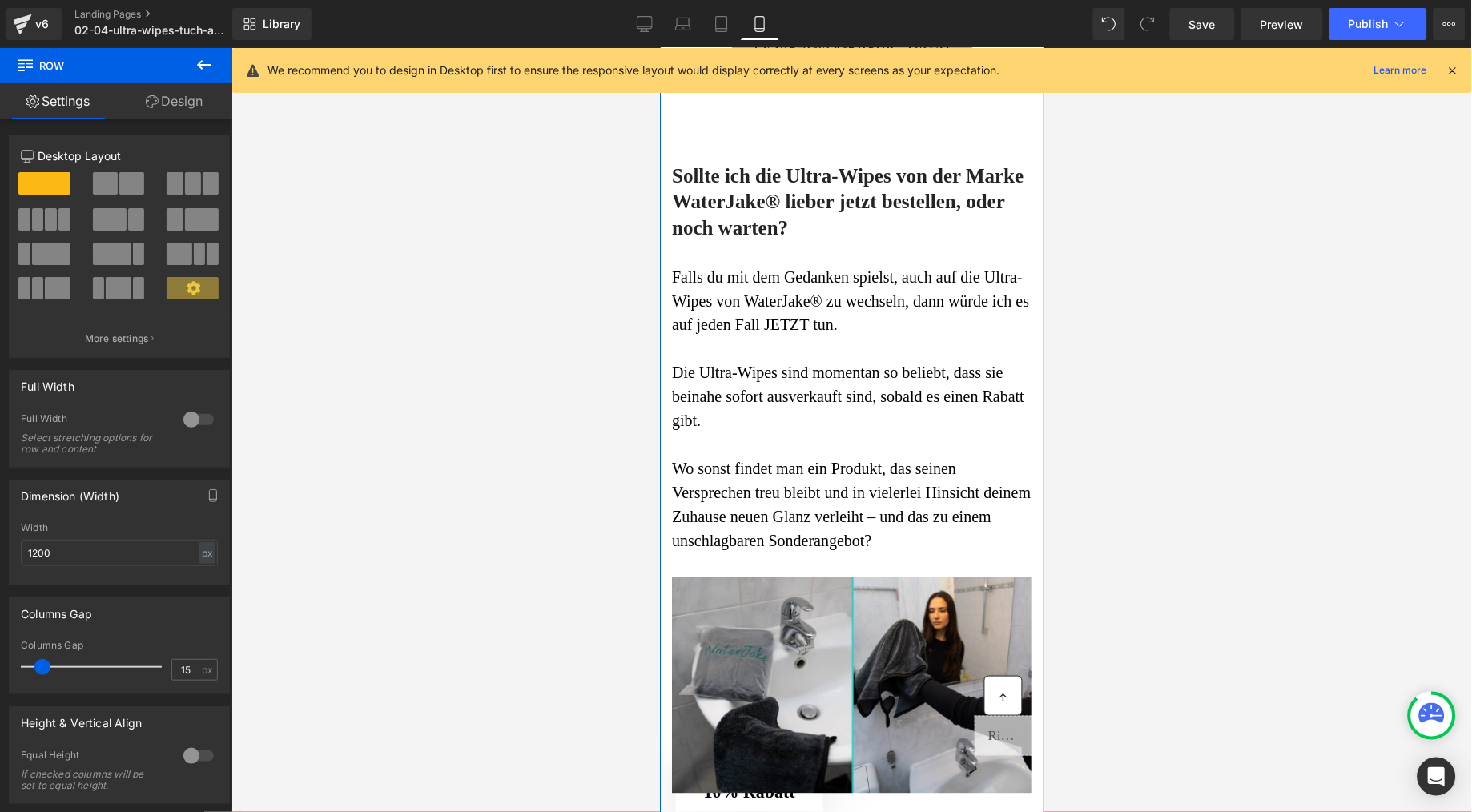
click at [190, 102] on link "Design" at bounding box center [173, 101] width 116 height 36
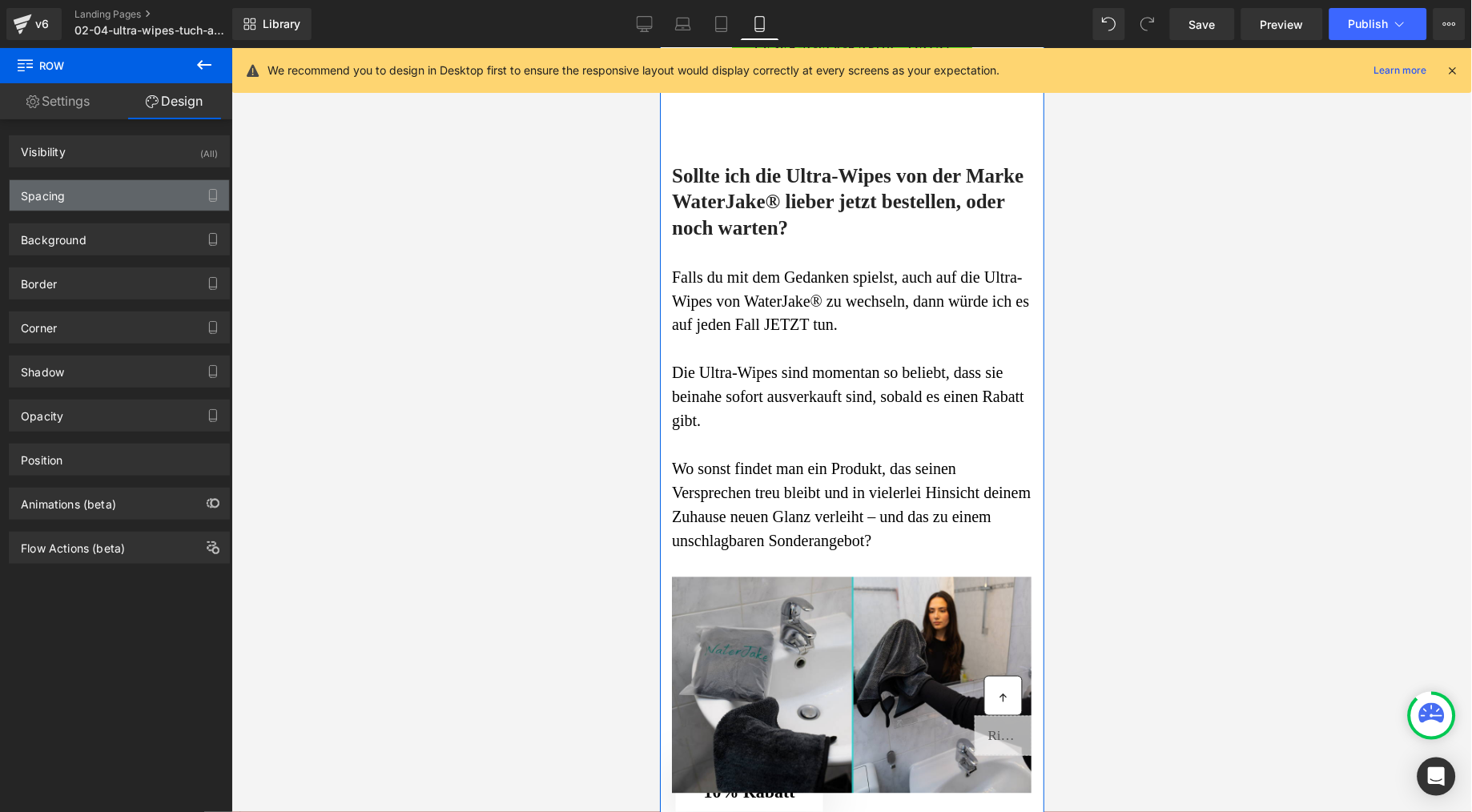
click at [73, 202] on div "Spacing" at bounding box center [119, 195] width 219 height 31
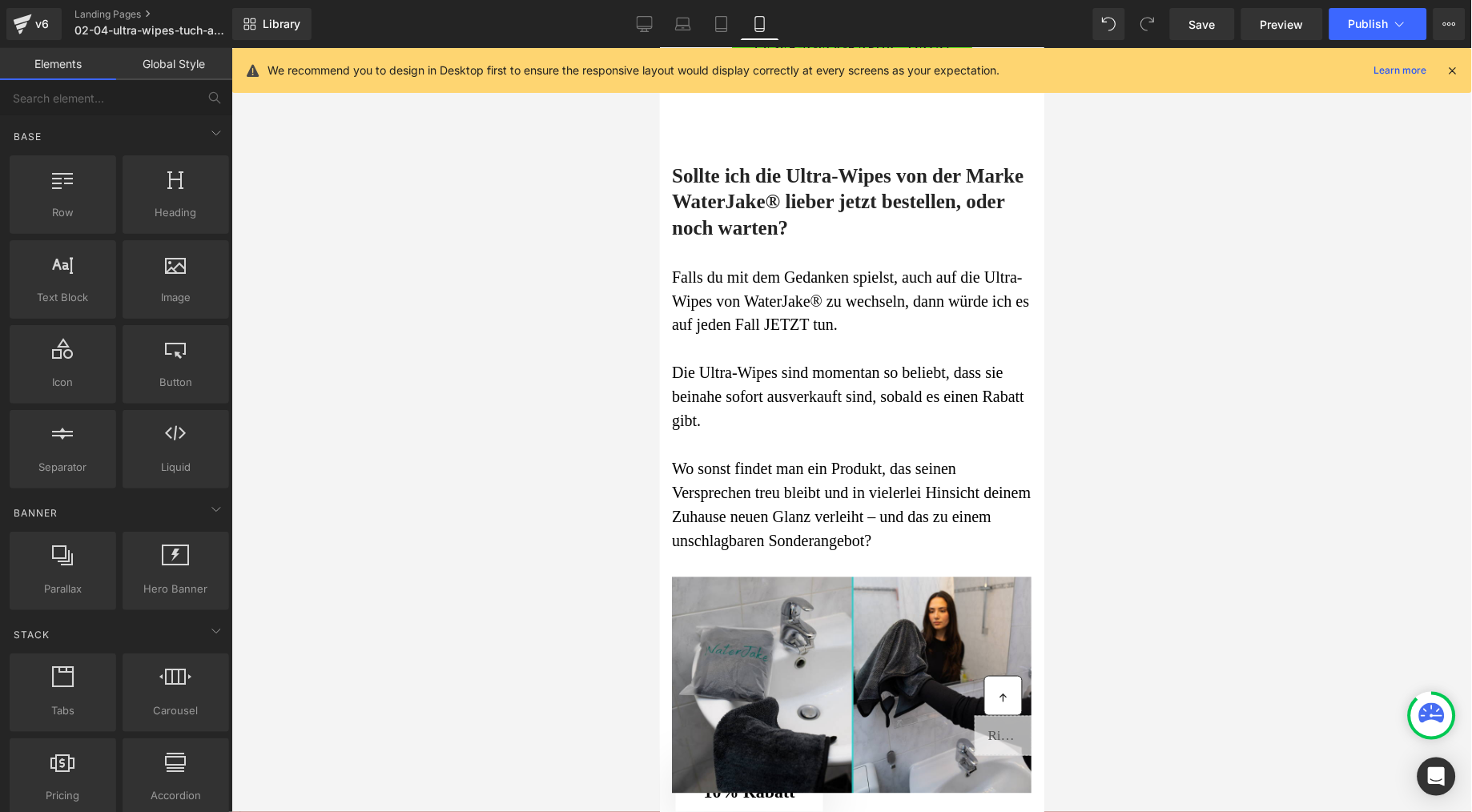
click at [524, 381] on div at bounding box center [851, 430] width 1240 height 764
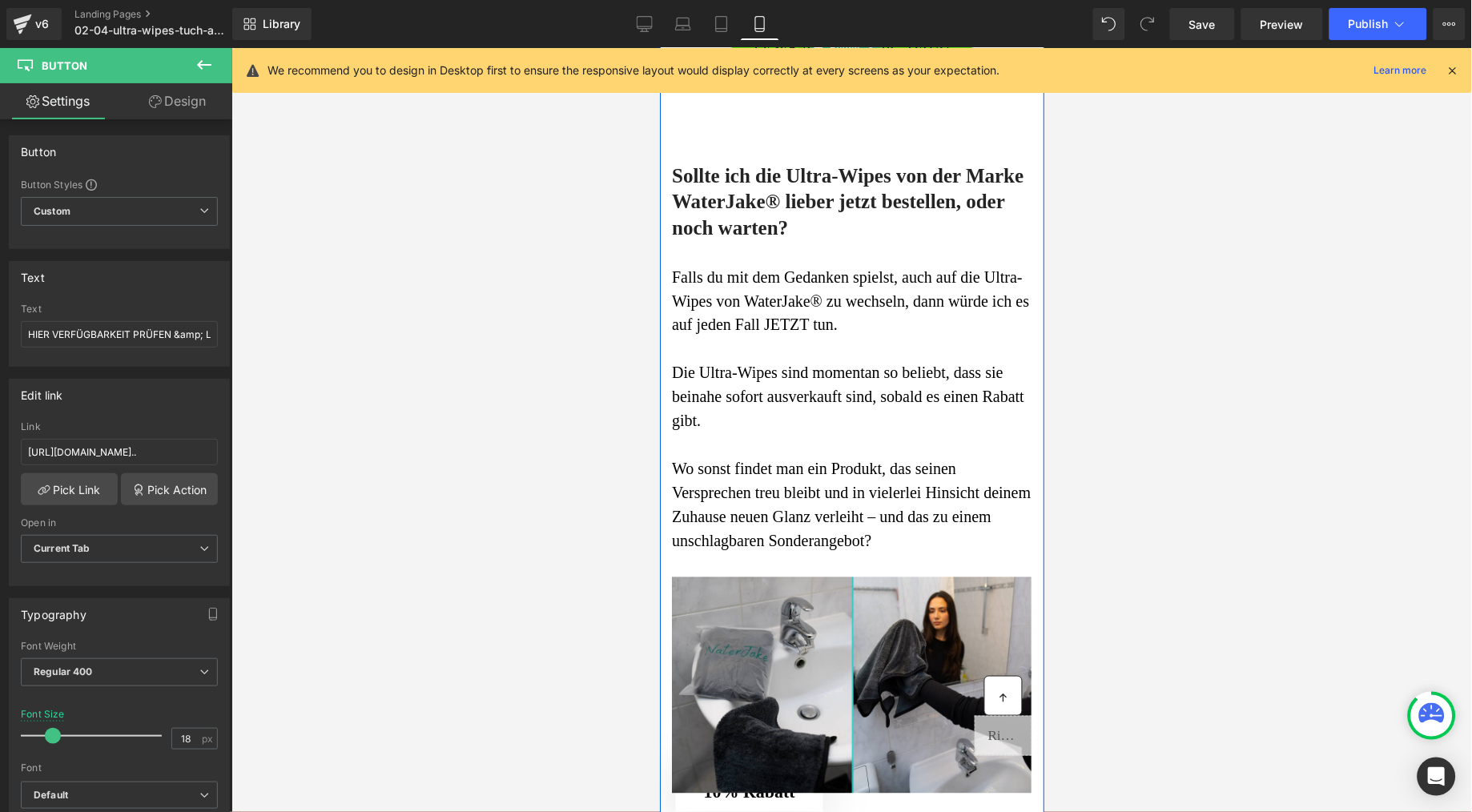
click at [764, 83] on div "HIER VERFÜGBARKEIT PRÜFEN & LESER-RABATT SICHERN Button" at bounding box center [851, 47] width 360 height 72
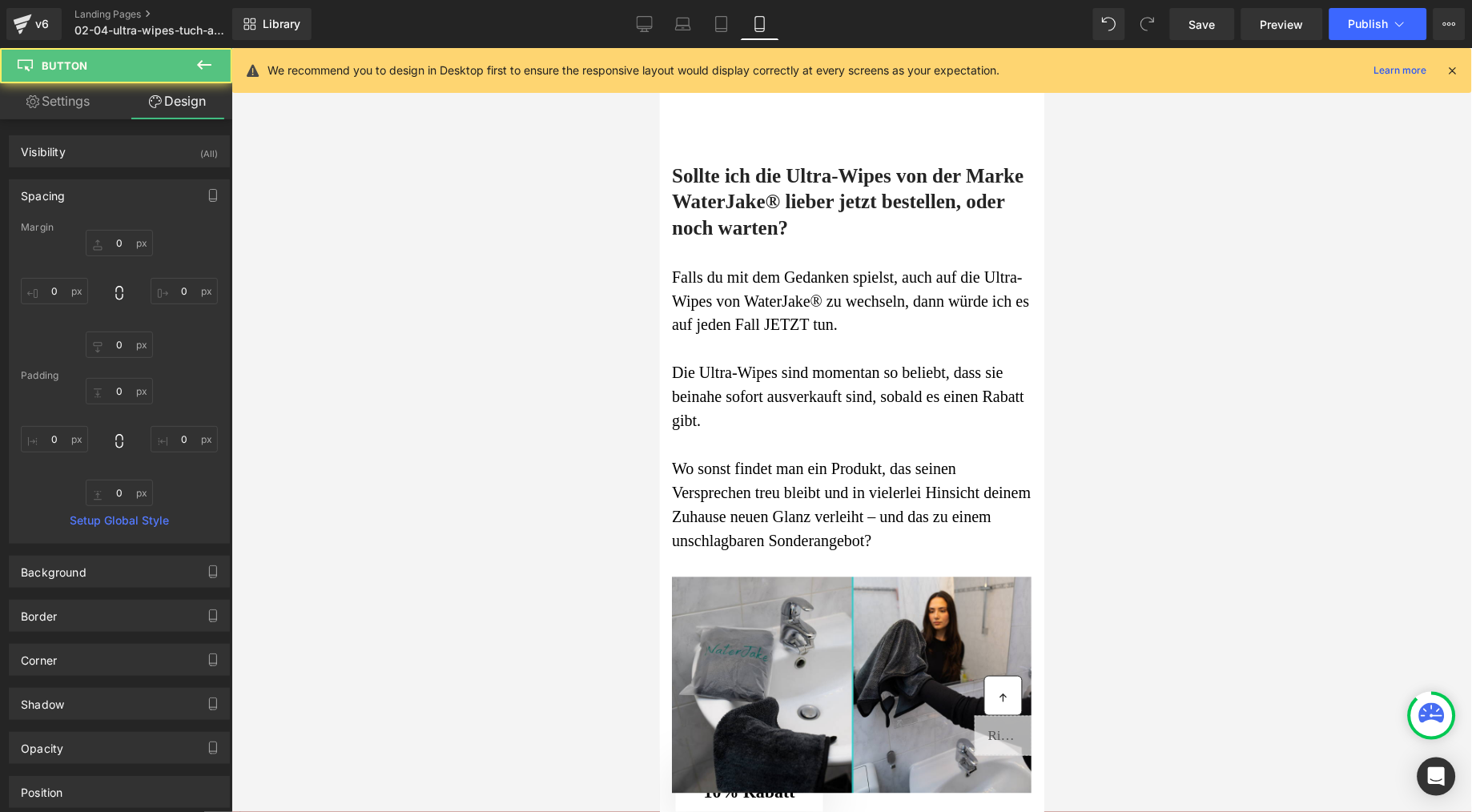
click at [207, 66] on icon at bounding box center [204, 64] width 19 height 19
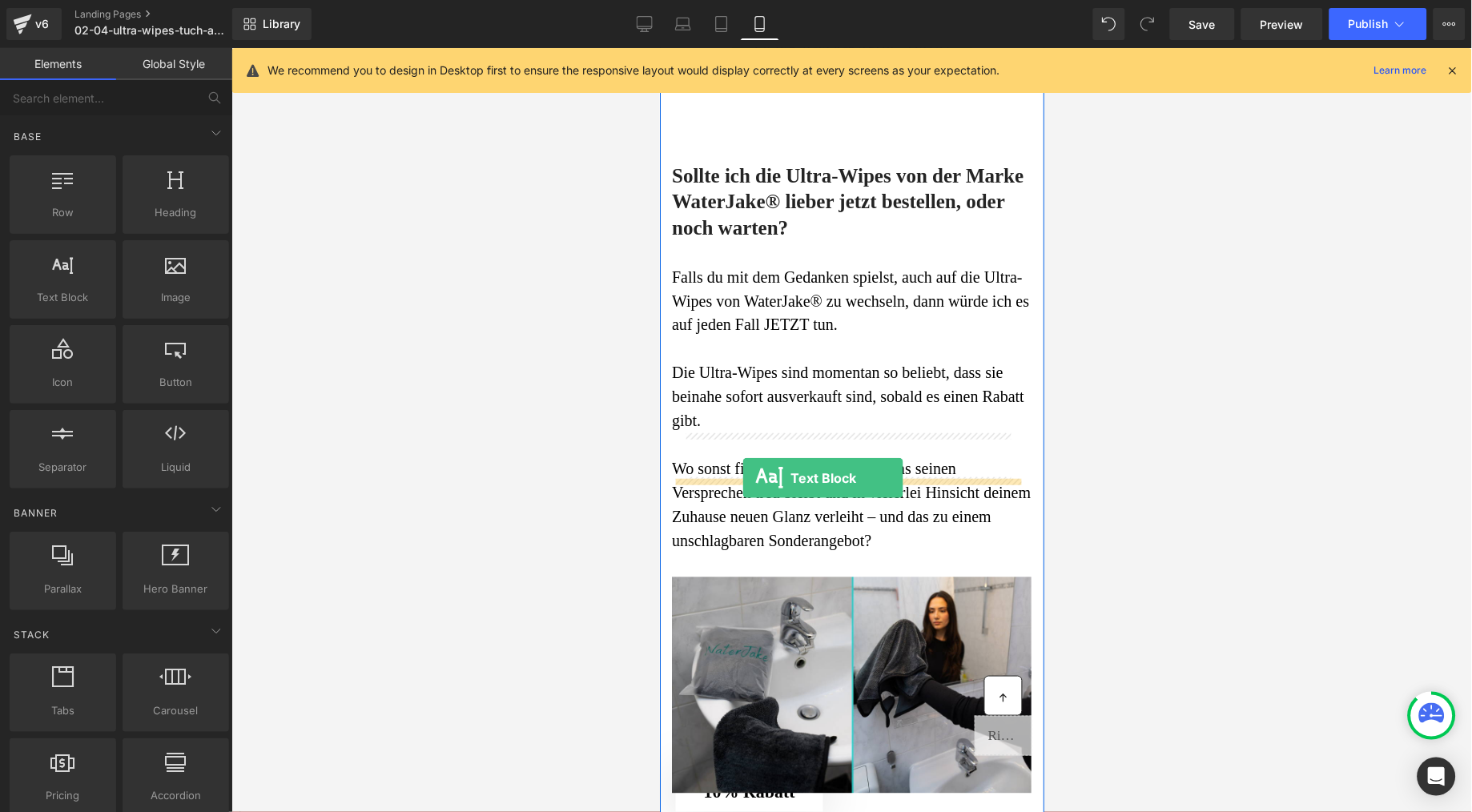
drag, startPoint x: 718, startPoint y: 338, endPoint x: 742, endPoint y: 477, distance: 141.1
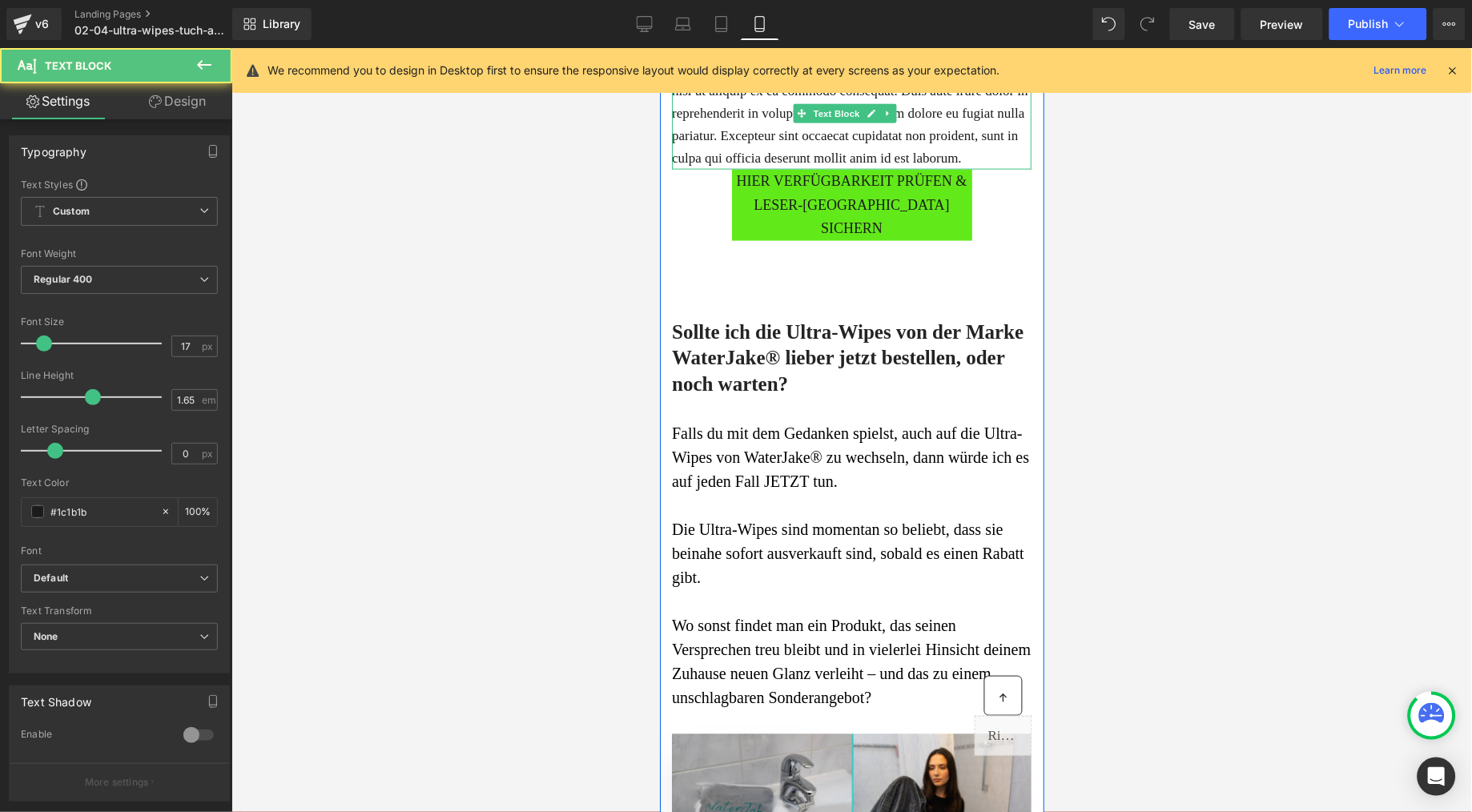
click at [766, 169] on p "Lorem ipsum dolor sit amet, consectetur adipiscing elit, sed do eiusmod tempor …" at bounding box center [851, 90] width 360 height 157
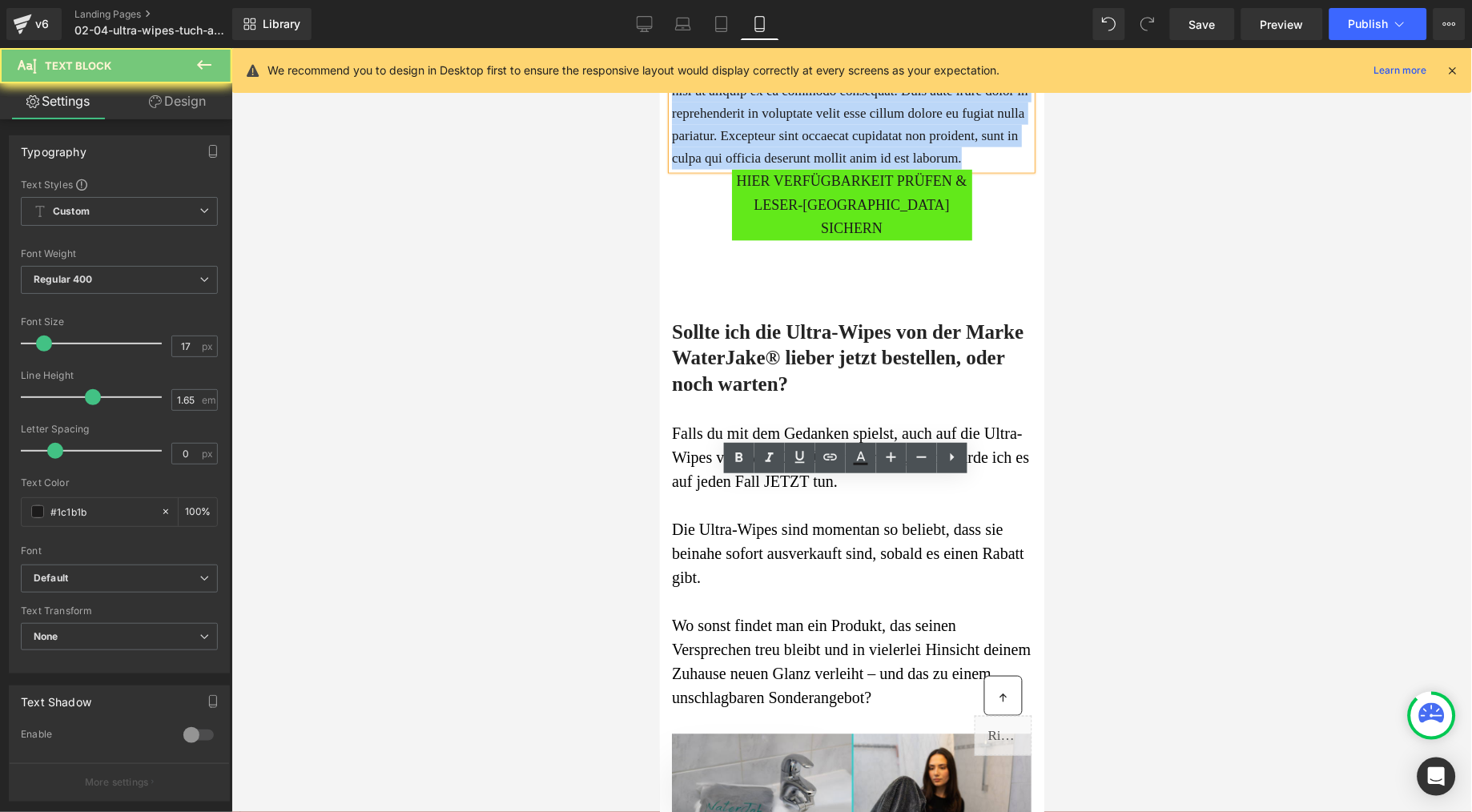
click at [766, 169] on p "Lorem ipsum dolor sit amet, consectetur adipiscing elit, sed do eiusmod tempor …" at bounding box center [851, 90] width 360 height 157
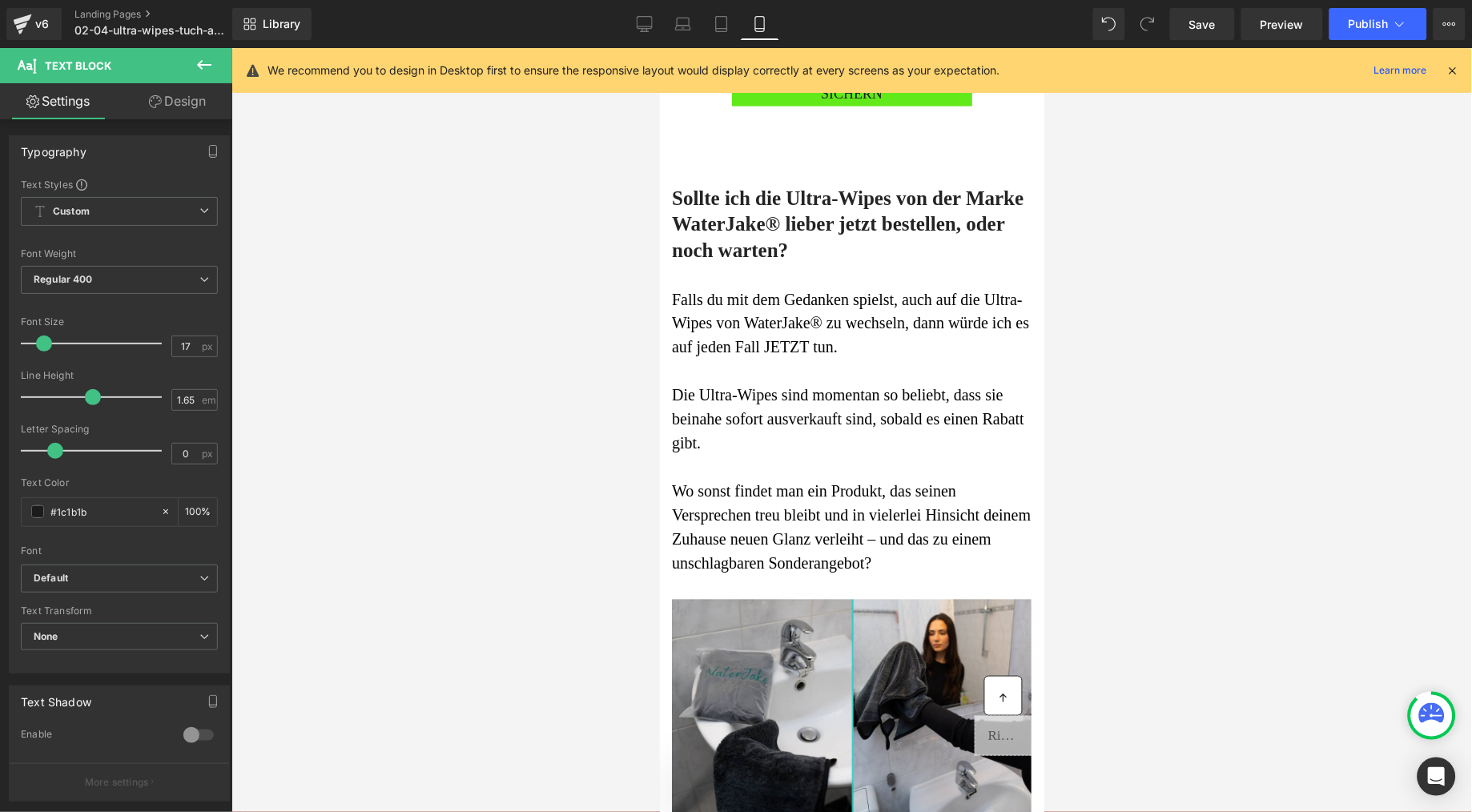
click at [557, 525] on div at bounding box center [851, 430] width 1240 height 764
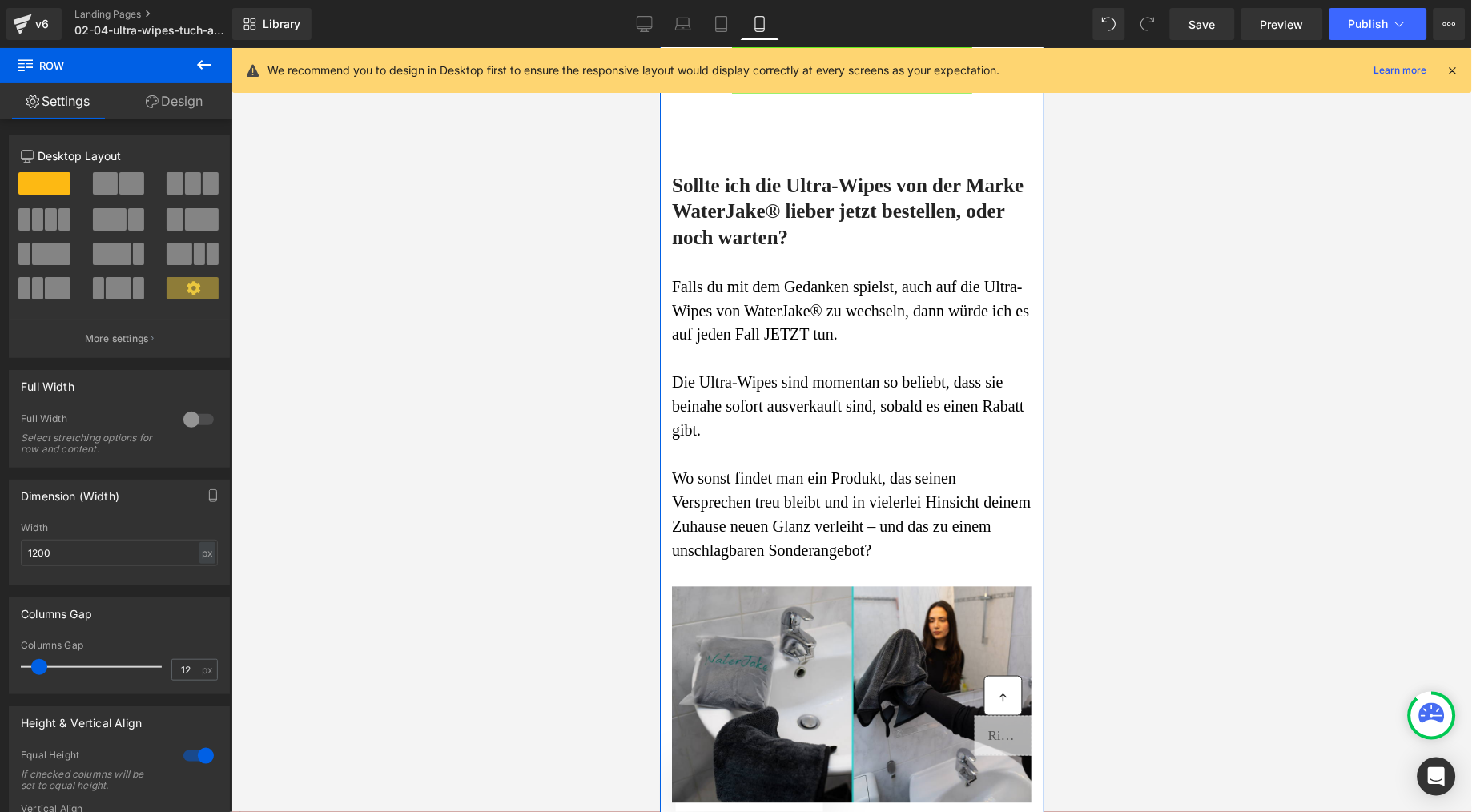
drag, startPoint x: 894, startPoint y: 422, endPoint x: 898, endPoint y: 407, distance: 15.5
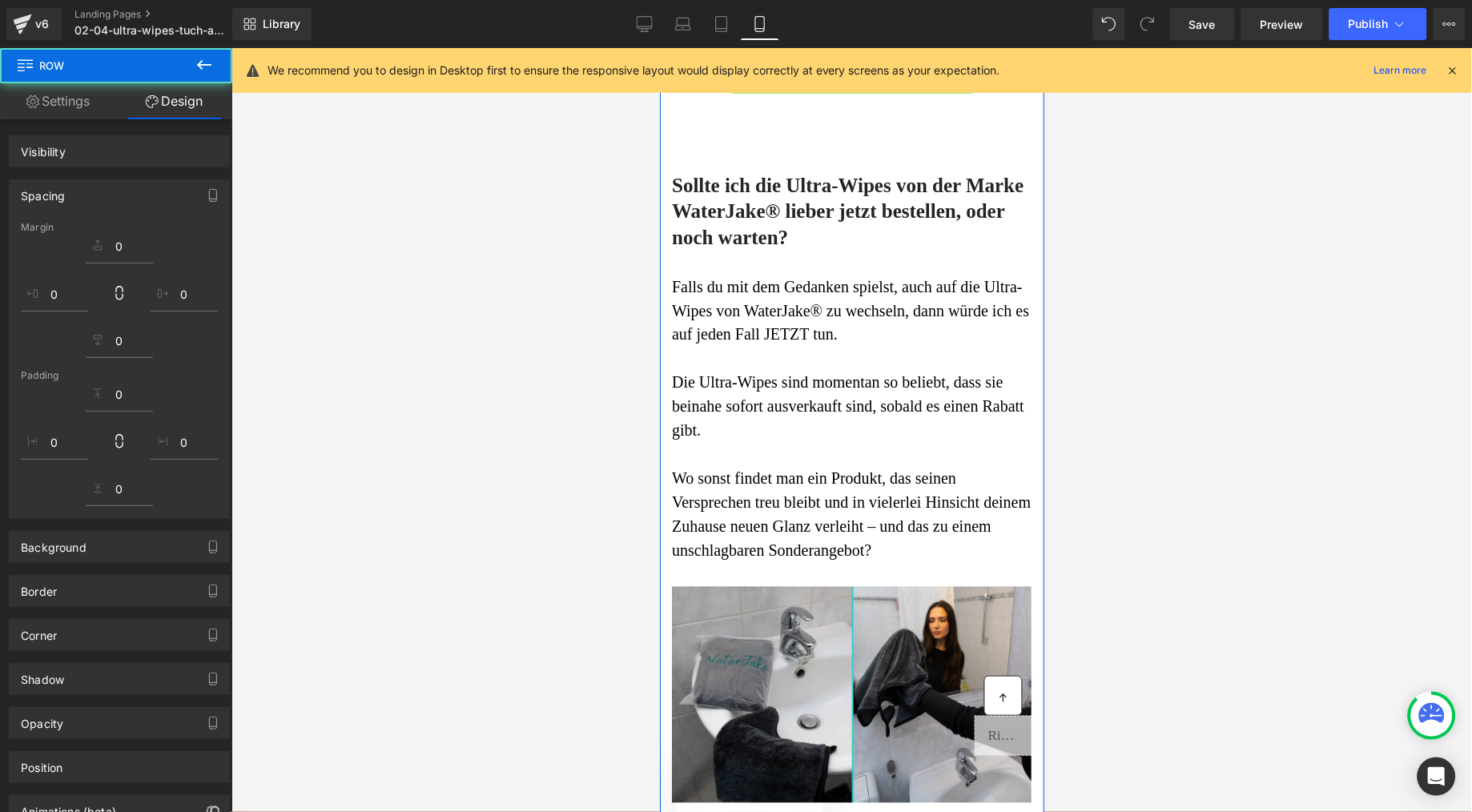
click at [1127, 421] on div at bounding box center [851, 430] width 1240 height 764
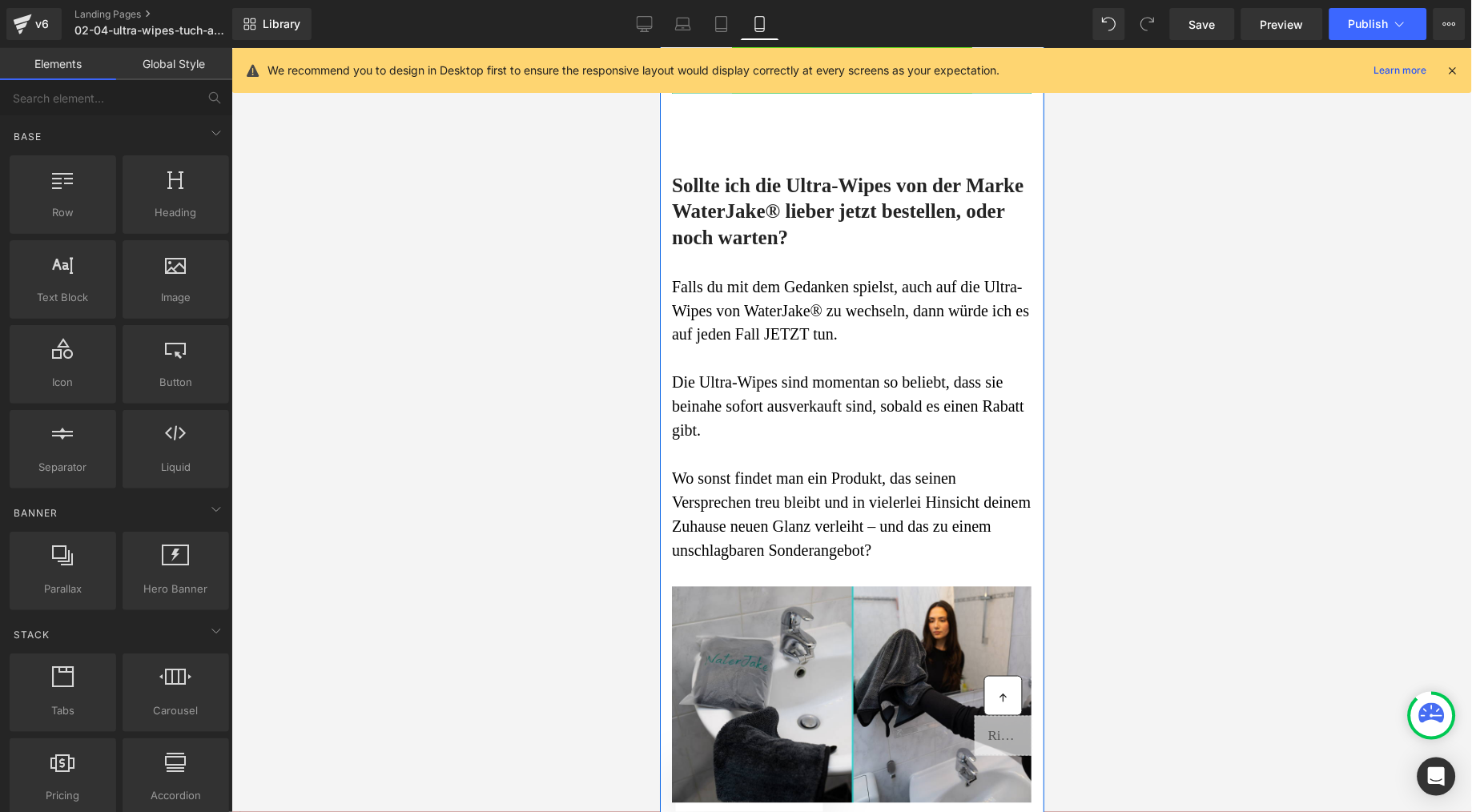
click at [956, 93] on span "HIER VERFÜGBARKEIT PRÜFEN & LESER-[GEOGRAPHIC_DATA] SICHERN" at bounding box center [851, 57] width 240 height 72
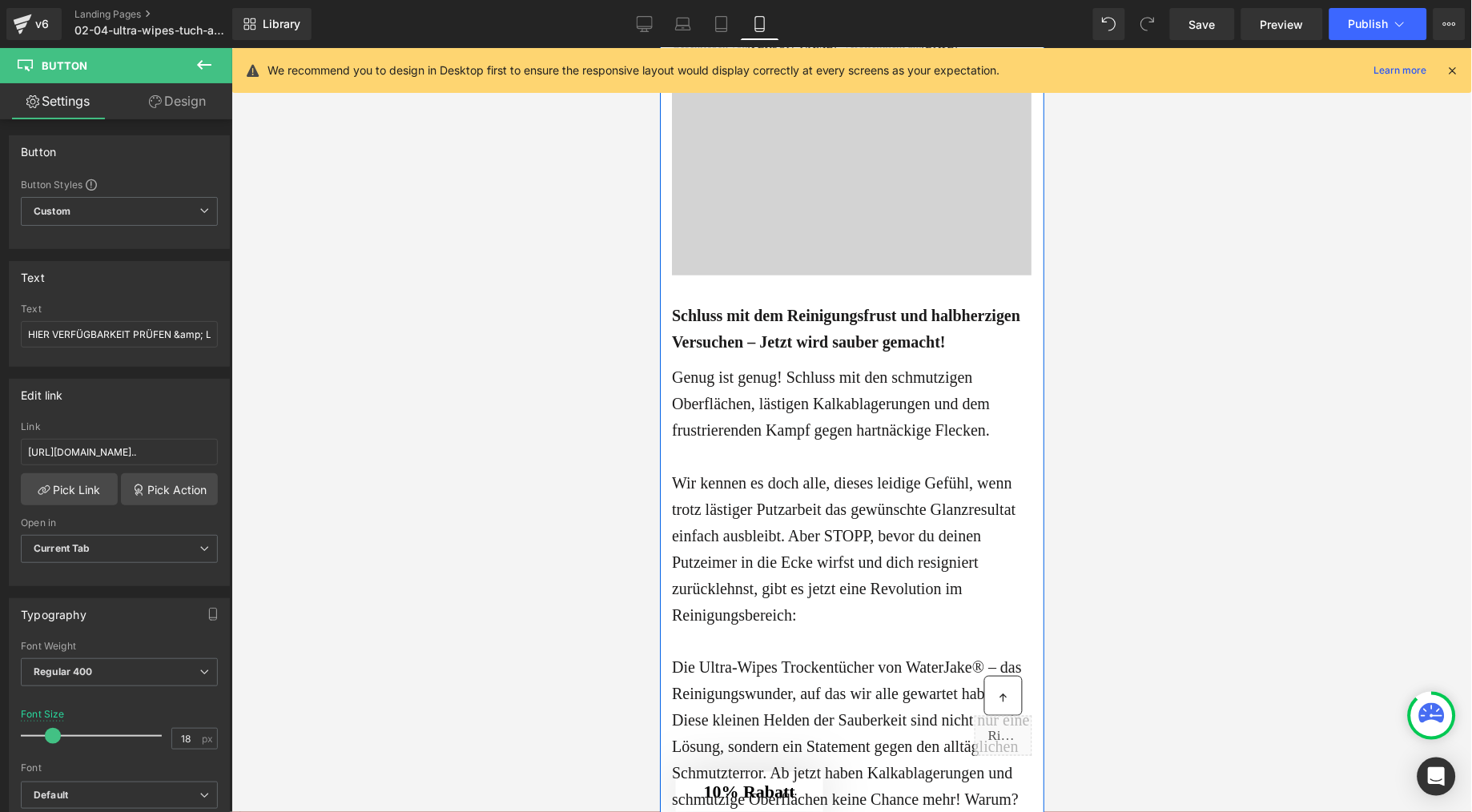
scroll to position [0, 0]
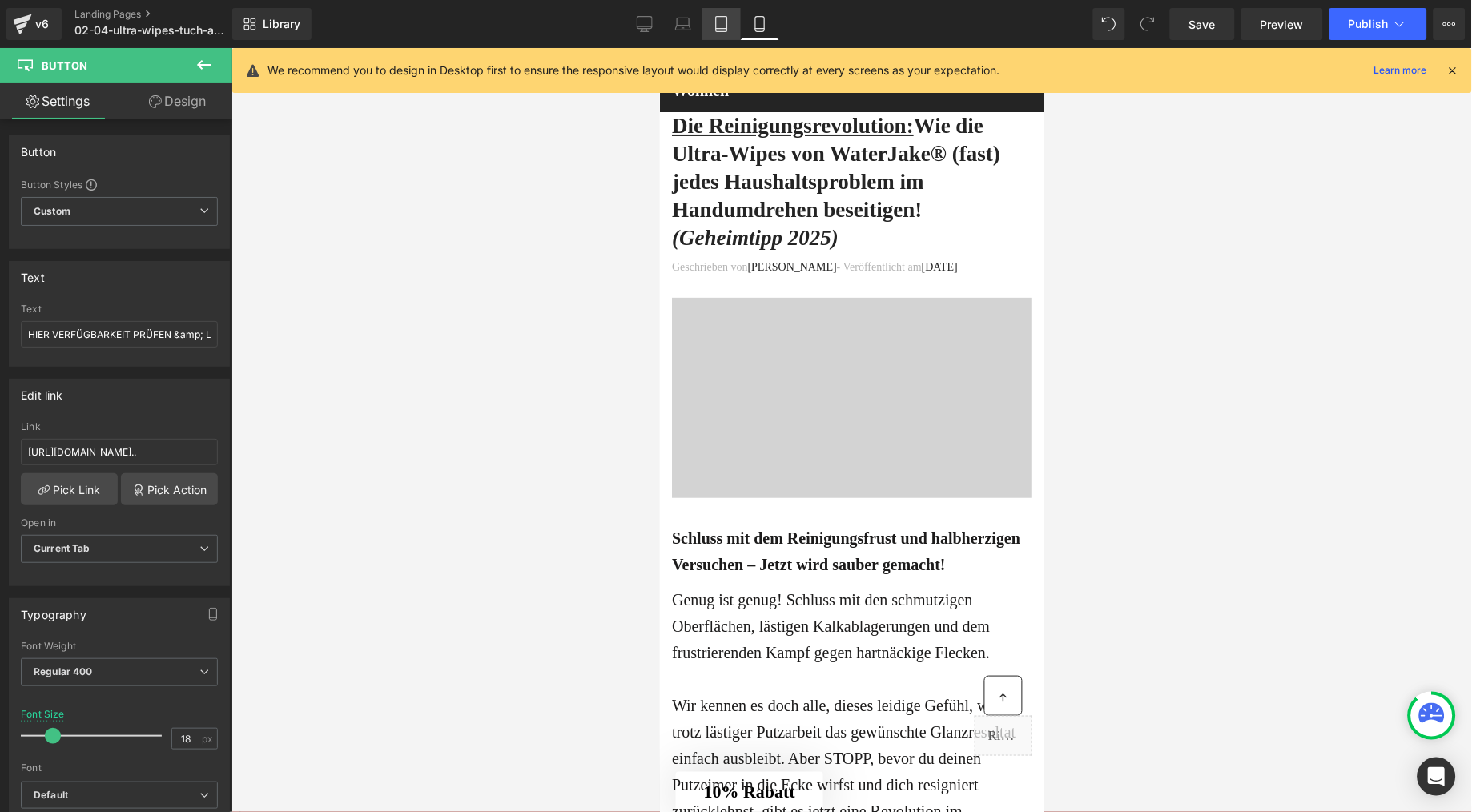
click at [714, 17] on icon at bounding box center [721, 23] width 16 height 16
type input "26"
type input "100"
type input "400"
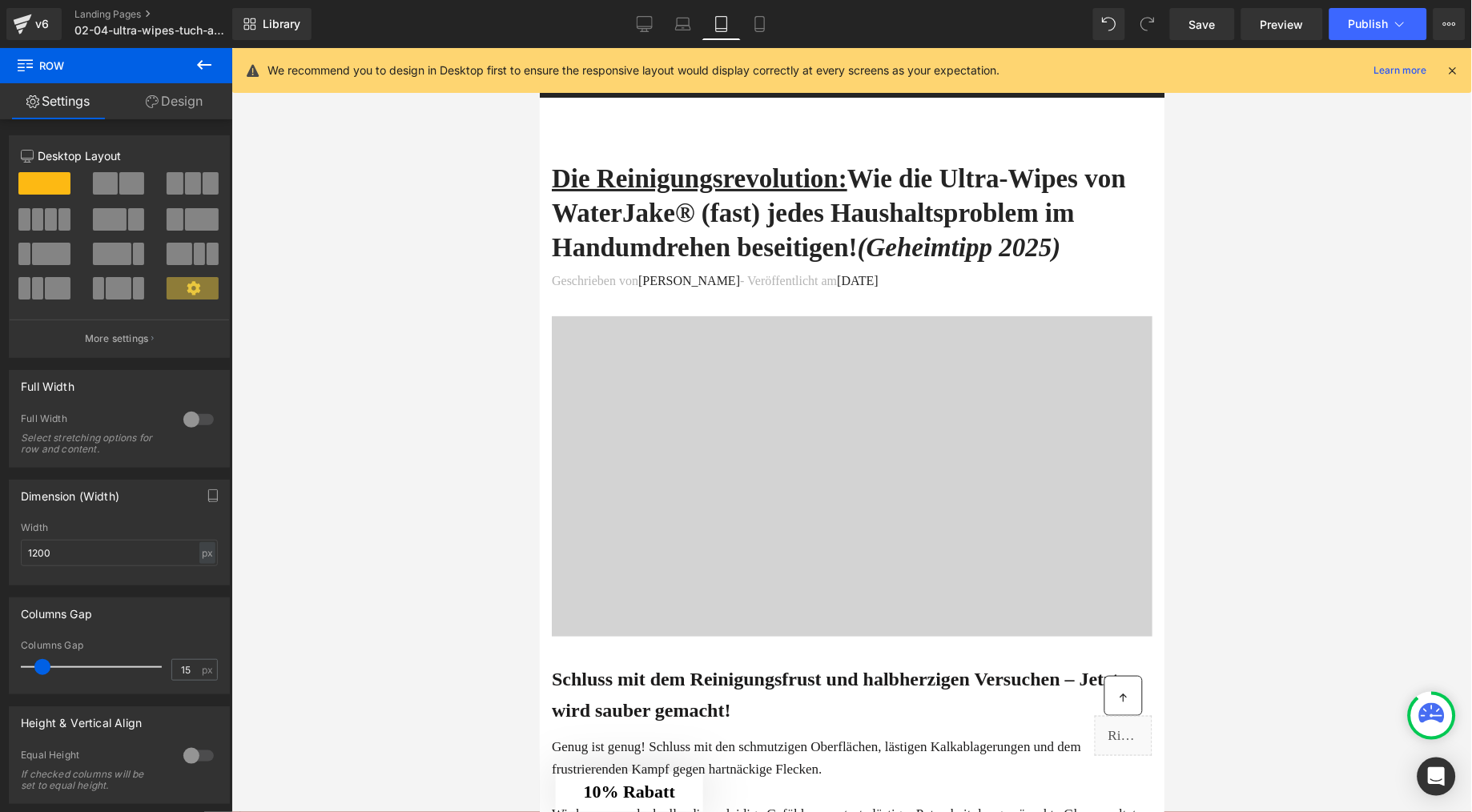
drag, startPoint x: 493, startPoint y: 177, endPoint x: 523, endPoint y: 163, distance: 33.1
click at [493, 177] on div at bounding box center [851, 430] width 1240 height 764
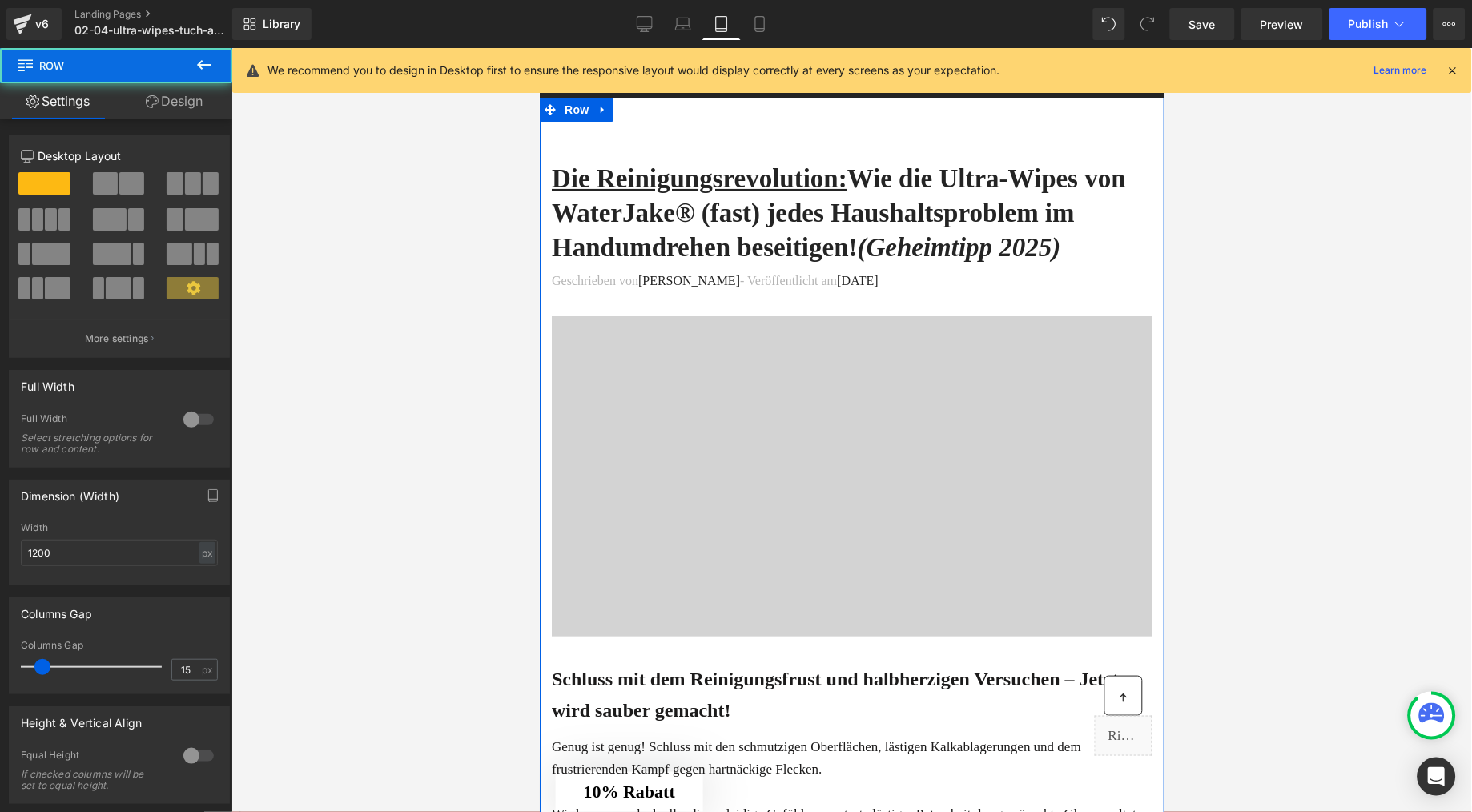
click at [830, 175] on u "Die Reinigungsrevolution:" at bounding box center [699, 177] width 296 height 29
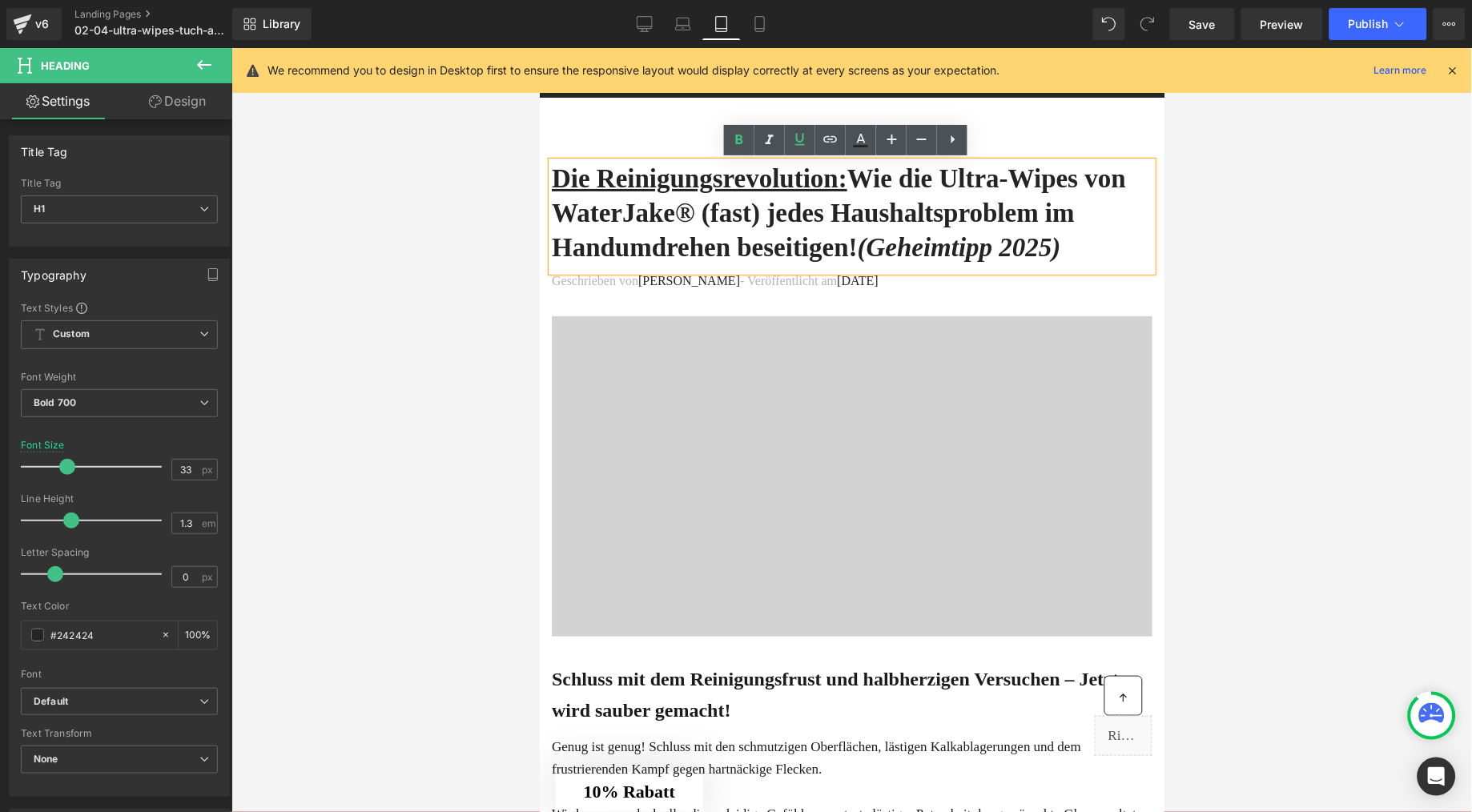
click at [530, 215] on div at bounding box center [851, 430] width 1240 height 764
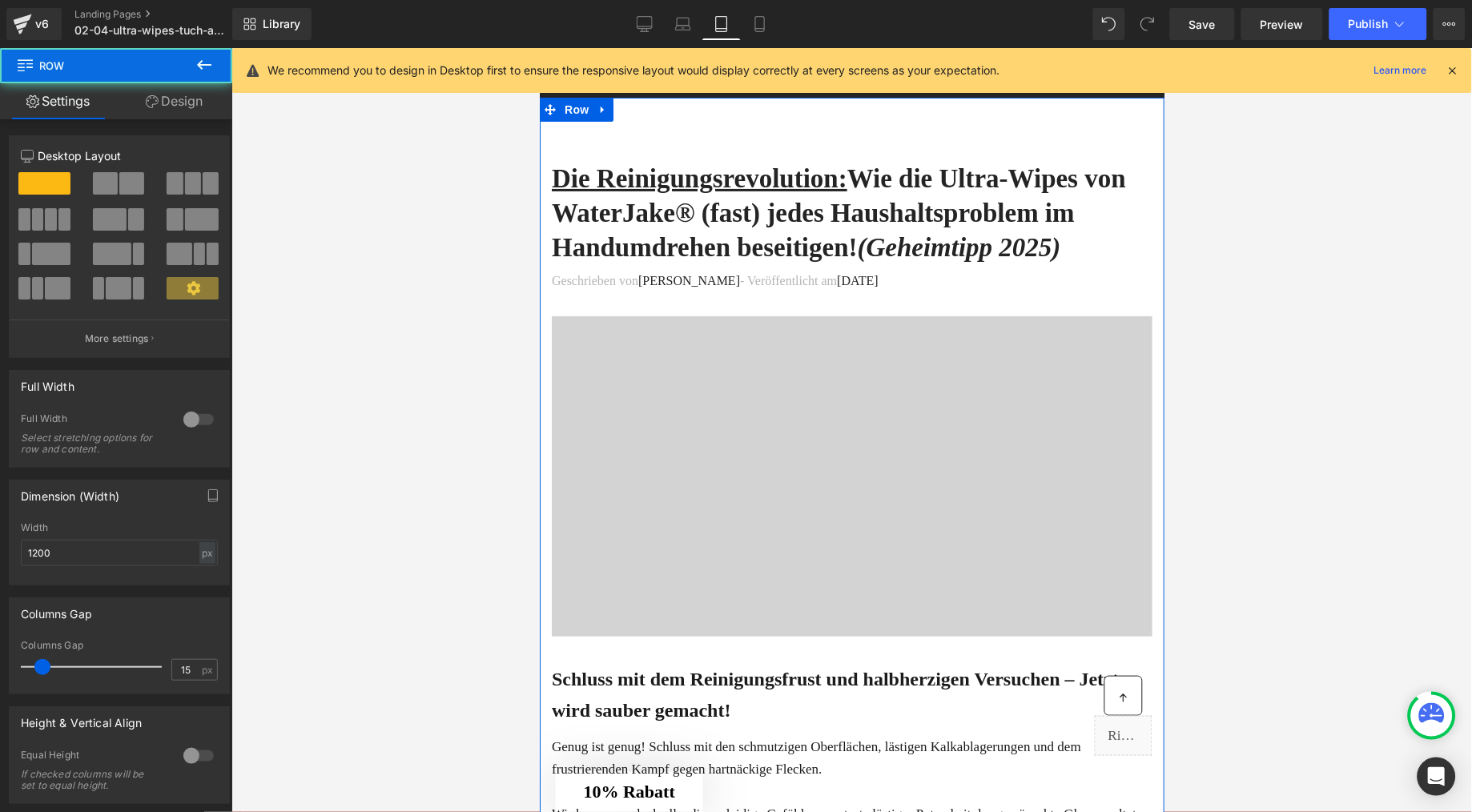
click at [192, 114] on link "Design" at bounding box center [173, 101] width 116 height 36
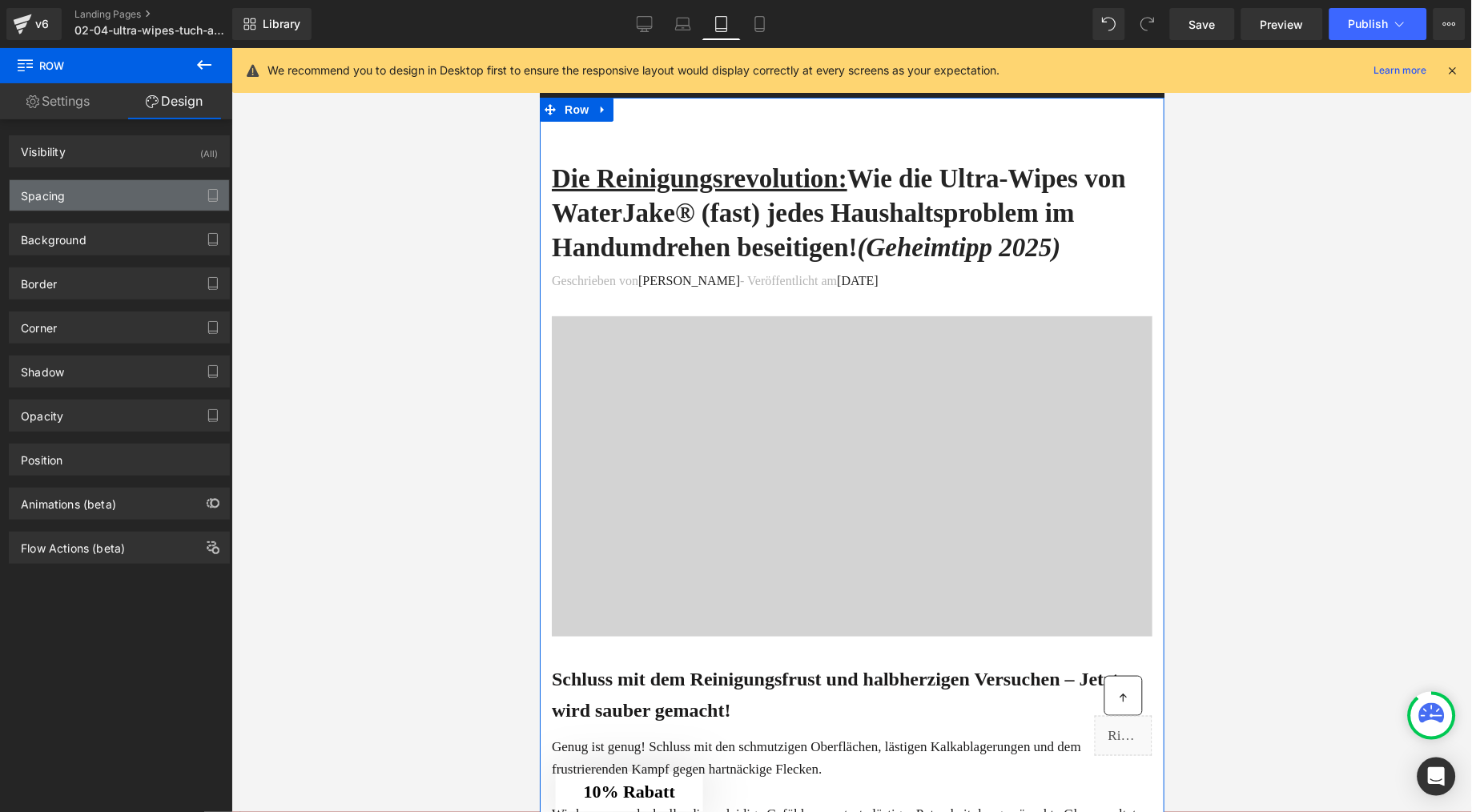
click at [77, 203] on div "Spacing" at bounding box center [119, 195] width 219 height 31
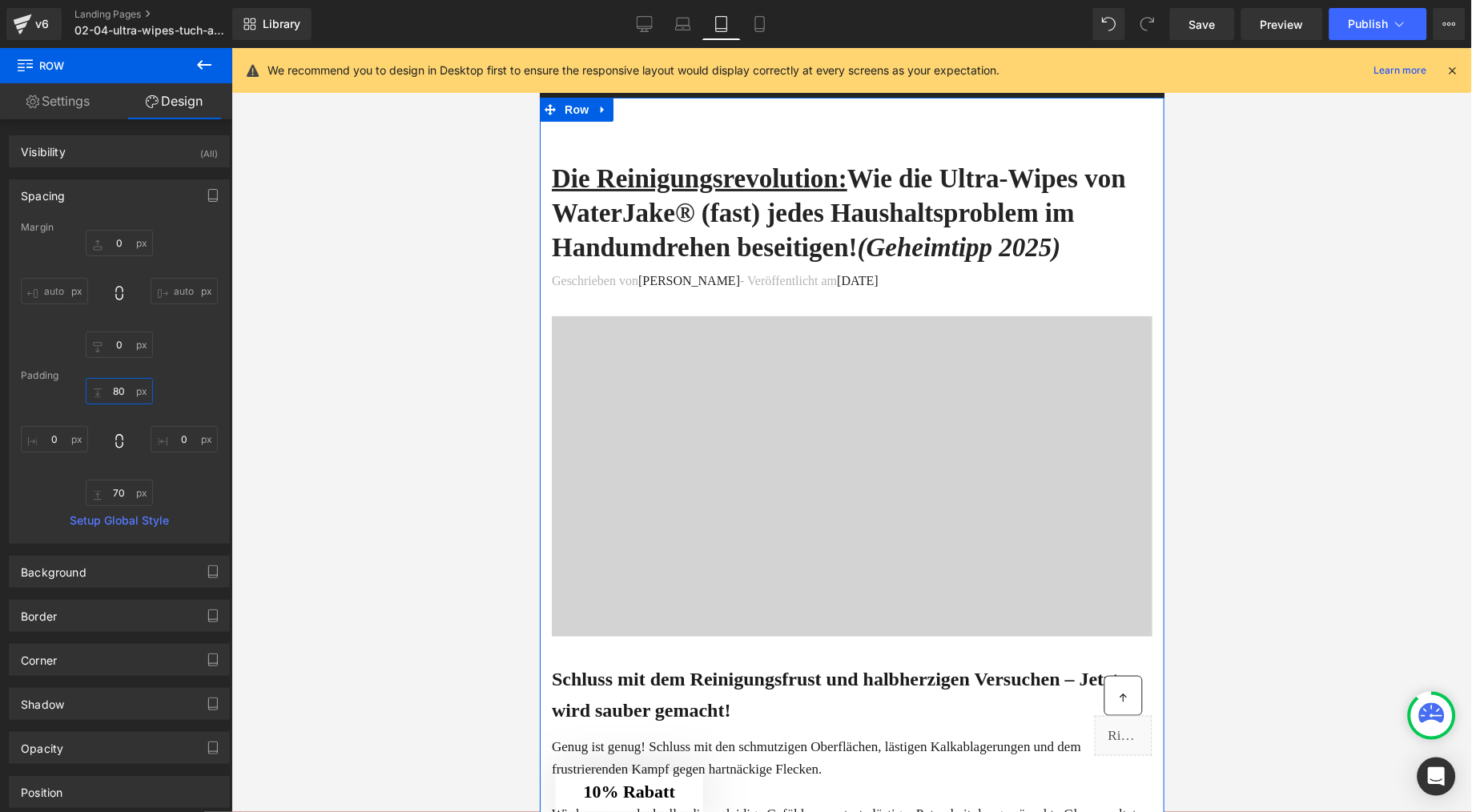
click at [117, 392] on input "80" at bounding box center [119, 391] width 67 height 27
type input "00"
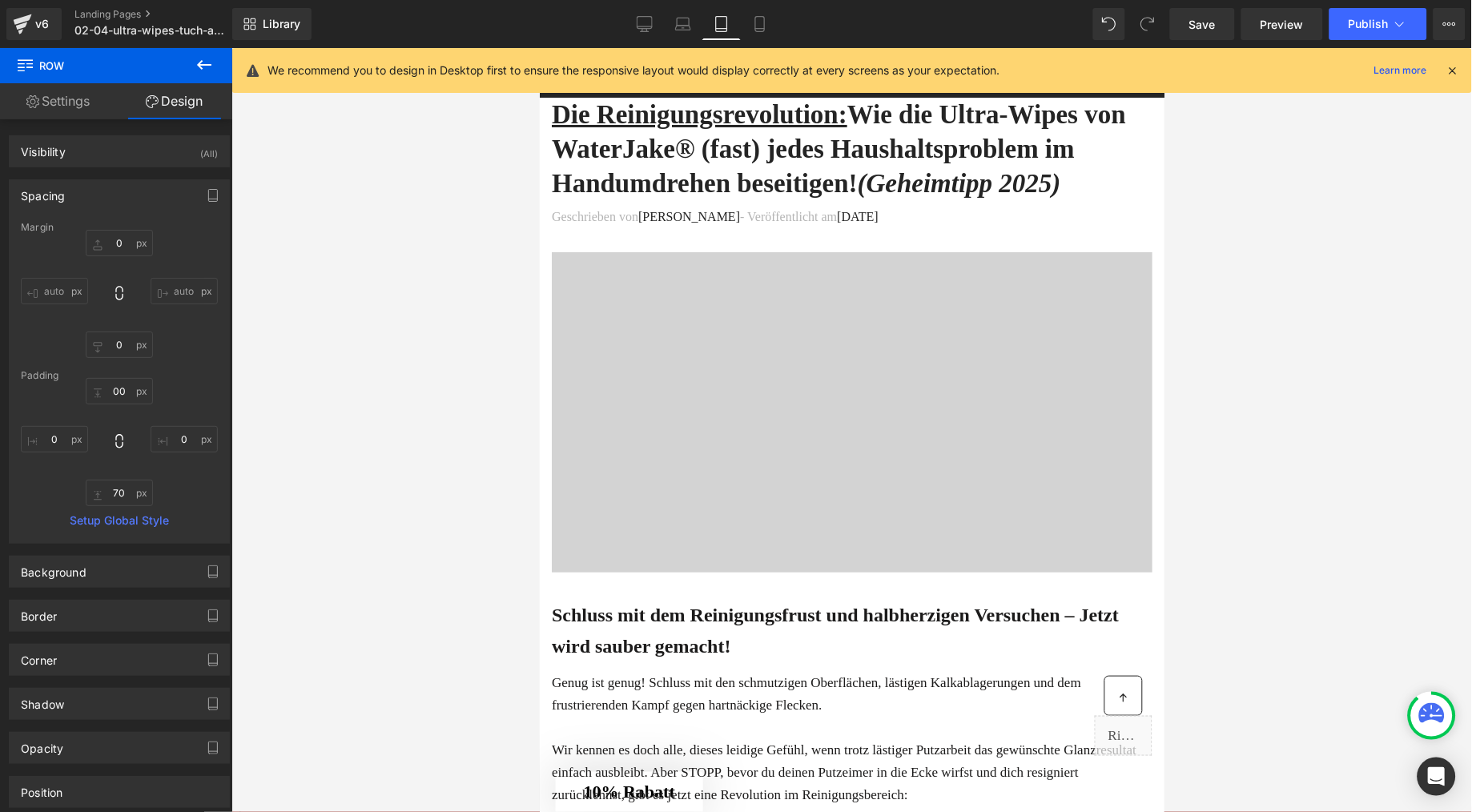
click at [474, 411] on div at bounding box center [851, 430] width 1240 height 764
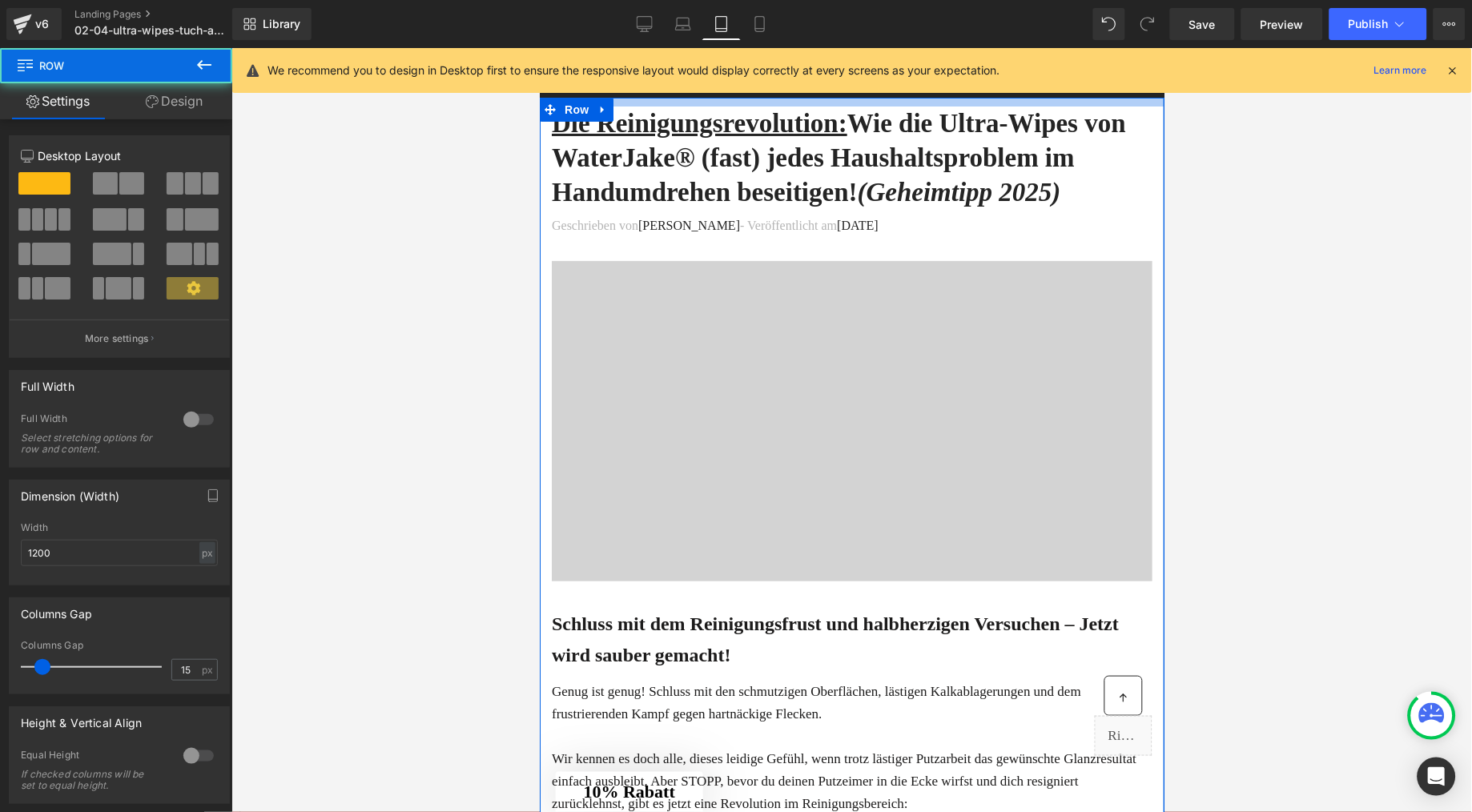
drag, startPoint x: 806, startPoint y: 97, endPoint x: 802, endPoint y: 107, distance: 10.8
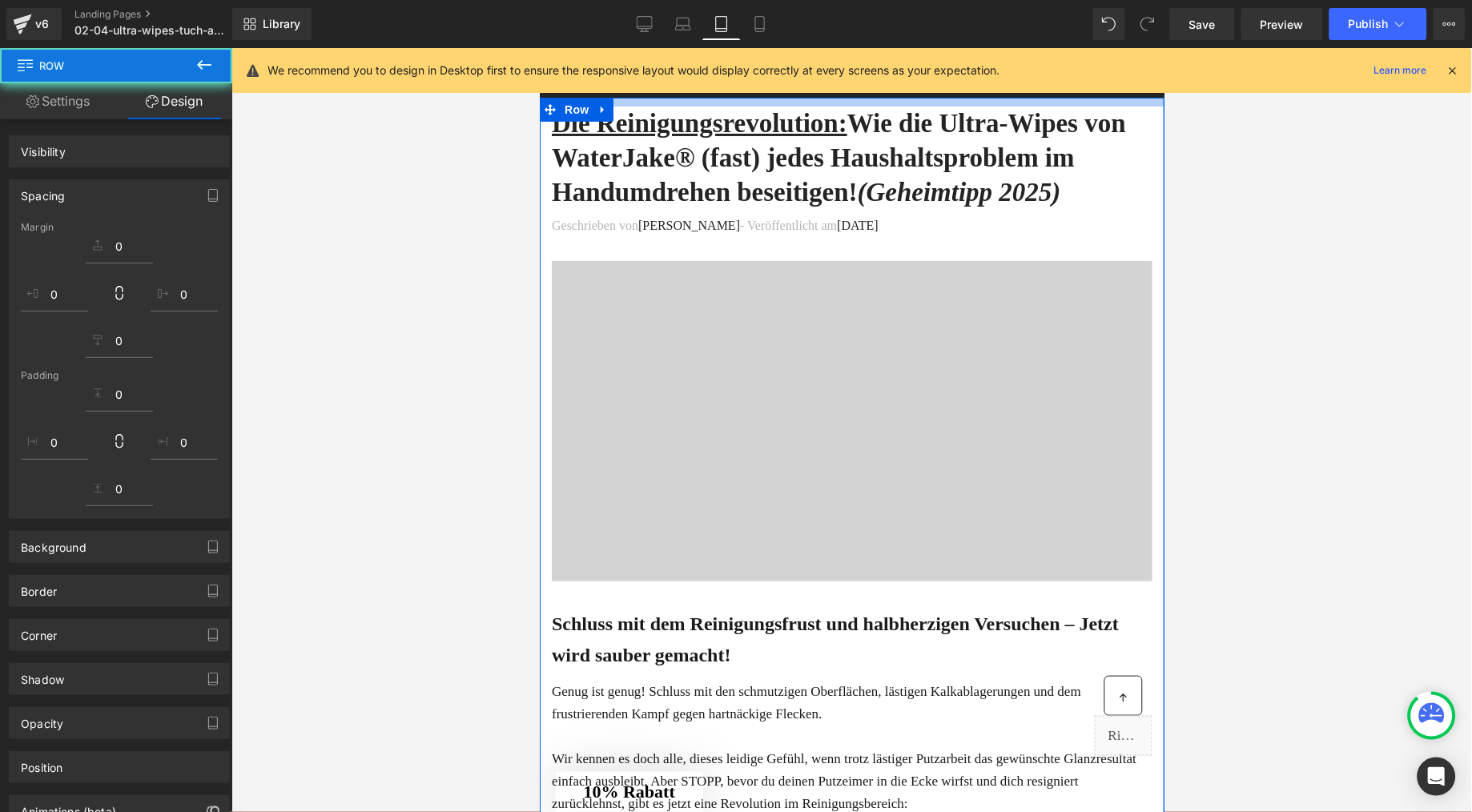
click at [487, 243] on div at bounding box center [851, 430] width 1240 height 764
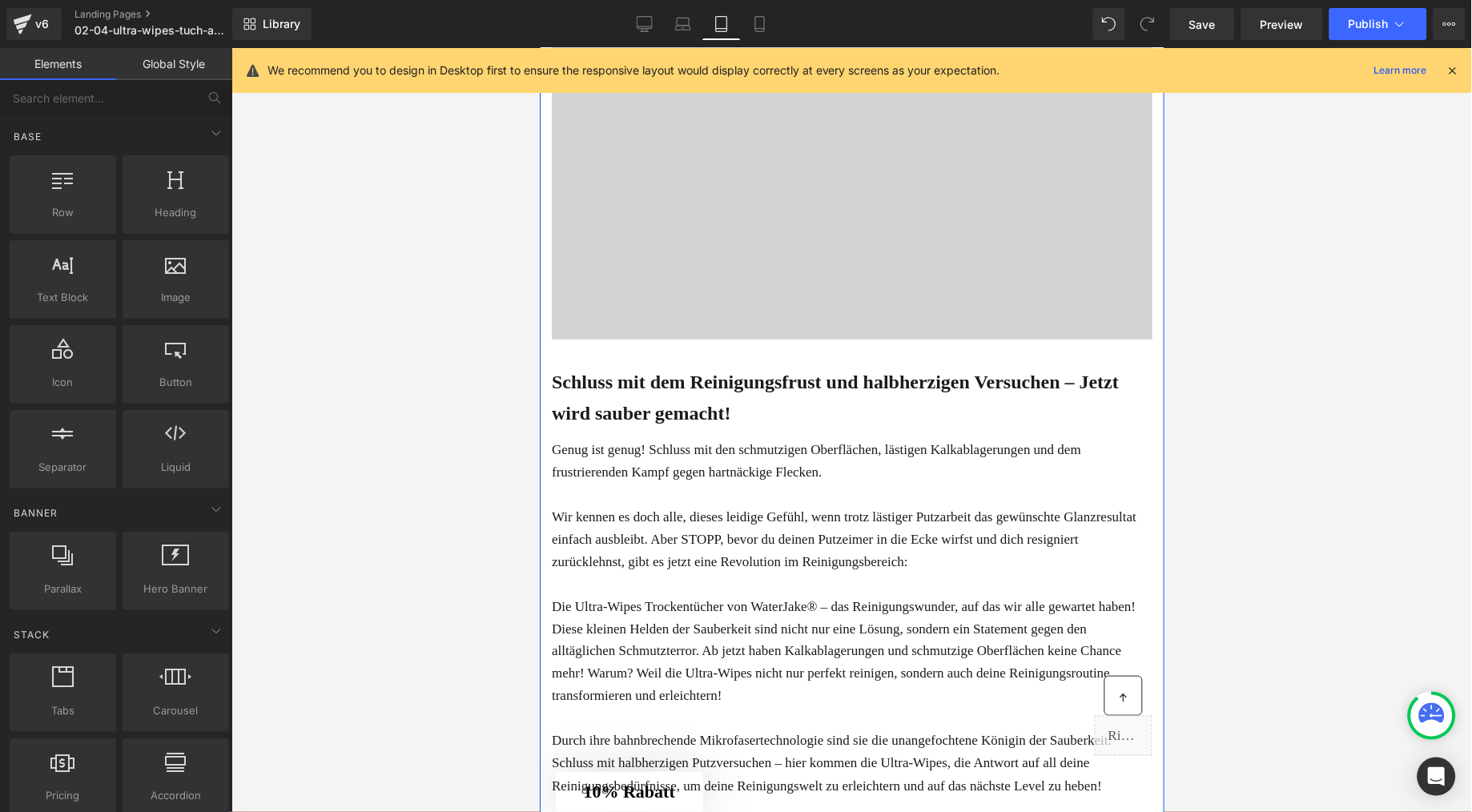
scroll to position [365, 0]
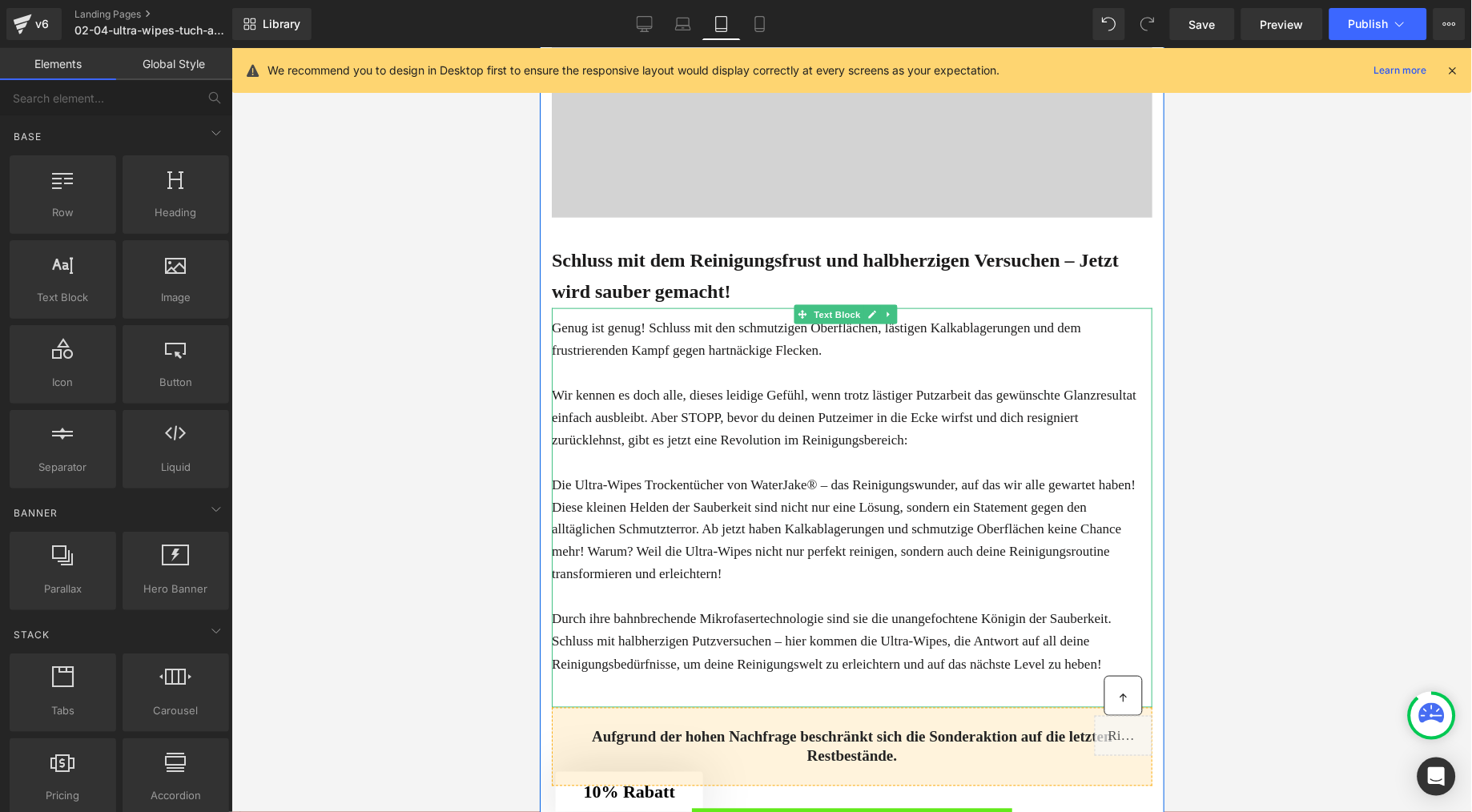
click at [781, 447] on span "Wir kennen es doch alle, dieses leidige Gefühl, wenn trotz lästiger Putzarbeit …" at bounding box center [844, 416] width 585 height 60
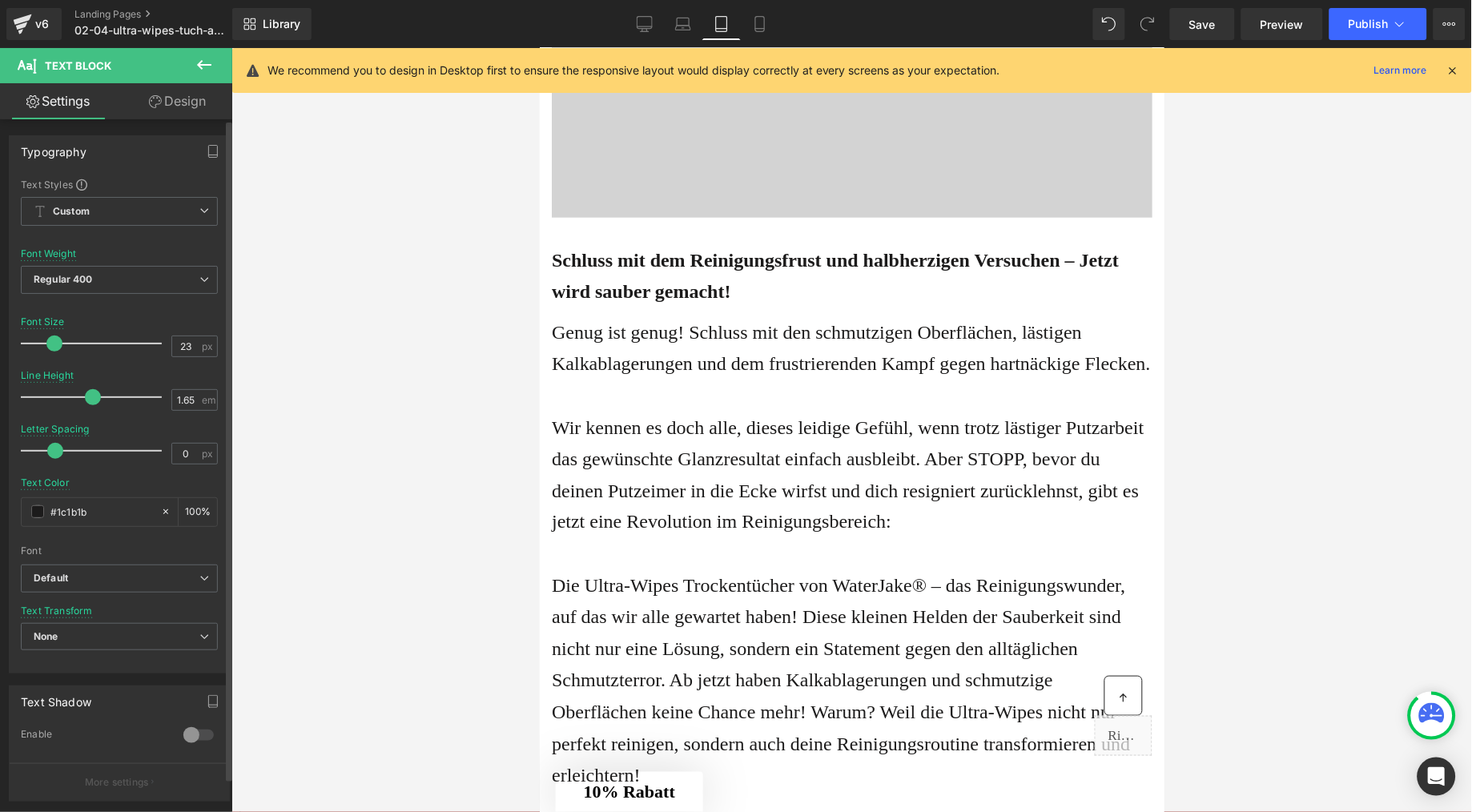
drag, startPoint x: 47, startPoint y: 341, endPoint x: 54, endPoint y: 342, distance: 7.1
click at [54, 342] on span at bounding box center [54, 343] width 16 height 16
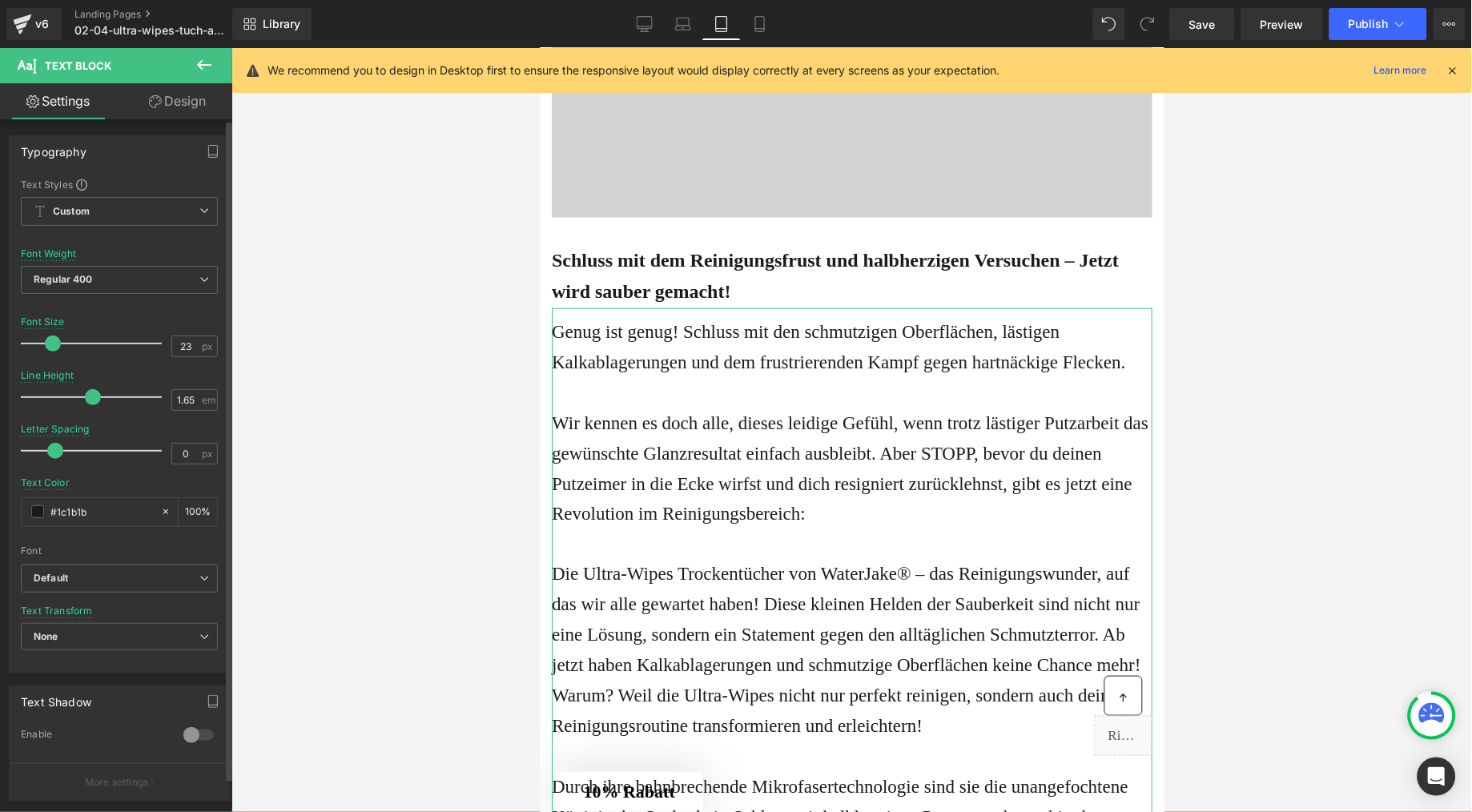
type input "24"
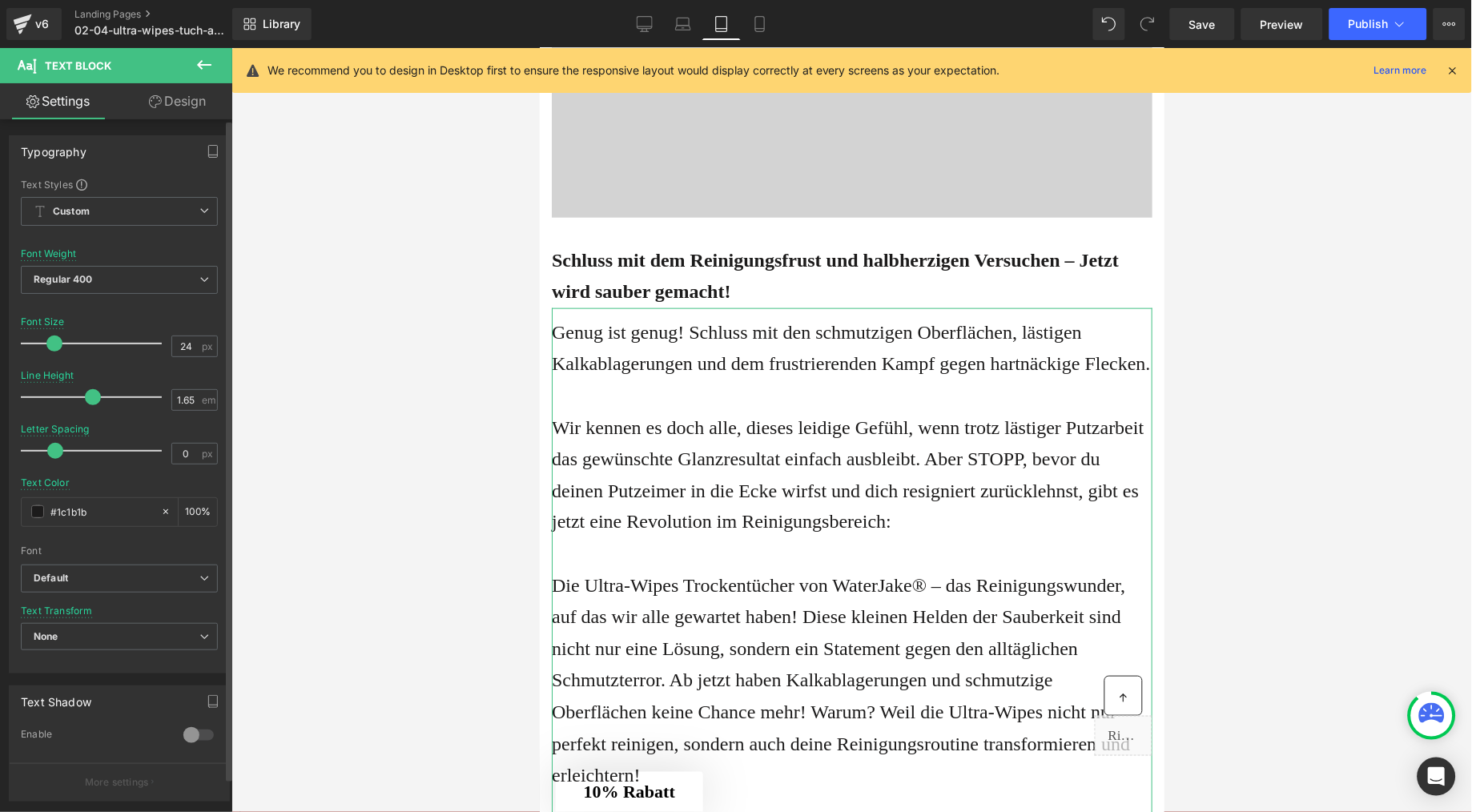
click at [53, 350] on span at bounding box center [54, 343] width 16 height 16
click at [686, 302] on b "Schluss mit dem Reinigungsfrust und halbherzigen Versuchen – Jetzt wird sauber …" at bounding box center [835, 275] width 567 height 52
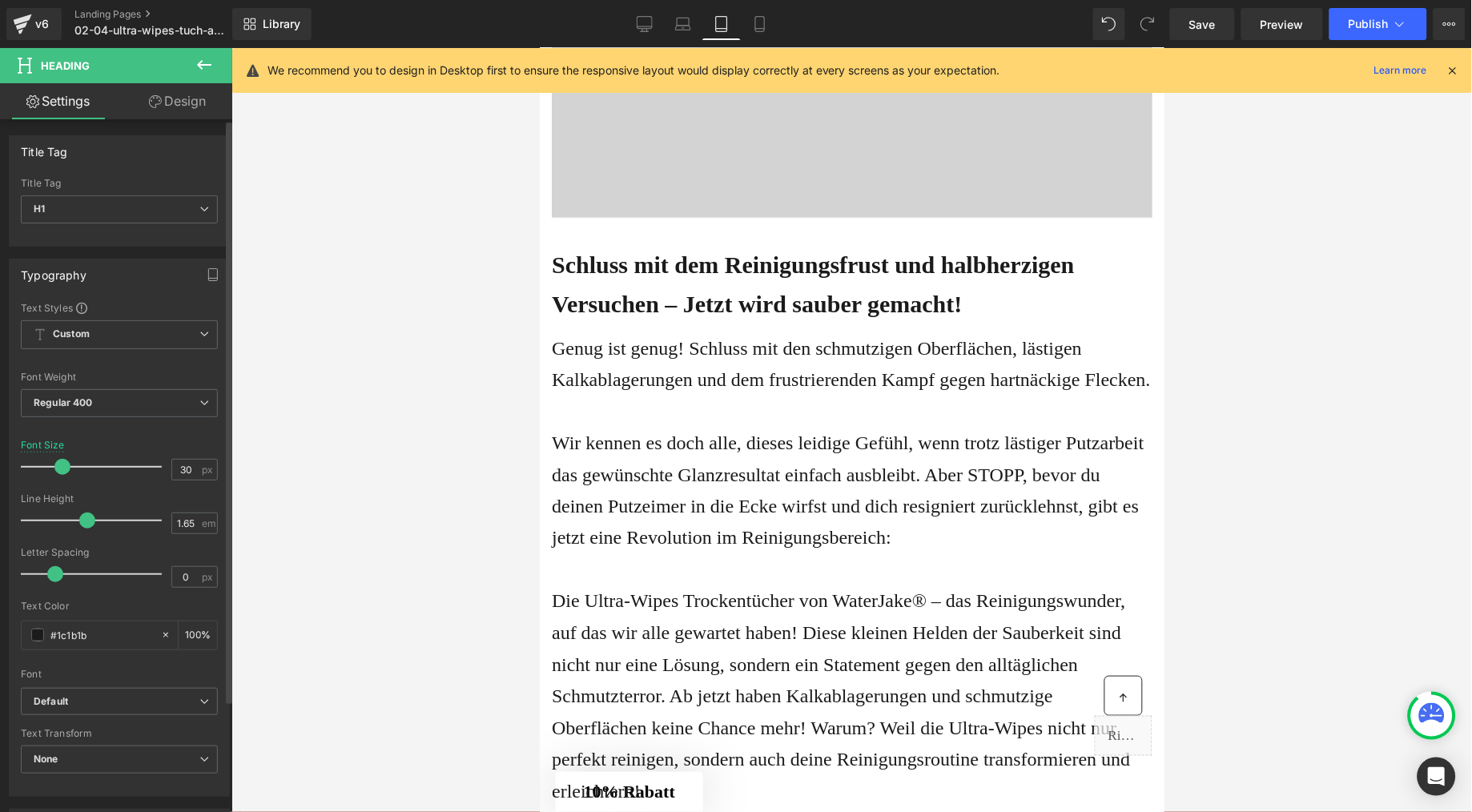
drag, startPoint x: 56, startPoint y: 465, endPoint x: 64, endPoint y: 469, distance: 8.9
click at [64, 469] on span at bounding box center [62, 466] width 16 height 16
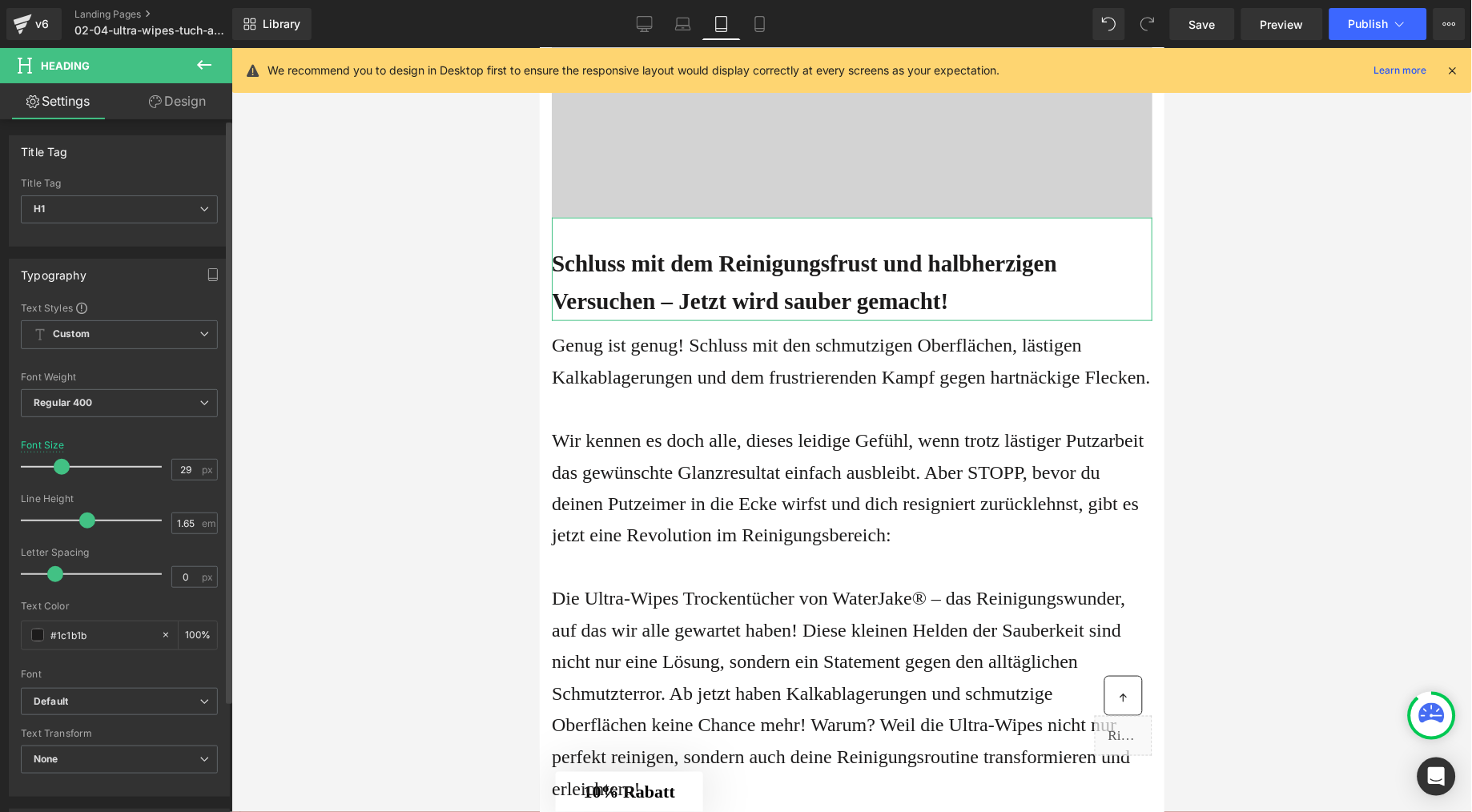
type input "28"
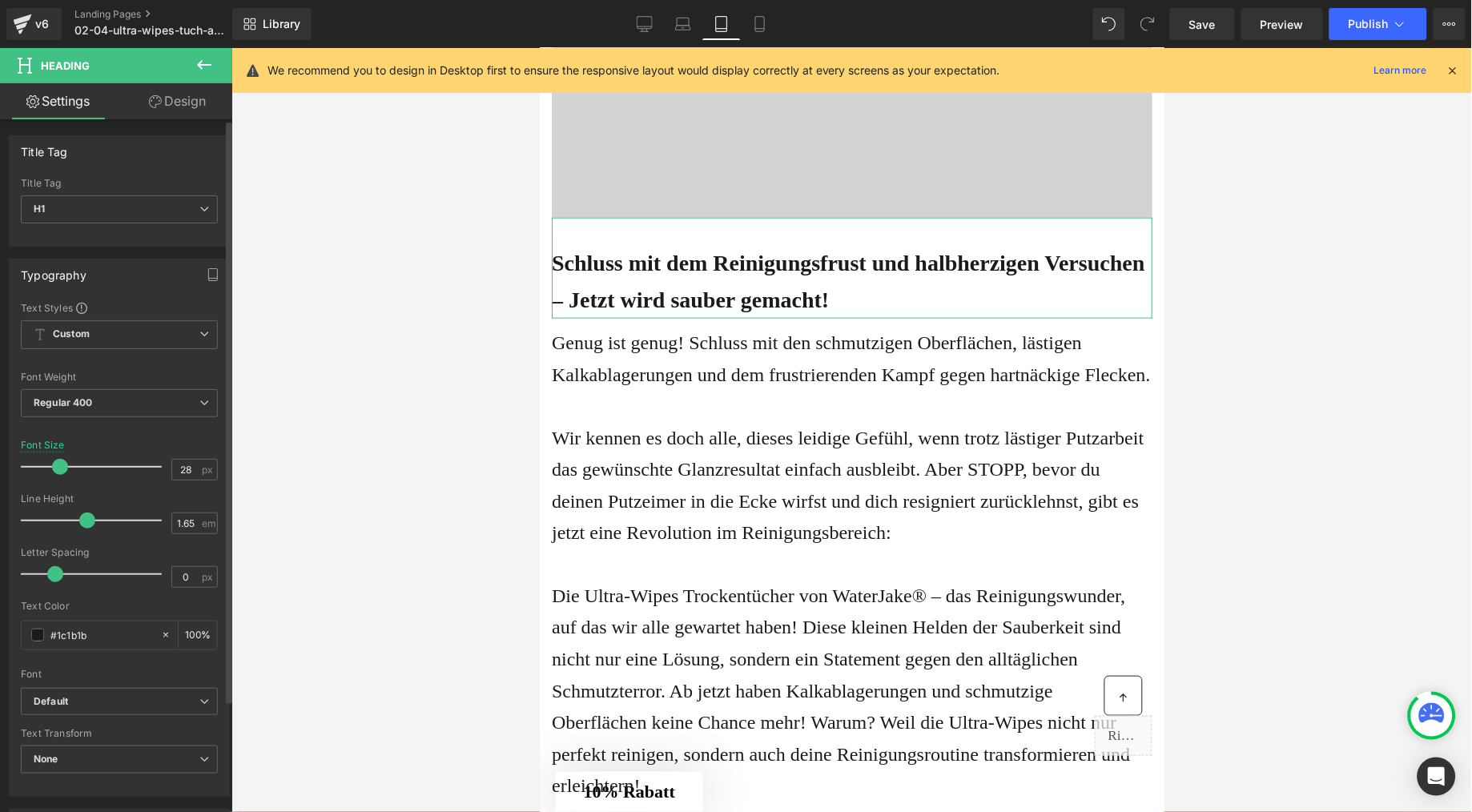
click at [54, 471] on span at bounding box center [60, 466] width 16 height 16
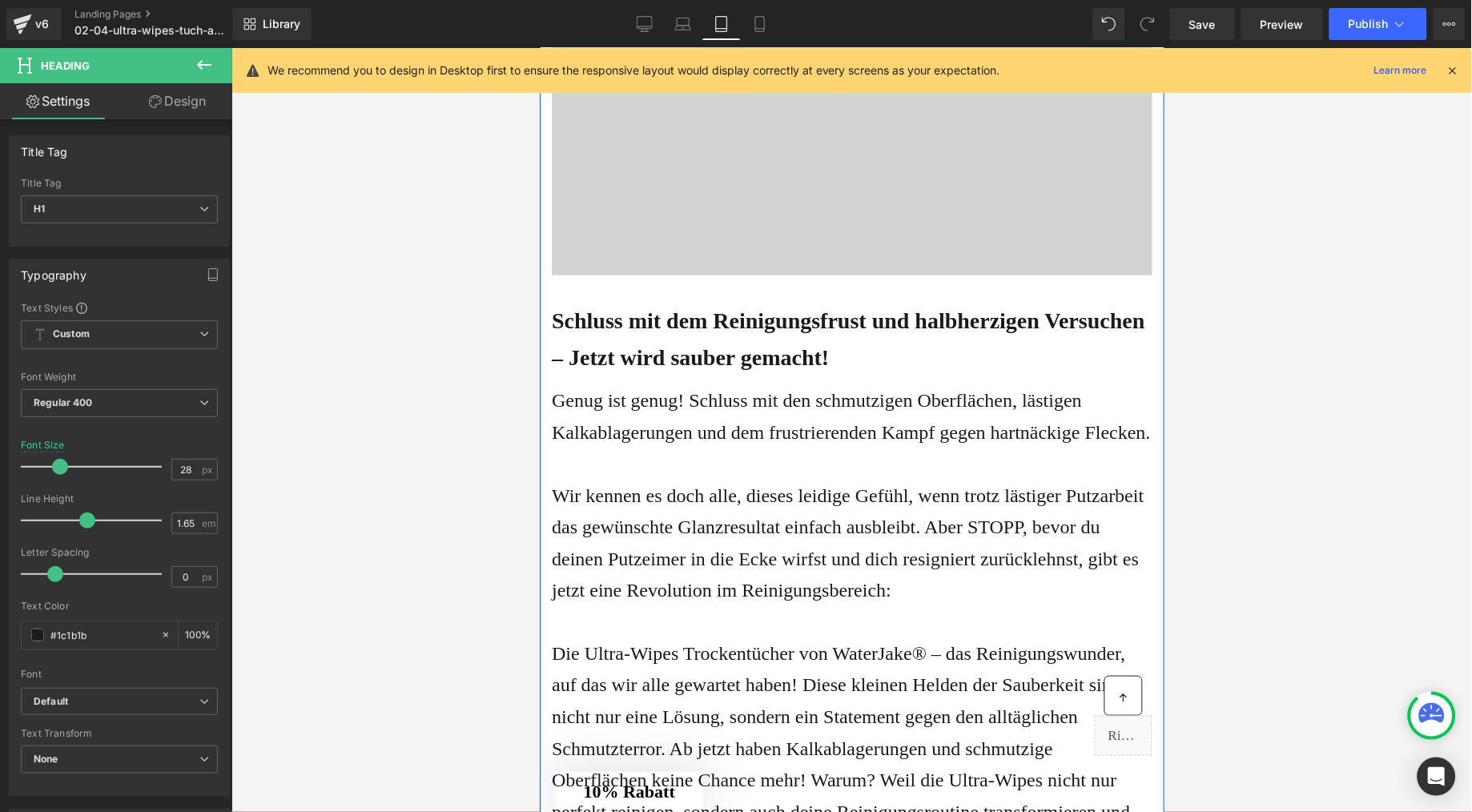
scroll to position [392, 0]
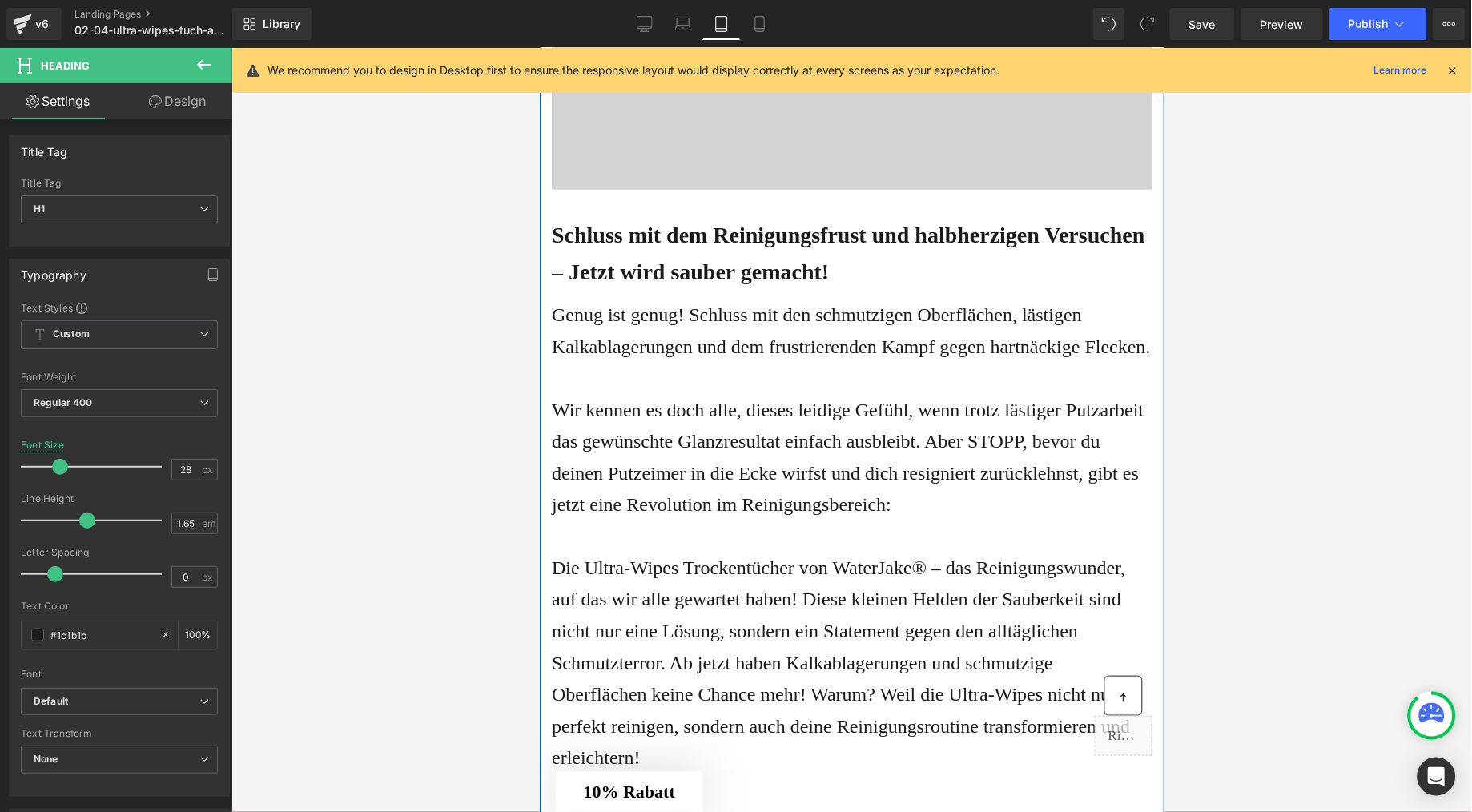
click at [786, 362] on p "Genug ist genug! Schluss mit den schmutzigen Oberflächen, lästigen Kalkablageru…" at bounding box center [851, 331] width 601 height 63
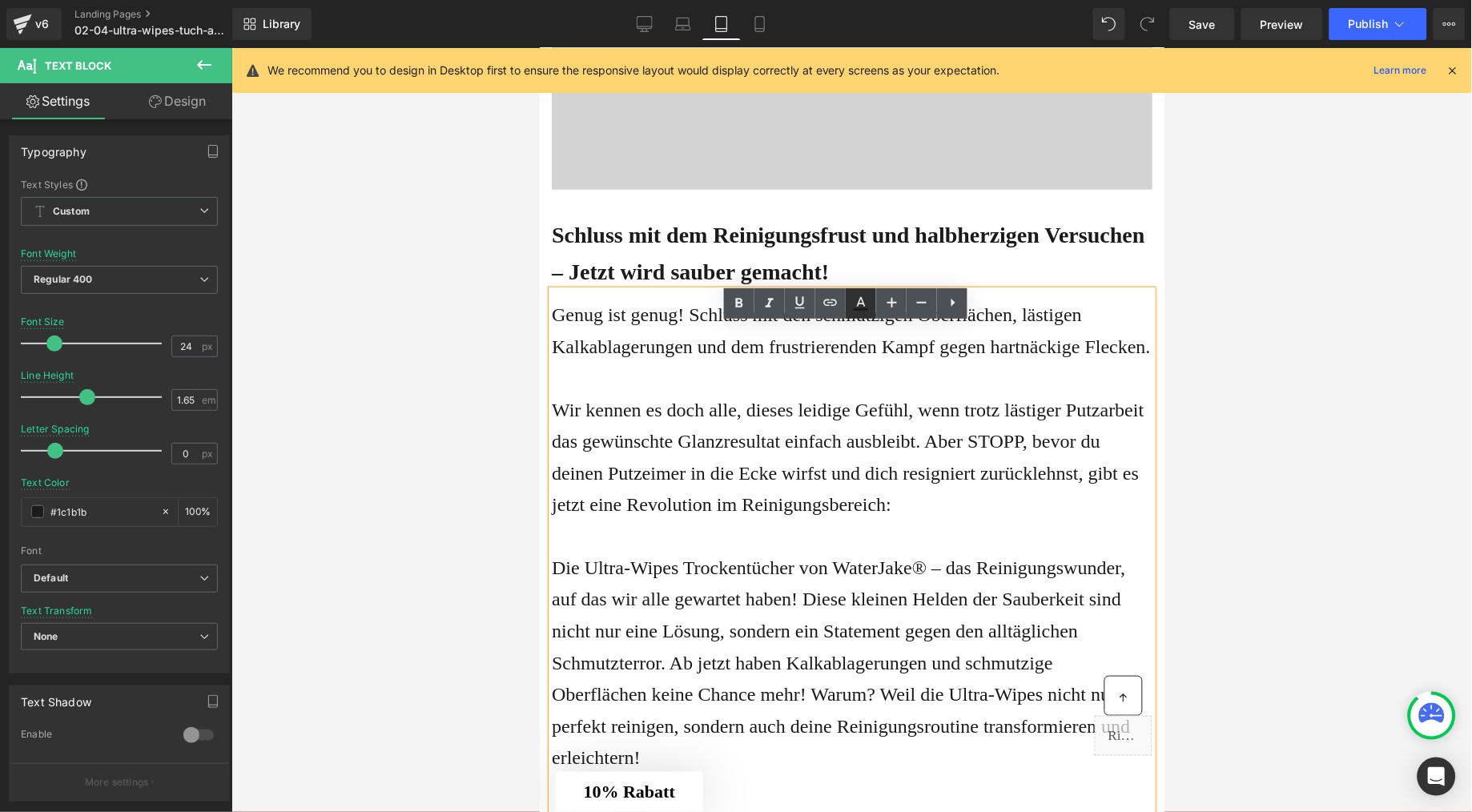
click at [866, 311] on icon at bounding box center [861, 303] width 19 height 19
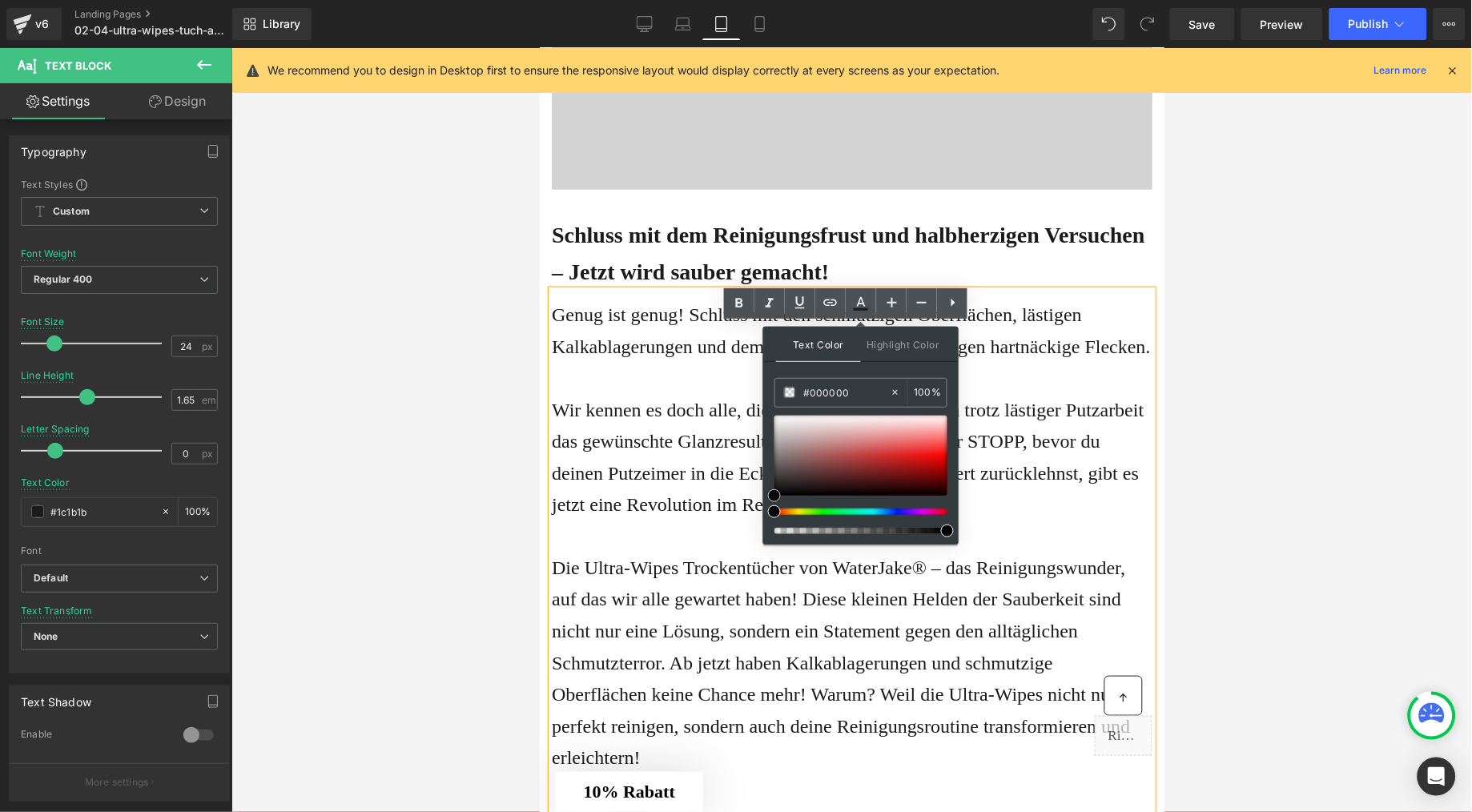
drag, startPoint x: 1308, startPoint y: 541, endPoint x: 751, endPoint y: 505, distance: 558.2
click at [677, 508] on span "Wir kennen es doch alle, dieses leidige Gefühl, wenn trotz lästiger Putzarbeit …" at bounding box center [847, 456] width 592 height 116
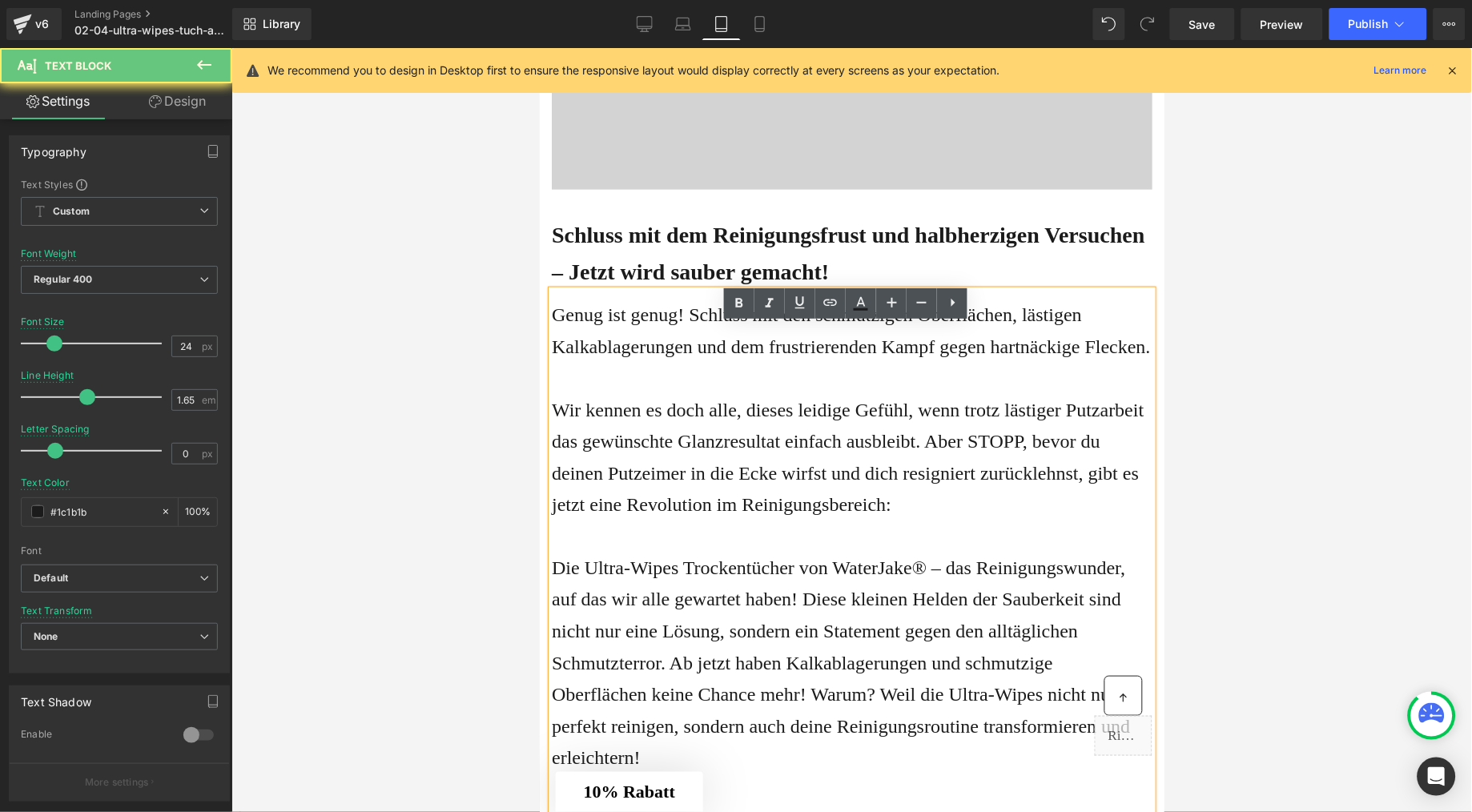
click at [678, 508] on span "Wir kennen es doch alle, dieses leidige Gefühl, wenn trotz lästiger Putzarbeit …" at bounding box center [847, 456] width 592 height 116
click at [679, 508] on span "Wir kennen es doch alle, dieses leidige Gefühl, wenn trotz lästiger Putzarbeit …" at bounding box center [847, 456] width 592 height 116
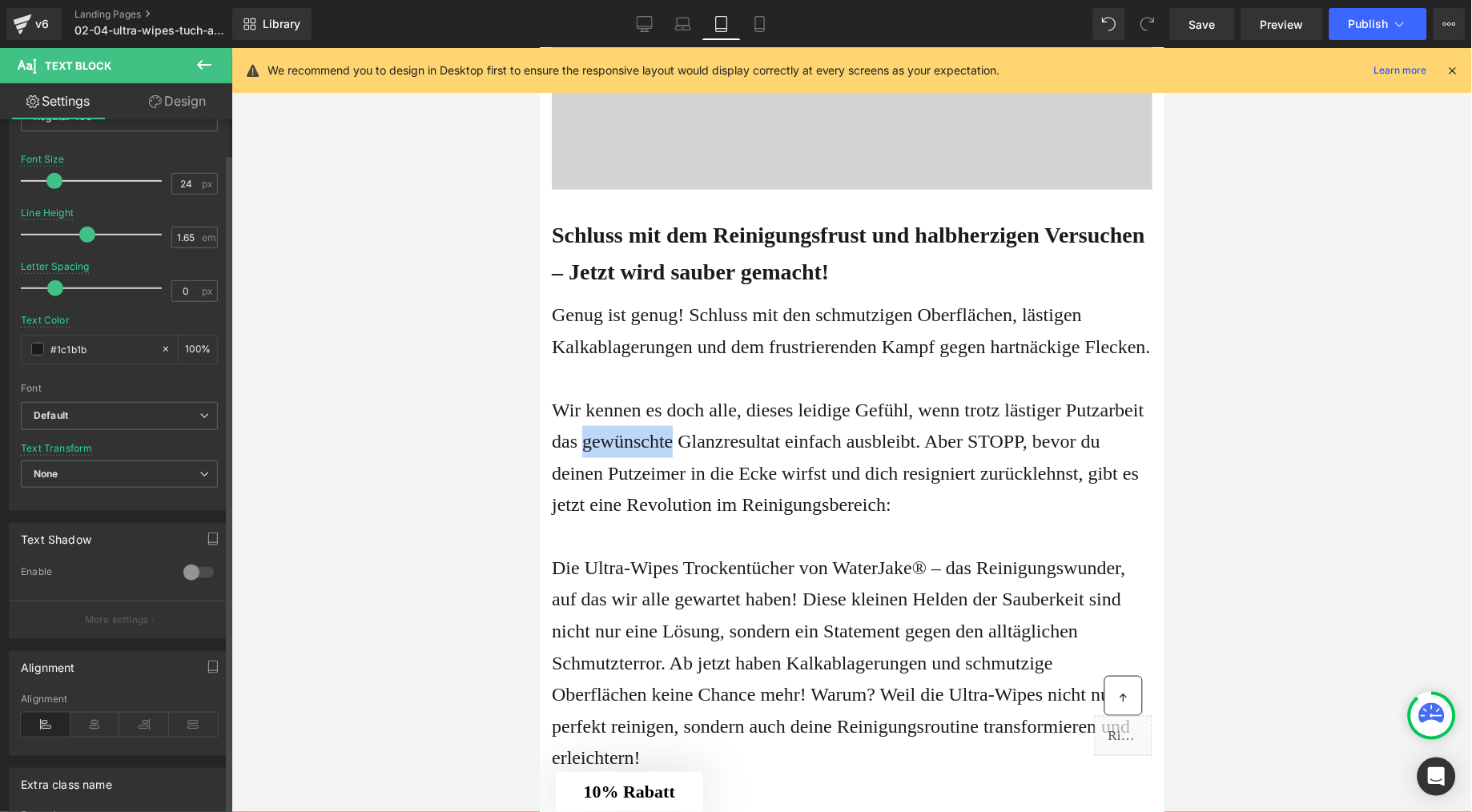
scroll to position [323, 0]
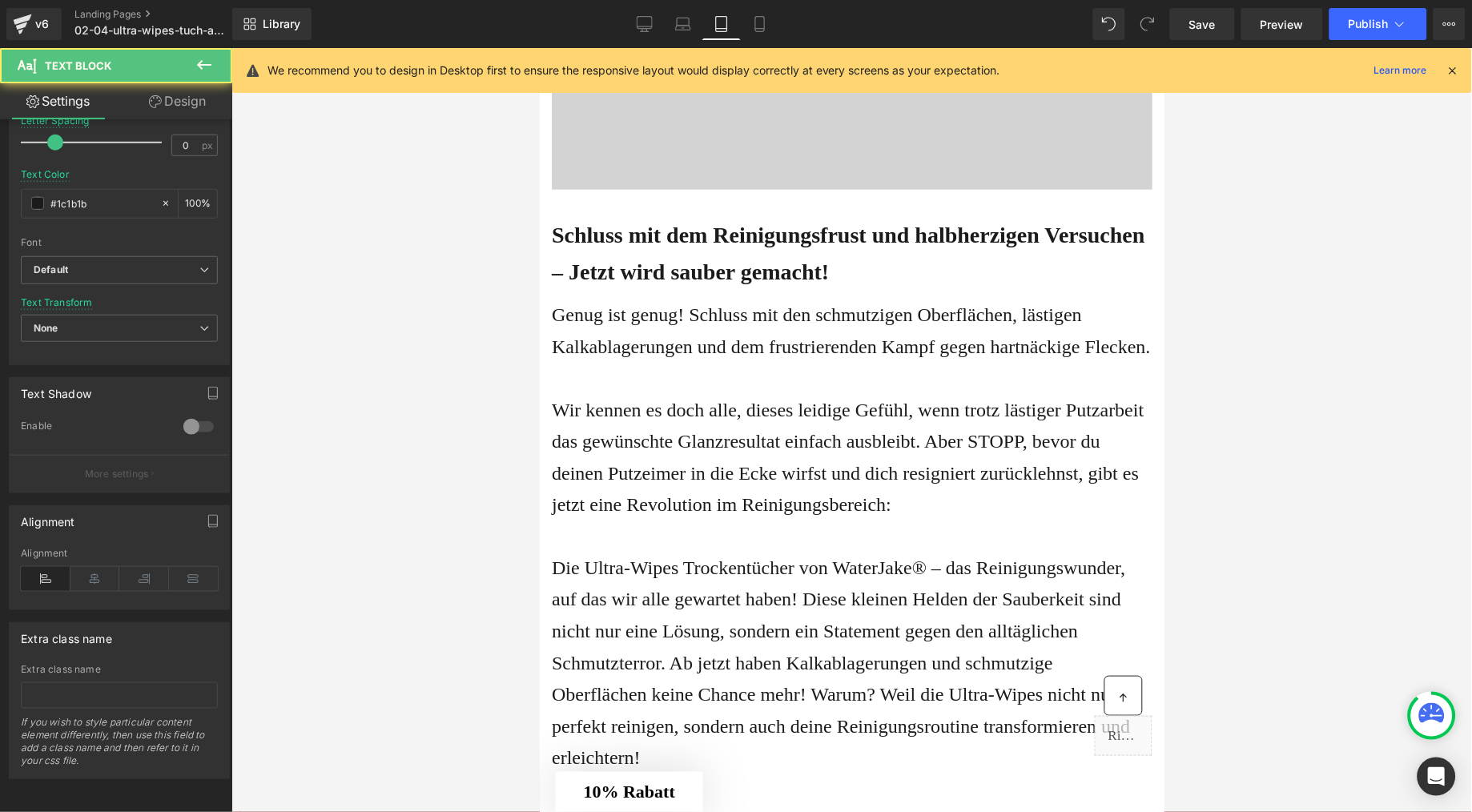
click at [767, 515] on span "Wir kennen es doch alle, dieses leidige Gefühl, wenn trotz lästiger Putzarbeit …" at bounding box center [847, 456] width 592 height 116
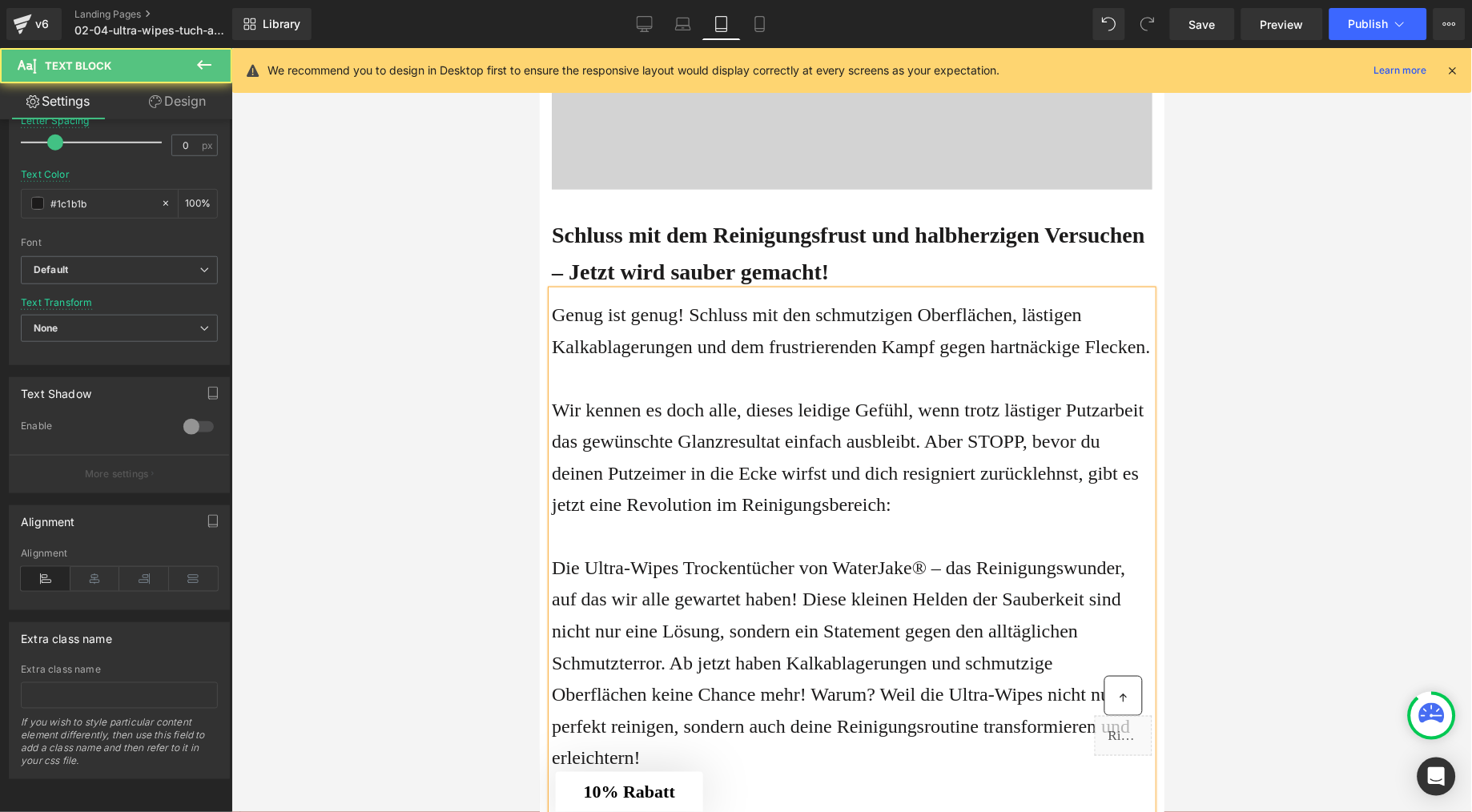
click at [768, 515] on span "Wir kennen es doch alle, dieses leidige Gefühl, wenn trotz lästiger Putzarbeit …" at bounding box center [847, 456] width 592 height 116
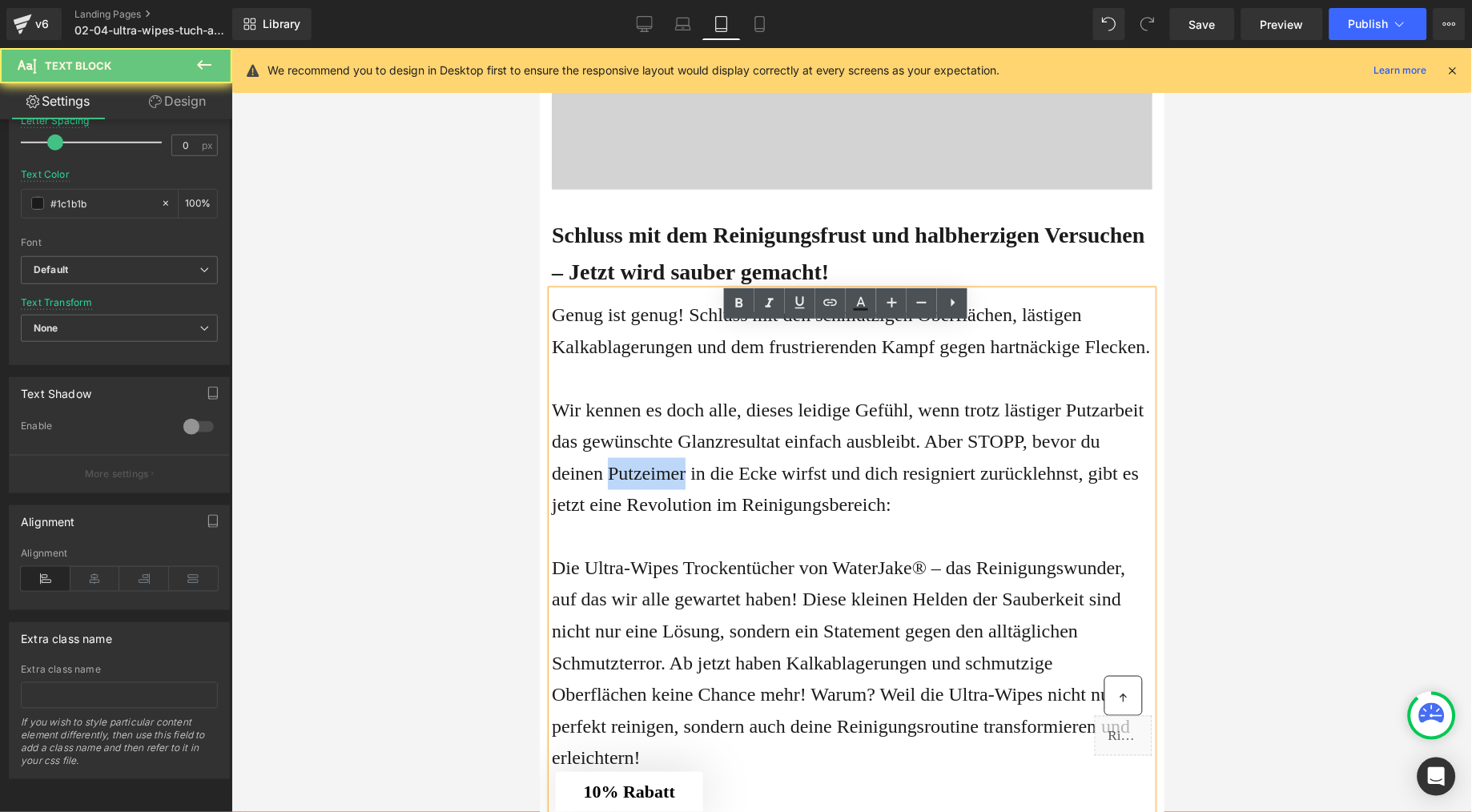
click at [768, 515] on span "Wir kennen es doch alle, dieses leidige Gefühl, wenn trotz lästiger Putzarbeit …" at bounding box center [847, 456] width 592 height 116
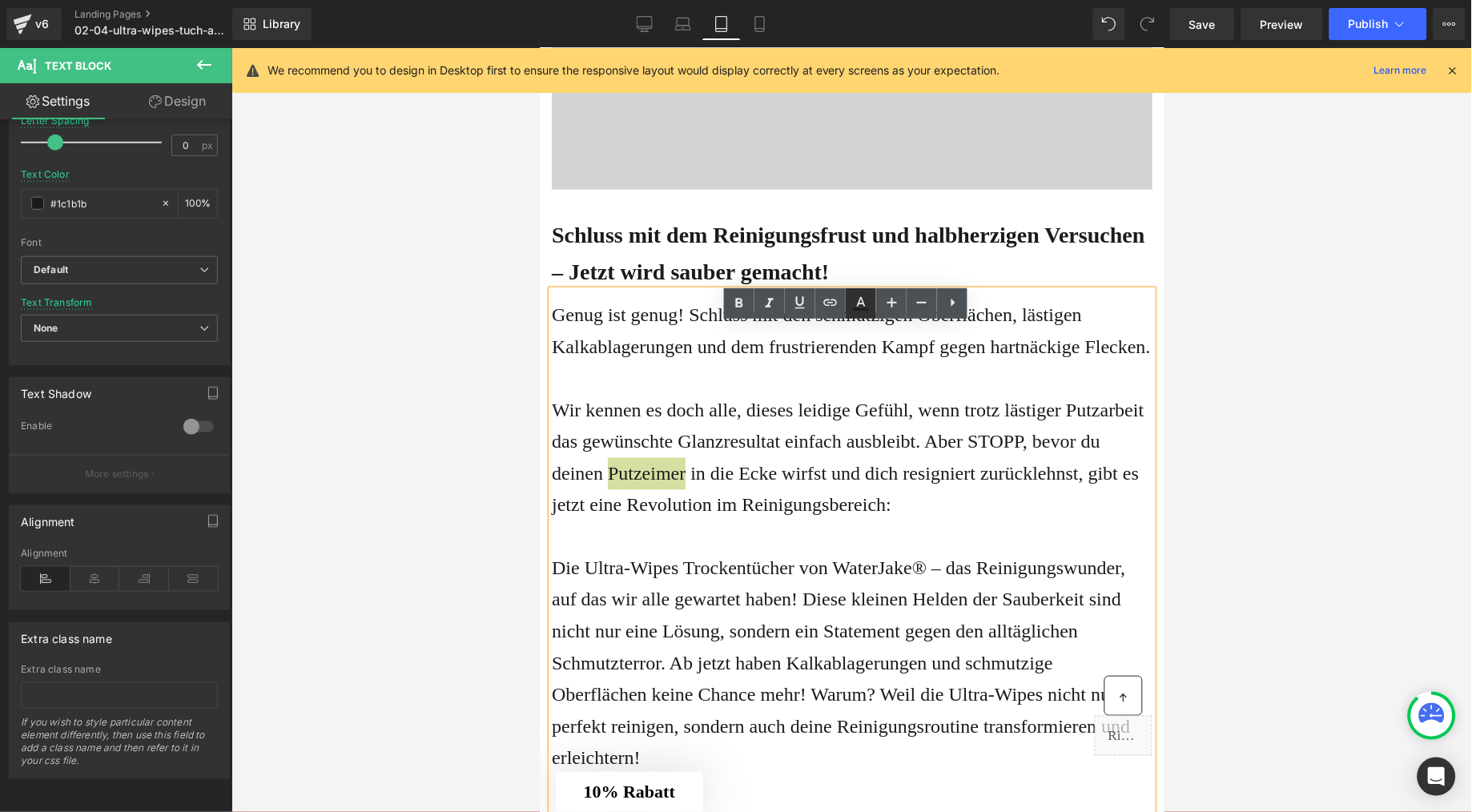
click at [858, 302] on icon at bounding box center [861, 302] width 9 height 10
type input "100"
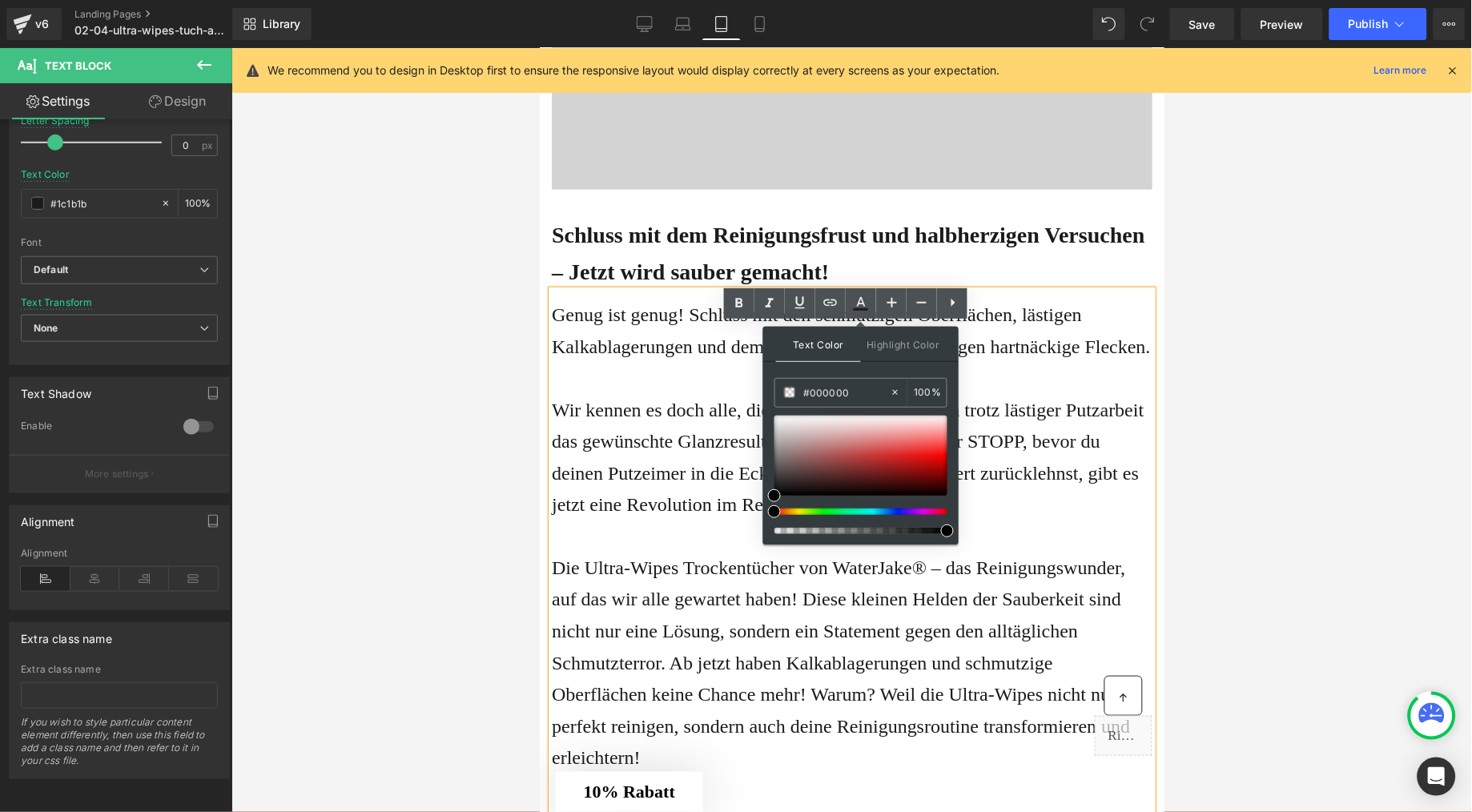
click at [637, 515] on span "Wir kennen es doch alle, dieses leidige Gefühl, wenn trotz lästiger Putzarbeit …" at bounding box center [847, 456] width 592 height 116
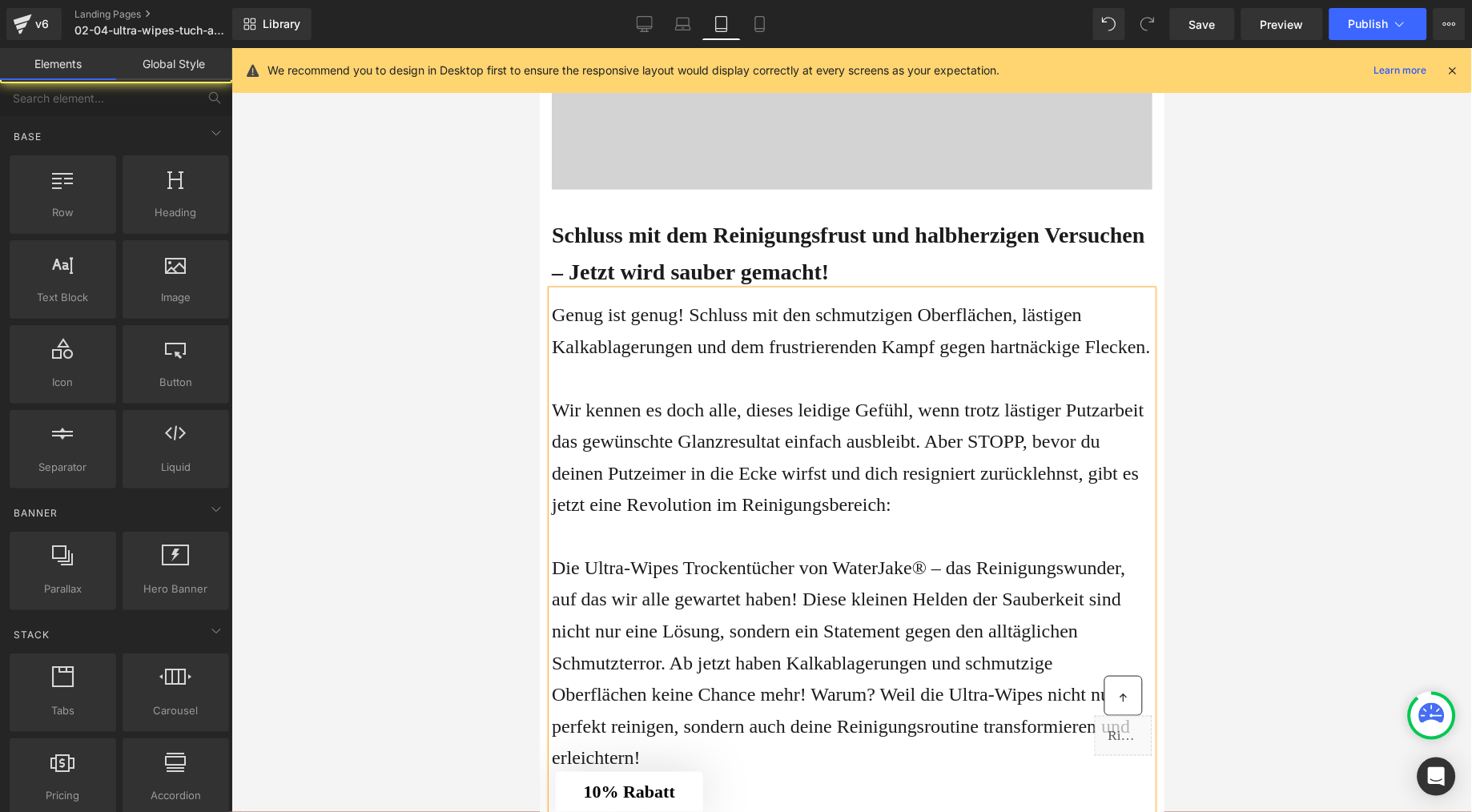
click at [1306, 446] on div at bounding box center [851, 430] width 1240 height 764
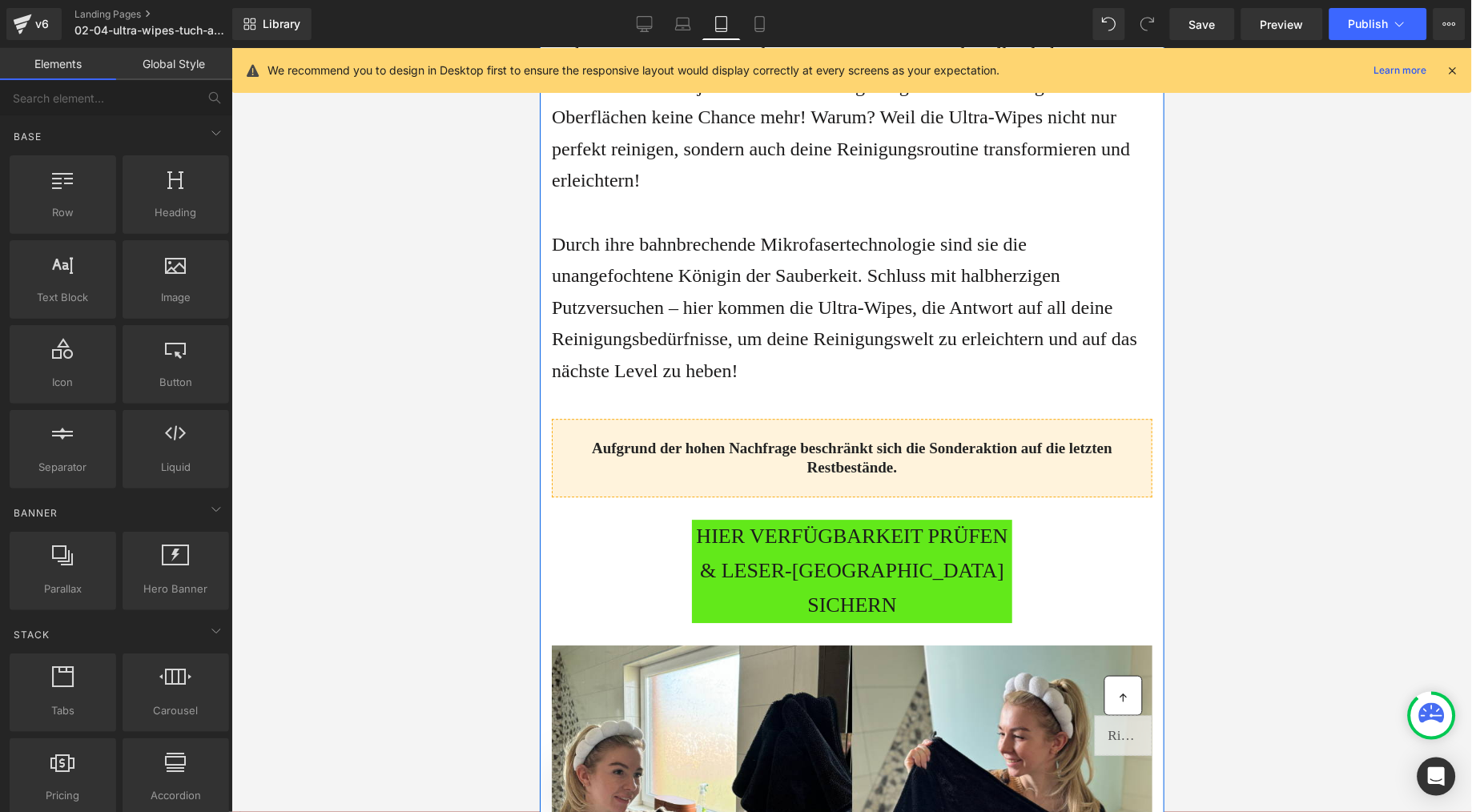
scroll to position [1138, 0]
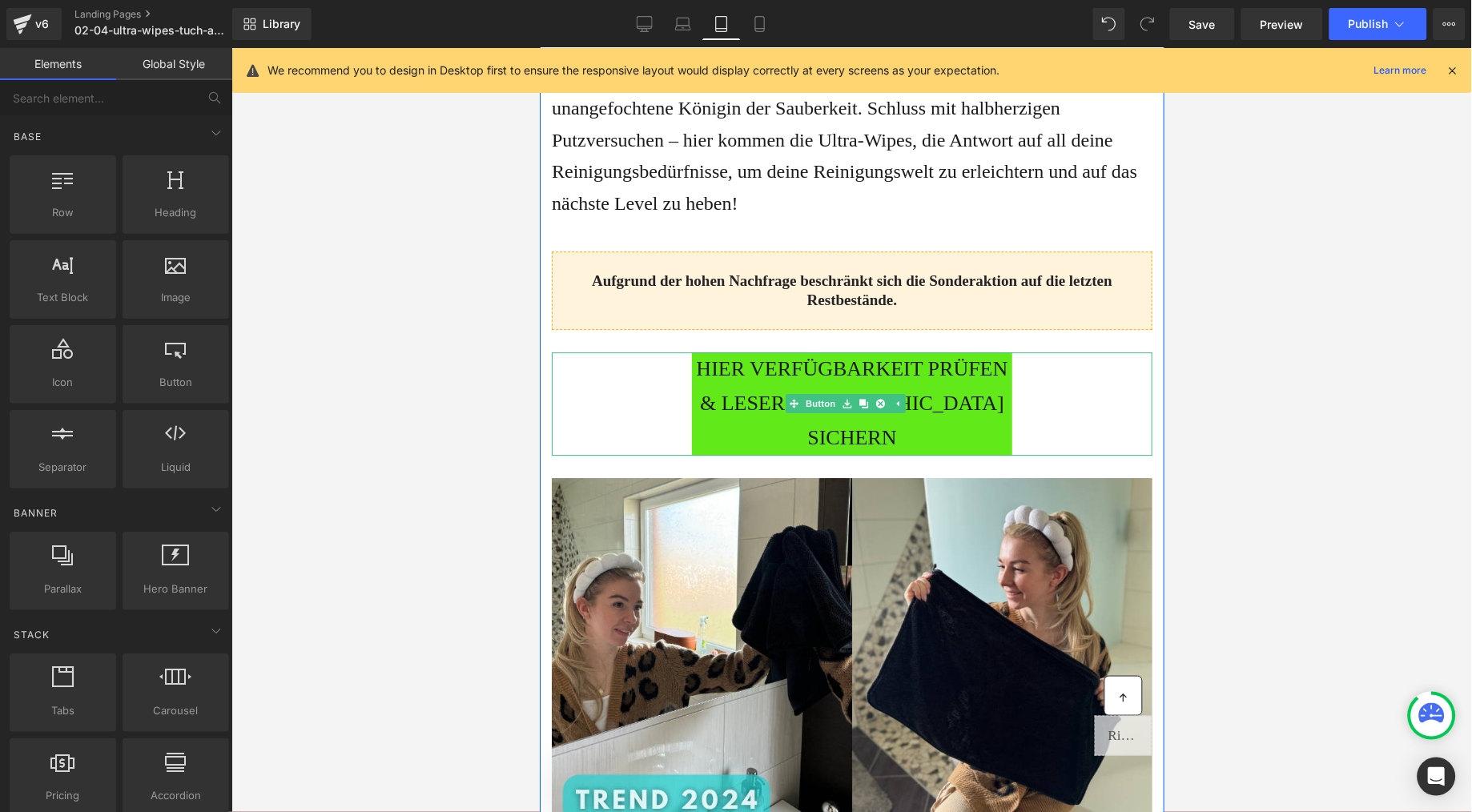
click at [776, 455] on span "HIER VERFÜGBARKEIT PRÜFEN & LESER-[GEOGRAPHIC_DATA] SICHERN" at bounding box center [851, 403] width 321 height 103
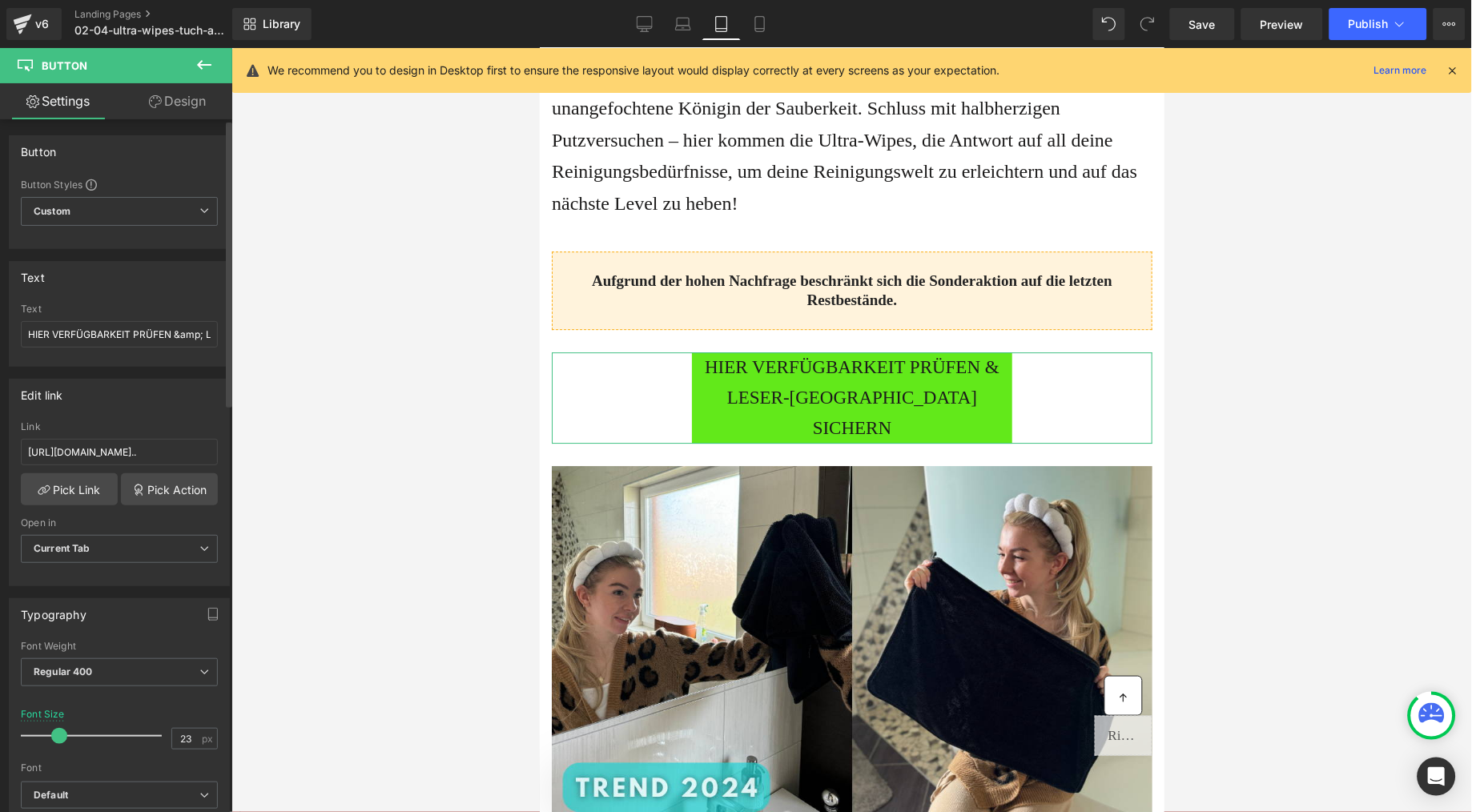
type input "22"
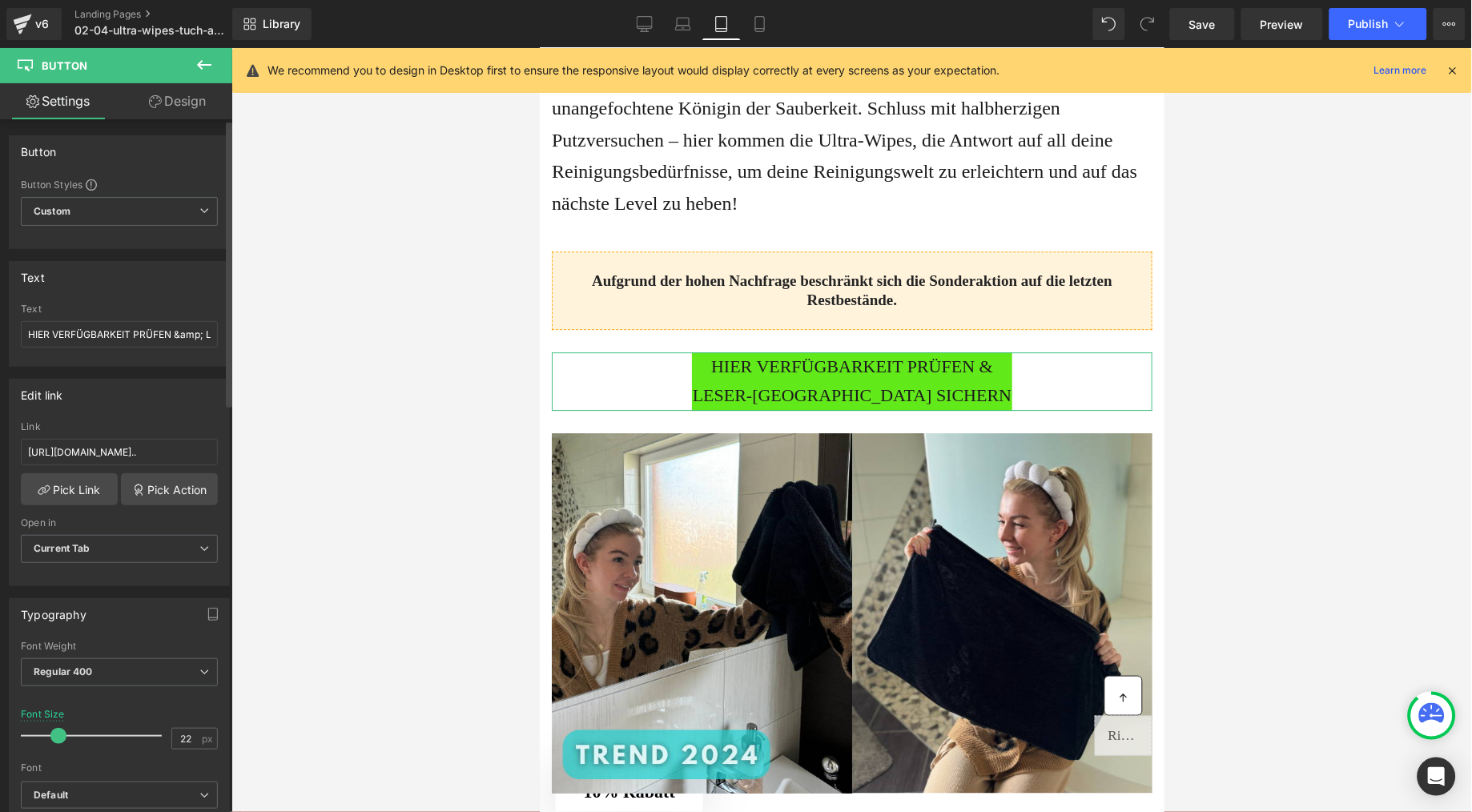
click at [57, 743] on span at bounding box center [58, 735] width 16 height 16
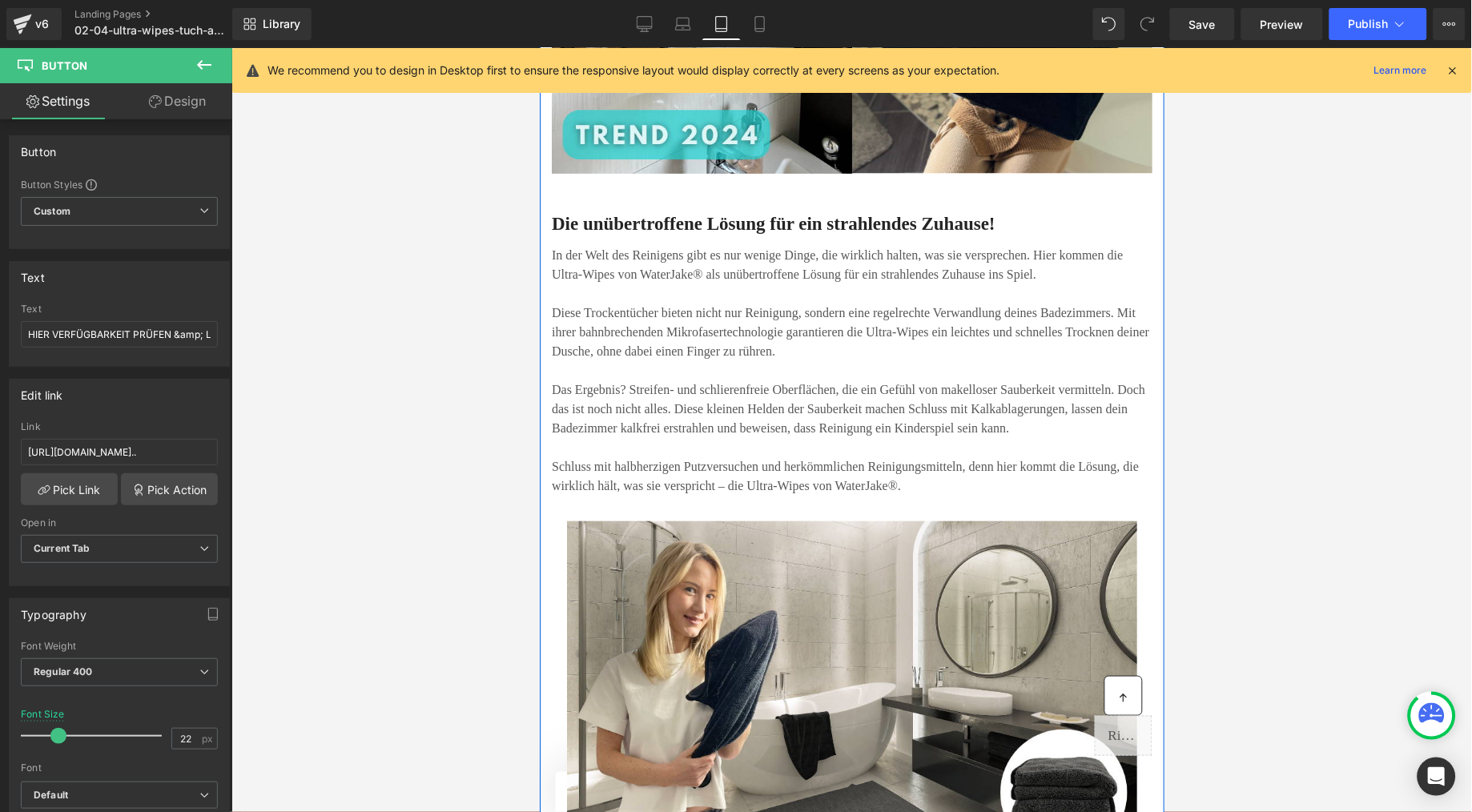
scroll to position [1761, 0]
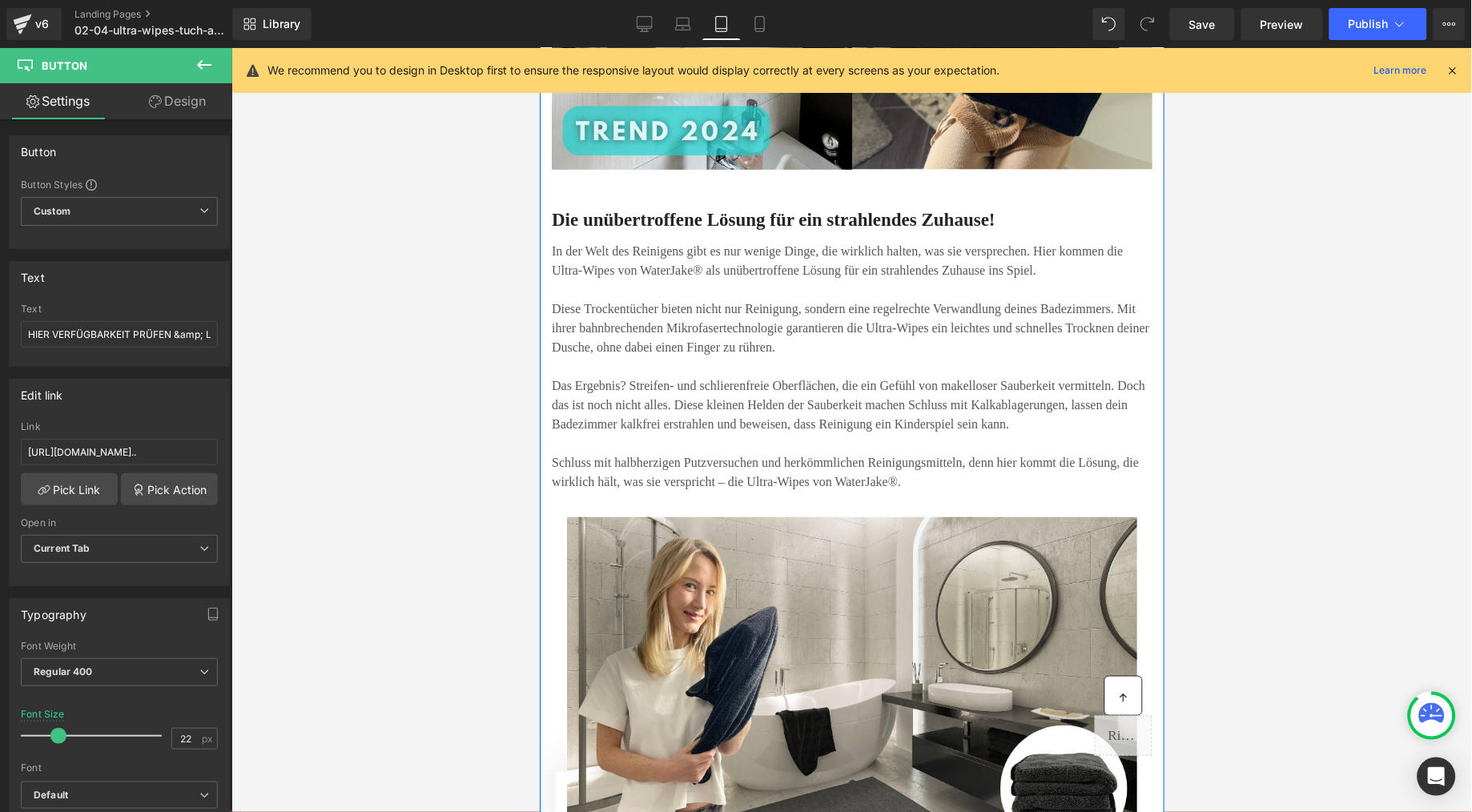
click at [756, 353] on span "Diese Trockentücher bieten nicht nur Reinigung, sondern eine regelrechte Verwan…" at bounding box center [850, 327] width 597 height 52
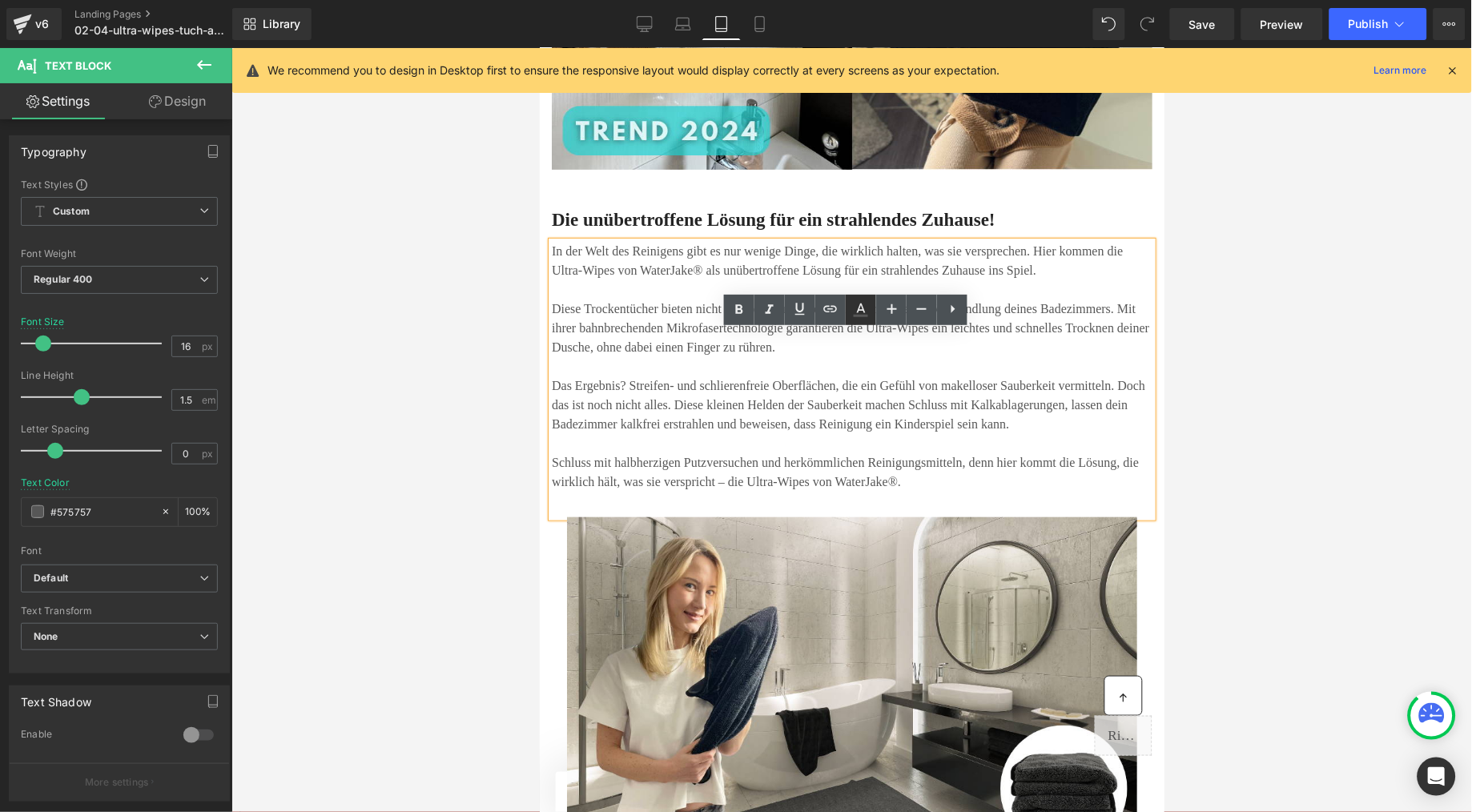
click at [862, 314] on icon at bounding box center [861, 310] width 19 height 19
type input "100"
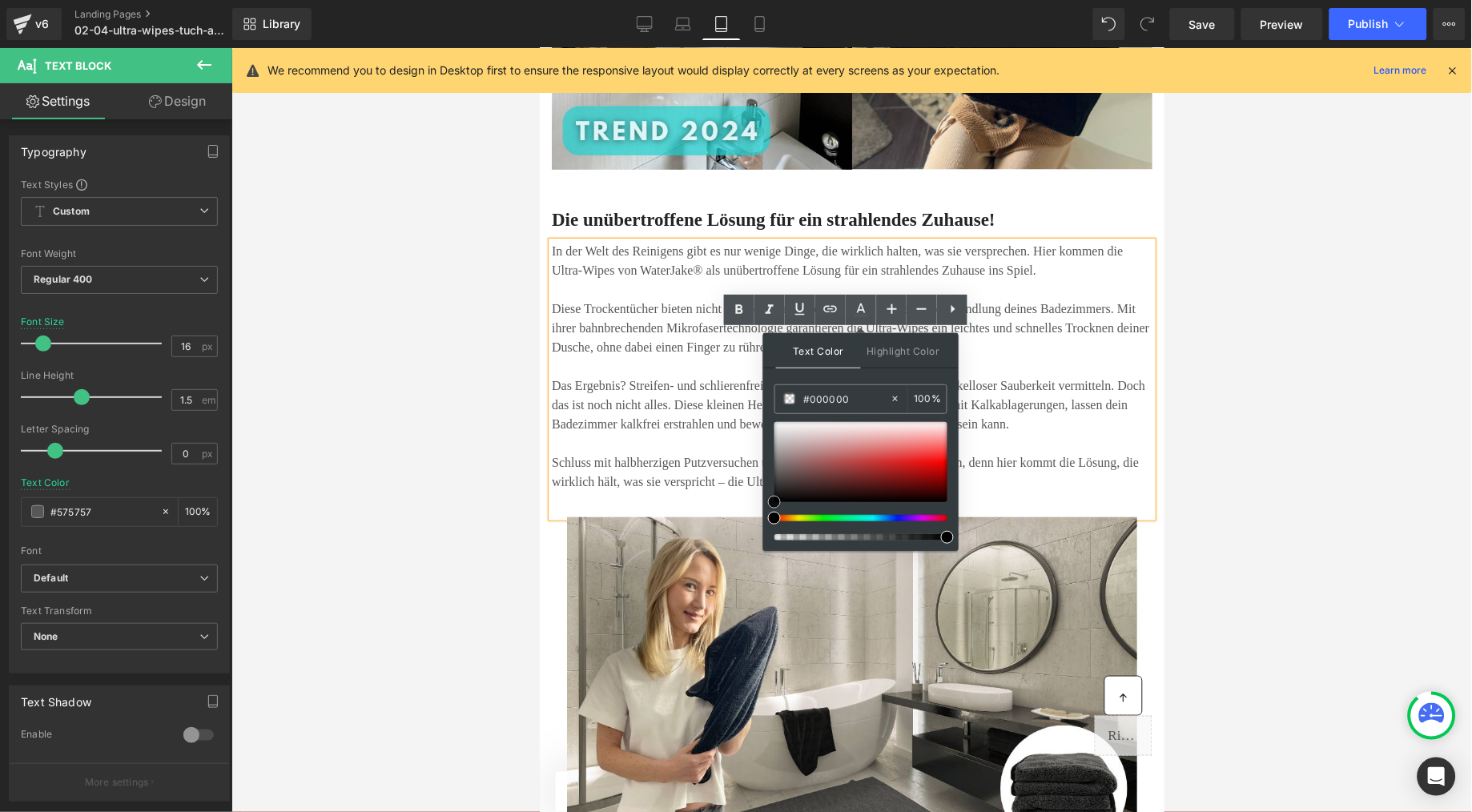
drag, startPoint x: 1313, startPoint y: 551, endPoint x: 735, endPoint y: 508, distance: 579.6
click at [721, 430] on span "Das Ergebnis? Streifen- und schlierenfreie Oberflächen, die ein Gefühl von make…" at bounding box center [848, 404] width 594 height 52
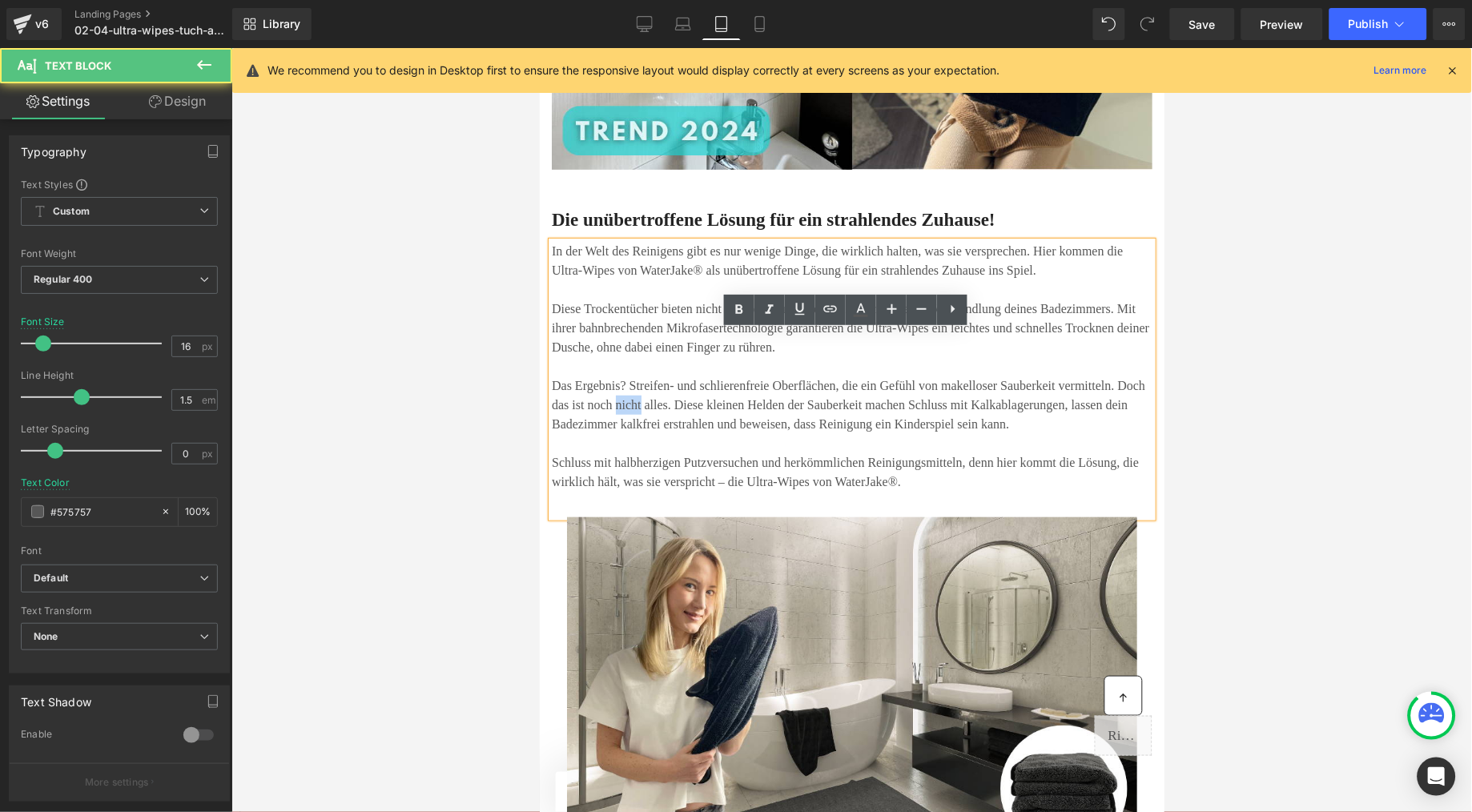
click at [722, 430] on span "Das Ergebnis? Streifen- und schlierenfreie Oberflächen, die ein Gefühl von make…" at bounding box center [848, 404] width 594 height 52
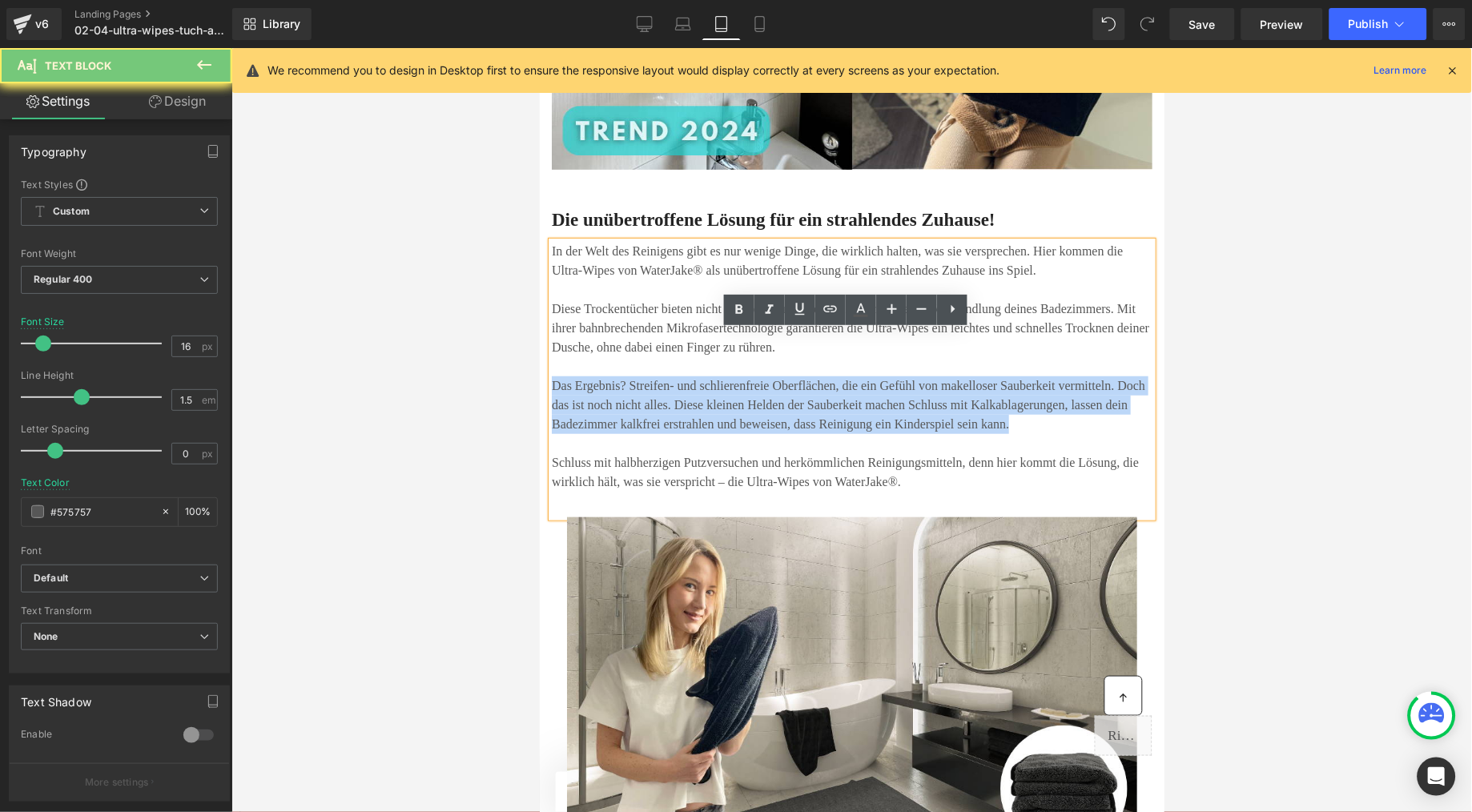
click at [722, 430] on span "Das Ergebnis? Streifen- und schlierenfreie Oberflächen, die ein Gefühl von make…" at bounding box center [848, 404] width 594 height 52
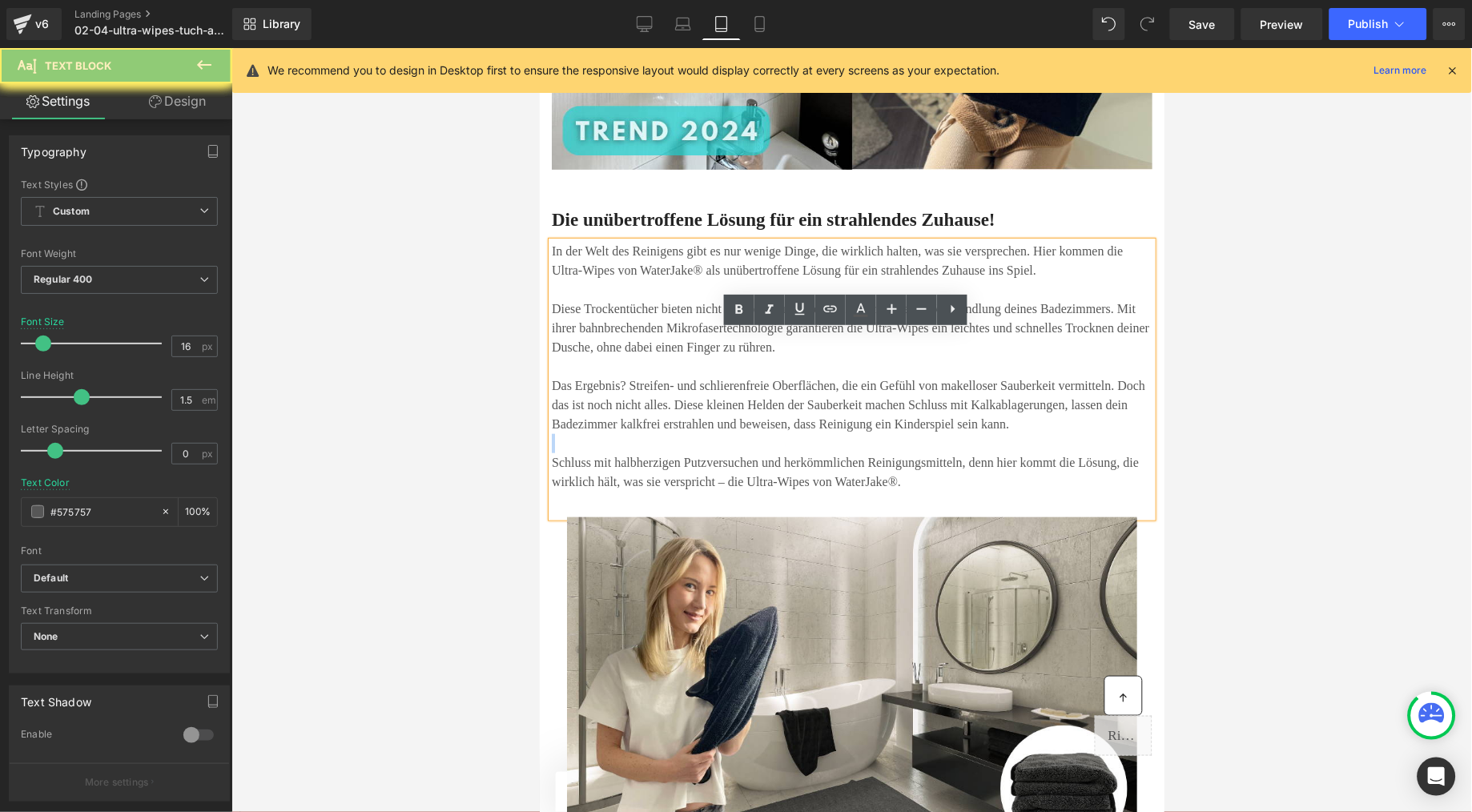
click at [871, 452] on p at bounding box center [851, 442] width 601 height 19
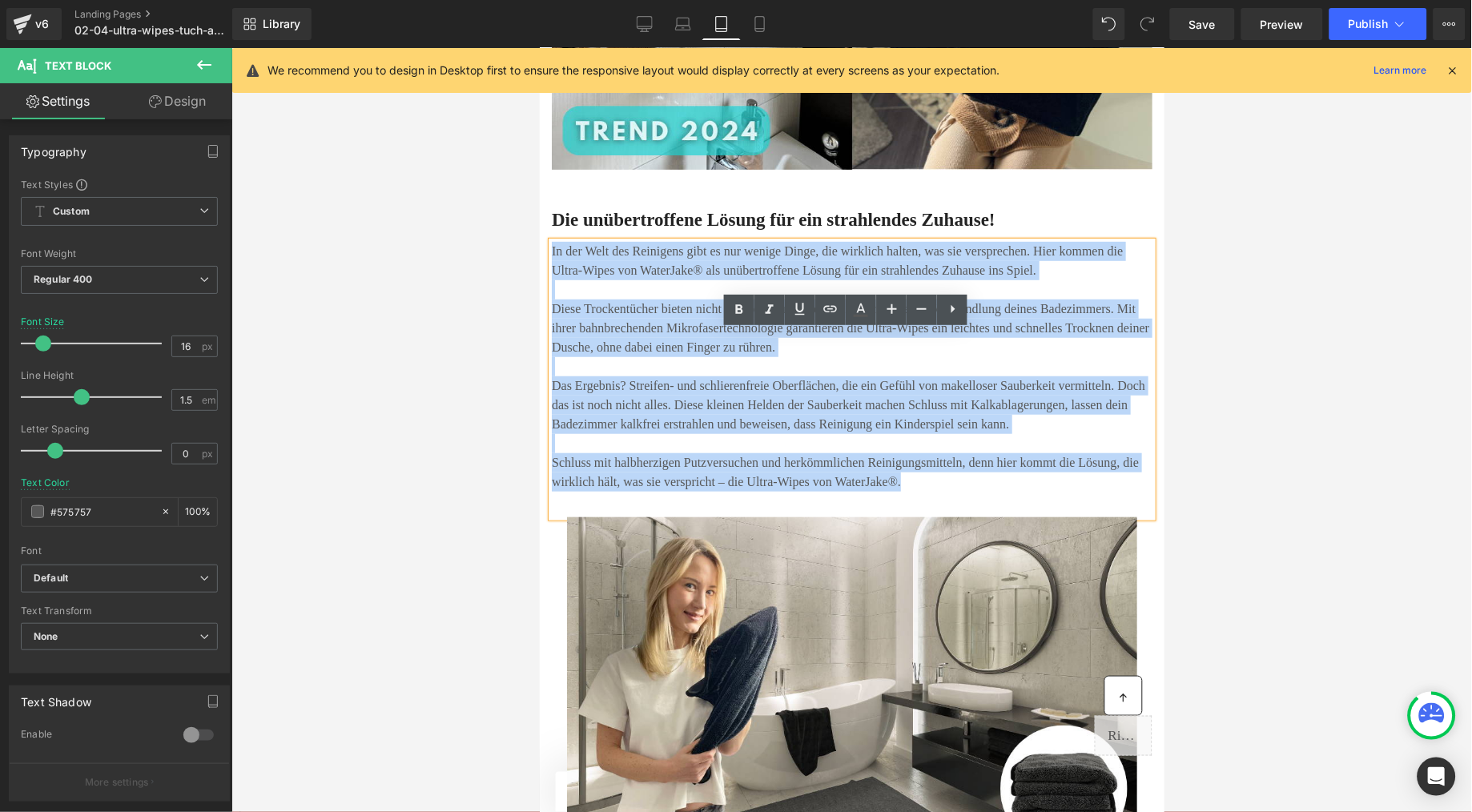
drag, startPoint x: 949, startPoint y: 576, endPoint x: 538, endPoint y: 336, distance: 475.9
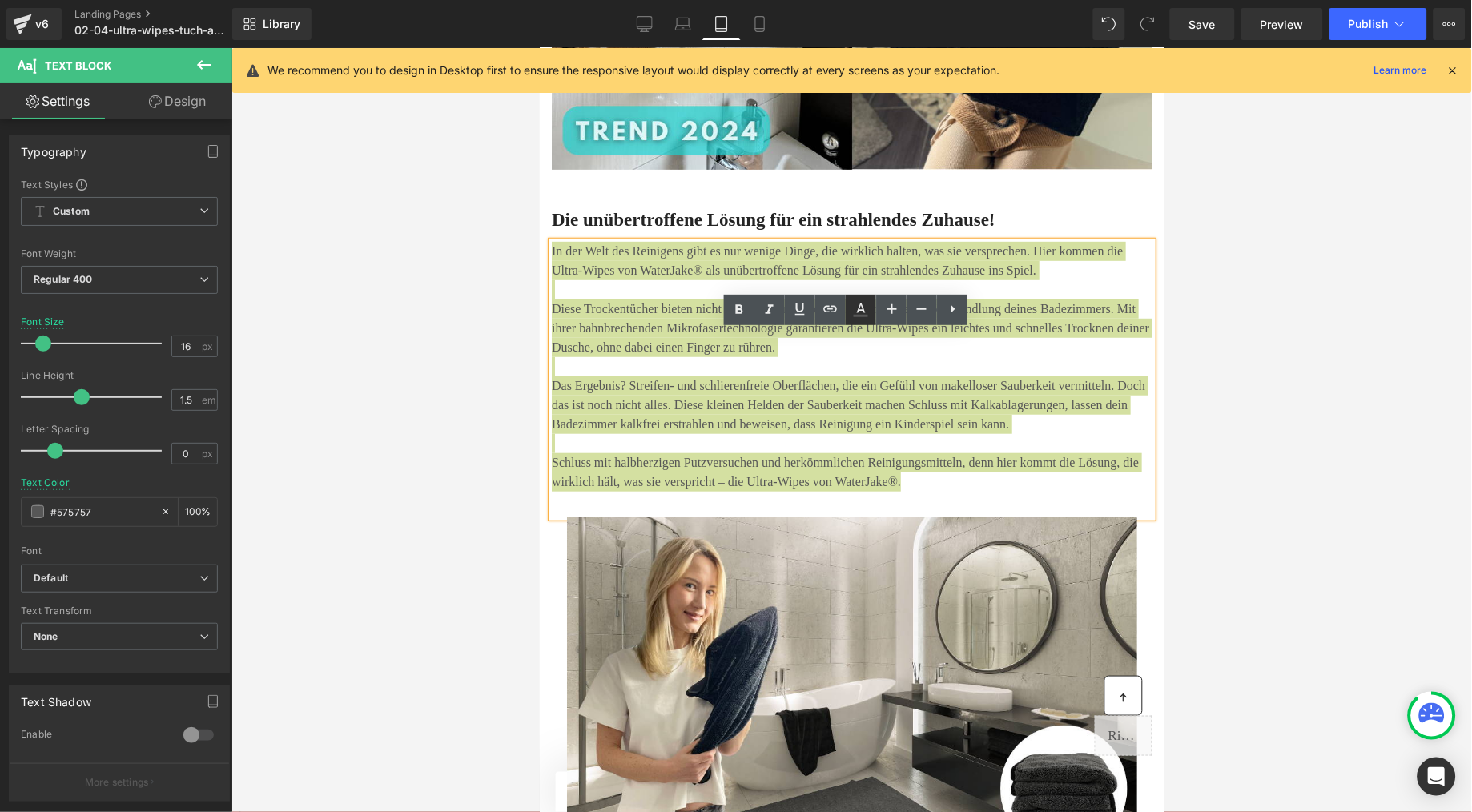
click at [867, 316] on icon at bounding box center [861, 316] width 14 height 2
type input "#575757"
type input "100"
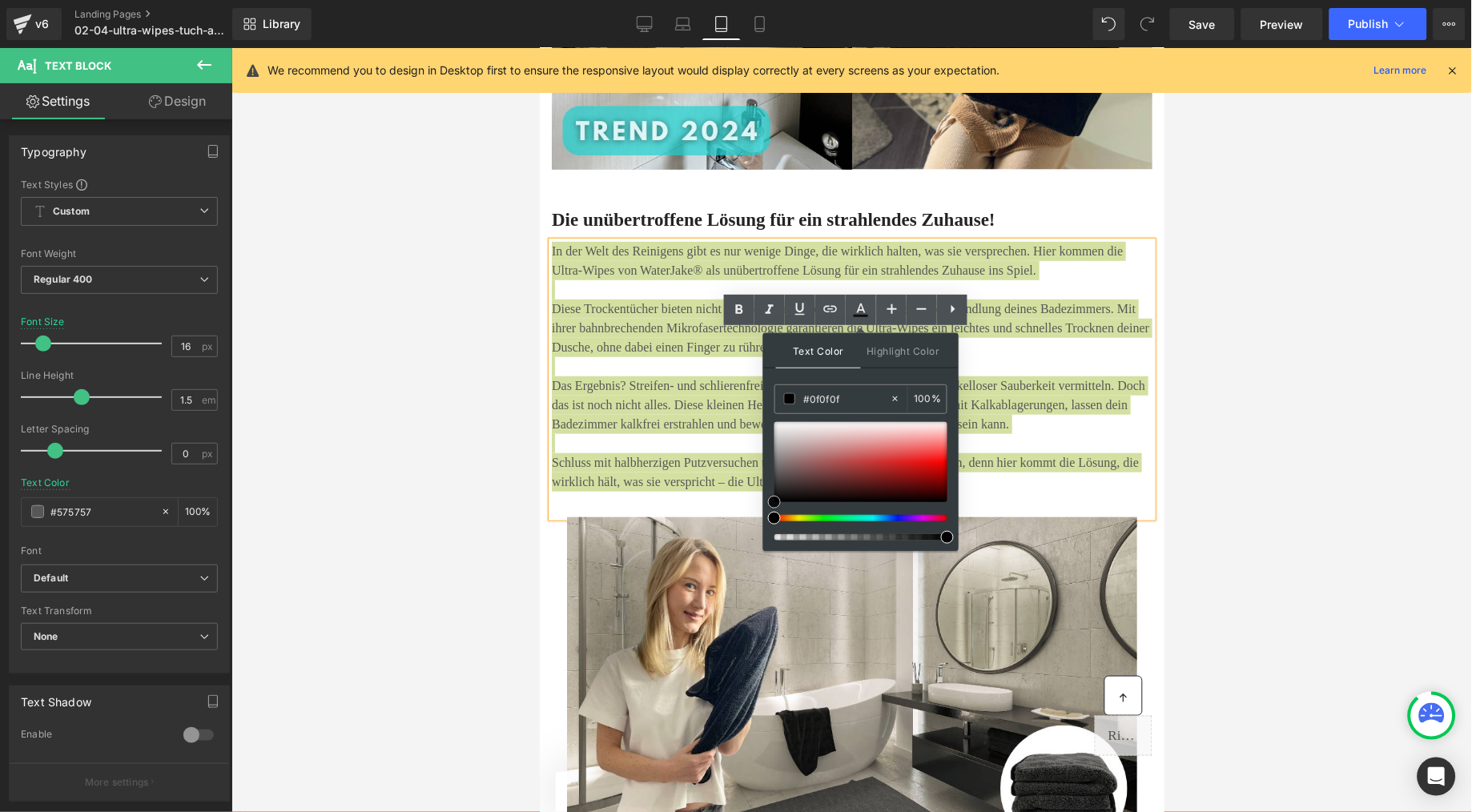
type input "#000000"
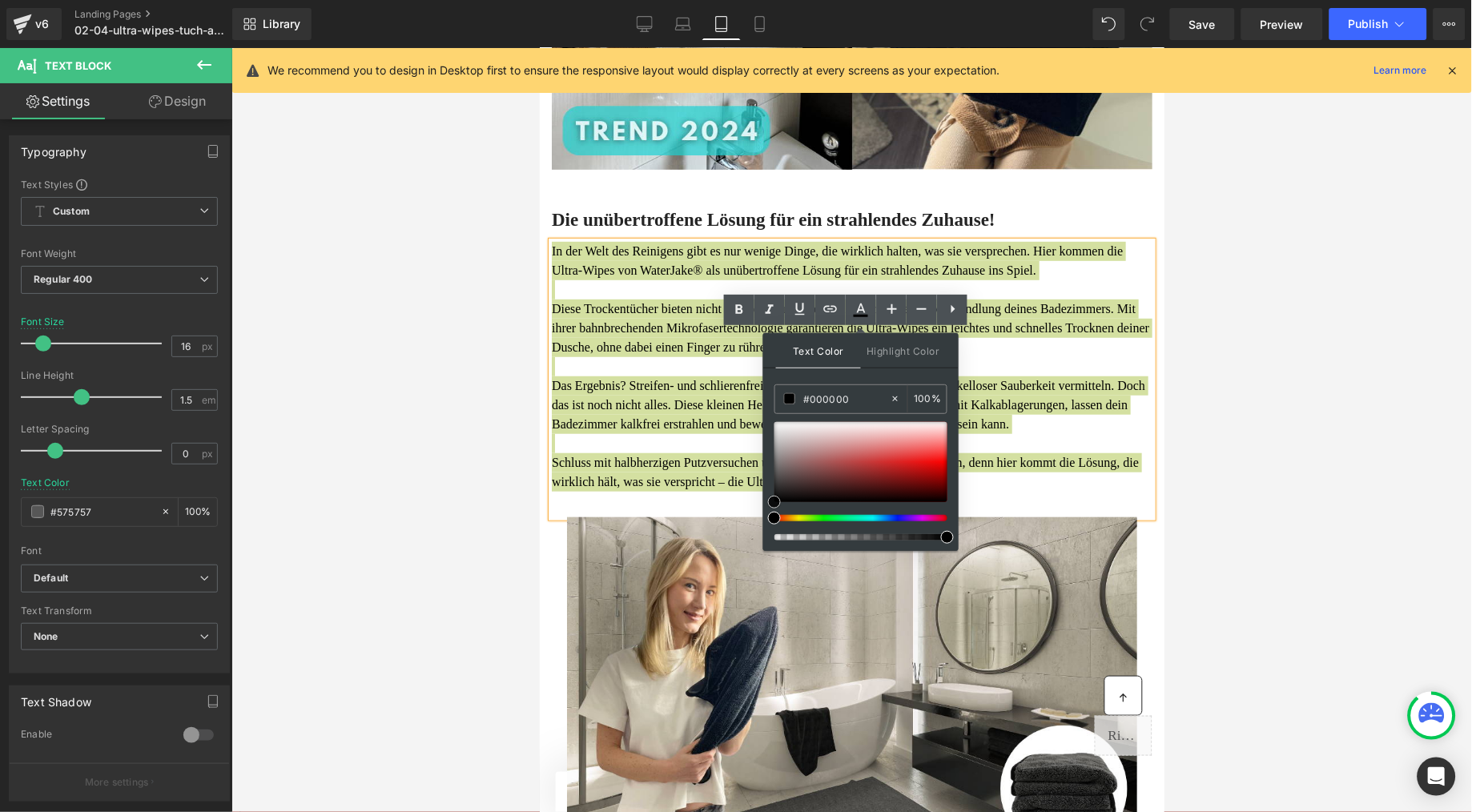
drag, startPoint x: 1310, startPoint y: 521, endPoint x: 754, endPoint y: 524, distance: 556.0
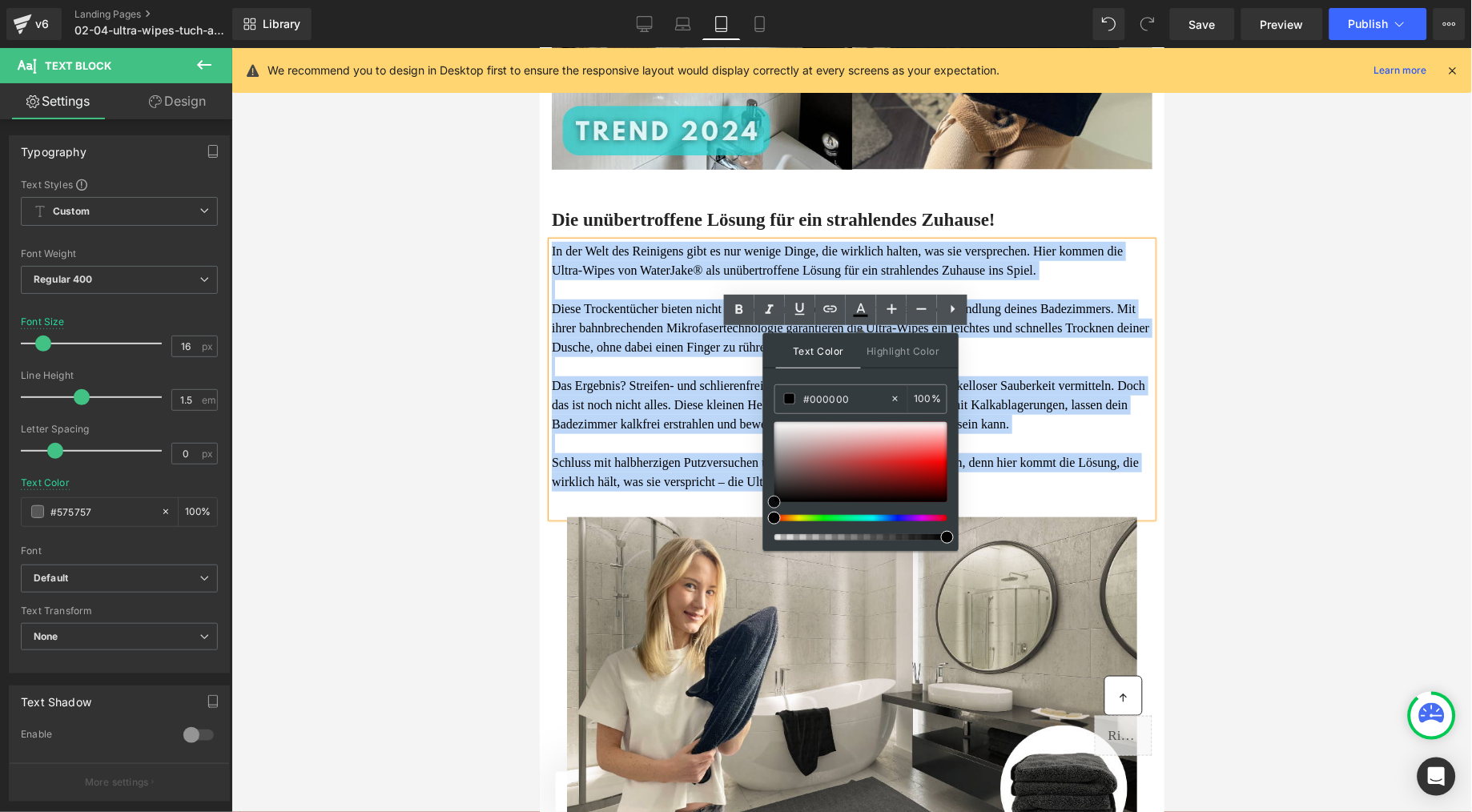
click at [623, 430] on span "Das Ergebnis? Streifen- und schlierenfreie Oberflächen, die ein Gefühl von make…" at bounding box center [848, 404] width 594 height 52
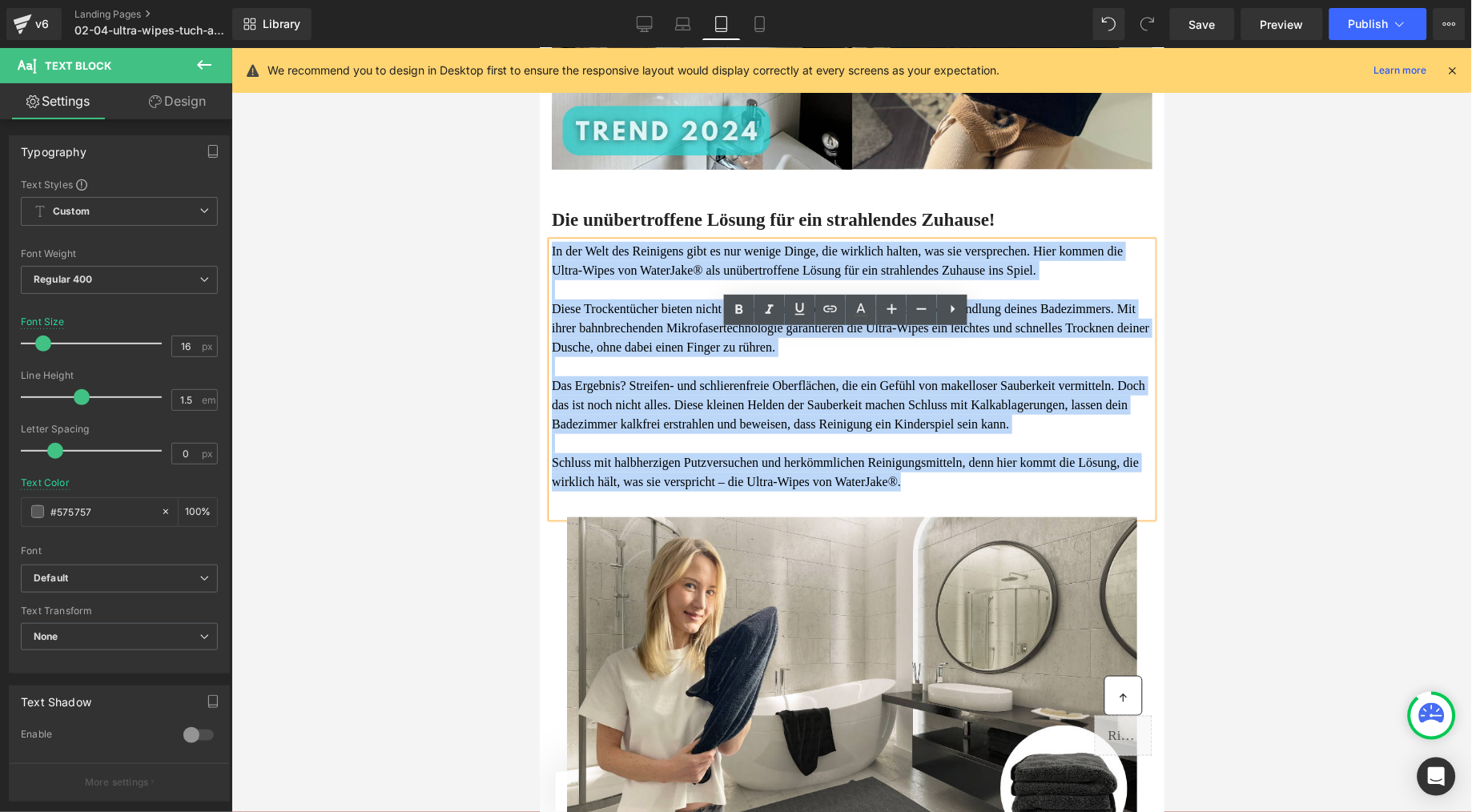
drag, startPoint x: 1023, startPoint y: 615, endPoint x: 551, endPoint y: 342, distance: 545.3
click at [551, 342] on div "In der Welt des Reinigens gibt es nur wenige Dinge, die wirklich halten, was si…" at bounding box center [851, 378] width 601 height 276
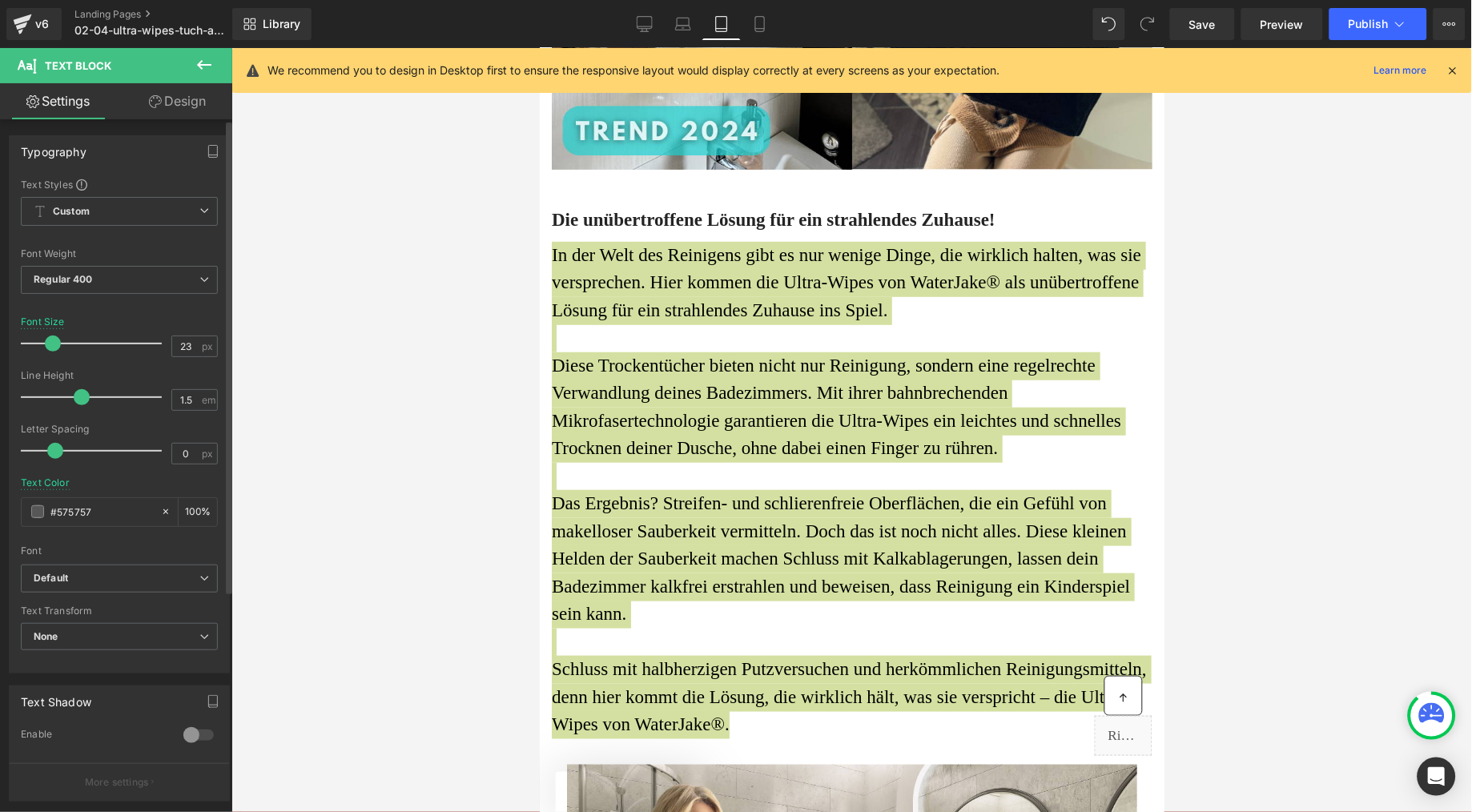
type input "24"
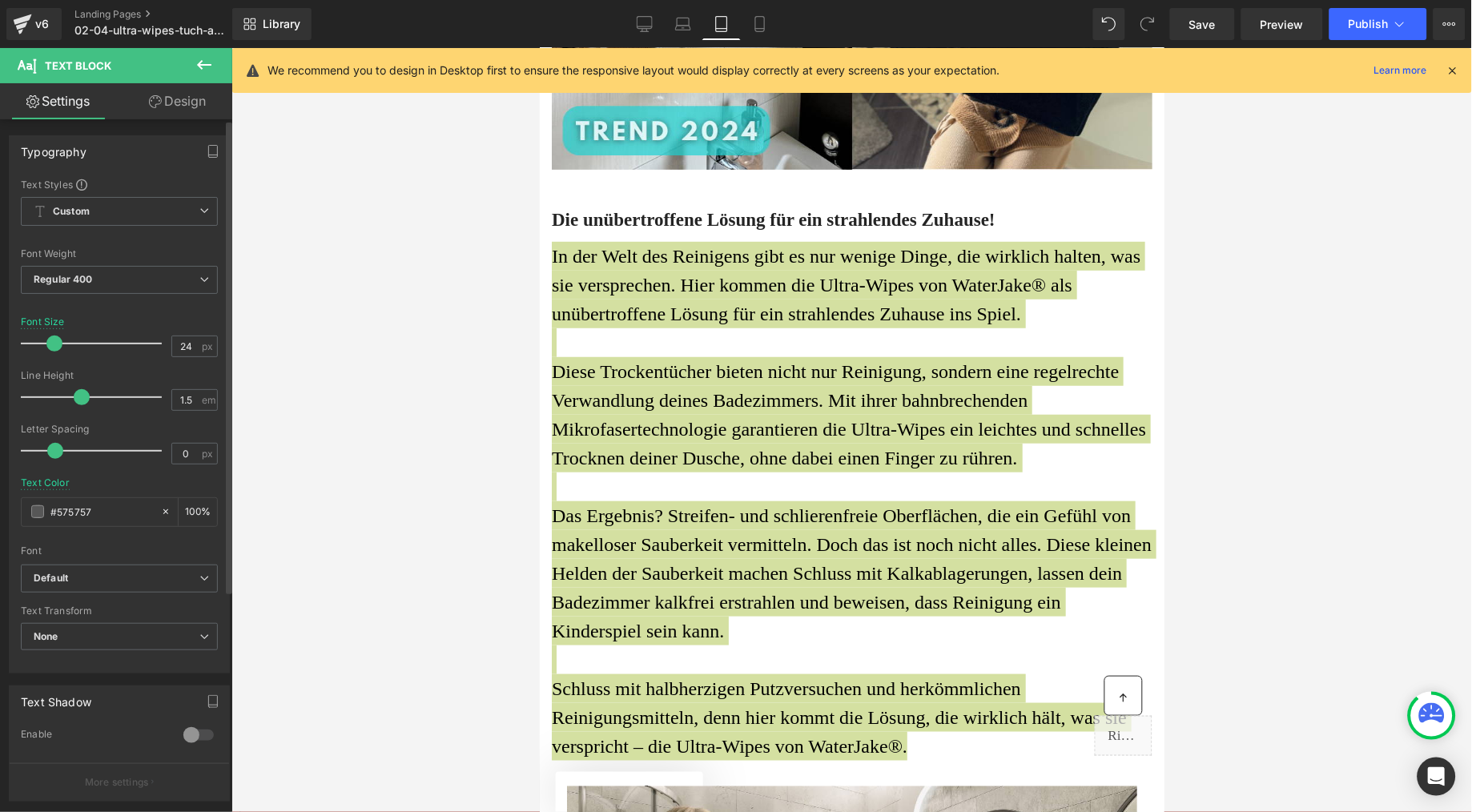
drag, startPoint x: 42, startPoint y: 346, endPoint x: 52, endPoint y: 351, distance: 11.2
click at [52, 351] on span at bounding box center [54, 343] width 16 height 16
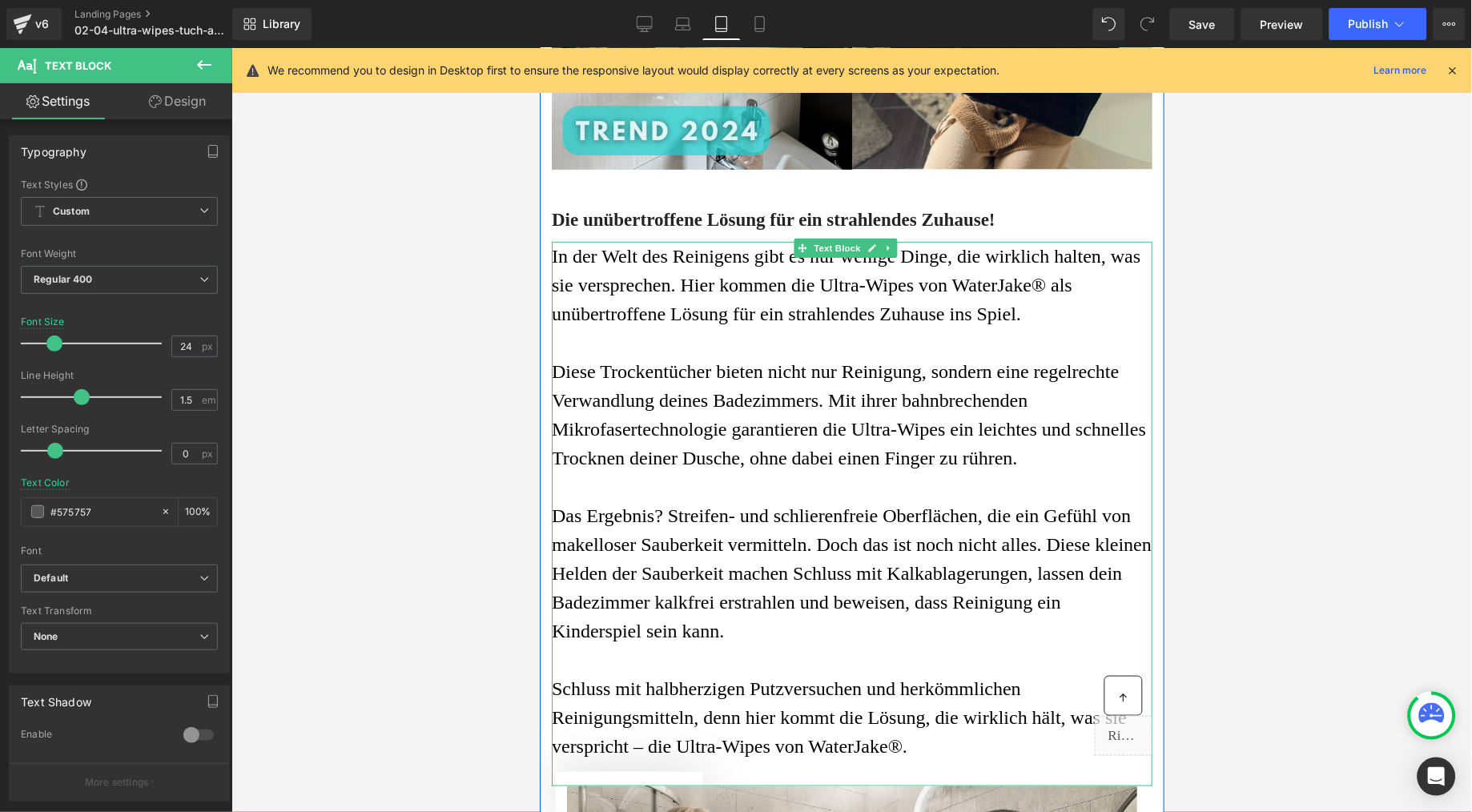
drag, startPoint x: 781, startPoint y: 504, endPoint x: 773, endPoint y: 501, distance: 8.5
click at [781, 468] on span "Diese Trockentücher bieten nicht nur Reinigung, sondern eine regelrechte Verwan…" at bounding box center [848, 414] width 594 height 107
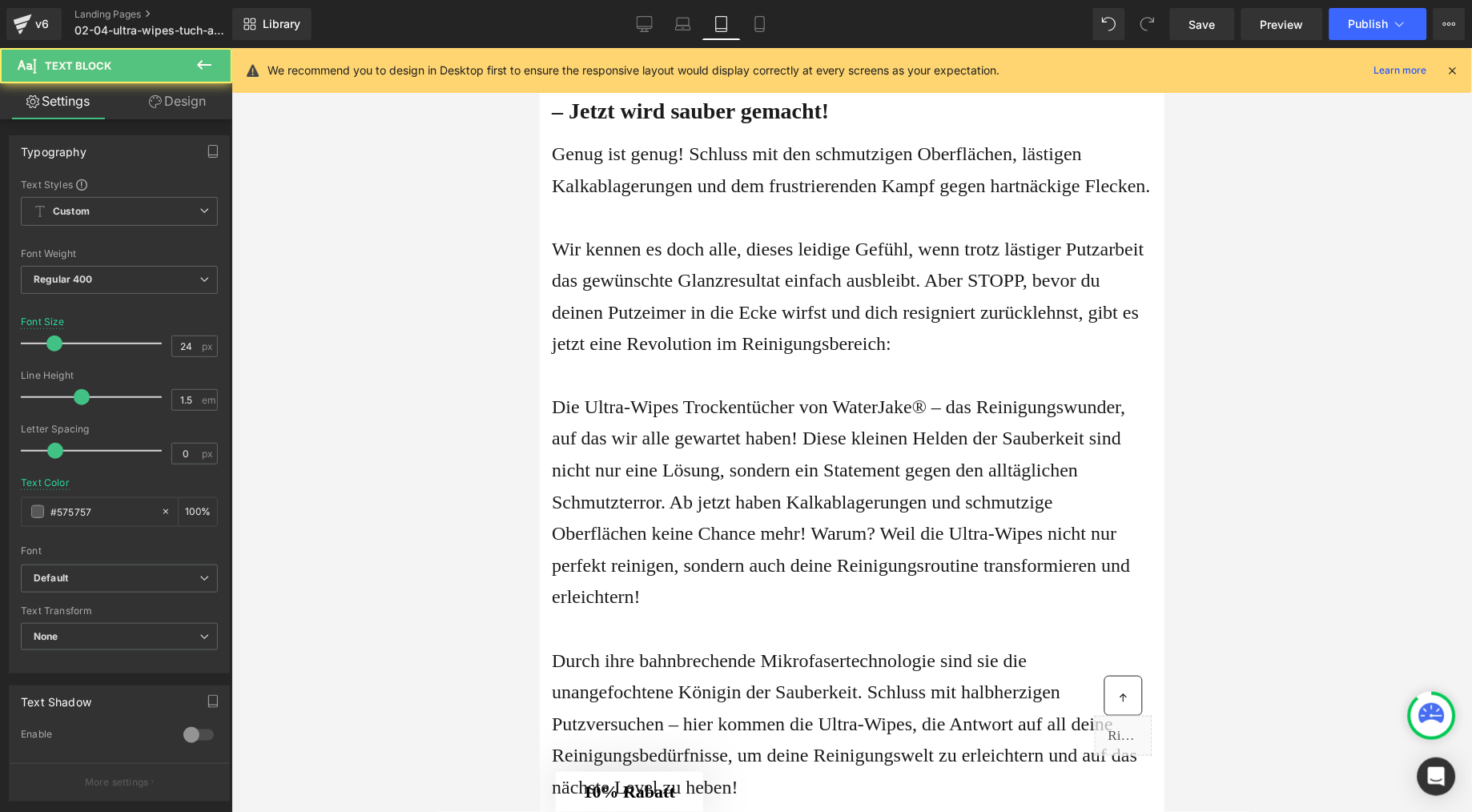
scroll to position [546, 0]
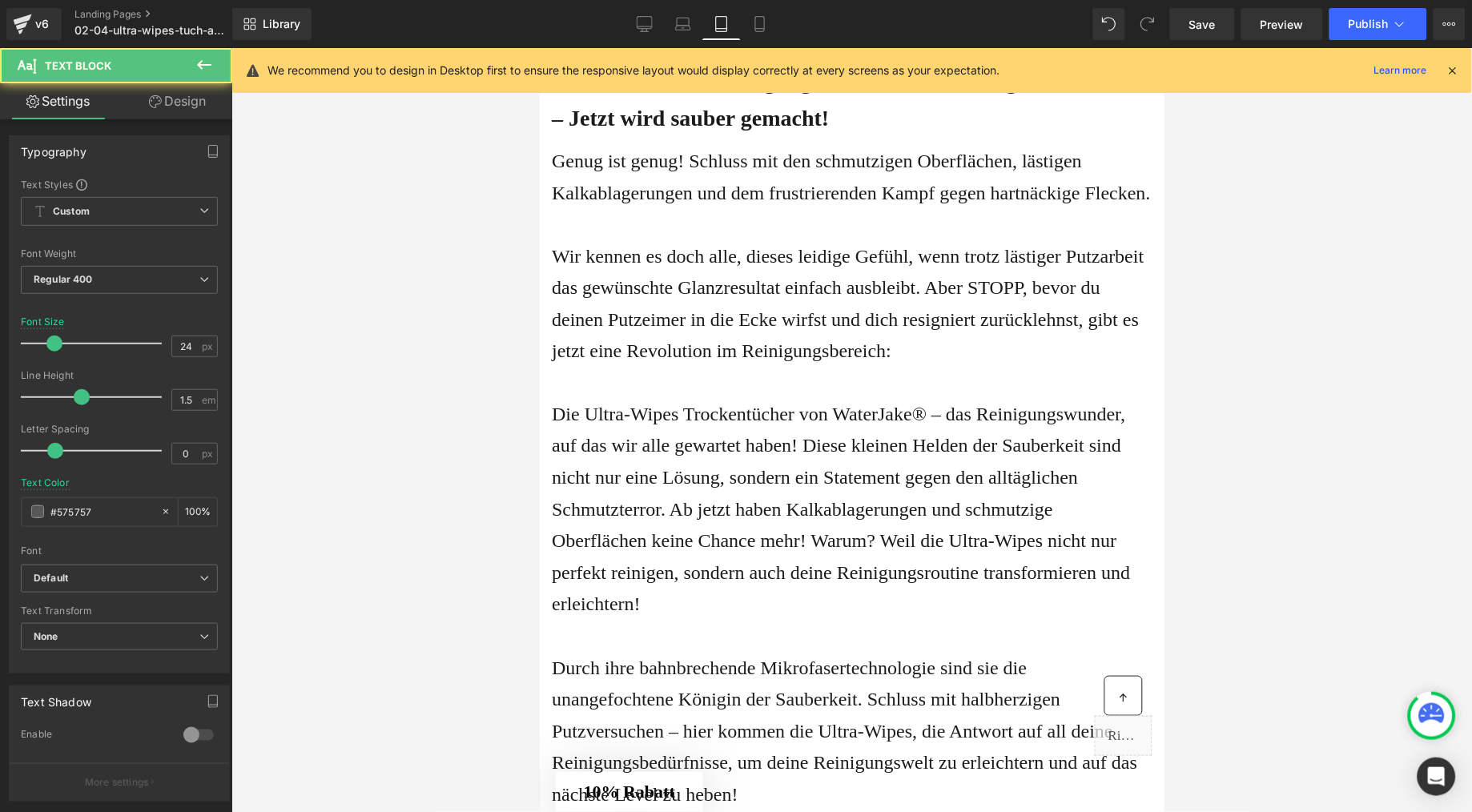
click at [813, 366] on p "Wir kennen es doch alle, dieses leidige Gefühl, wenn trotz lästiger Putzarbeit …" at bounding box center [851, 303] width 601 height 127
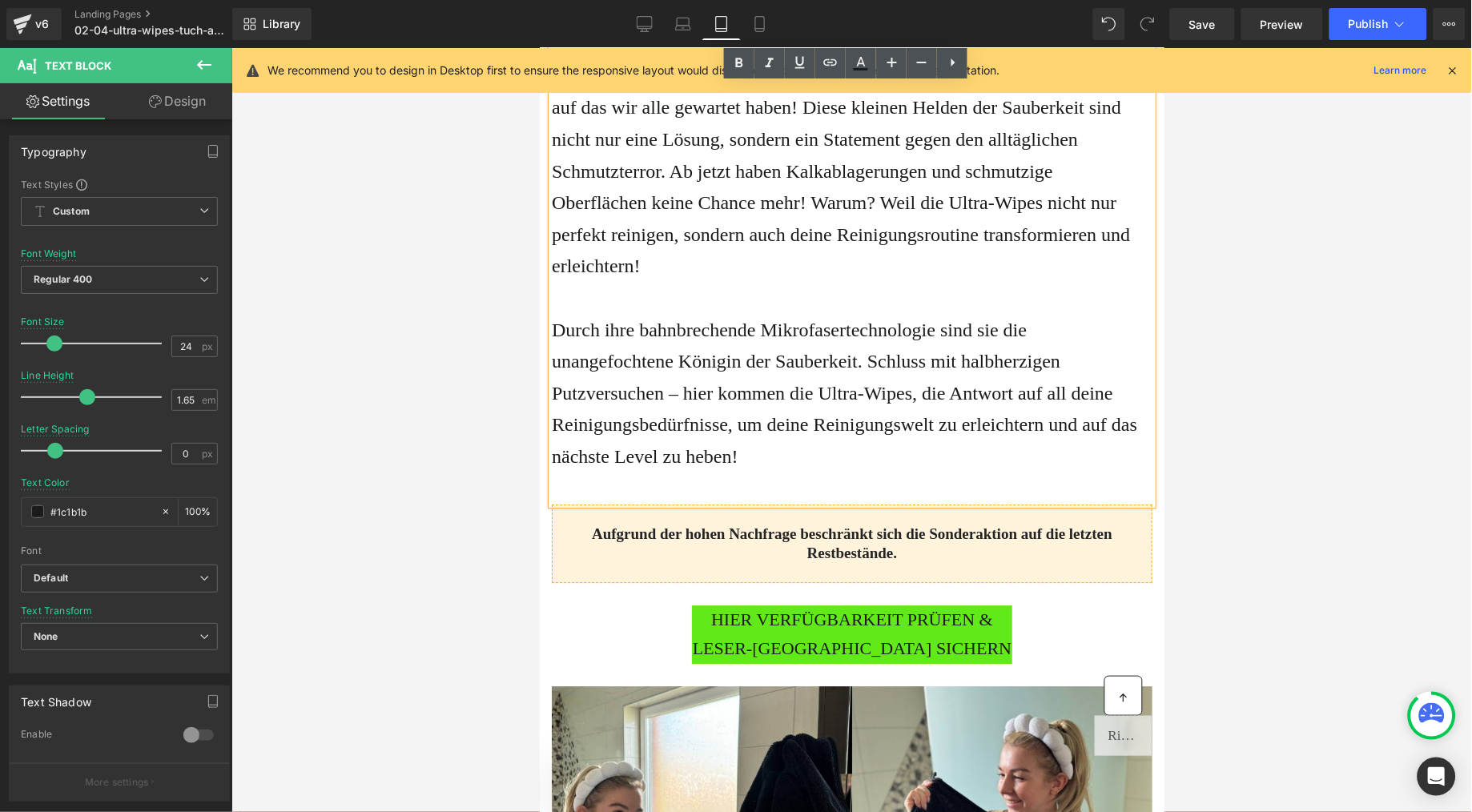
scroll to position [0, 0]
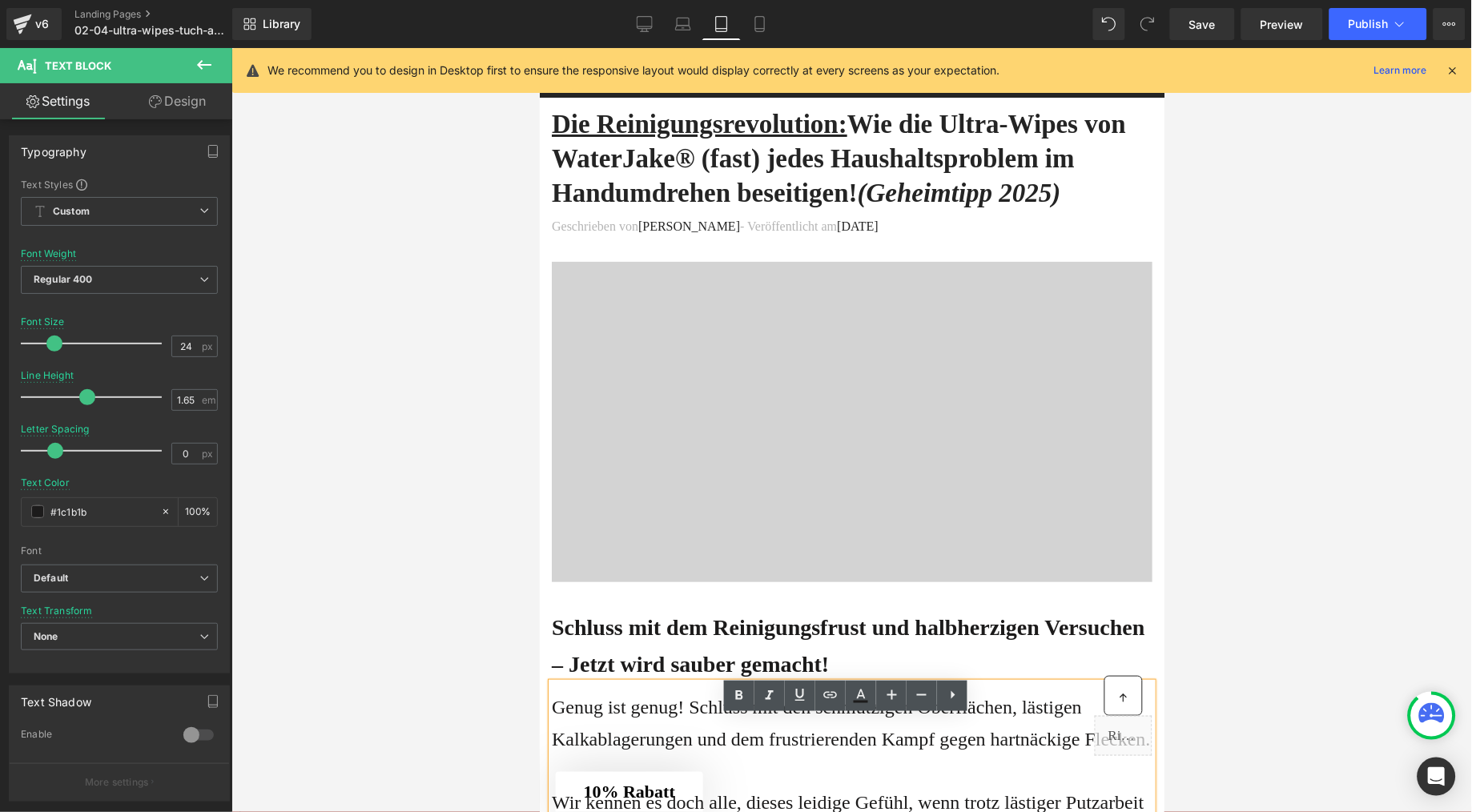
click at [657, 182] on h1 "Die Reinigungsrevolution: Wie die Ultra-Wipes von WaterJake® (fast) jedes Haush…" at bounding box center [851, 158] width 601 height 103
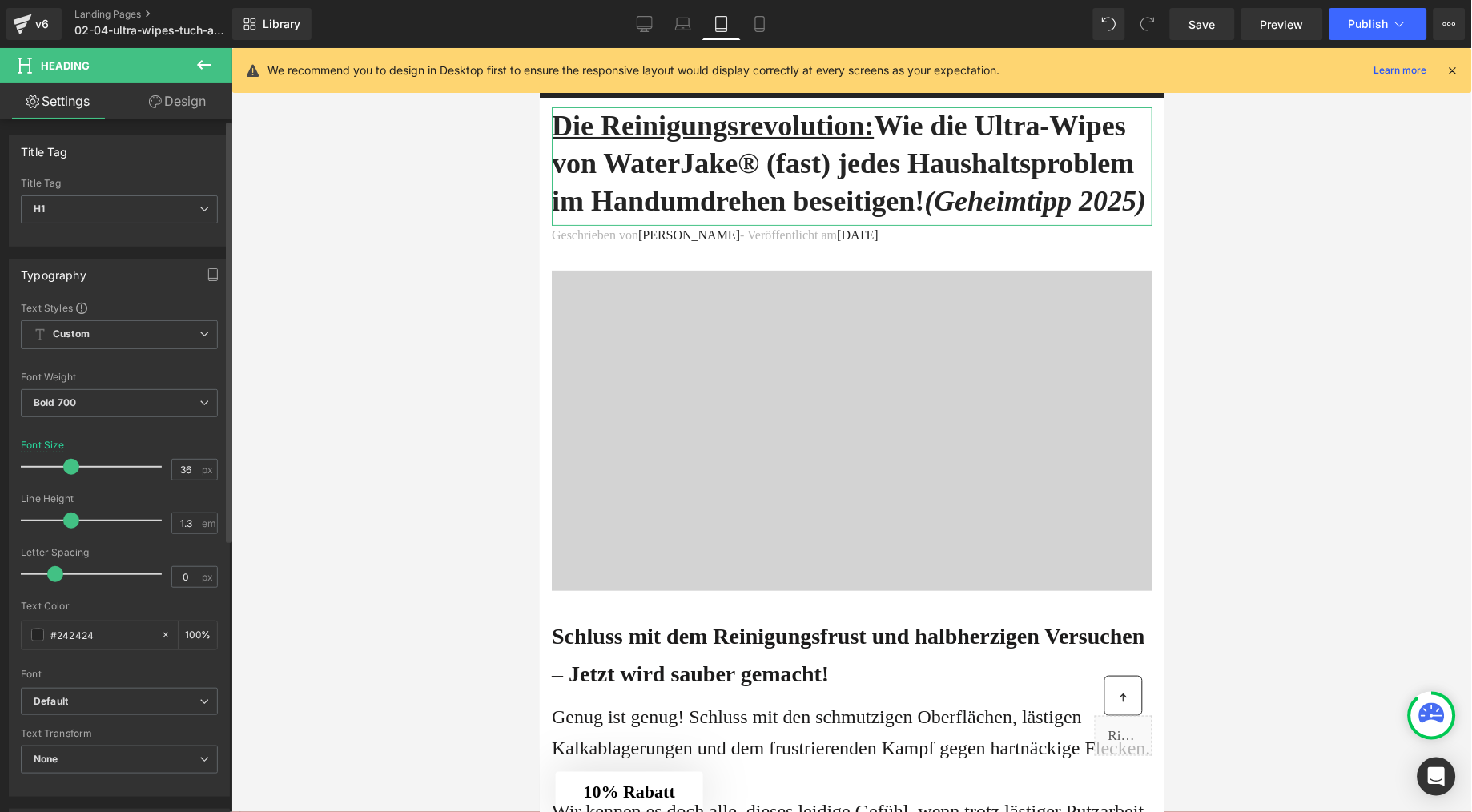
type input "37"
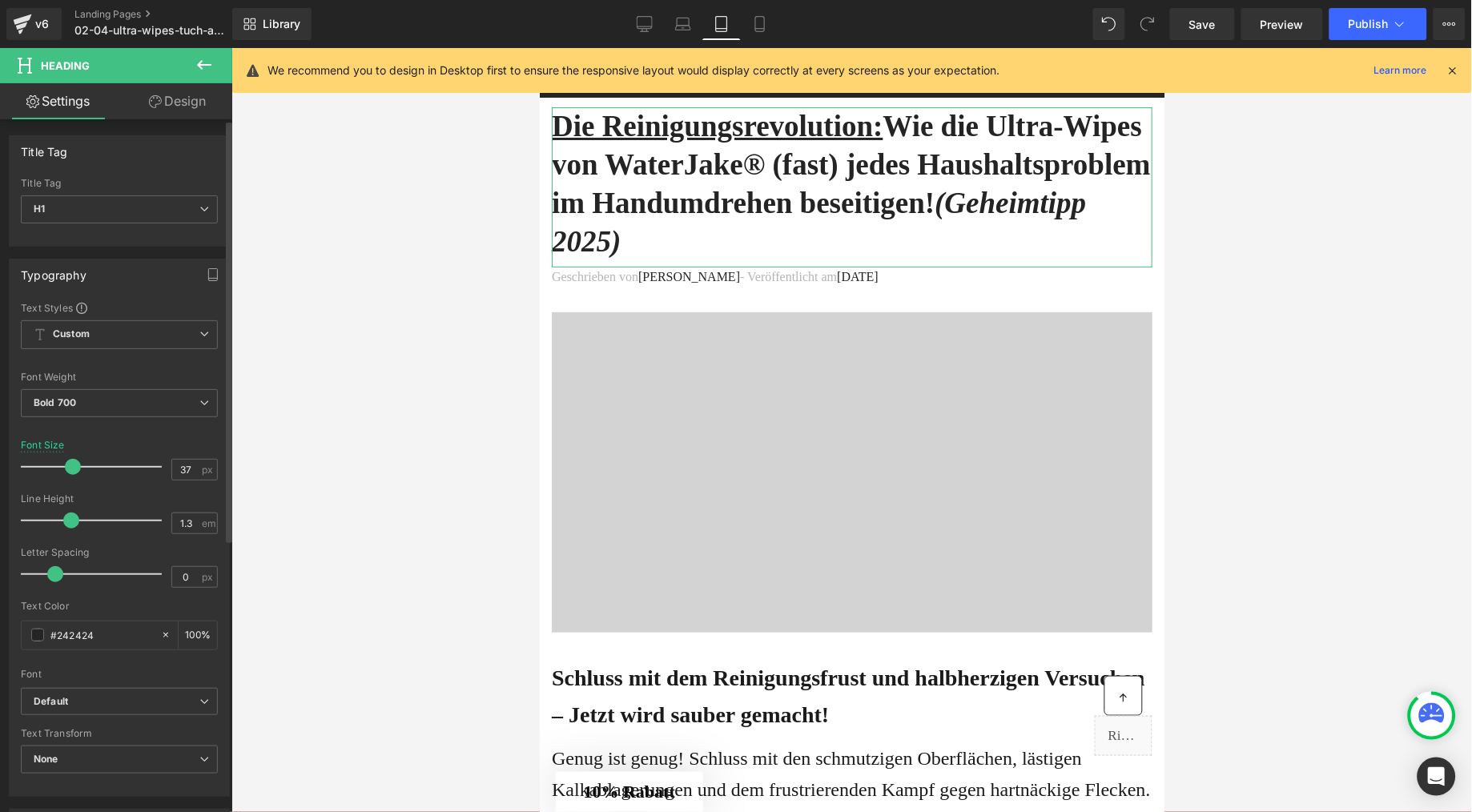
click at [72, 468] on span at bounding box center [72, 466] width 16 height 16
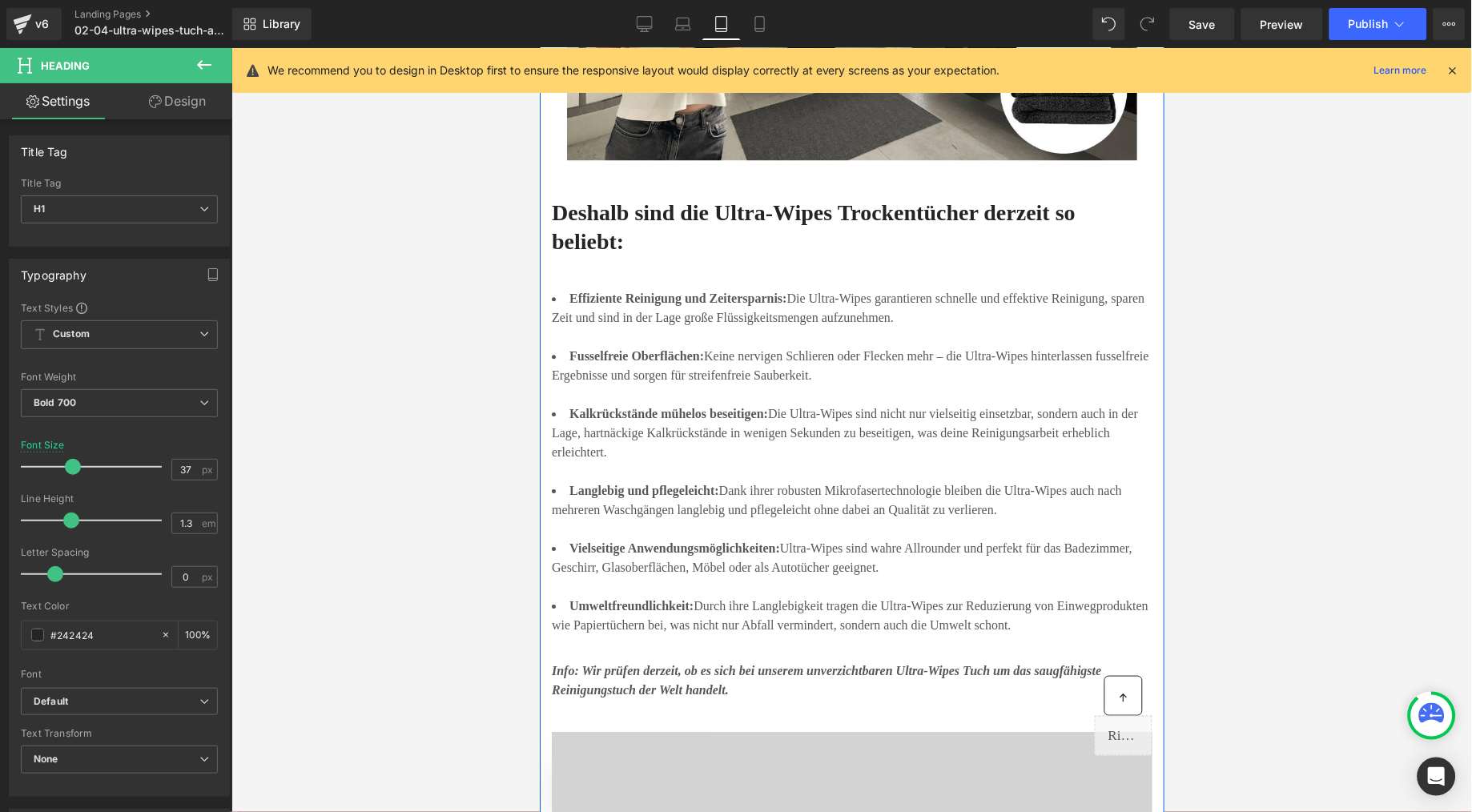
scroll to position [3079, 0]
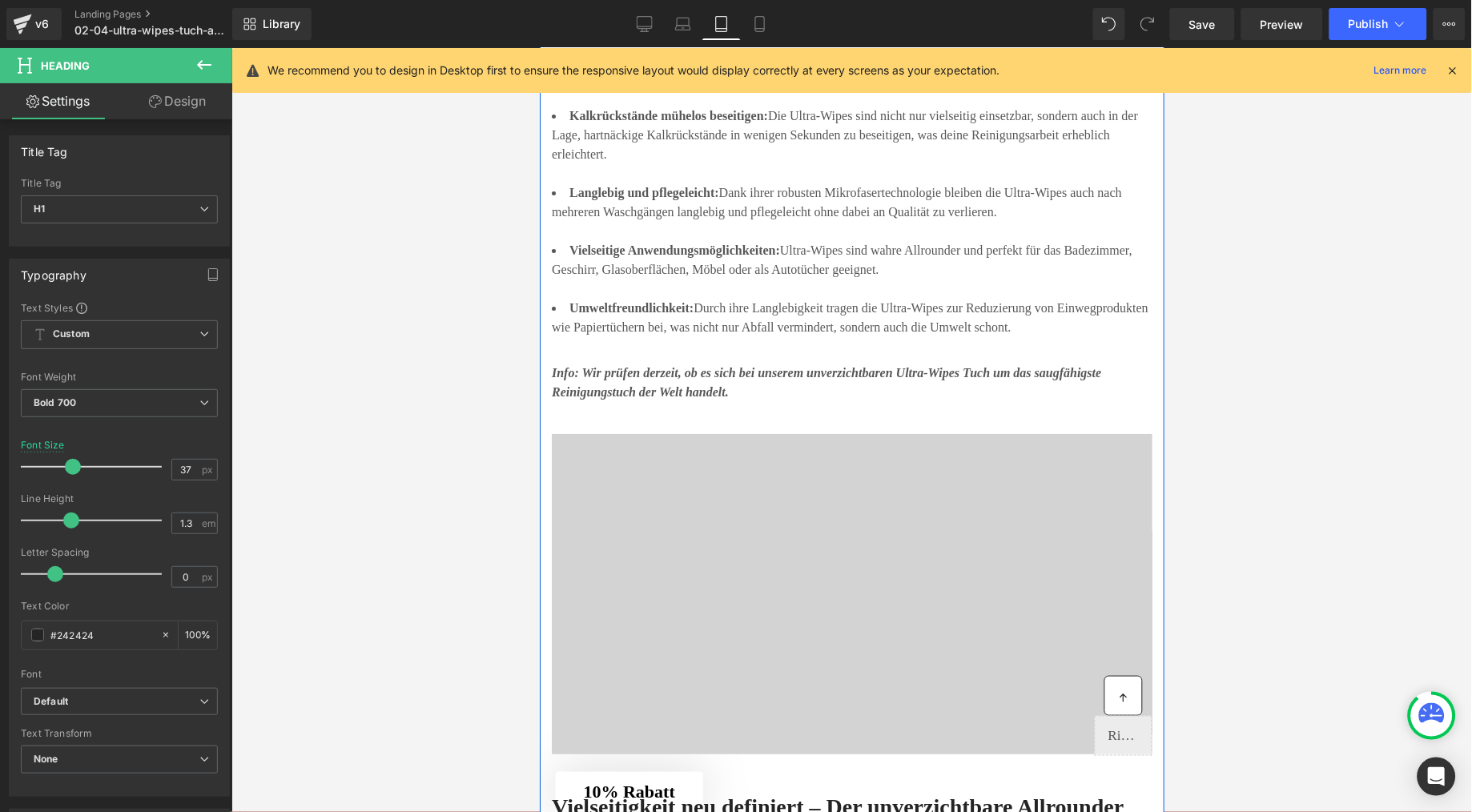
click at [766, 182] on div at bounding box center [851, 172] width 601 height 19
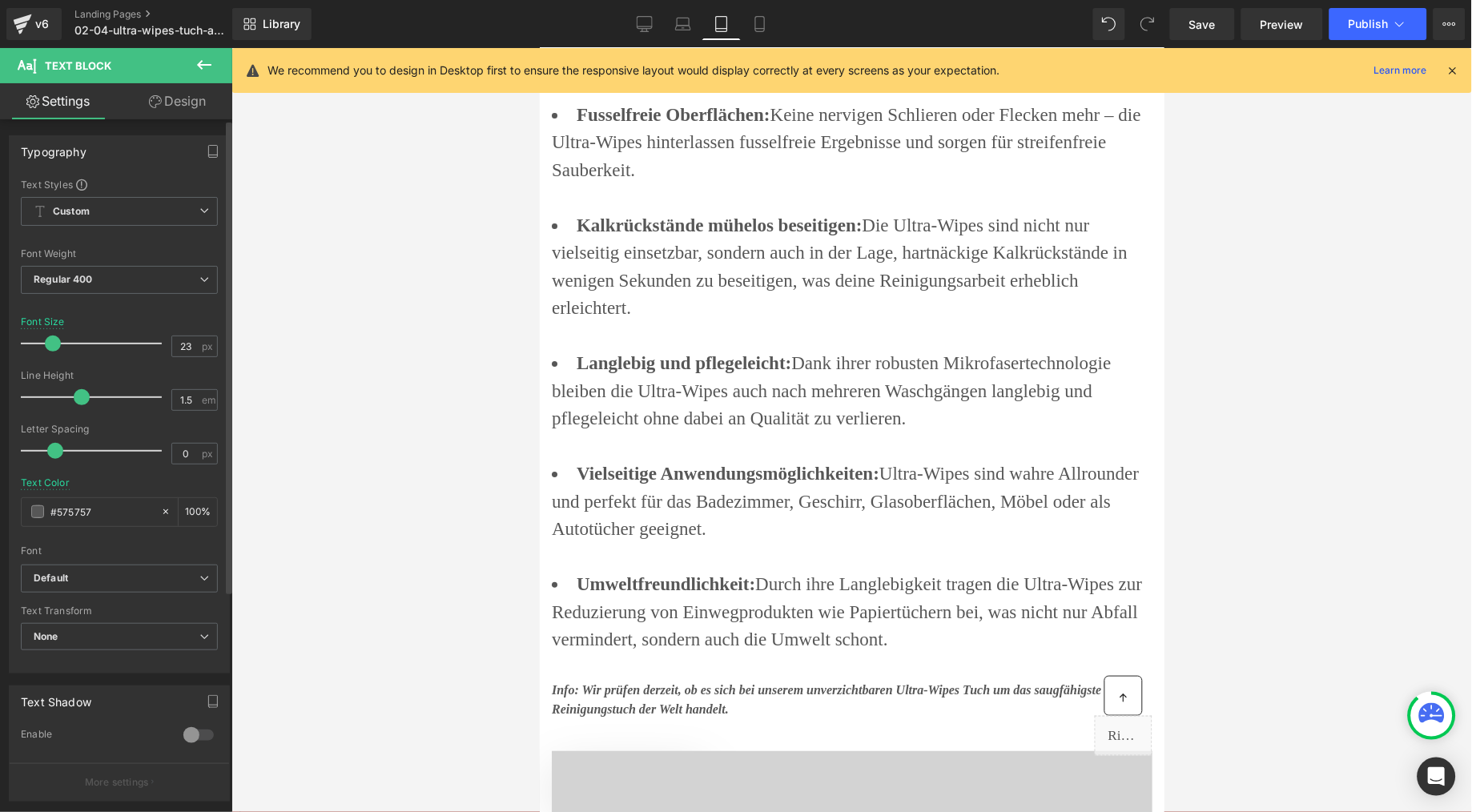
type input "24"
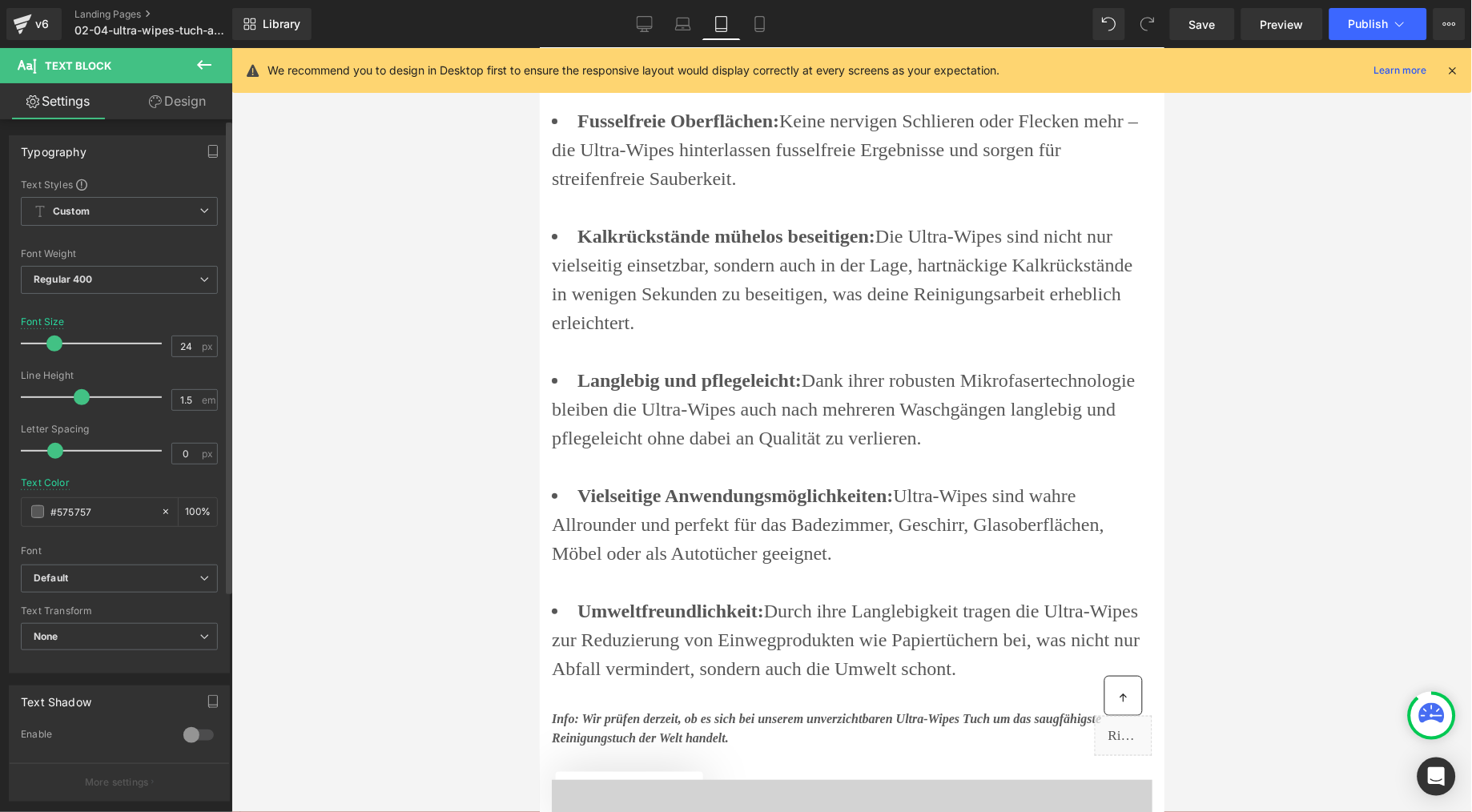
drag, startPoint x: 47, startPoint y: 346, endPoint x: 57, endPoint y: 346, distance: 10.0
click at [57, 346] on span at bounding box center [54, 343] width 16 height 16
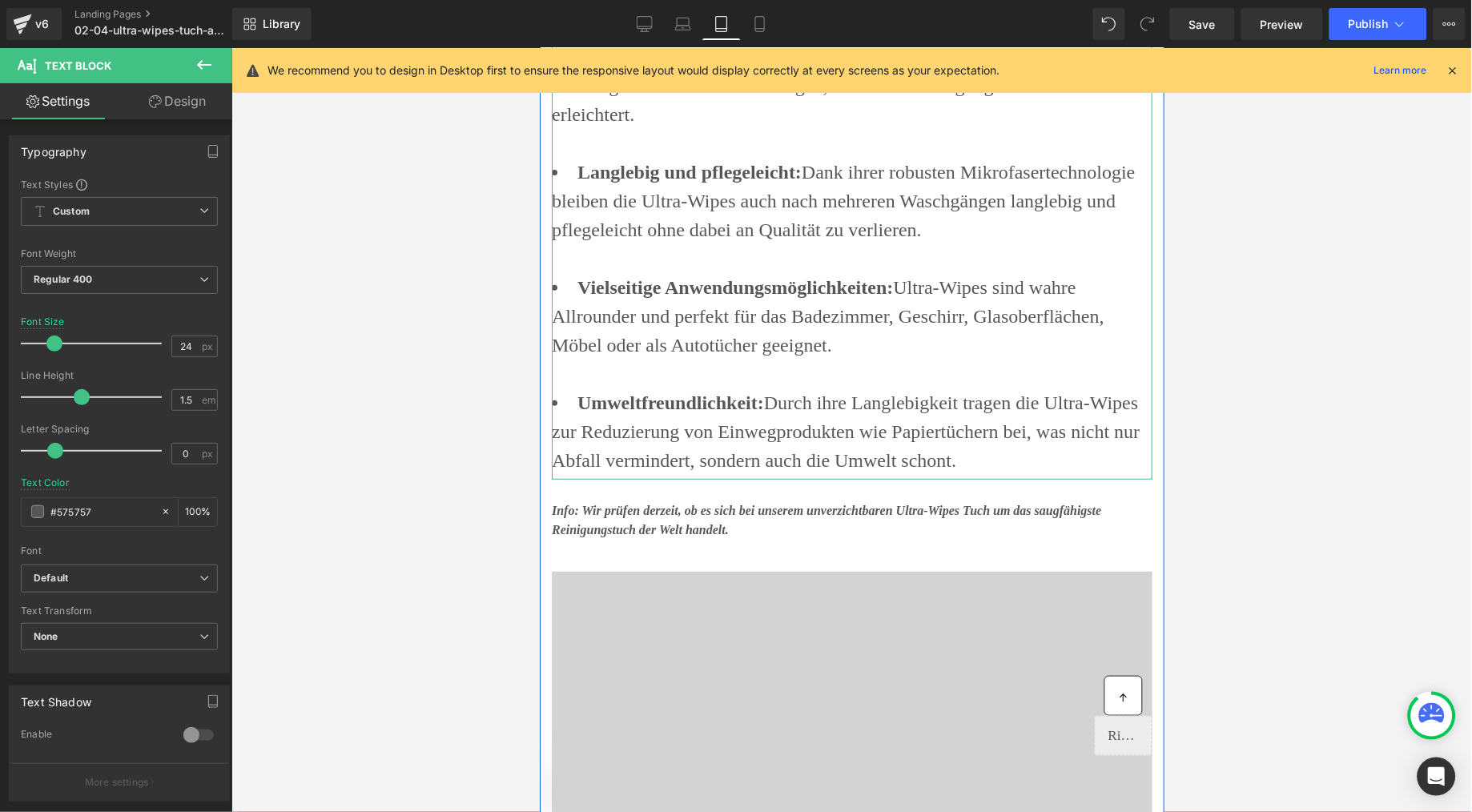
scroll to position [3308, 0]
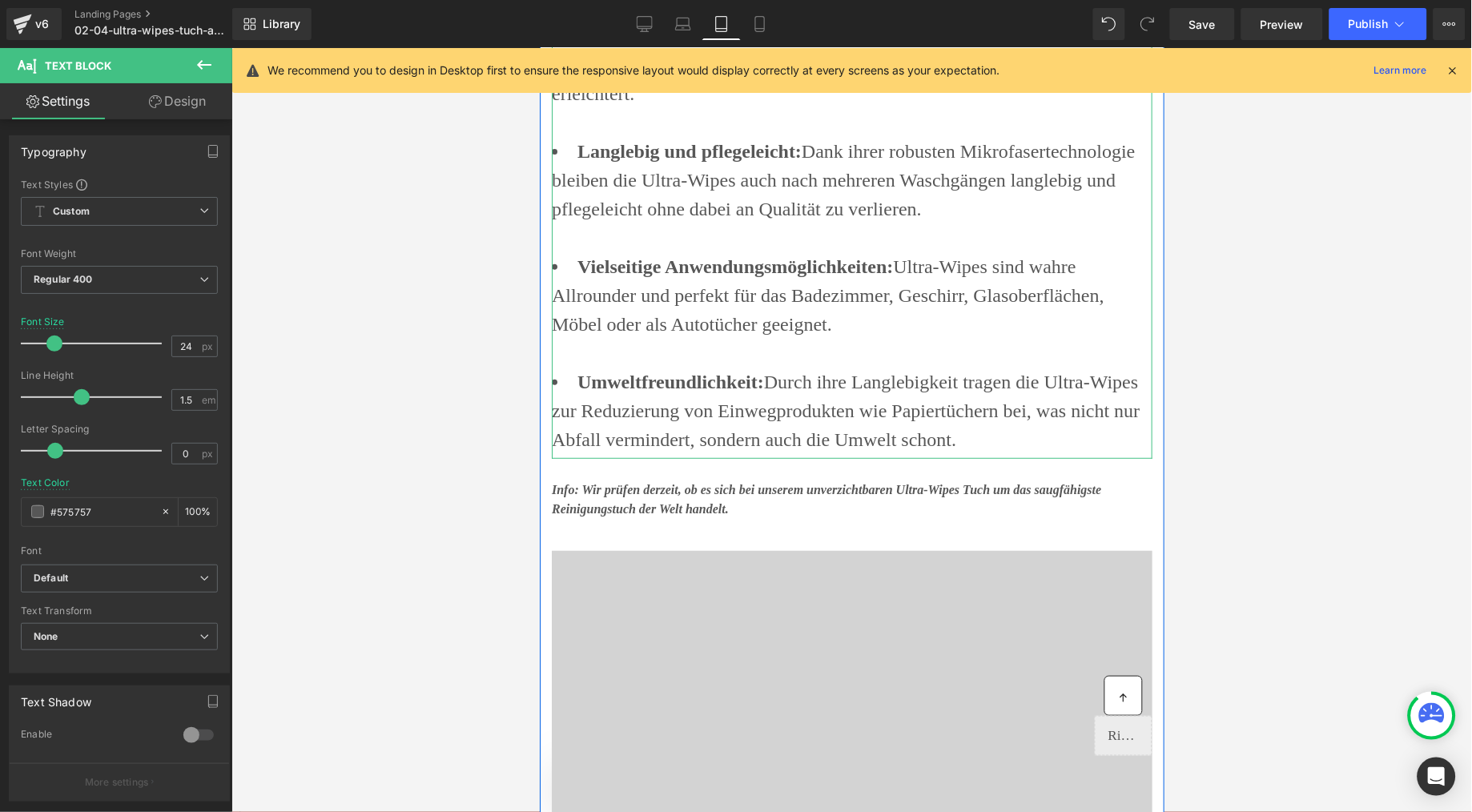
click at [675, 515] on span "Info: Wir prüfen derzeit, ob es sich bei unserem unverzichtbaren Ultra-Wipes Tu…" at bounding box center [826, 498] width 550 height 32
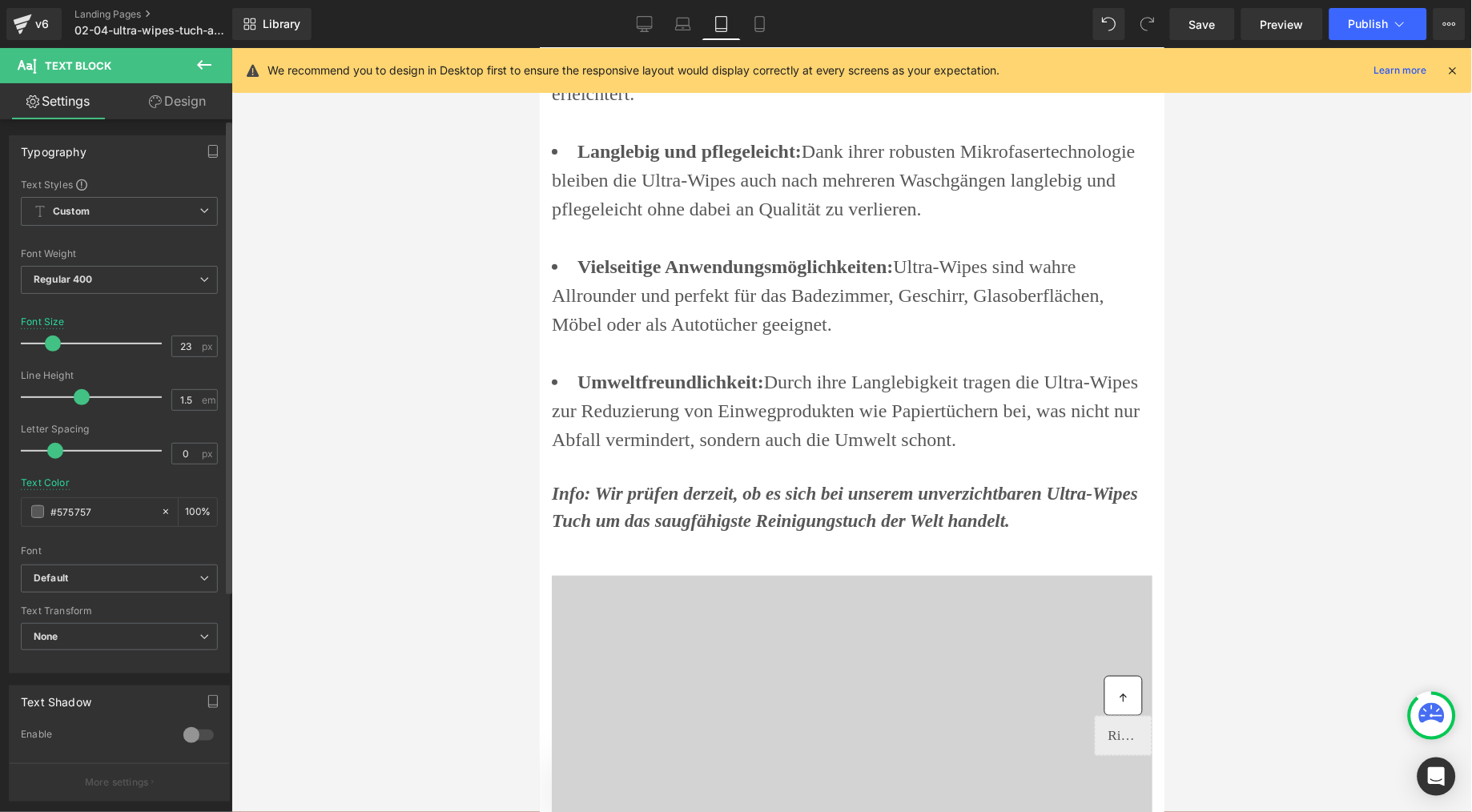
type input "24"
drag, startPoint x: 38, startPoint y: 344, endPoint x: 50, endPoint y: 344, distance: 12.0
click at [50, 344] on span at bounding box center [54, 343] width 16 height 16
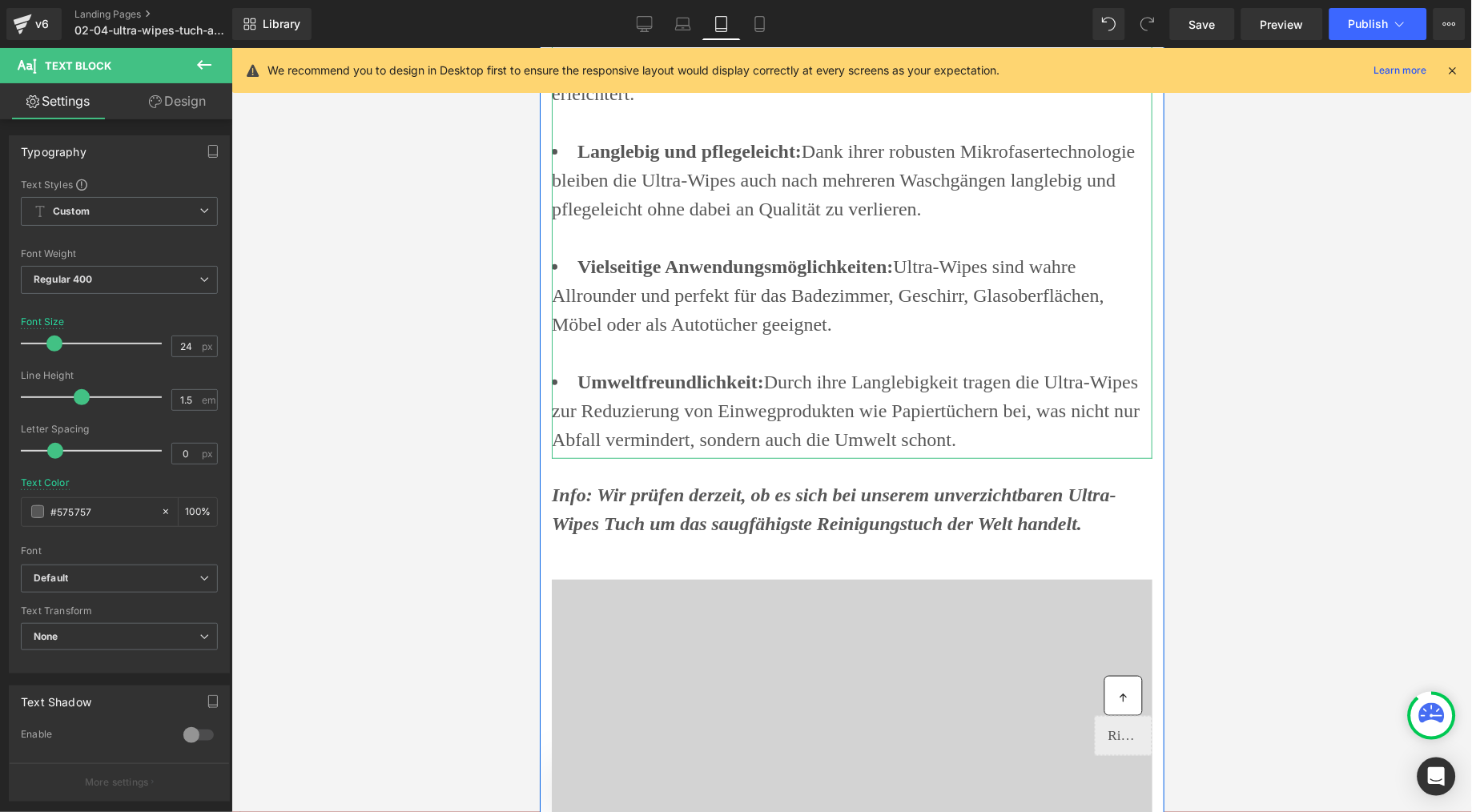
click at [841, 338] on li "Vielseitige Anwendungsmöglichkeiten: Ultra-Wipes sind wahre Allrounder und perf…" at bounding box center [851, 295] width 601 height 87
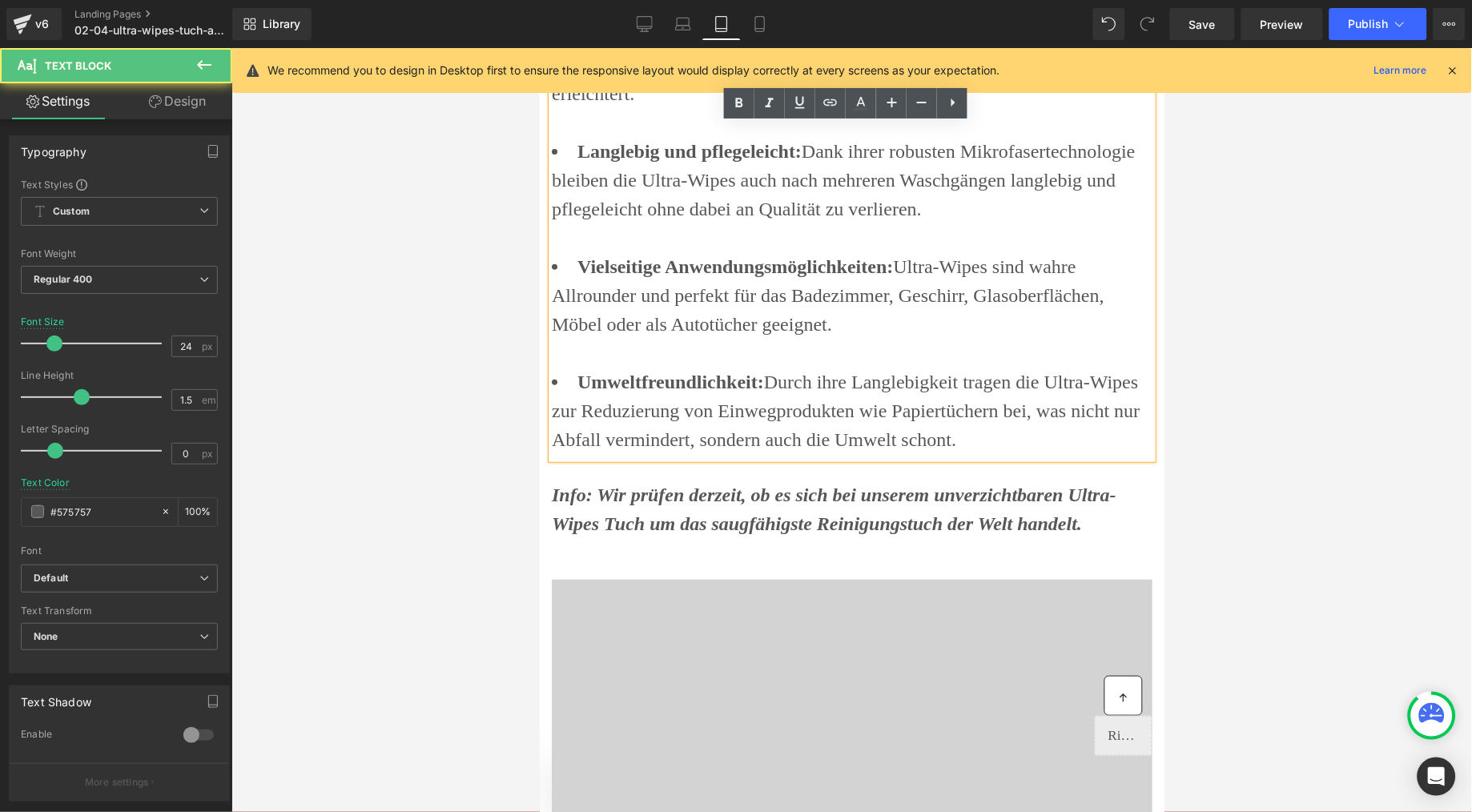
click at [674, 533] on span "Info: Wir prüfen derzeit, ob es sich bei unserem unverzichtbaren Ultra-Wipes Tu…" at bounding box center [834, 509] width 565 height 50
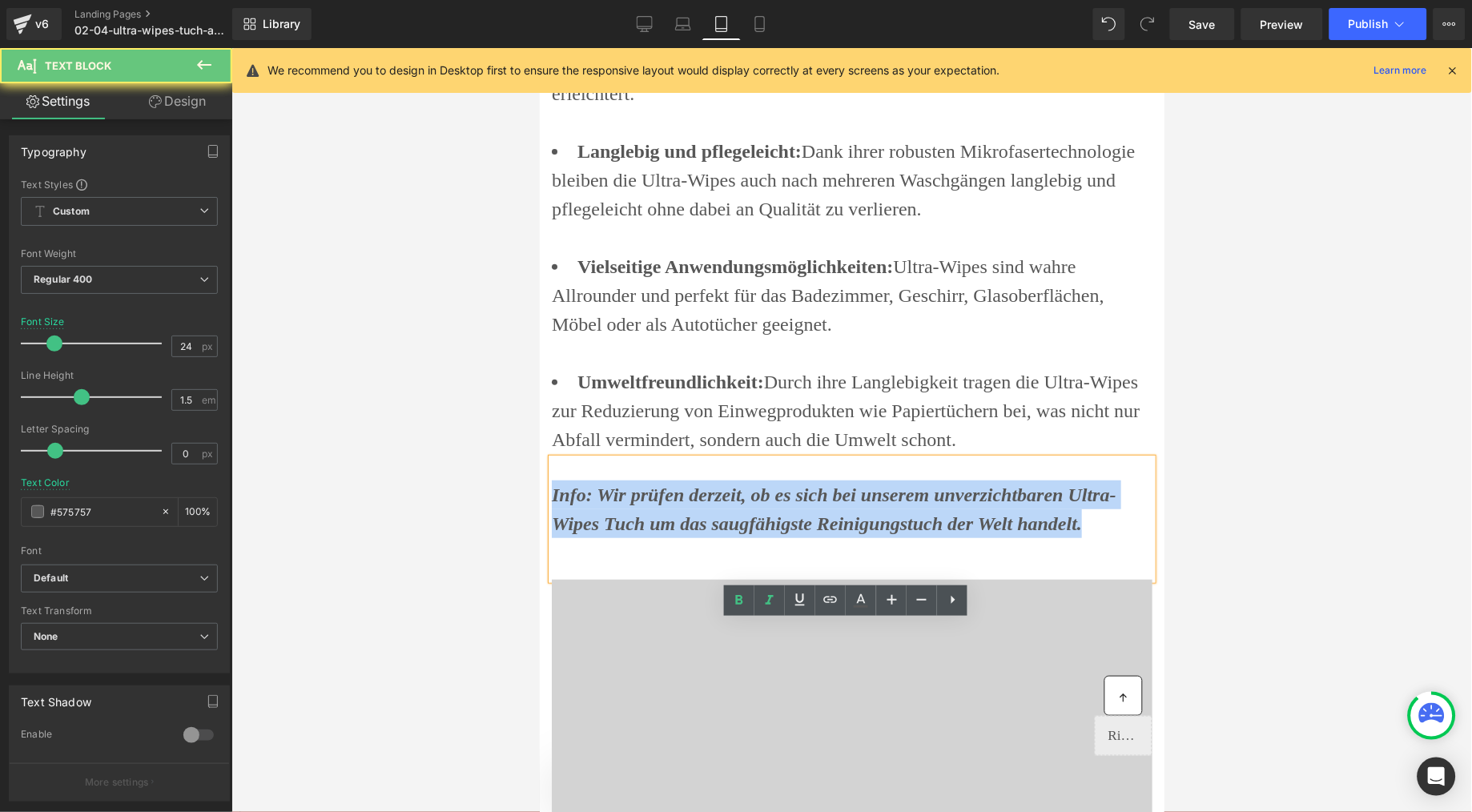
drag, startPoint x: 658, startPoint y: 717, endPoint x: 535, endPoint y: 635, distance: 147.8
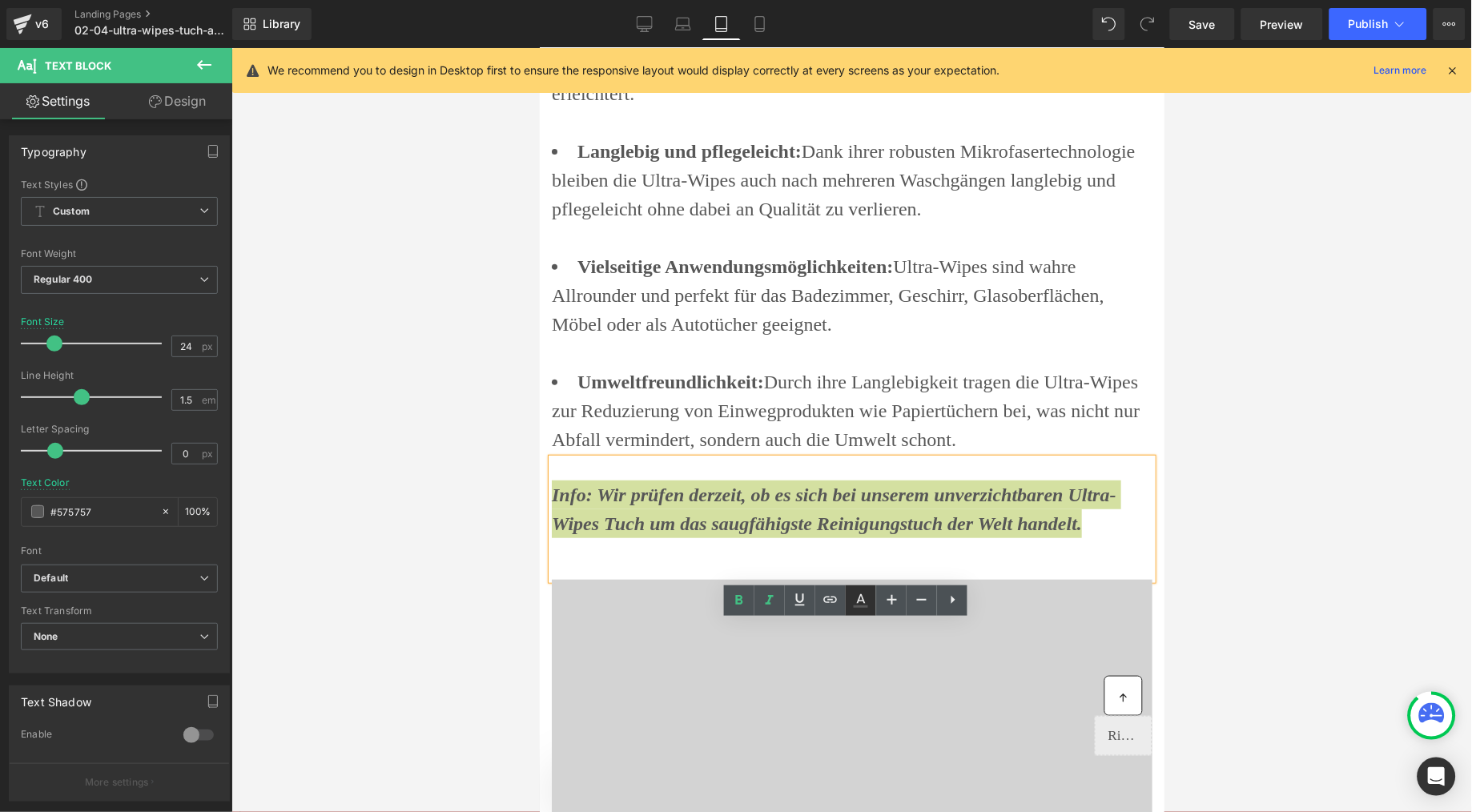
click at [862, 600] on icon at bounding box center [861, 599] width 9 height 10
type input "100"
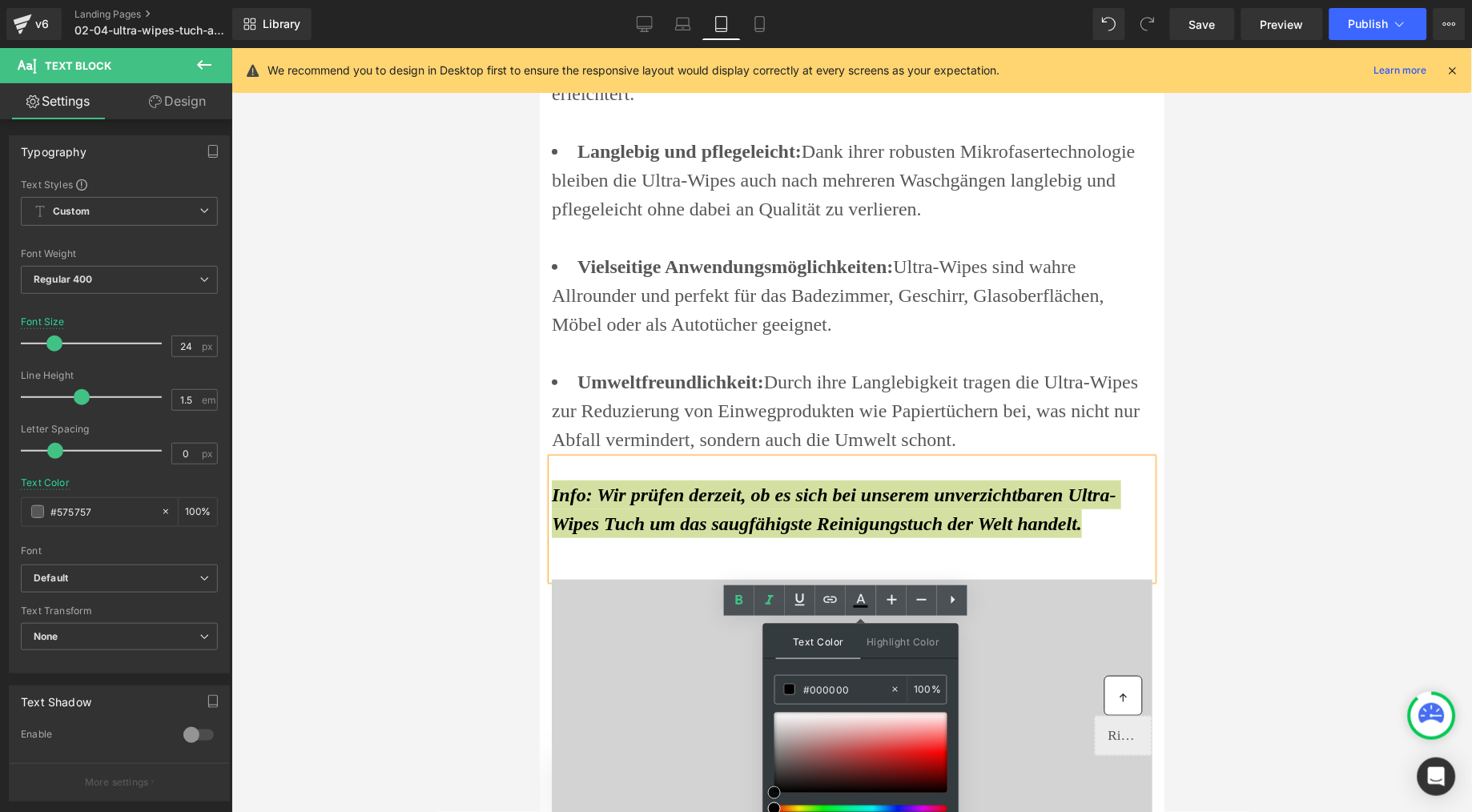
drag, startPoint x: 1313, startPoint y: 840, endPoint x: 740, endPoint y: 798, distance: 574.5
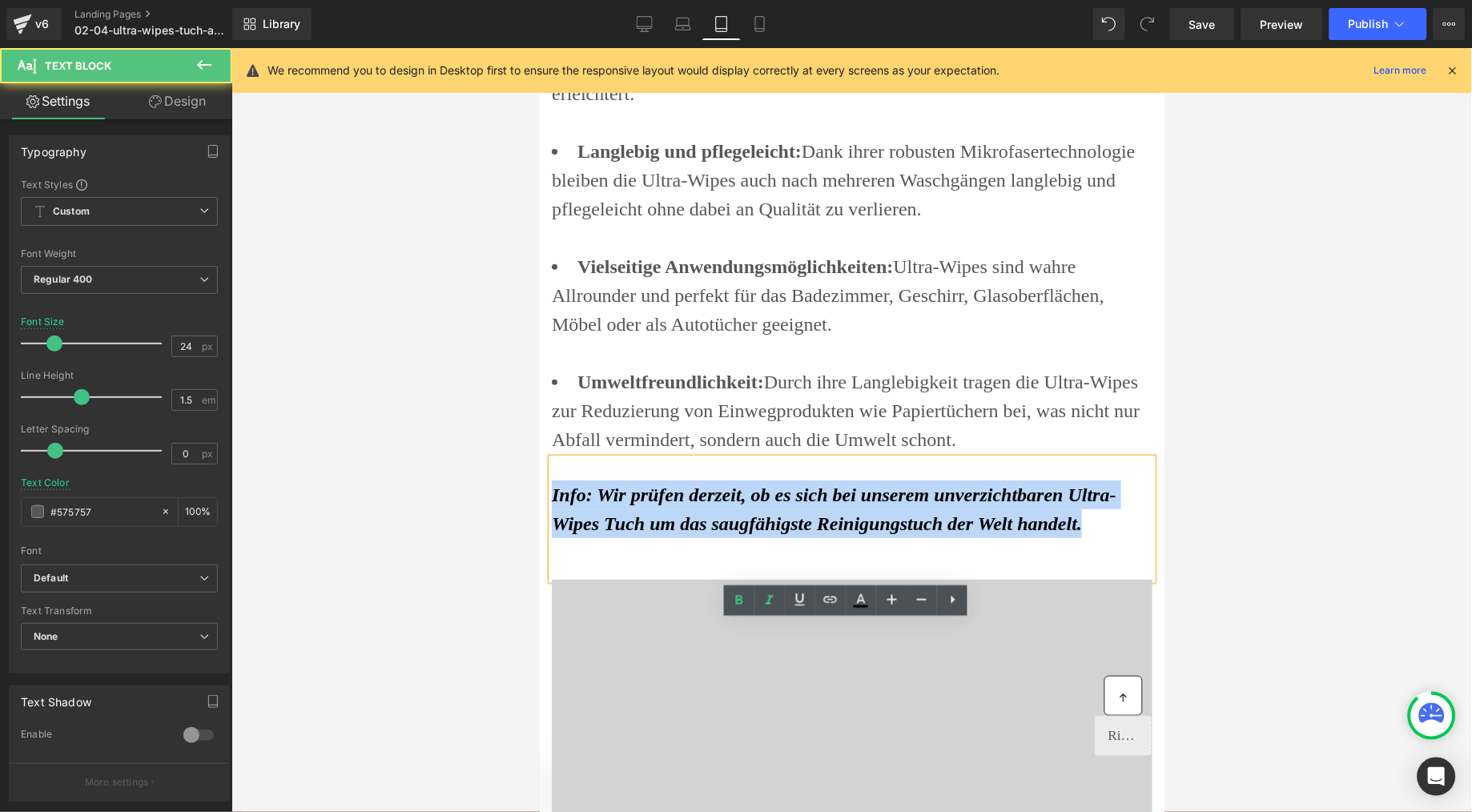
click at [645, 566] on p at bounding box center [851, 551] width 601 height 29
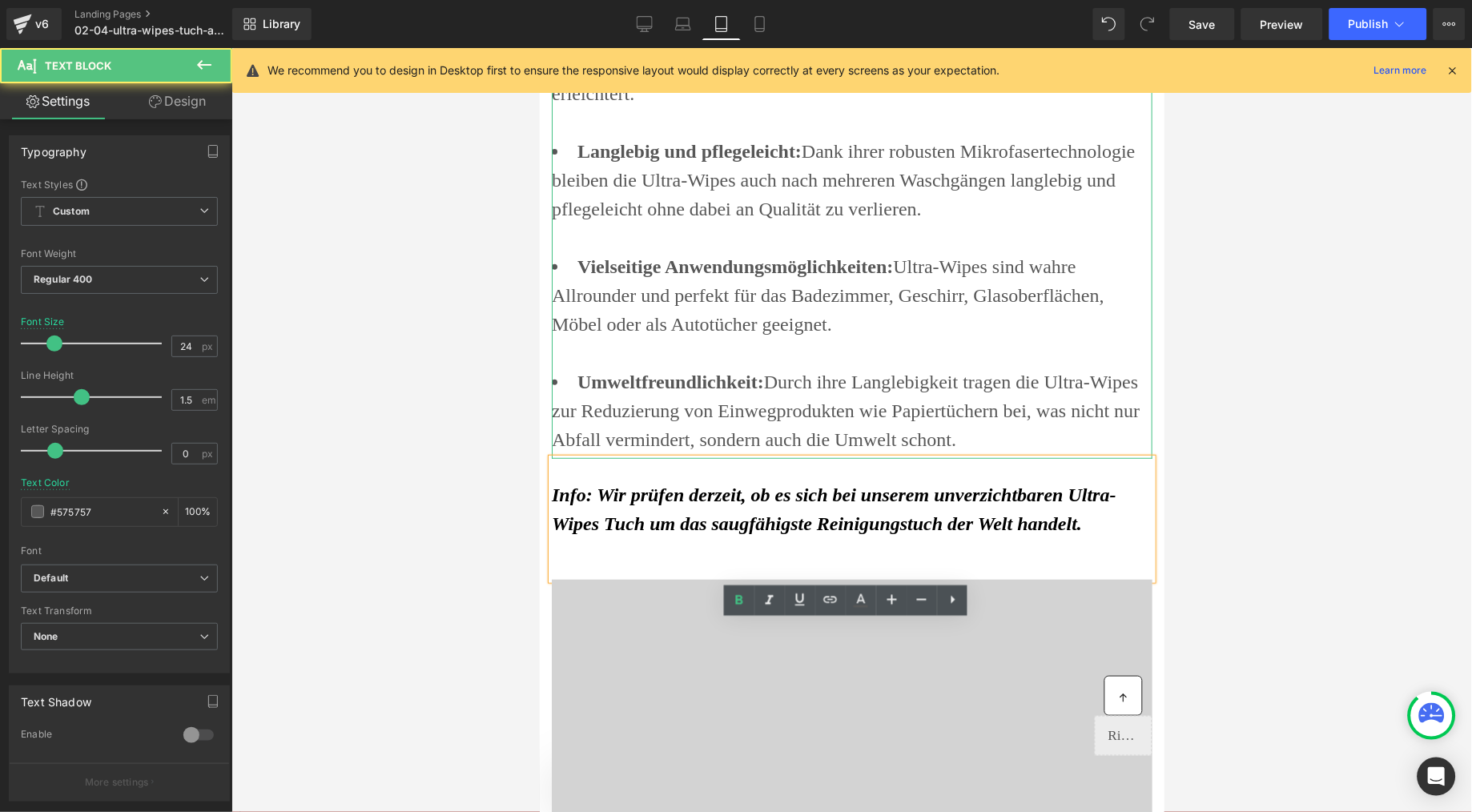
click at [815, 338] on li "Vielseitige Anwendungsmöglichkeiten: Ultra-Wipes sind wahre Allrounder und perf…" at bounding box center [851, 295] width 601 height 87
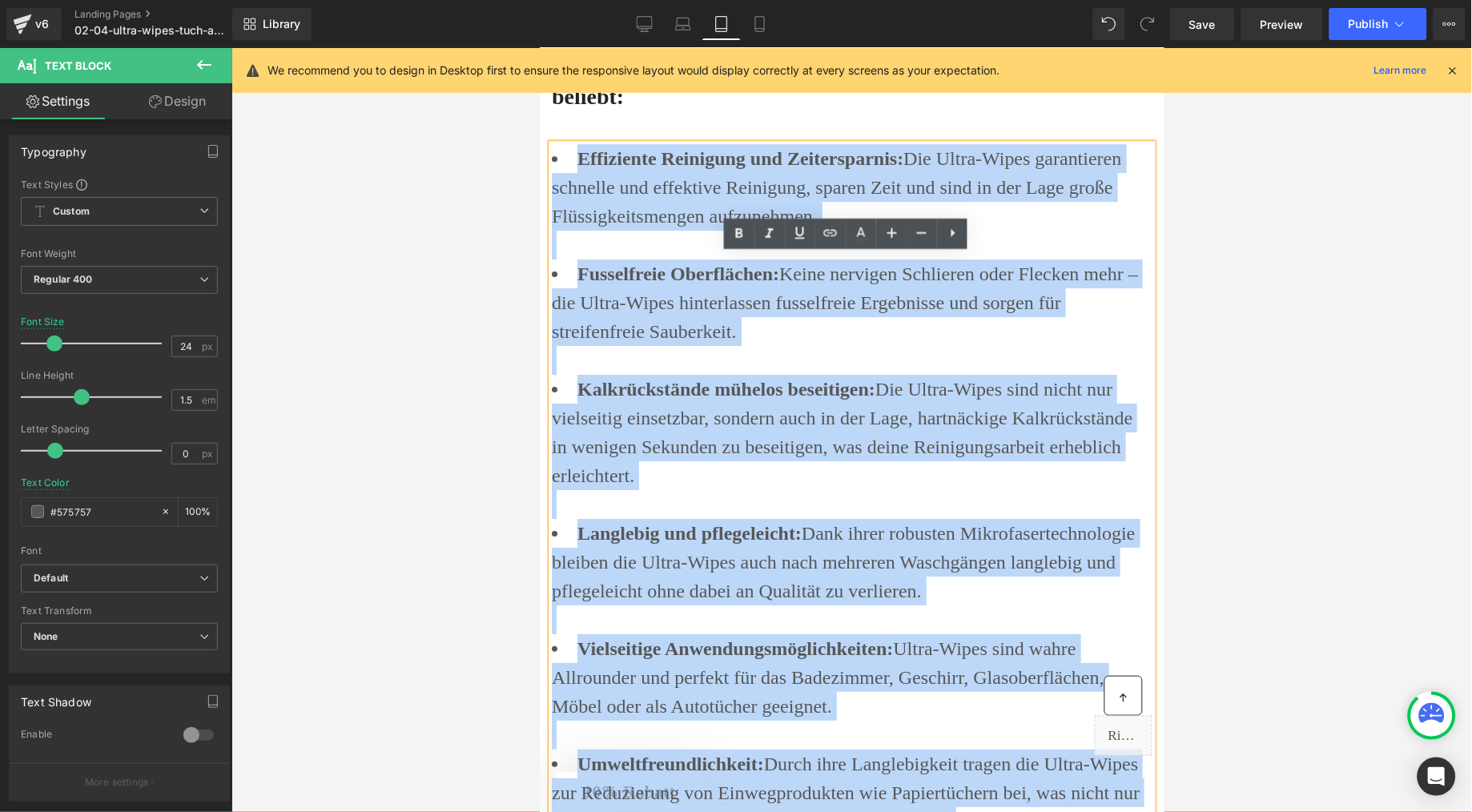
scroll to position [2906, 0]
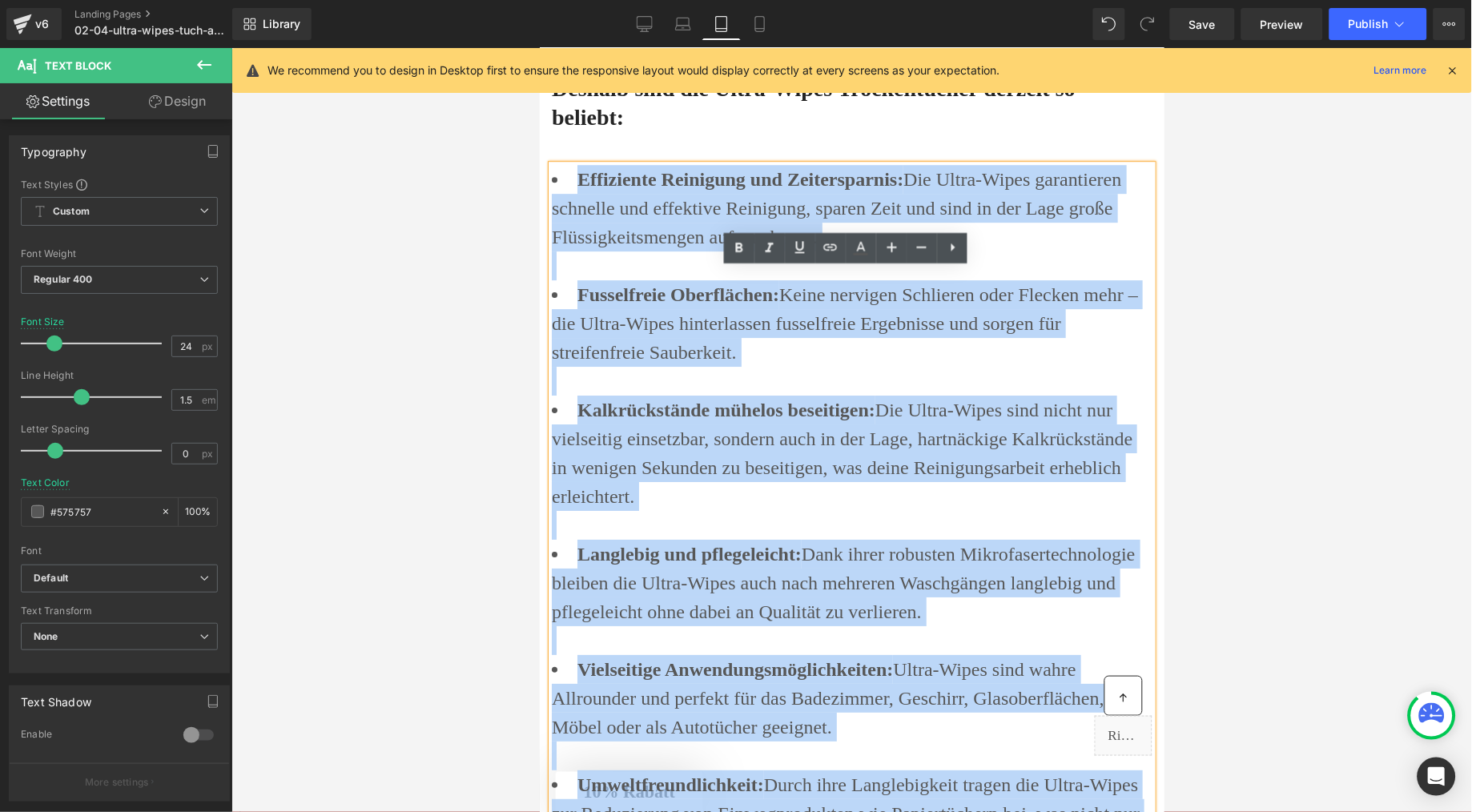
drag, startPoint x: 735, startPoint y: 609, endPoint x: 496, endPoint y: 213, distance: 462.5
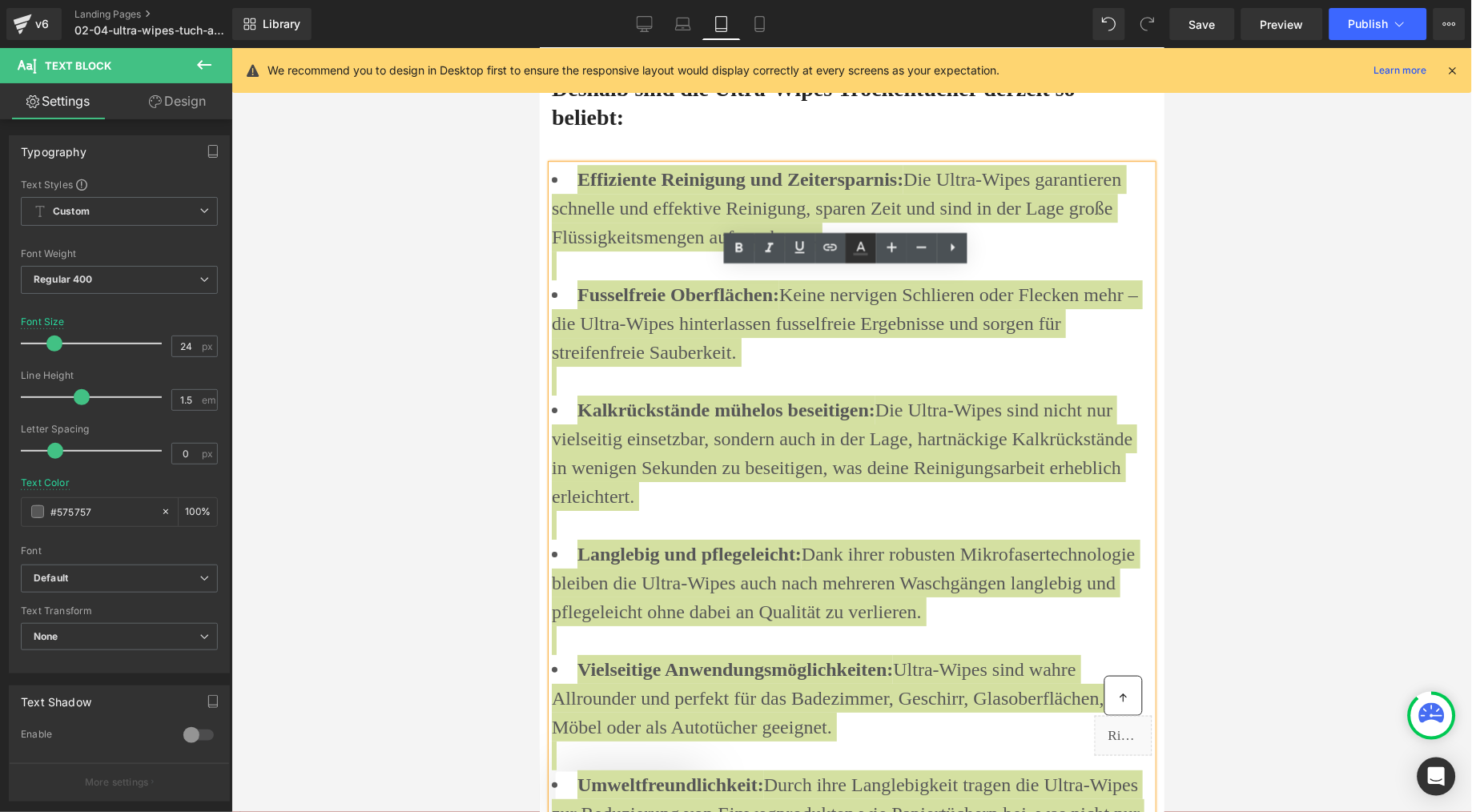
click at [856, 244] on icon at bounding box center [861, 248] width 19 height 19
type input "#575757"
type input "100"
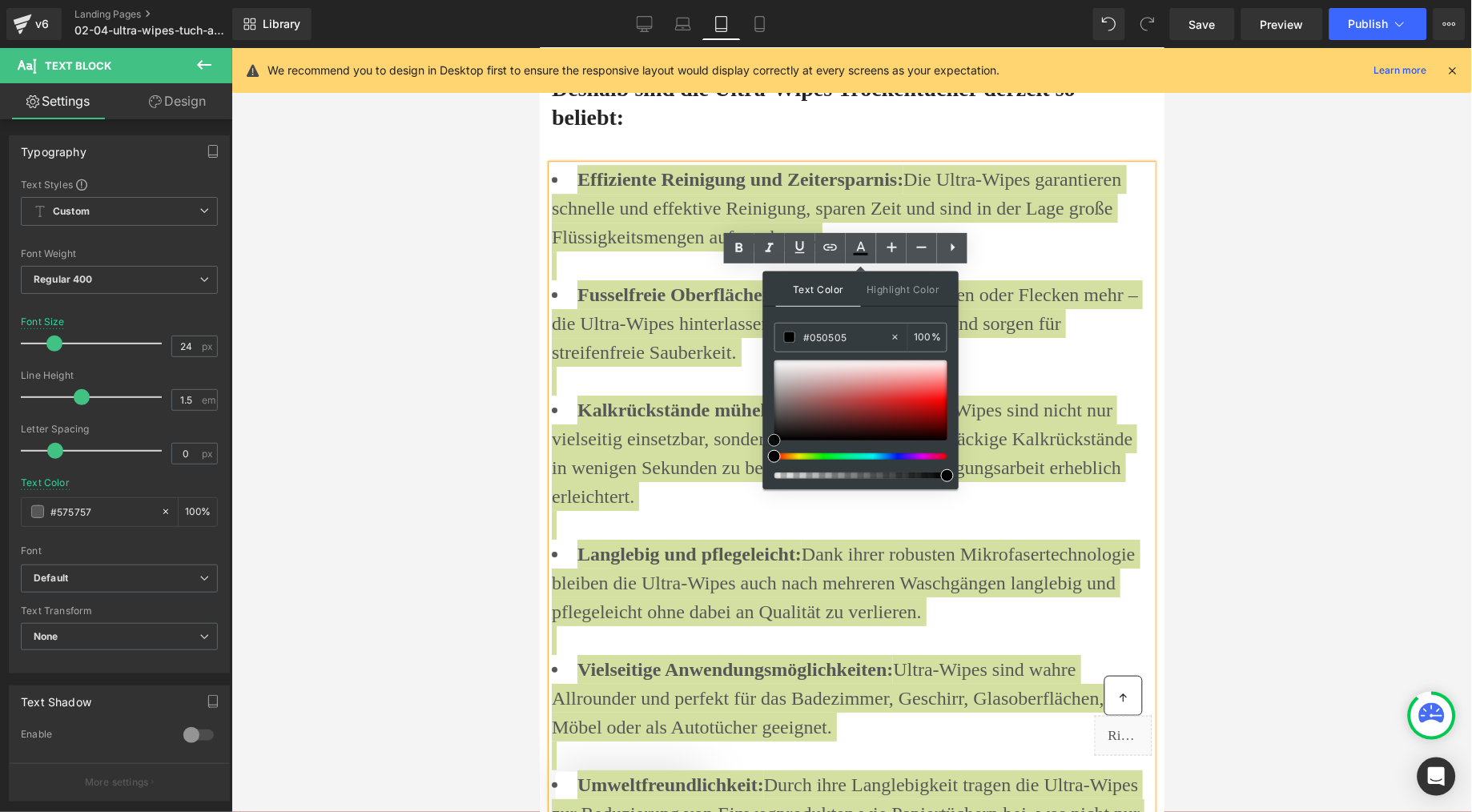
type input "#000000"
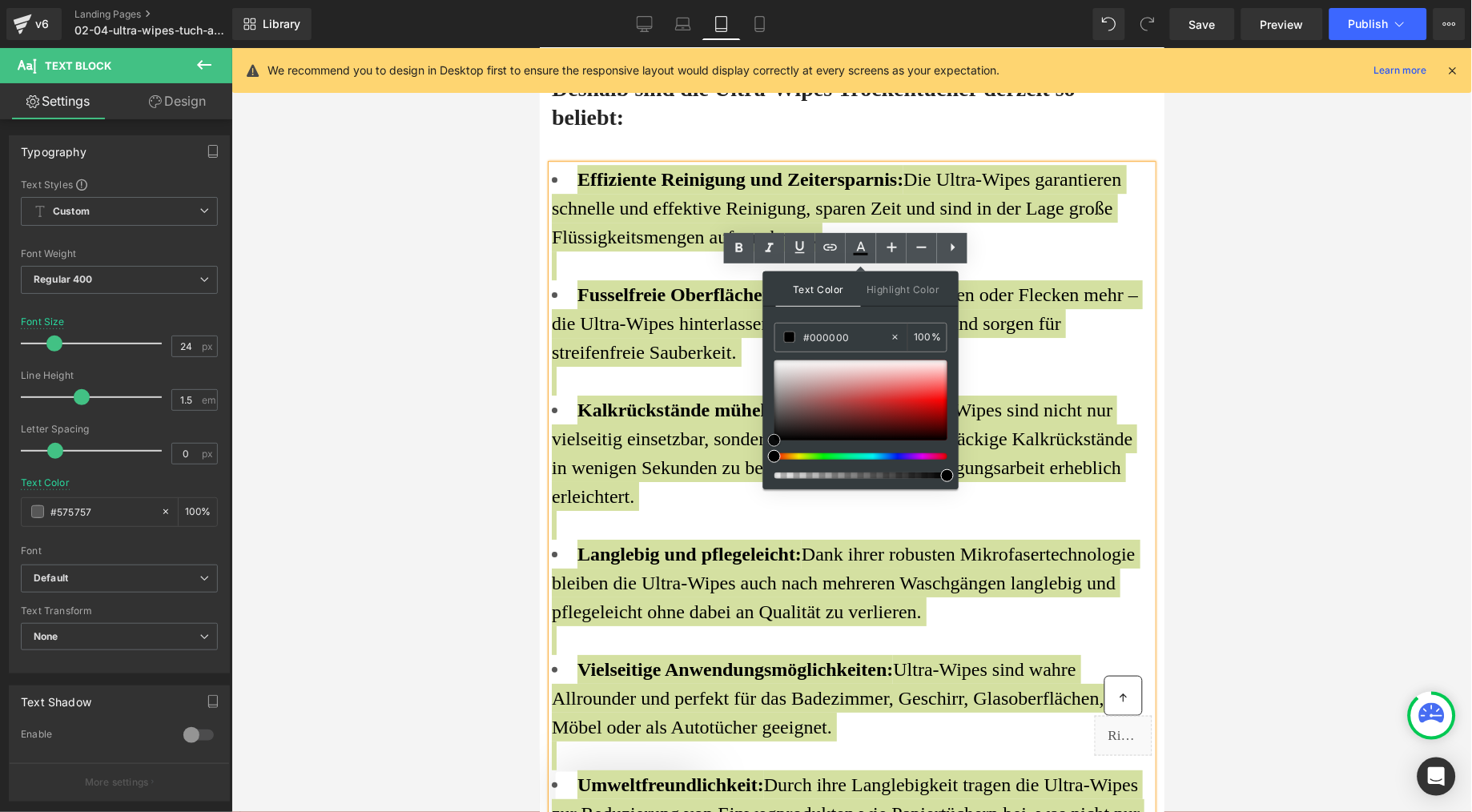
drag, startPoint x: 776, startPoint y: 410, endPoint x: 766, endPoint y: 461, distance: 52.0
click at [775, 461] on div at bounding box center [861, 420] width 173 height 118
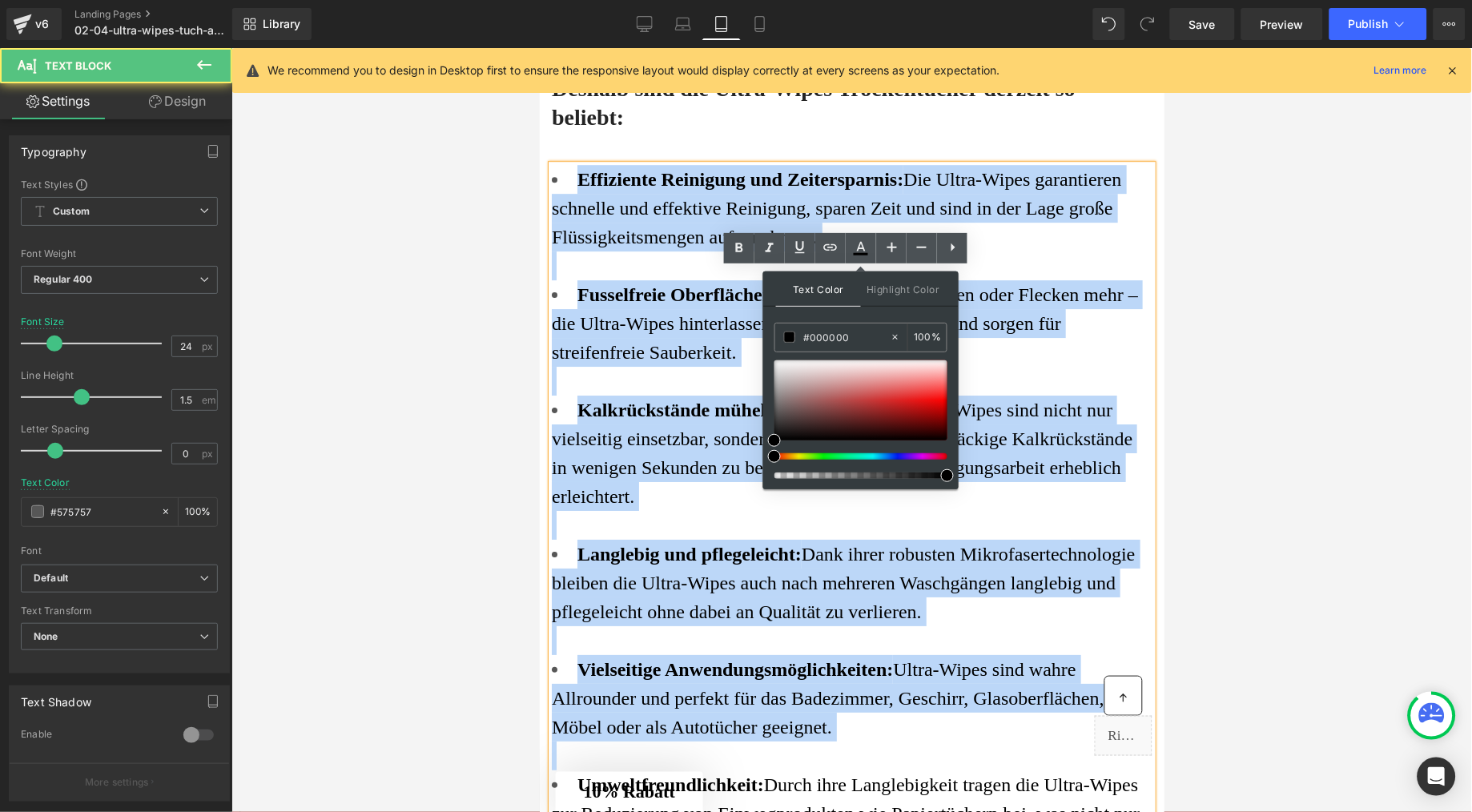
click at [614, 280] on div at bounding box center [851, 265] width 601 height 29
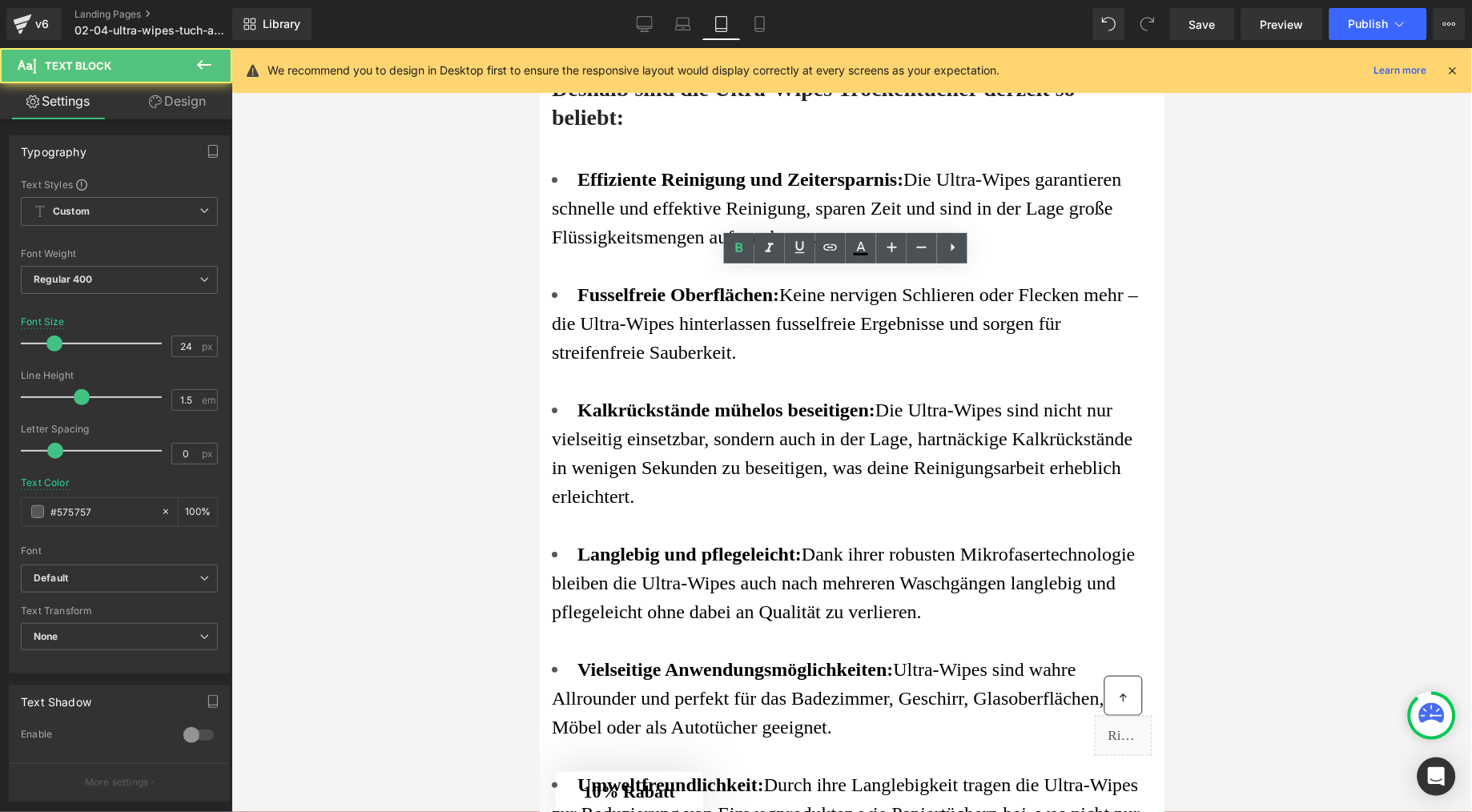
click at [363, 362] on div at bounding box center [851, 430] width 1240 height 764
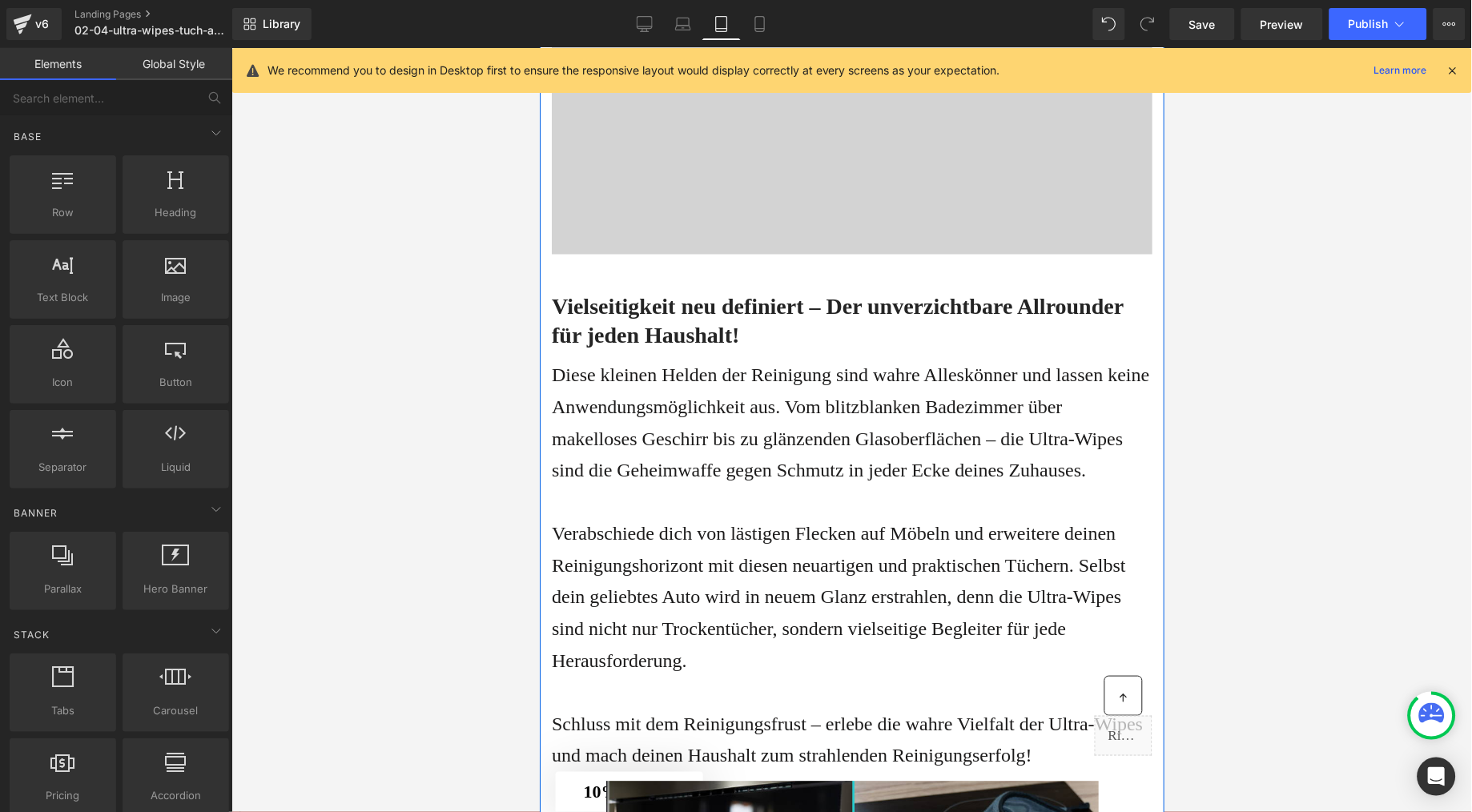
scroll to position [3953, 0]
click at [616, 255] on div at bounding box center [851, 94] width 601 height 321
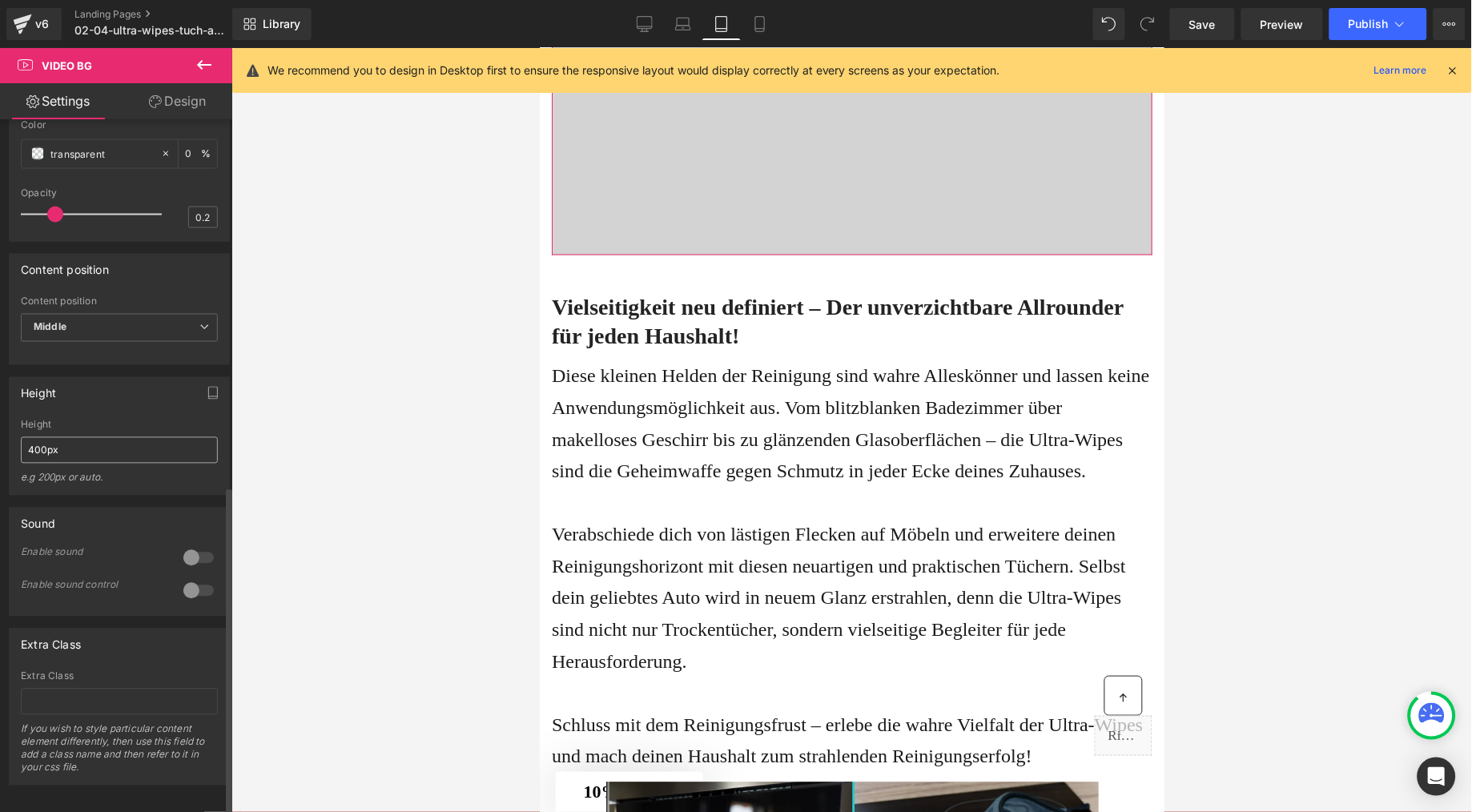
scroll to position [773, 0]
click at [36, 431] on input "400px" at bounding box center [119, 444] width 197 height 27
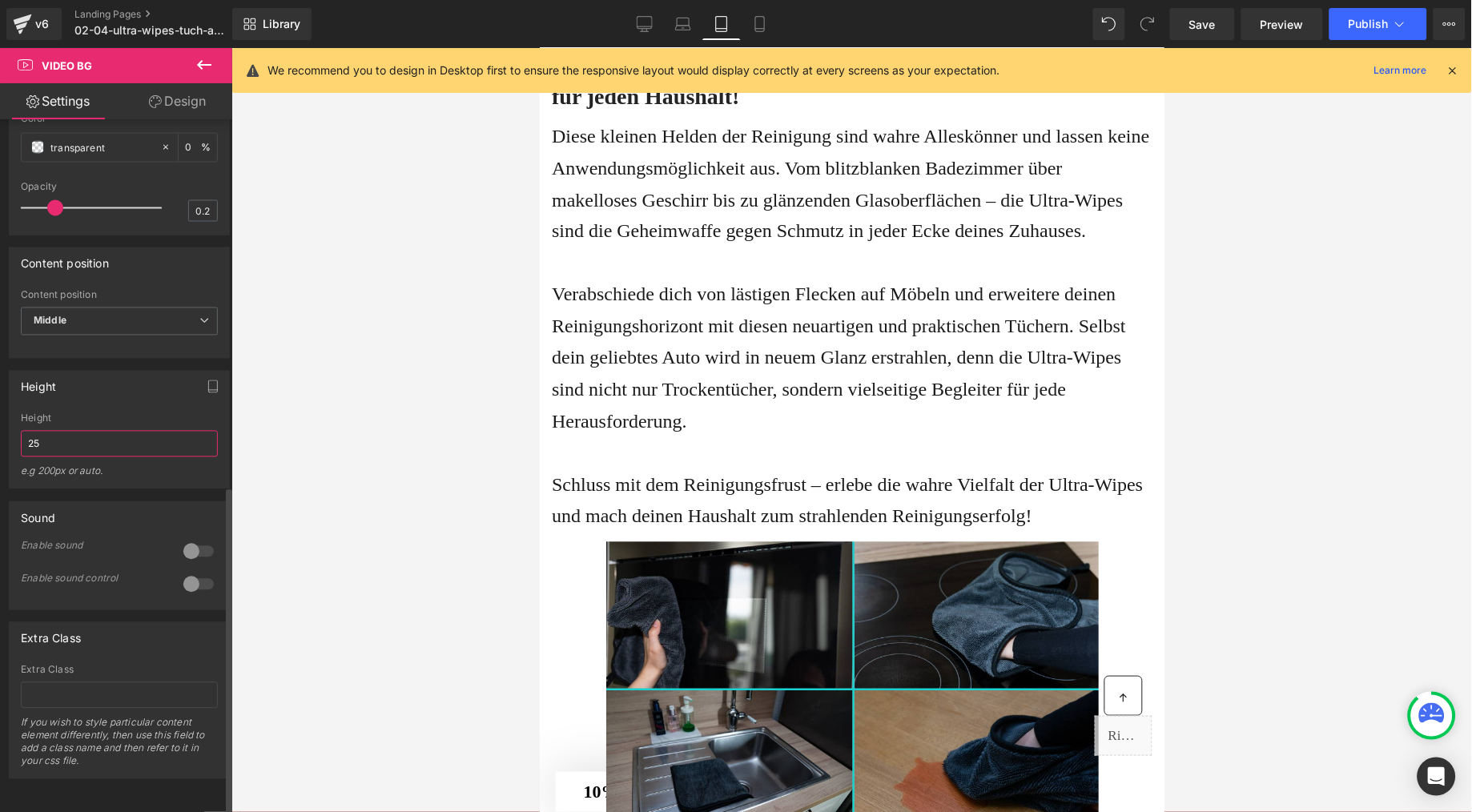
type input "2"
type input "400px"
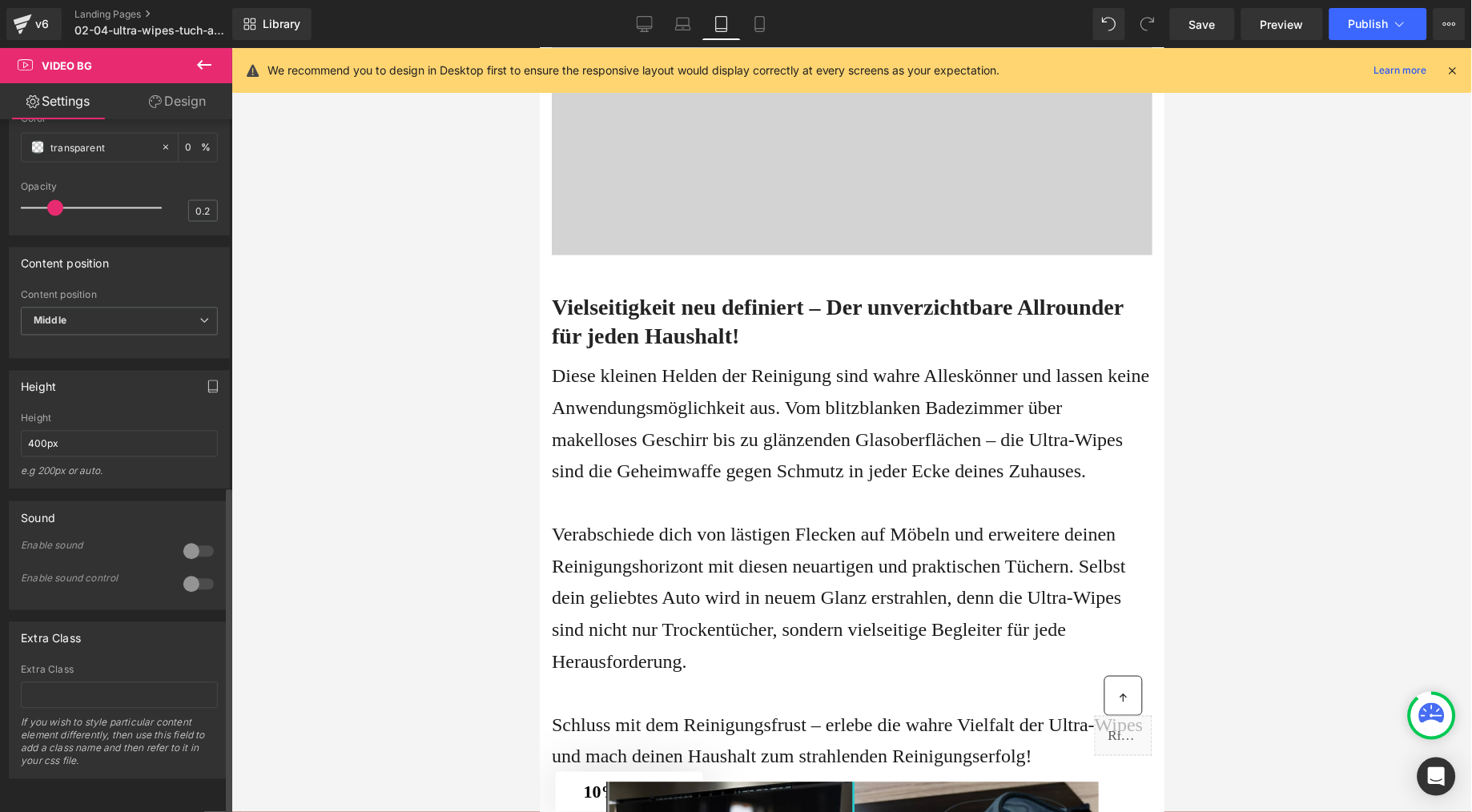
click at [216, 376] on button "button" at bounding box center [212, 386] width 26 height 31
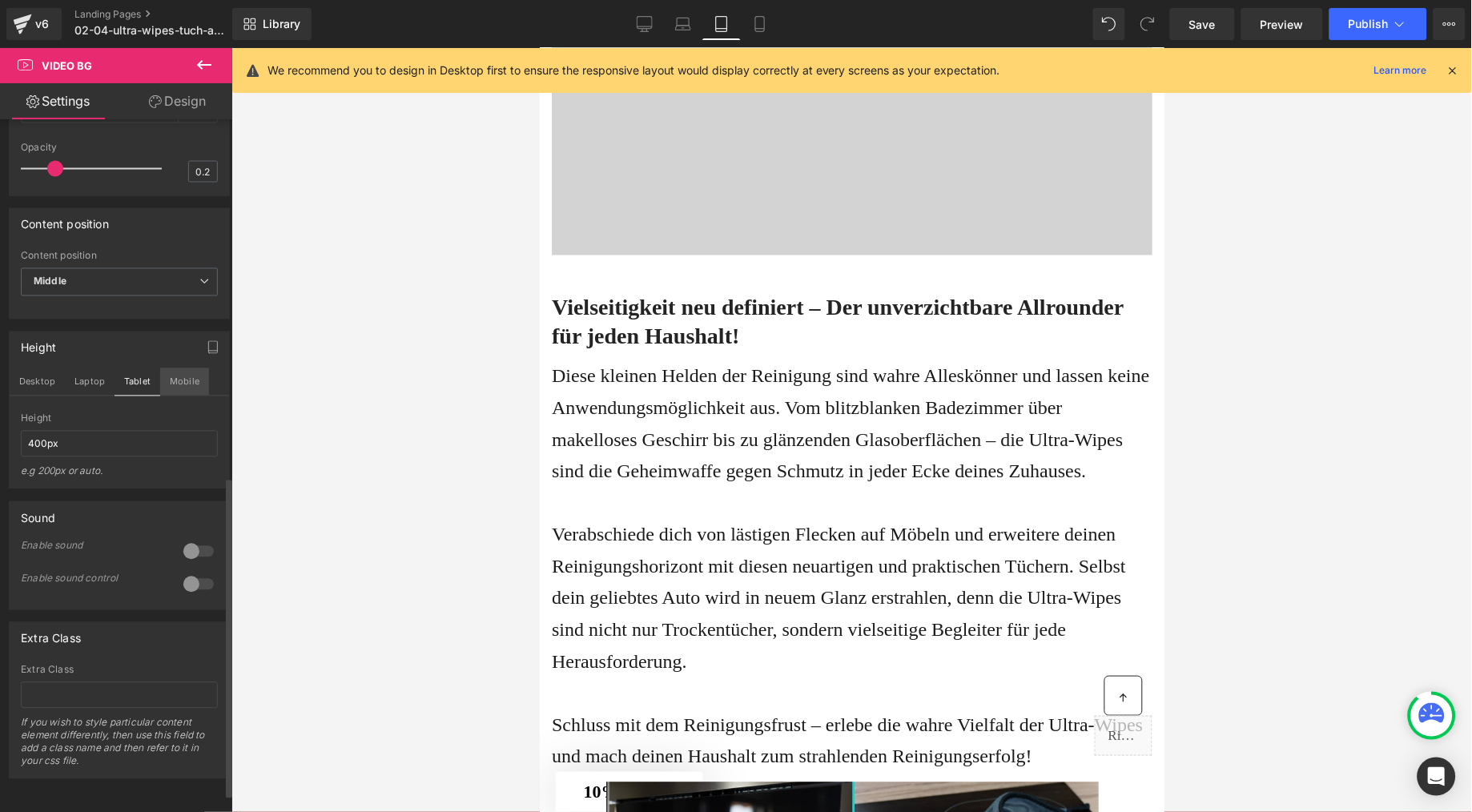
click at [169, 396] on button "Mobile" at bounding box center [184, 381] width 49 height 27
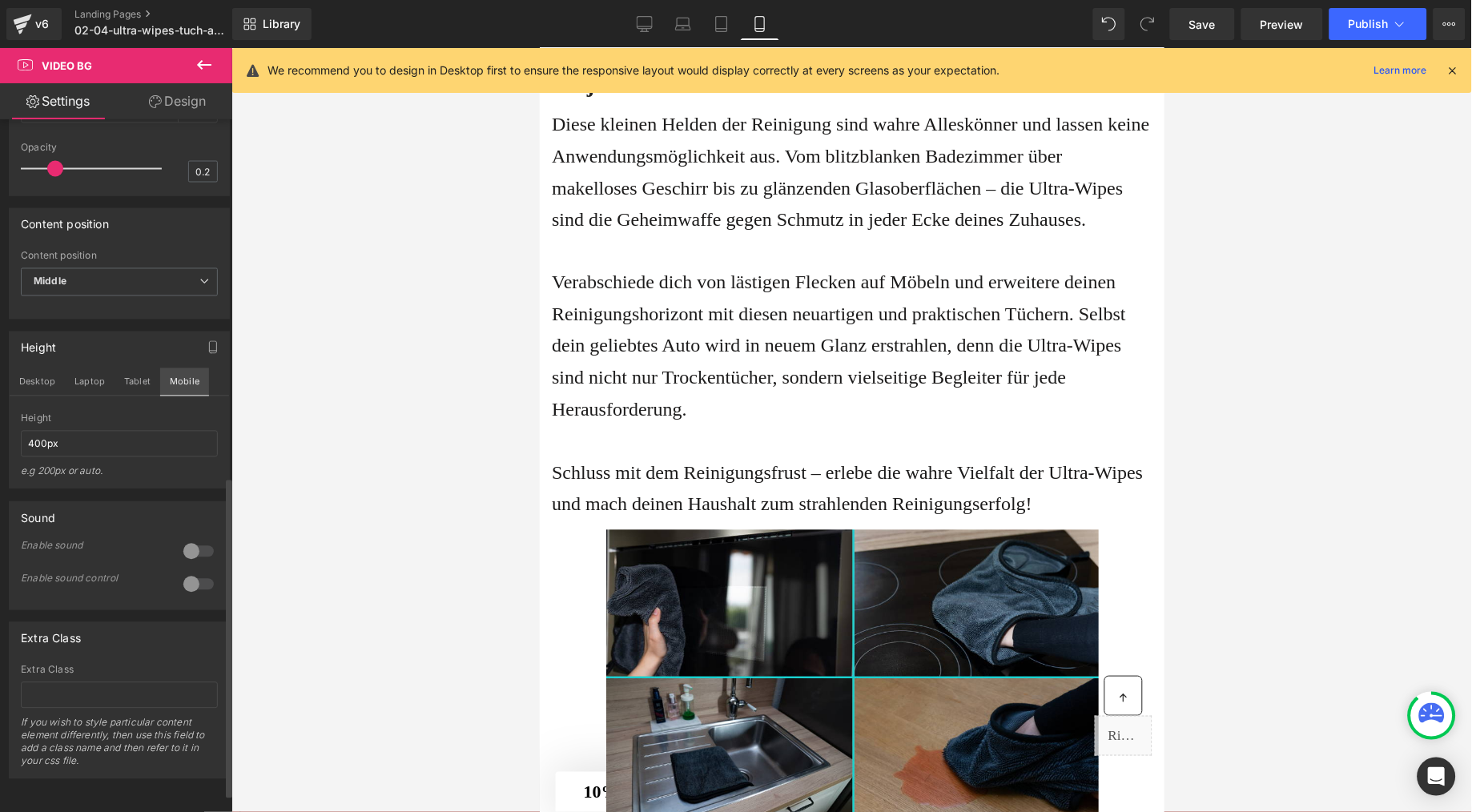
scroll to position [3744, 0]
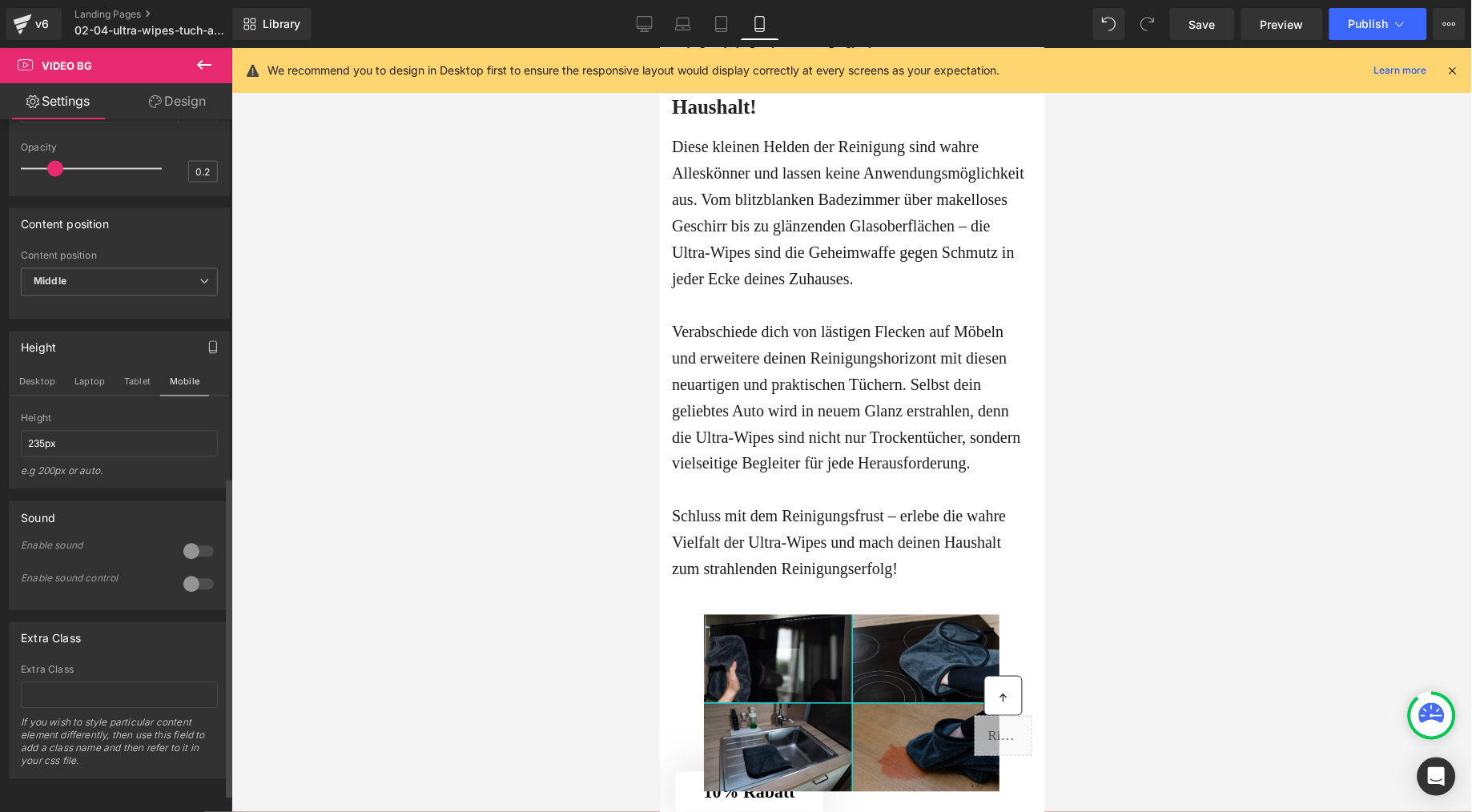
click at [200, 363] on button "button" at bounding box center [212, 347] width 26 height 31
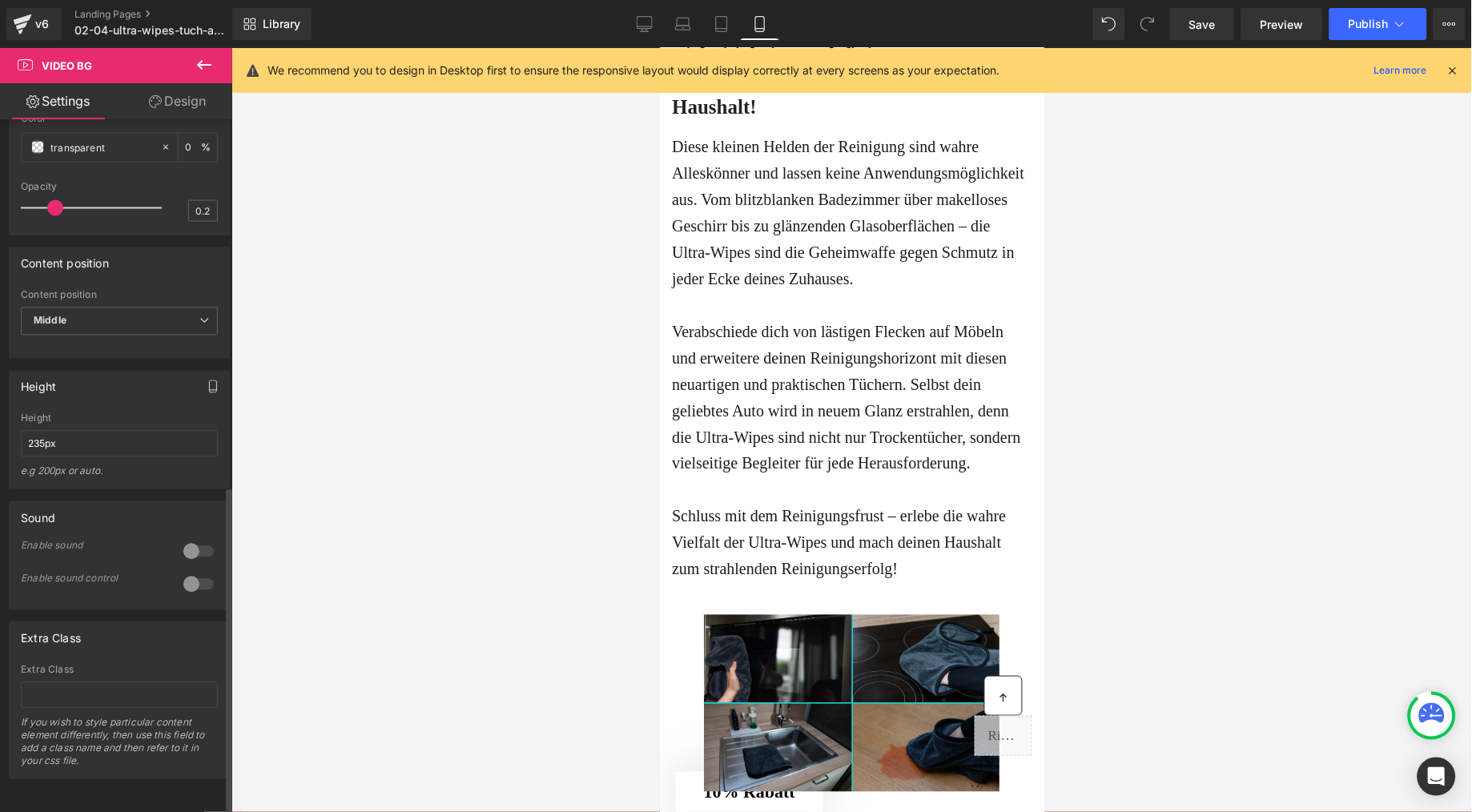
click at [207, 381] on icon "button" at bounding box center [212, 386] width 12 height 12
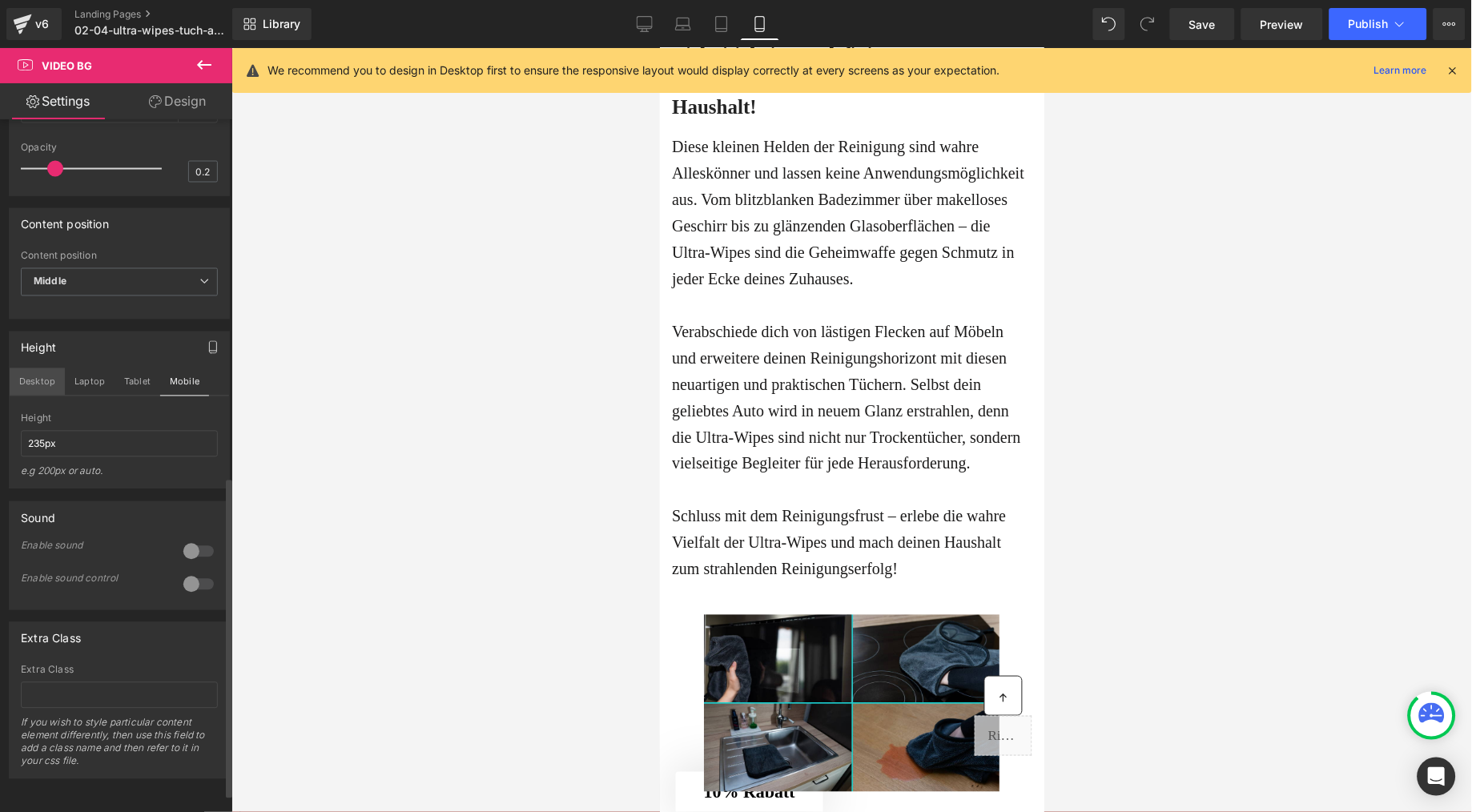
click at [38, 396] on button "Desktop" at bounding box center [37, 381] width 55 height 27
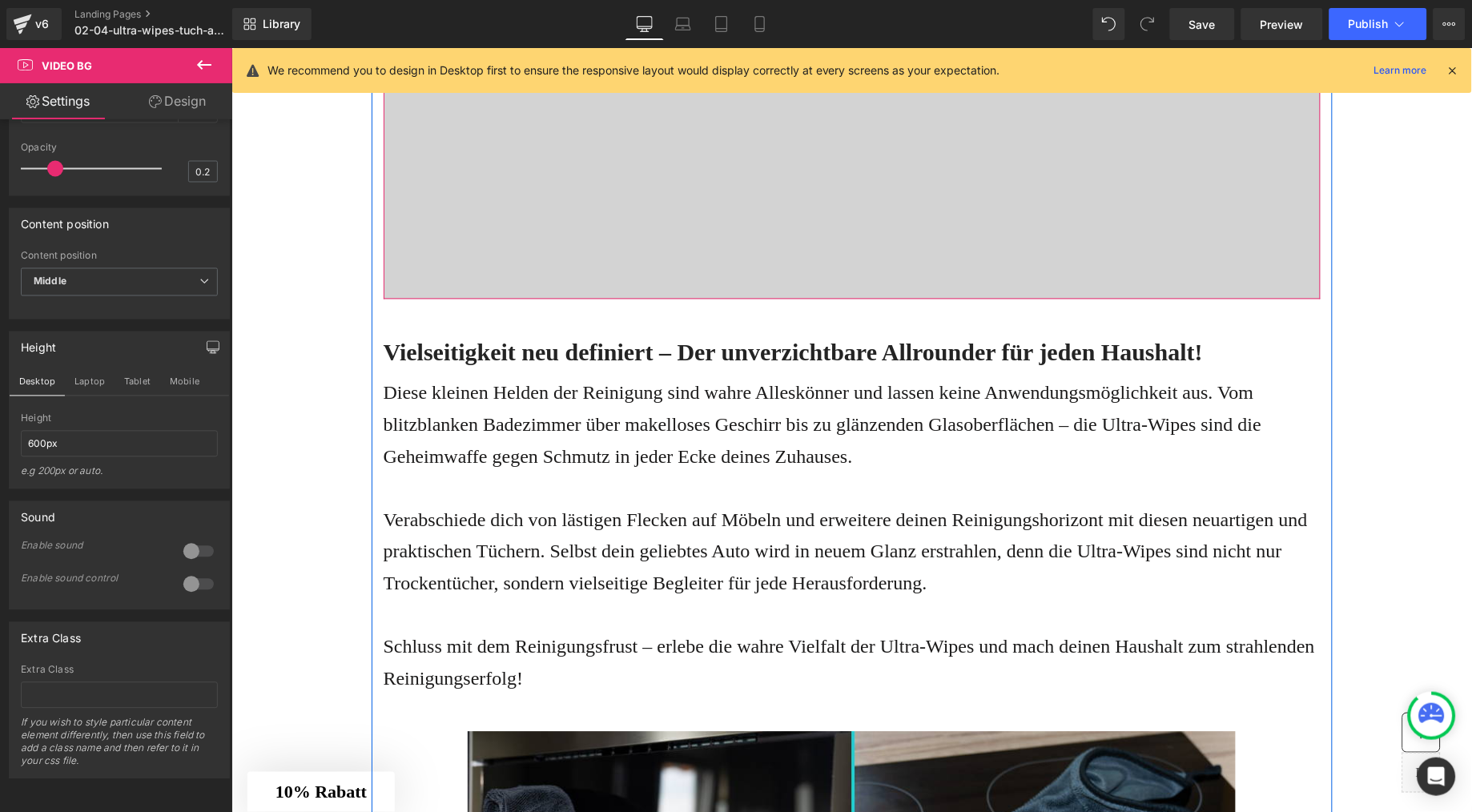
scroll to position [4269, 0]
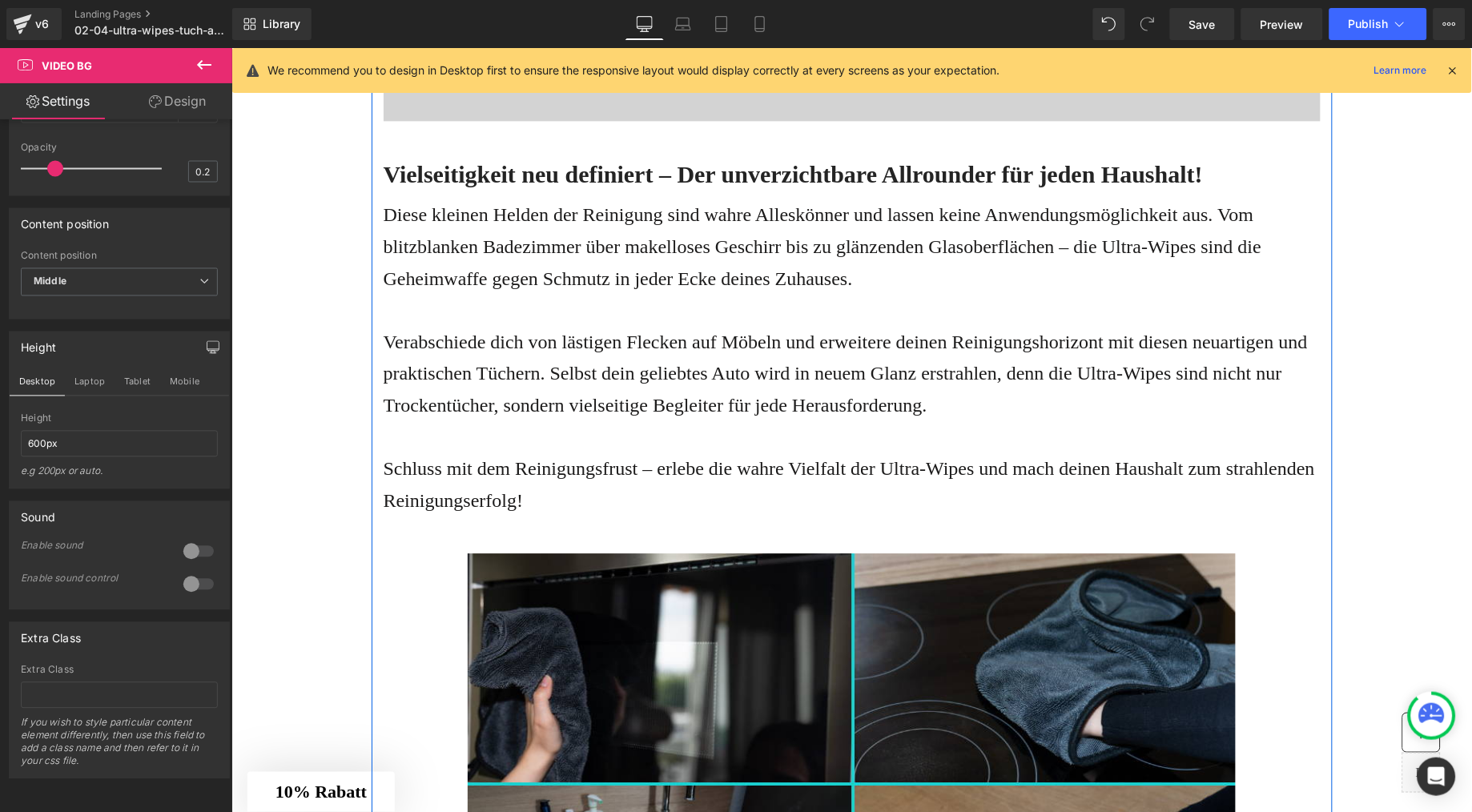
click at [575, 326] on p at bounding box center [851, 310] width 937 height 32
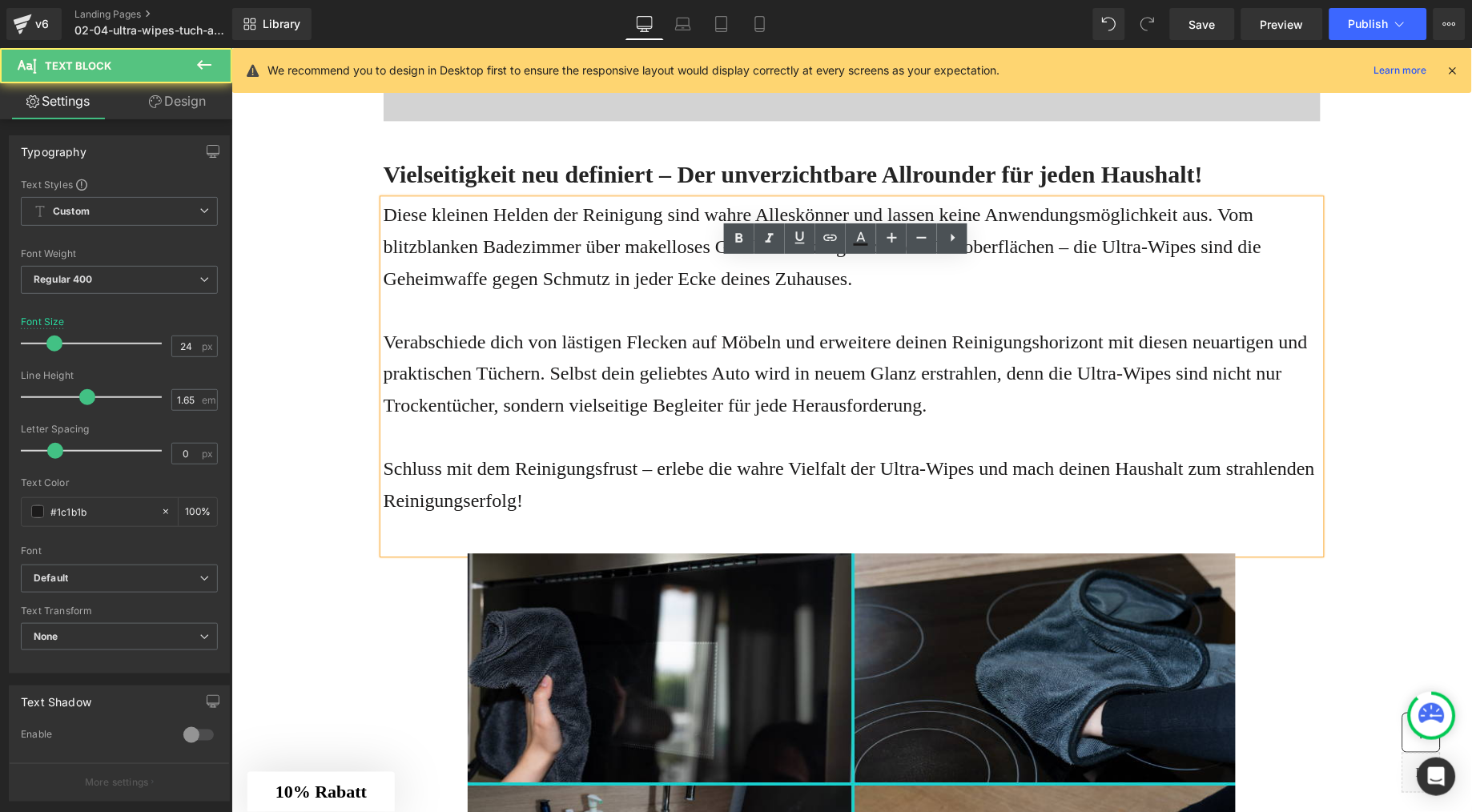
click at [740, 294] on p "Diese kleinen Helden der Reinigung sind wahre Alleskönner und lassen keine Anwe…" at bounding box center [851, 246] width 937 height 95
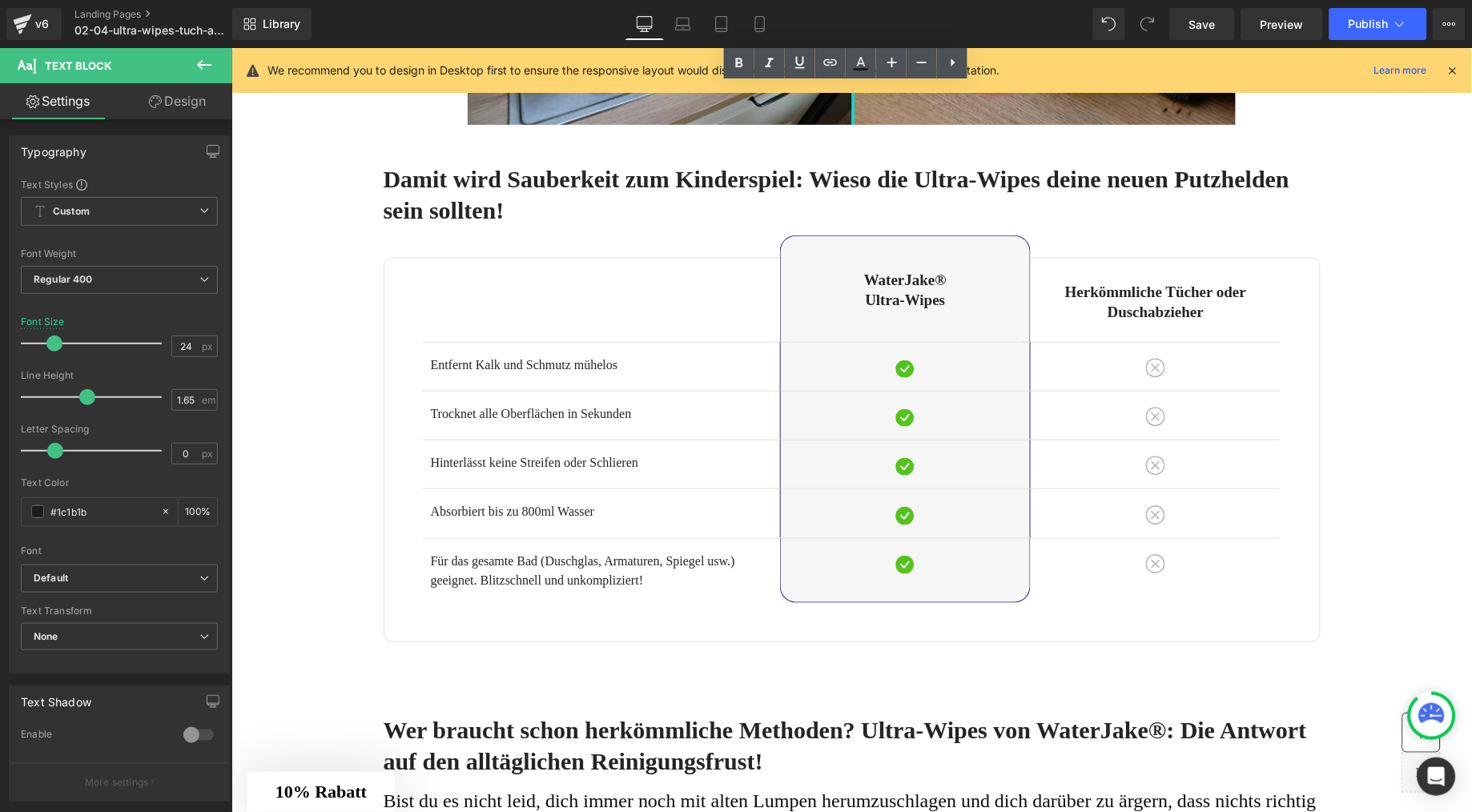
scroll to position [5522, 0]
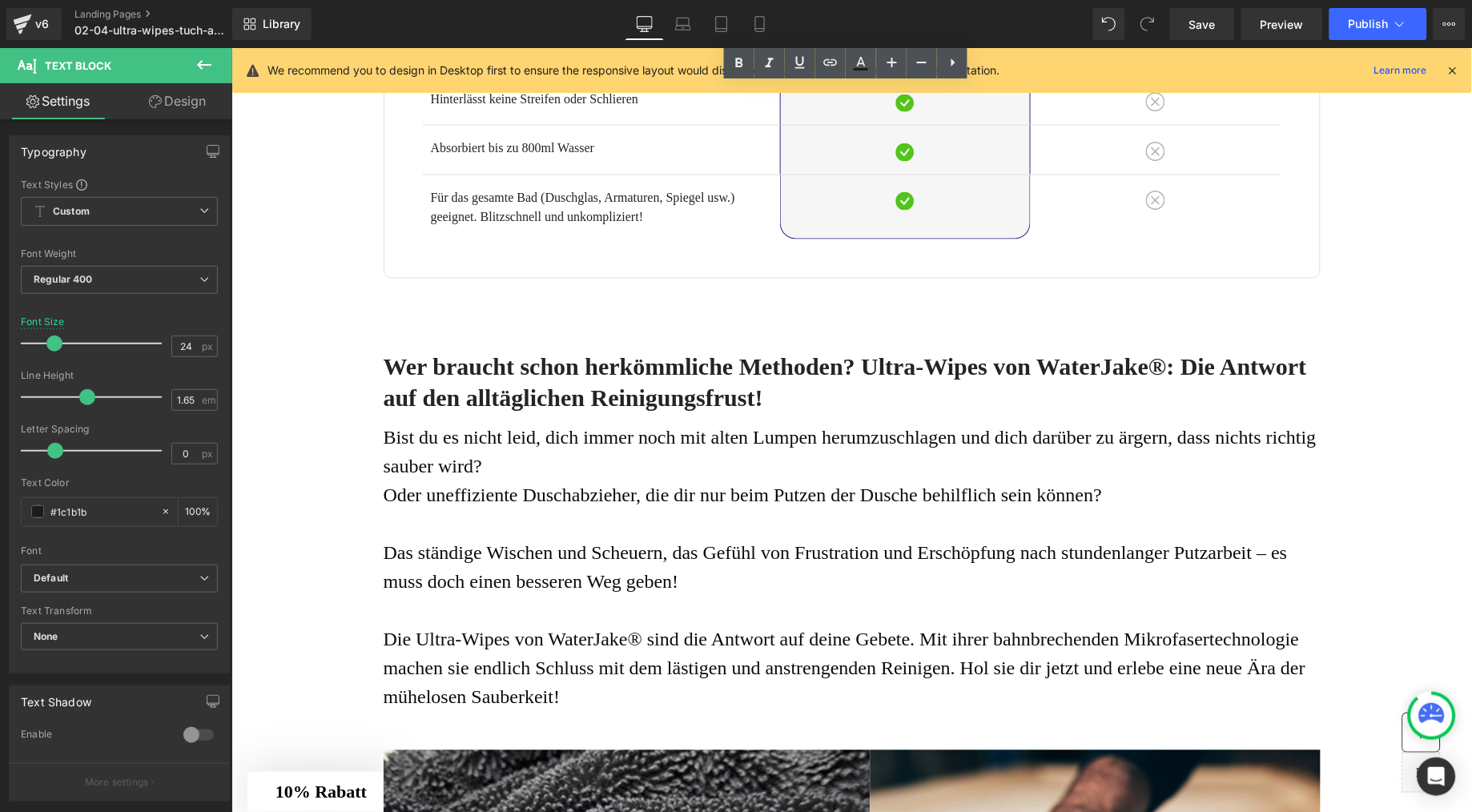
click at [591, 510] on p "Oder uneffiziente Duschabzieher, die dir nur beim Putzen der Dusche behilflich …" at bounding box center [851, 495] width 937 height 29
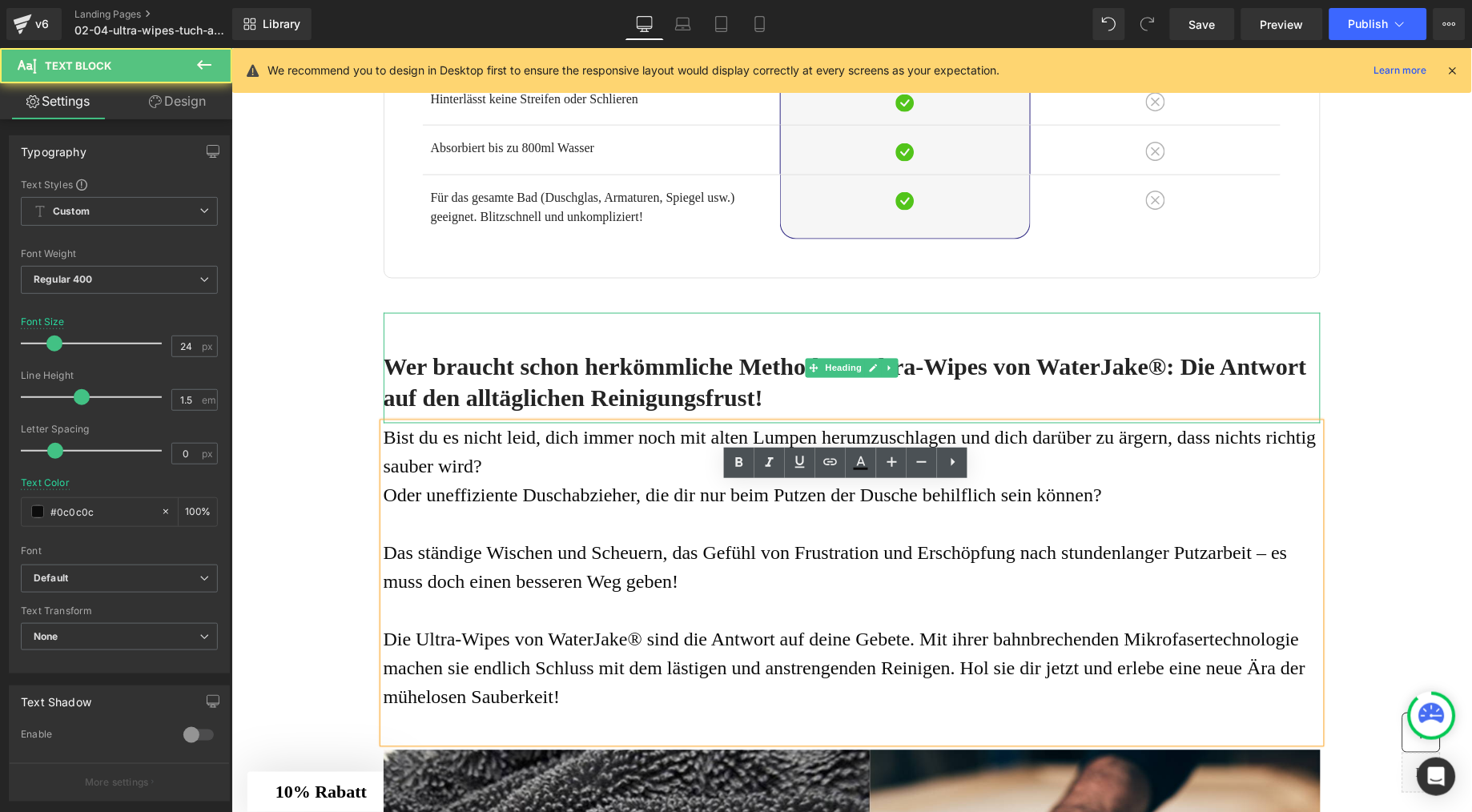
click at [615, 413] on h2 "Wer braucht schon herkömmliche Methoden? Ultra-Wipes von WaterJake®: Die Antwor…" at bounding box center [851, 381] width 937 height 62
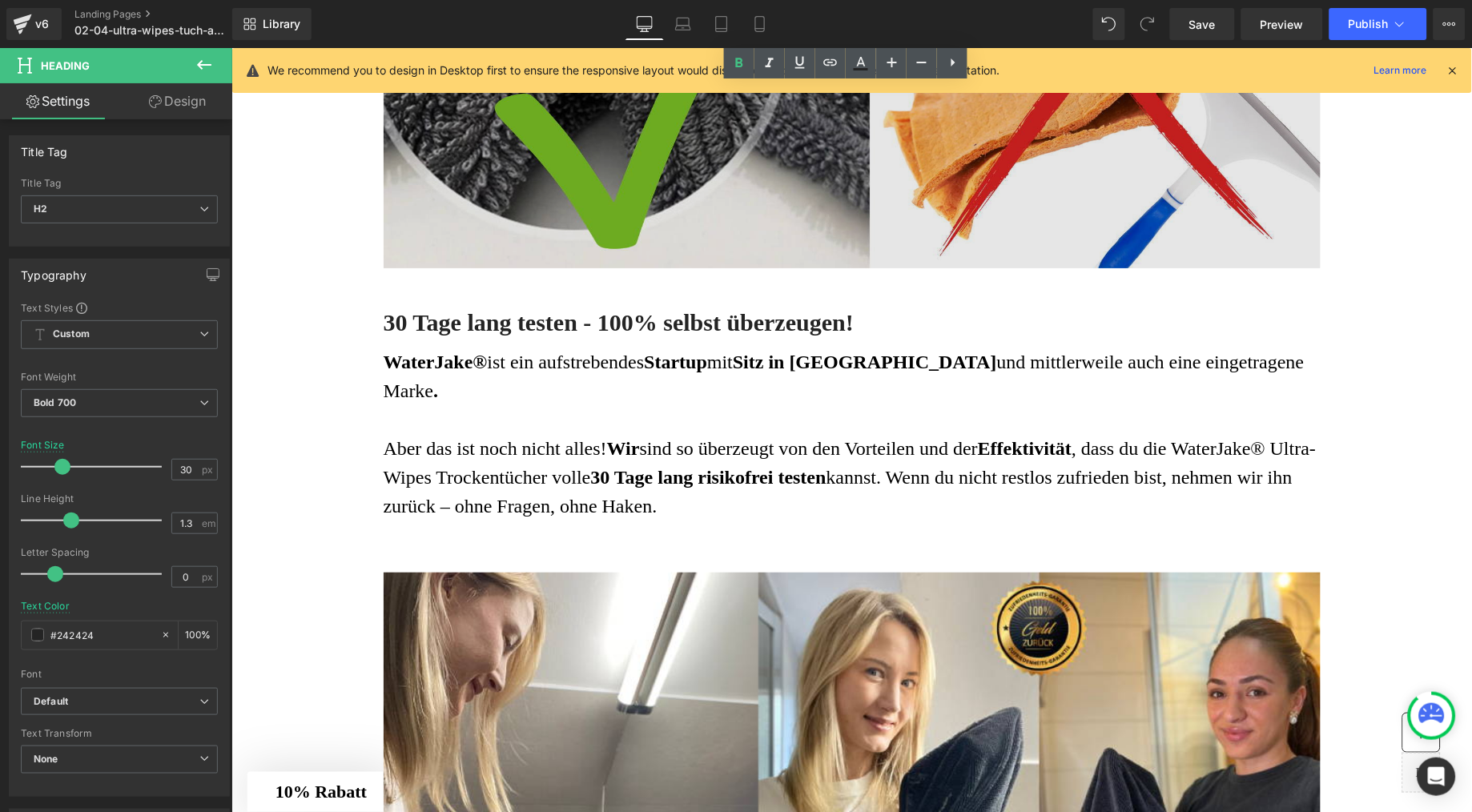
scroll to position [6571, 0]
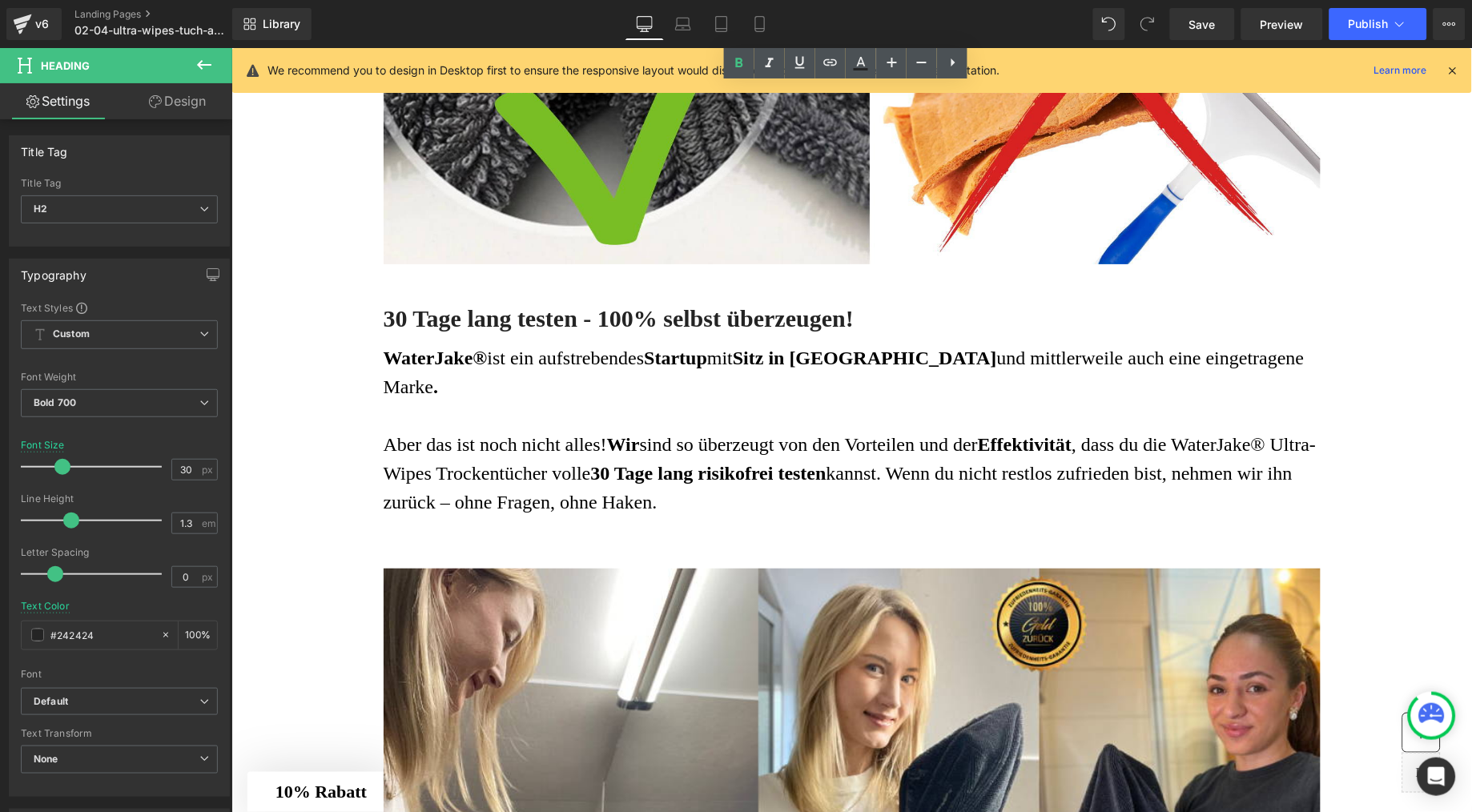
click at [594, 401] on p "WaterJake® ist ein aufstrebendes Startup mit Sitz in [GEOGRAPHIC_DATA] und mitt…" at bounding box center [851, 371] width 937 height 57
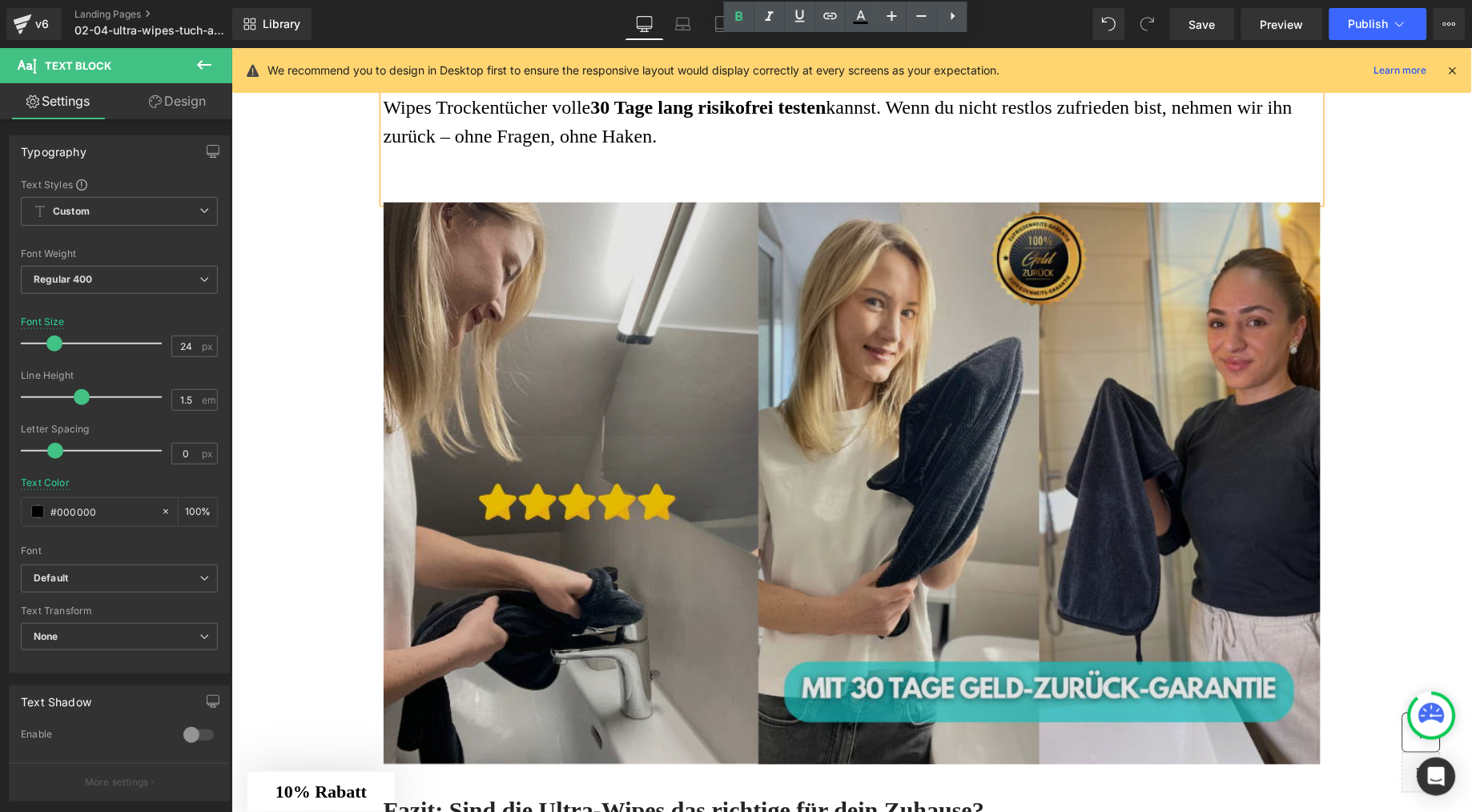
scroll to position [7409, 0]
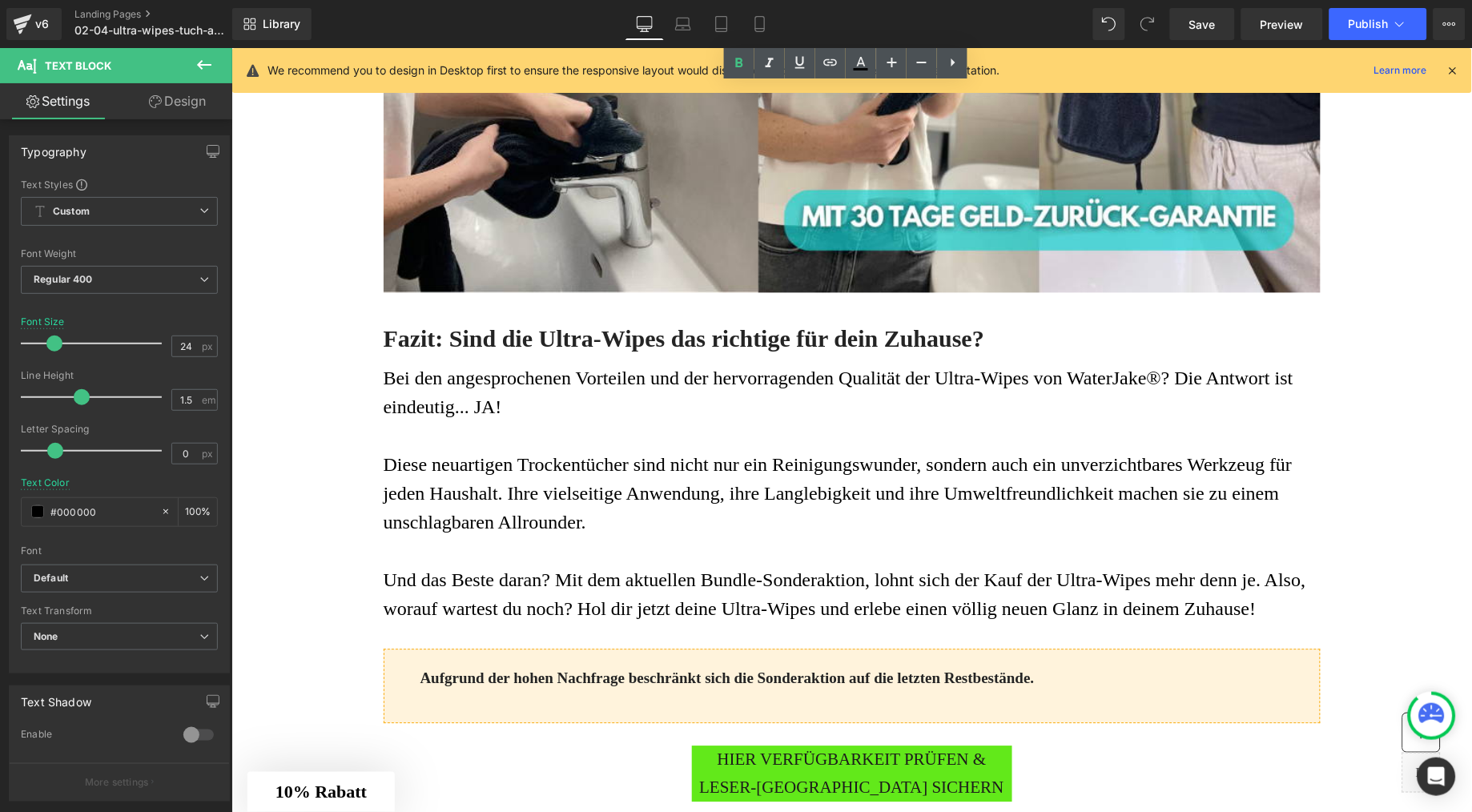
click at [606, 450] on p at bounding box center [851, 436] width 937 height 29
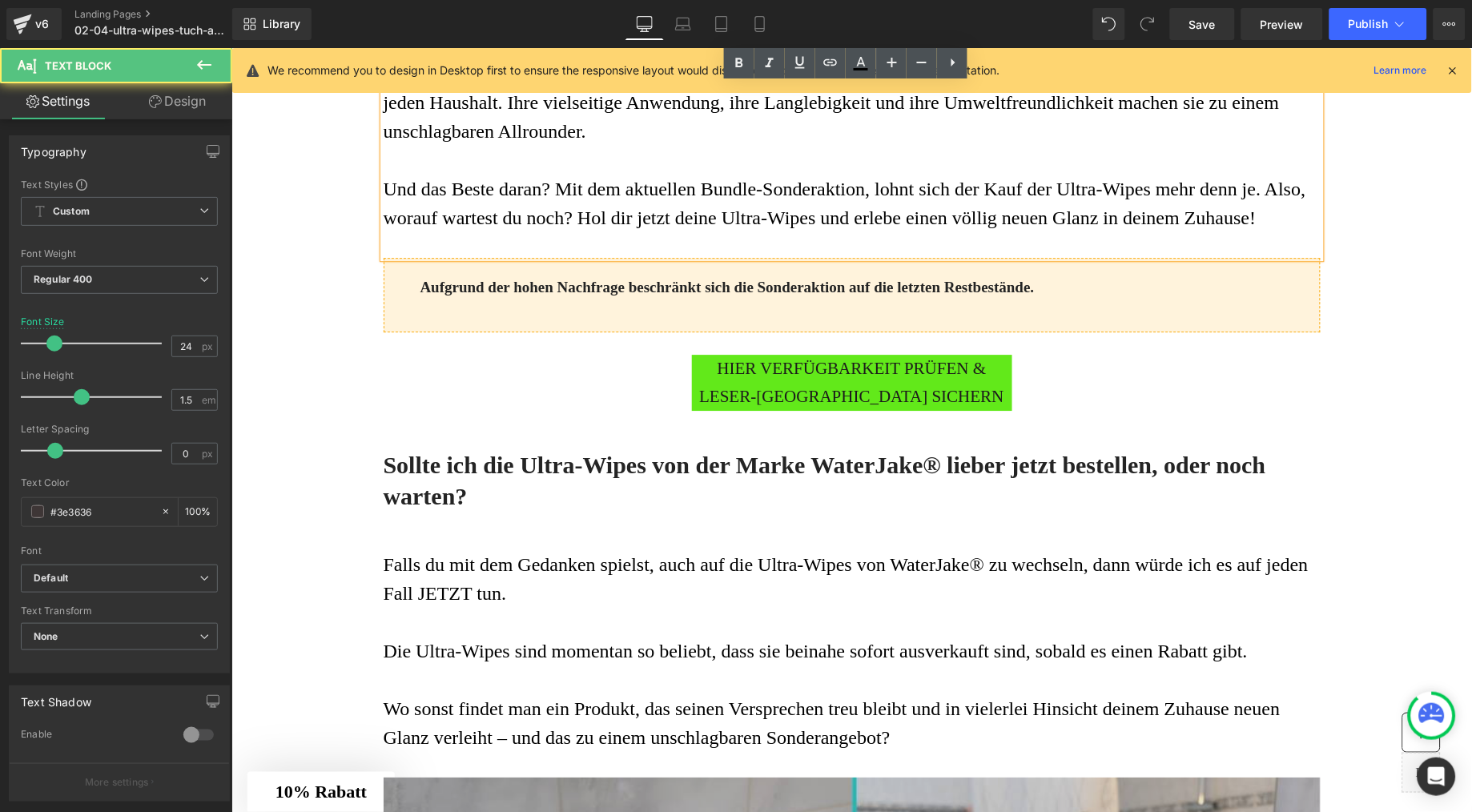
scroll to position [8311, 0]
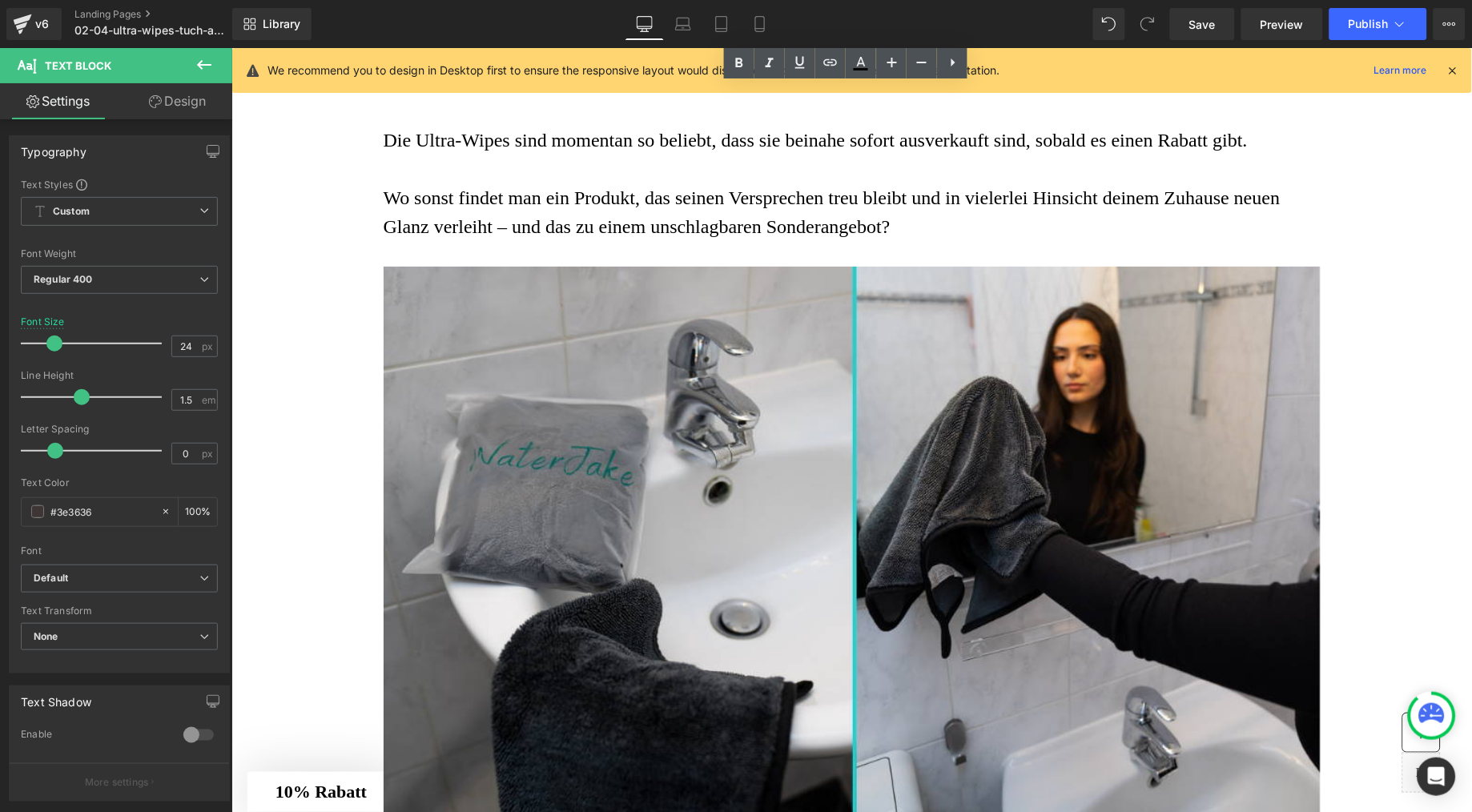
click at [583, 182] on p at bounding box center [851, 168] width 937 height 29
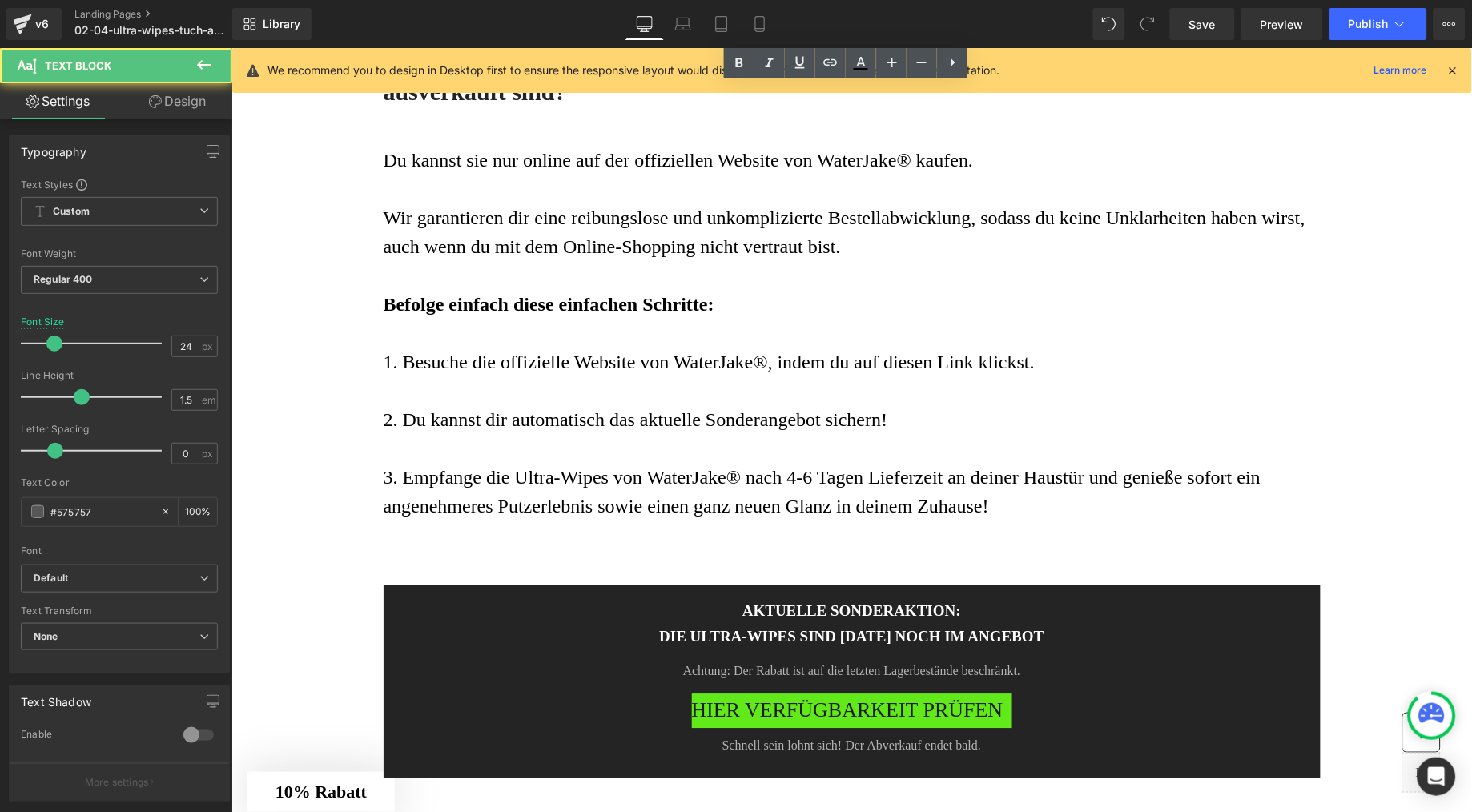
scroll to position [9194, 0]
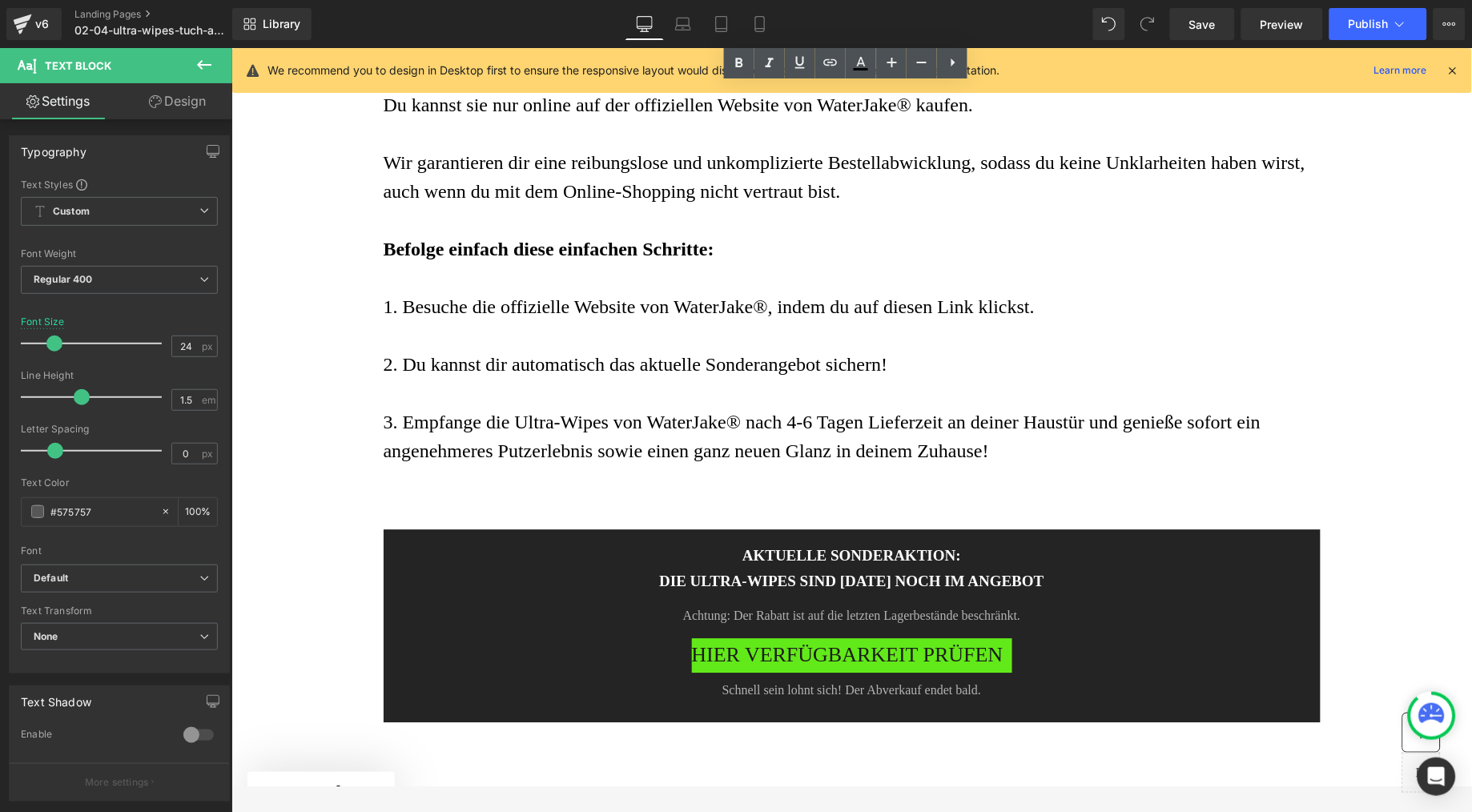
click at [628, 259] on span "Befolge einfach diese einfachen Schritte:" at bounding box center [548, 248] width 331 height 21
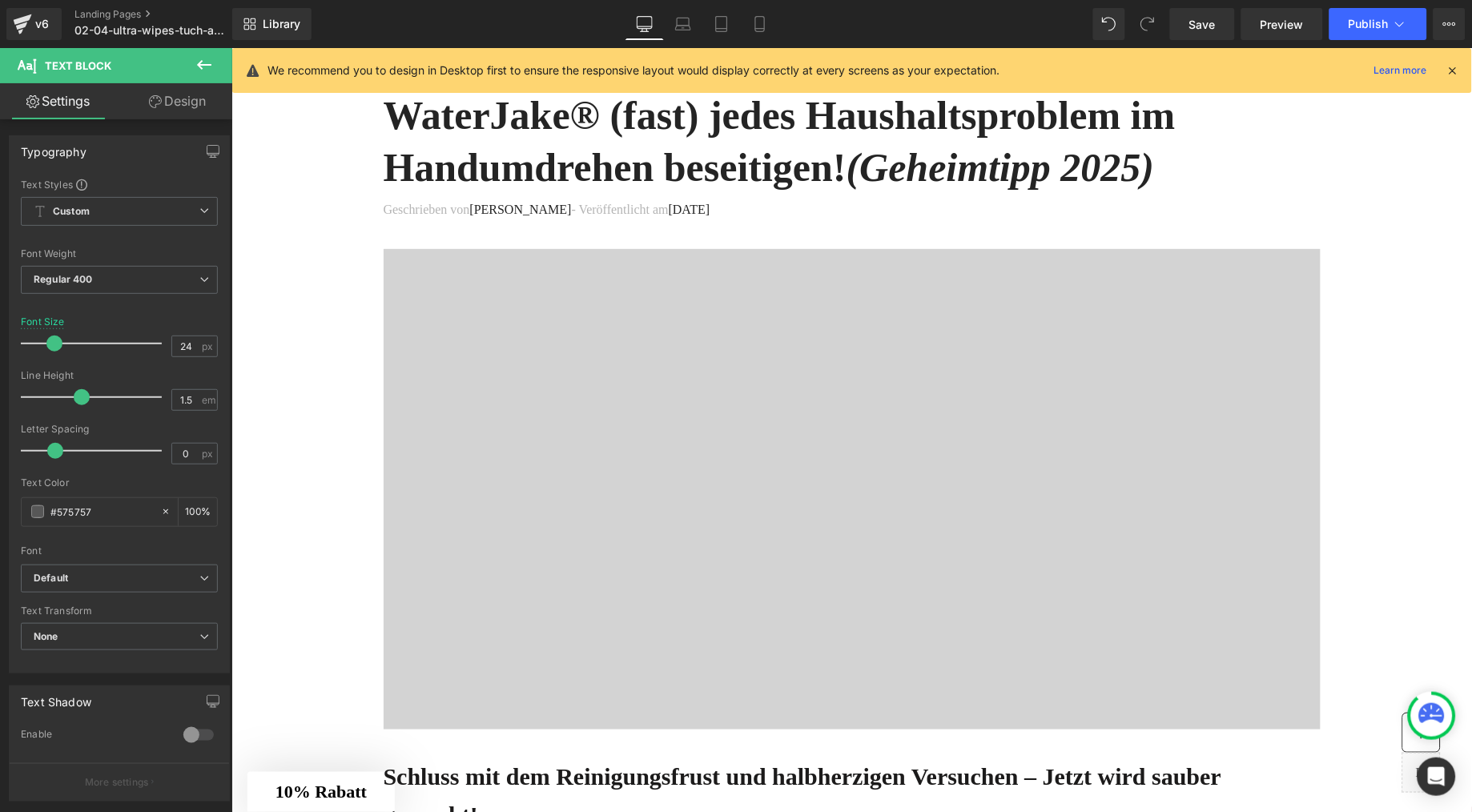
scroll to position [0, 0]
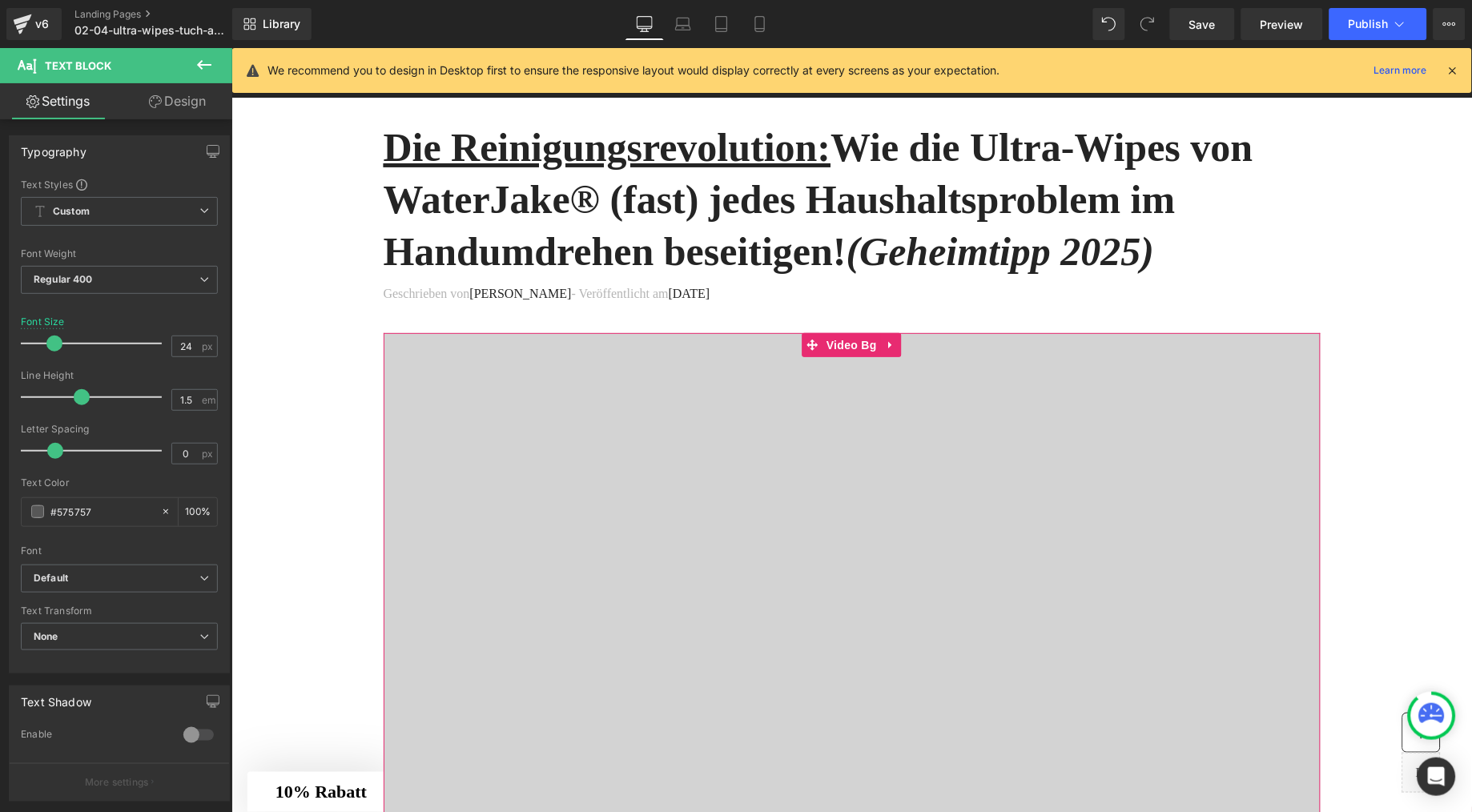
click at [507, 358] on div at bounding box center [851, 572] width 937 height 481
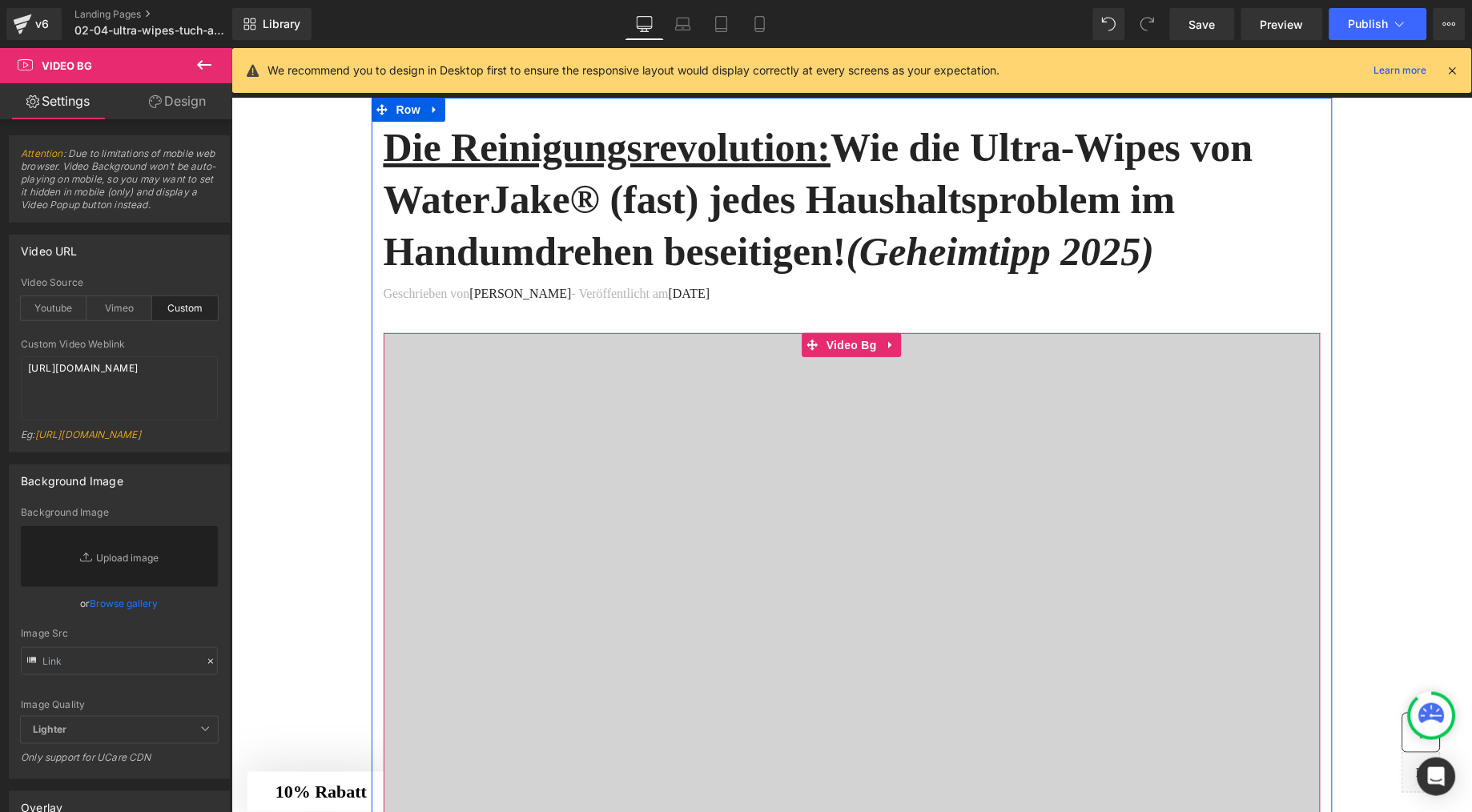
click at [451, 410] on div at bounding box center [851, 572] width 937 height 481
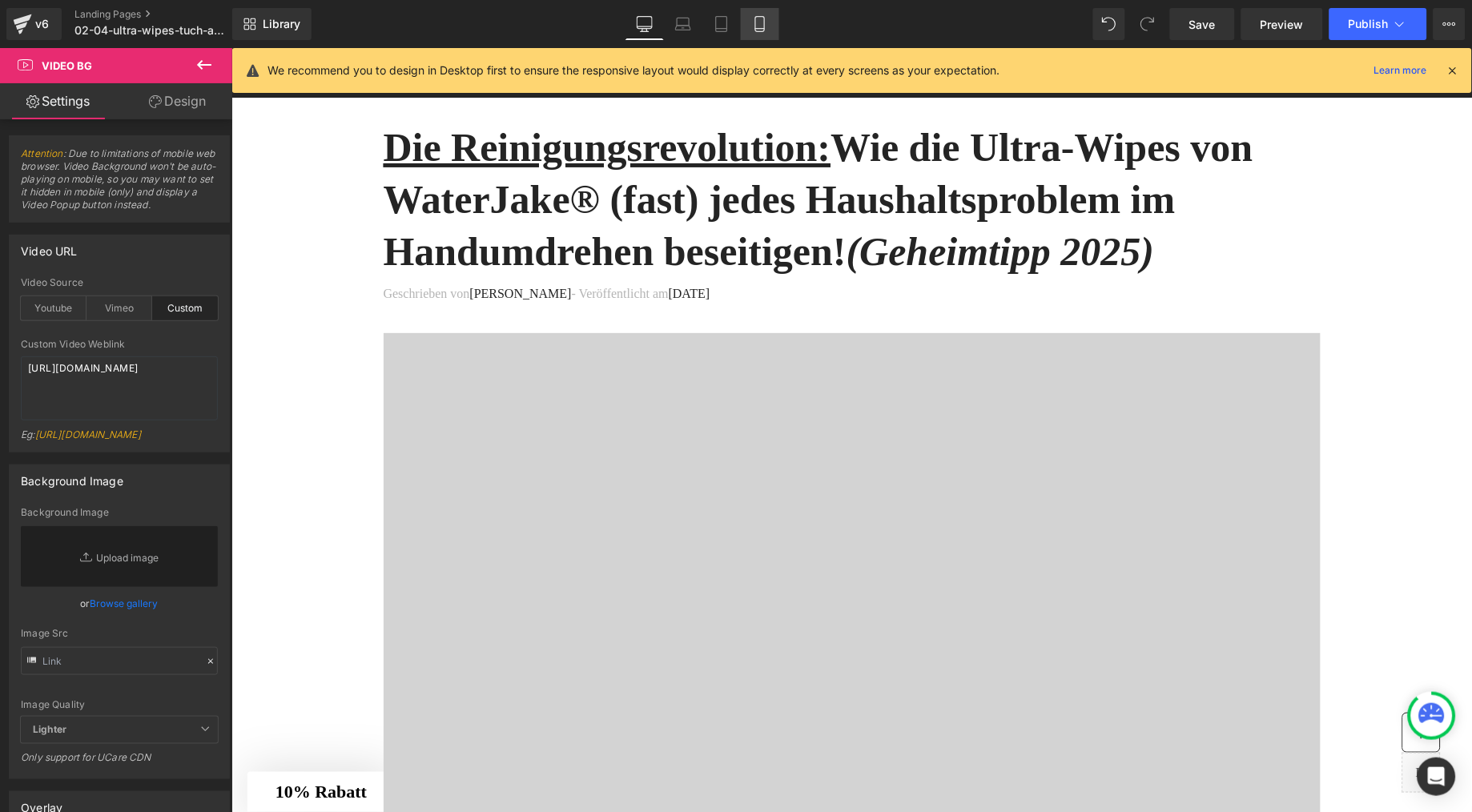
click at [757, 24] on icon at bounding box center [760, 23] width 16 height 16
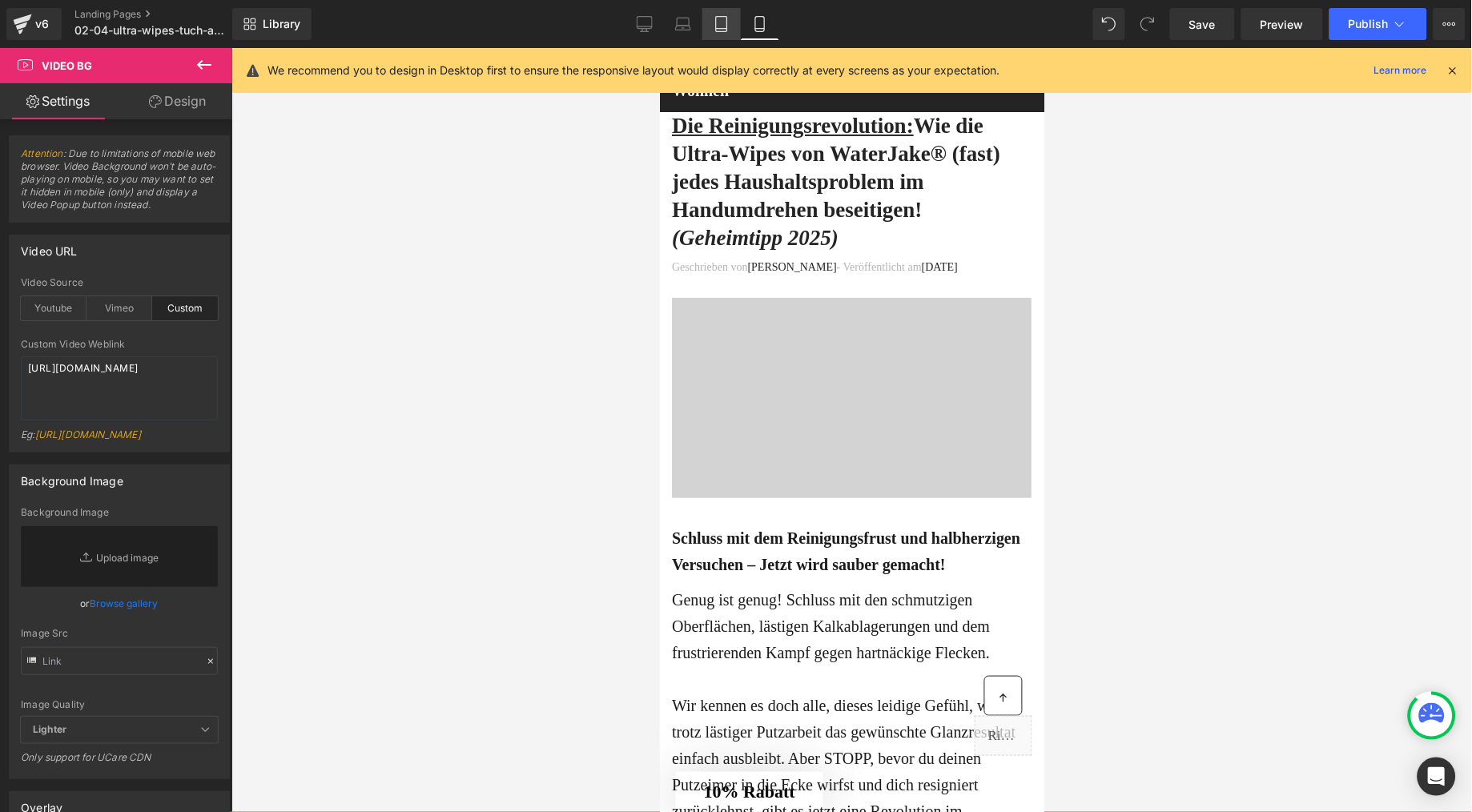
click at [724, 26] on icon at bounding box center [721, 23] width 16 height 16
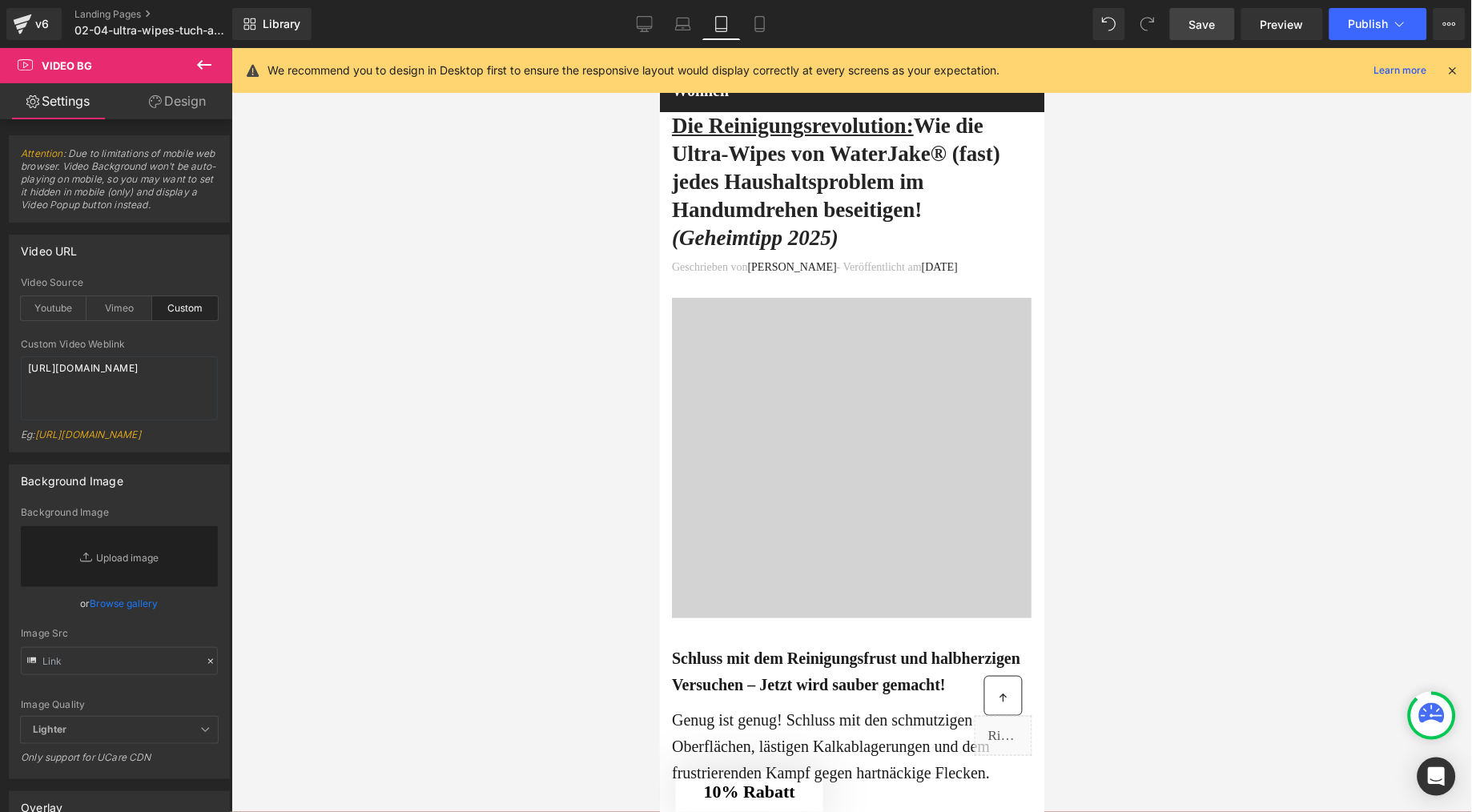
scroll to position [13, 0]
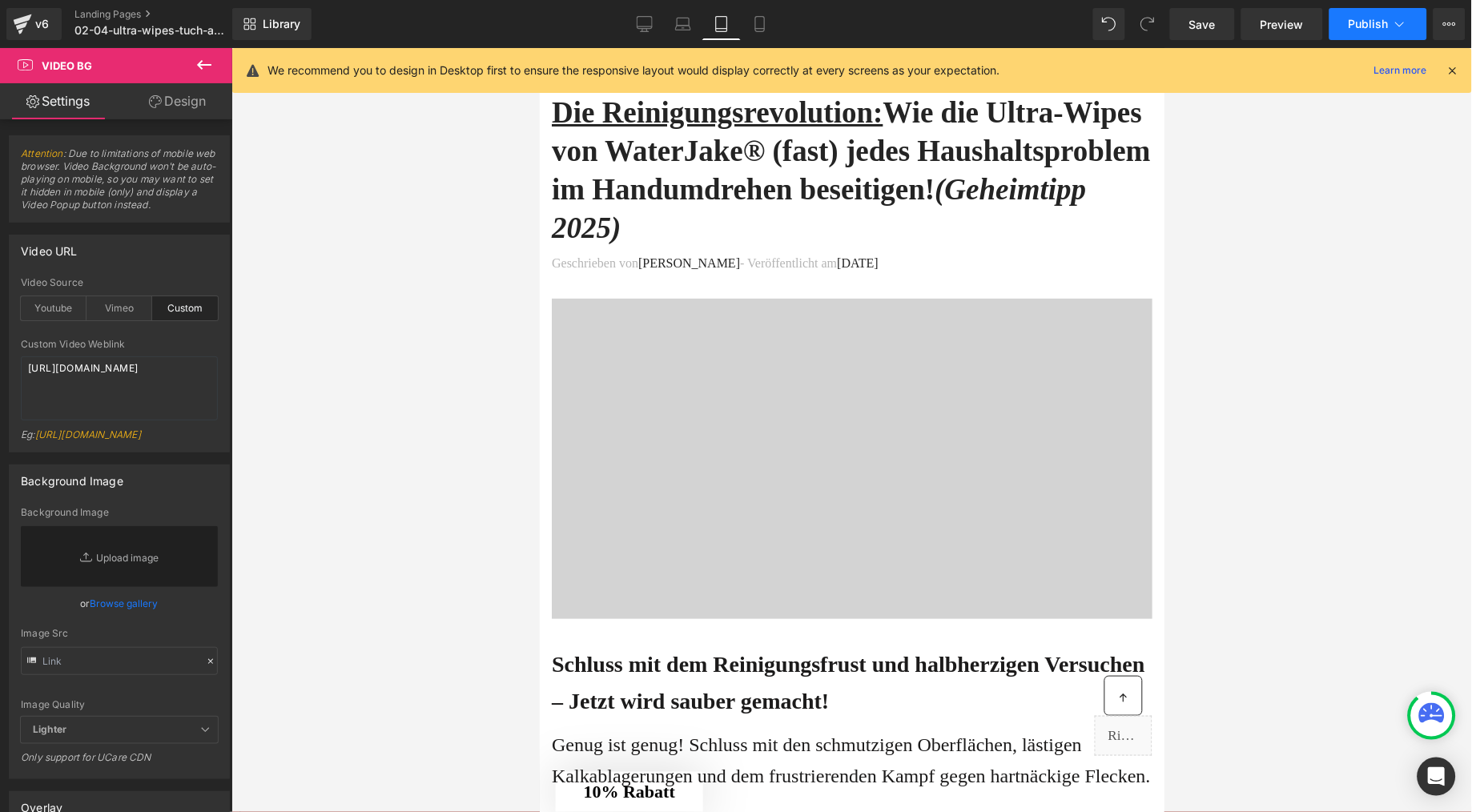
click at [1372, 14] on button "Publish" at bounding box center [1378, 24] width 97 height 32
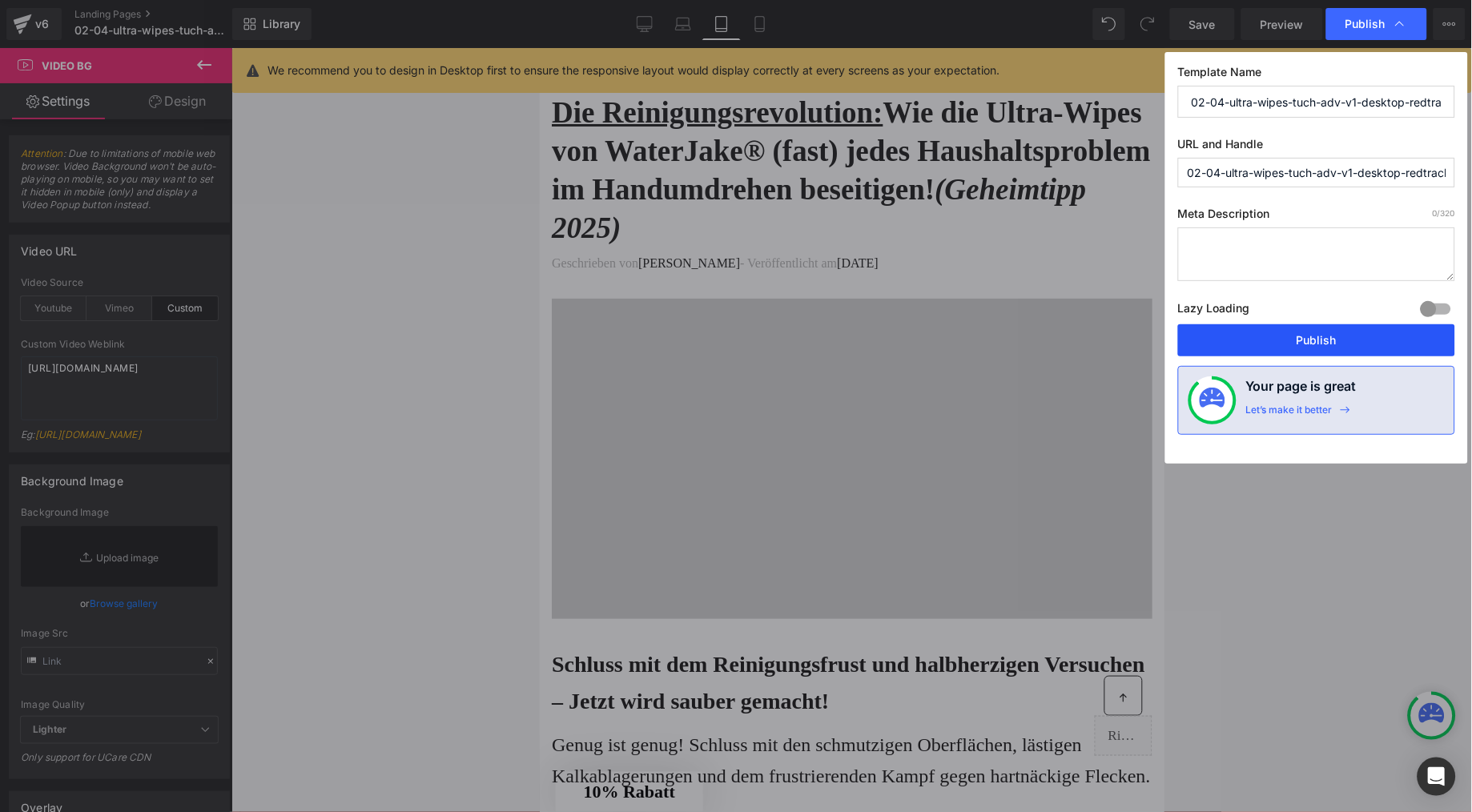
click at [1352, 338] on button "Publish" at bounding box center [1316, 340] width 277 height 32
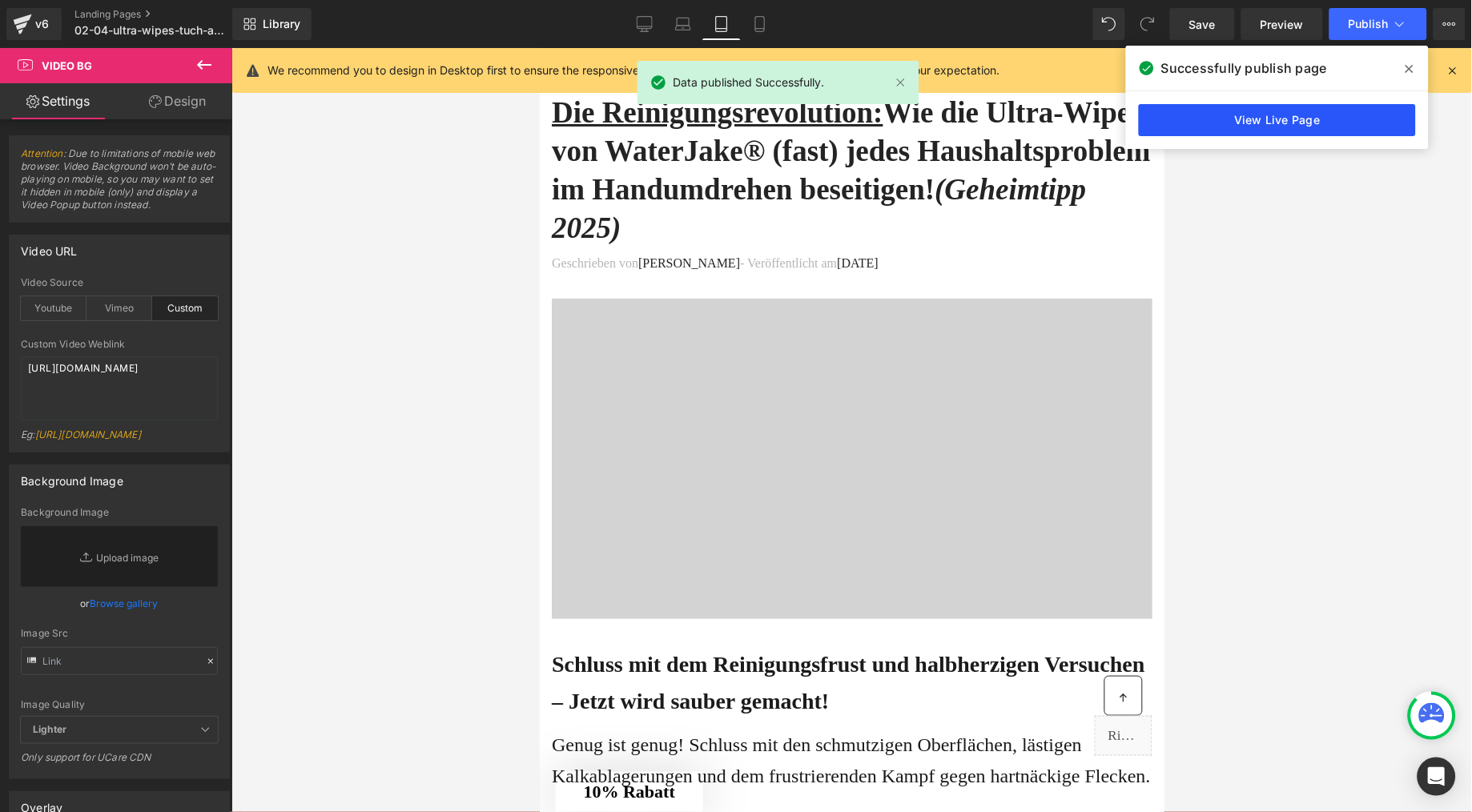
click at [1285, 117] on link "View Live Page" at bounding box center [1277, 120] width 277 height 32
